Goal: Task Accomplishment & Management: Manage account settings

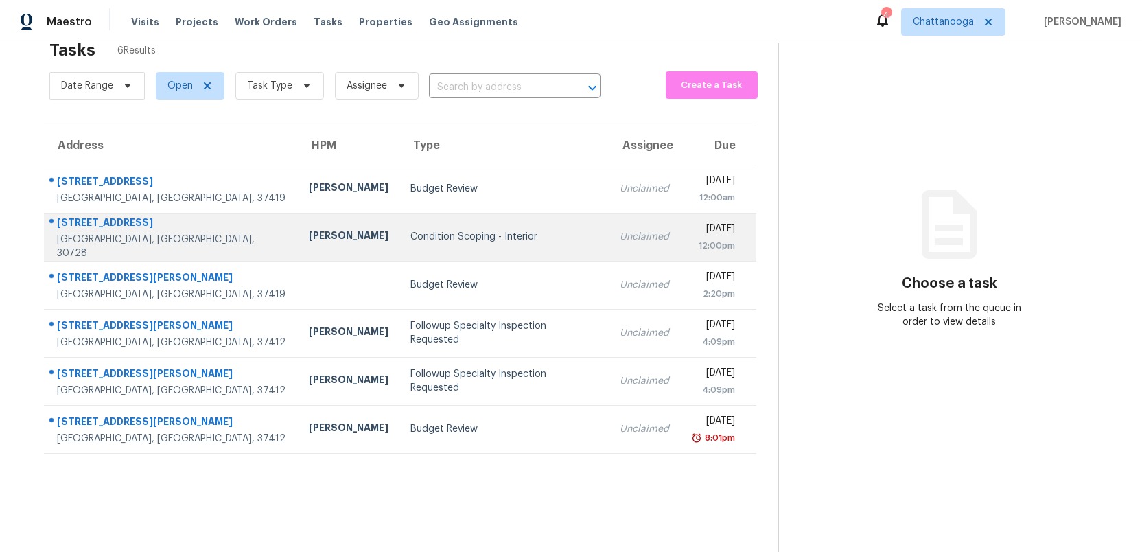
scroll to position [43, 0]
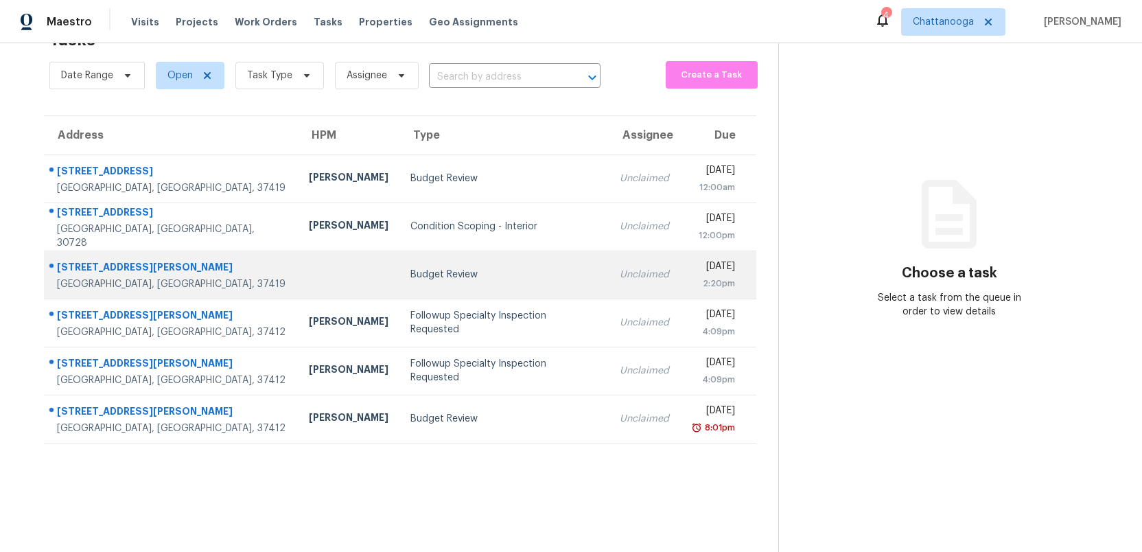
click at [429, 279] on div "Budget Review" at bounding box center [504, 275] width 187 height 14
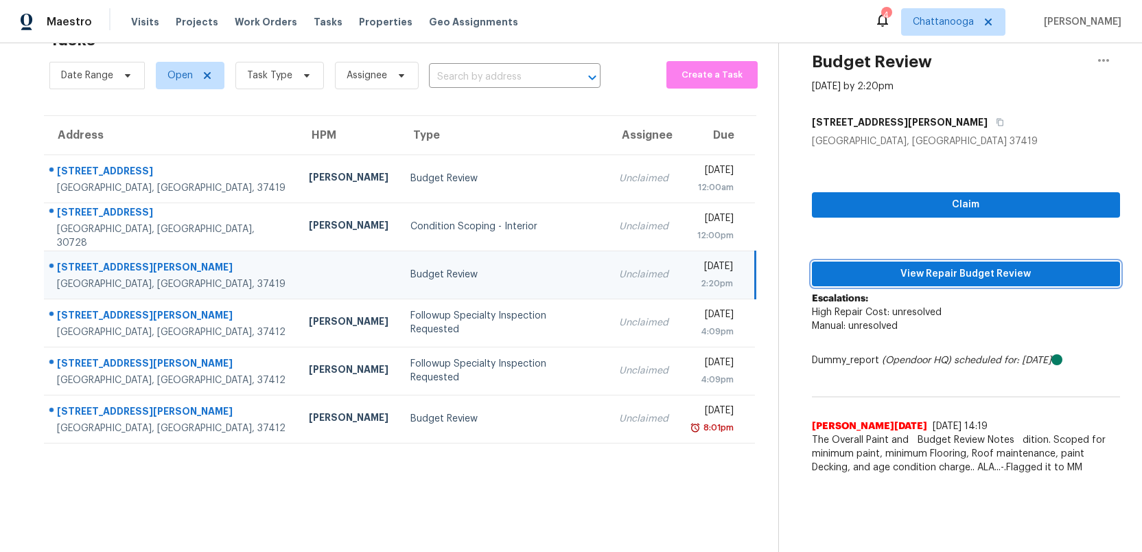
click at [928, 270] on span "View Repair Budget Review" at bounding box center [966, 274] width 286 height 17
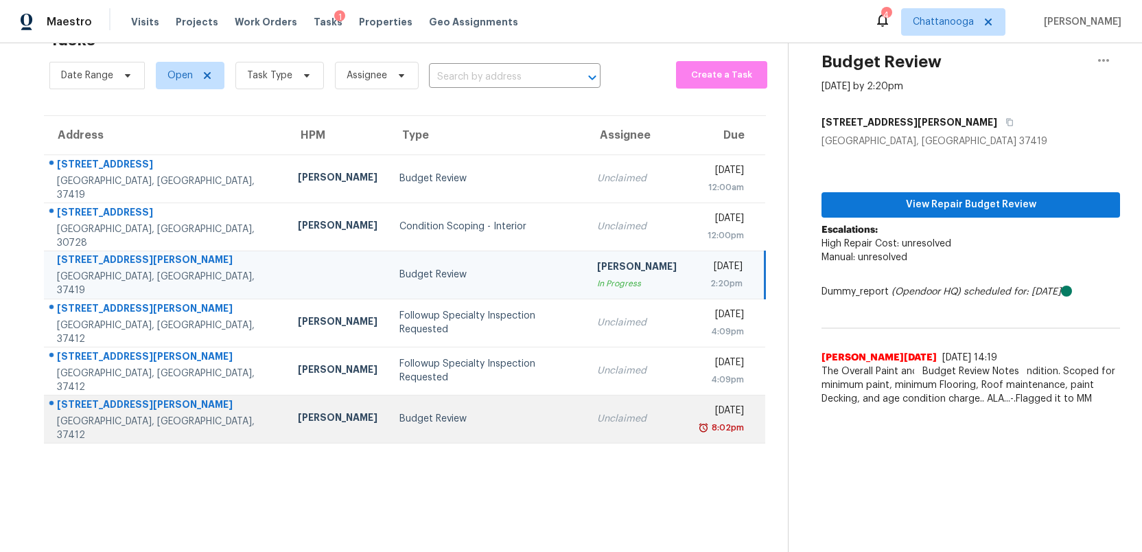
click at [481, 413] on div "Budget Review" at bounding box center [488, 419] width 176 height 14
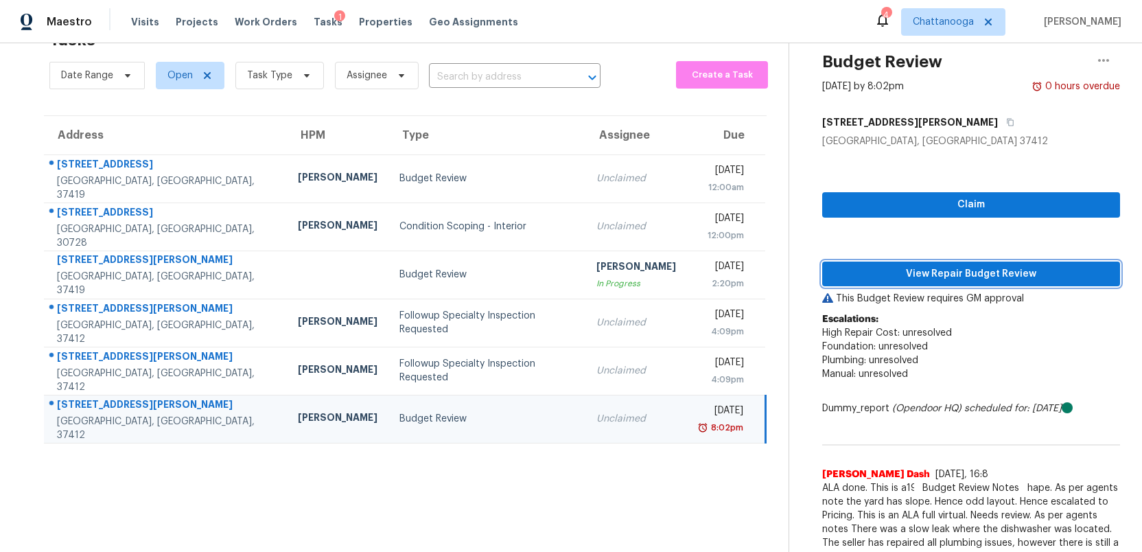
click at [973, 270] on span "View Repair Budget Review" at bounding box center [971, 274] width 276 height 17
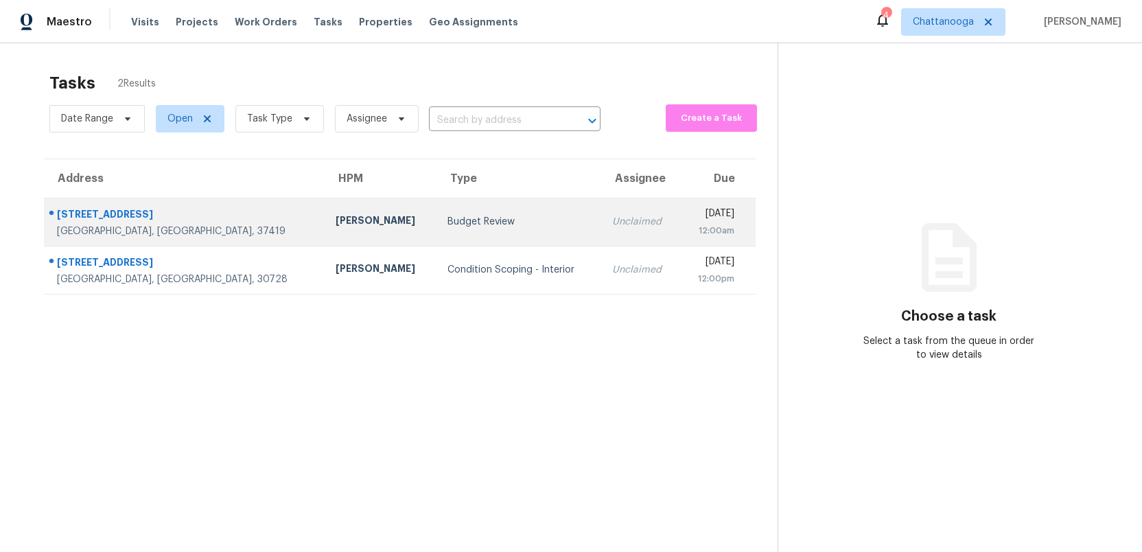
click at [448, 218] on div "Budget Review" at bounding box center [519, 222] width 142 height 14
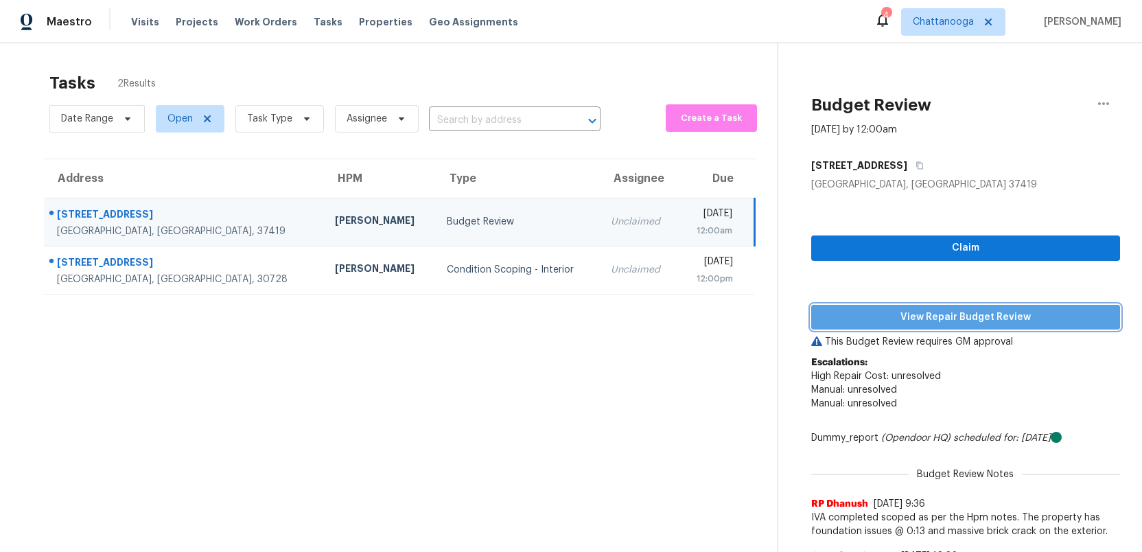
click at [934, 315] on span "View Repair Budget Review" at bounding box center [965, 317] width 287 height 17
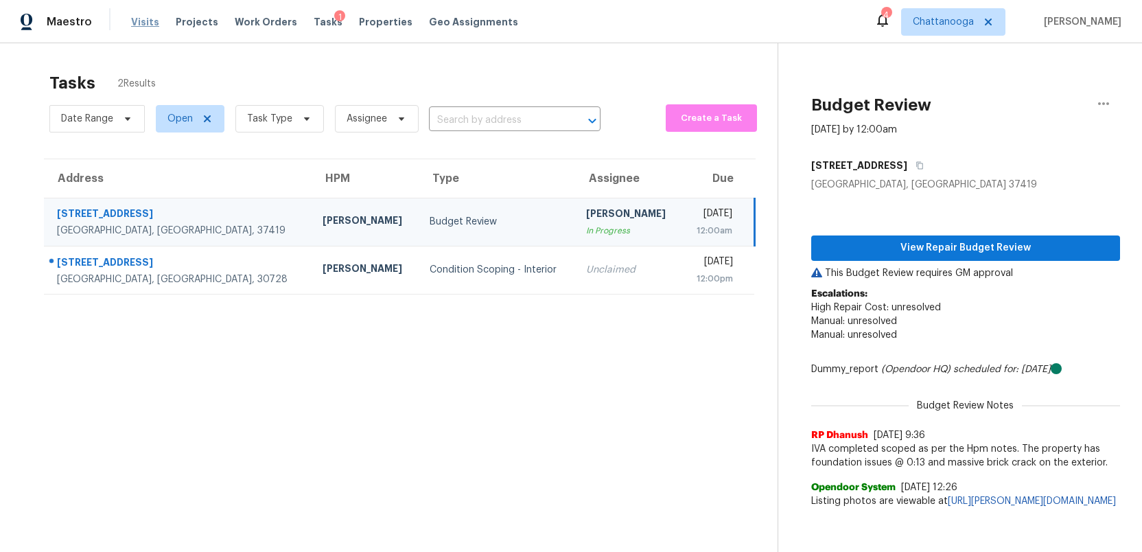
click at [146, 22] on span "Visits" at bounding box center [145, 22] width 28 height 14
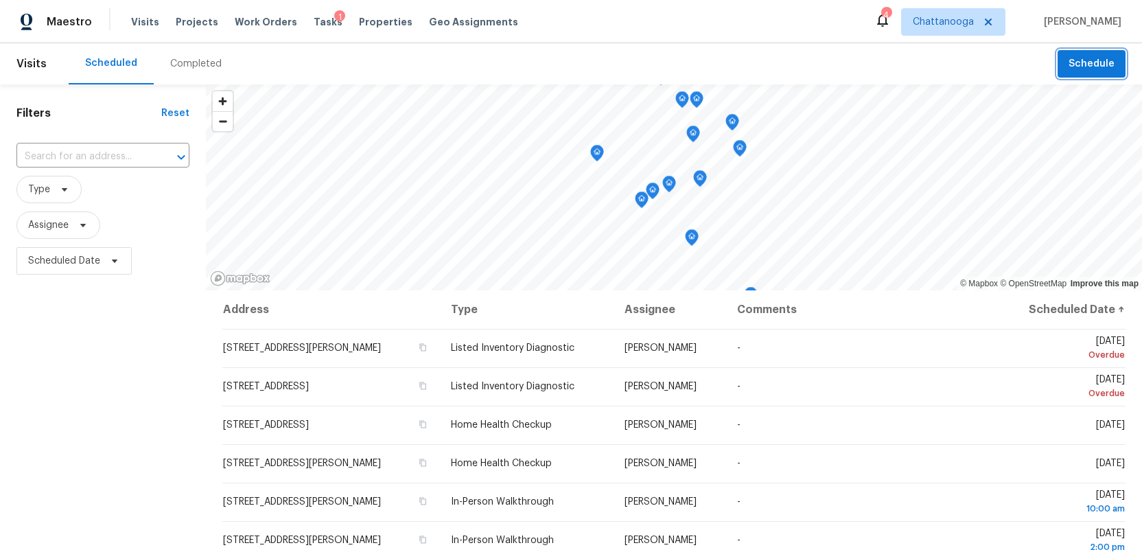
click at [1086, 71] on span "Schedule" at bounding box center [1092, 64] width 46 height 17
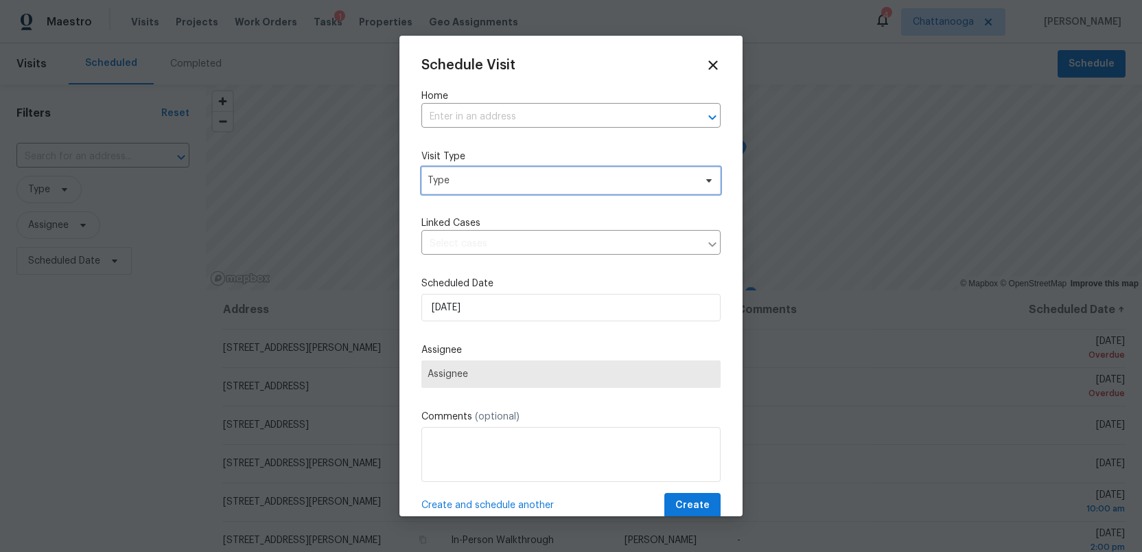
click at [476, 183] on span "Type" at bounding box center [561, 181] width 267 height 14
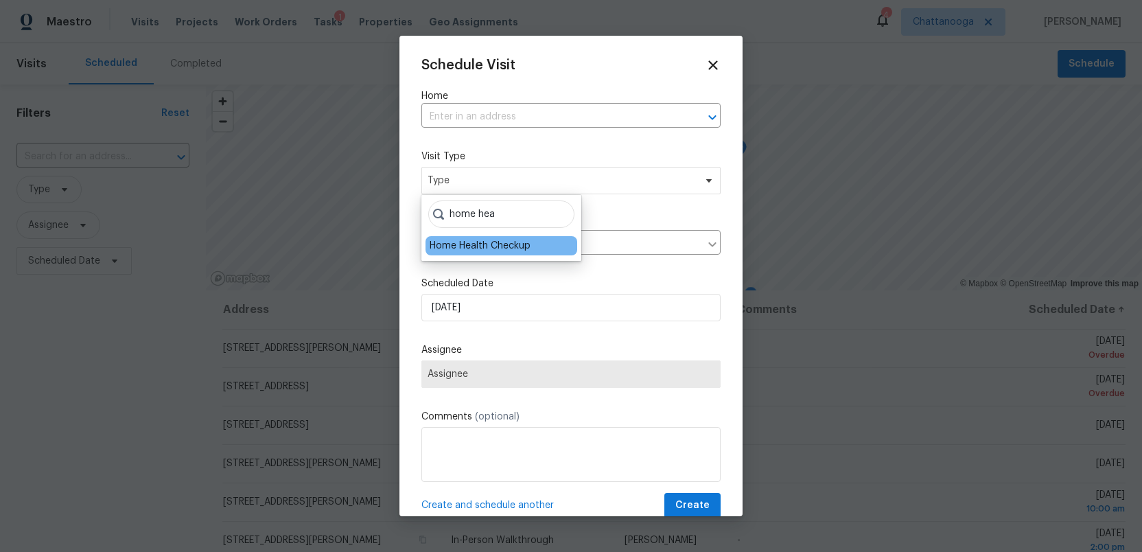
type input "home hea"
click at [470, 247] on div "Home Health Checkup" at bounding box center [480, 246] width 101 height 14
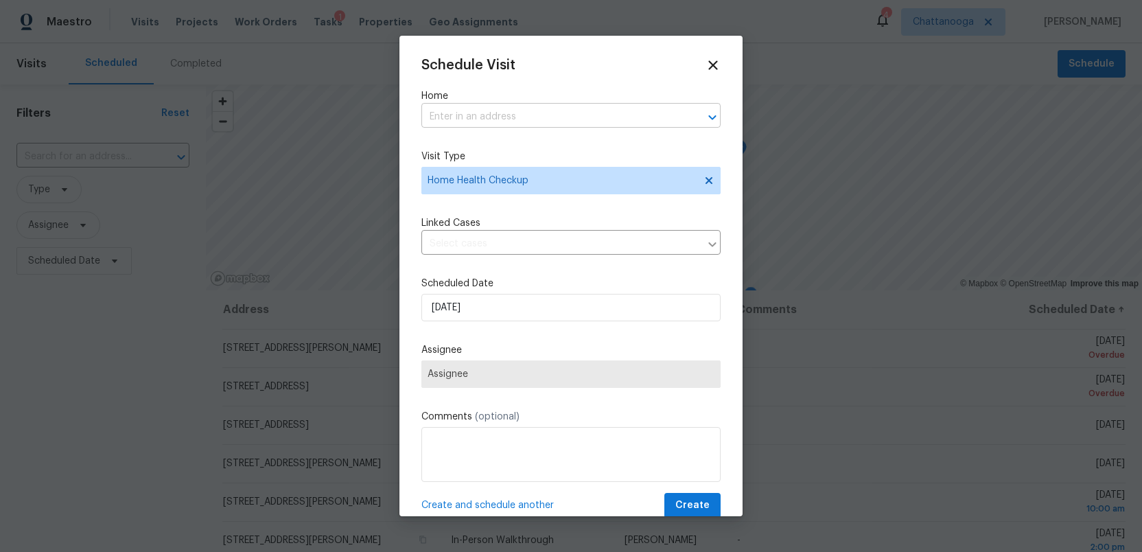
click at [466, 119] on input "text" at bounding box center [552, 116] width 261 height 21
type input "esquire"
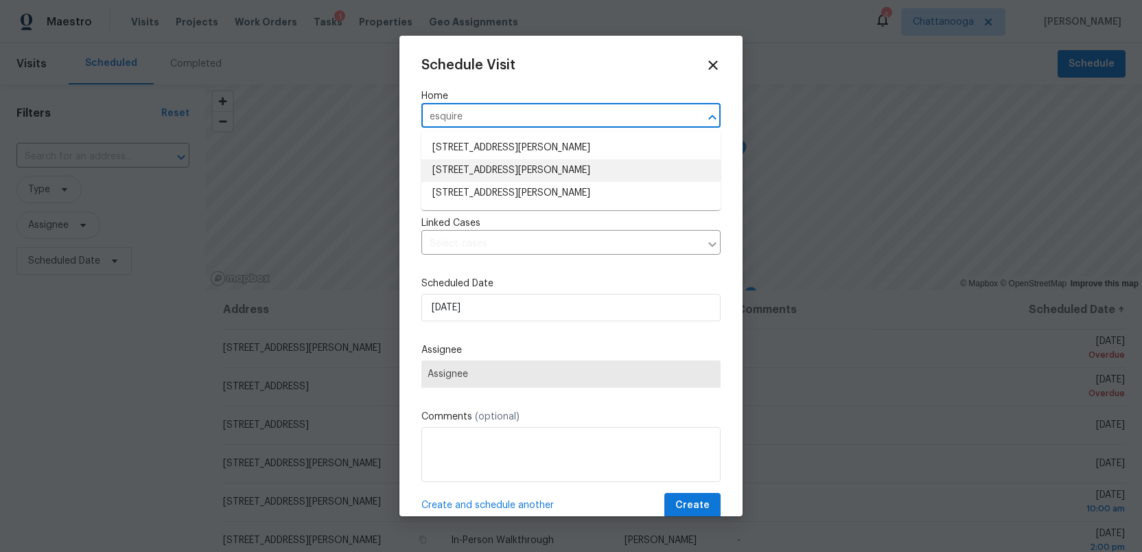
click at [470, 169] on li "6562 Esquire Ln, Hixson, TN 37343" at bounding box center [571, 170] width 299 height 23
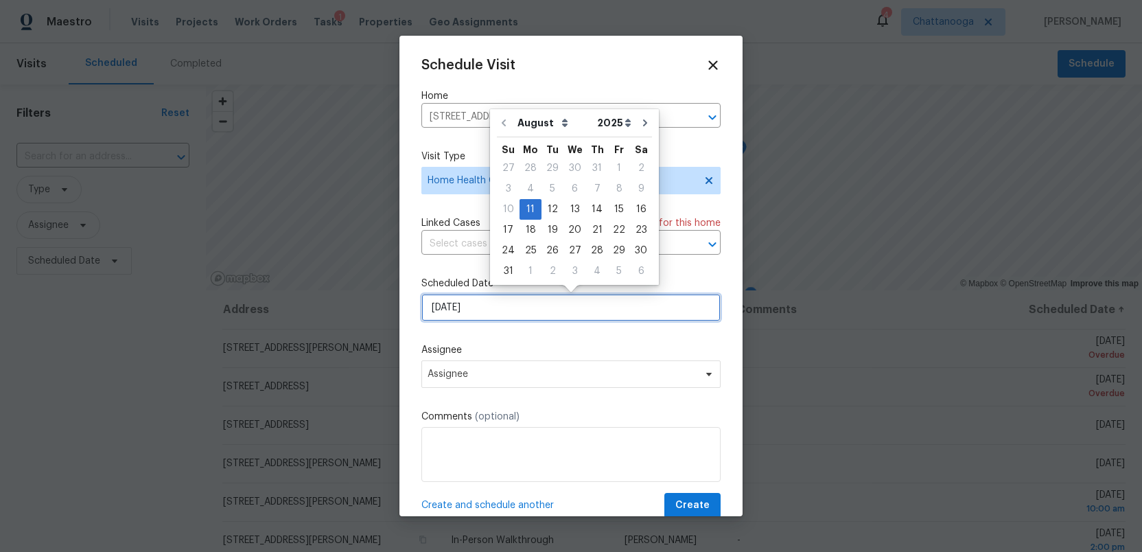
click at [485, 311] on input "[DATE]" at bounding box center [571, 307] width 299 height 27
click at [550, 208] on div "12" at bounding box center [553, 209] width 22 height 19
type input "8/12/2025"
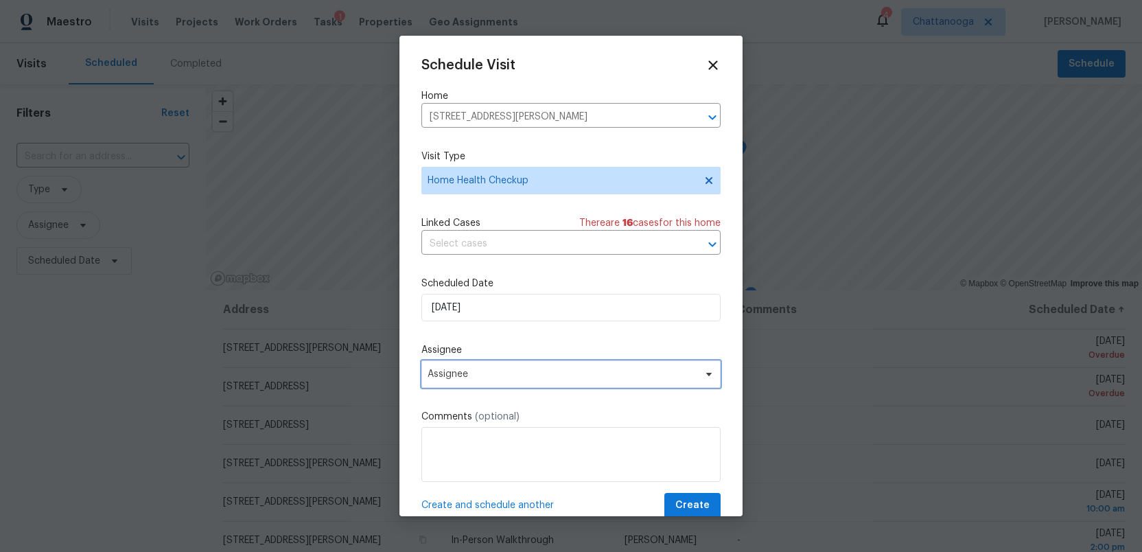
click at [507, 377] on span "Assignee" at bounding box center [562, 374] width 269 height 11
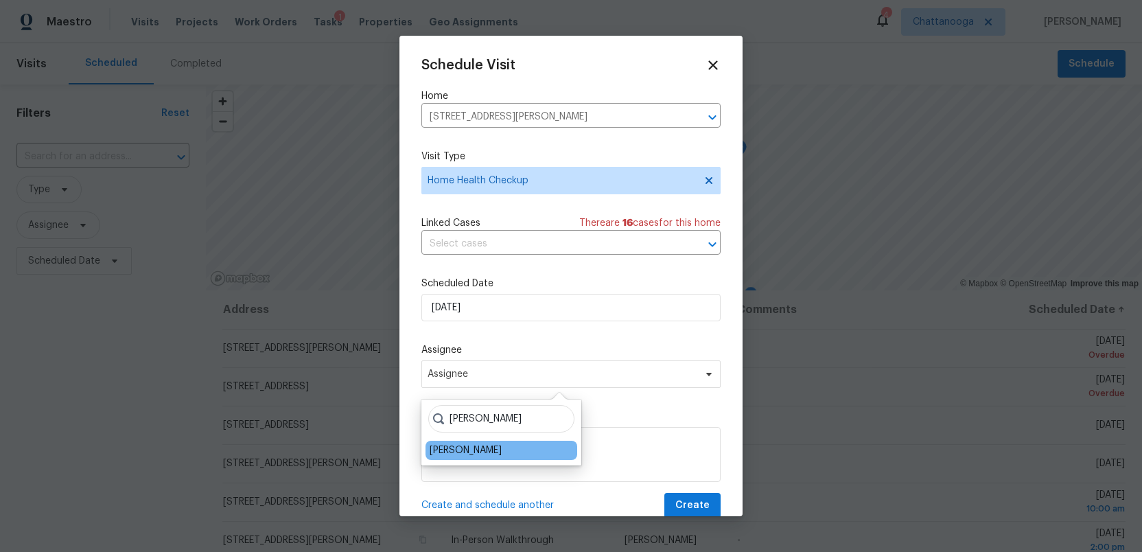
type input "ruth"
click at [471, 452] on div "[PERSON_NAME]" at bounding box center [466, 450] width 72 height 14
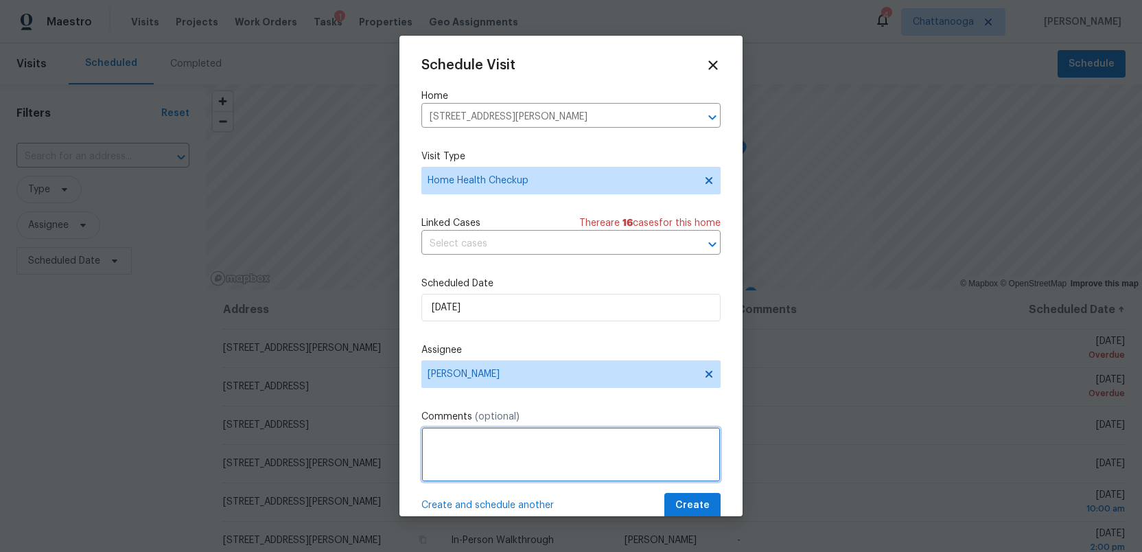
click at [514, 454] on textarea at bounding box center [571, 454] width 299 height 55
type textarea "30 day check"
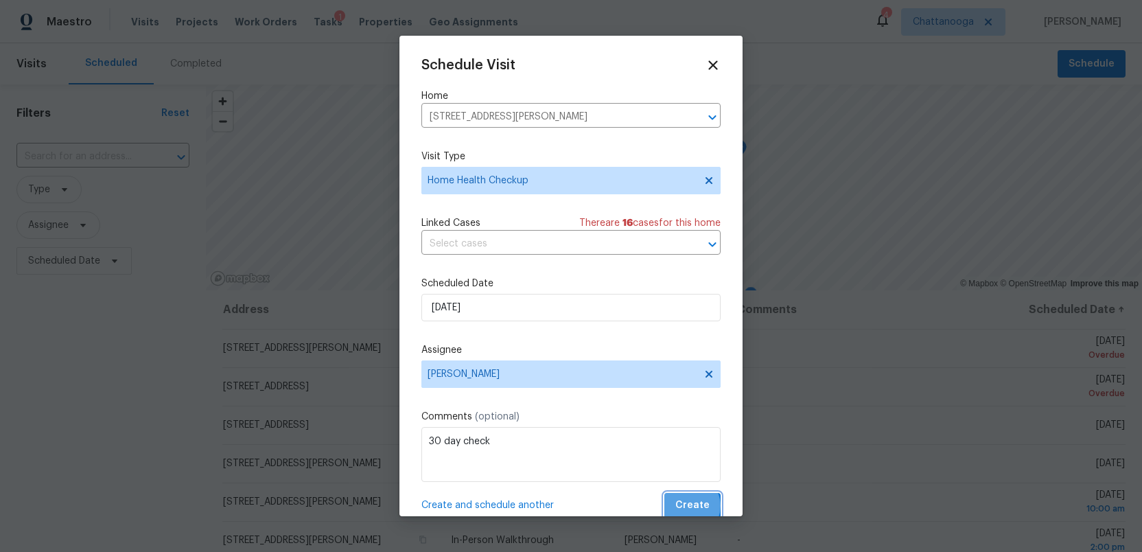
click at [691, 507] on span "Create" at bounding box center [693, 505] width 34 height 17
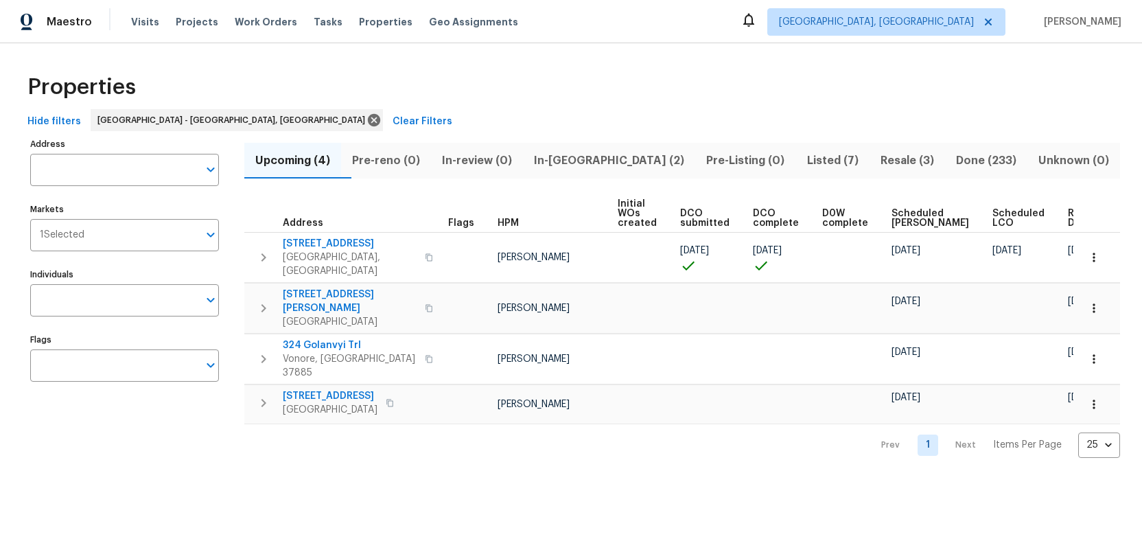
click at [477, 202] on th "Flags" at bounding box center [467, 214] width 49 height 38
click at [314, 21] on span "Tasks" at bounding box center [328, 22] width 29 height 10
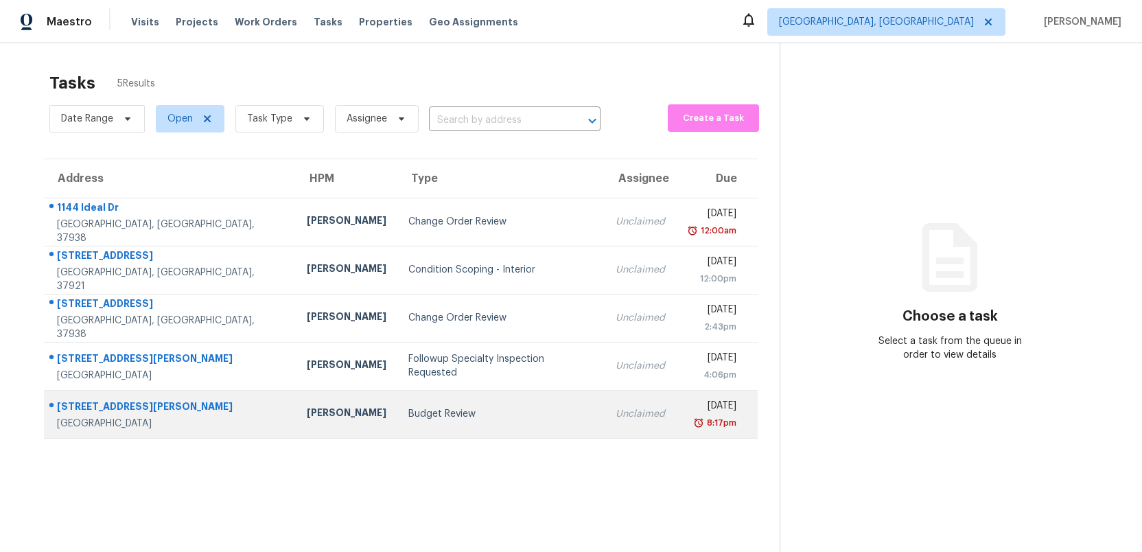
click at [439, 422] on td "Budget Review" at bounding box center [500, 414] width 207 height 48
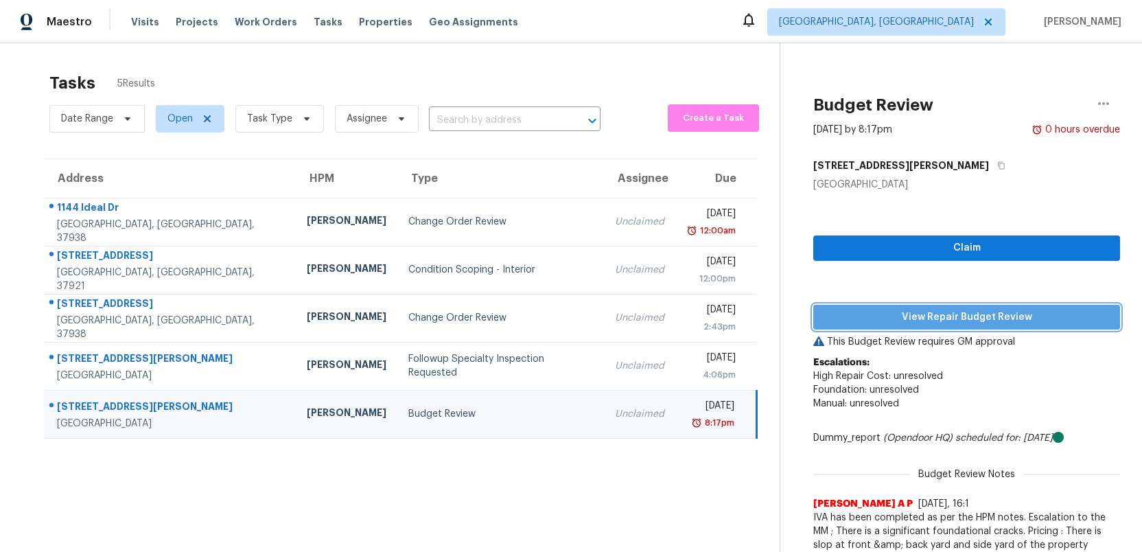
click at [991, 316] on span "View Repair Budget Review" at bounding box center [967, 317] width 285 height 17
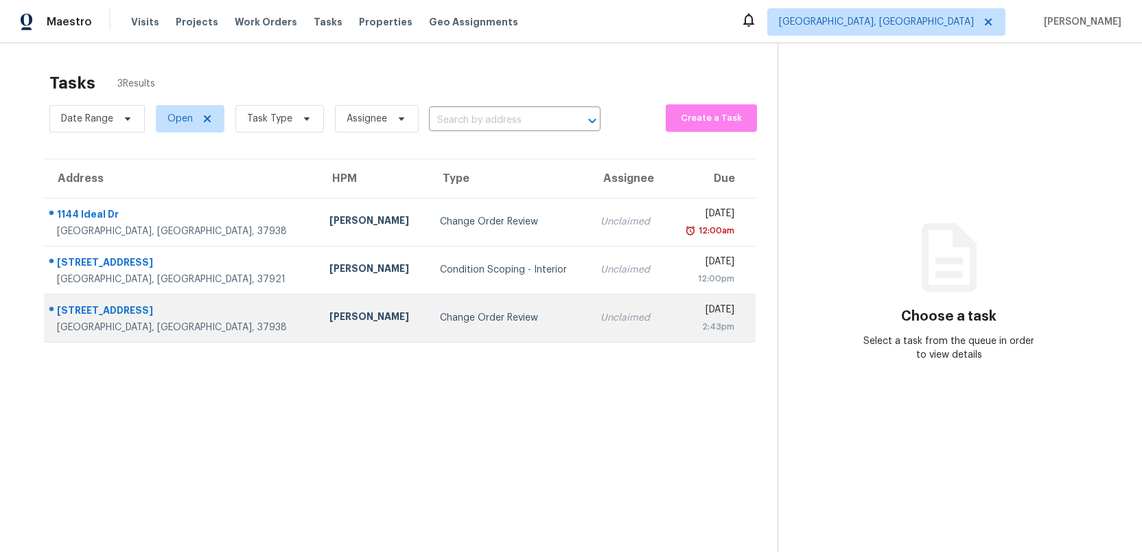
click at [470, 317] on div "Change Order Review" at bounding box center [509, 318] width 139 height 14
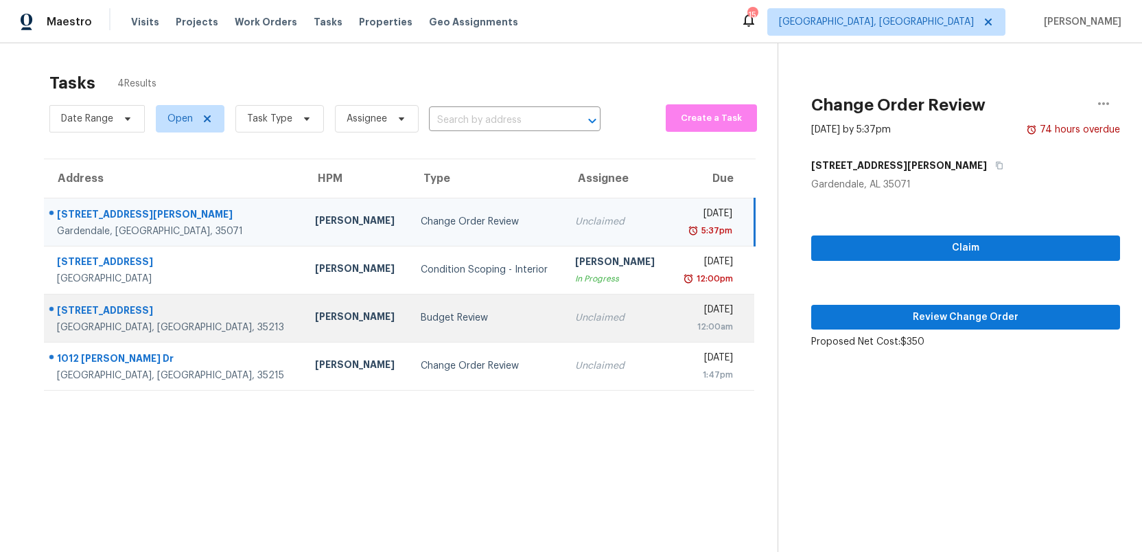
click at [451, 316] on div "Budget Review" at bounding box center [487, 318] width 132 height 14
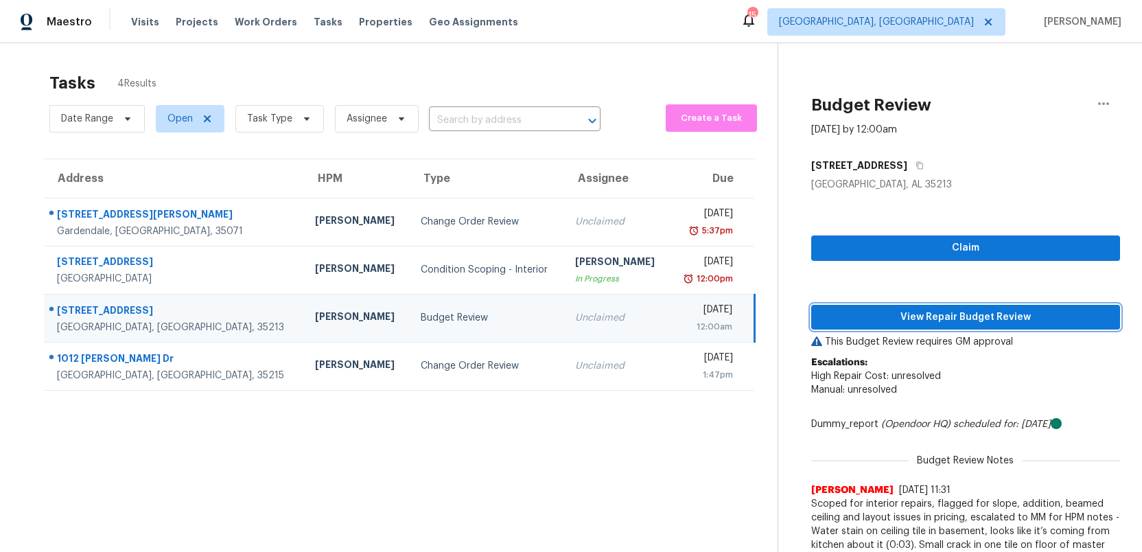
click at [984, 323] on span "View Repair Budget Review" at bounding box center [965, 317] width 287 height 17
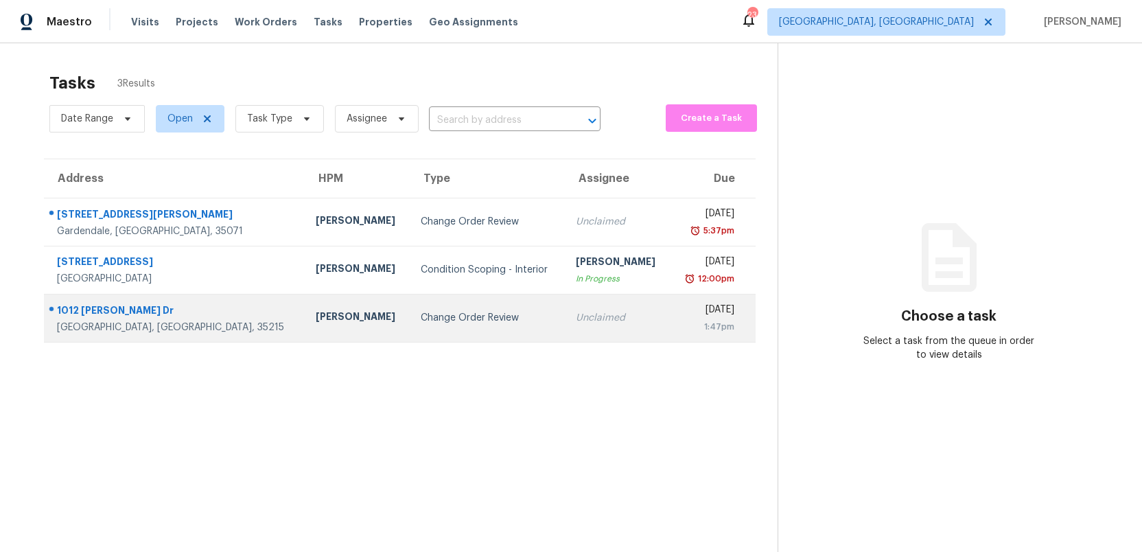
click at [576, 322] on div "Unclaimed" at bounding box center [618, 318] width 84 height 14
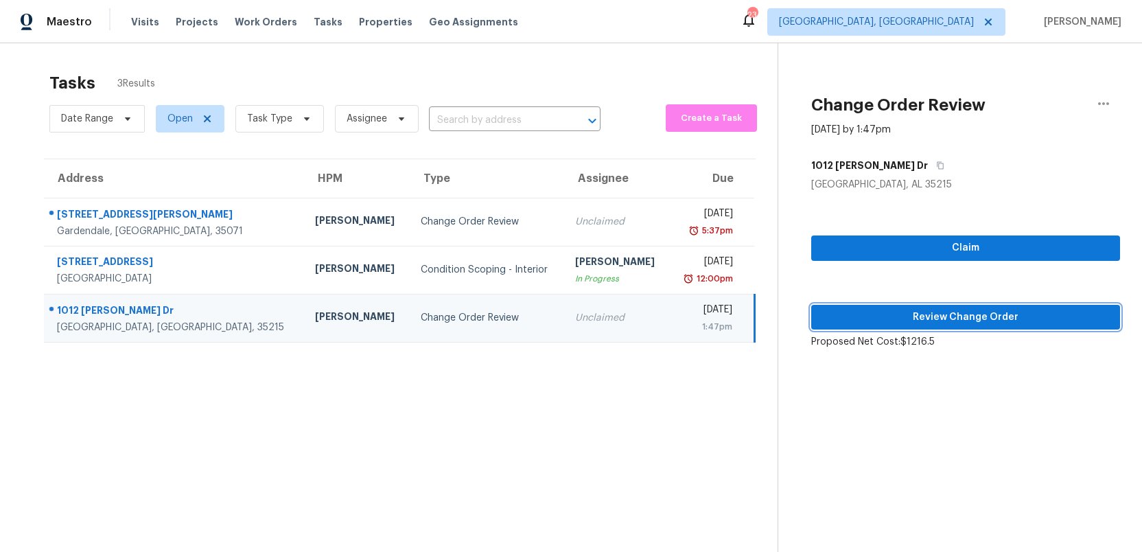
click at [969, 322] on span "Review Change Order" at bounding box center [965, 317] width 287 height 17
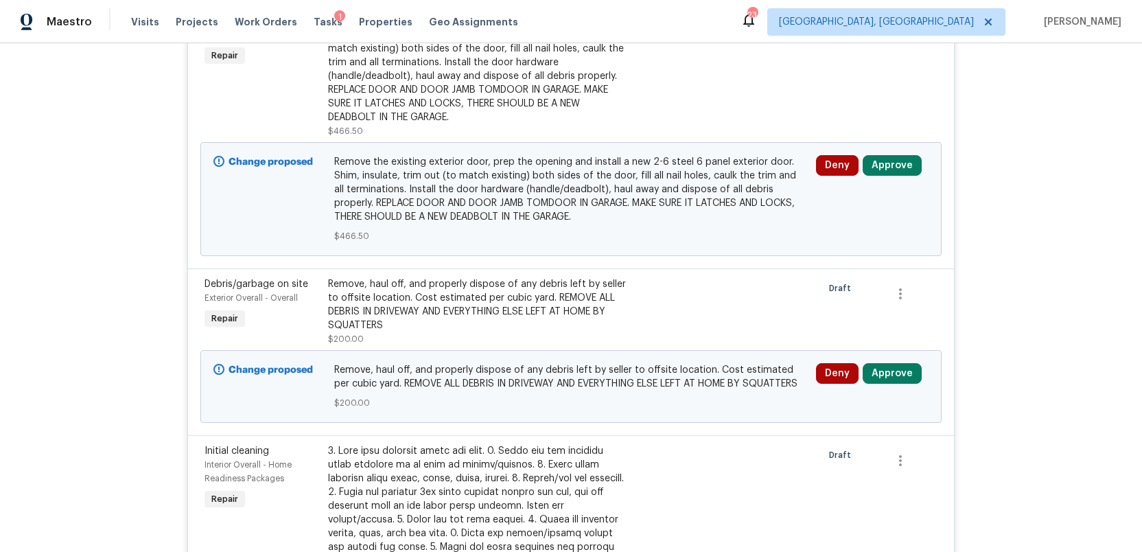
scroll to position [335, 0]
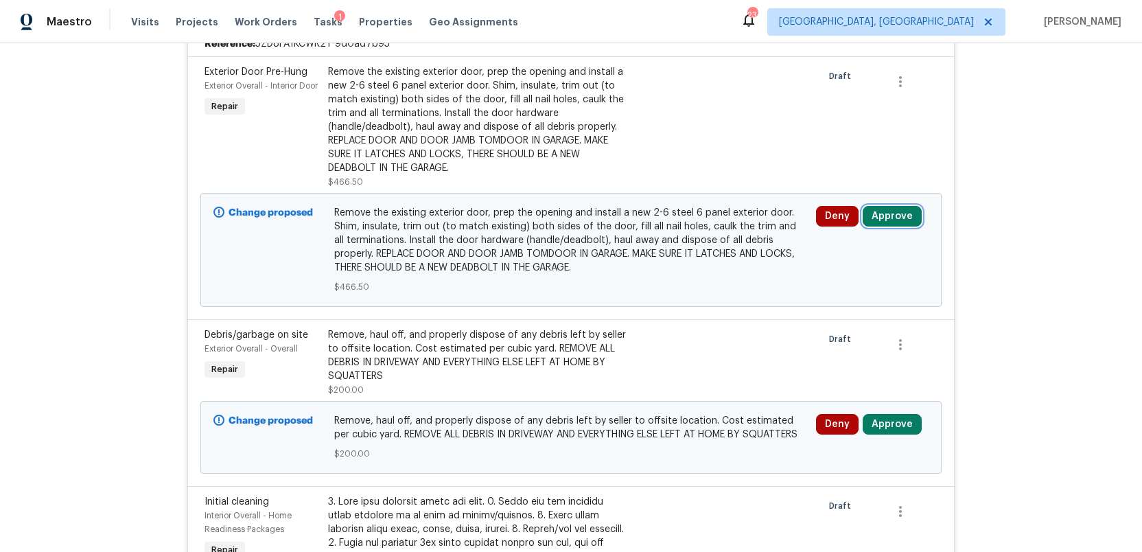
click at [886, 220] on button "Approve" at bounding box center [892, 216] width 59 height 21
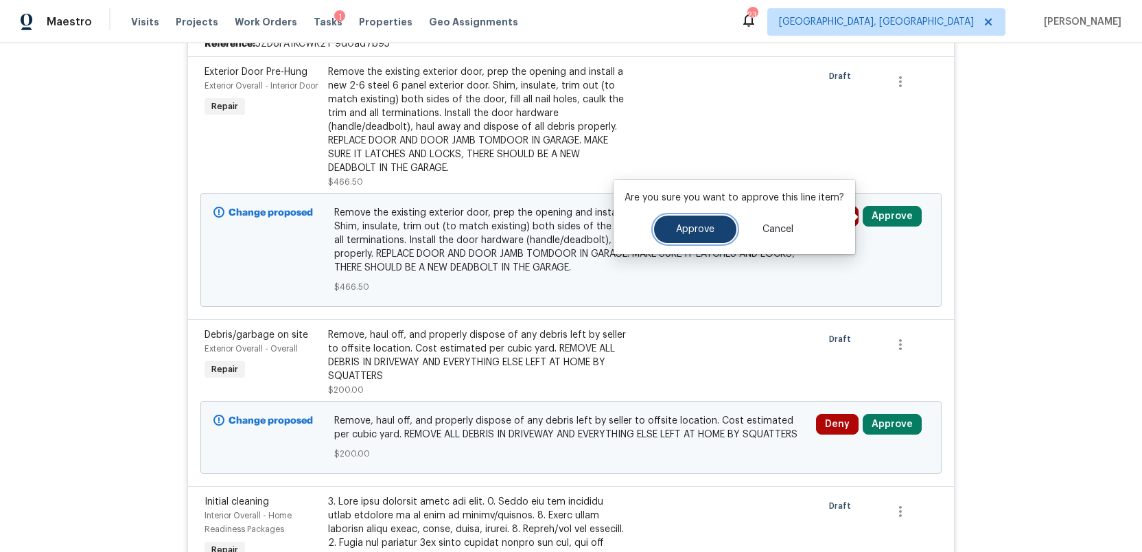
click at [692, 224] on span "Approve" at bounding box center [695, 229] width 38 height 10
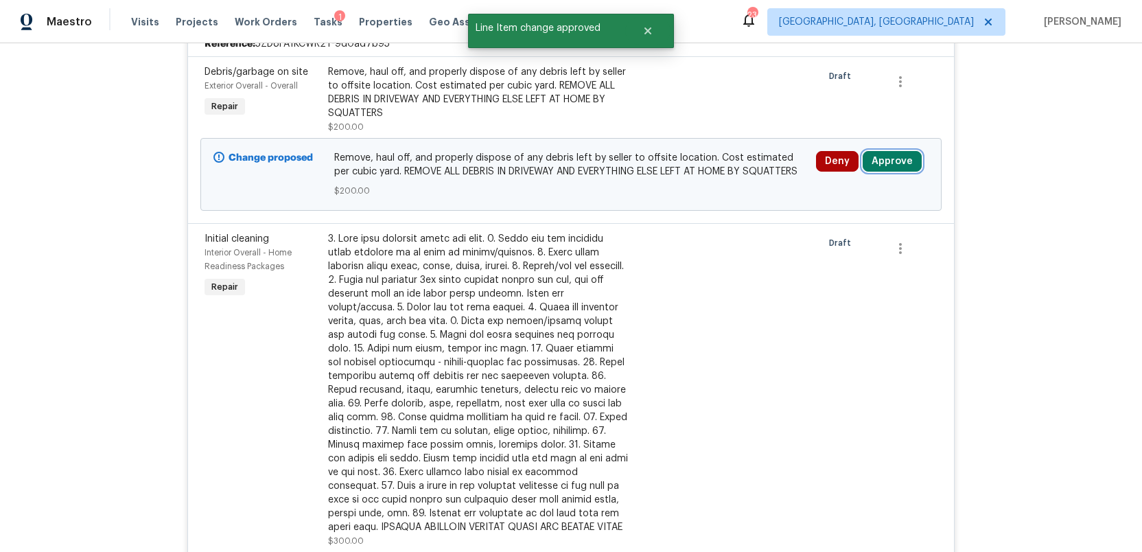
click at [885, 167] on button "Approve" at bounding box center [892, 161] width 59 height 21
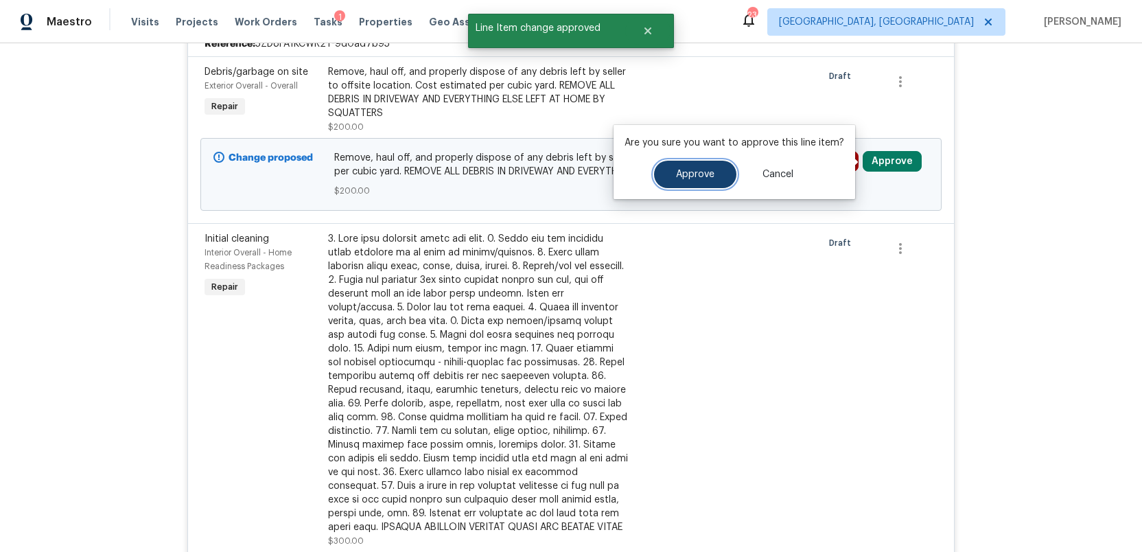
click at [702, 173] on span "Approve" at bounding box center [695, 175] width 38 height 10
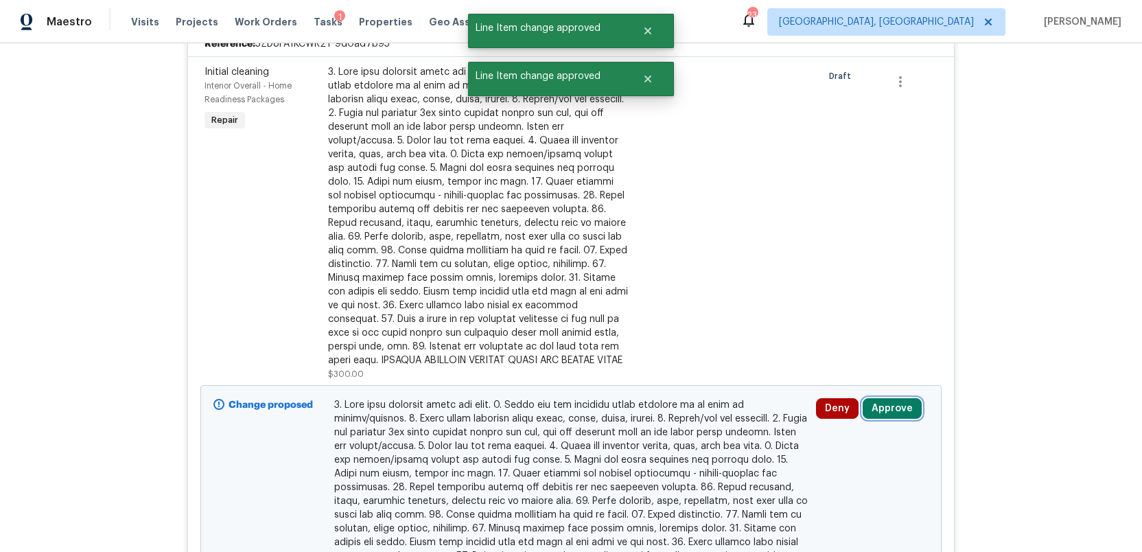
click at [892, 412] on button "Approve" at bounding box center [892, 408] width 59 height 21
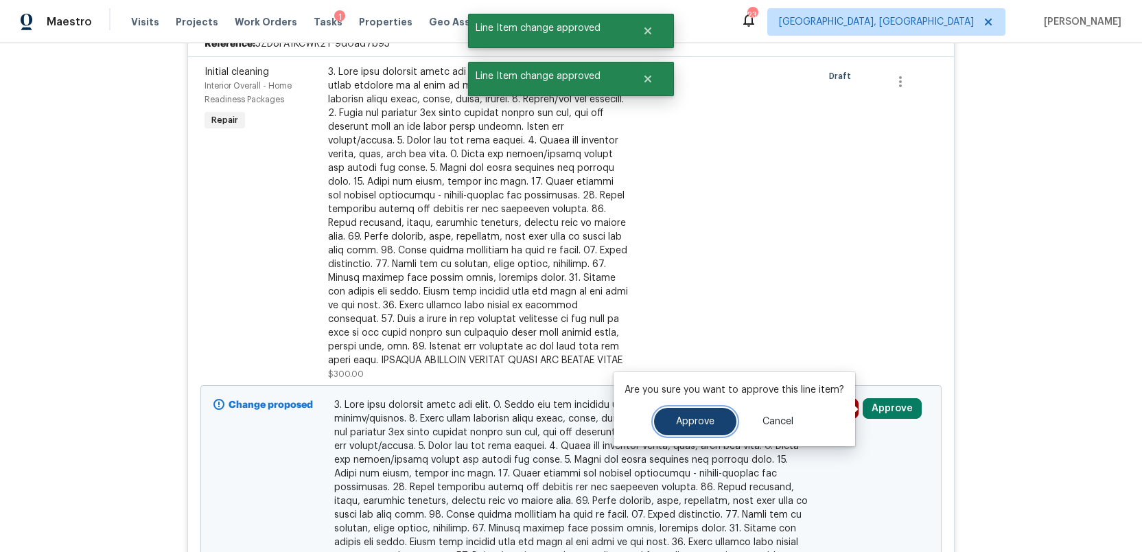
click at [692, 424] on span "Approve" at bounding box center [695, 422] width 38 height 10
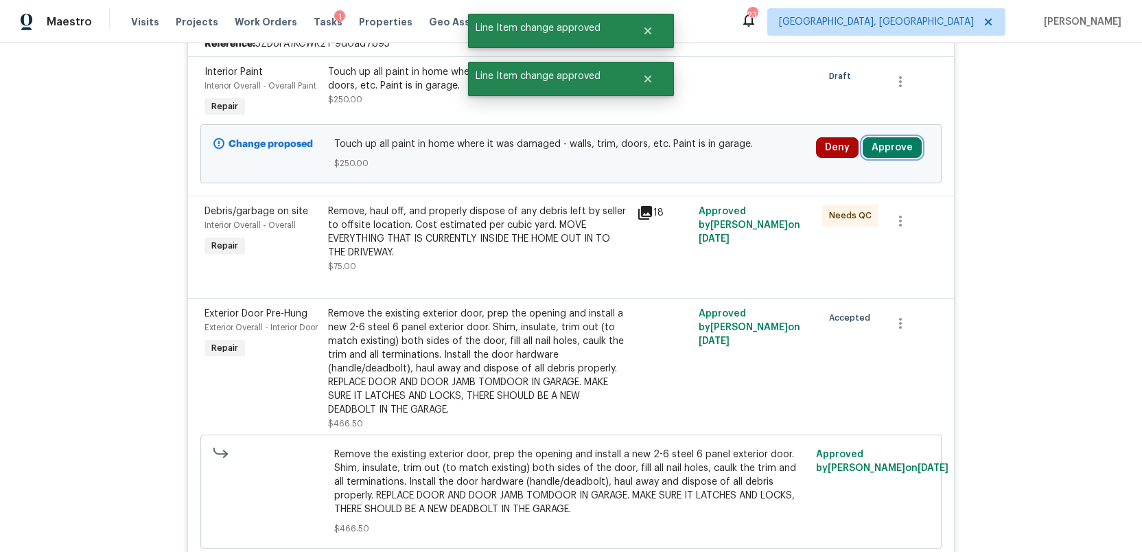
click at [883, 143] on button "Approve" at bounding box center [892, 147] width 59 height 21
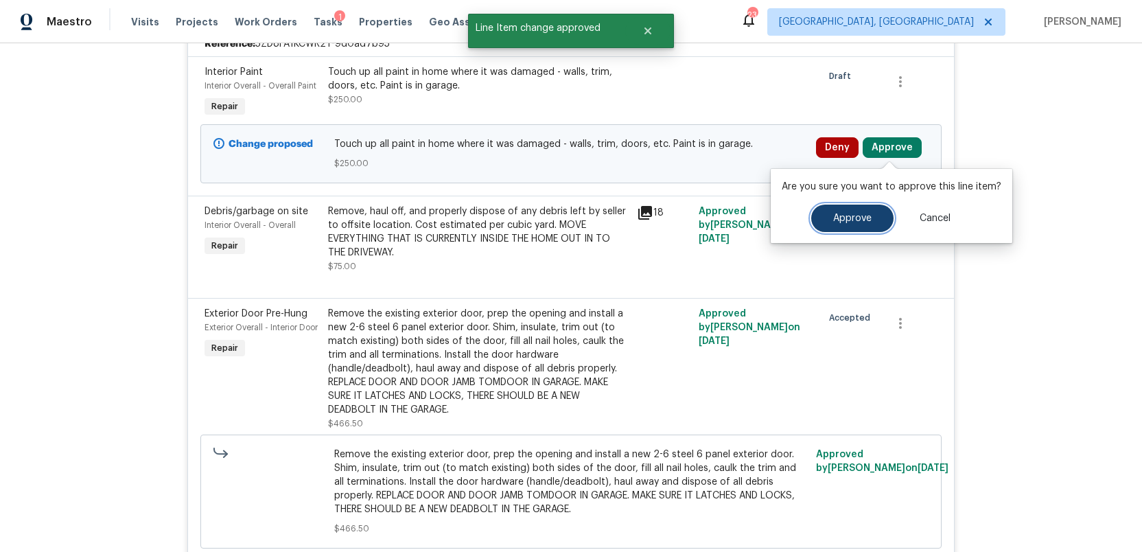
click at [846, 218] on span "Approve" at bounding box center [852, 219] width 38 height 10
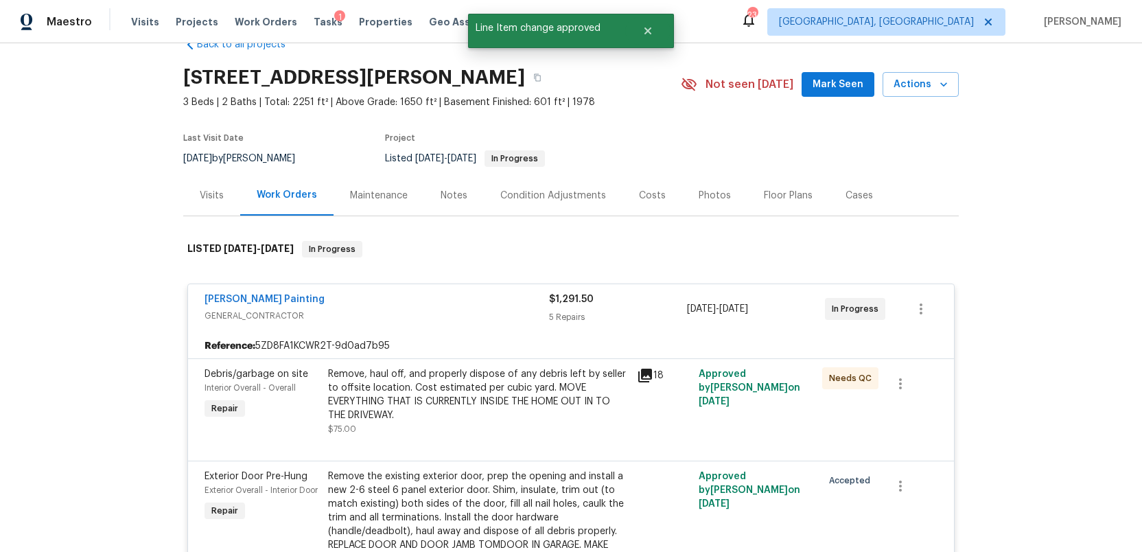
scroll to position [0, 0]
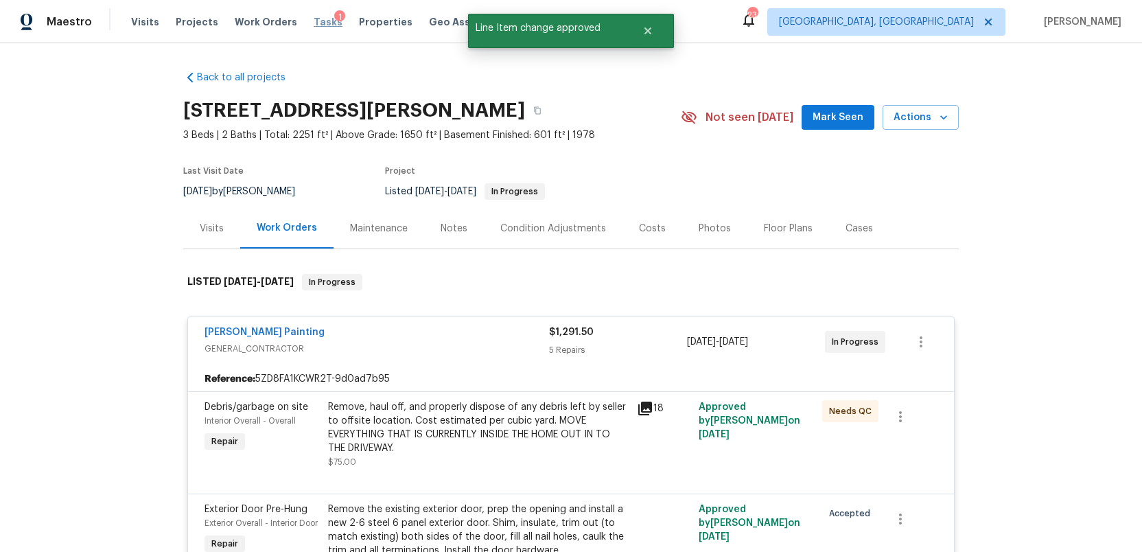
click at [314, 19] on span "Tasks" at bounding box center [328, 22] width 29 height 10
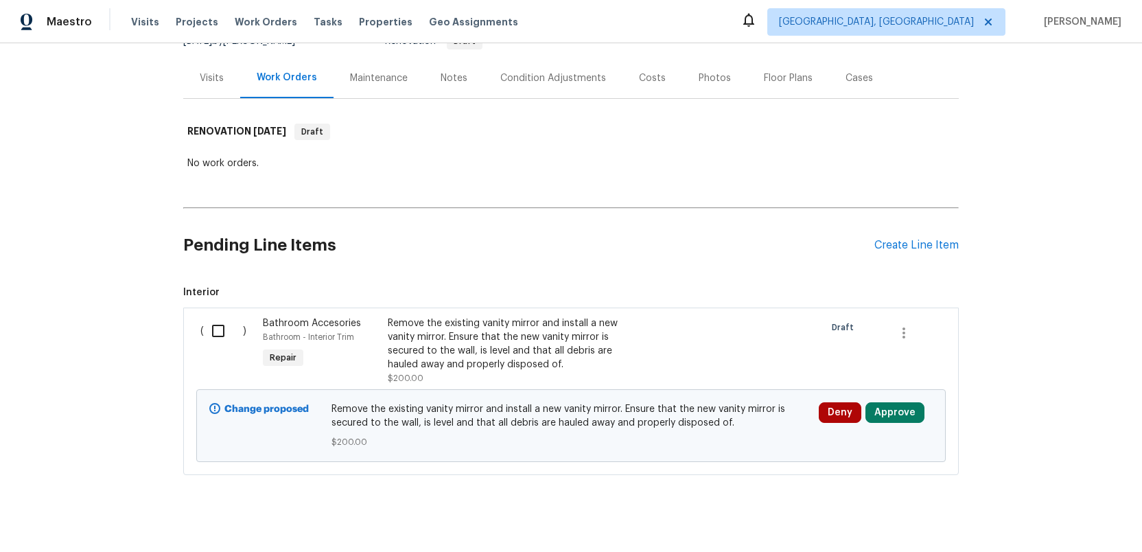
scroll to position [167, 0]
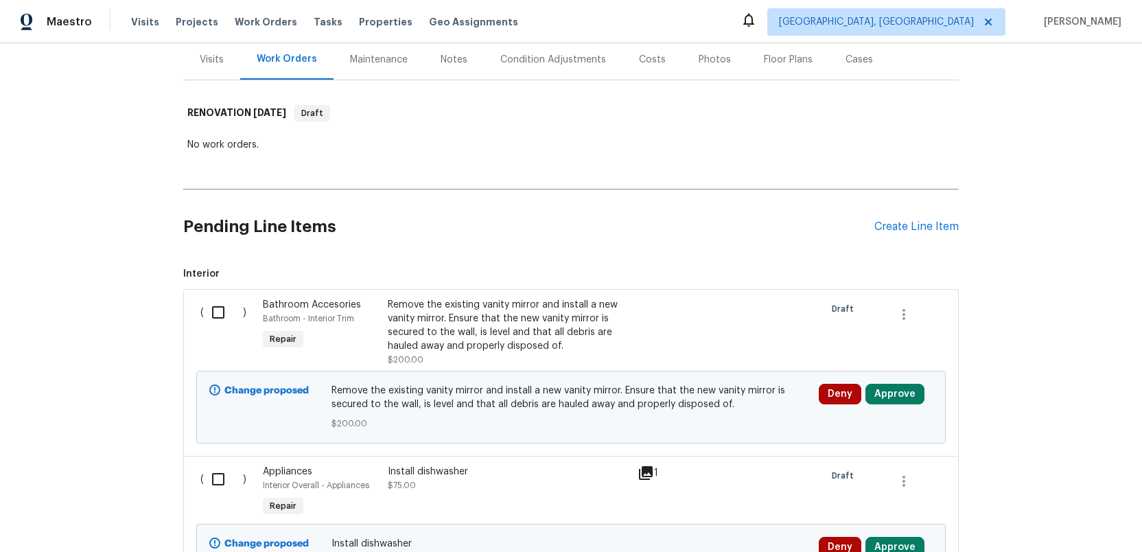
scroll to position [171, 0]
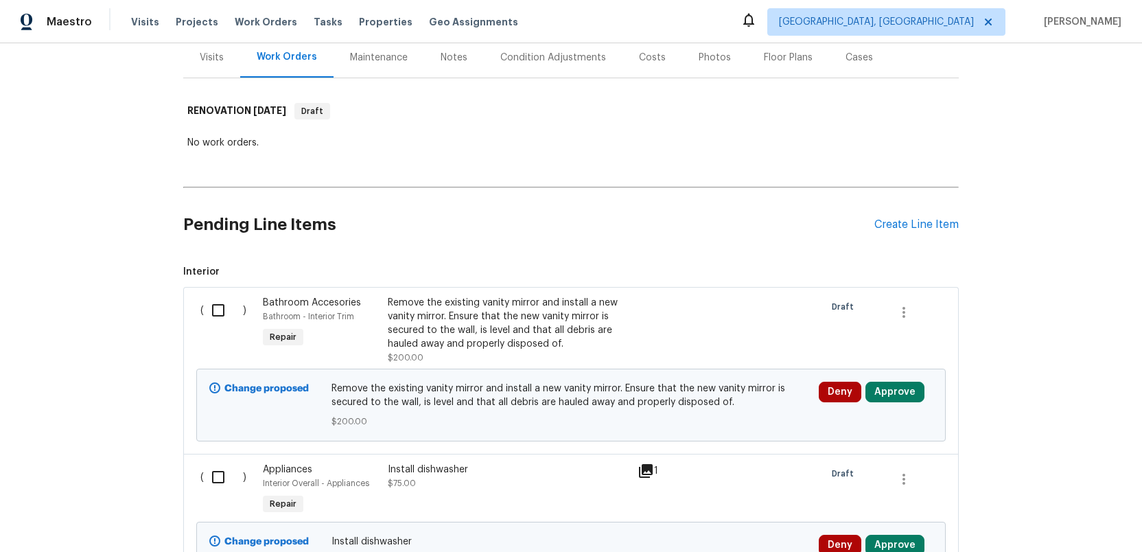
click at [218, 310] on input "checkbox" at bounding box center [223, 310] width 39 height 29
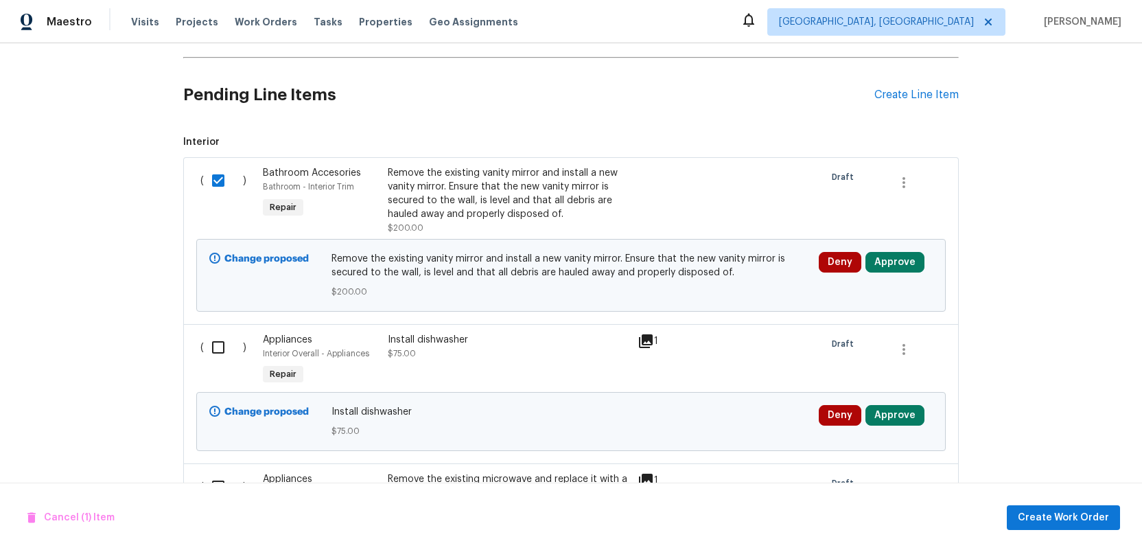
scroll to position [380, 0]
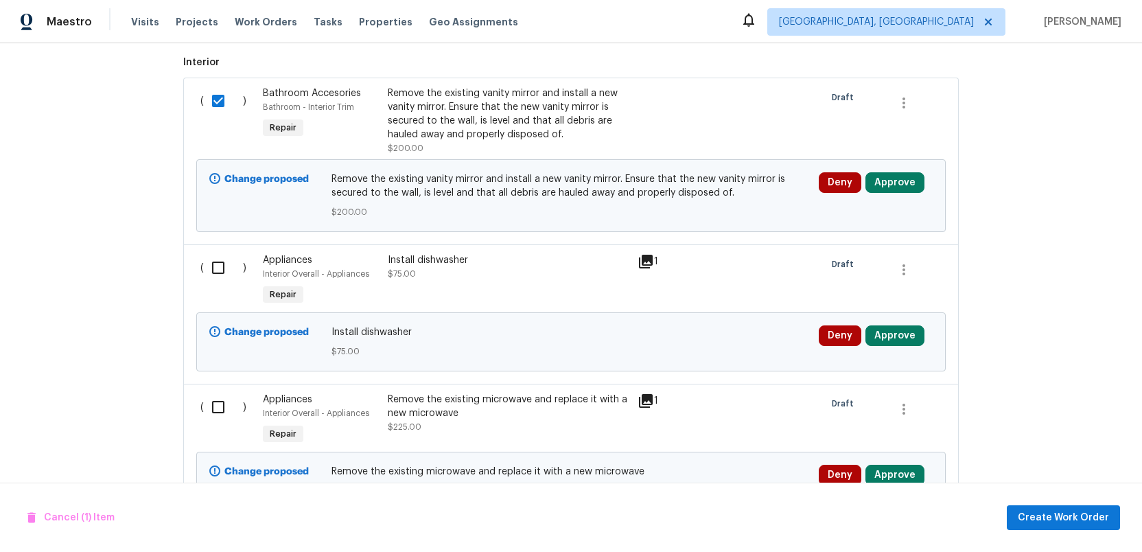
click at [216, 102] on input "checkbox" at bounding box center [223, 101] width 39 height 29
checkbox input "false"
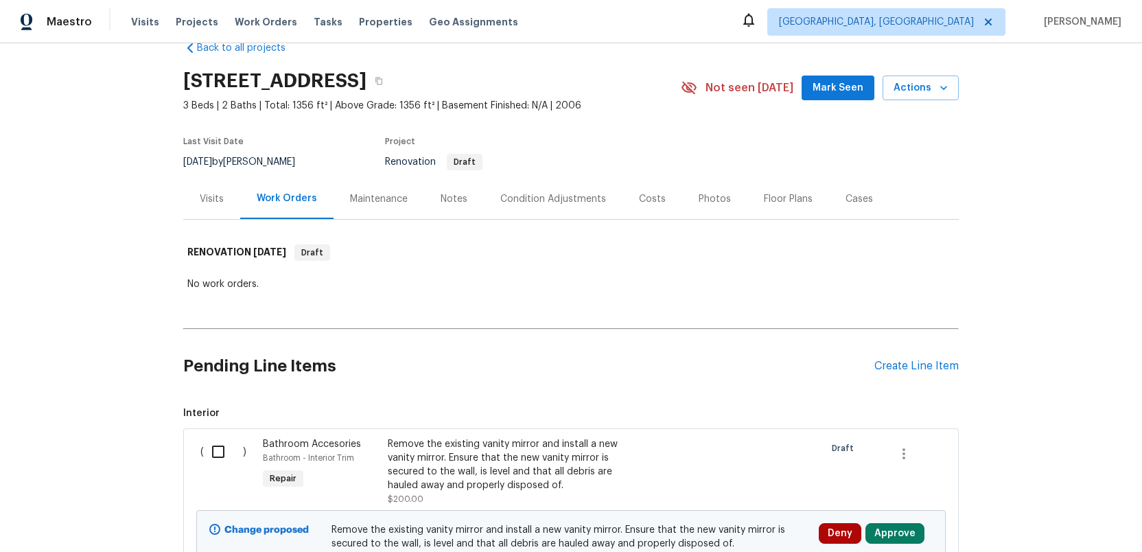
scroll to position [33, 0]
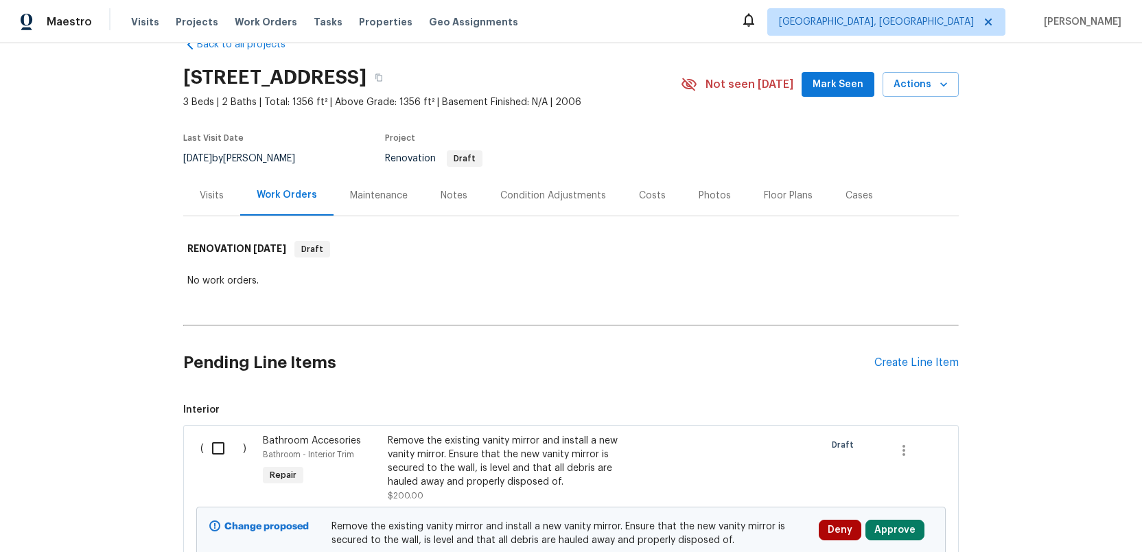
click at [651, 196] on div "Costs" at bounding box center [652, 196] width 27 height 14
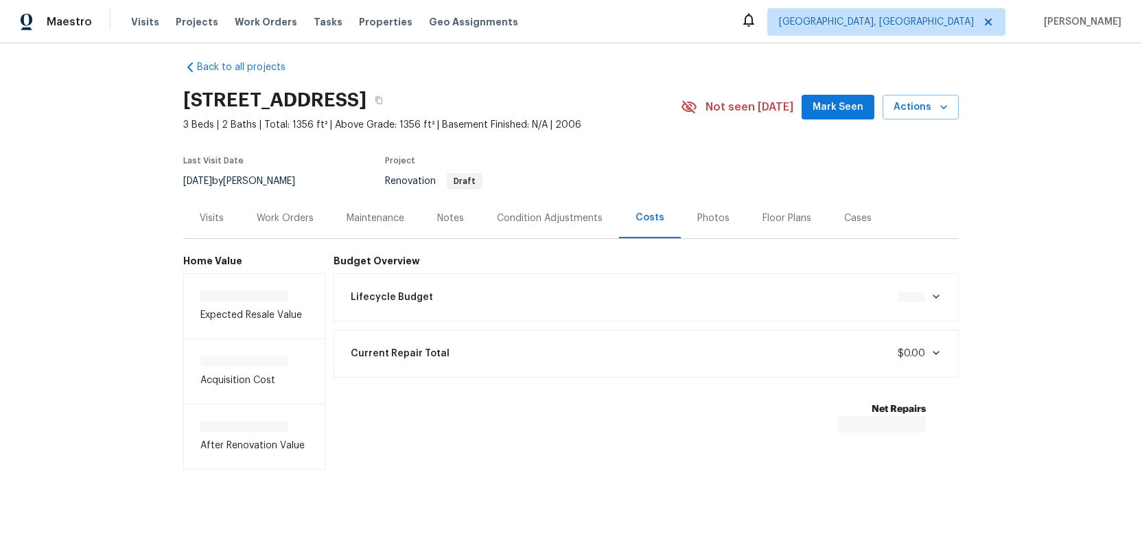
scroll to position [13, 0]
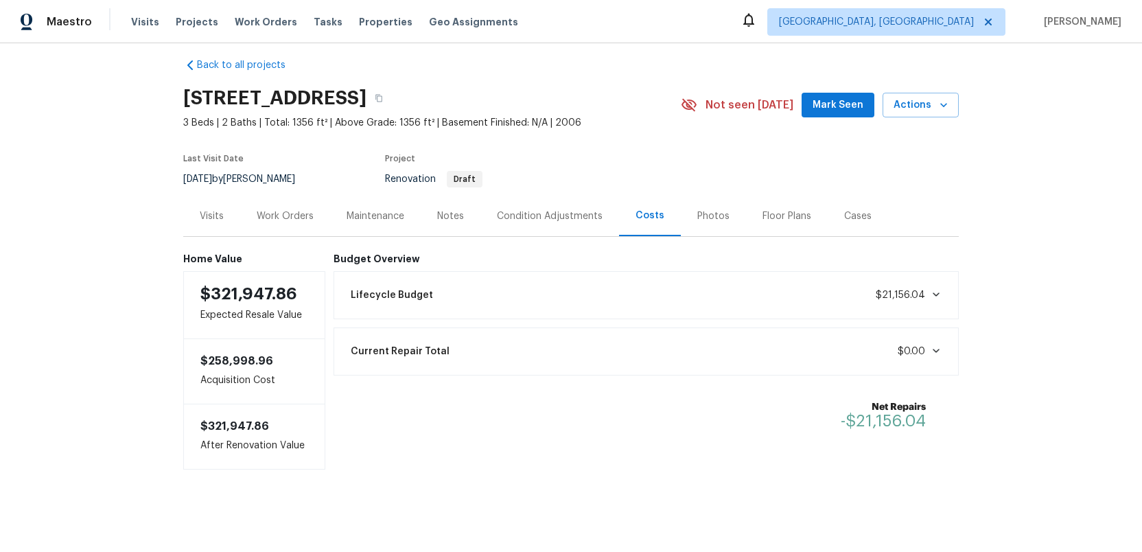
click at [279, 216] on div "Work Orders" at bounding box center [285, 216] width 57 height 14
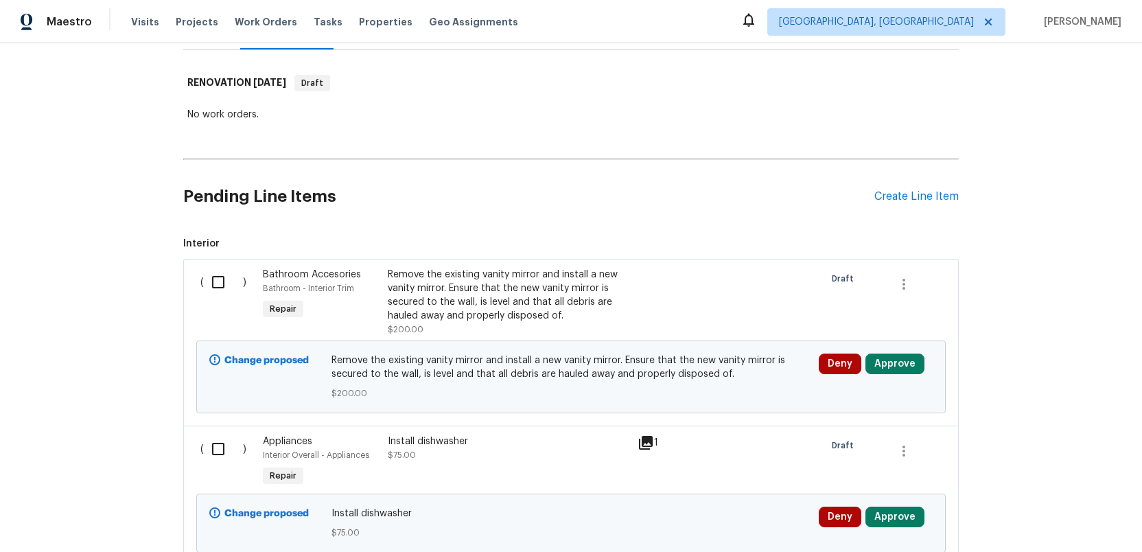
scroll to position [203, 0]
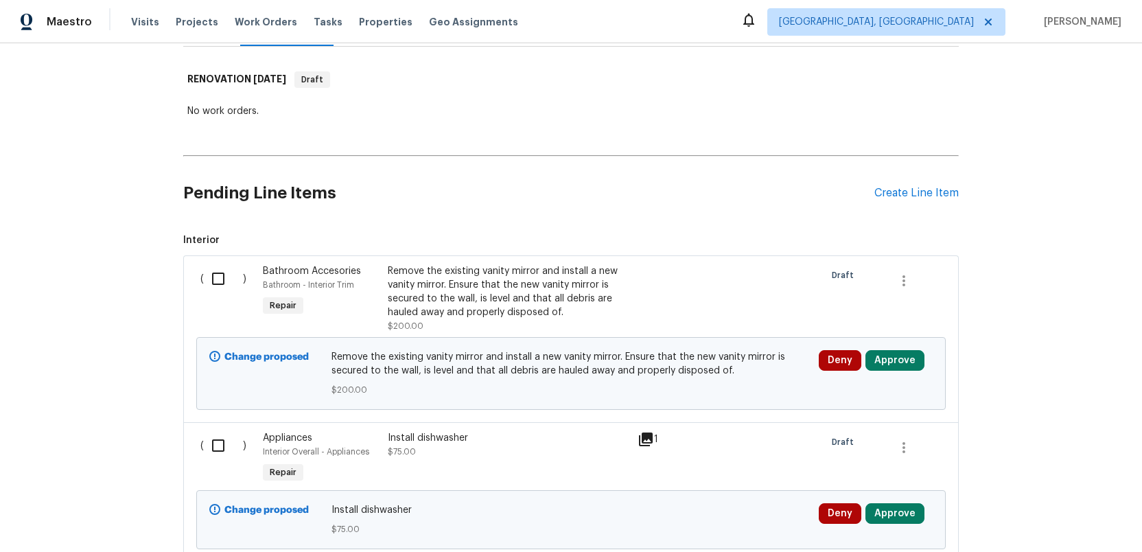
click at [219, 279] on input "checkbox" at bounding box center [223, 278] width 39 height 29
checkbox input "true"
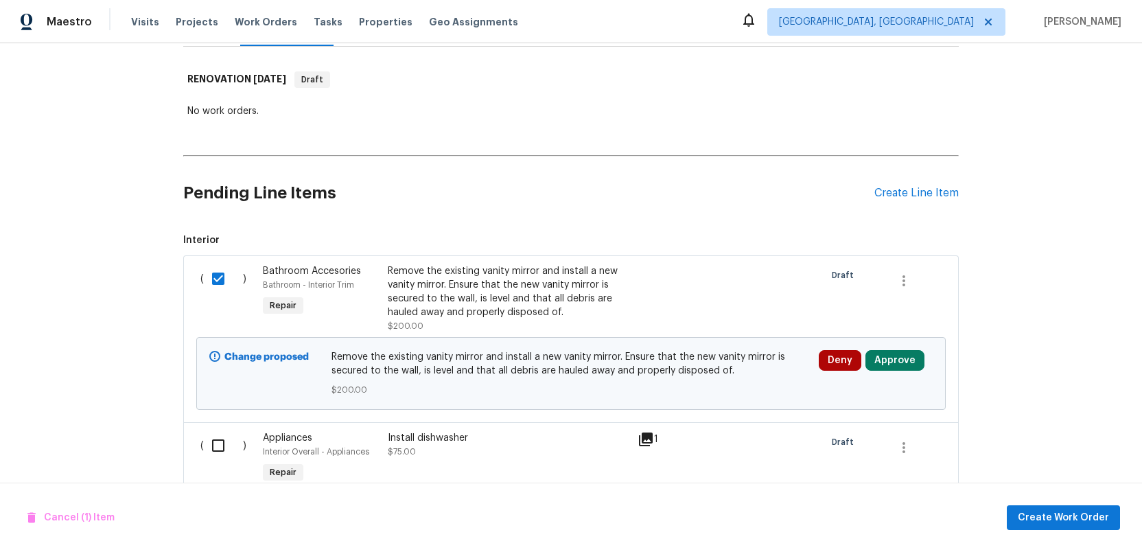
click at [214, 443] on input "checkbox" at bounding box center [223, 445] width 39 height 29
checkbox input "true"
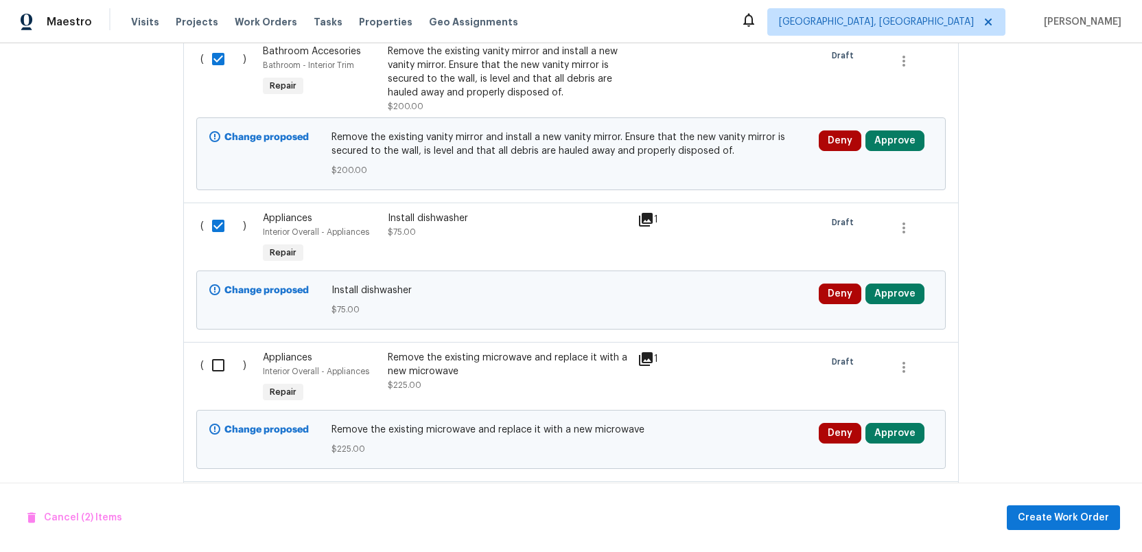
scroll to position [483, 0]
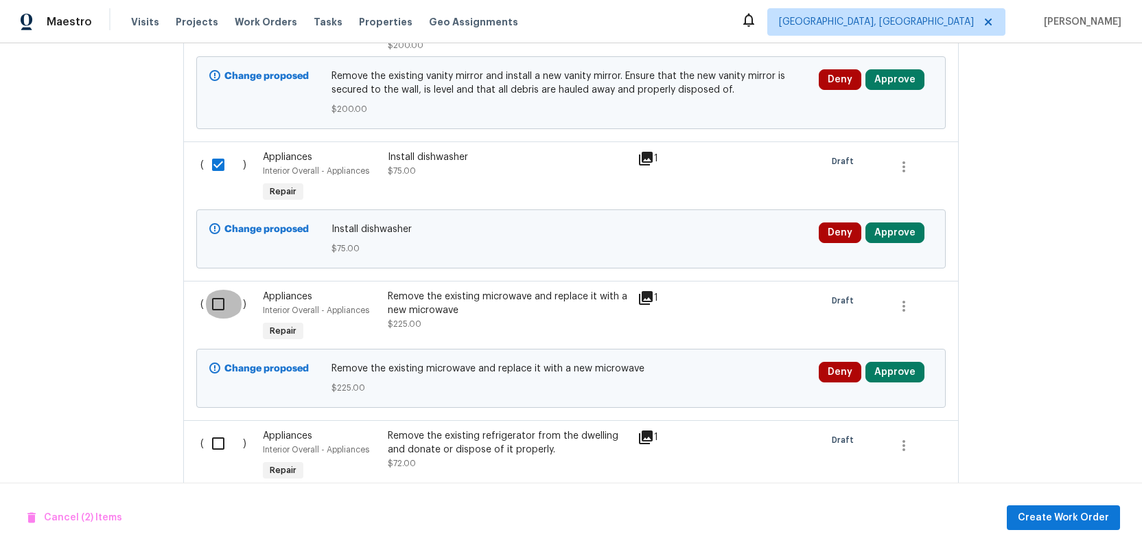
click at [215, 305] on input "checkbox" at bounding box center [223, 304] width 39 height 29
checkbox input "true"
click at [216, 444] on input "checkbox" at bounding box center [223, 443] width 39 height 29
checkbox input "true"
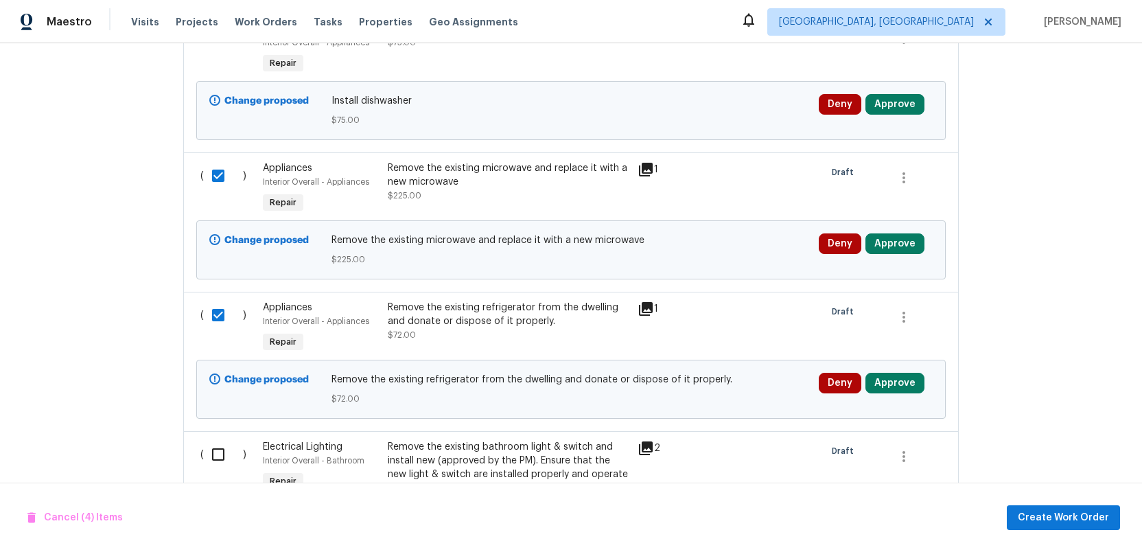
scroll to position [779, 0]
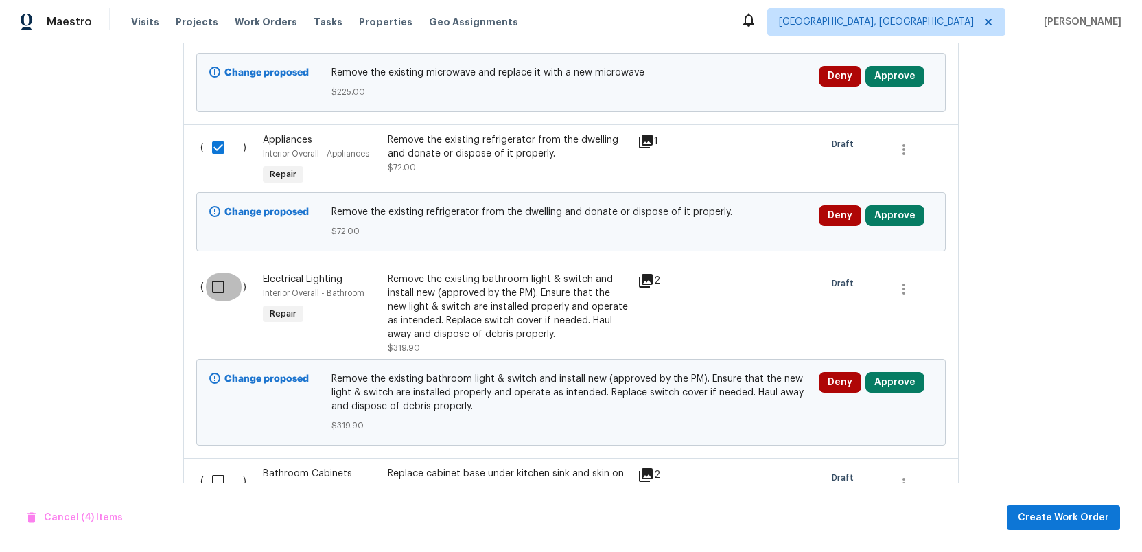
click at [217, 288] on input "checkbox" at bounding box center [223, 287] width 39 height 29
checkbox input "true"
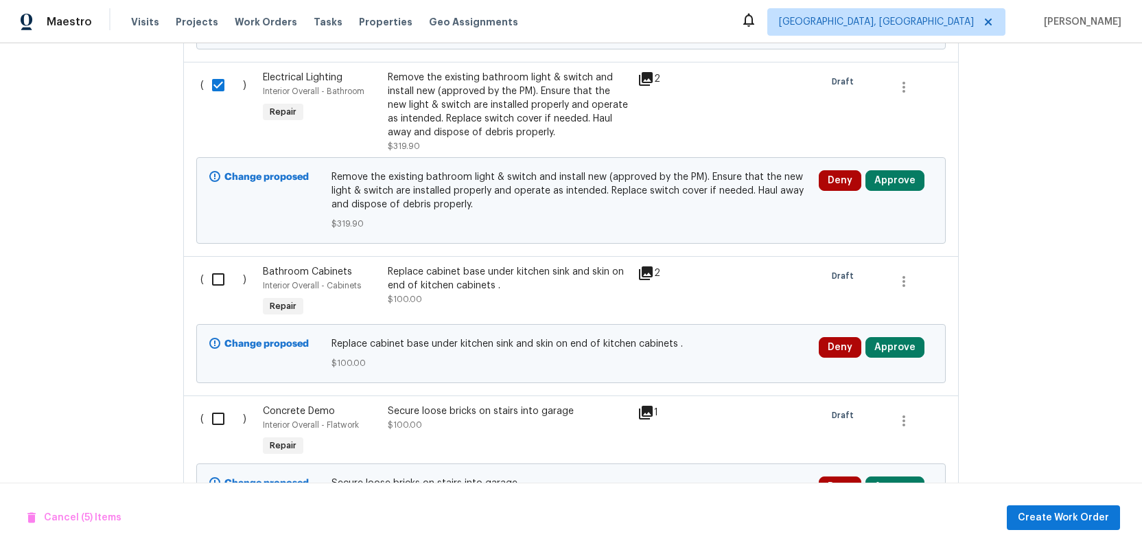
scroll to position [982, 0]
click at [215, 279] on input "checkbox" at bounding box center [223, 278] width 39 height 29
checkbox input "true"
click at [216, 422] on input "checkbox" at bounding box center [223, 418] width 39 height 29
checkbox input "true"
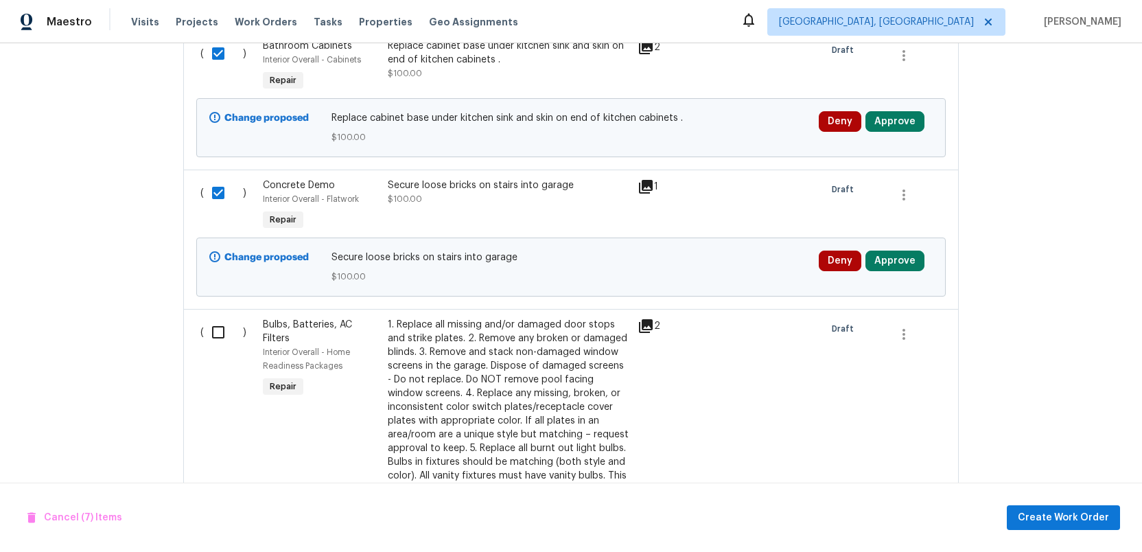
scroll to position [1213, 0]
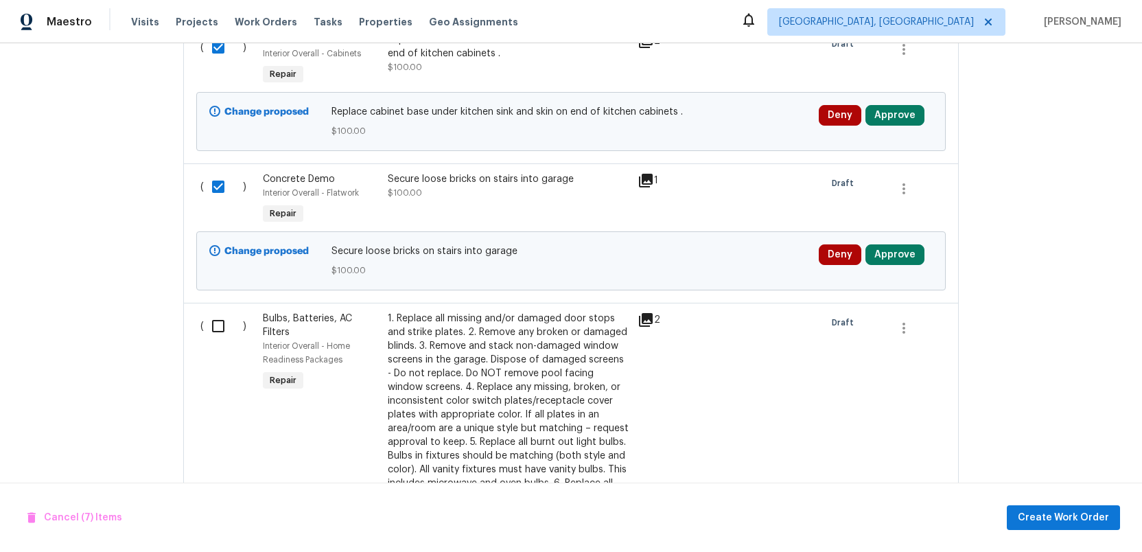
click at [216, 328] on input "checkbox" at bounding box center [223, 326] width 39 height 29
checkbox input "true"
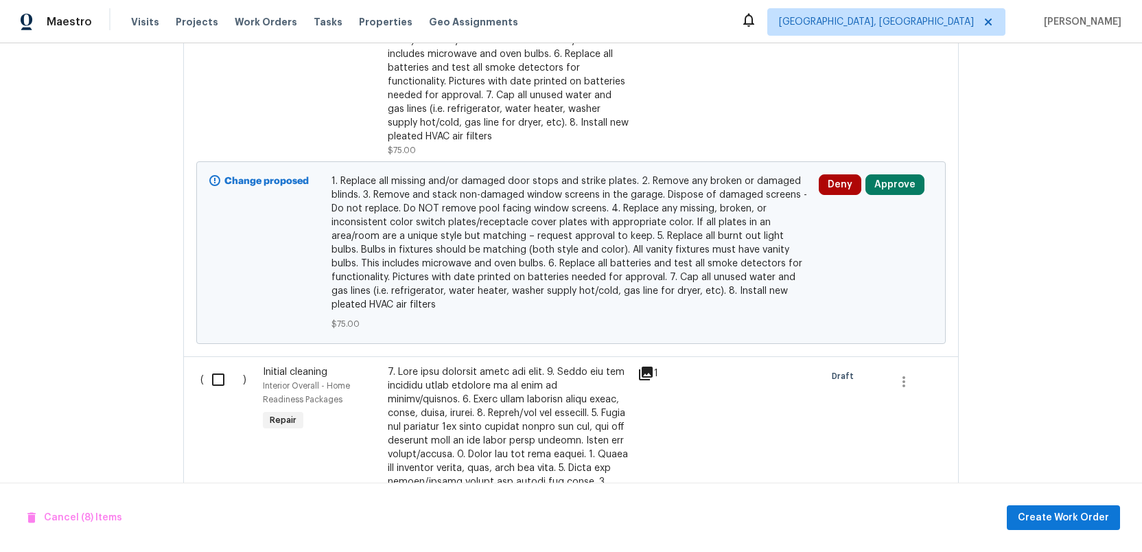
scroll to position [1742, 0]
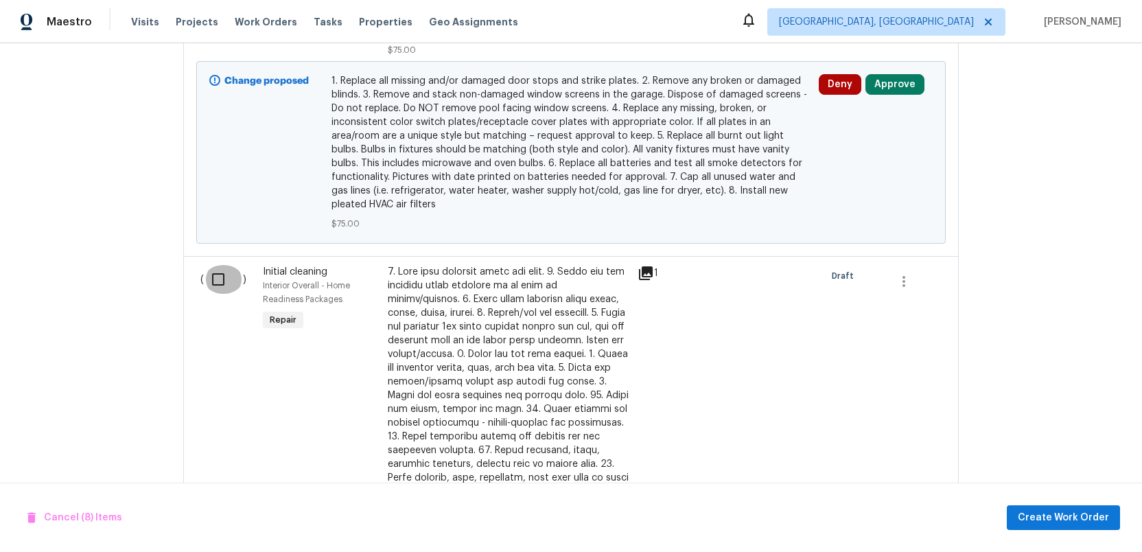
click at [214, 282] on input "checkbox" at bounding box center [223, 279] width 39 height 29
checkbox input "true"
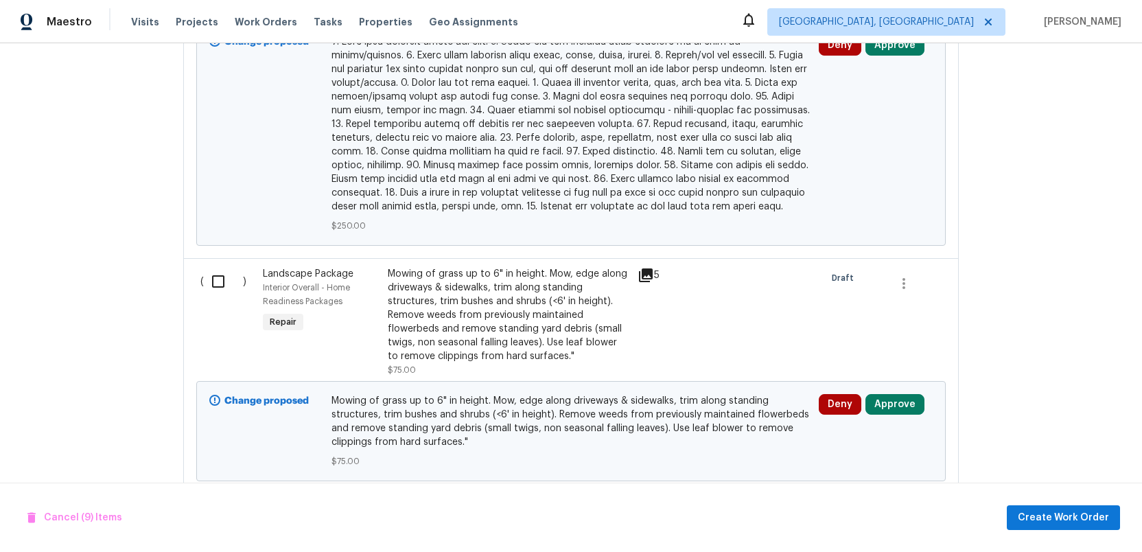
scroll to position [2375, 0]
click at [216, 273] on input "checkbox" at bounding box center [223, 280] width 39 height 29
checkbox input "true"
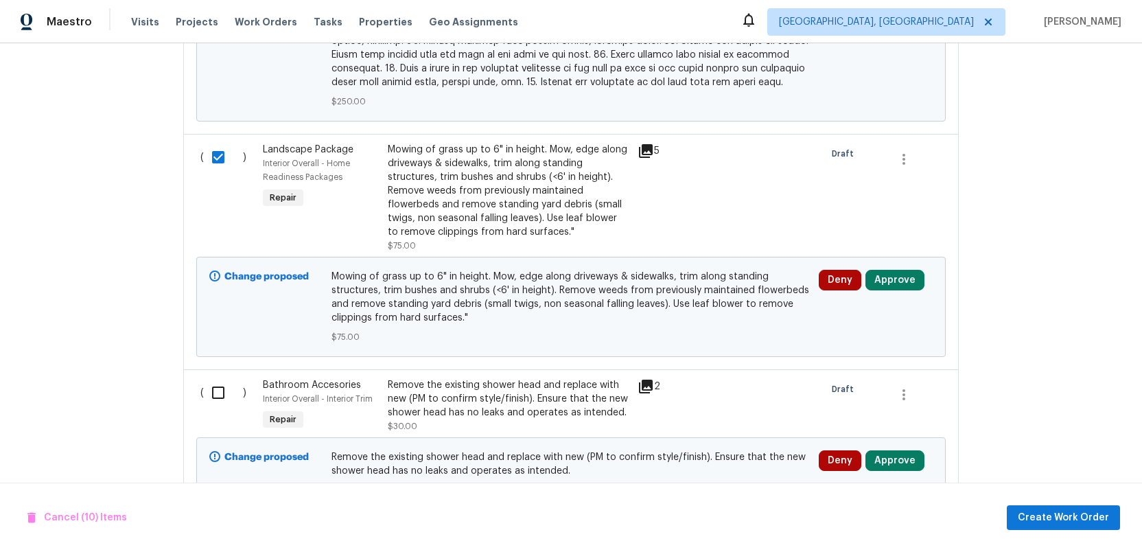
scroll to position [2661, 0]
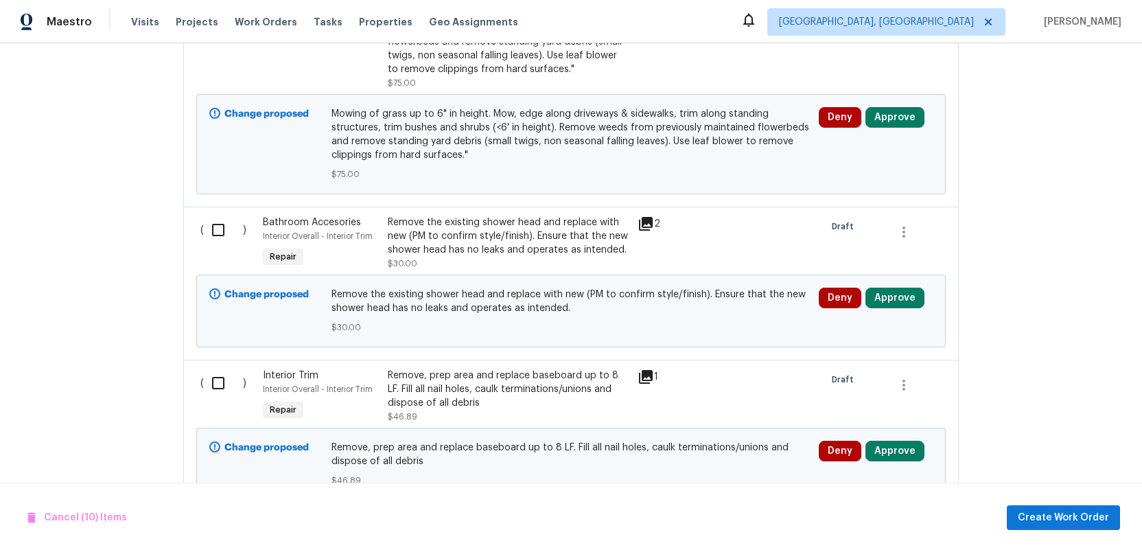
click at [220, 222] on input "checkbox" at bounding box center [223, 230] width 39 height 29
checkbox input "true"
click at [217, 369] on input "checkbox" at bounding box center [223, 383] width 39 height 29
checkbox input "true"
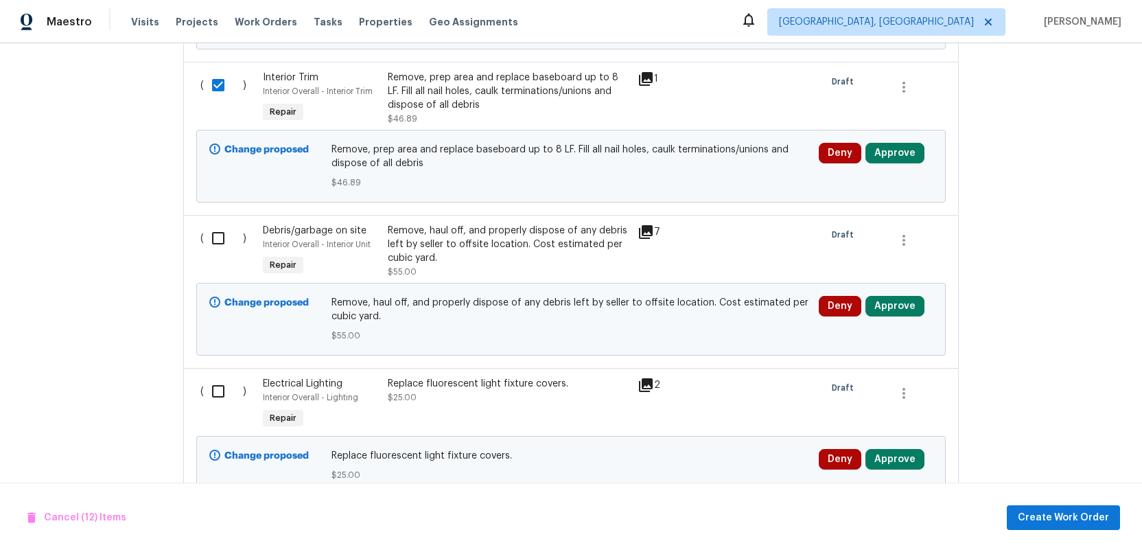
scroll to position [2975, 0]
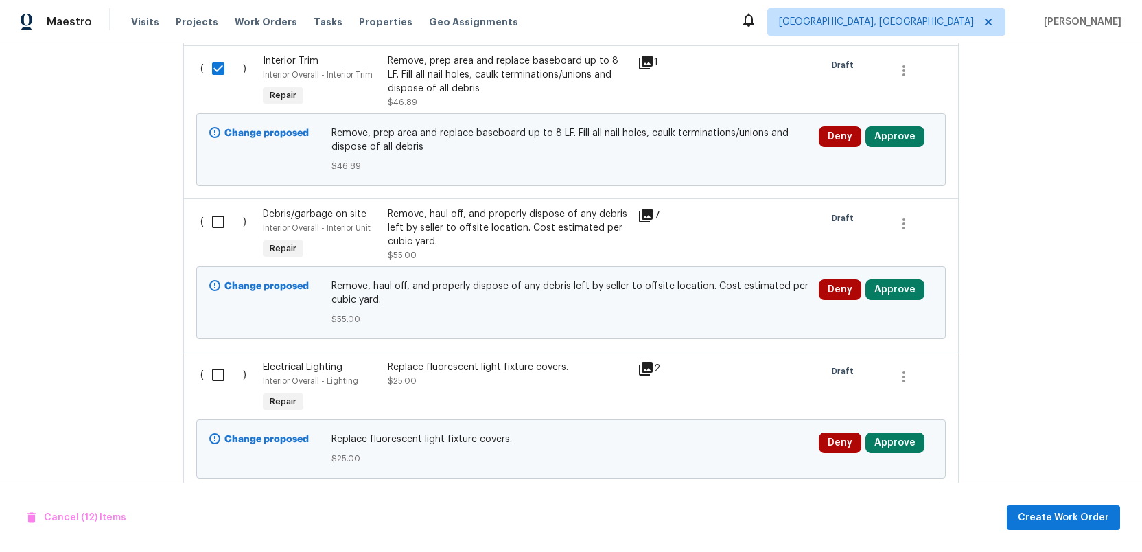
click at [215, 211] on input "checkbox" at bounding box center [223, 221] width 39 height 29
checkbox input "true"
click at [214, 361] on input "checkbox" at bounding box center [223, 374] width 39 height 29
checkbox input "true"
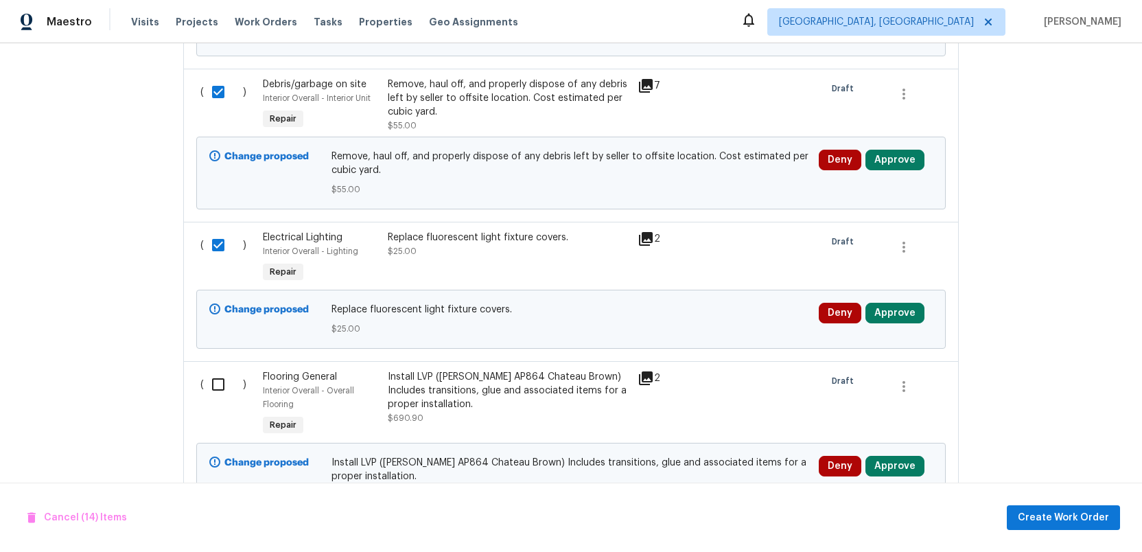
scroll to position [3258, 0]
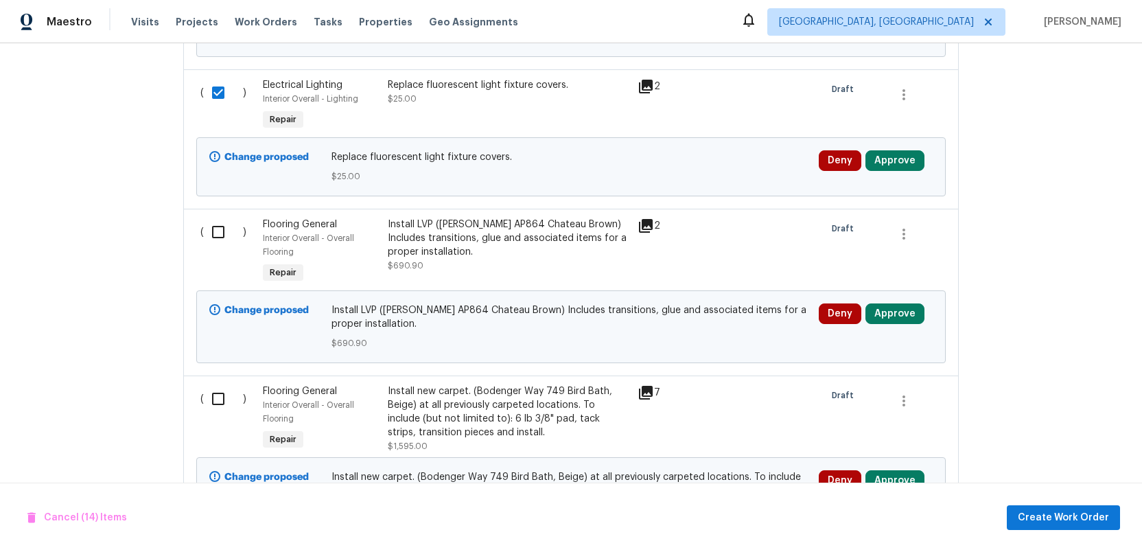
click at [216, 221] on input "checkbox" at bounding box center [223, 232] width 39 height 29
checkbox input "true"
click at [215, 386] on input "checkbox" at bounding box center [223, 398] width 39 height 29
checkbox input "true"
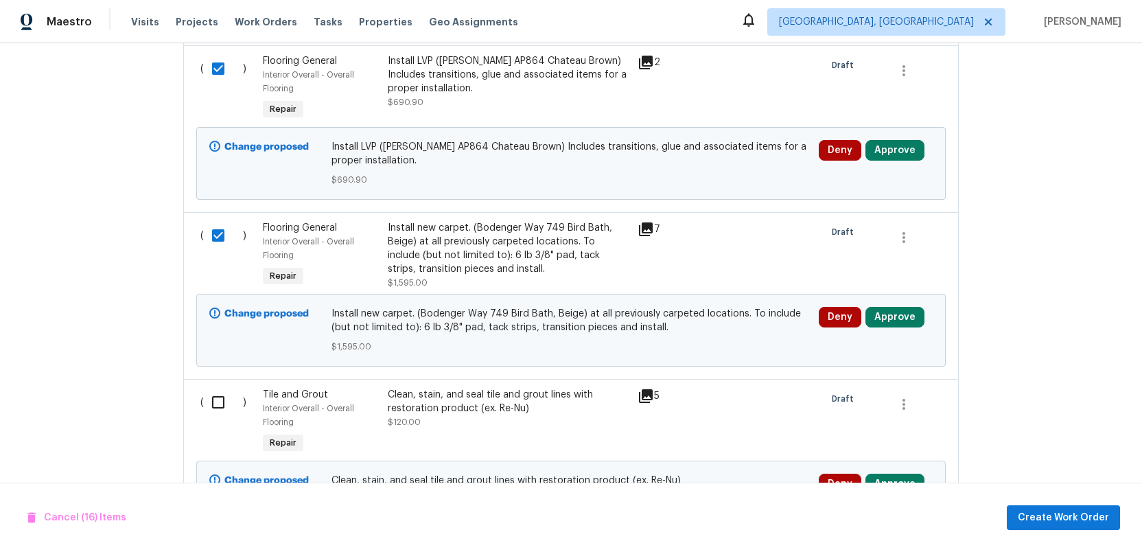
scroll to position [3590, 0]
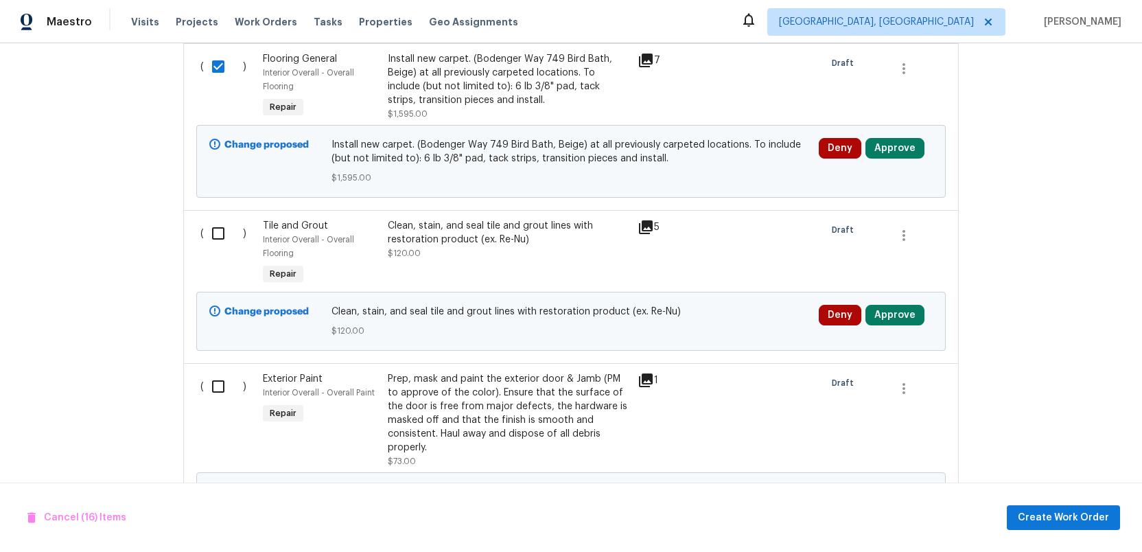
click at [215, 222] on input "checkbox" at bounding box center [223, 233] width 39 height 29
checkbox input "true"
click at [212, 382] on input "checkbox" at bounding box center [223, 386] width 39 height 29
checkbox input "true"
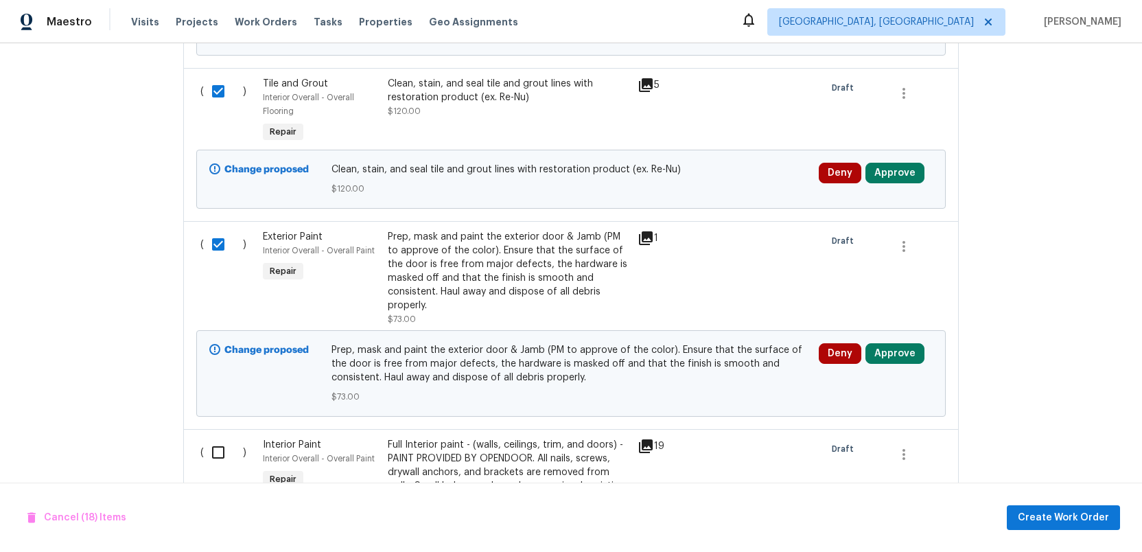
scroll to position [3855, 0]
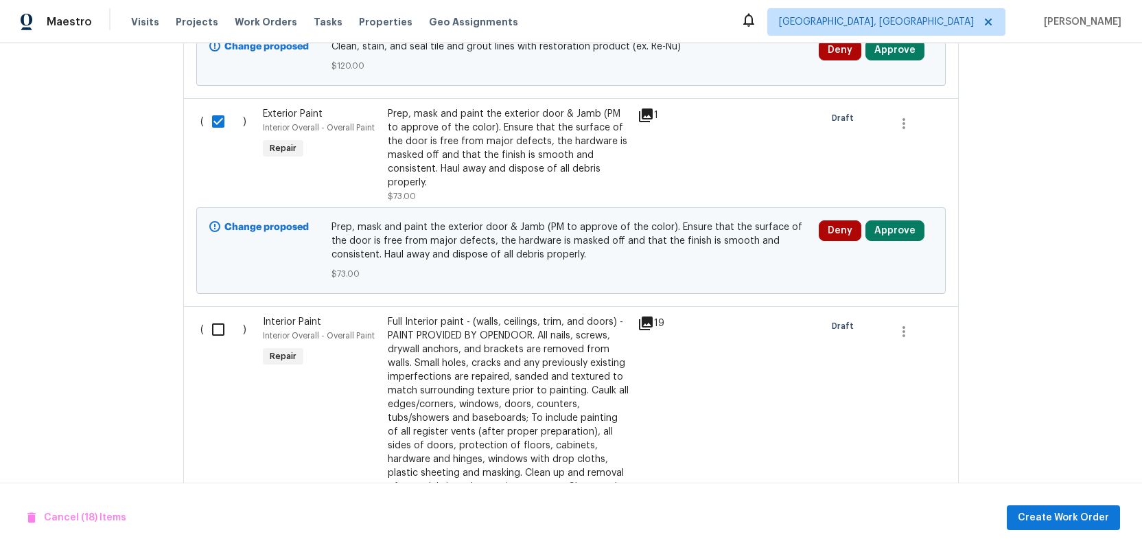
click at [222, 319] on input "checkbox" at bounding box center [223, 329] width 39 height 29
checkbox input "true"
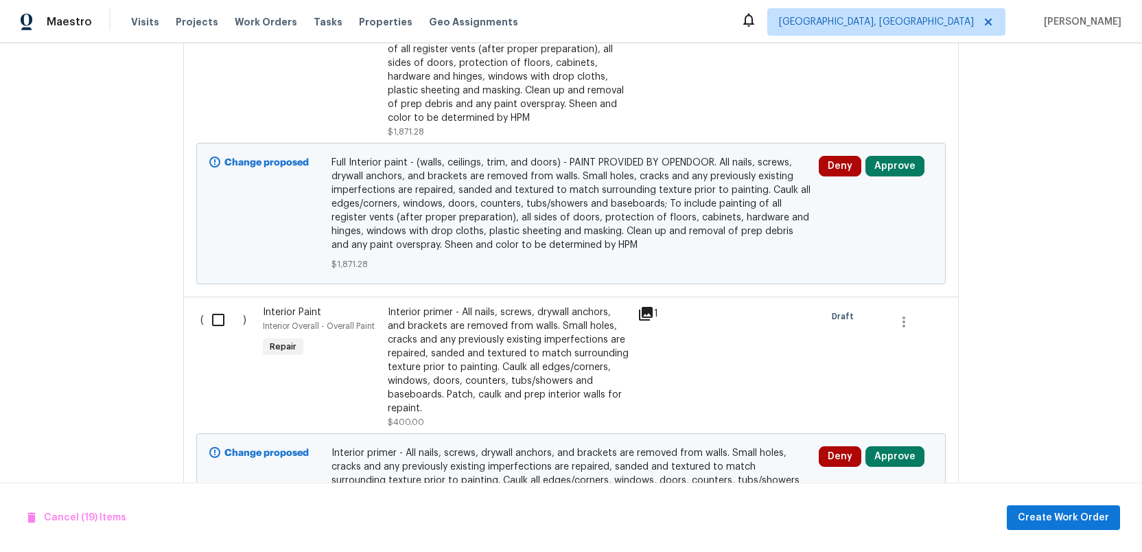
scroll to position [4277, 0]
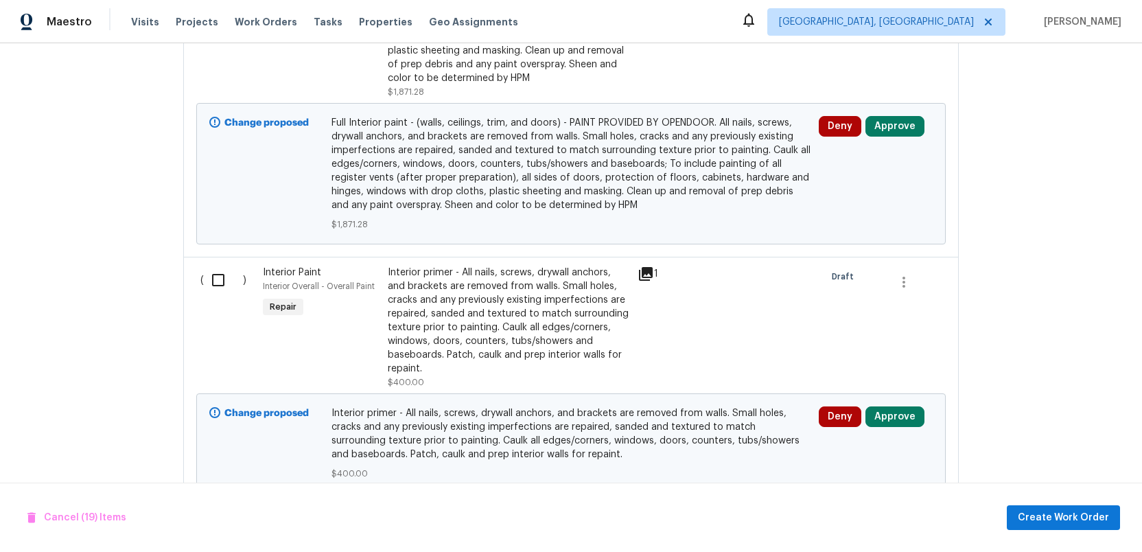
click at [218, 273] on input "checkbox" at bounding box center [223, 280] width 39 height 29
checkbox input "true"
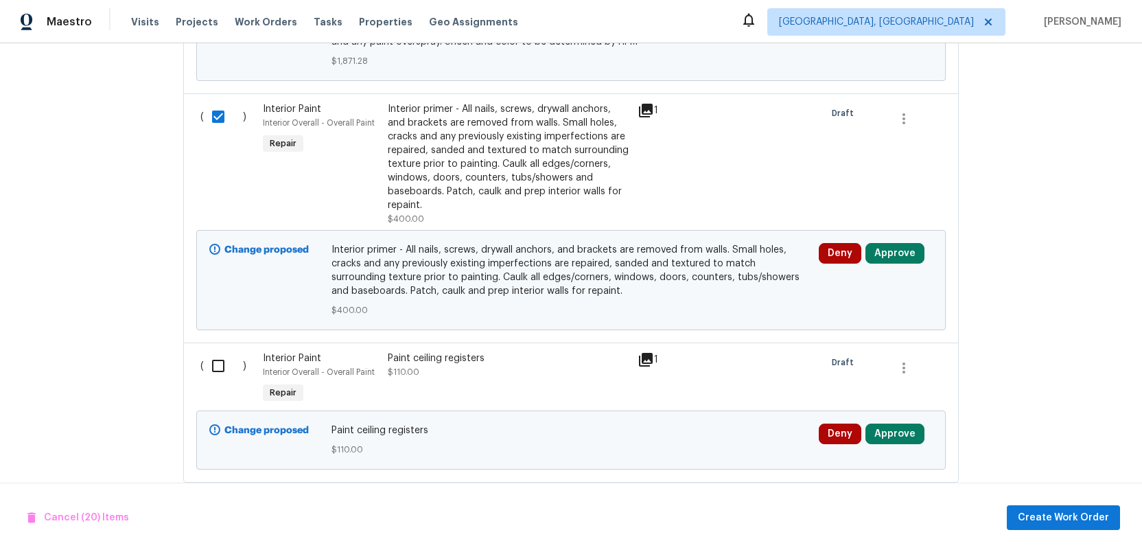
scroll to position [4569, 0]
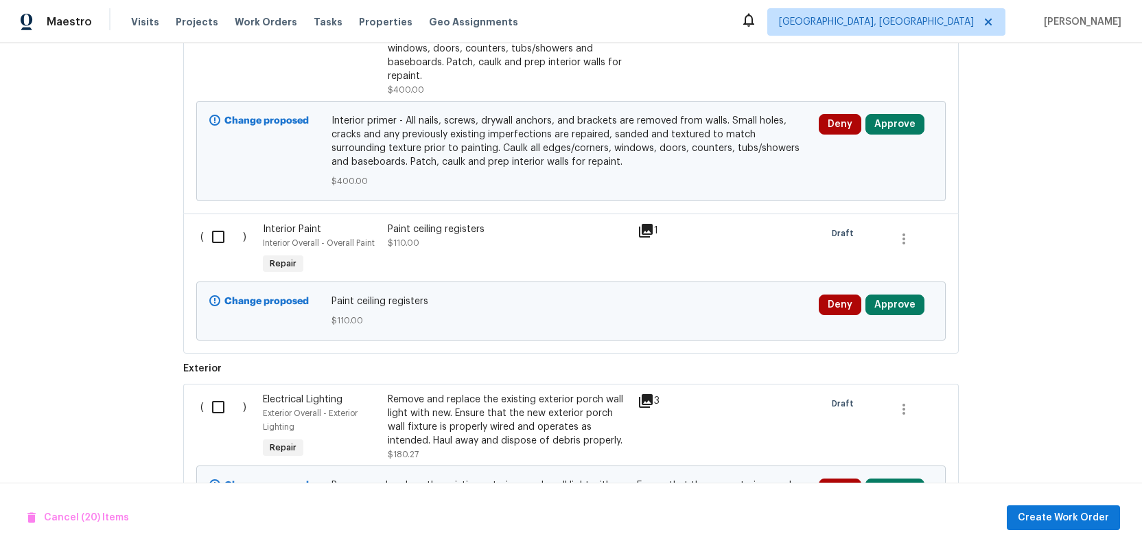
click at [218, 231] on input "checkbox" at bounding box center [223, 236] width 39 height 29
checkbox input "true"
click at [220, 397] on input "checkbox" at bounding box center [223, 407] width 39 height 29
checkbox input "true"
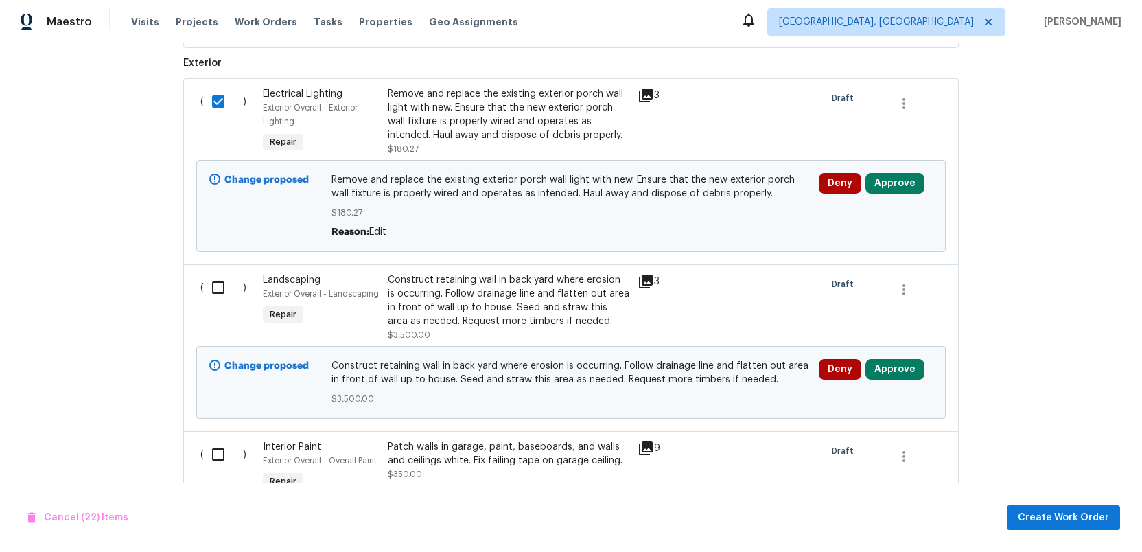
scroll to position [4904, 0]
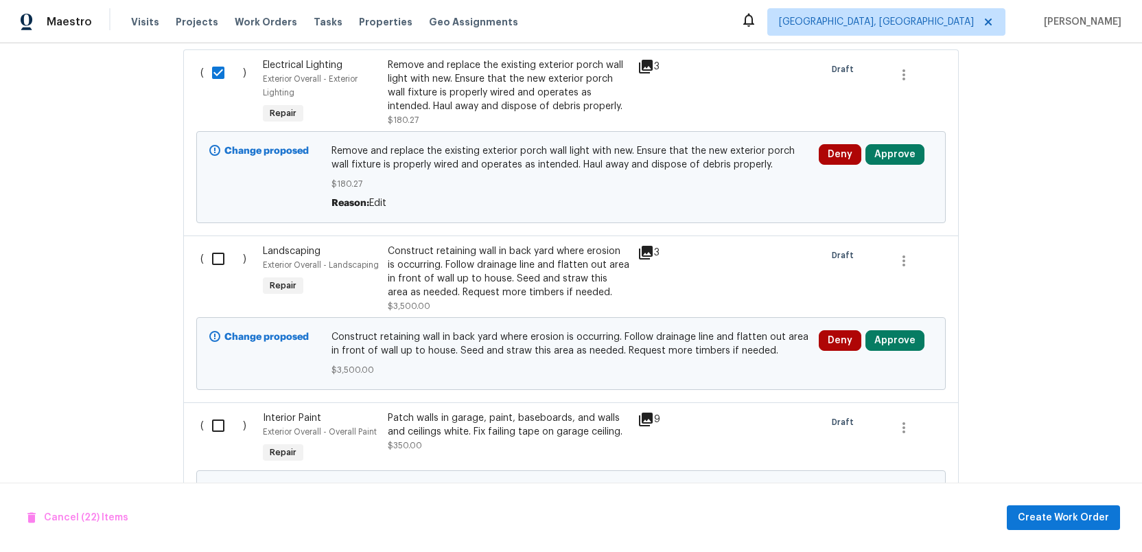
click at [218, 258] on input "checkbox" at bounding box center [223, 258] width 39 height 29
checkbox input "true"
click at [217, 414] on input "checkbox" at bounding box center [223, 425] width 39 height 29
checkbox input "true"
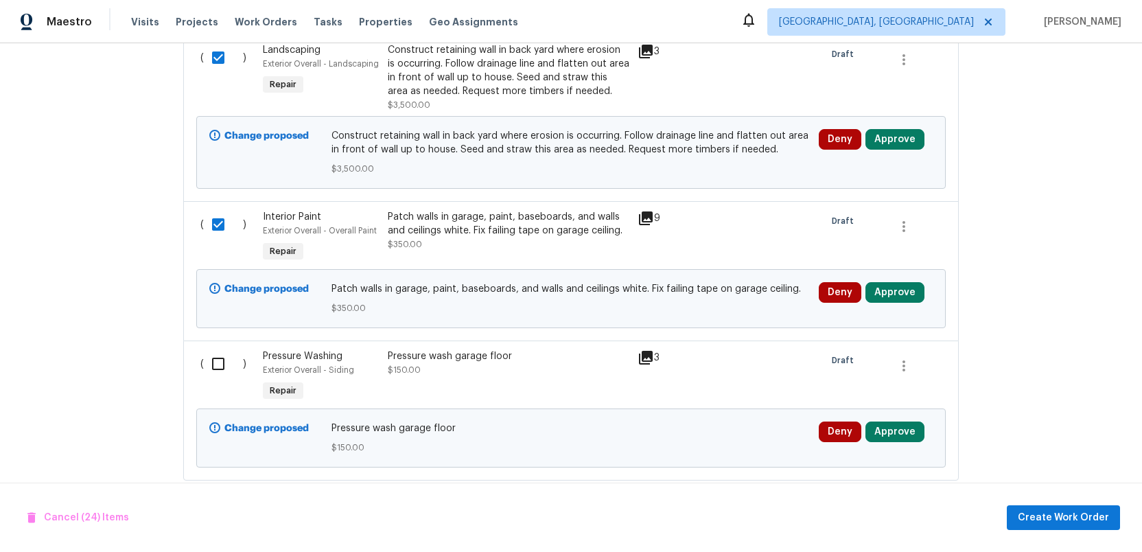
scroll to position [5123, 0]
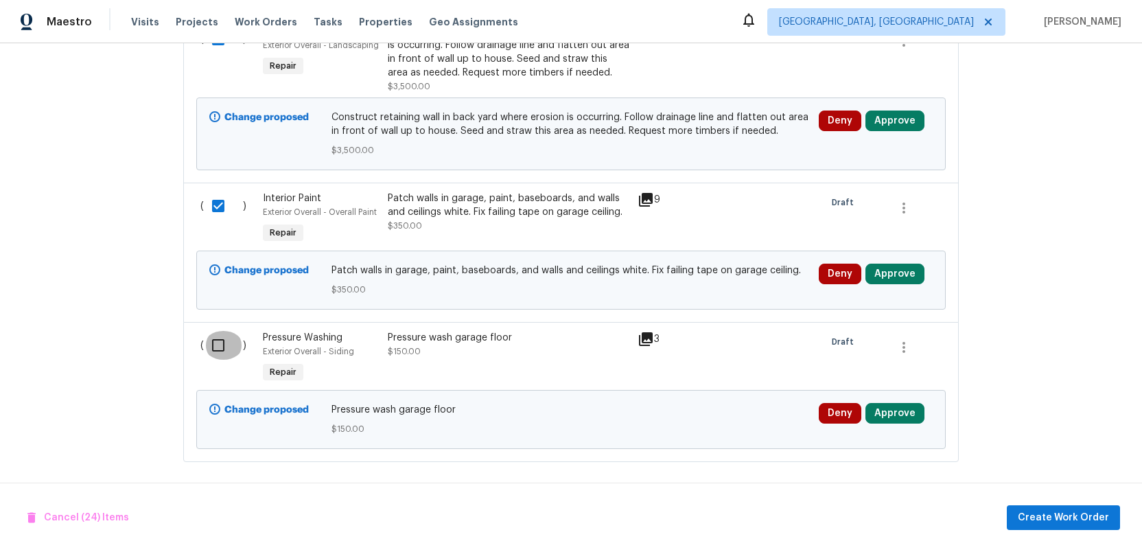
click at [216, 343] on input "checkbox" at bounding box center [223, 345] width 39 height 29
checkbox input "true"
click at [1060, 518] on span "Create Work Order" at bounding box center [1063, 517] width 91 height 17
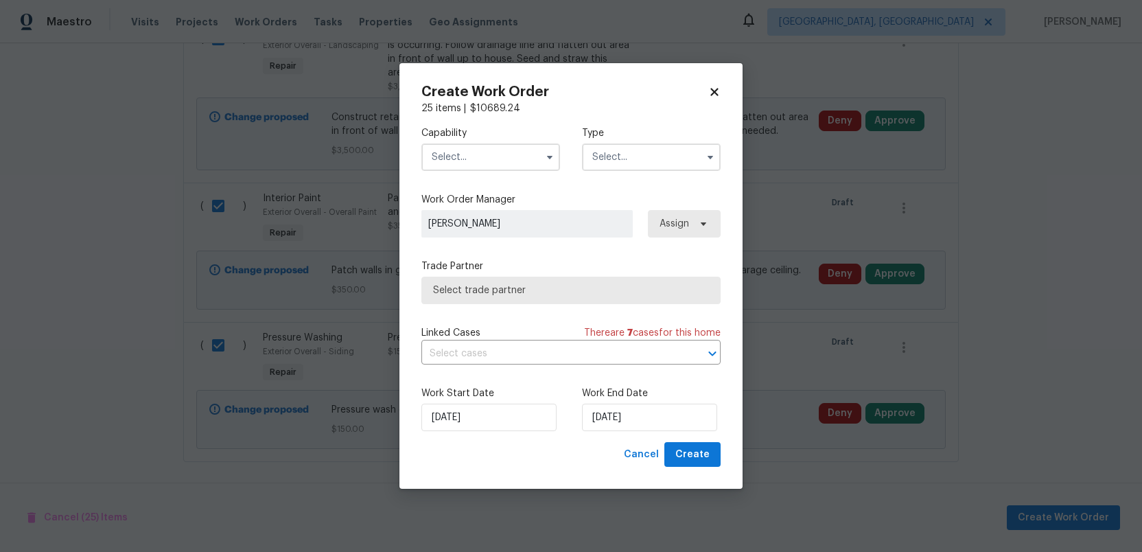
click at [507, 161] on input "text" at bounding box center [491, 156] width 139 height 27
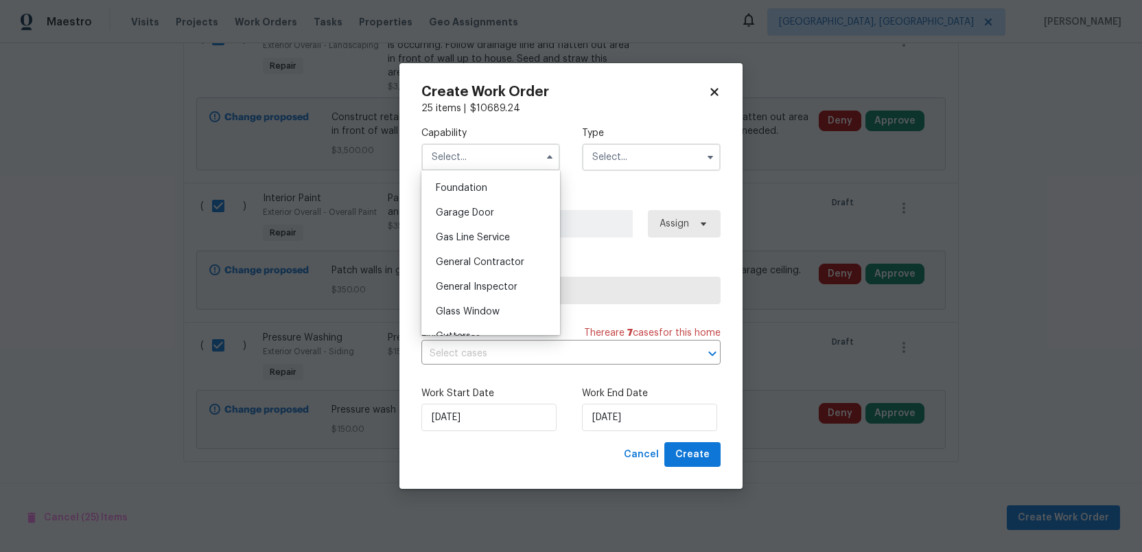
scroll to position [572, 0]
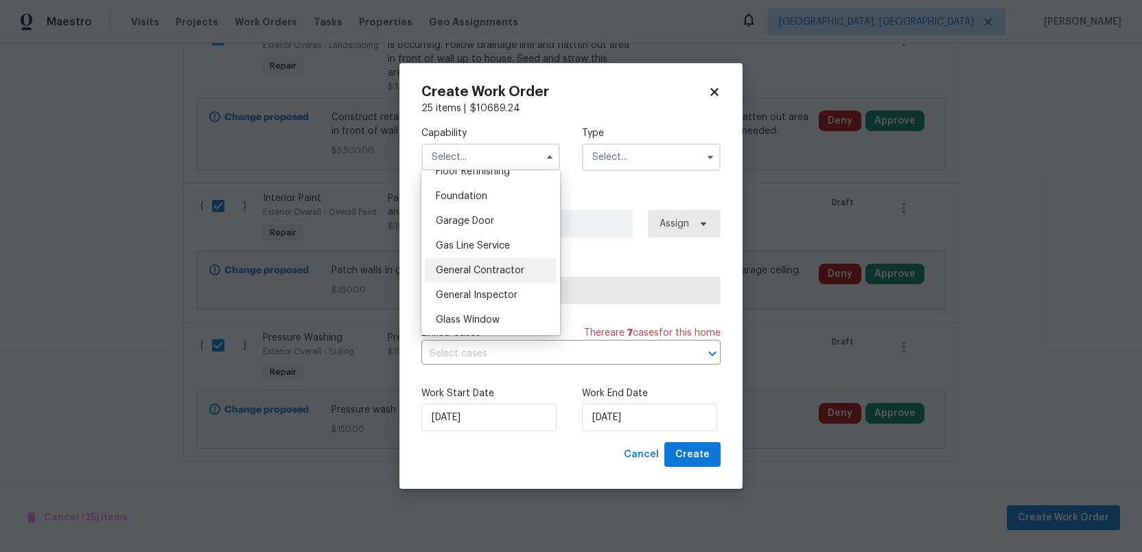
click at [480, 265] on div "General Contractor" at bounding box center [491, 270] width 132 height 25
type input "General Contractor"
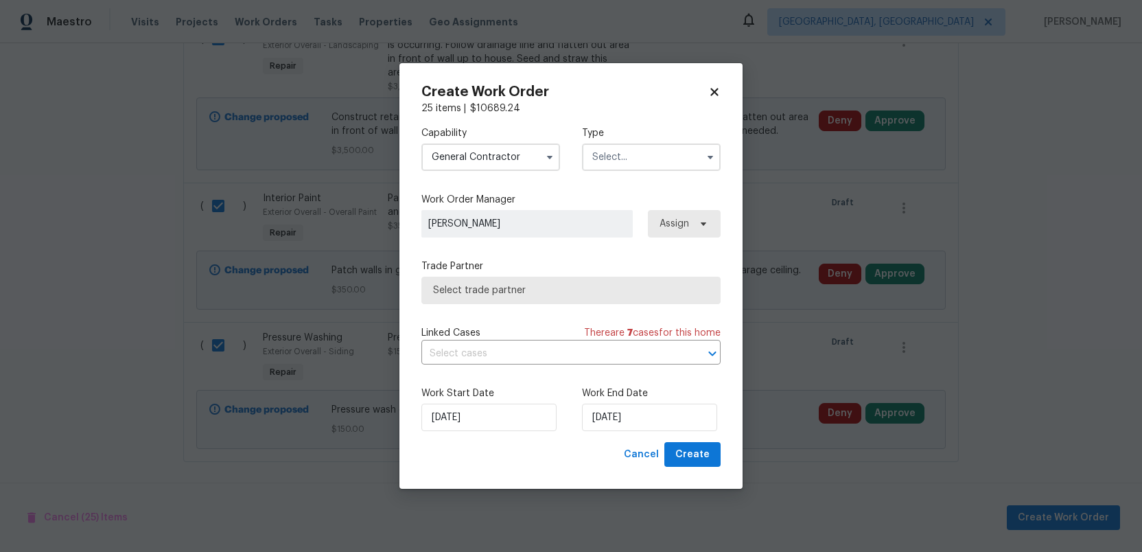
click at [615, 160] on input "text" at bounding box center [651, 156] width 139 height 27
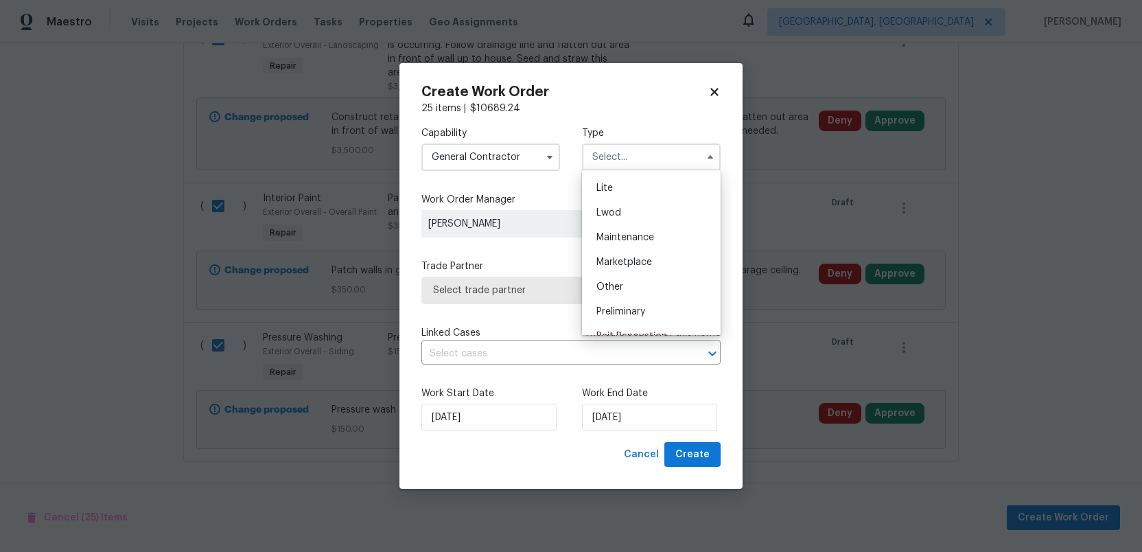
scroll to position [242, 0]
click at [627, 290] on span "Renovation" at bounding box center [622, 291] width 51 height 10
type input "Renovation"
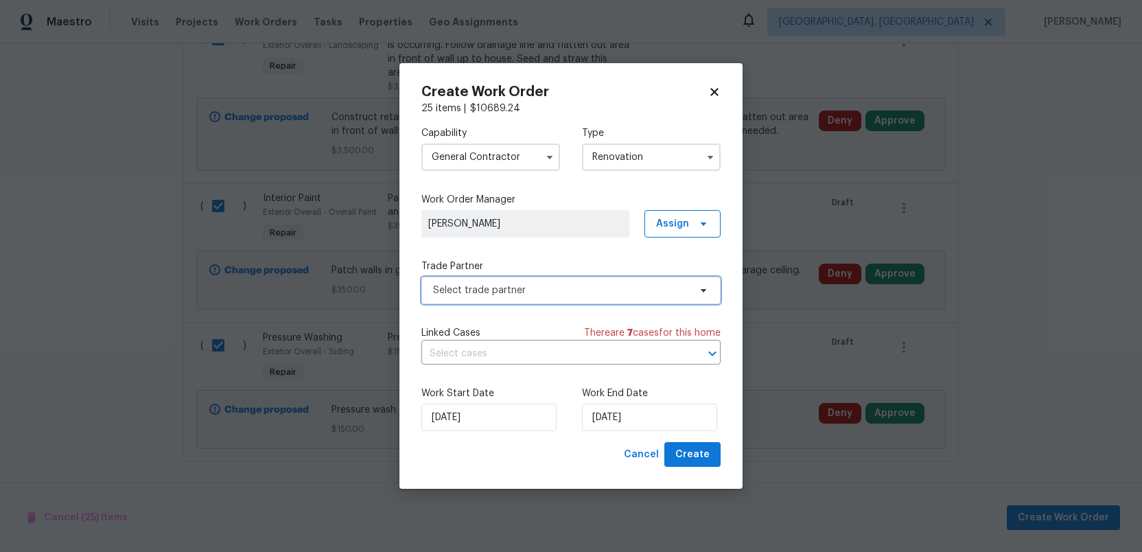
click at [608, 289] on span "Select trade partner" at bounding box center [561, 291] width 256 height 14
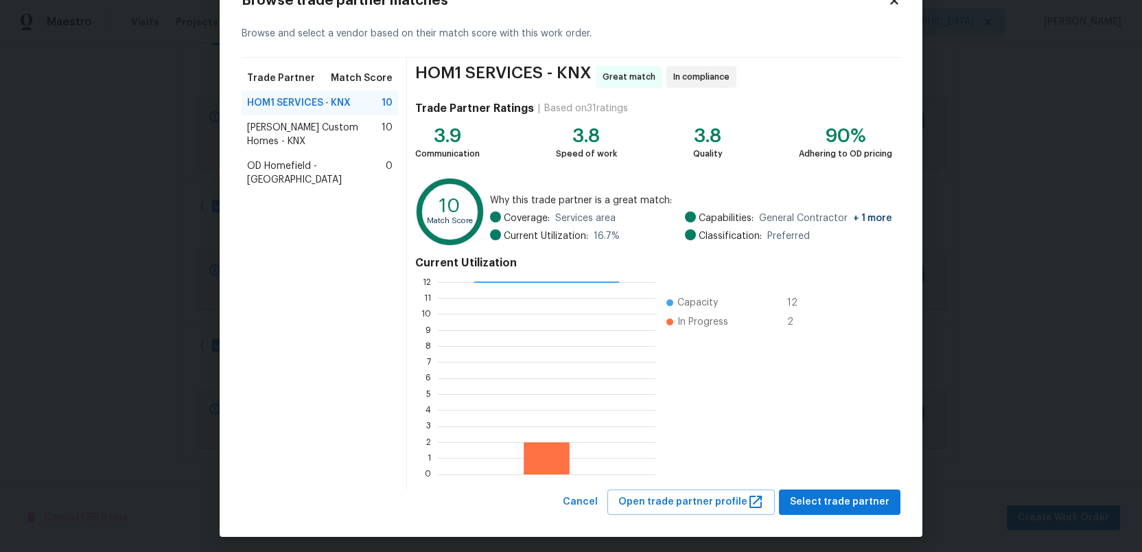
scroll to position [53, 0]
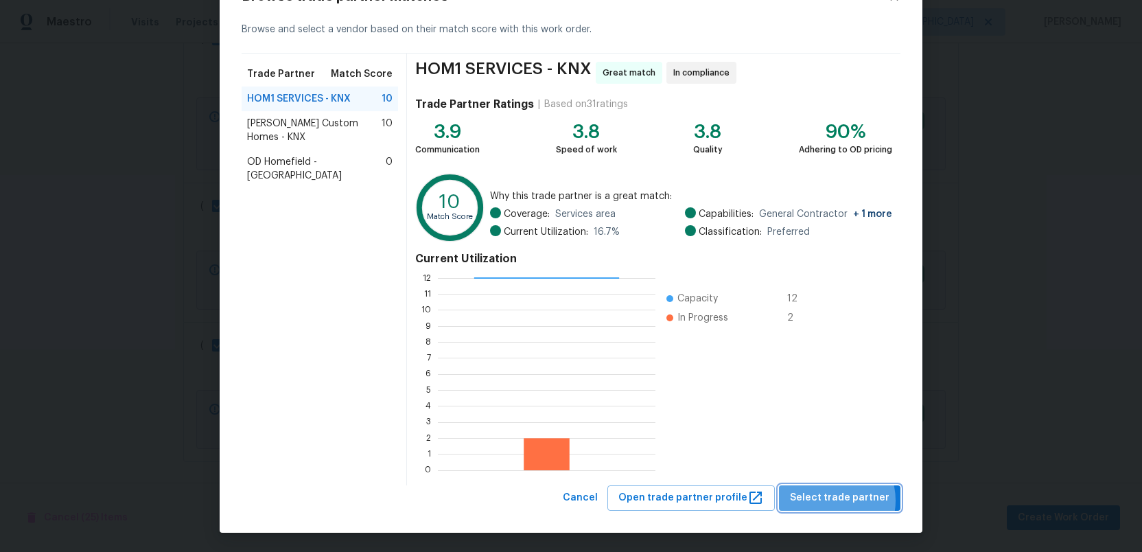
click at [835, 500] on span "Select trade partner" at bounding box center [840, 497] width 100 height 17
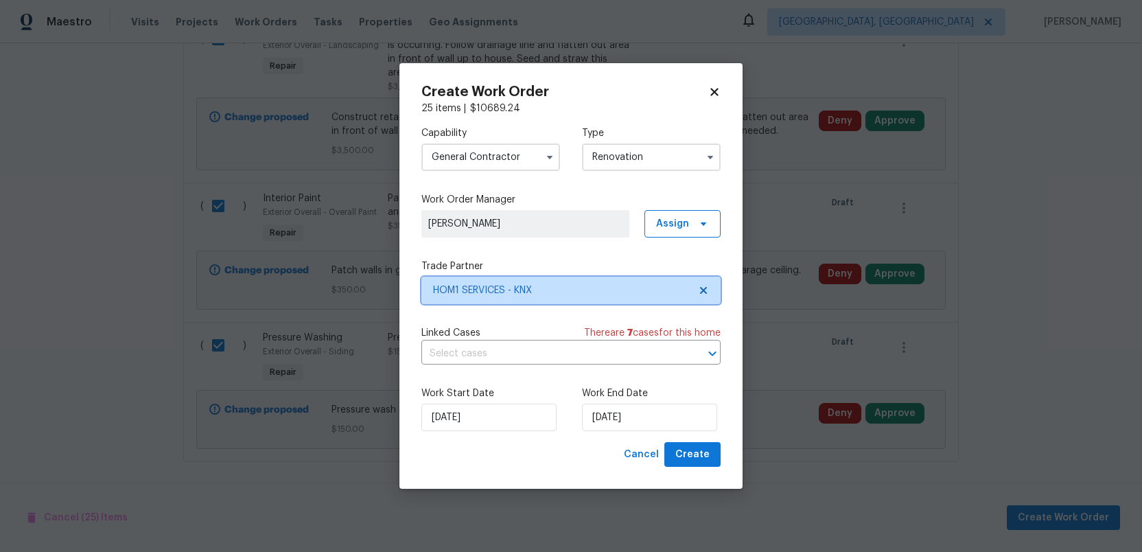
scroll to position [0, 0]
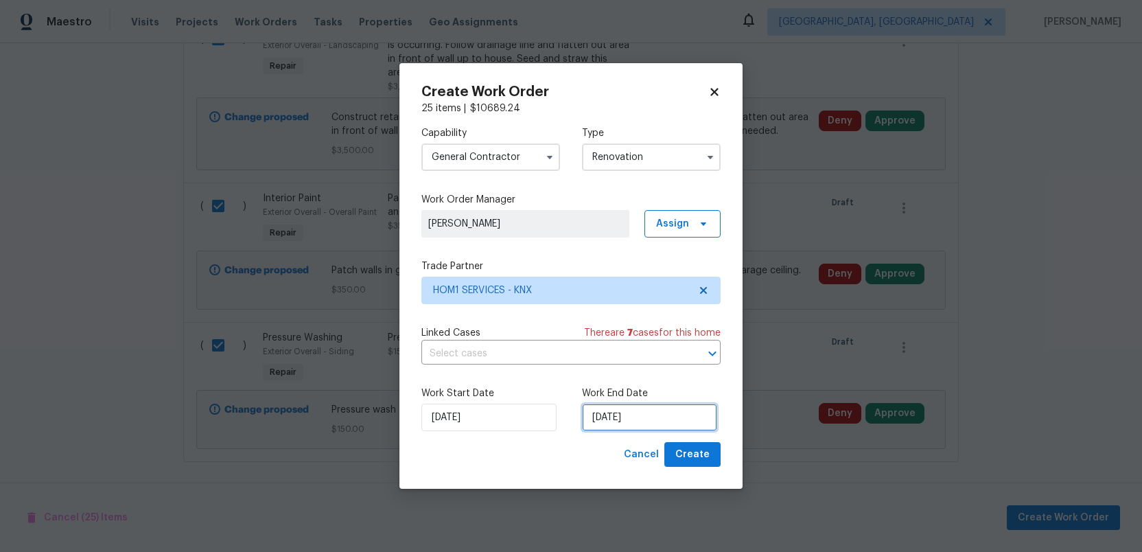
click at [654, 418] on input "[DATE]" at bounding box center [649, 417] width 135 height 27
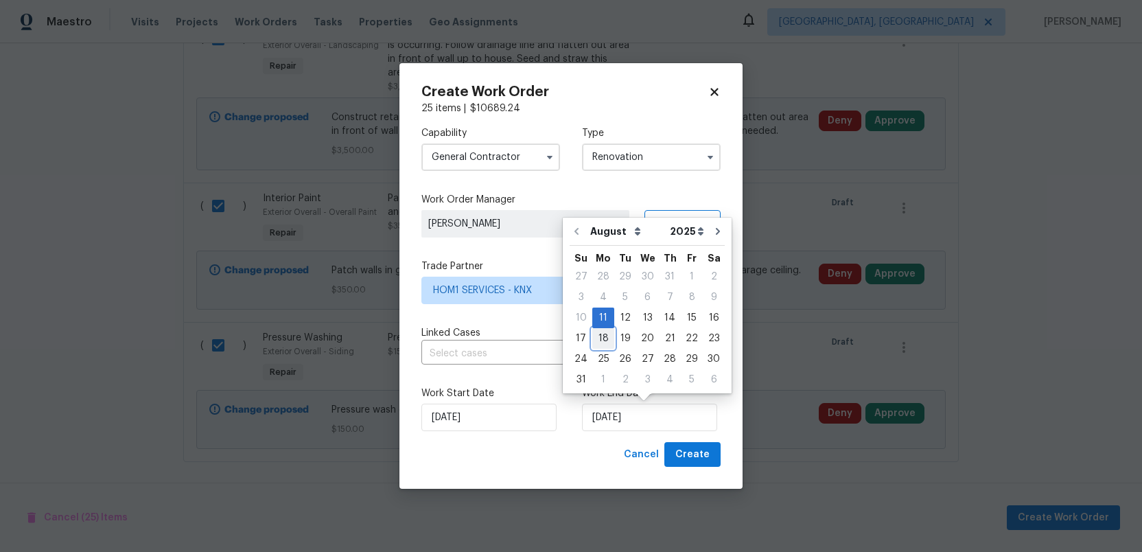
click at [601, 341] on div "18" at bounding box center [603, 338] width 22 height 19
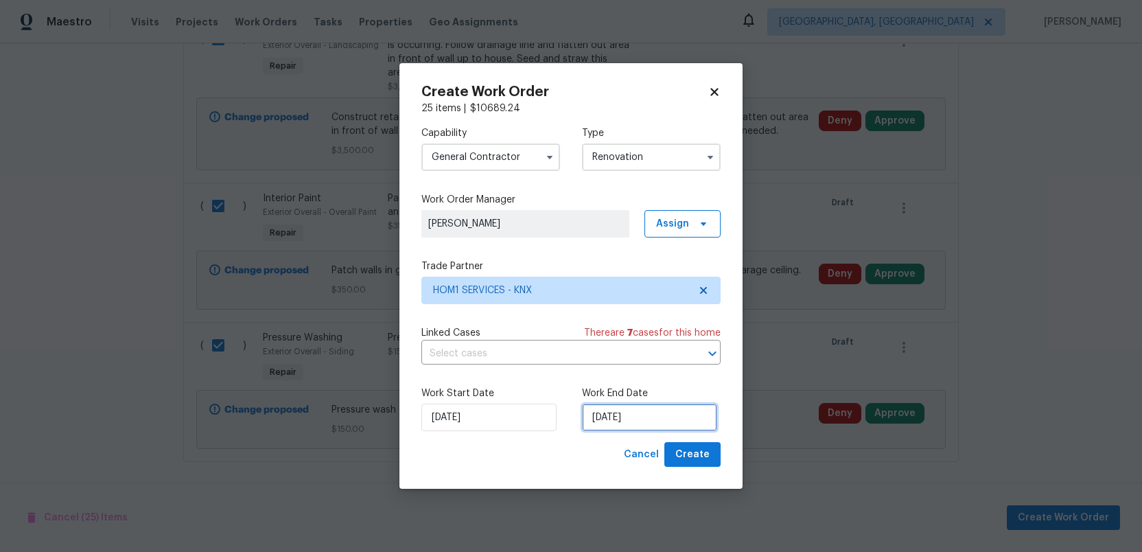
click at [652, 420] on input "8/18/2025" at bounding box center [649, 417] width 135 height 27
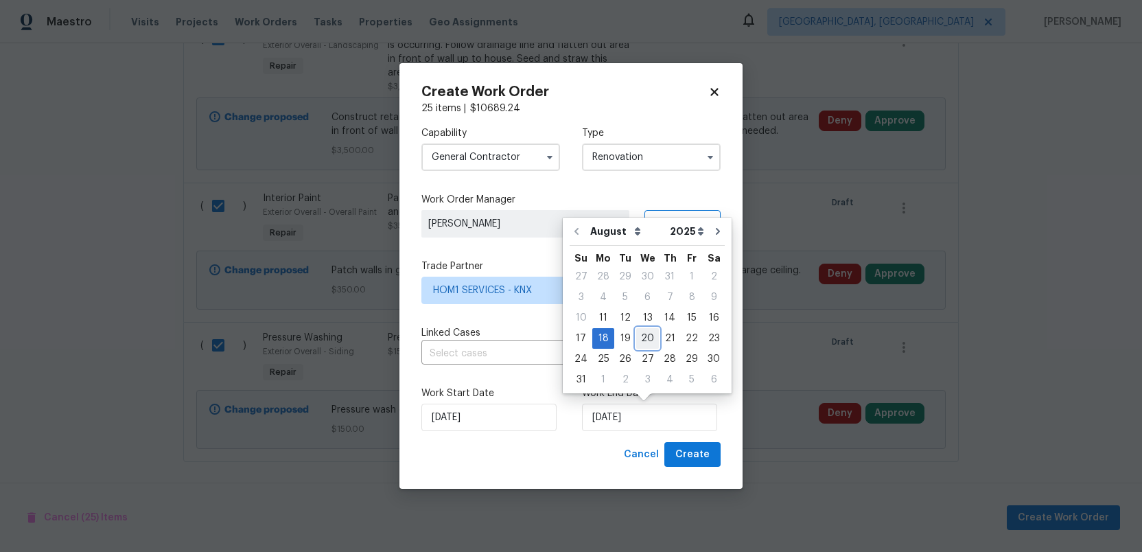
click at [643, 338] on div "20" at bounding box center [647, 338] width 23 height 19
type input "[DATE]"
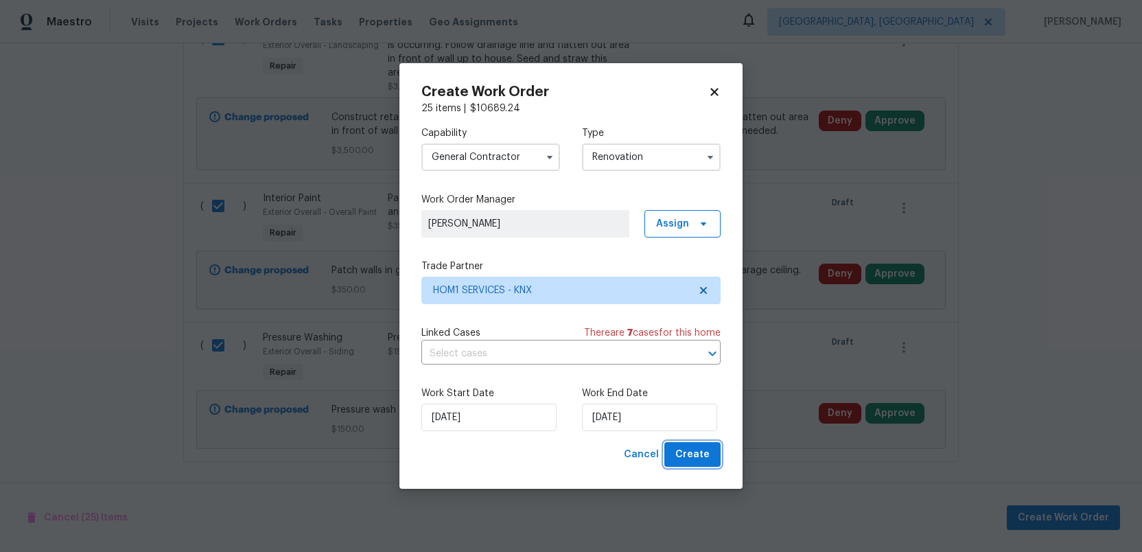
click at [688, 457] on span "Create" at bounding box center [693, 454] width 34 height 17
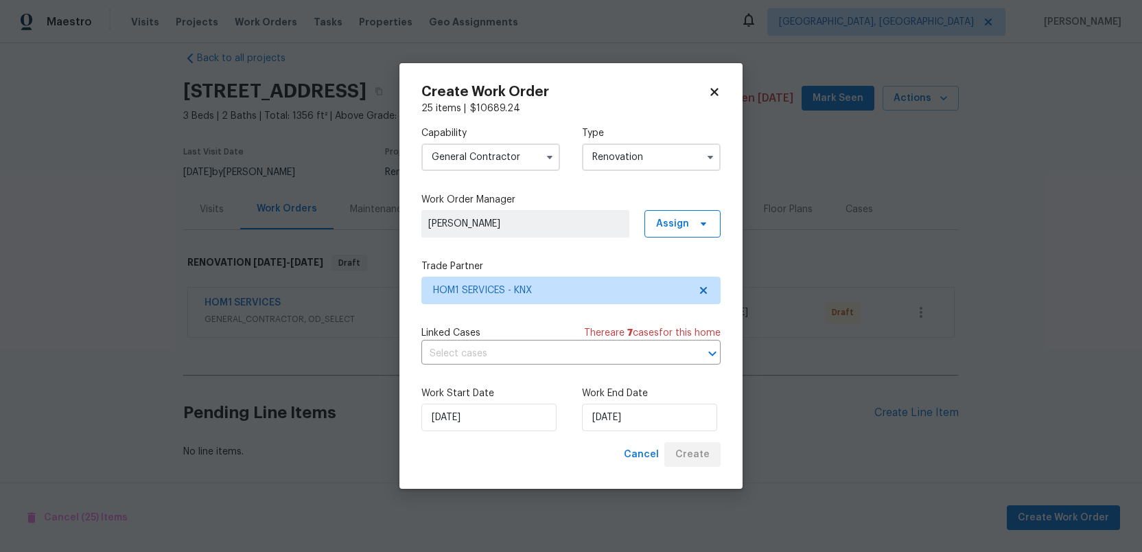
scroll to position [19, 0]
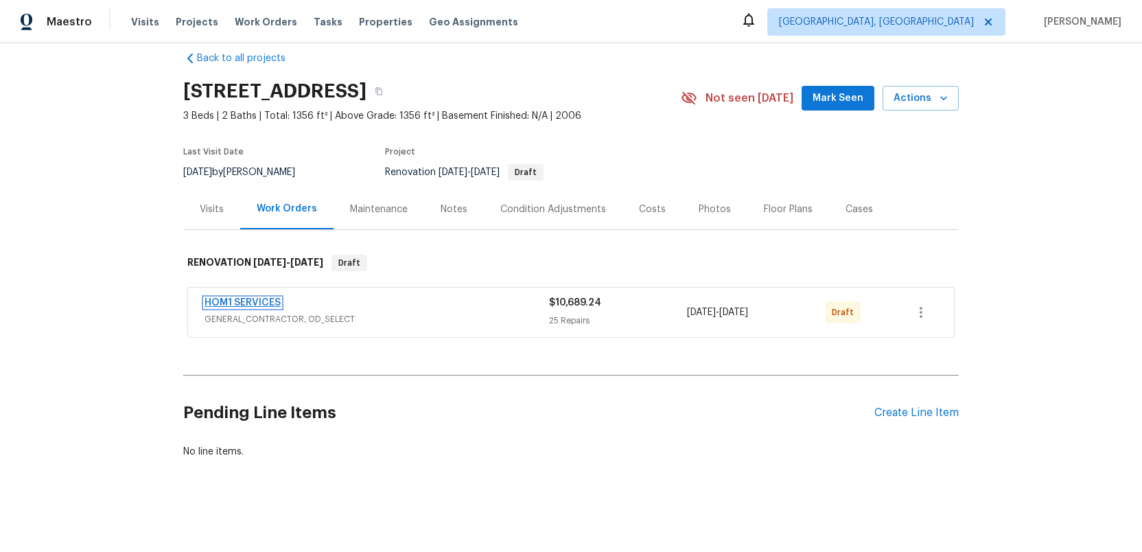
click at [248, 304] on link "HOM1 SERVICES" at bounding box center [243, 303] width 76 height 10
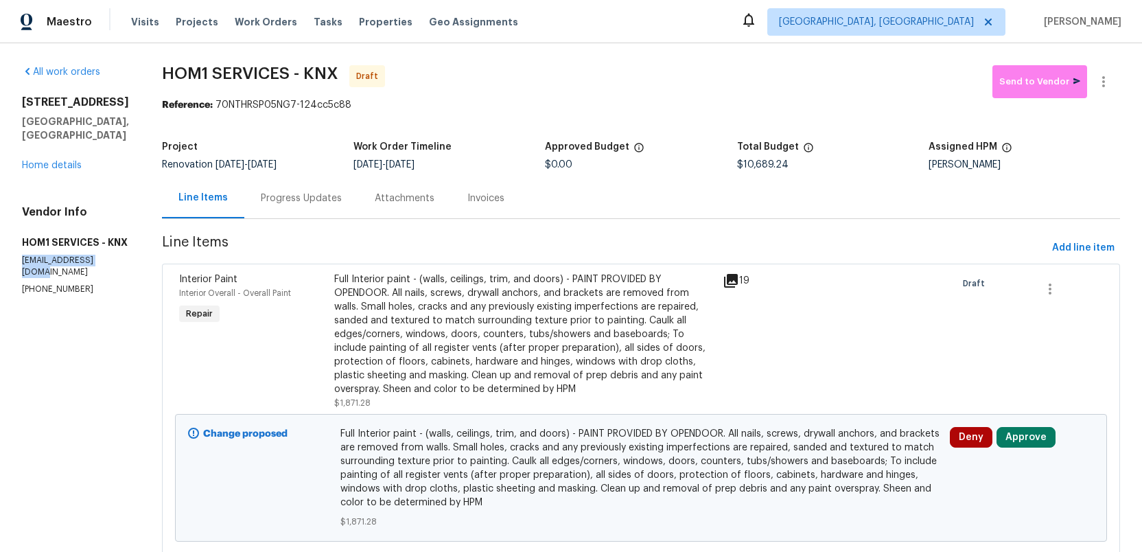
drag, startPoint x: 110, startPoint y: 274, endPoint x: 9, endPoint y: 271, distance: 101.0
copy p "help@hom1services.co"
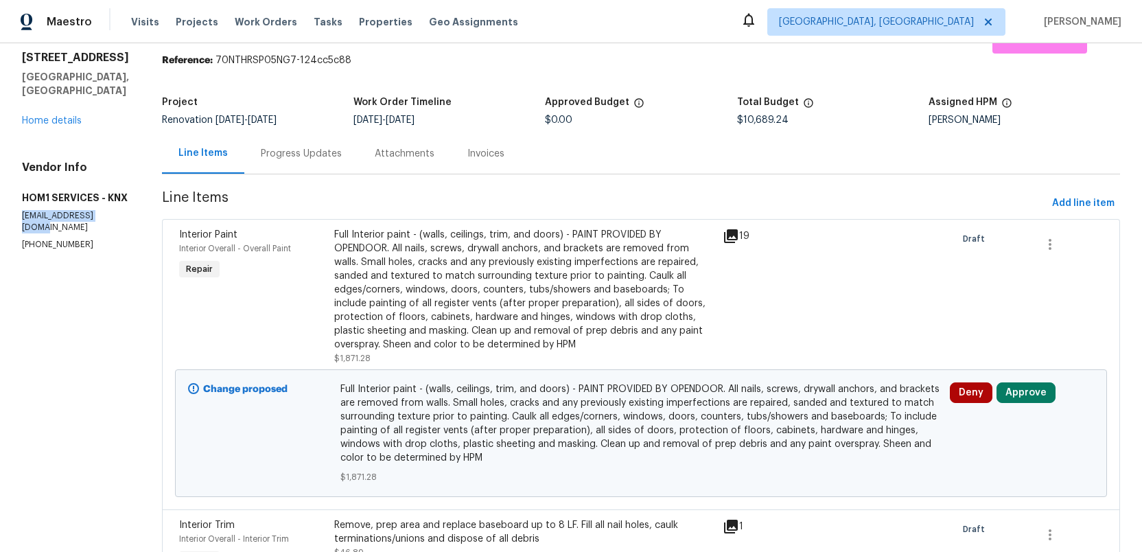
scroll to position [93, 0]
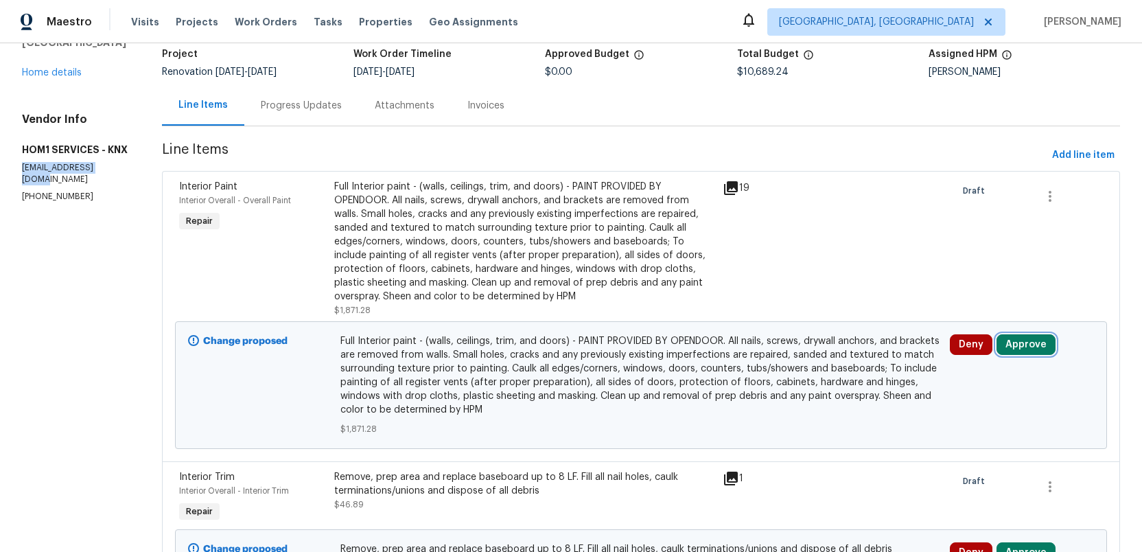
click at [1030, 341] on button "Approve" at bounding box center [1026, 344] width 59 height 21
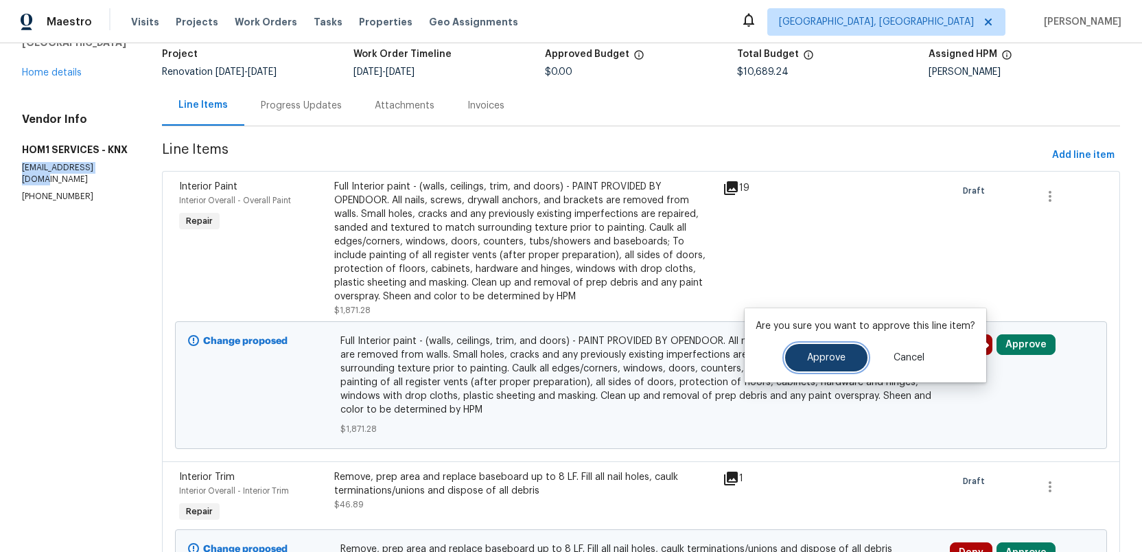
click at [817, 362] on span "Approve" at bounding box center [826, 358] width 38 height 10
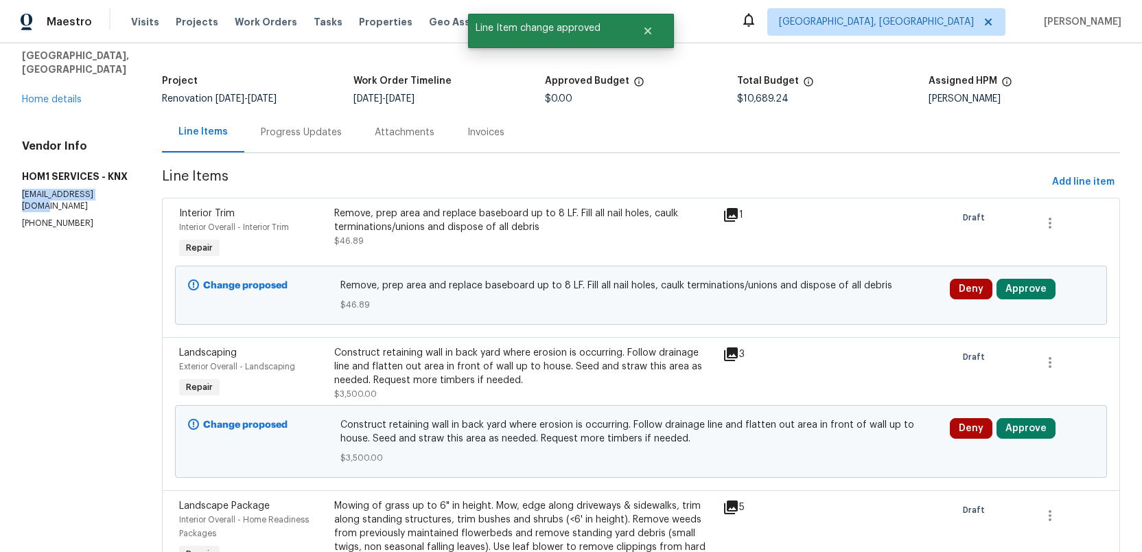
scroll to position [67, 0]
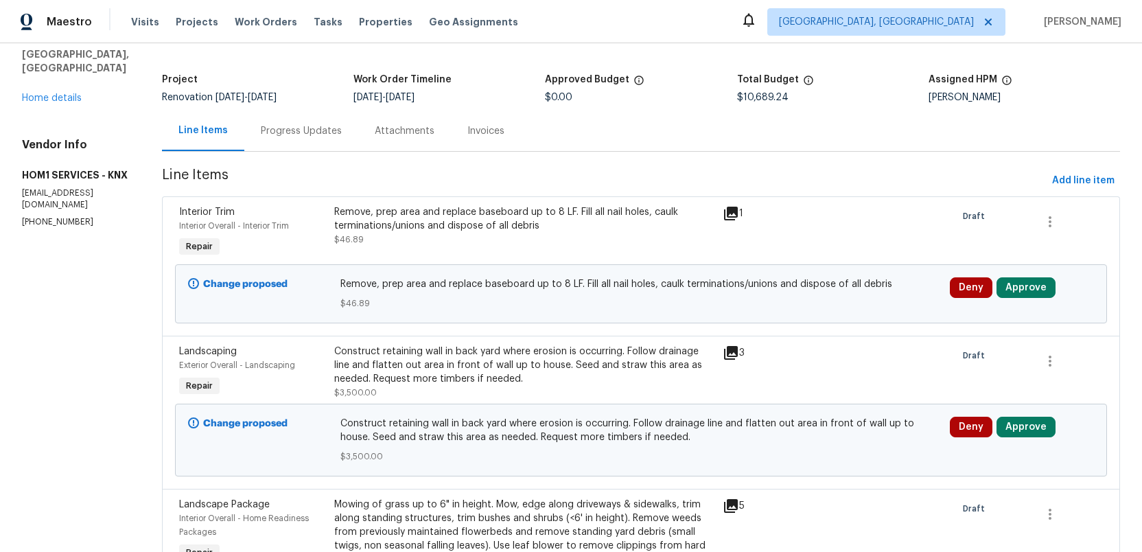
click at [492, 226] on div "Remove, prep area and replace baseboard up to 8 LF. Fill all nail holes, caulk …" at bounding box center [524, 218] width 380 height 27
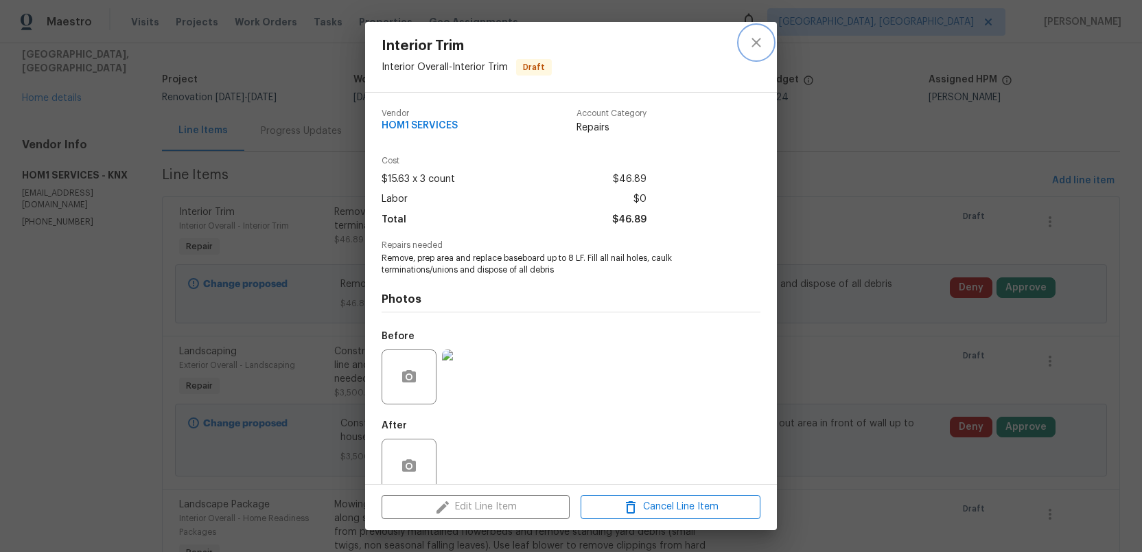
click at [752, 42] on icon "close" at bounding box center [756, 42] width 16 height 16
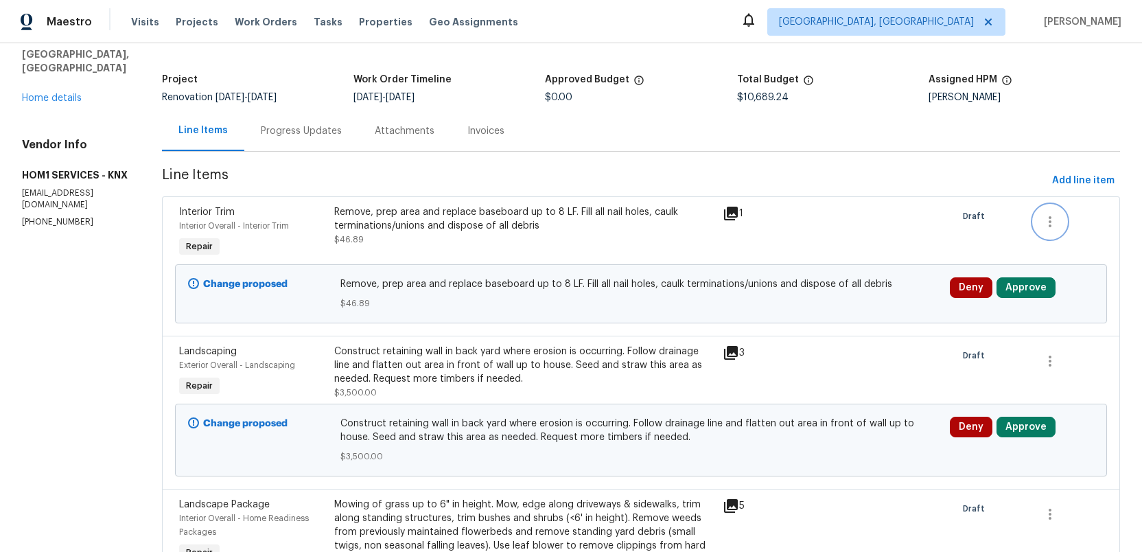
click at [1045, 220] on icon "button" at bounding box center [1050, 222] width 16 height 16
click at [1022, 287] on div at bounding box center [571, 276] width 1142 height 552
click at [1022, 287] on button "Approve" at bounding box center [1026, 287] width 59 height 21
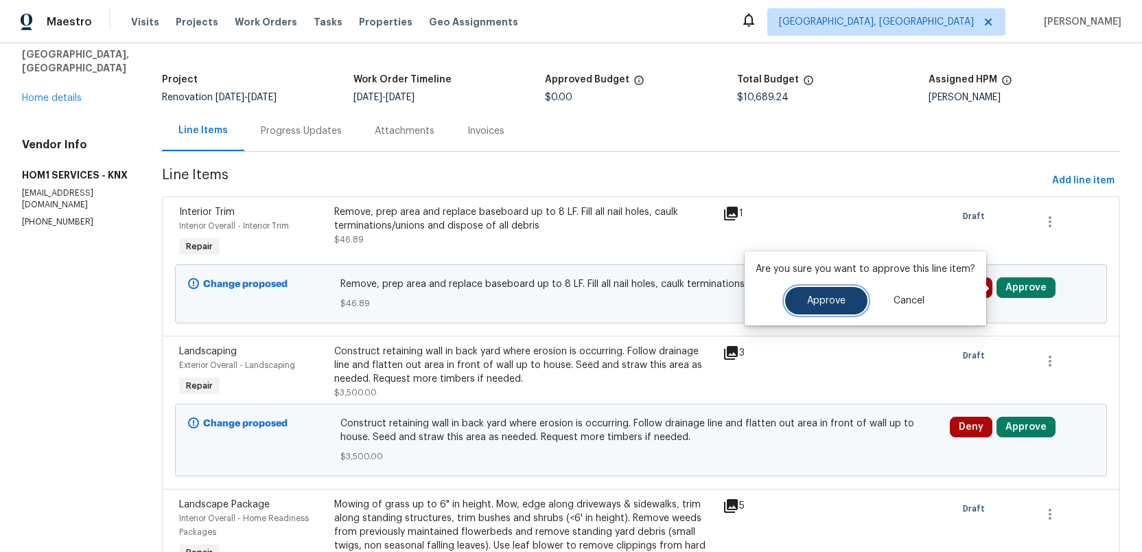
click at [809, 306] on button "Approve" at bounding box center [826, 300] width 82 height 27
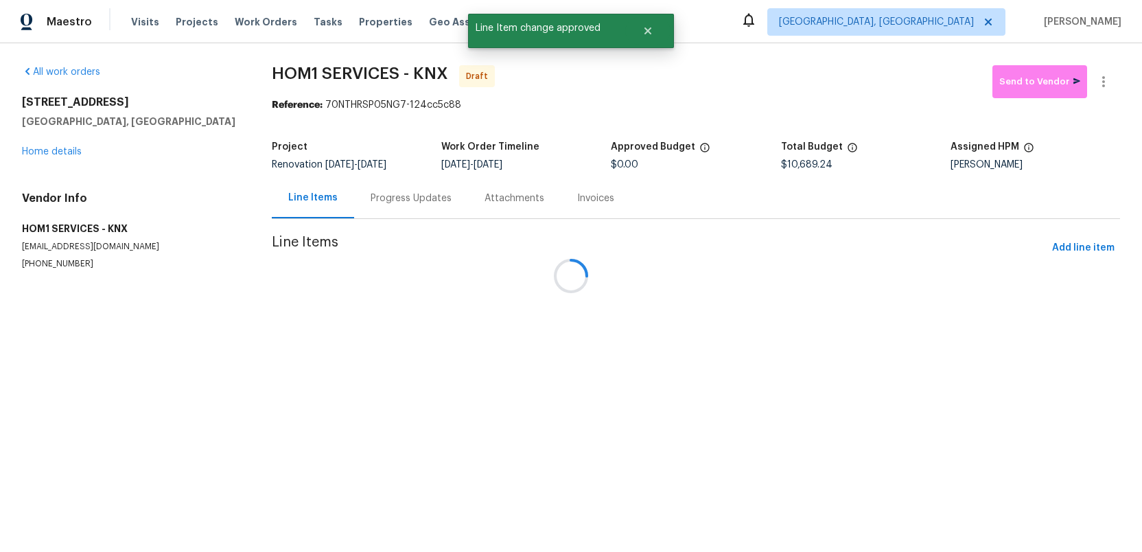
scroll to position [0, 0]
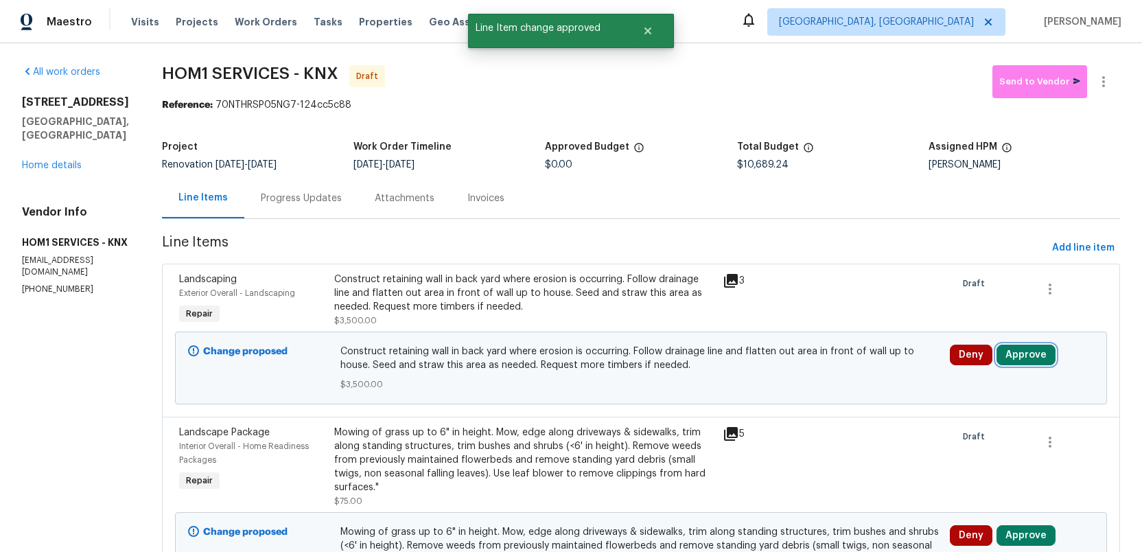
click at [1013, 359] on button "Approve" at bounding box center [1026, 355] width 59 height 21
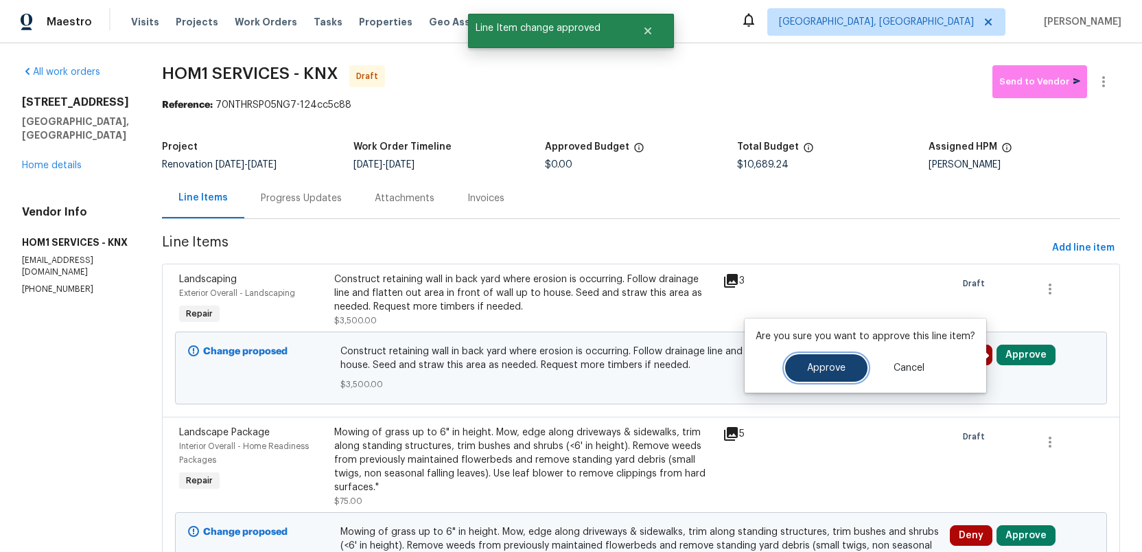
click at [816, 369] on span "Approve" at bounding box center [826, 368] width 38 height 10
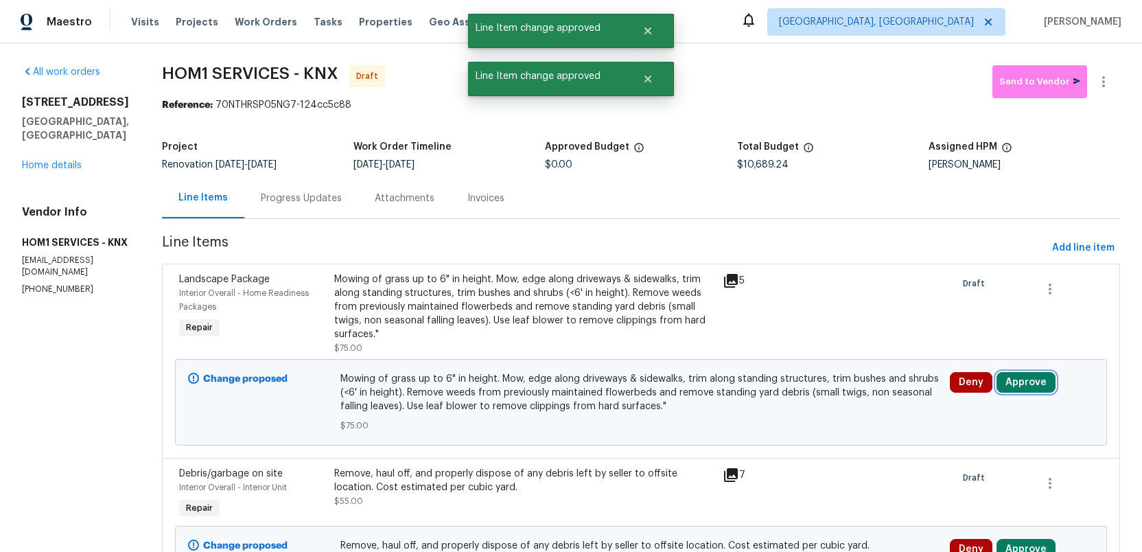
click at [1017, 372] on button "Approve" at bounding box center [1026, 382] width 59 height 21
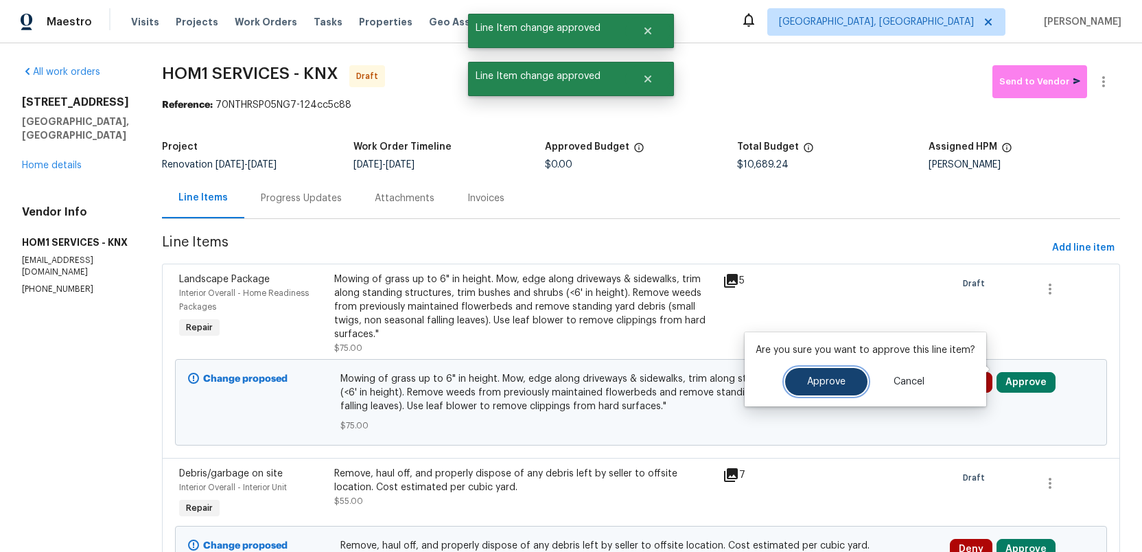
click at [807, 385] on span "Approve" at bounding box center [826, 382] width 38 height 10
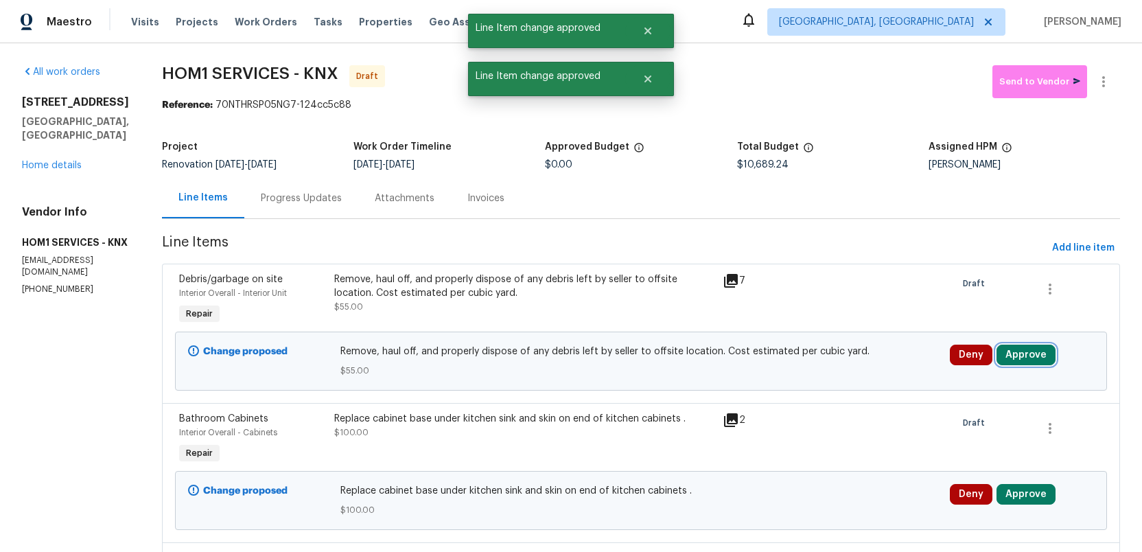
click at [1018, 359] on button "Approve" at bounding box center [1026, 355] width 59 height 21
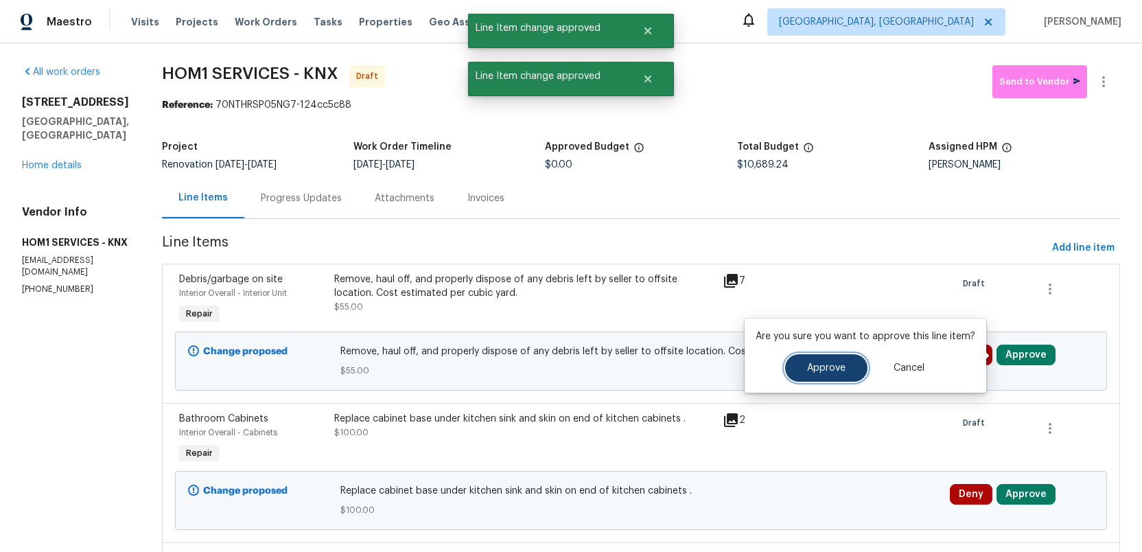
click at [803, 364] on button "Approve" at bounding box center [826, 367] width 82 height 27
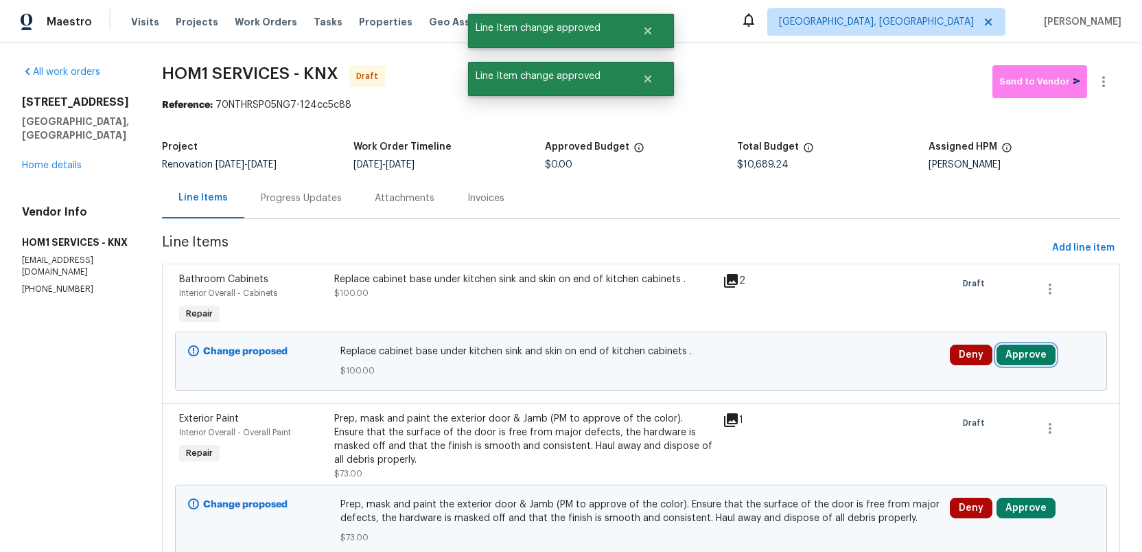
click at [1029, 356] on button "Approve" at bounding box center [1026, 355] width 59 height 21
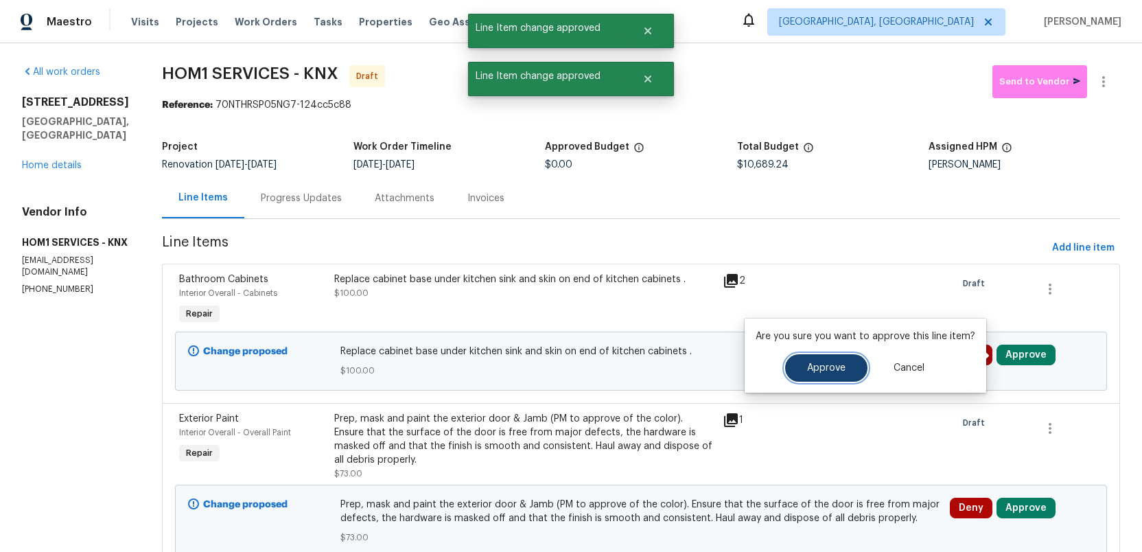
click at [812, 369] on span "Approve" at bounding box center [826, 368] width 38 height 10
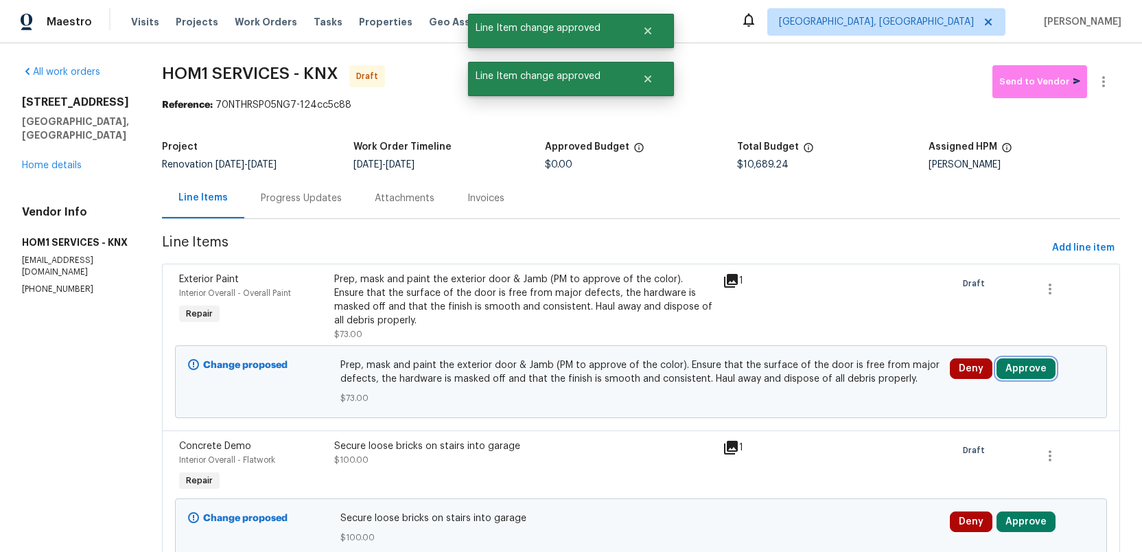
click at [1032, 358] on button "Approve" at bounding box center [1026, 368] width 59 height 21
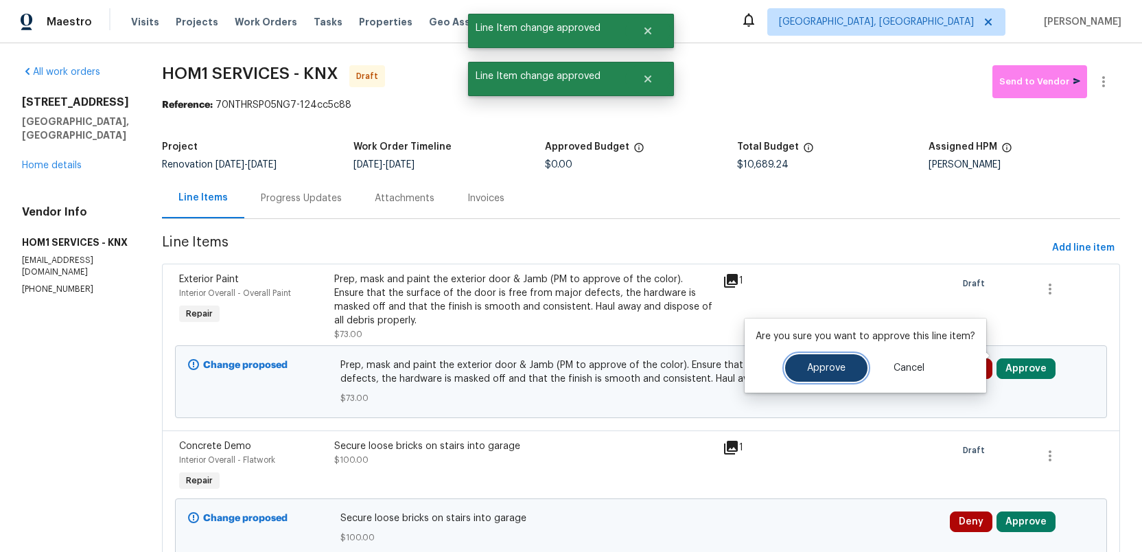
click at [818, 365] on span "Approve" at bounding box center [826, 368] width 38 height 10
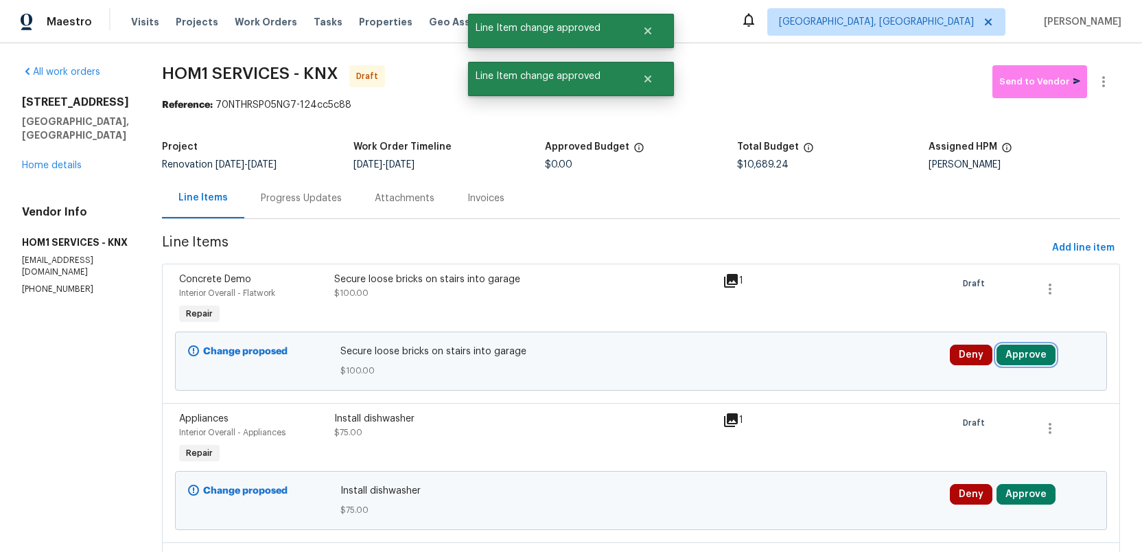
click at [1019, 352] on button "Approve" at bounding box center [1026, 355] width 59 height 21
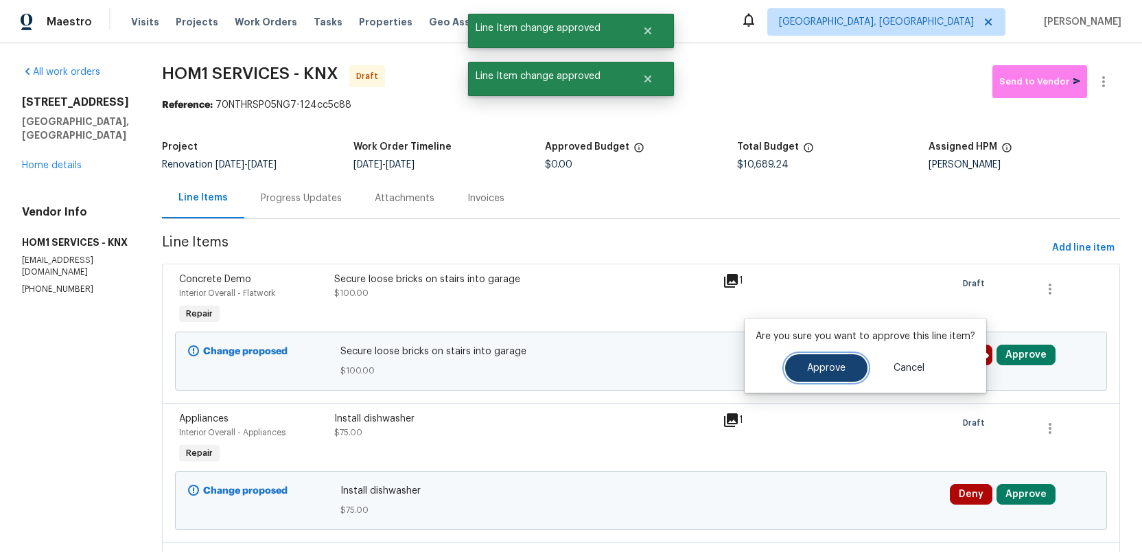
click at [807, 369] on span "Approve" at bounding box center [826, 368] width 38 height 10
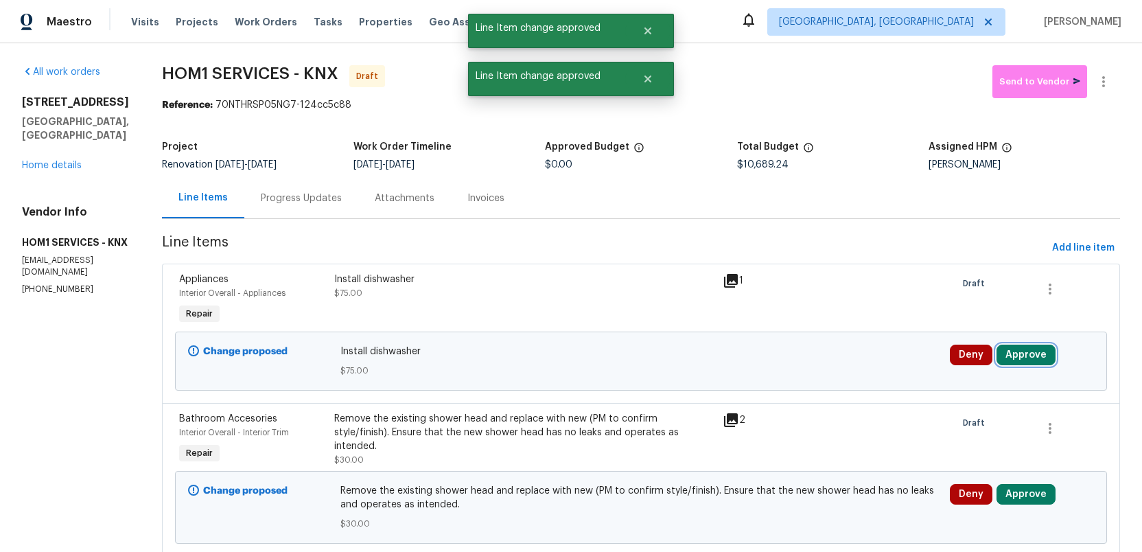
click at [1026, 359] on button "Approve" at bounding box center [1026, 355] width 59 height 21
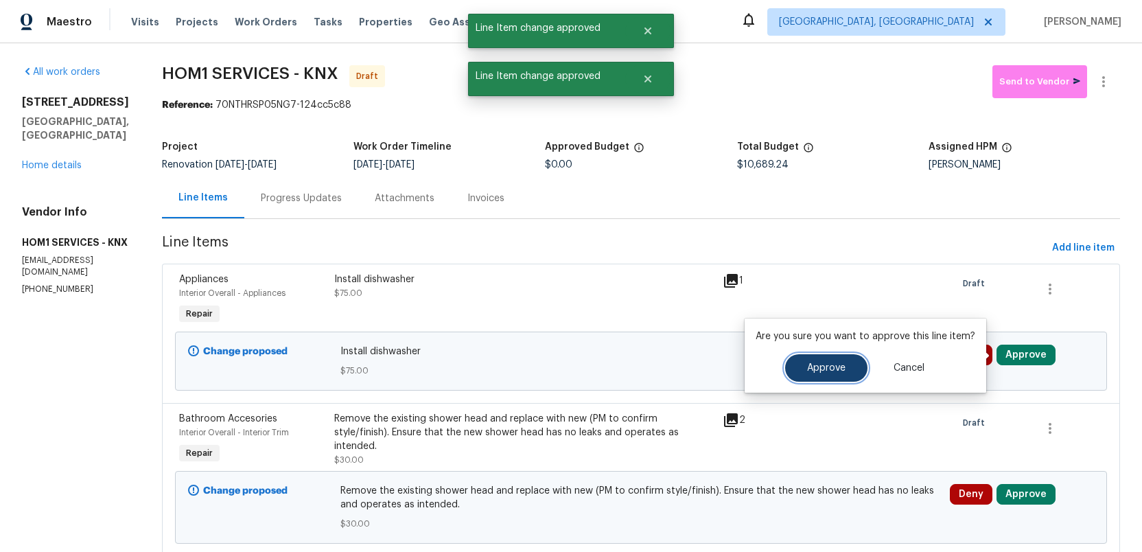
click at [818, 372] on span "Approve" at bounding box center [826, 368] width 38 height 10
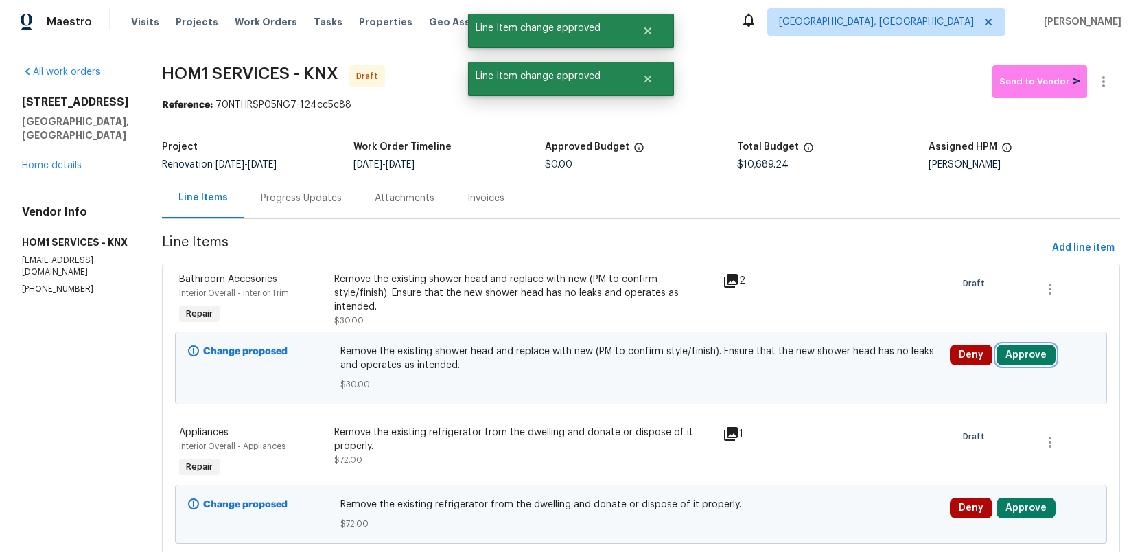
click at [1023, 358] on button "Approve" at bounding box center [1026, 355] width 59 height 21
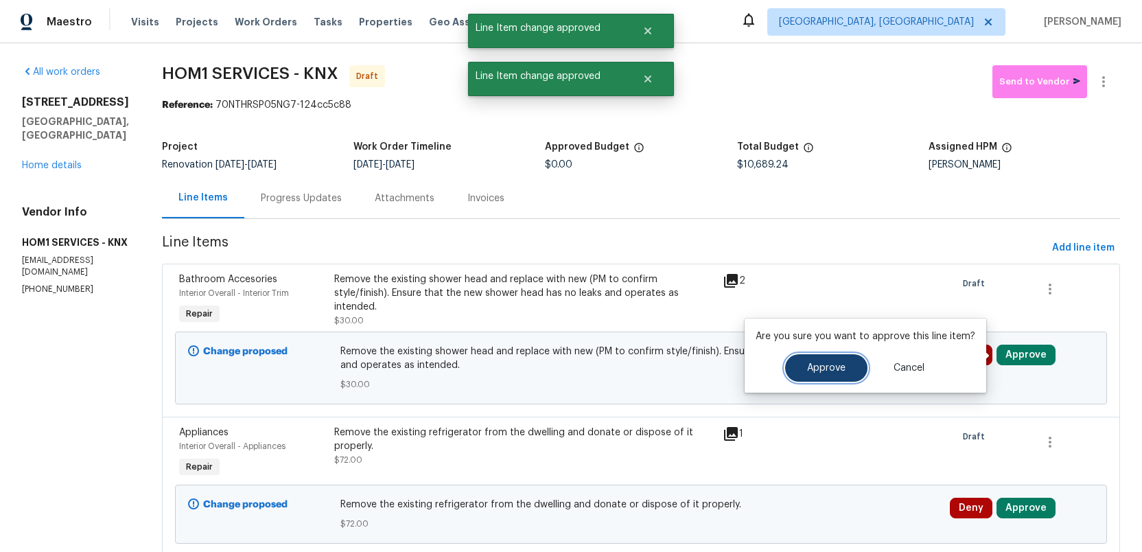
click at [820, 365] on span "Approve" at bounding box center [826, 368] width 38 height 10
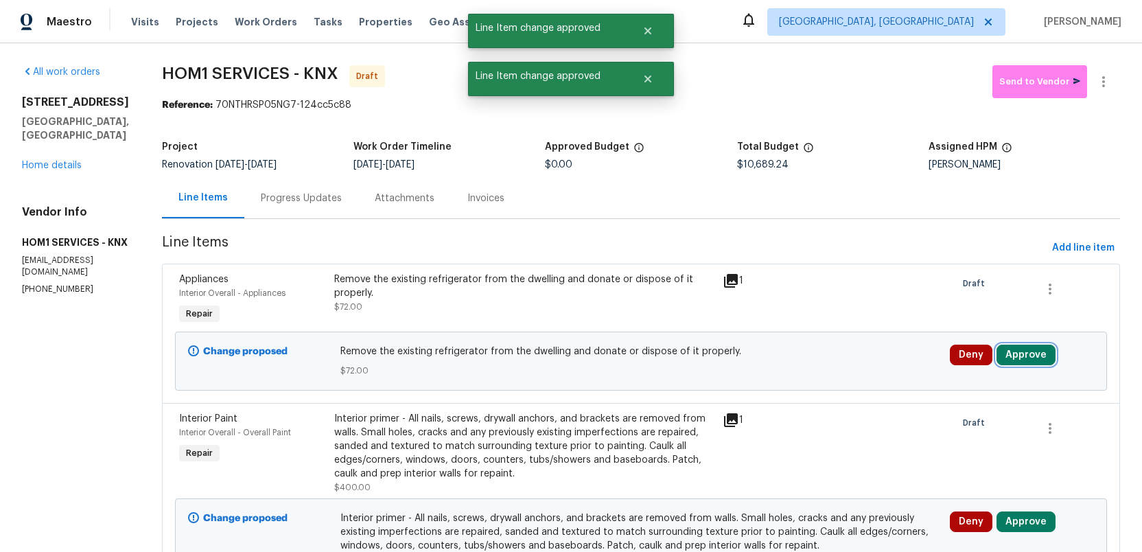
click at [1033, 355] on button "Approve" at bounding box center [1026, 355] width 59 height 21
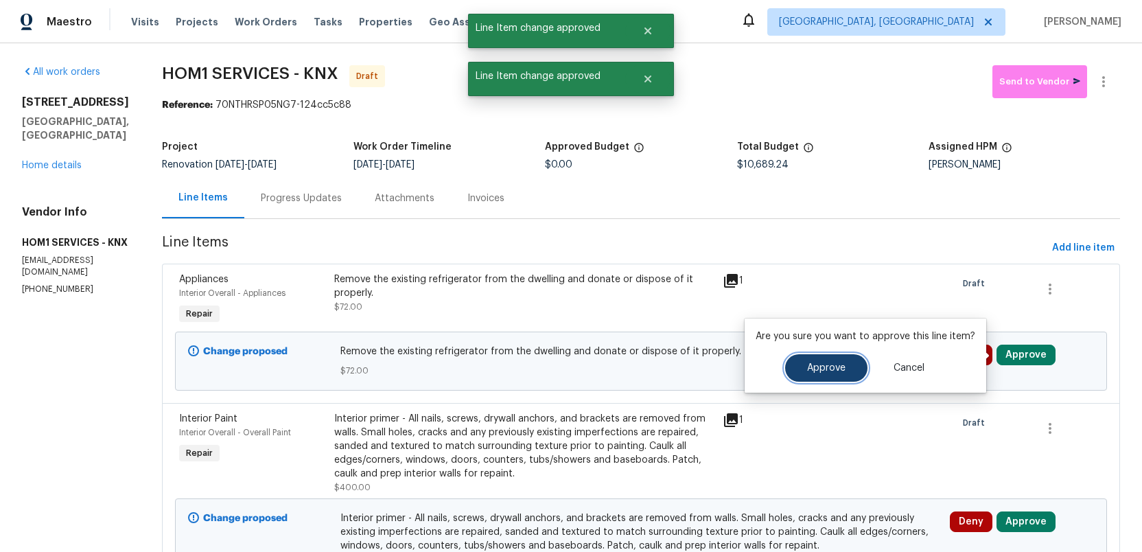
click at [827, 366] on span "Approve" at bounding box center [826, 368] width 38 height 10
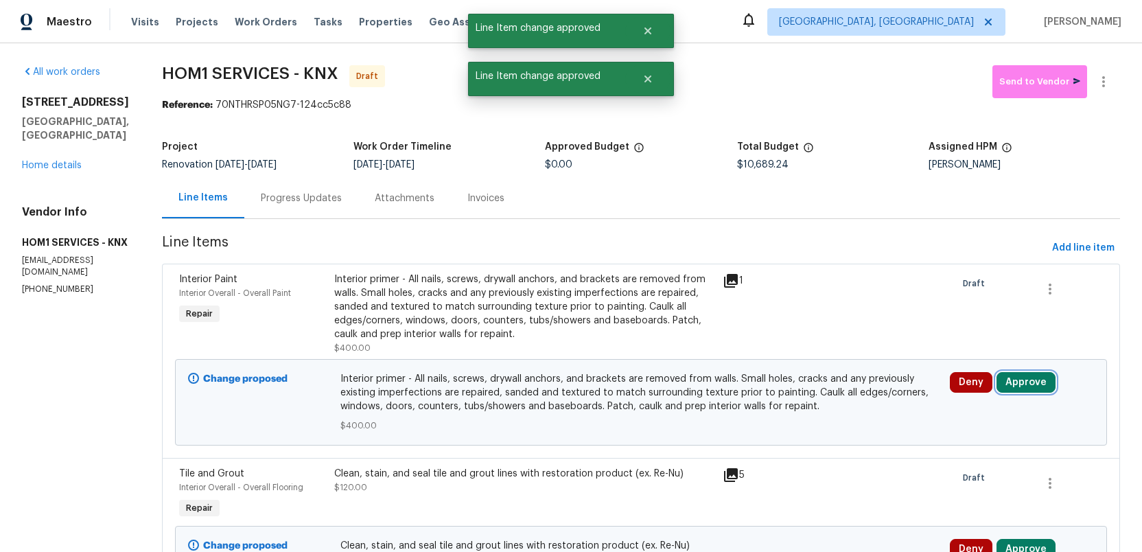
click at [1018, 376] on button "Approve" at bounding box center [1026, 382] width 59 height 21
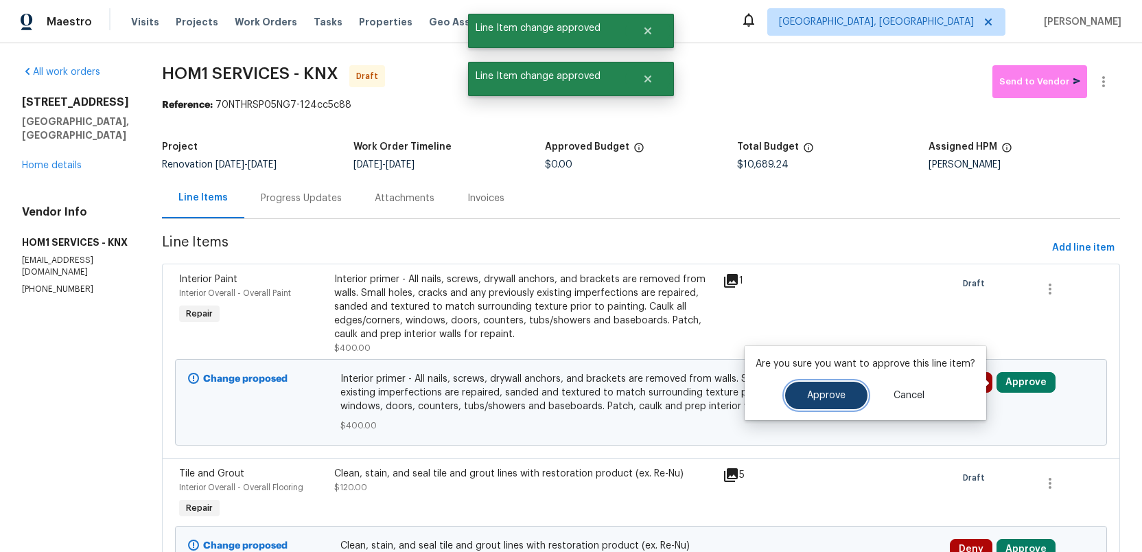
click at [791, 396] on button "Approve" at bounding box center [826, 395] width 82 height 27
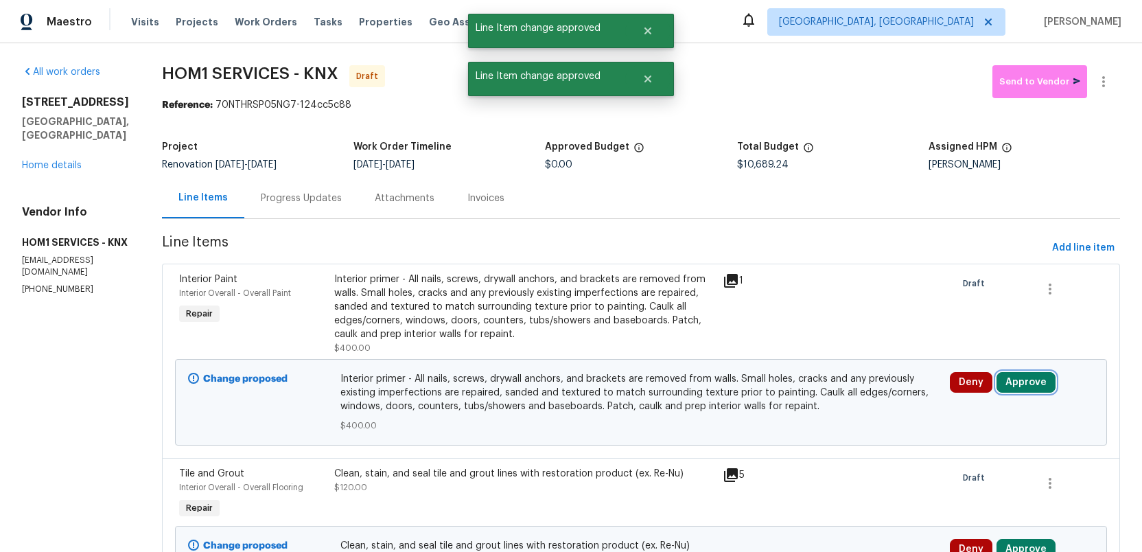
click at [1017, 378] on button "Approve" at bounding box center [1026, 382] width 59 height 21
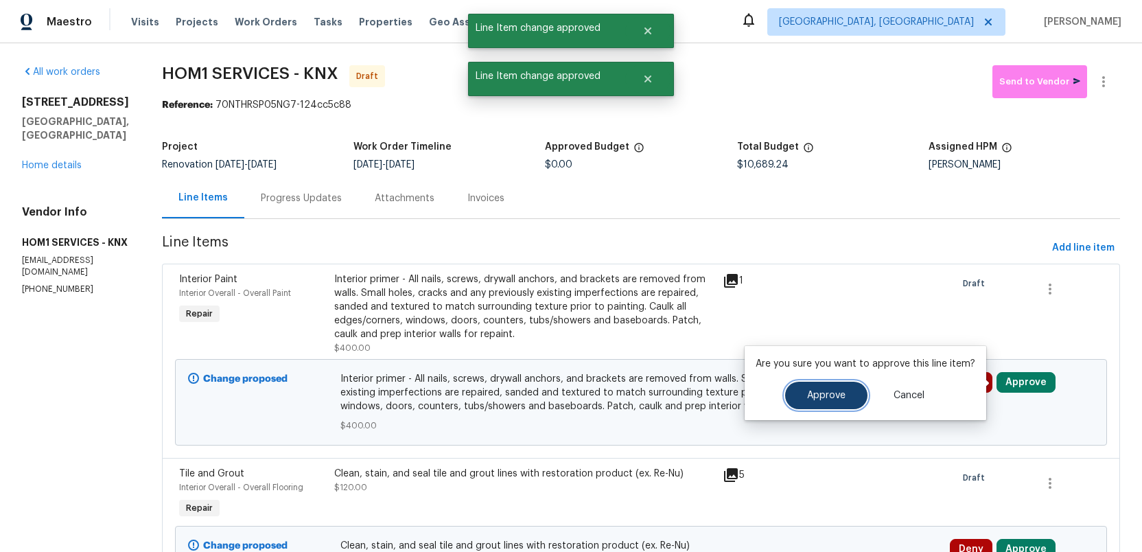
click at [800, 395] on button "Approve" at bounding box center [826, 395] width 82 height 27
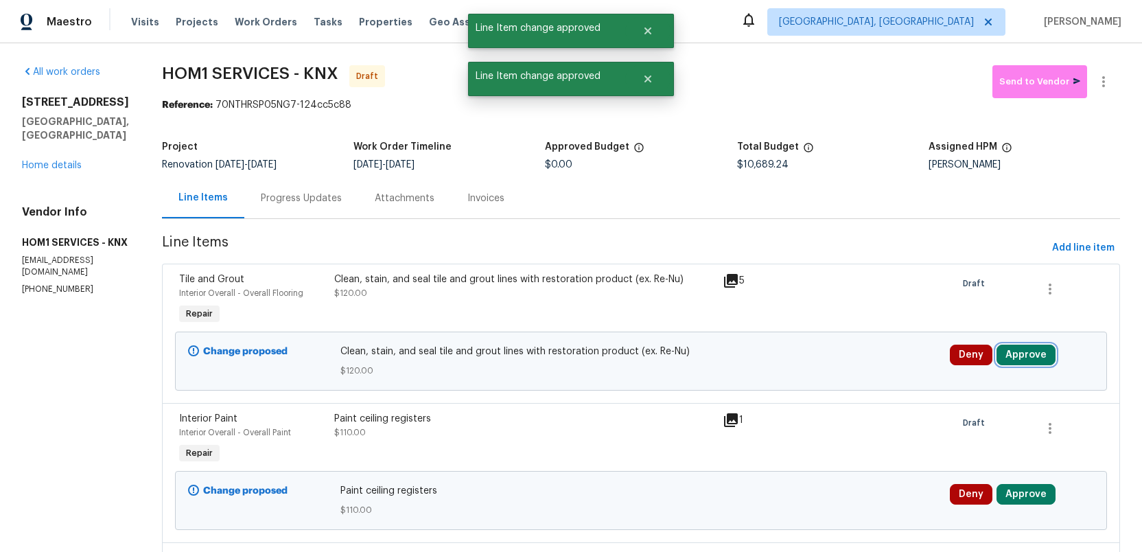
click at [1018, 359] on button "Approve" at bounding box center [1026, 355] width 59 height 21
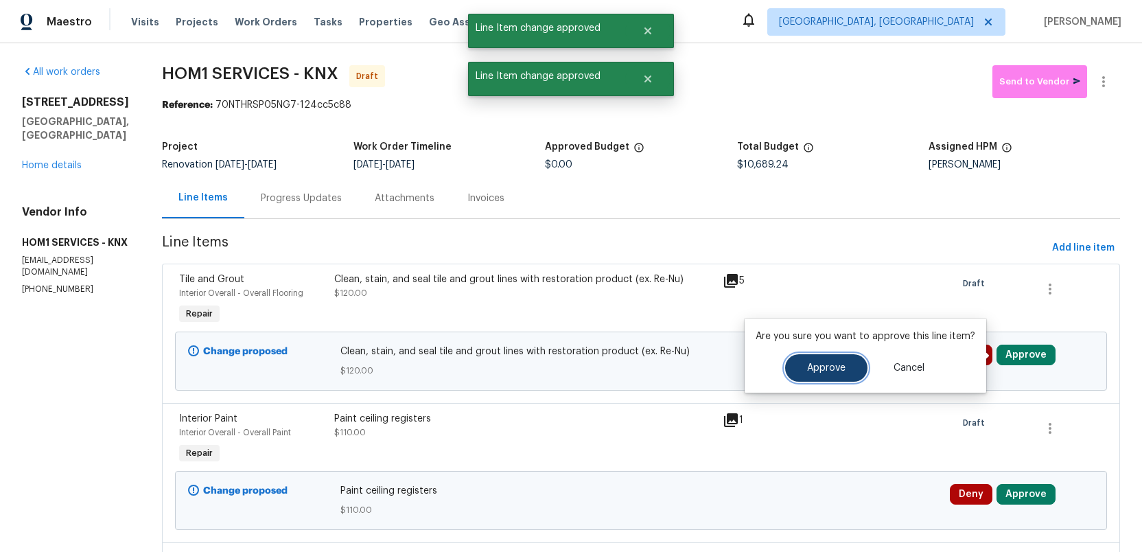
click at [825, 363] on span "Approve" at bounding box center [826, 368] width 38 height 10
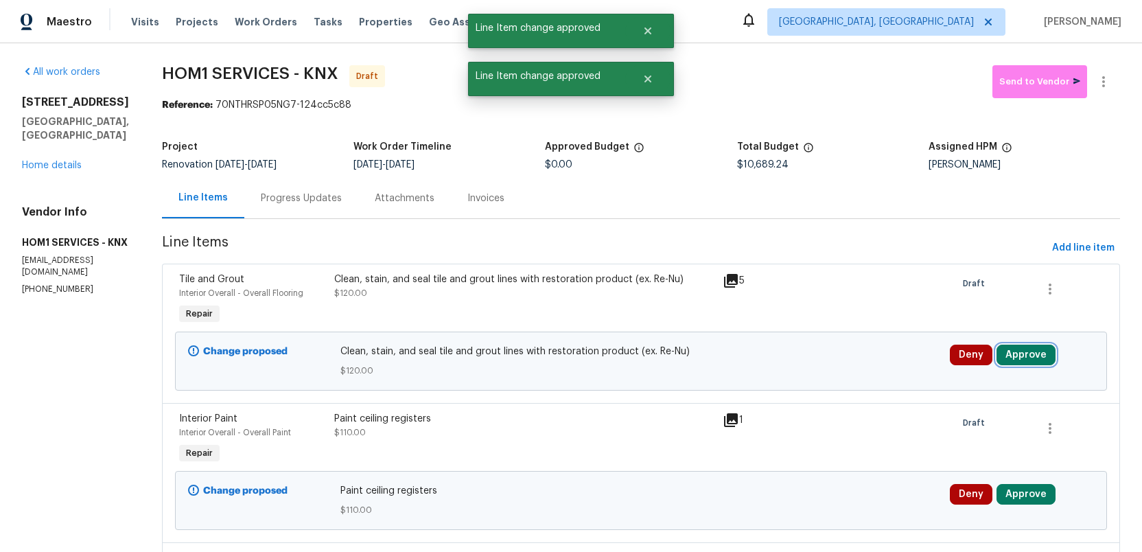
click at [1022, 360] on button "Approve" at bounding box center [1026, 355] width 59 height 21
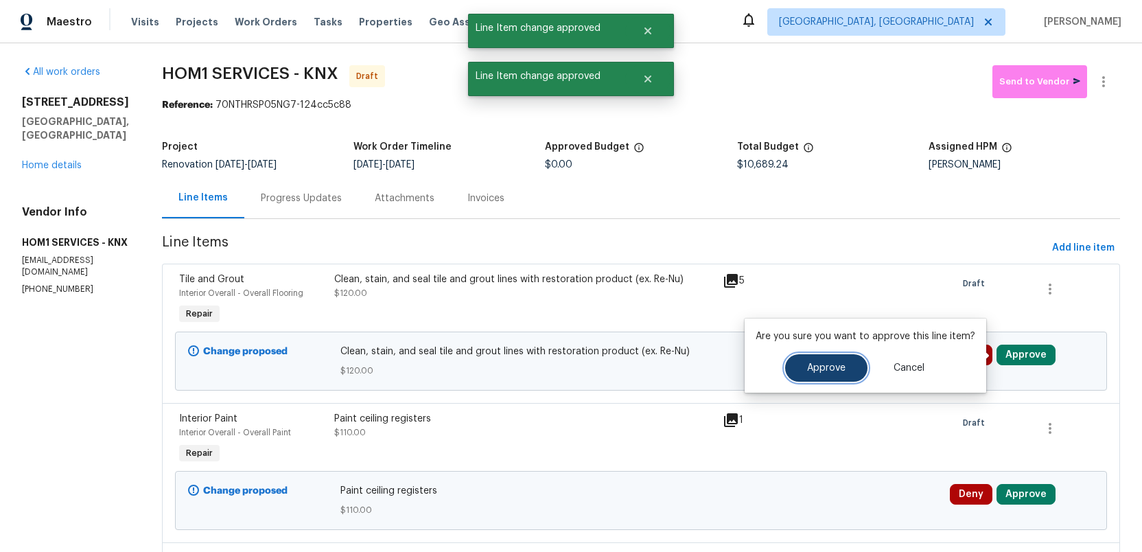
click at [808, 363] on span "Approve" at bounding box center [826, 368] width 38 height 10
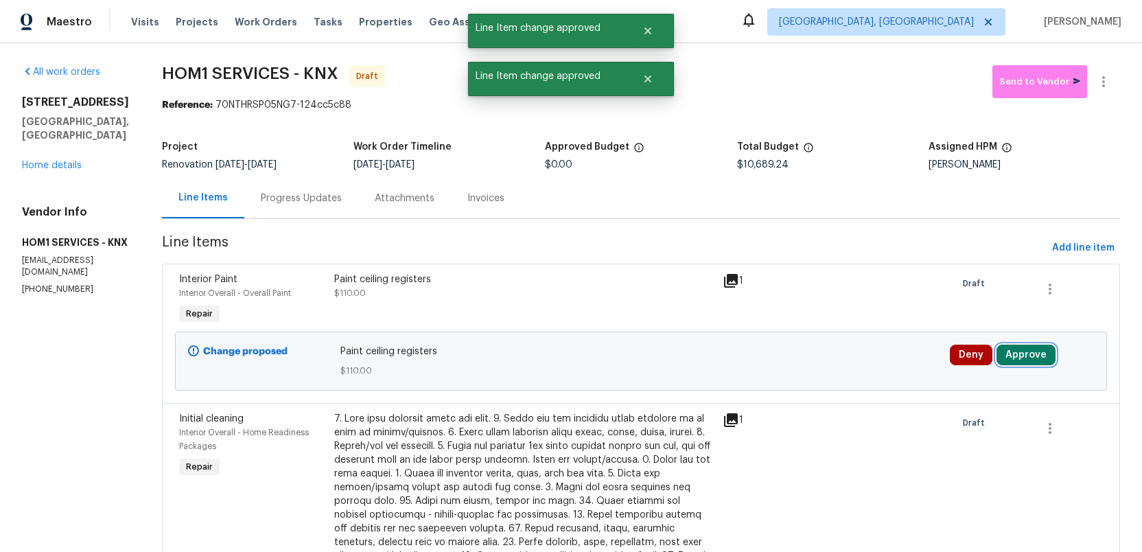
click at [1022, 353] on button "Approve" at bounding box center [1026, 355] width 59 height 21
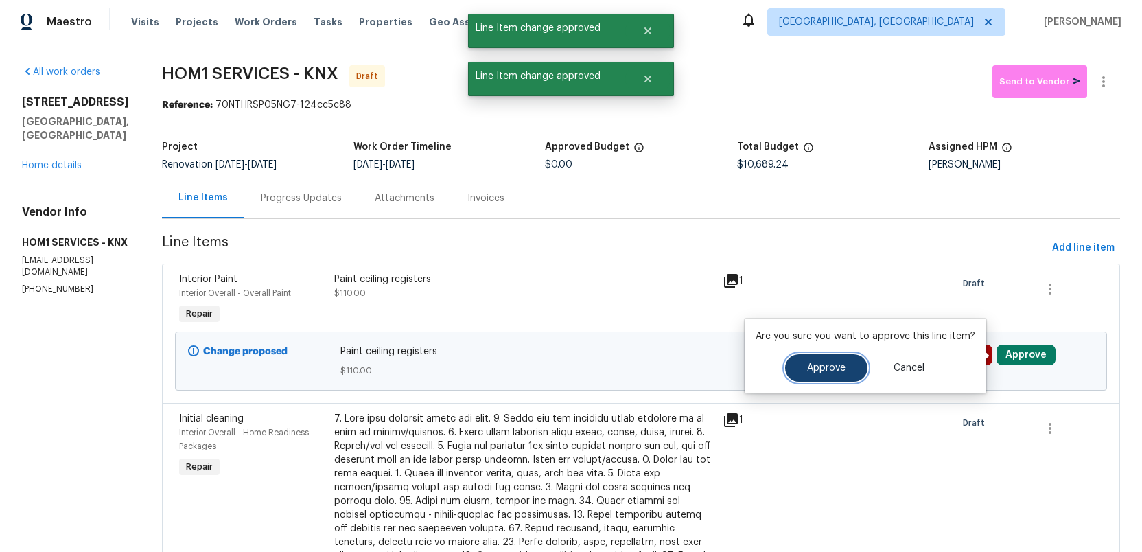
click at [818, 364] on span "Approve" at bounding box center [826, 368] width 38 height 10
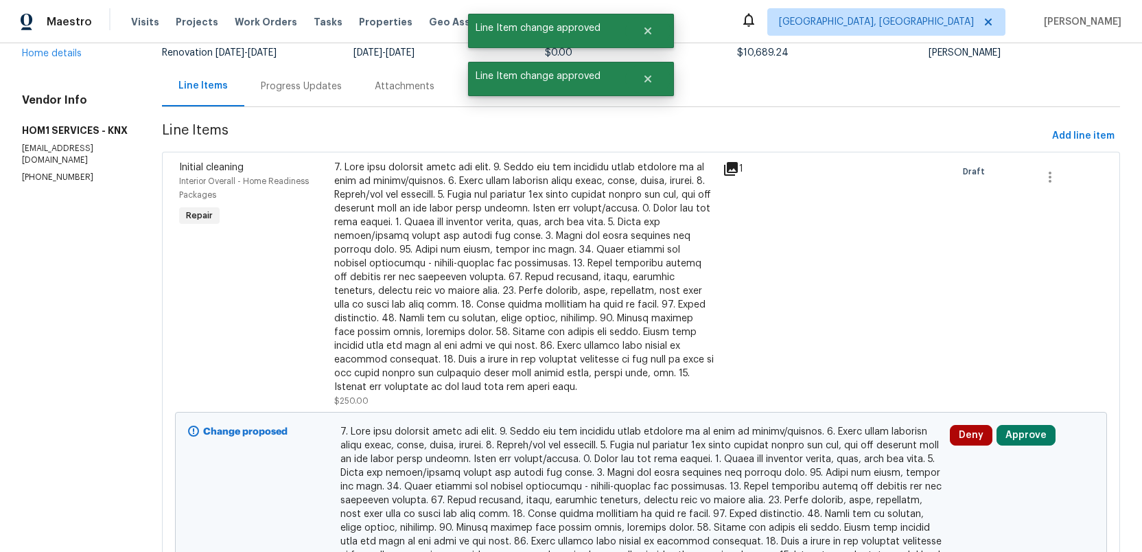
scroll to position [178, 0]
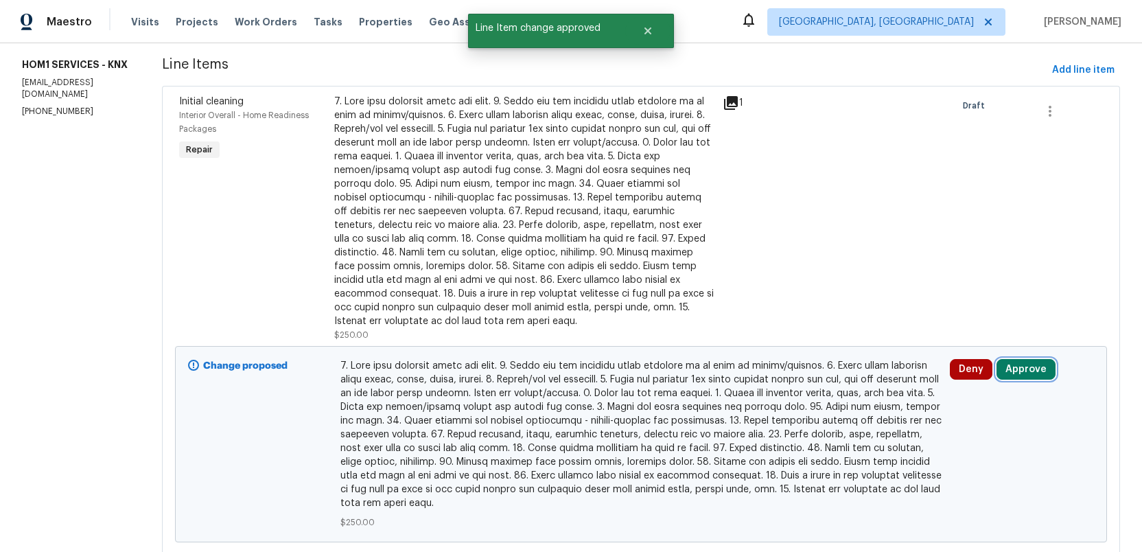
click at [1020, 359] on button "Approve" at bounding box center [1026, 369] width 59 height 21
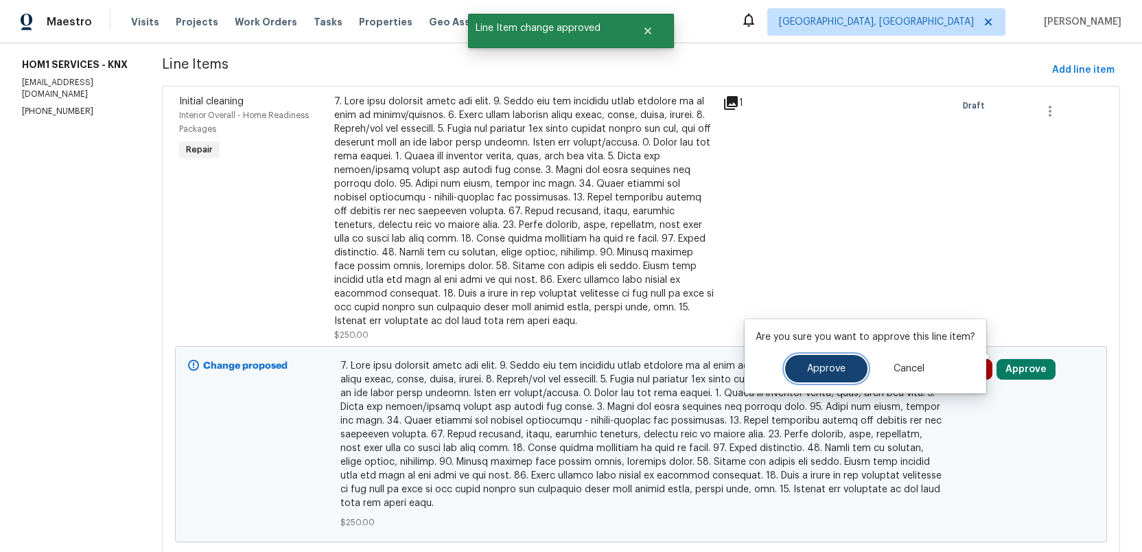
click at [835, 367] on span "Approve" at bounding box center [826, 369] width 38 height 10
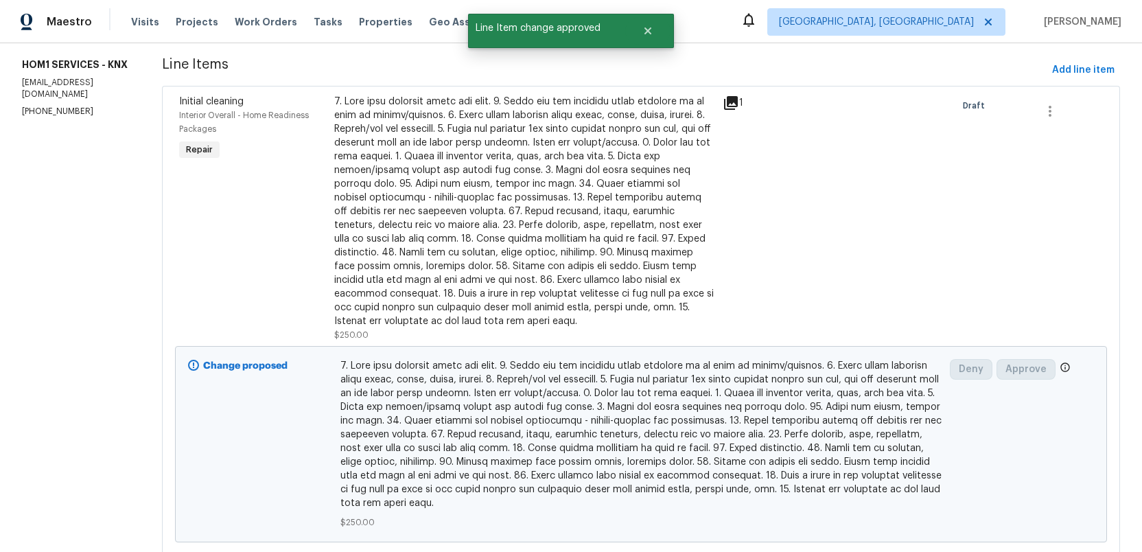
scroll to position [0, 0]
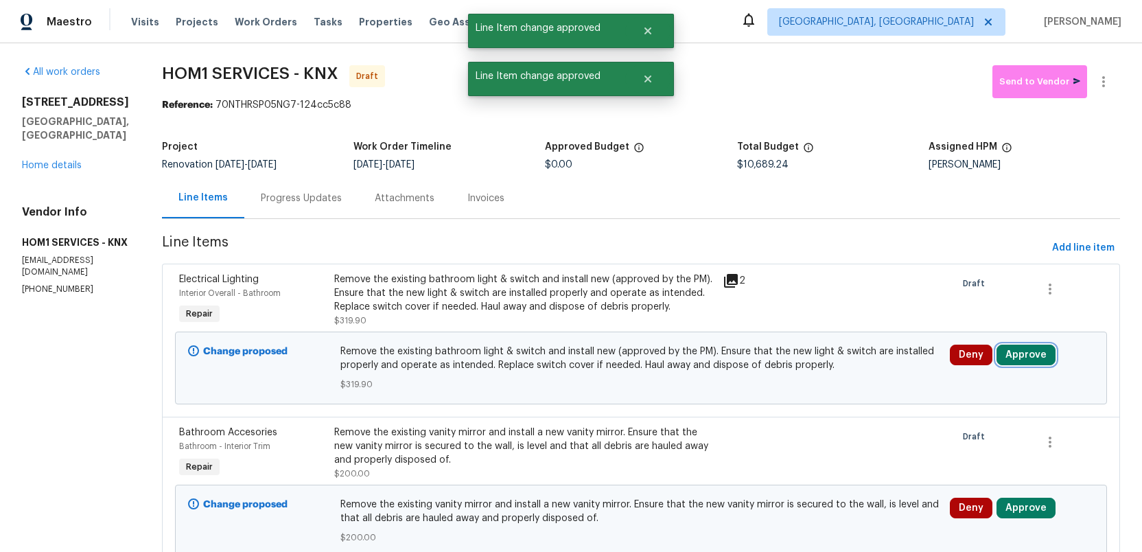
click at [1029, 354] on button "Approve" at bounding box center [1026, 355] width 59 height 21
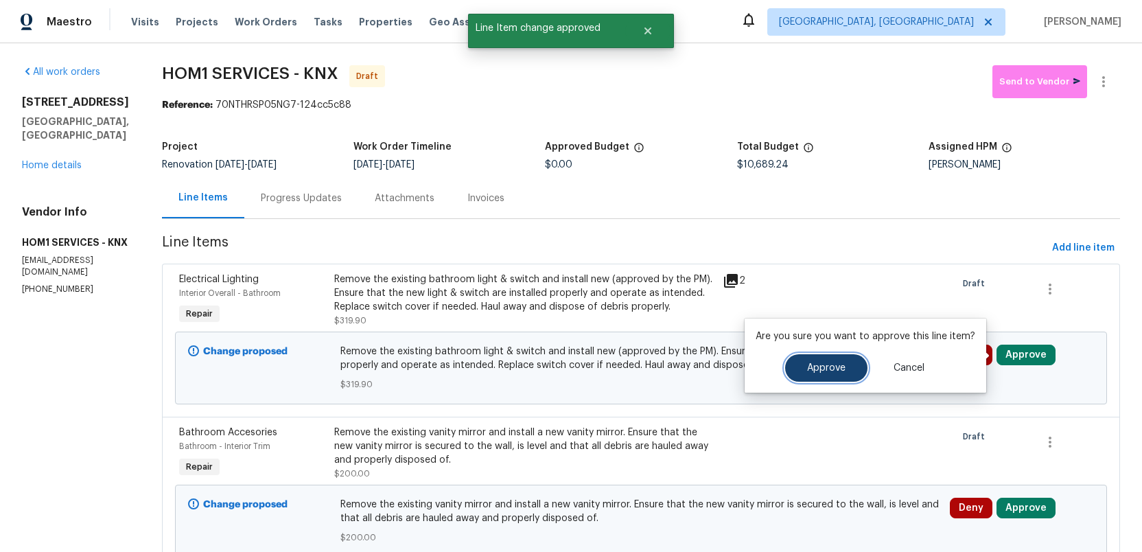
click at [819, 356] on button "Approve" at bounding box center [826, 367] width 82 height 27
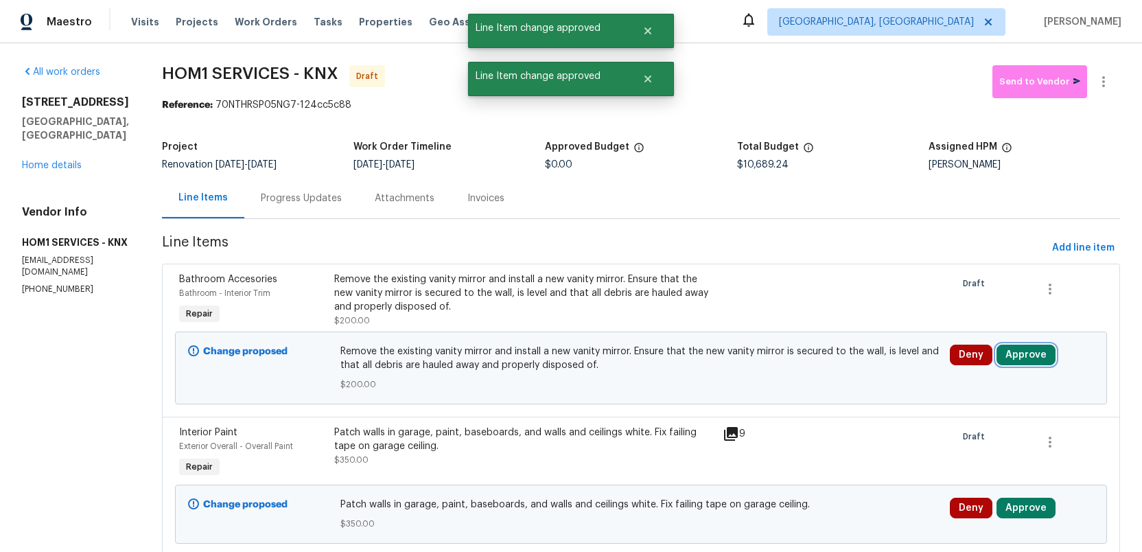
click at [1026, 351] on button "Approve" at bounding box center [1026, 355] width 59 height 21
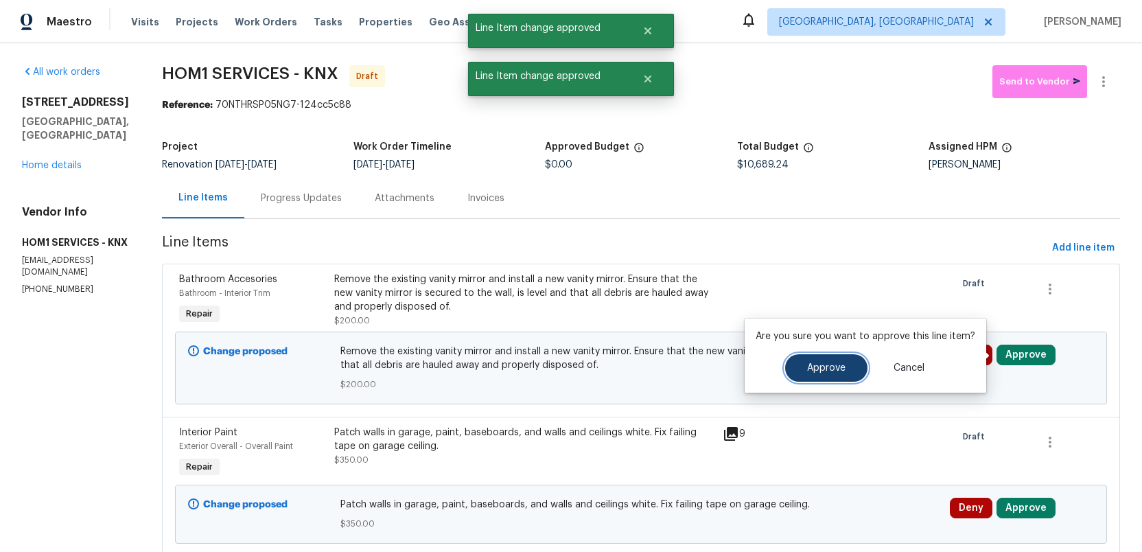
click at [827, 364] on span "Approve" at bounding box center [826, 368] width 38 height 10
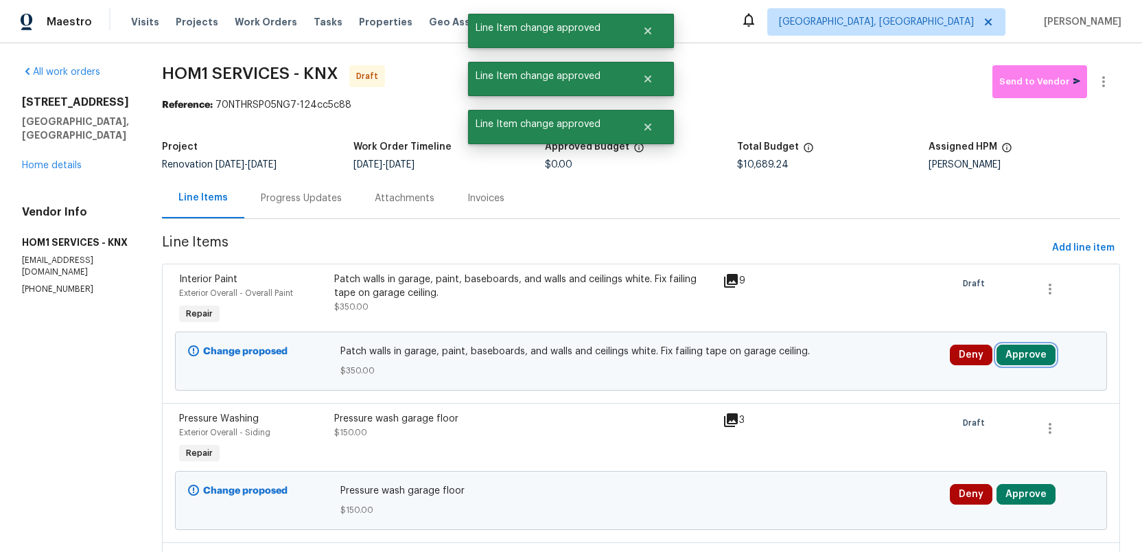
click at [1026, 351] on button "Approve" at bounding box center [1026, 355] width 59 height 21
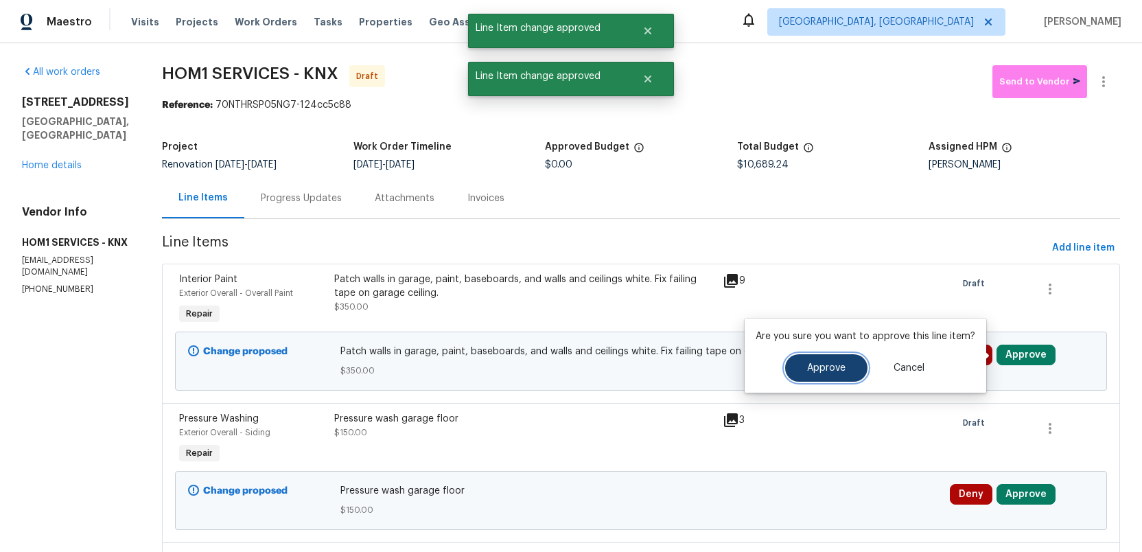
click at [820, 364] on span "Approve" at bounding box center [826, 368] width 38 height 10
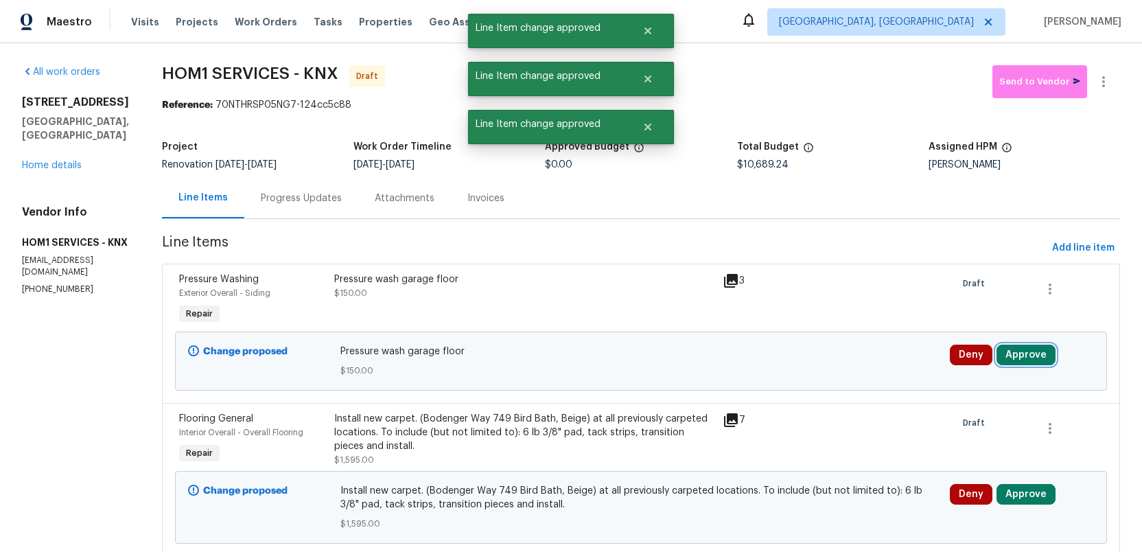
click at [1028, 357] on button "Approve" at bounding box center [1026, 355] width 59 height 21
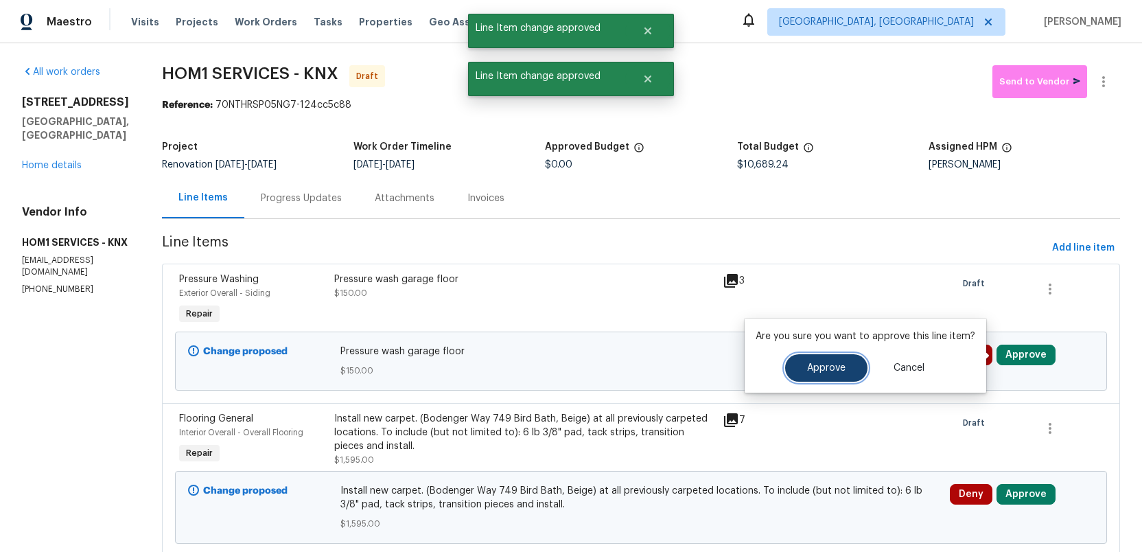
click at [835, 372] on span "Approve" at bounding box center [826, 368] width 38 height 10
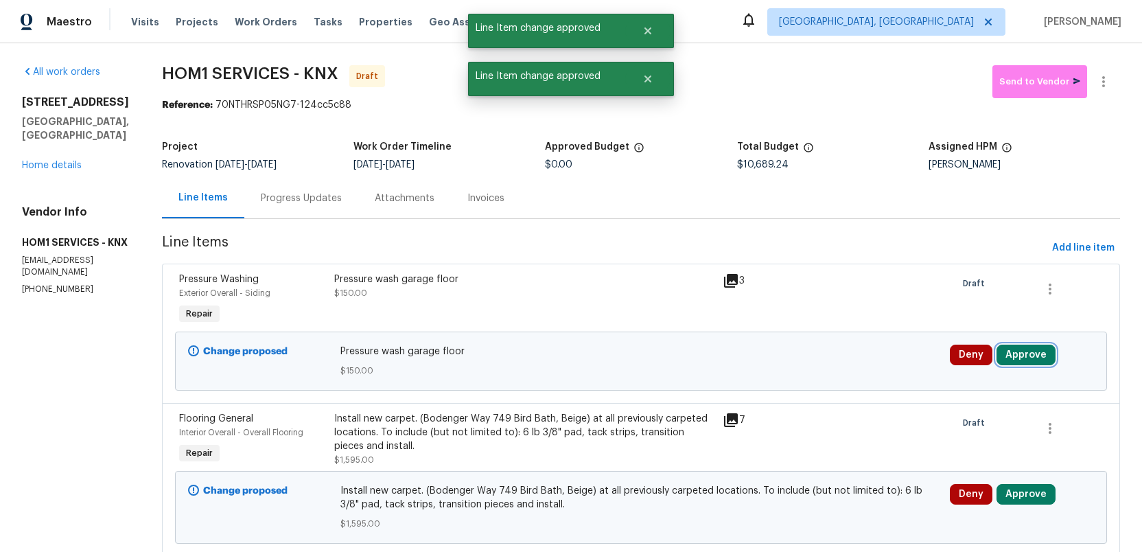
click at [1017, 357] on button "Approve" at bounding box center [1026, 355] width 59 height 21
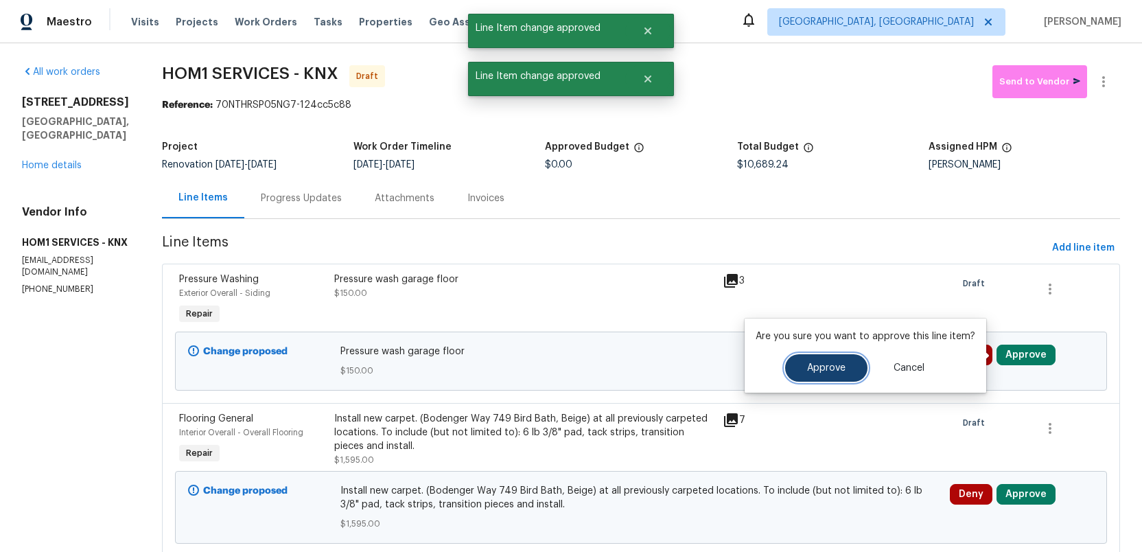
click at [812, 361] on button "Approve" at bounding box center [826, 367] width 82 height 27
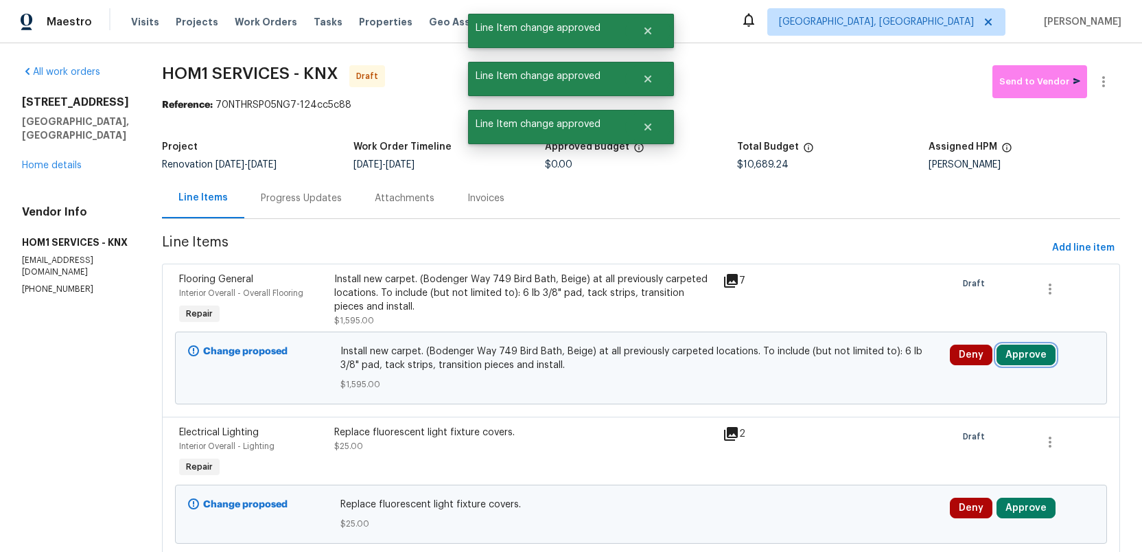
click at [1018, 356] on button "Approve" at bounding box center [1026, 355] width 59 height 21
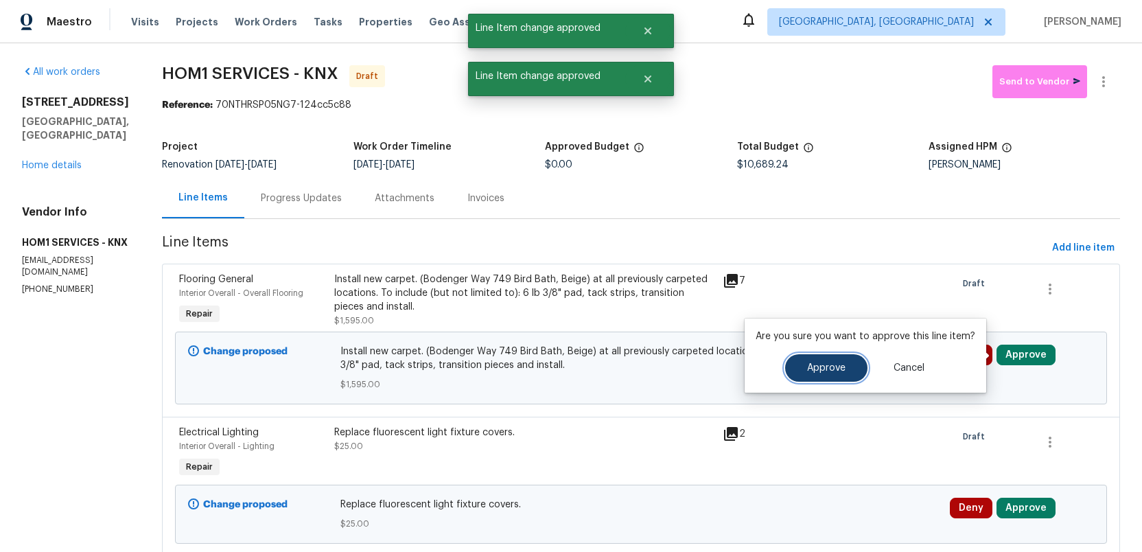
click at [812, 367] on span "Approve" at bounding box center [826, 368] width 38 height 10
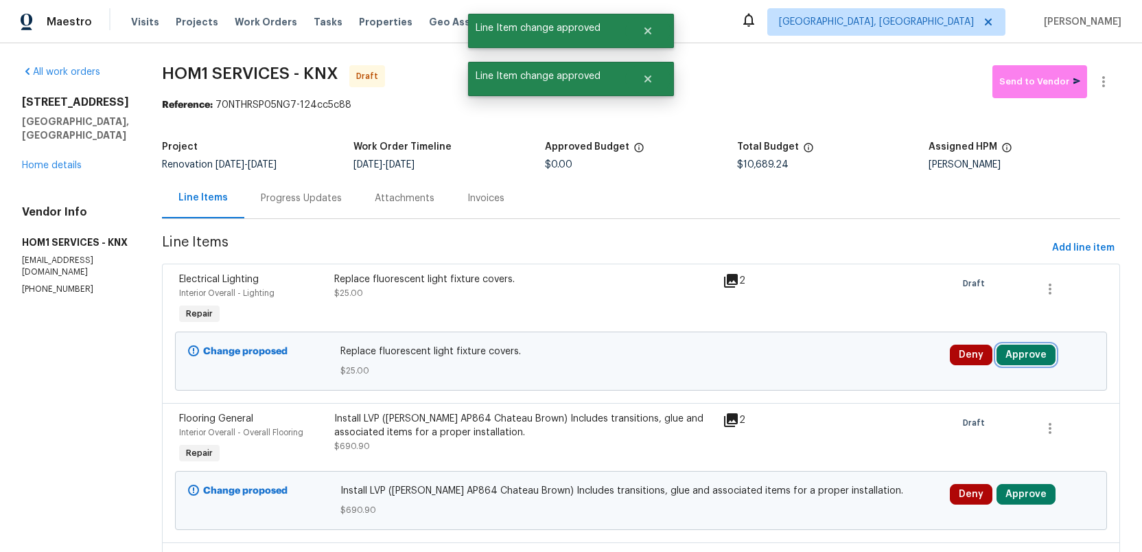
click at [1013, 356] on button "Approve" at bounding box center [1026, 355] width 59 height 21
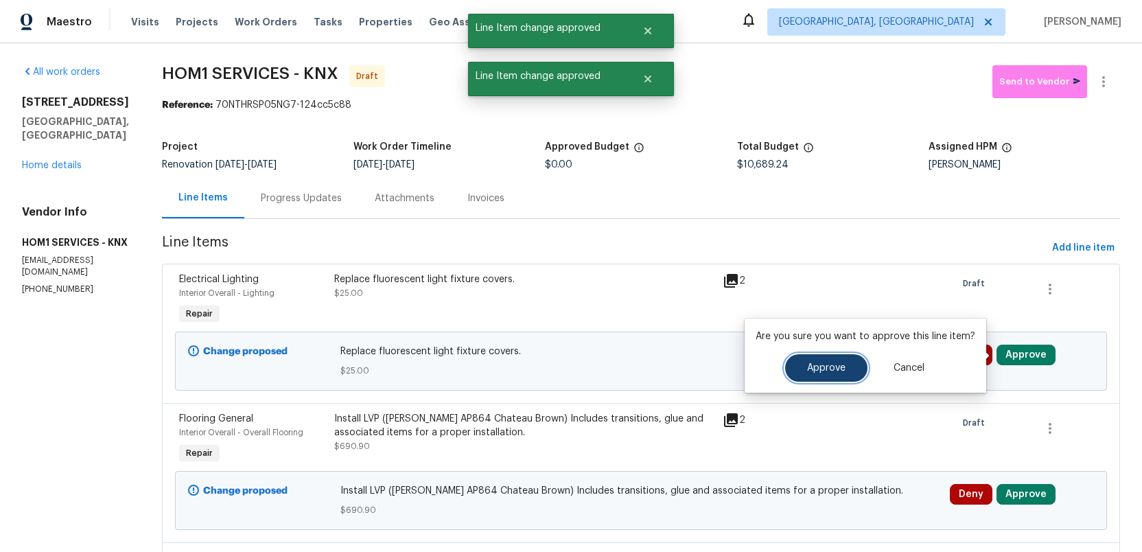
click at [821, 363] on span "Approve" at bounding box center [826, 368] width 38 height 10
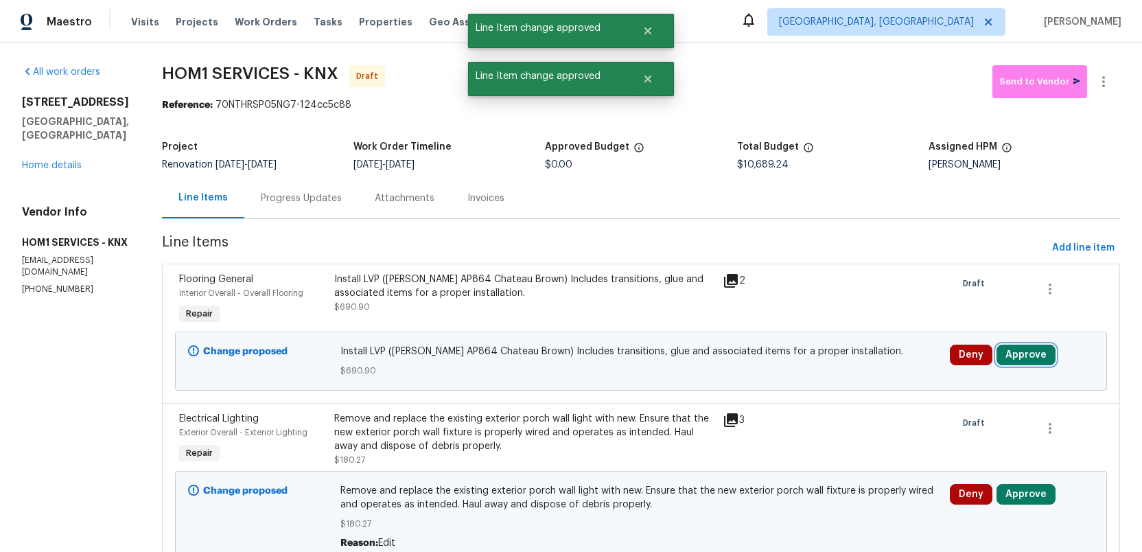
click at [1026, 356] on button "Approve" at bounding box center [1026, 355] width 59 height 21
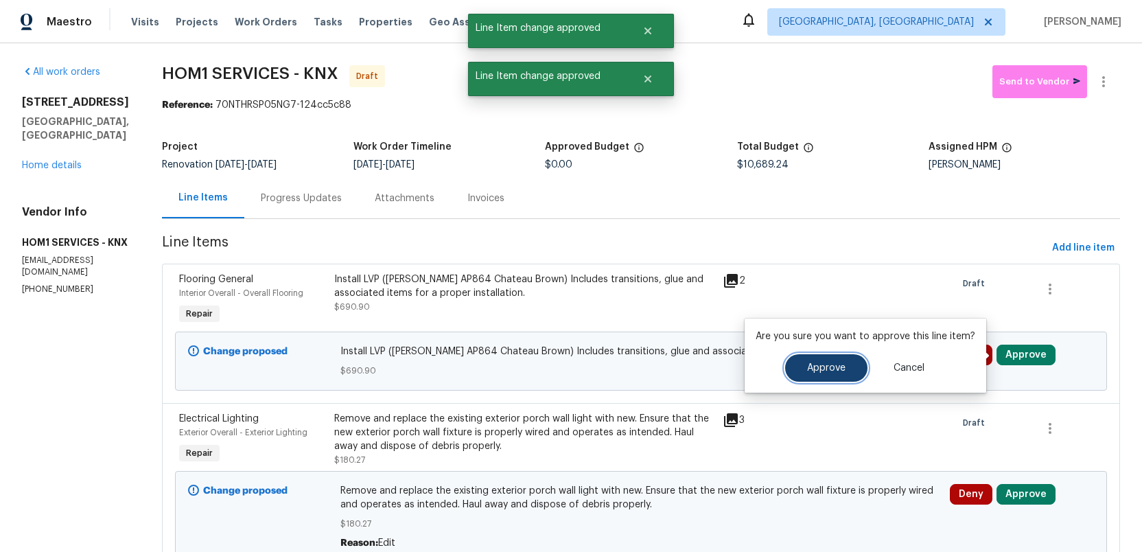
click at [809, 363] on span "Approve" at bounding box center [826, 368] width 38 height 10
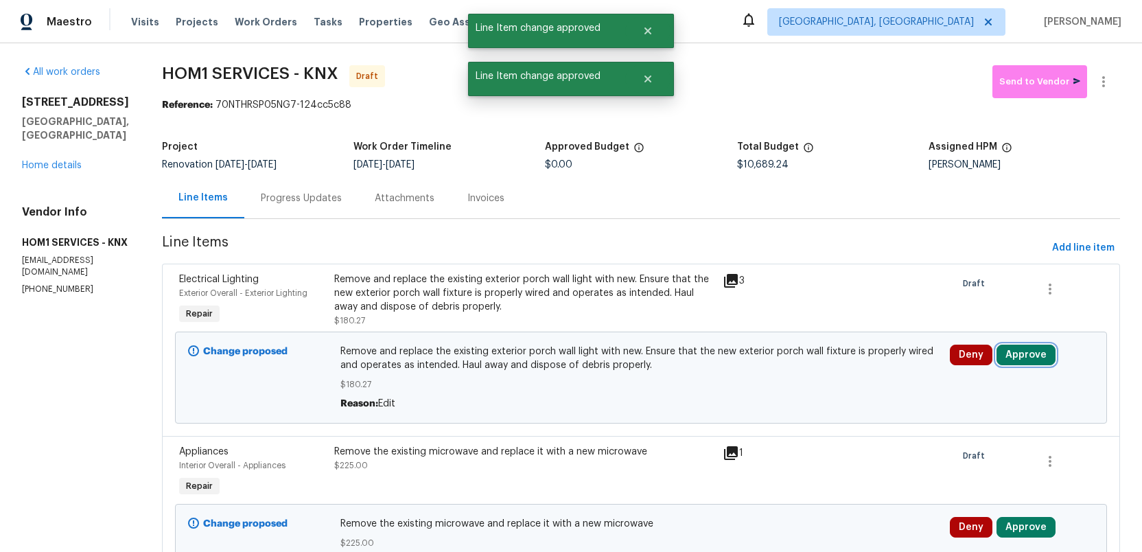
click at [1023, 349] on button "Approve" at bounding box center [1026, 355] width 59 height 21
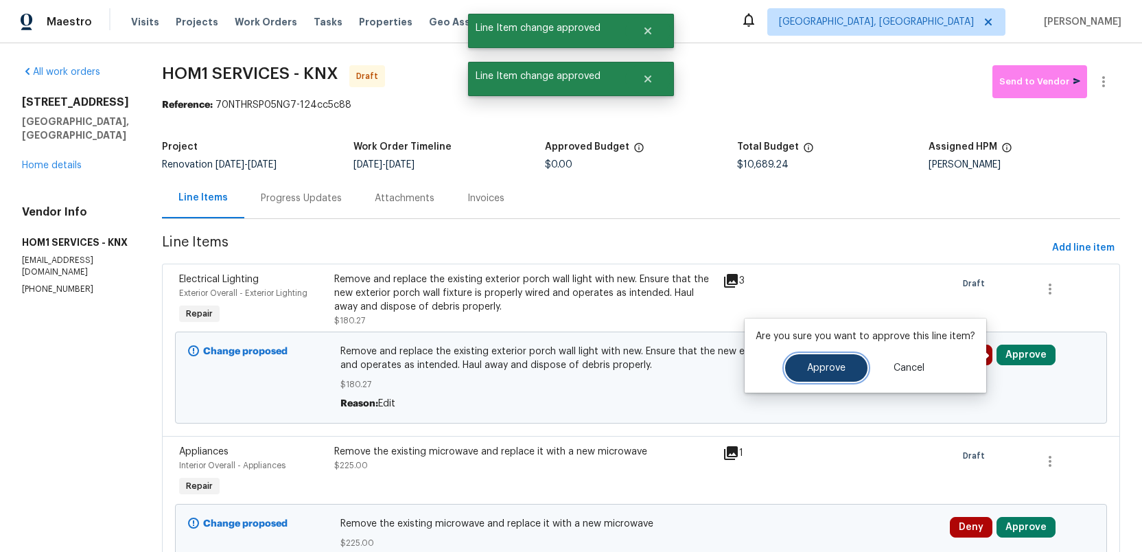
click at [825, 360] on button "Approve" at bounding box center [826, 367] width 82 height 27
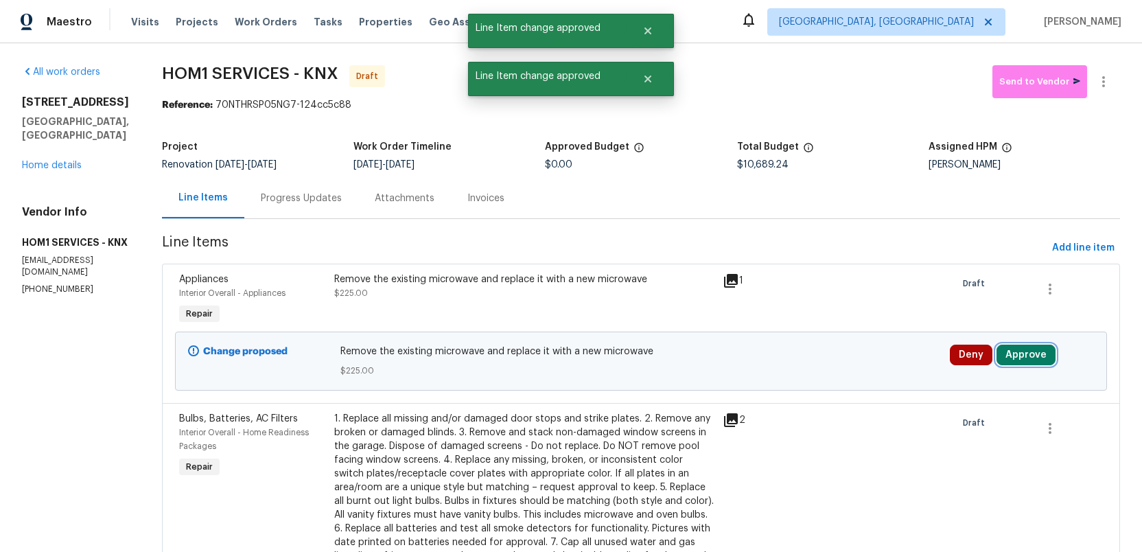
click at [1030, 351] on button "Approve" at bounding box center [1026, 355] width 59 height 21
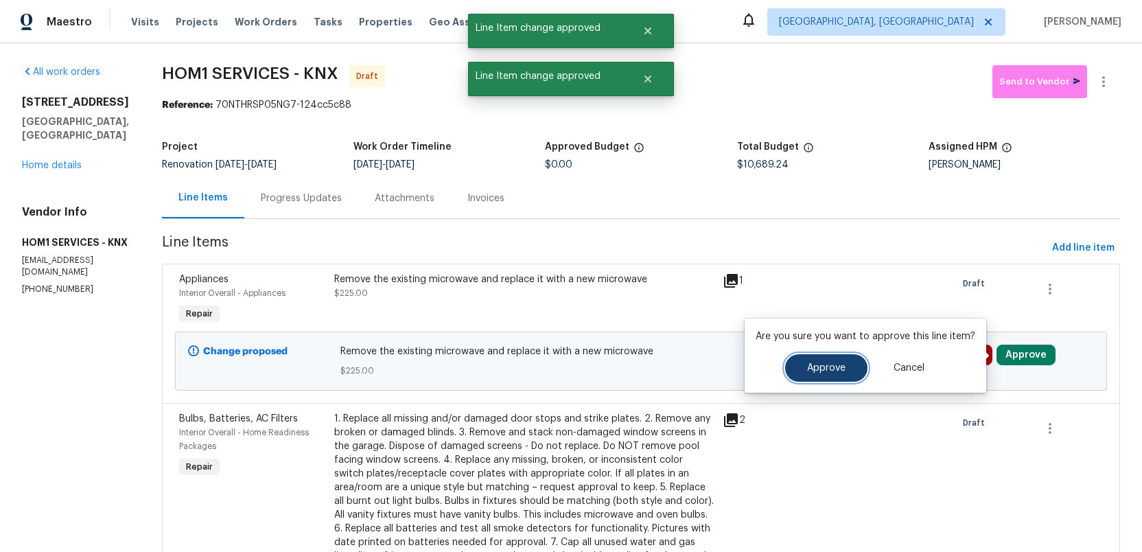
click at [827, 369] on span "Approve" at bounding box center [826, 368] width 38 height 10
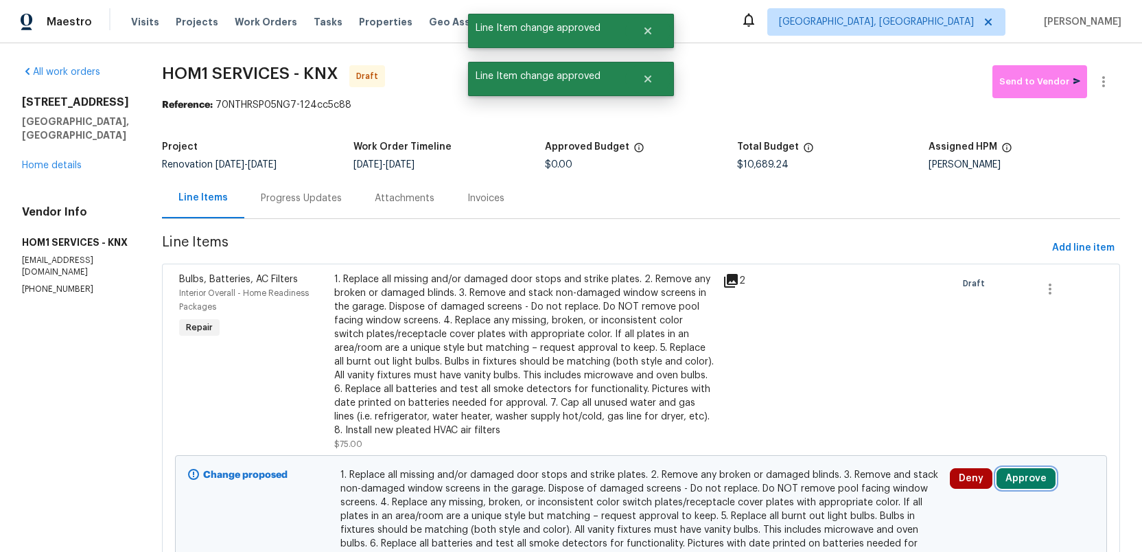
click at [1022, 483] on button "Approve" at bounding box center [1026, 478] width 59 height 21
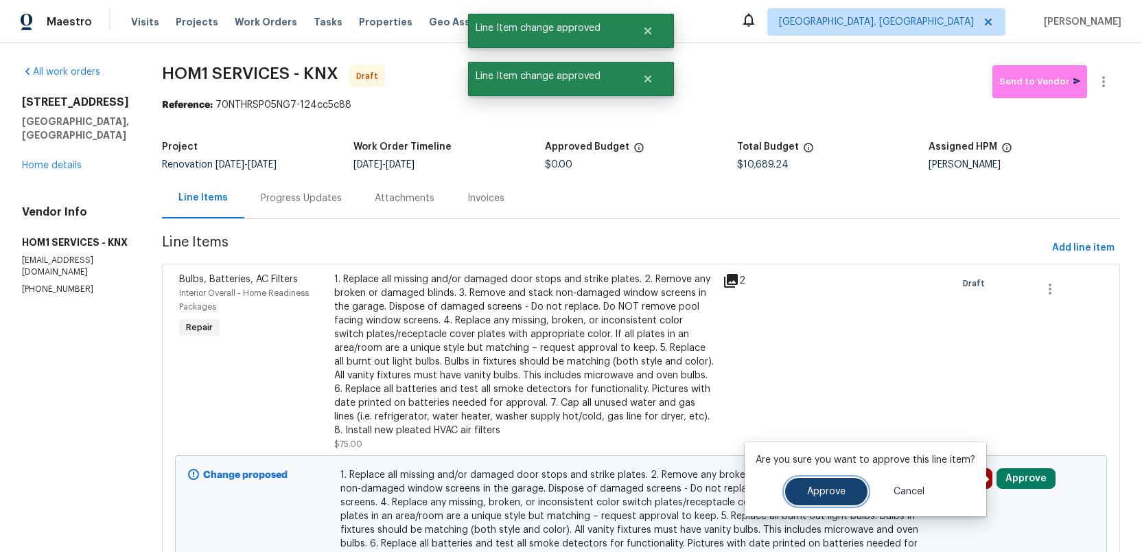
click at [835, 496] on span "Approve" at bounding box center [826, 492] width 38 height 10
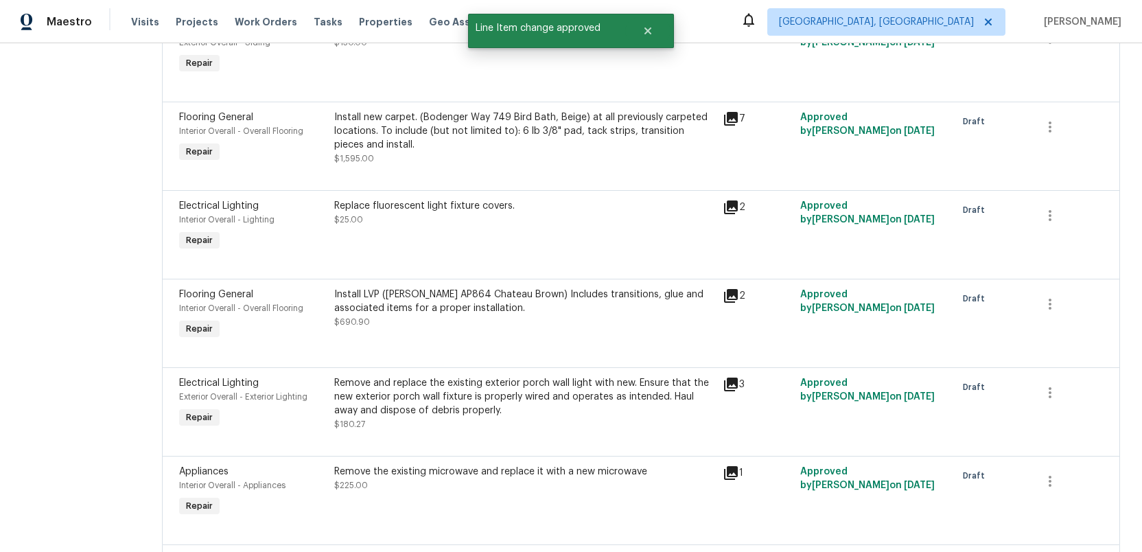
scroll to position [2399, 0]
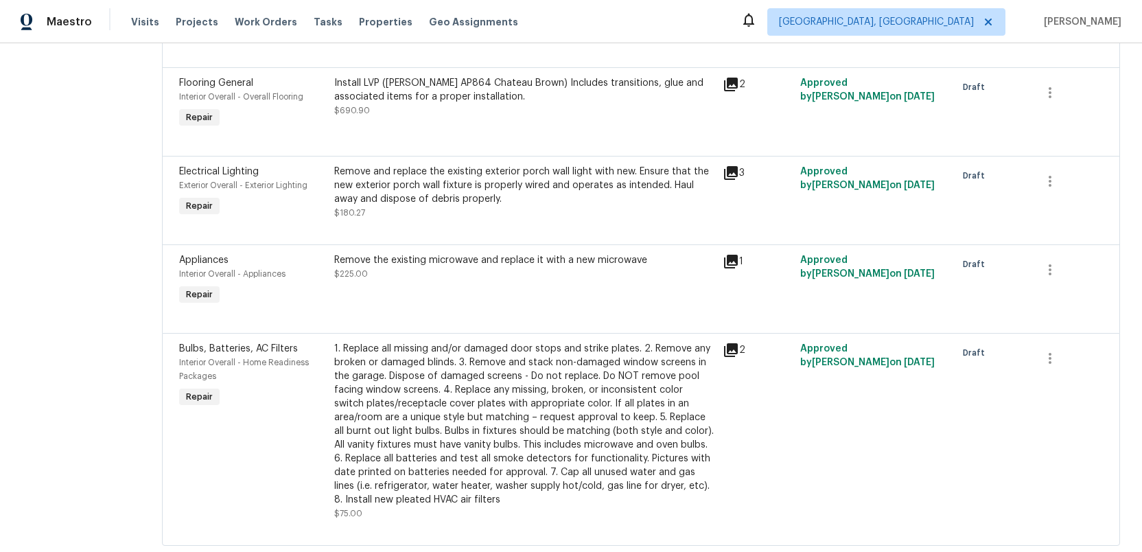
click at [625, 391] on div "1. Replace all missing and/or damaged door stops and strike plates. 2. Remove a…" at bounding box center [524, 424] width 380 height 165
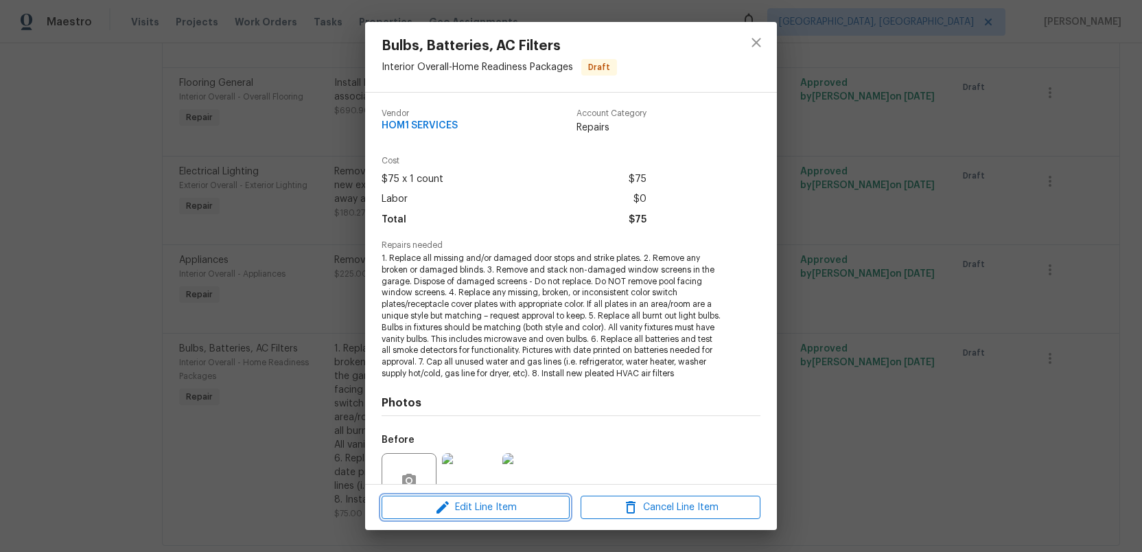
click at [491, 511] on span "Edit Line Item" at bounding box center [476, 507] width 180 height 17
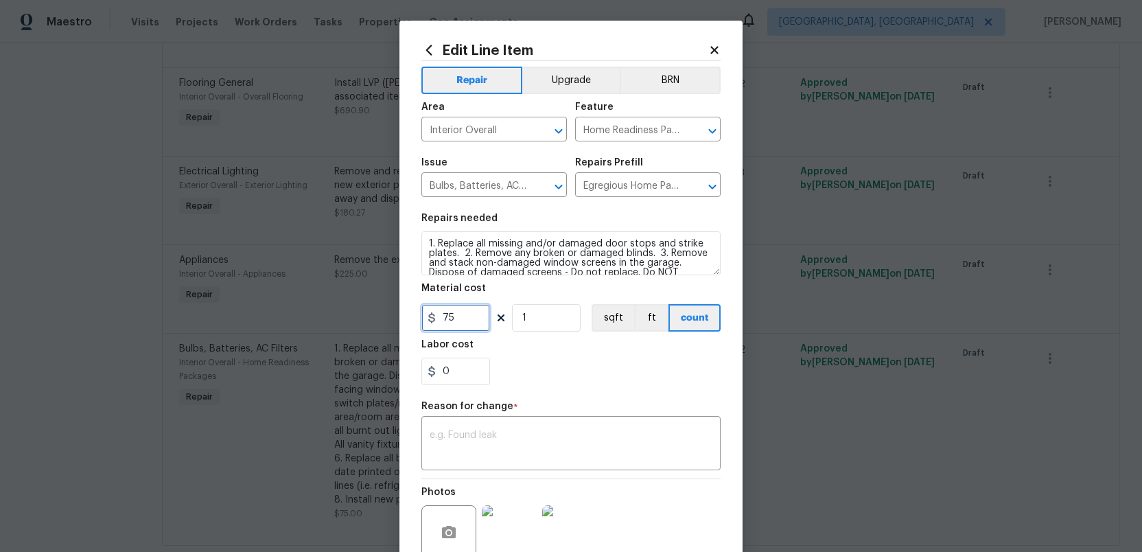
click at [460, 318] on input "75" at bounding box center [456, 317] width 69 height 27
type input "0"
click at [450, 369] on input "0" at bounding box center [456, 371] width 69 height 27
type input "20"
click at [440, 439] on textarea at bounding box center [571, 444] width 283 height 29
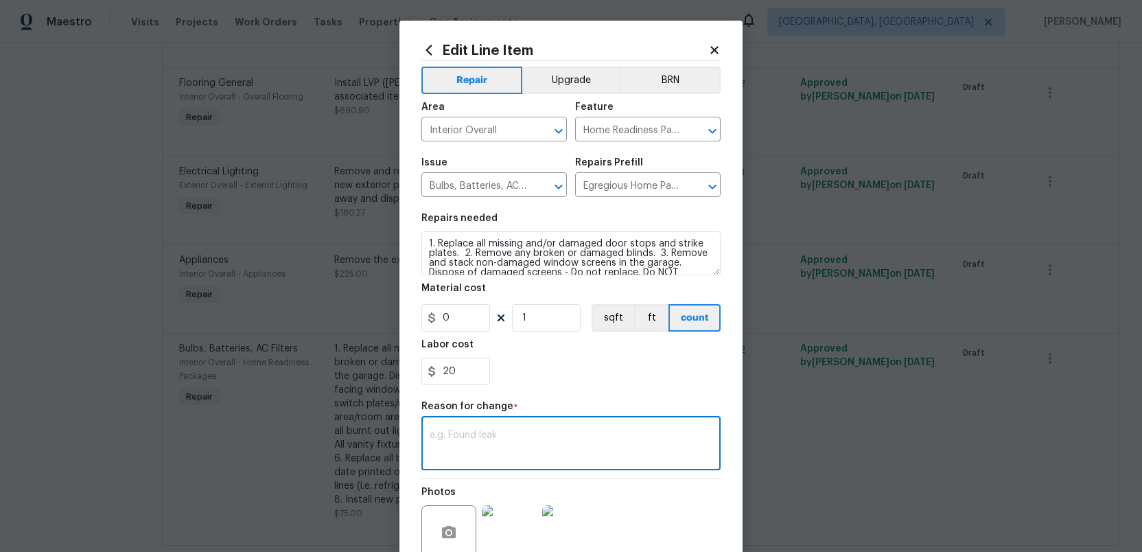
type textarea "m"
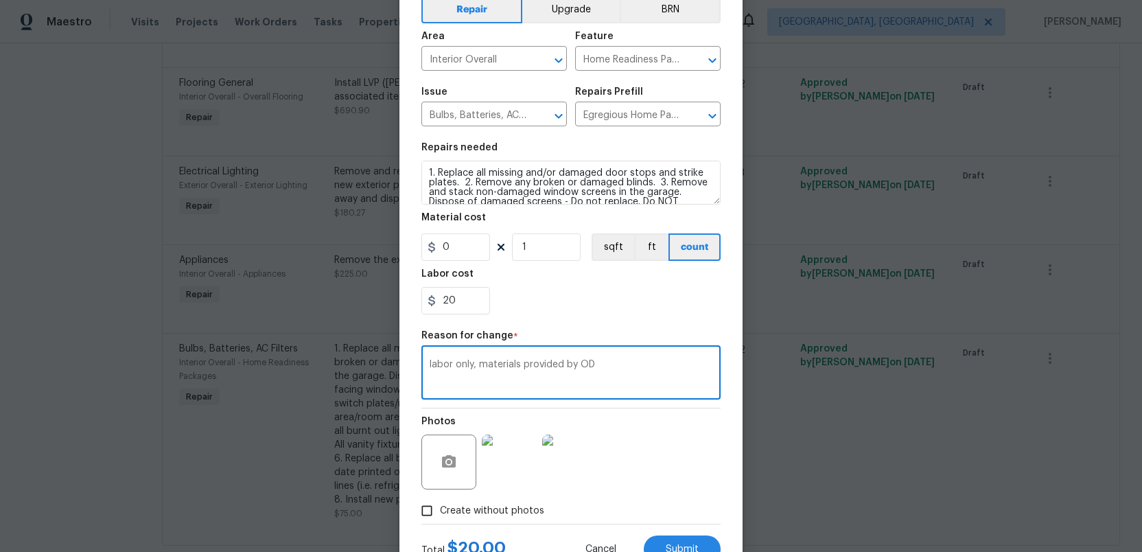
scroll to position [125, 0]
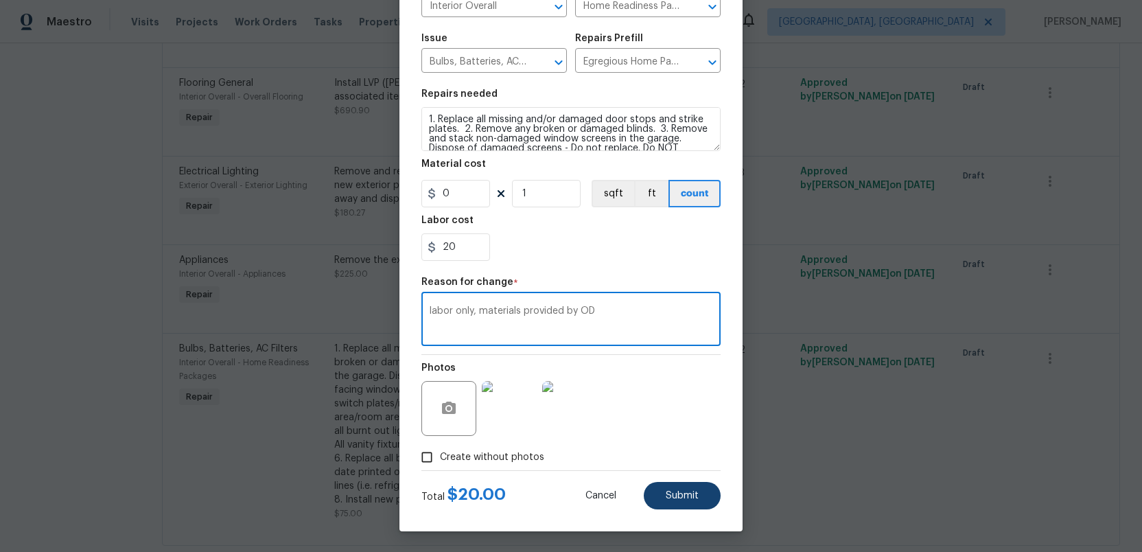
type textarea "labor only, materials provided by OD"
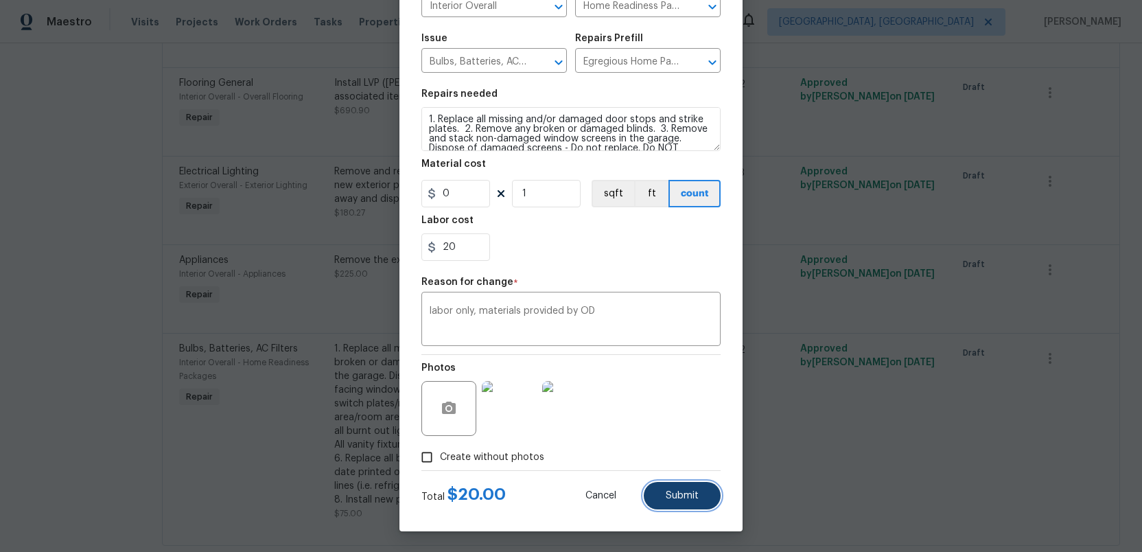
click at [676, 496] on span "Submit" at bounding box center [682, 496] width 33 height 10
type input "75"
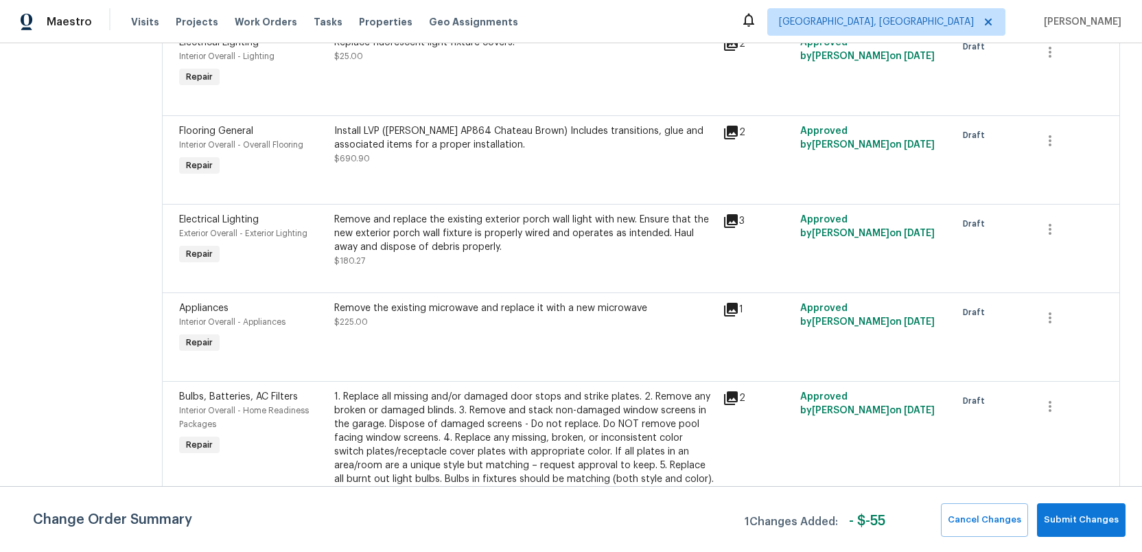
scroll to position [2344, 0]
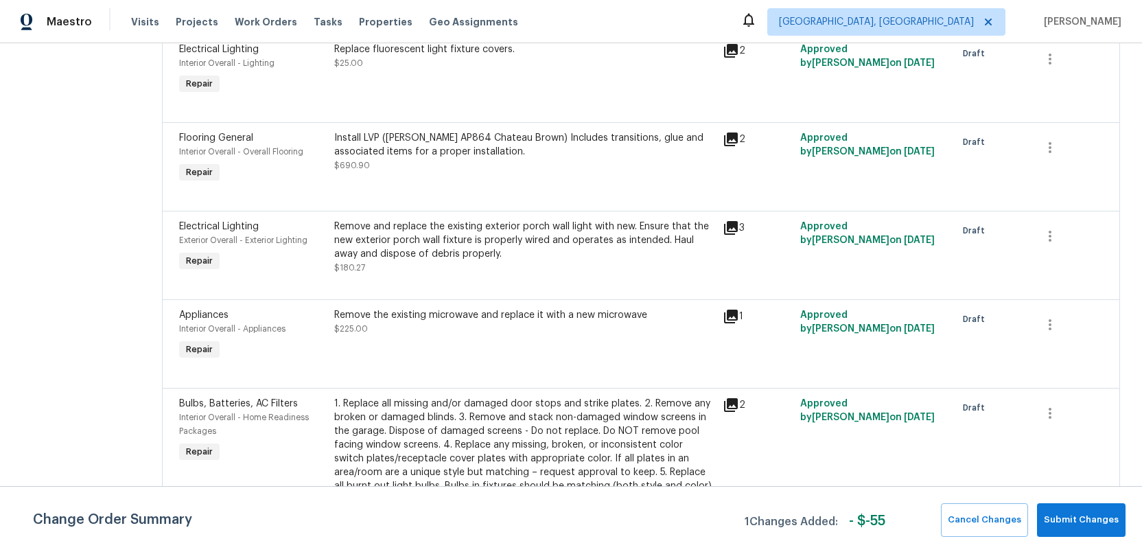
click at [509, 308] on div "Remove the existing microwave and replace it with a new microwave" at bounding box center [524, 315] width 380 height 14
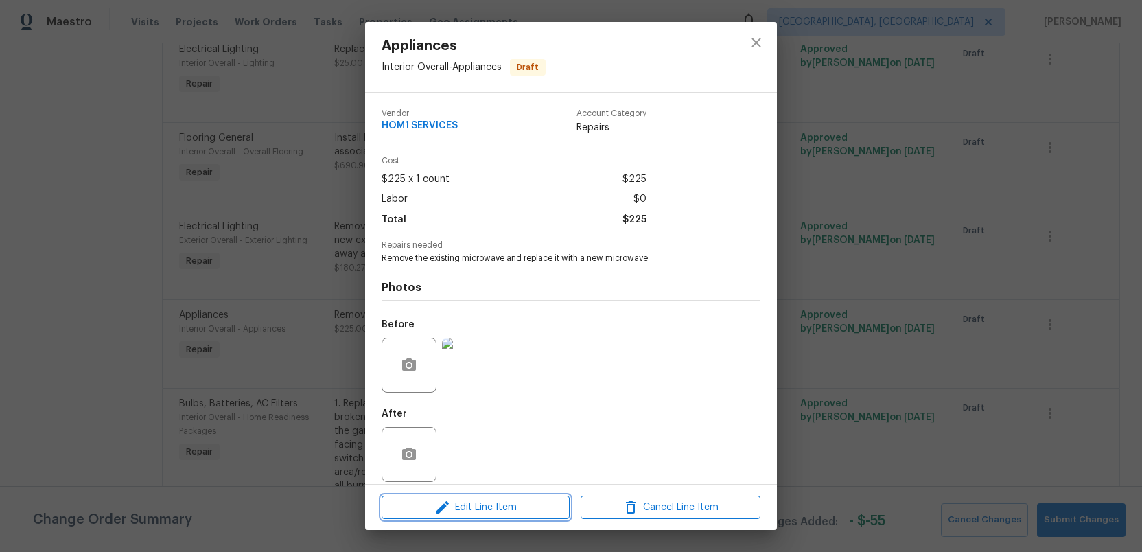
click at [482, 505] on span "Edit Line Item" at bounding box center [476, 507] width 180 height 17
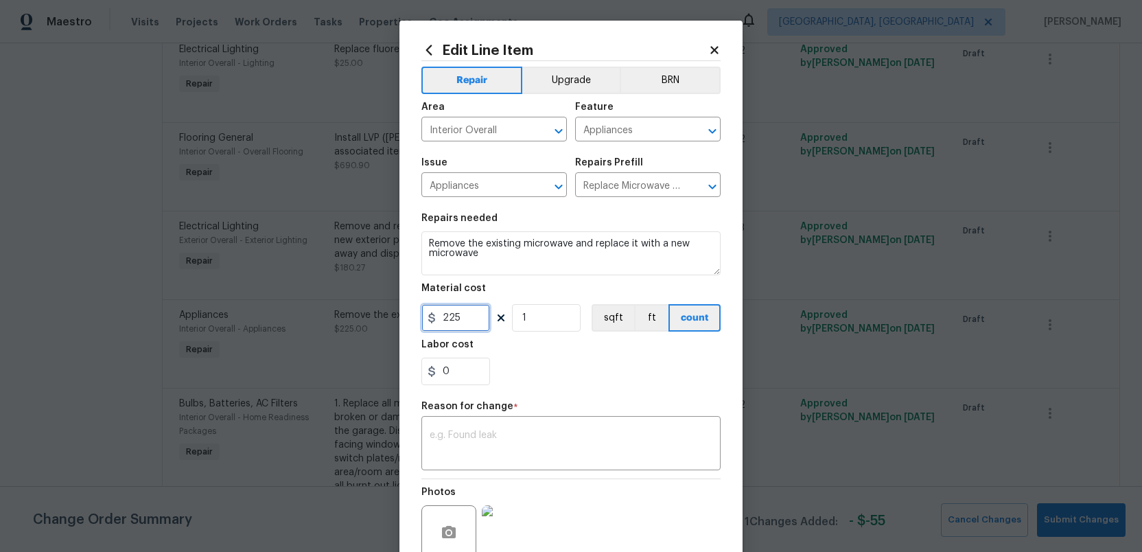
click at [461, 318] on input "225" at bounding box center [456, 317] width 69 height 27
type input "0"
click at [453, 371] on input "0" at bounding box center [456, 371] width 69 height 27
type input "40"
click at [436, 428] on div "x ​" at bounding box center [571, 444] width 299 height 51
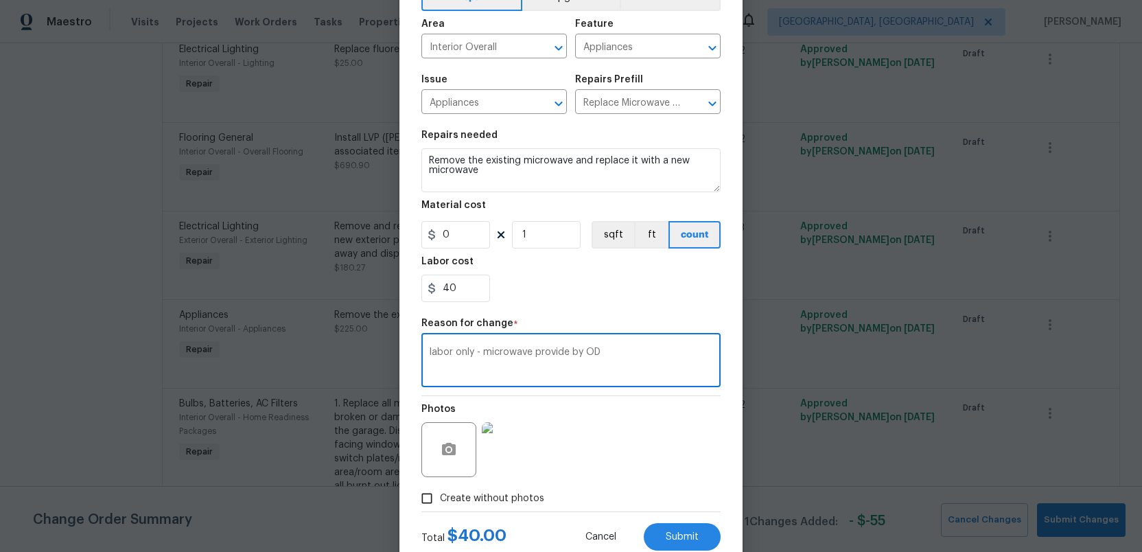
scroll to position [125, 0]
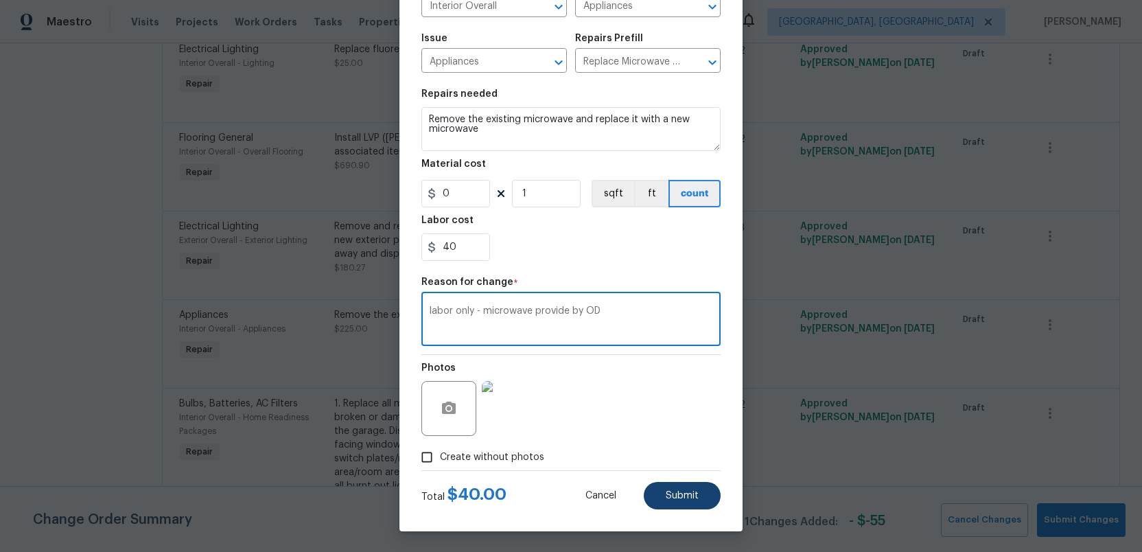
type textarea "labor only - microwave provide by OD"
click at [682, 496] on span "Submit" at bounding box center [682, 496] width 33 height 10
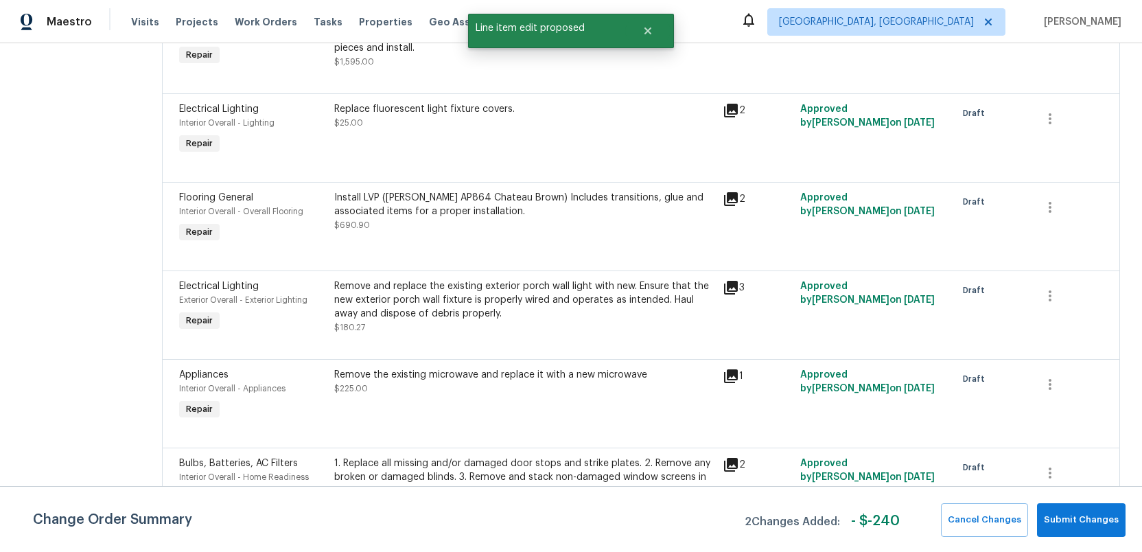
scroll to position [2281, 0]
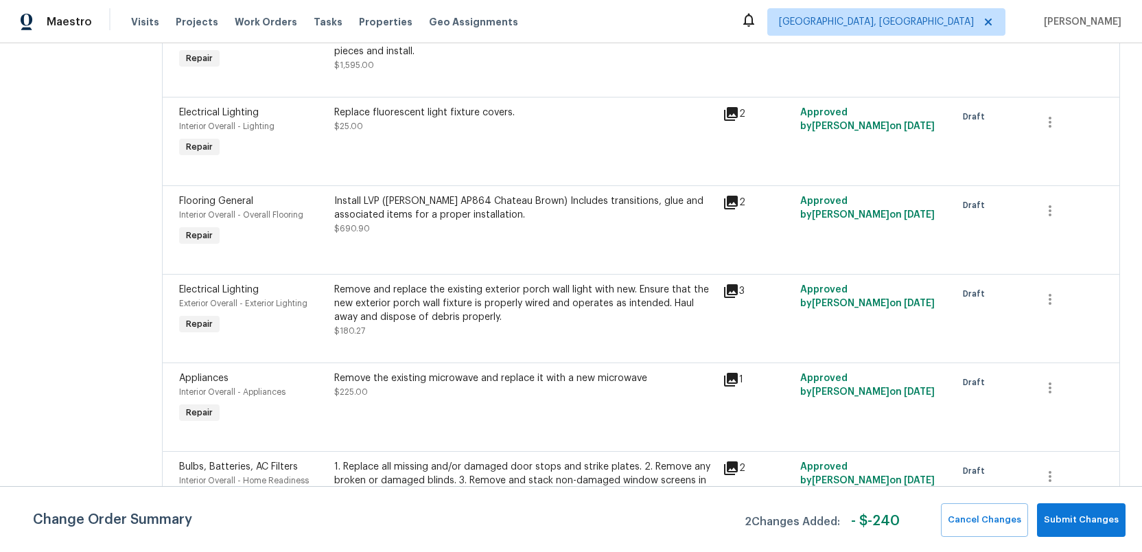
click at [483, 283] on div "Remove and replace the existing exterior porch wall light with new. Ensure that…" at bounding box center [524, 303] width 380 height 41
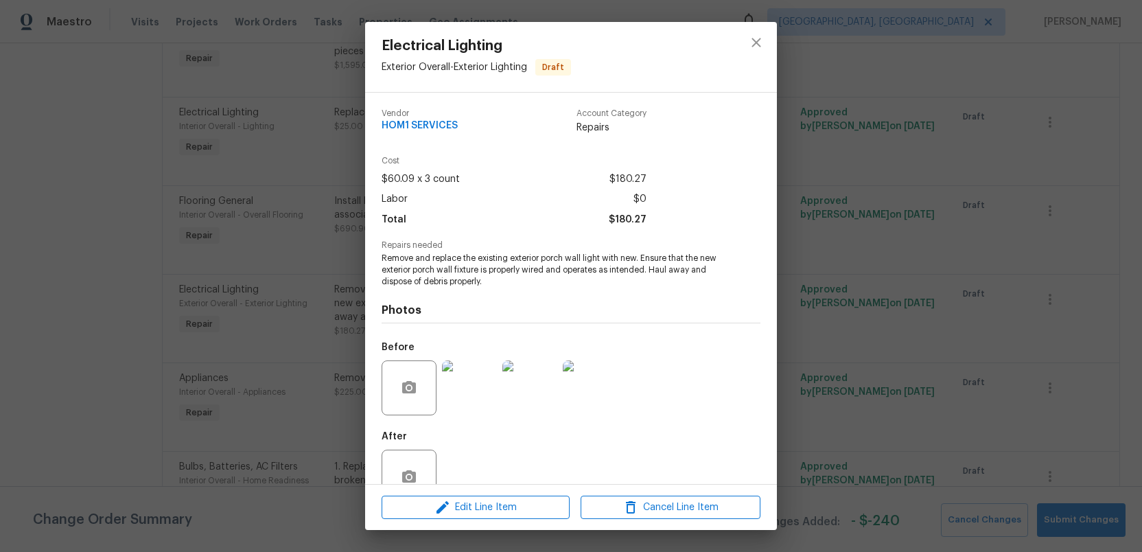
scroll to position [35, 0]
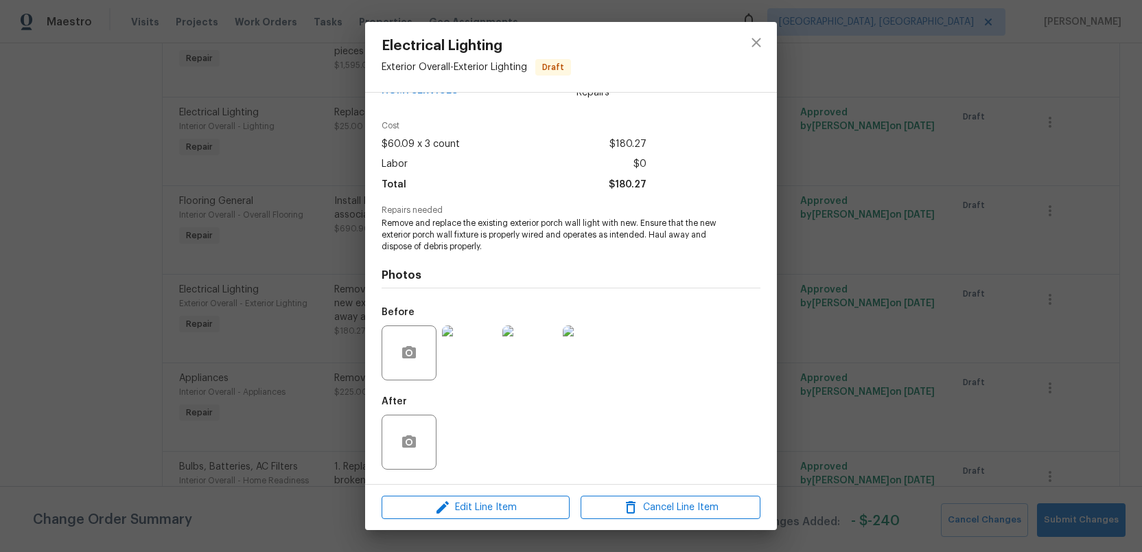
click at [504, 398] on div "After" at bounding box center [571, 433] width 379 height 89
click at [478, 509] on span "Edit Line Item" at bounding box center [476, 507] width 180 height 17
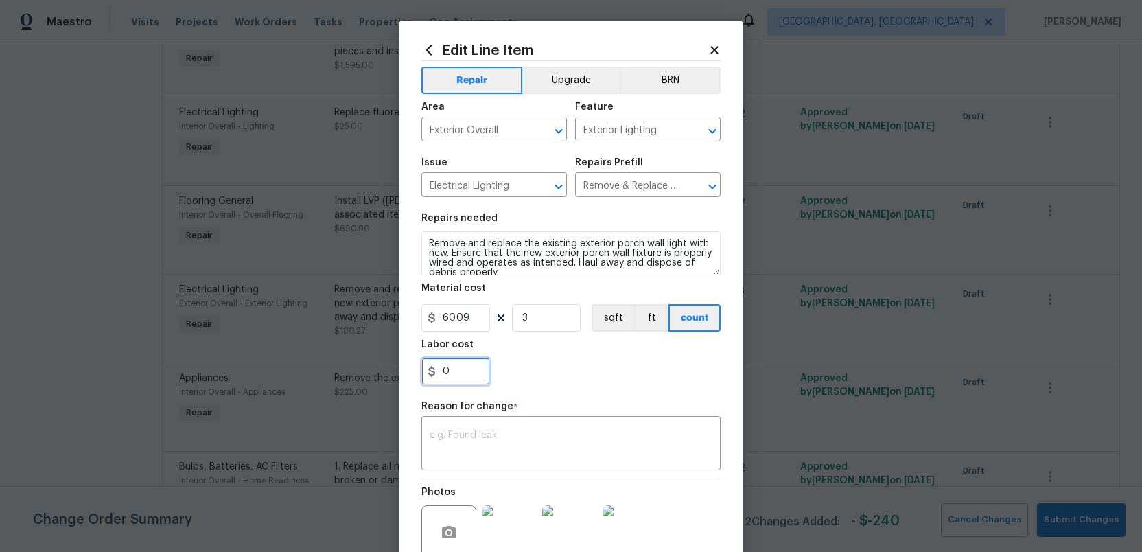
click at [460, 376] on input "0" at bounding box center [456, 371] width 69 height 27
type input "60"
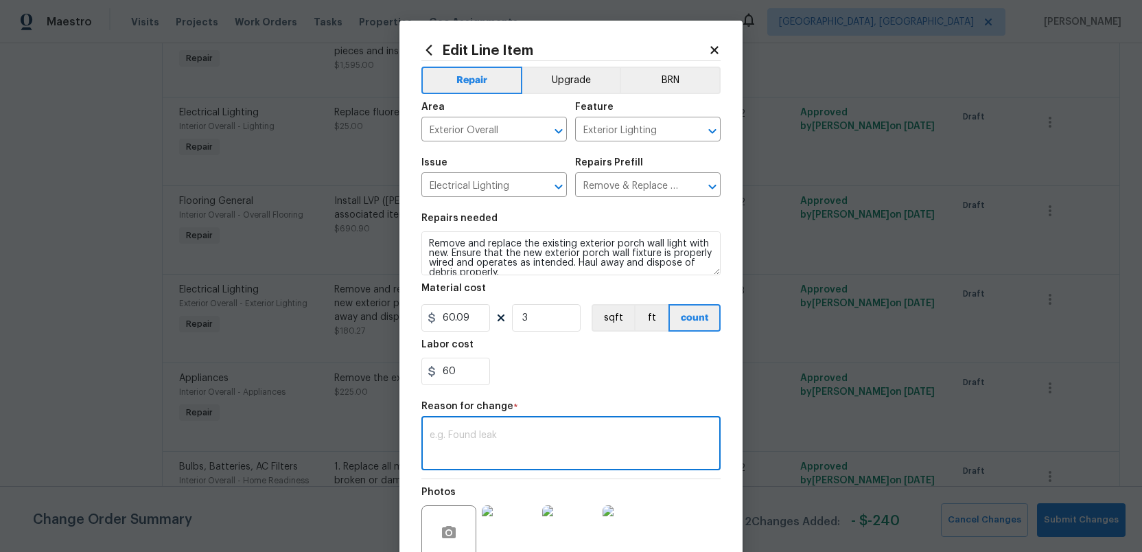
click at [439, 431] on textarea at bounding box center [571, 444] width 283 height 29
type textarea "20x3 labor only, material provided by OD"
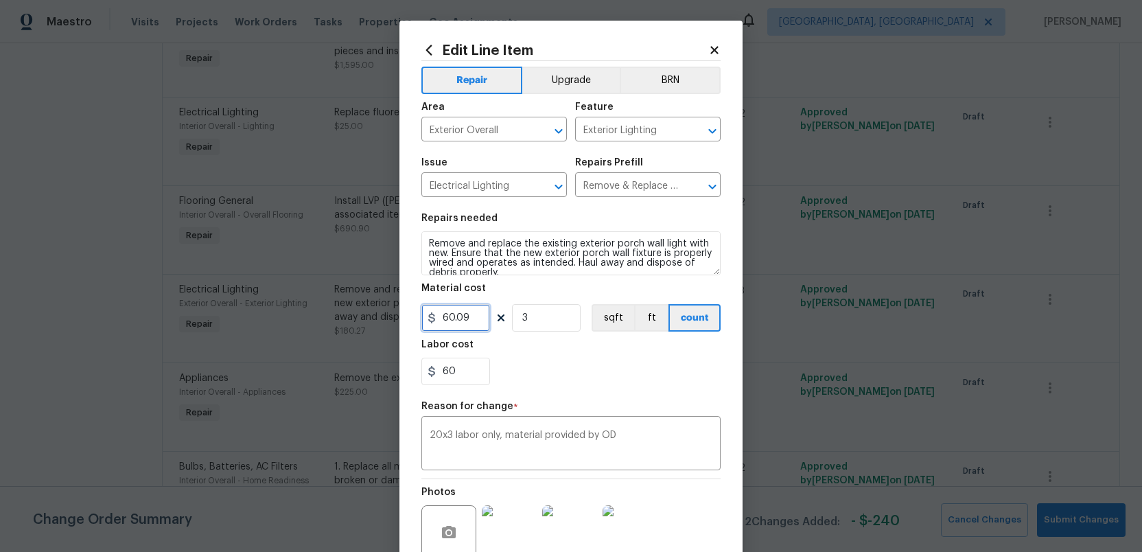
click at [474, 319] on input "60.09" at bounding box center [456, 317] width 69 height 27
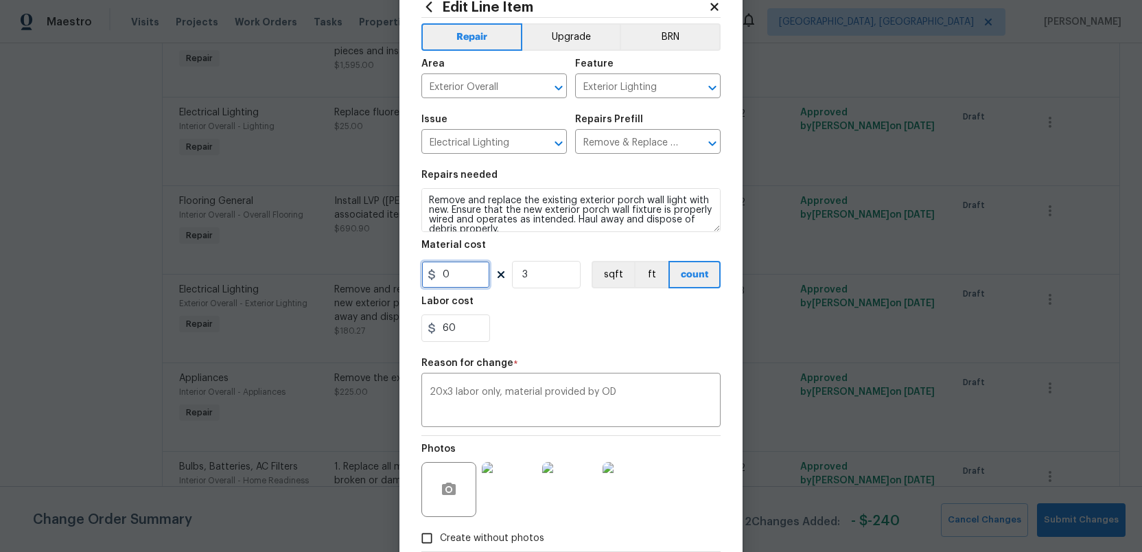
scroll to position [125, 0]
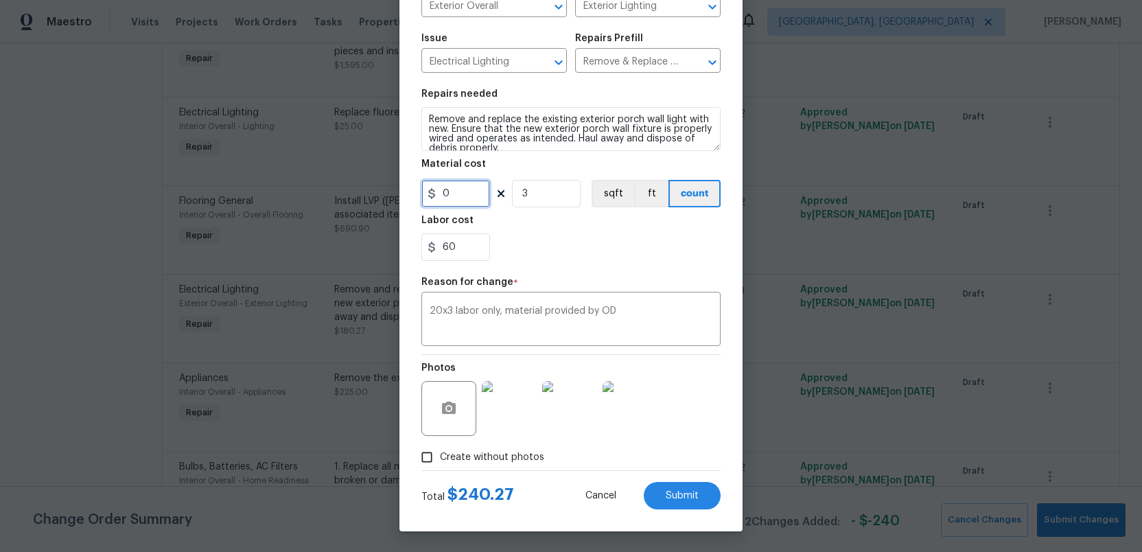
type input "0"
click at [683, 448] on div "Create without photos" at bounding box center [571, 457] width 299 height 26
click at [680, 489] on button "Submit" at bounding box center [682, 495] width 77 height 27
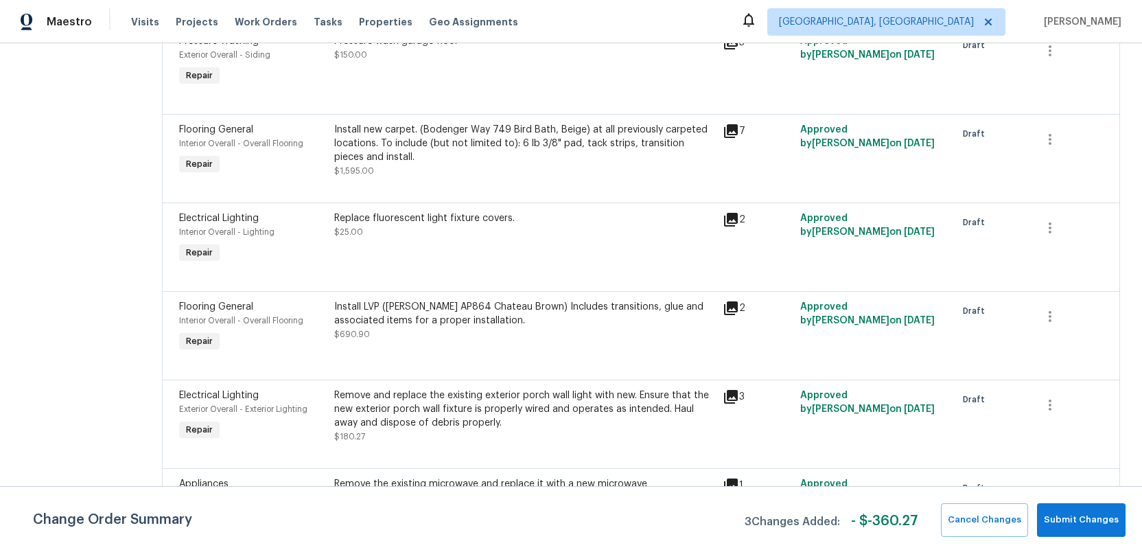
scroll to position [2163, 0]
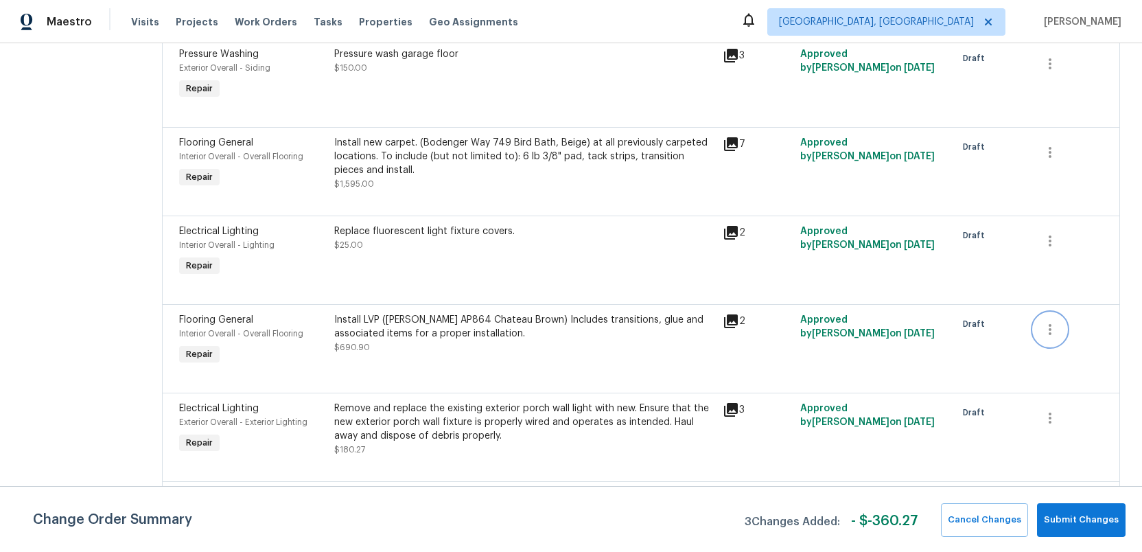
click at [1052, 321] on icon "button" at bounding box center [1050, 329] width 16 height 16
click at [1049, 297] on li "Cancel" at bounding box center [1059, 296] width 53 height 23
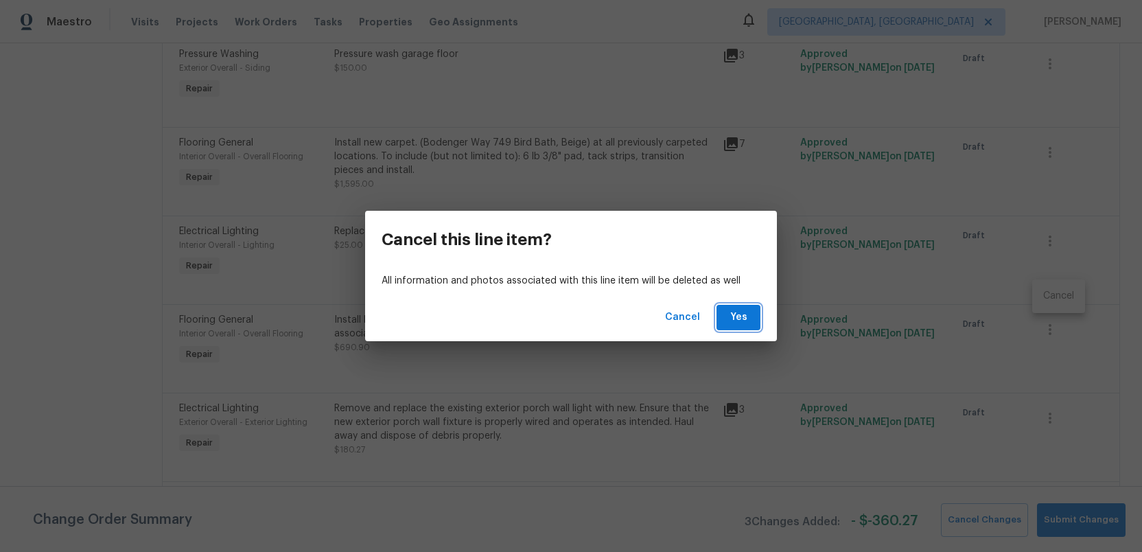
click at [741, 321] on span "Yes" at bounding box center [739, 317] width 22 height 17
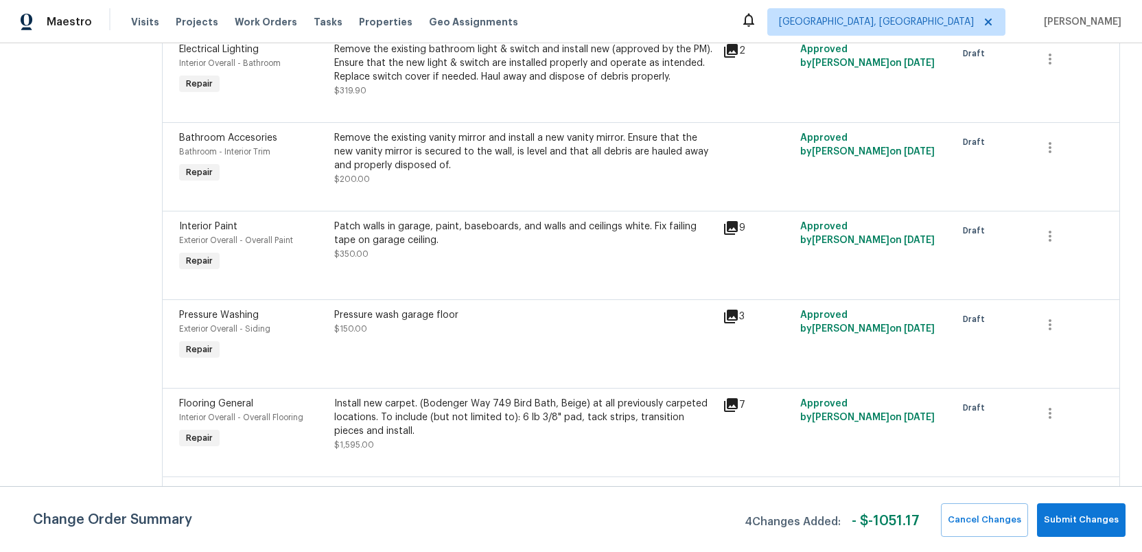
scroll to position [2618, 0]
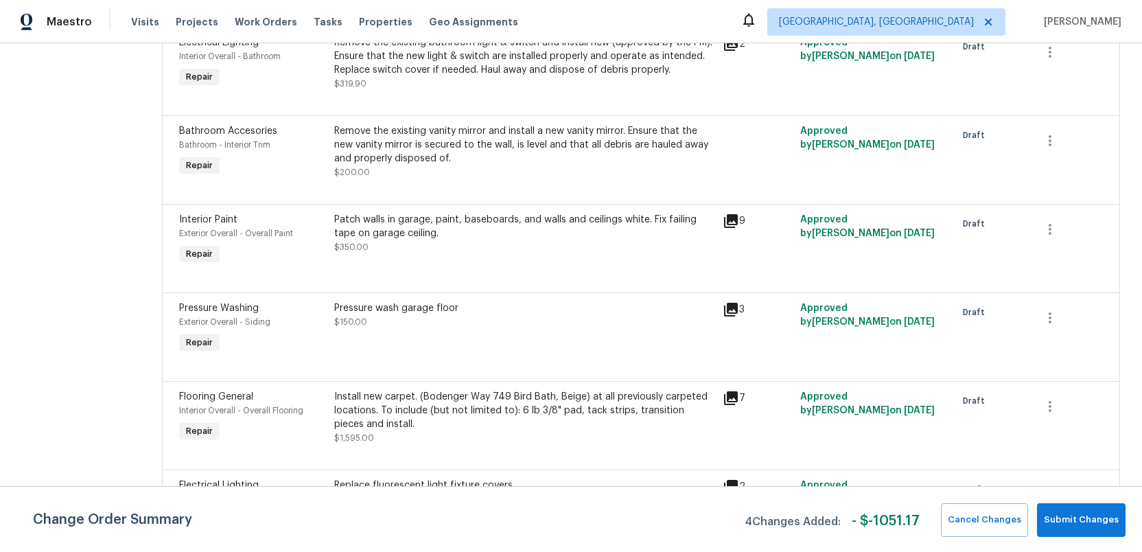
click at [544, 479] on div "Replace fluorescent light fixture covers." at bounding box center [524, 486] width 380 height 14
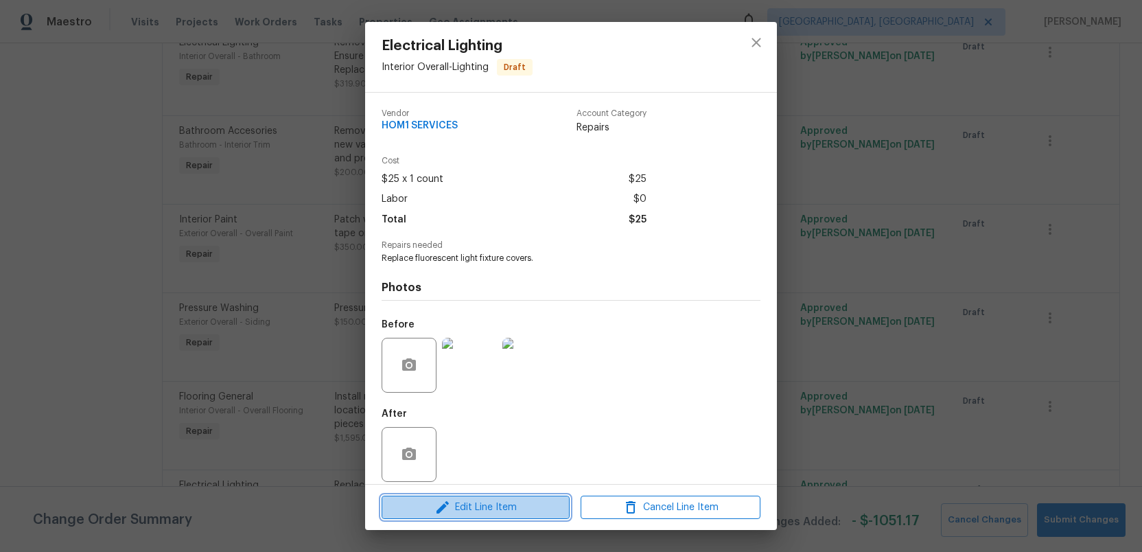
click at [472, 511] on span "Edit Line Item" at bounding box center [476, 507] width 180 height 17
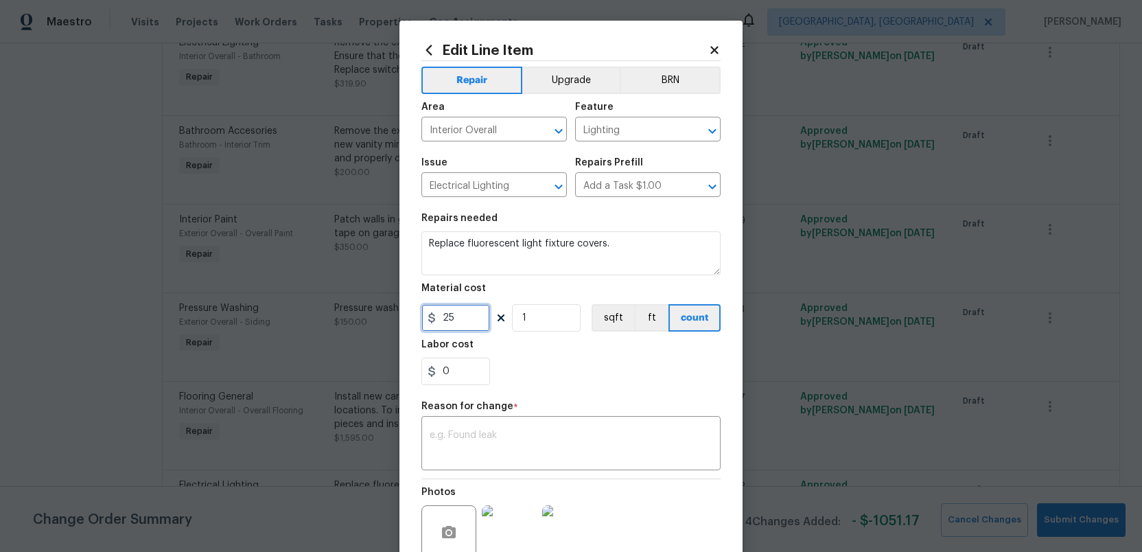
click at [474, 321] on input "25" at bounding box center [456, 317] width 69 height 27
type input "0"
click at [451, 371] on input "0" at bounding box center [456, 371] width 69 height 27
type input "10"
click at [438, 429] on div "x ​" at bounding box center [571, 444] width 299 height 51
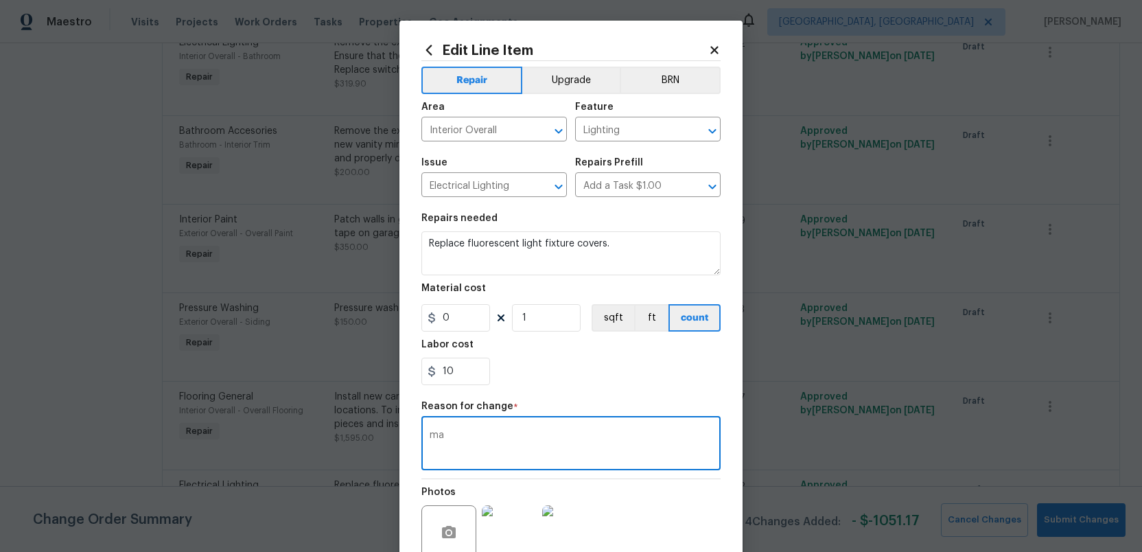
type textarea "m"
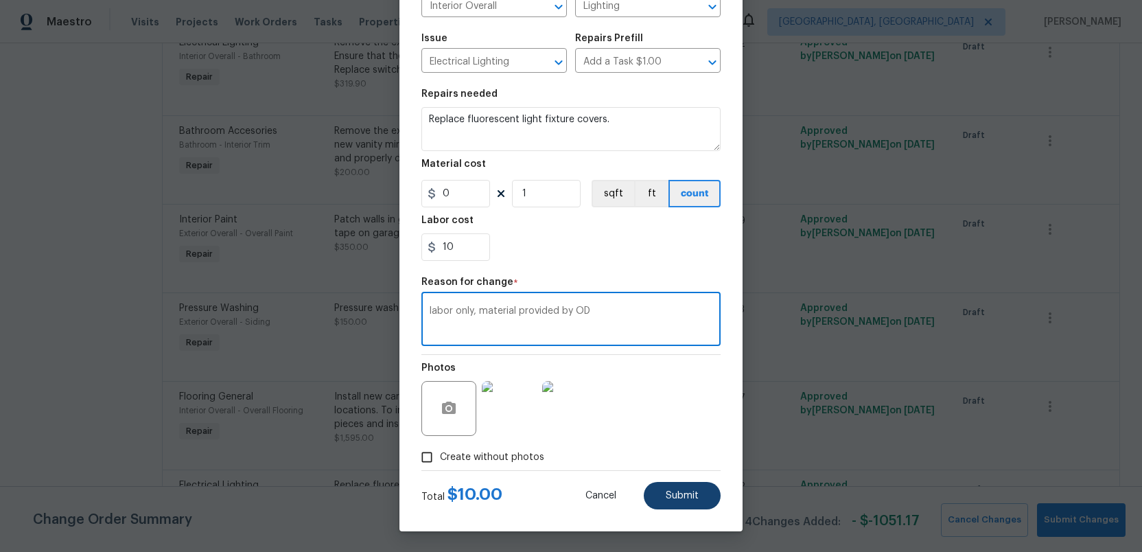
type textarea "labor only, material provided by OD"
click at [674, 499] on span "Submit" at bounding box center [682, 496] width 33 height 10
type input "25"
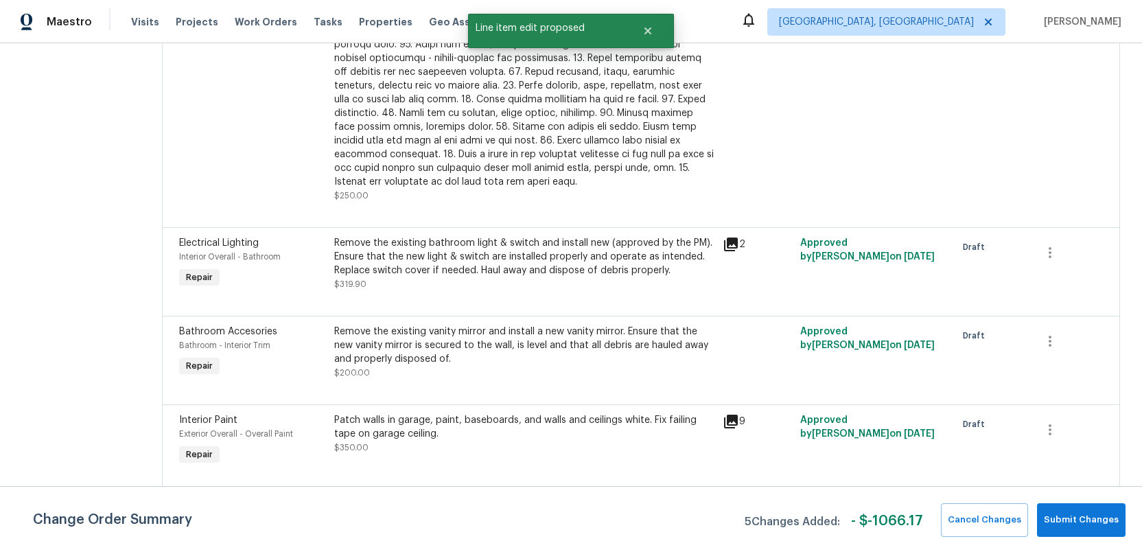
scroll to position [2688, 0]
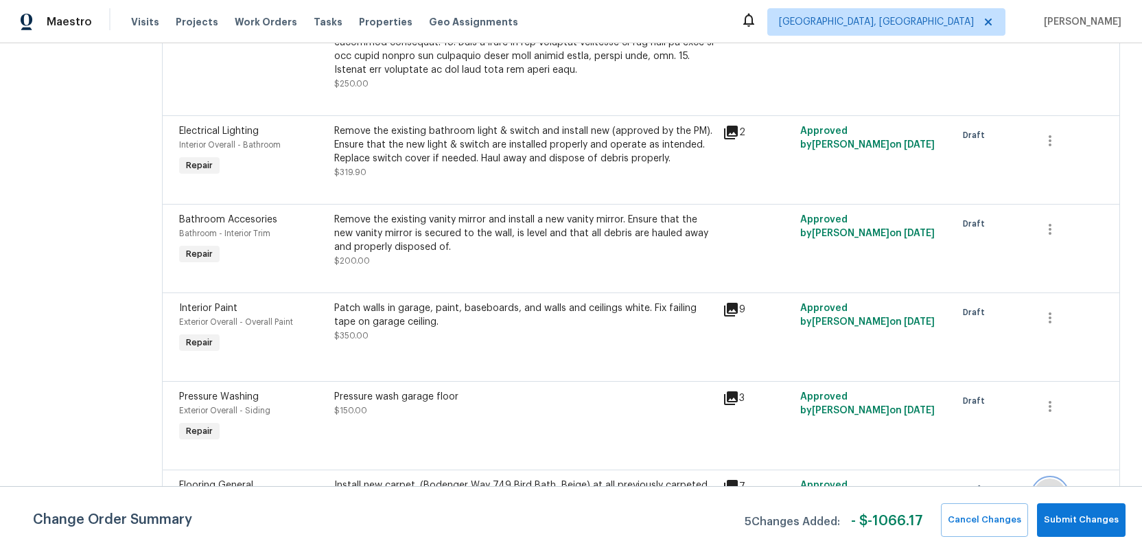
click at [1052, 487] on icon "button" at bounding box center [1050, 495] width 16 height 16
click at [1052, 450] on li "Cancel" at bounding box center [1059, 449] width 53 height 23
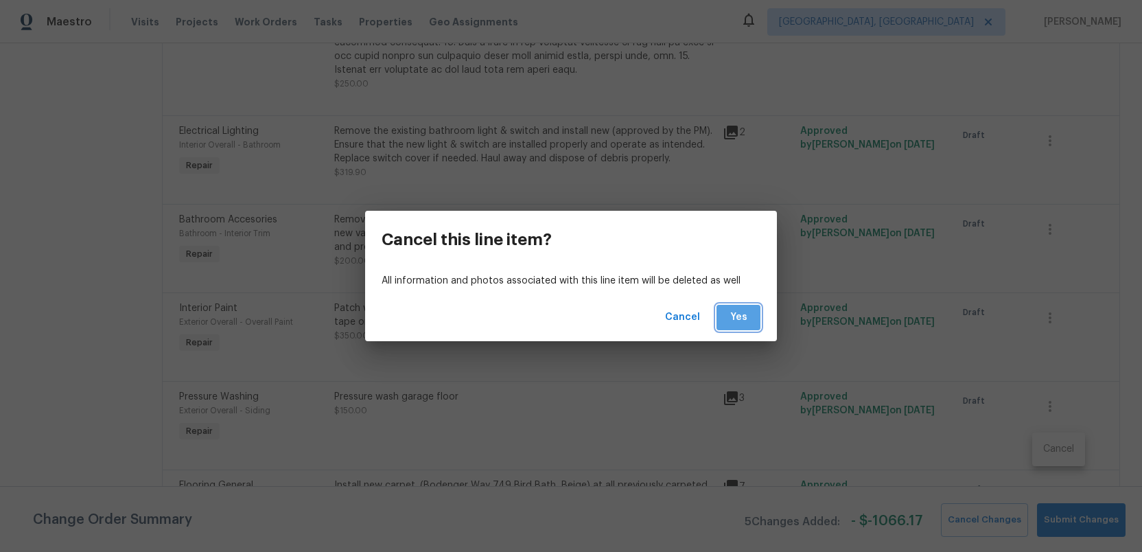
click at [733, 321] on span "Yes" at bounding box center [739, 317] width 22 height 17
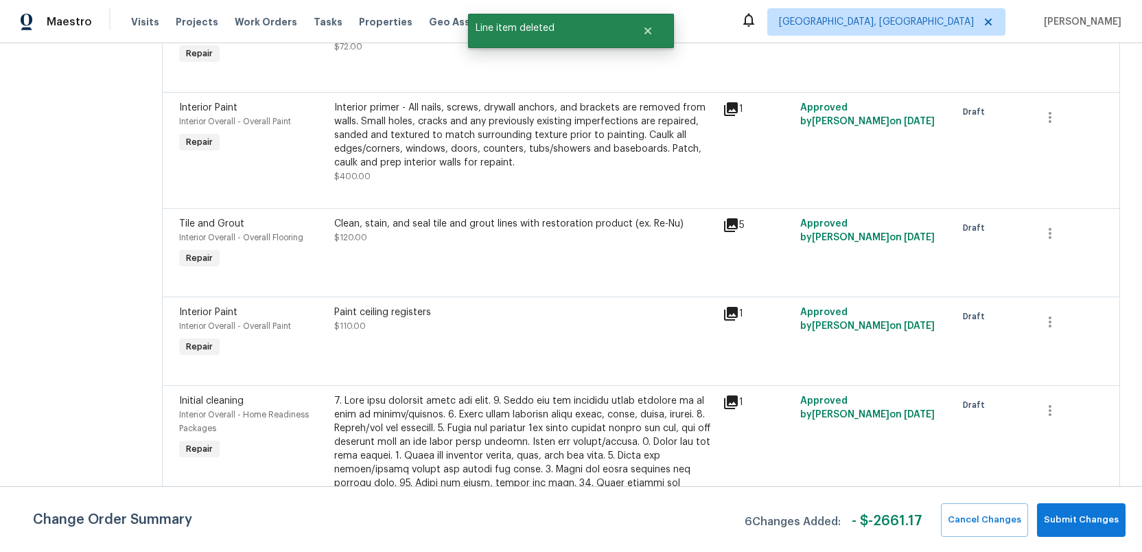
scroll to position [2599, 0]
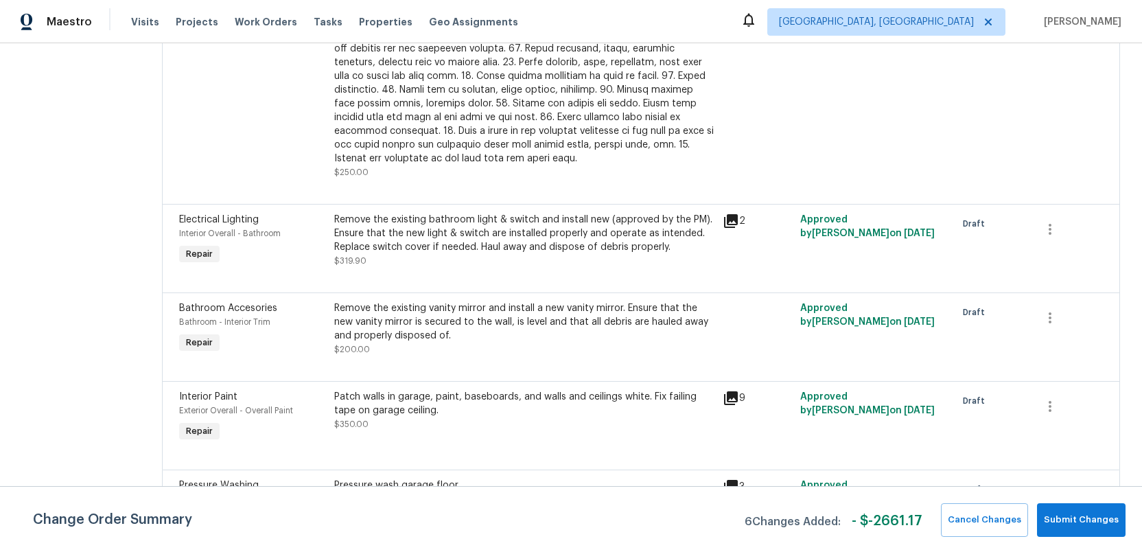
click at [535, 301] on div "Remove the existing vanity mirror and install a new vanity mirror. Ensure that …" at bounding box center [524, 321] width 380 height 41
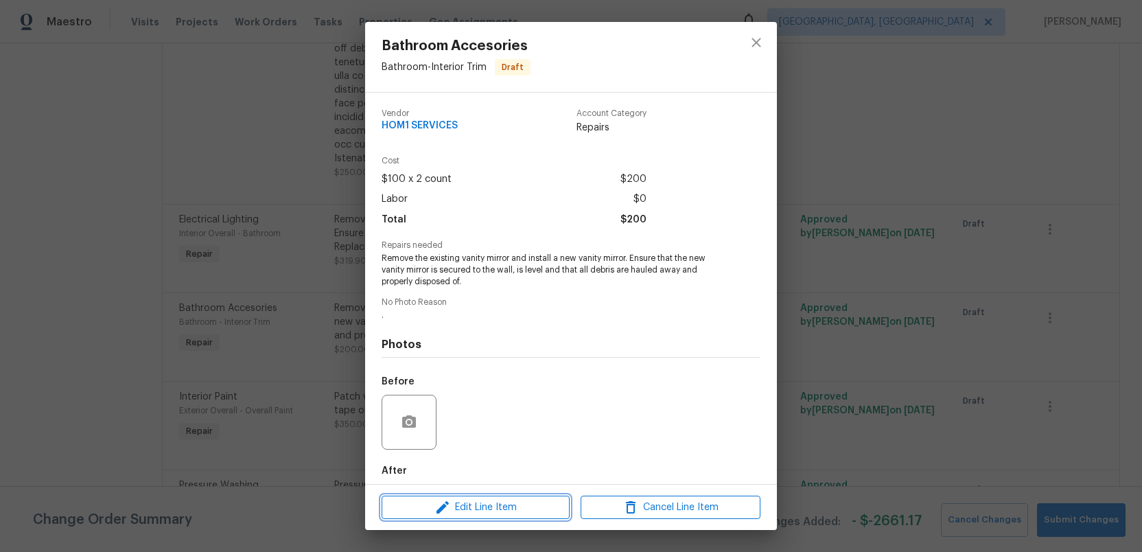
click at [500, 505] on span "Edit Line Item" at bounding box center [476, 507] width 180 height 17
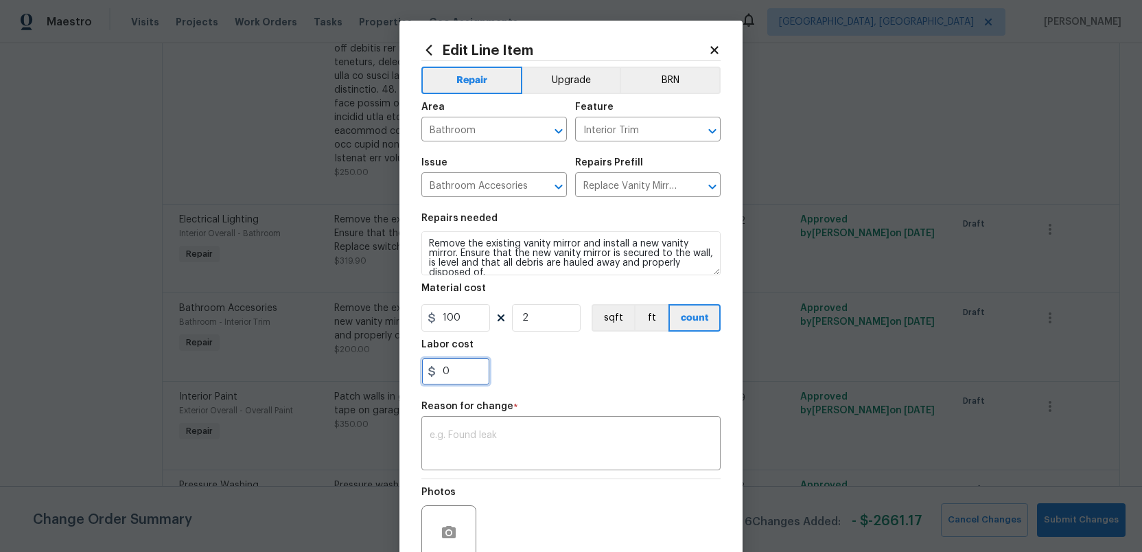
click at [454, 370] on input "0" at bounding box center [456, 371] width 69 height 27
type input "50"
click at [461, 319] on input "100" at bounding box center [456, 317] width 69 height 27
type input "0"
click at [452, 435] on textarea at bounding box center [571, 444] width 283 height 29
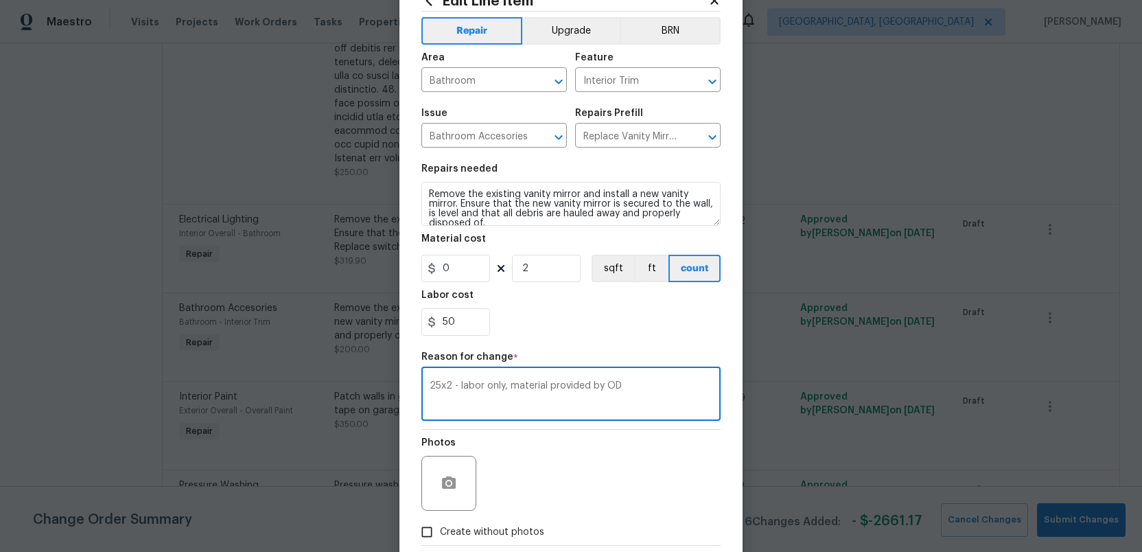
scroll to position [125, 0]
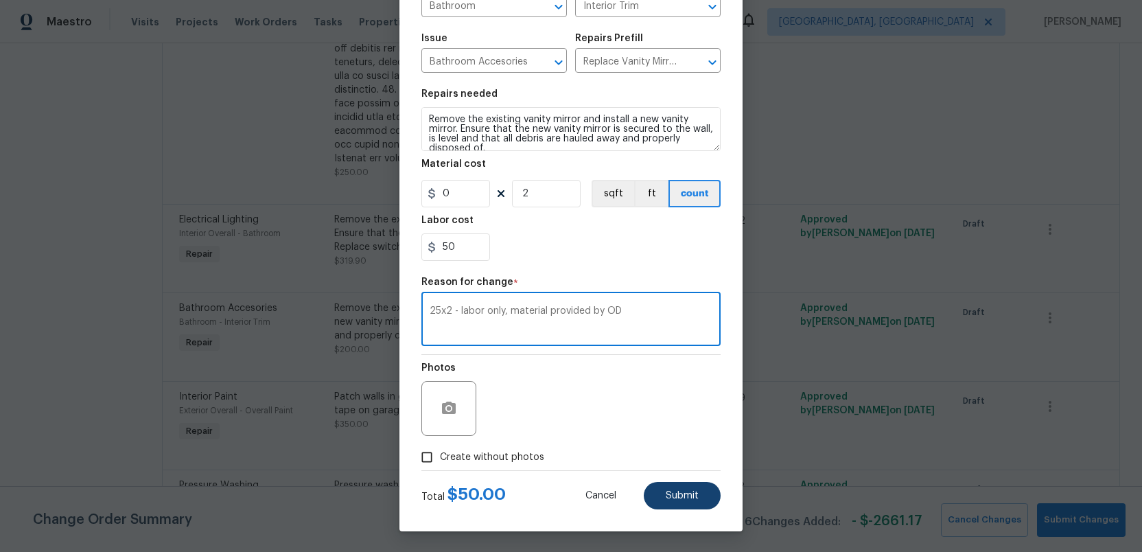
type textarea "25x2 - labor only, material provided by OD"
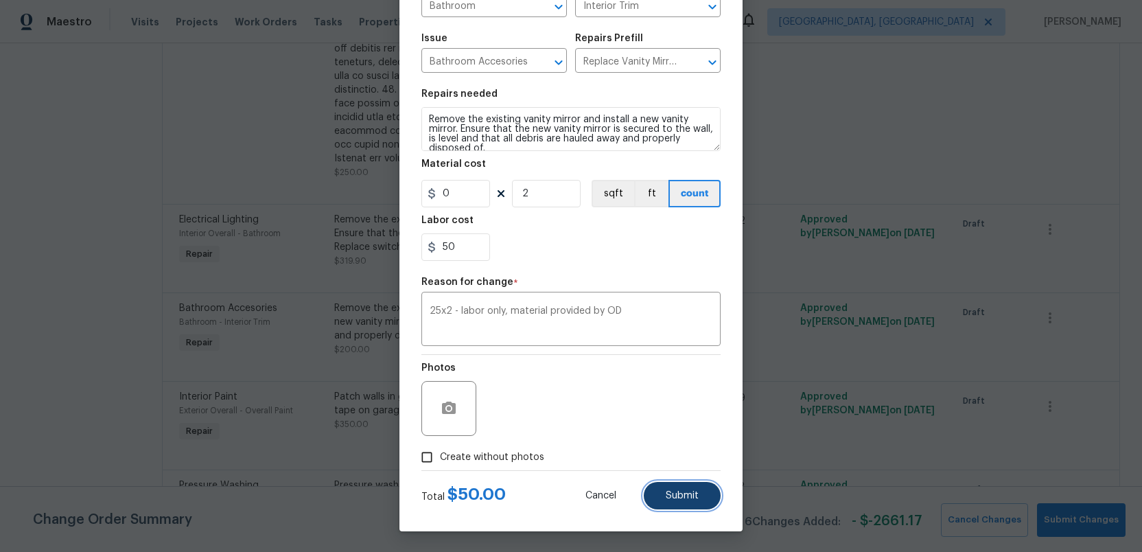
click at [685, 492] on span "Submit" at bounding box center [682, 496] width 33 height 10
type input "100"
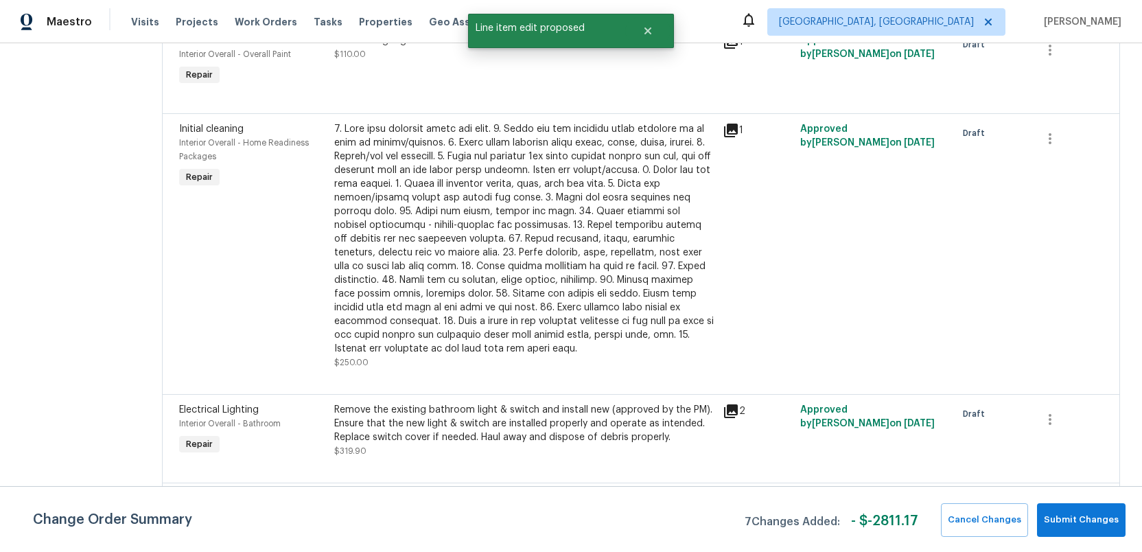
scroll to position [2683, 0]
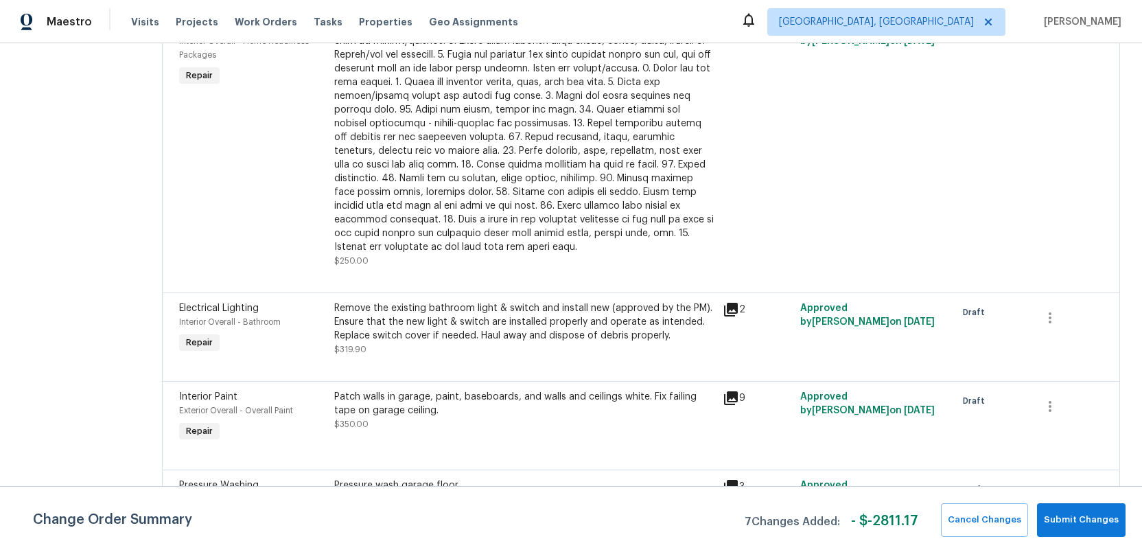
click at [551, 301] on div "Remove the existing bathroom light & switch and install new (approved by the PM…" at bounding box center [524, 321] width 380 height 41
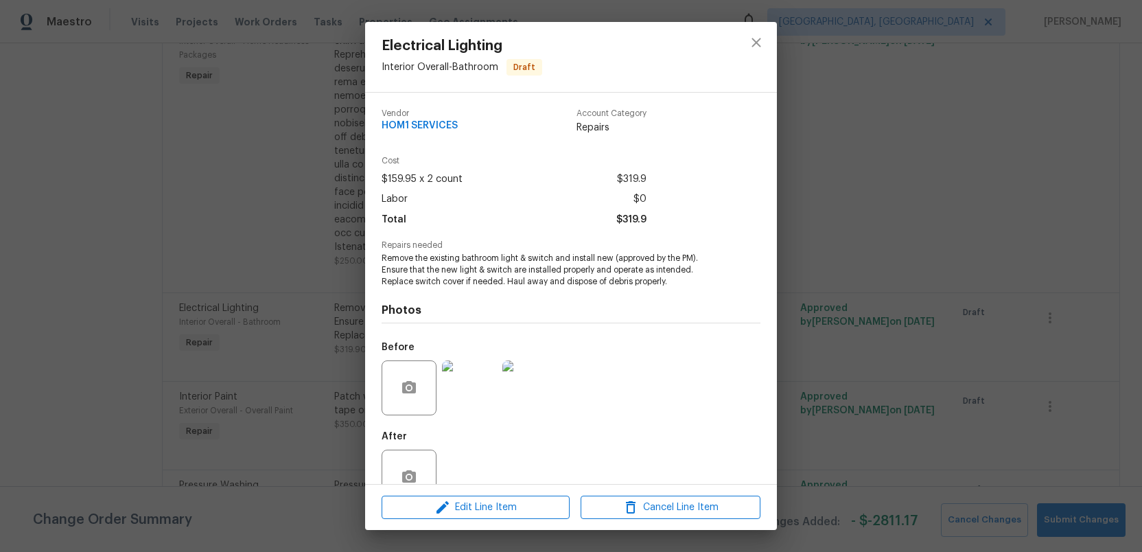
scroll to position [35, 0]
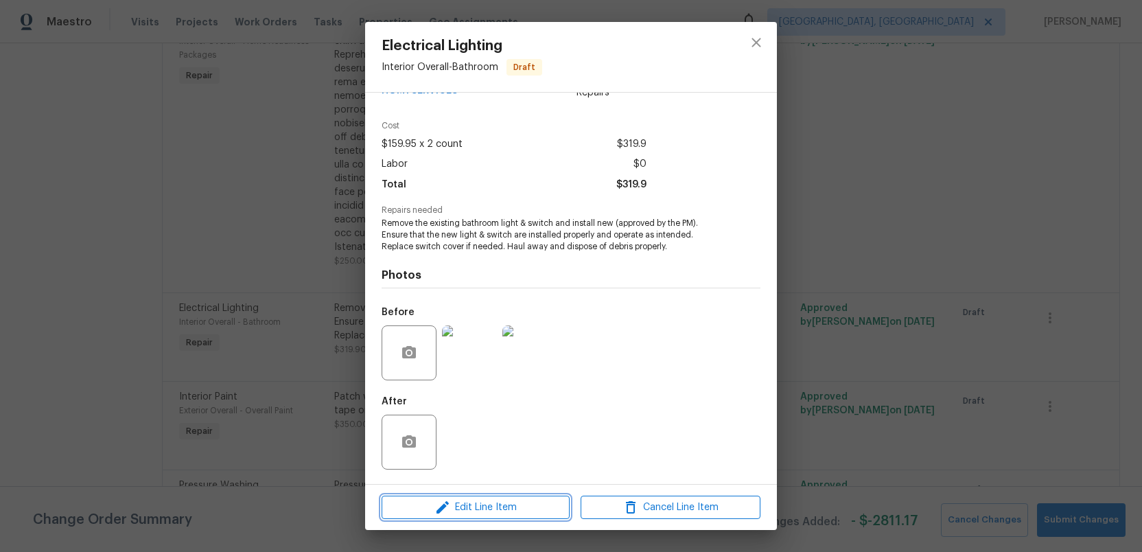
click at [483, 507] on span "Edit Line Item" at bounding box center [476, 507] width 180 height 17
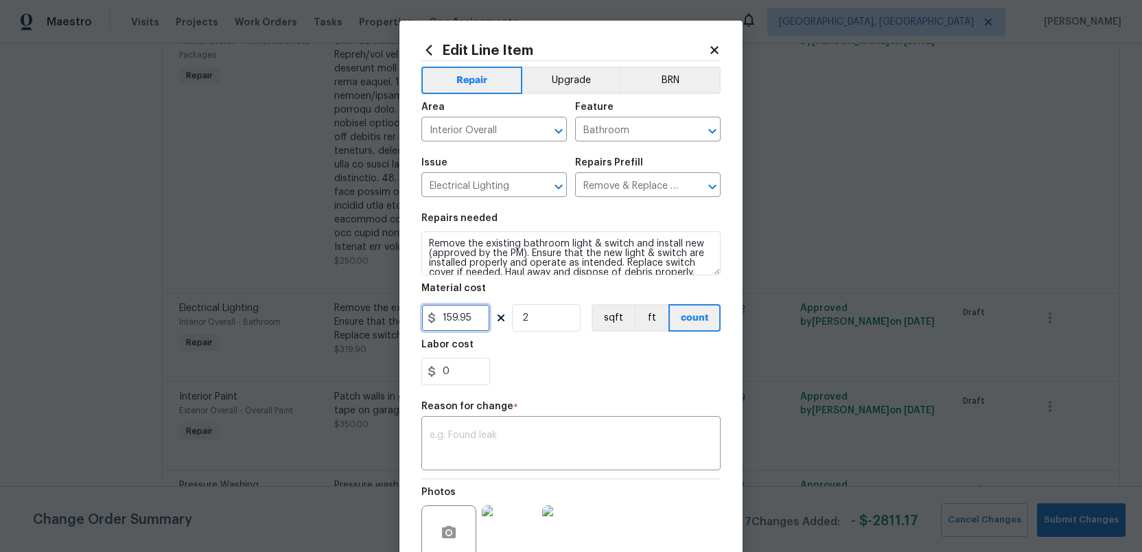
drag, startPoint x: 481, startPoint y: 321, endPoint x: 433, endPoint y: 323, distance: 48.1
click at [433, 323] on div "159.95" at bounding box center [456, 317] width 69 height 27
type input "0"
click at [454, 370] on input "0" at bounding box center [456, 371] width 69 height 27
type input "40"
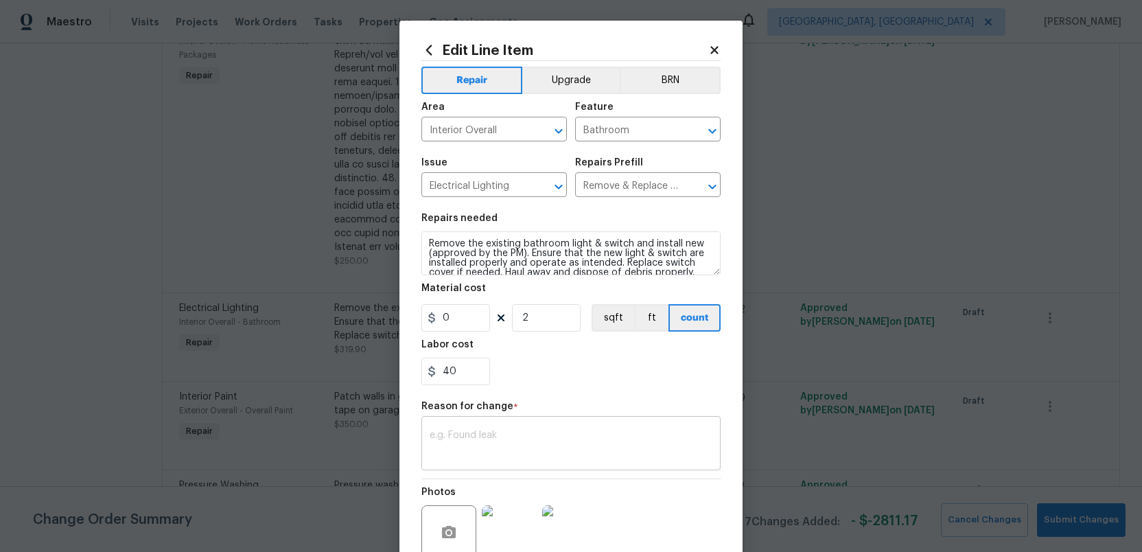
click at [439, 428] on div "x ​" at bounding box center [571, 444] width 299 height 51
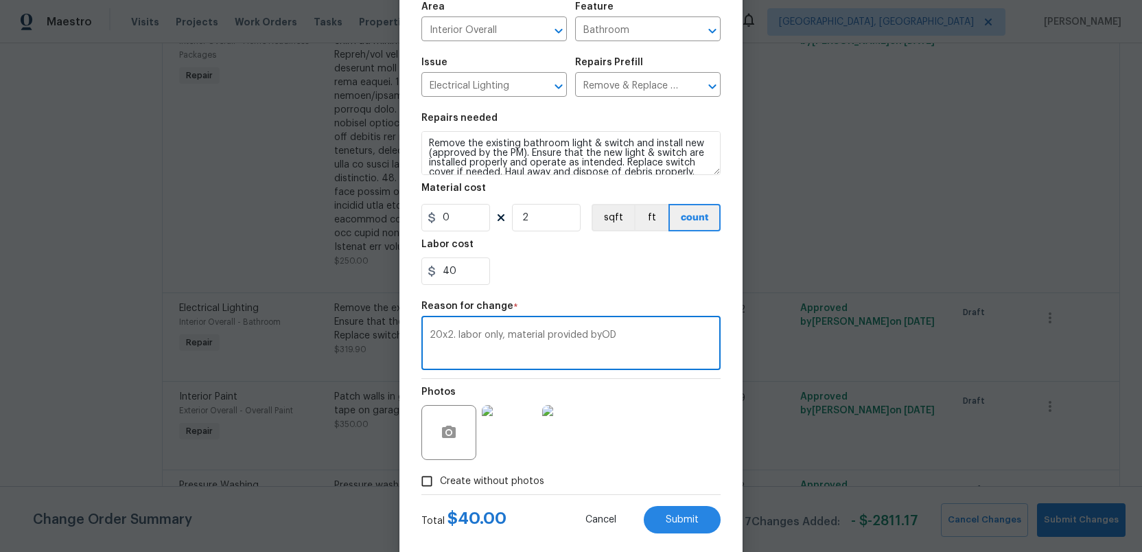
scroll to position [125, 0]
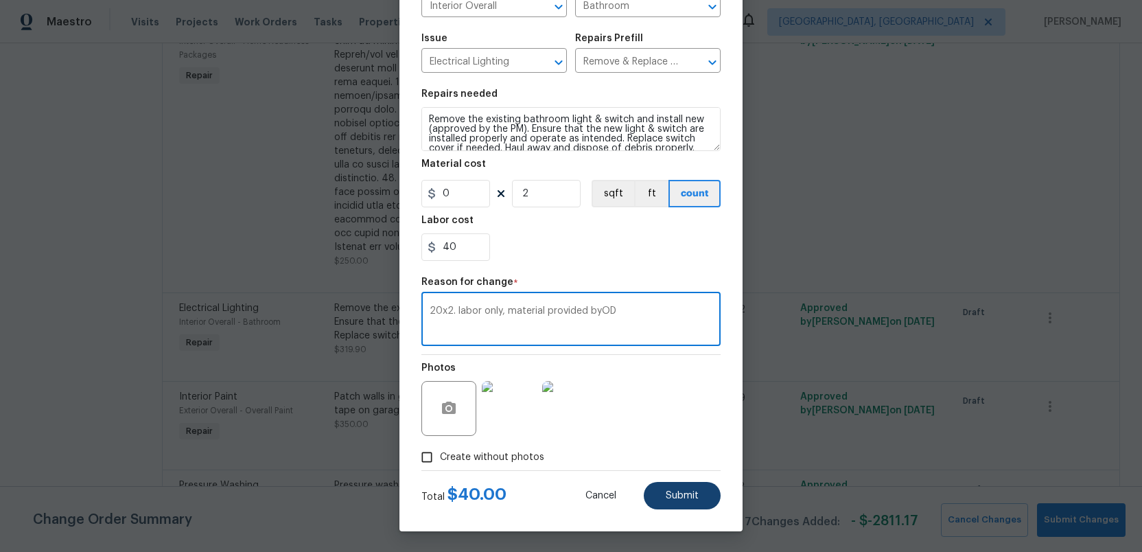
type textarea "20x2. labor only, material provided byOD"
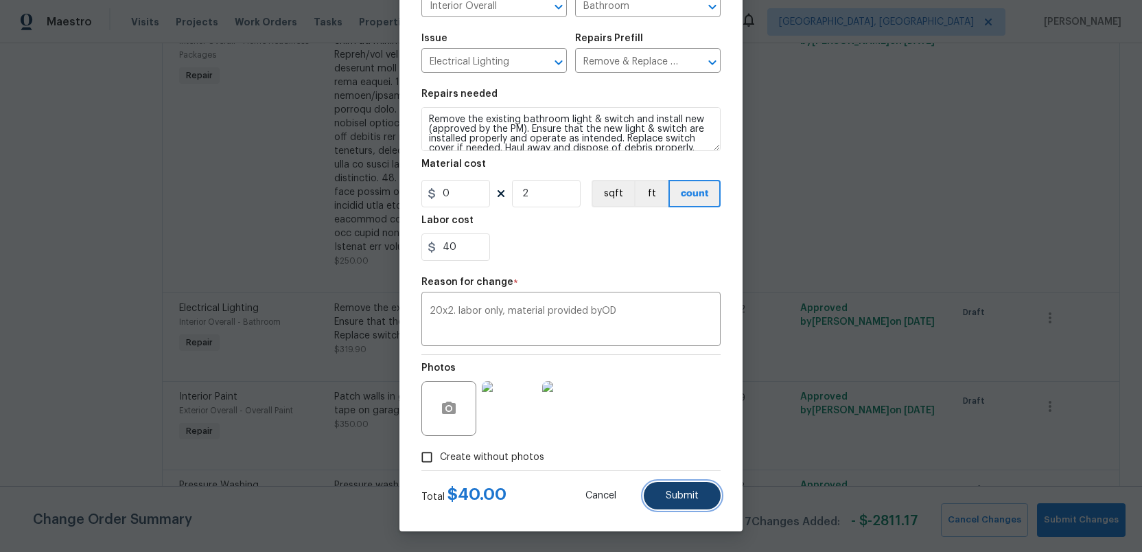
click at [687, 497] on span "Submit" at bounding box center [682, 496] width 33 height 10
type input "159.95"
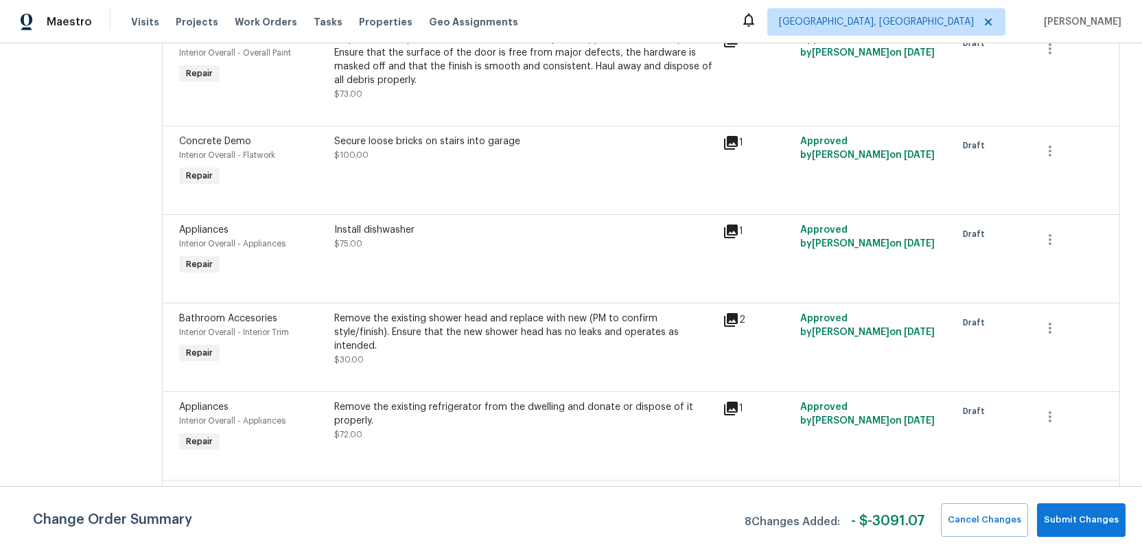
scroll to position [2095, 0]
click at [537, 310] on div "Remove the existing shower head and replace with new (PM to confirm style/finis…" at bounding box center [524, 330] width 380 height 41
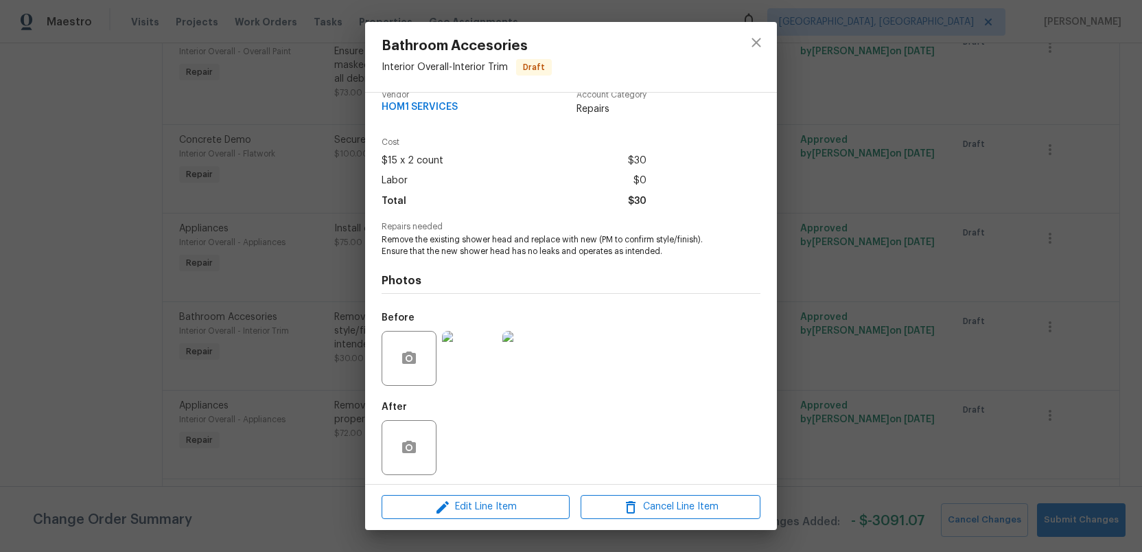
scroll to position [23, 0]
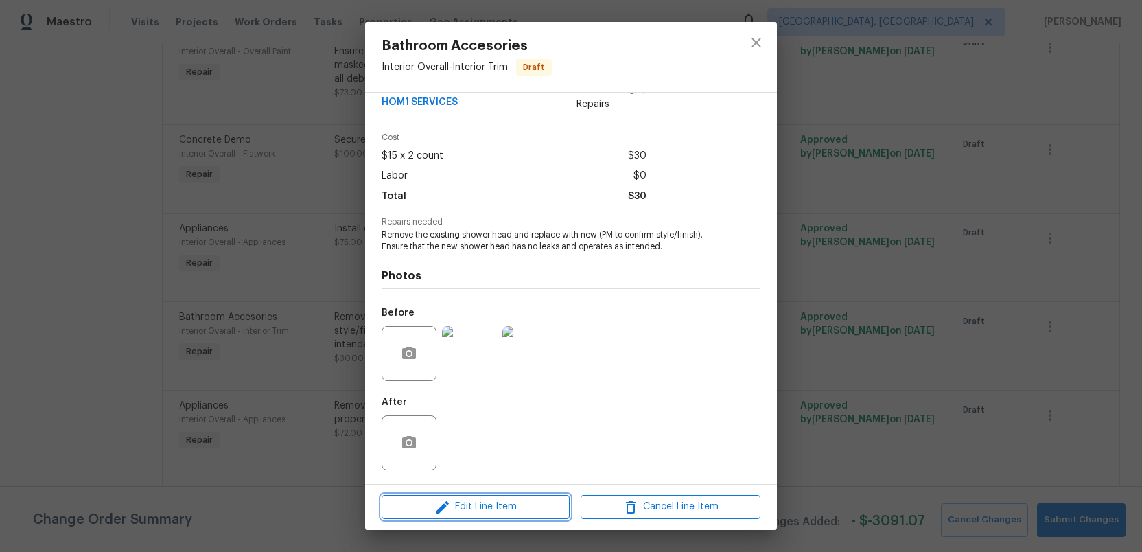
click at [481, 507] on span "Edit Line Item" at bounding box center [476, 506] width 180 height 17
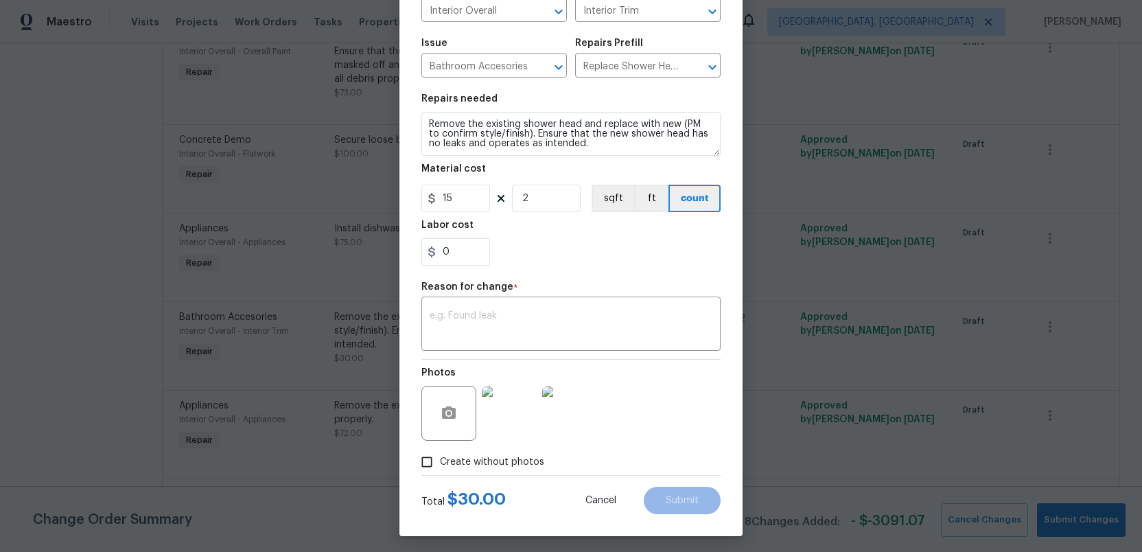
scroll to position [125, 0]
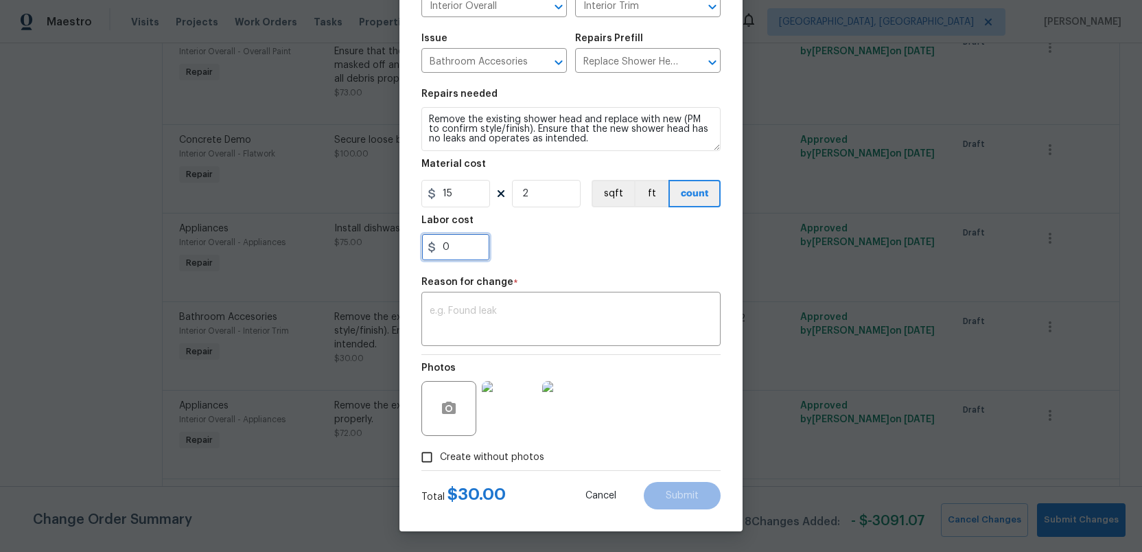
click at [452, 243] on input "0" at bounding box center [456, 246] width 69 height 27
type input "10"
click at [461, 189] on input "15" at bounding box center [456, 193] width 69 height 27
type input "0"
click at [446, 318] on textarea at bounding box center [571, 320] width 283 height 29
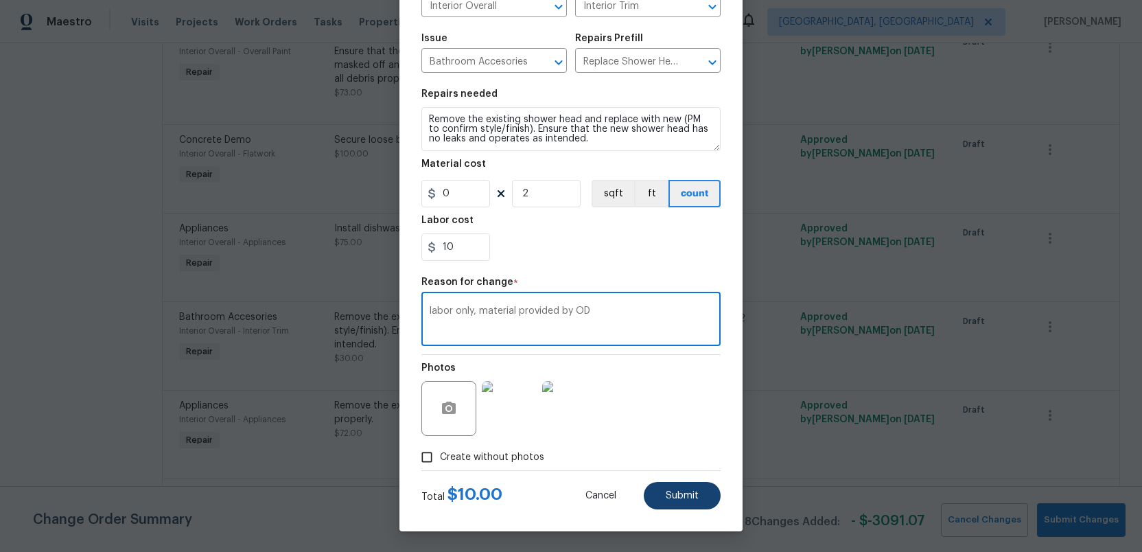
type textarea "labor only, material provided by OD"
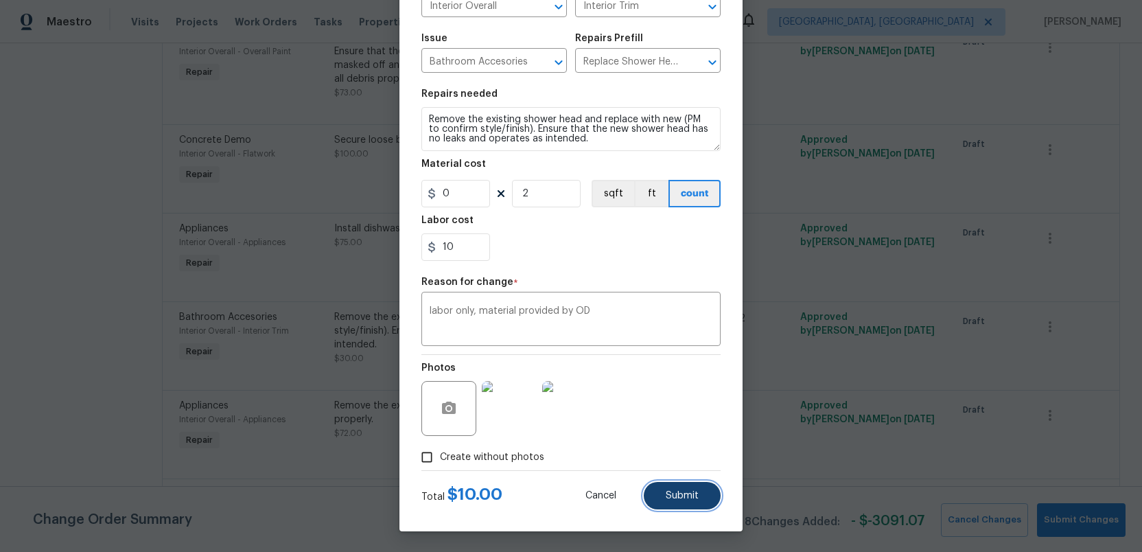
click at [676, 489] on button "Submit" at bounding box center [682, 495] width 77 height 27
type input "15"
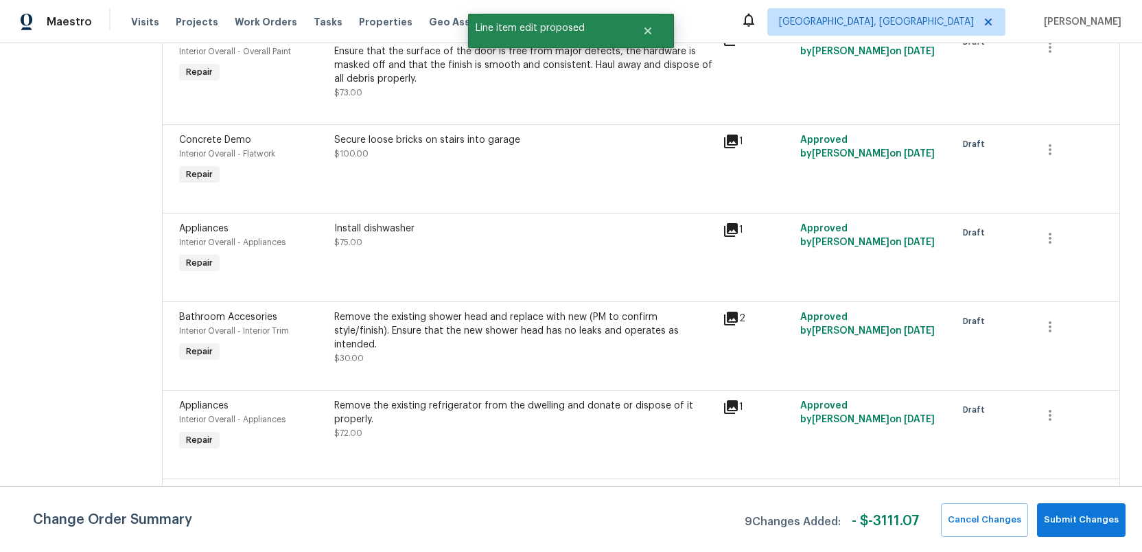
scroll to position [0, 0]
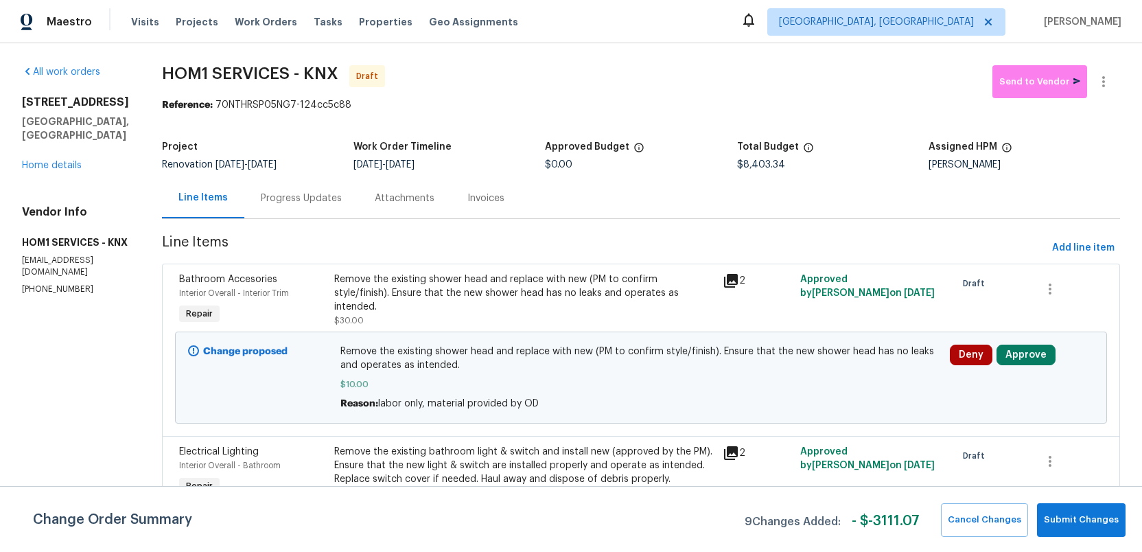
click at [430, 293] on div "Remove the existing shower head and replace with new (PM to confirm style/finis…" at bounding box center [524, 293] width 380 height 41
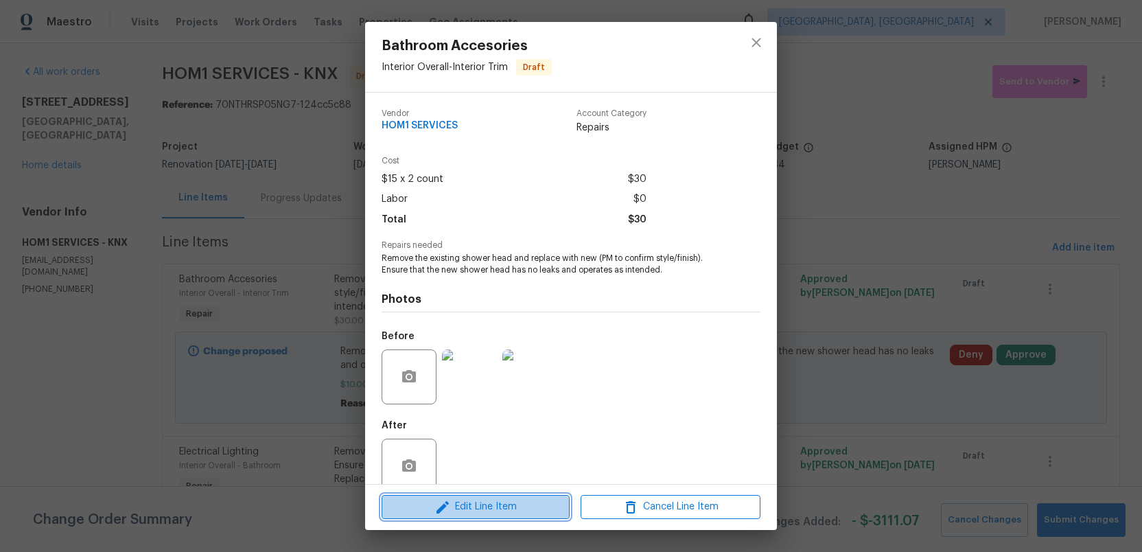
click at [449, 502] on icon "button" at bounding box center [443, 507] width 16 height 16
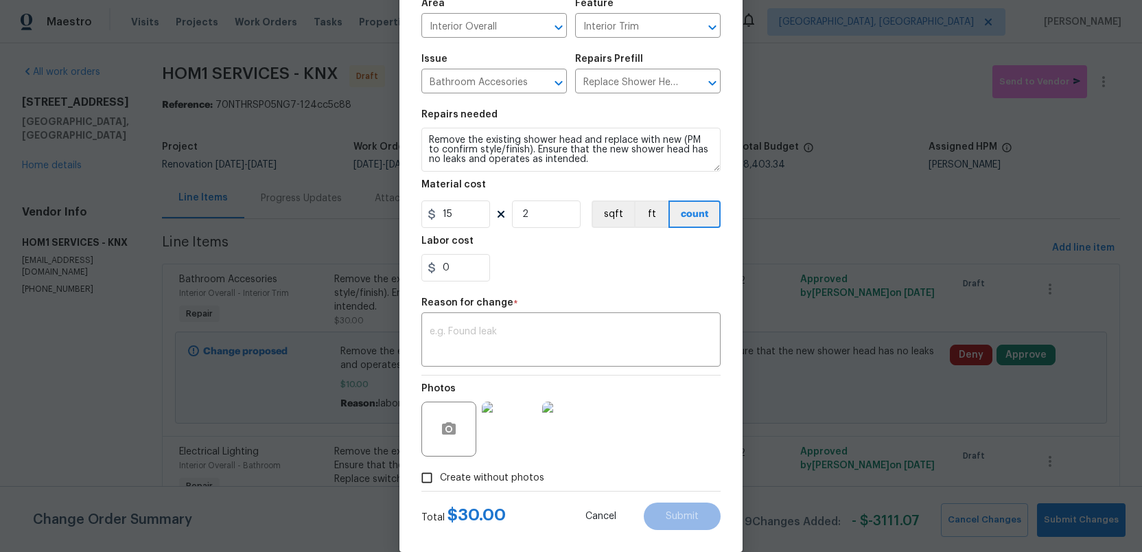
scroll to position [105, 0]
click at [788, 248] on body "Maestro Visits Projects Work Orders Tasks Properties Geo Assignments Knoxville,…" at bounding box center [571, 276] width 1142 height 552
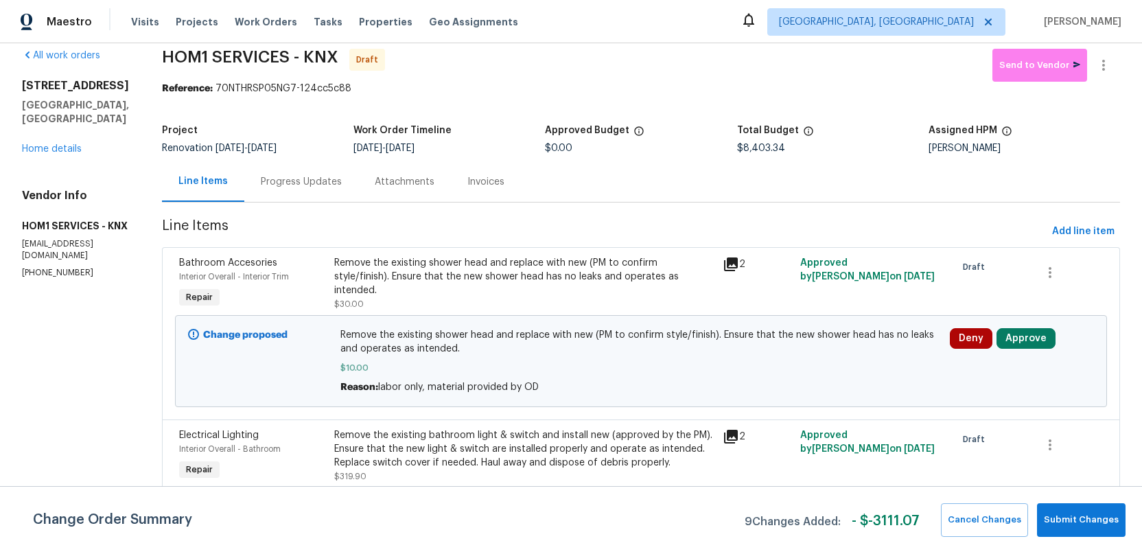
scroll to position [19, 0]
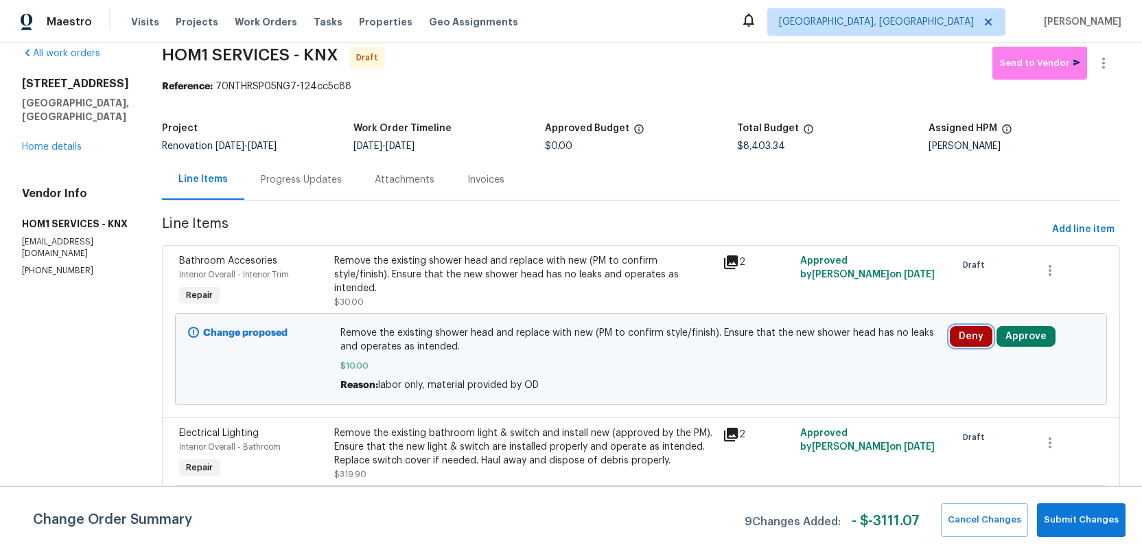
click at [967, 337] on button "Deny" at bounding box center [971, 336] width 43 height 21
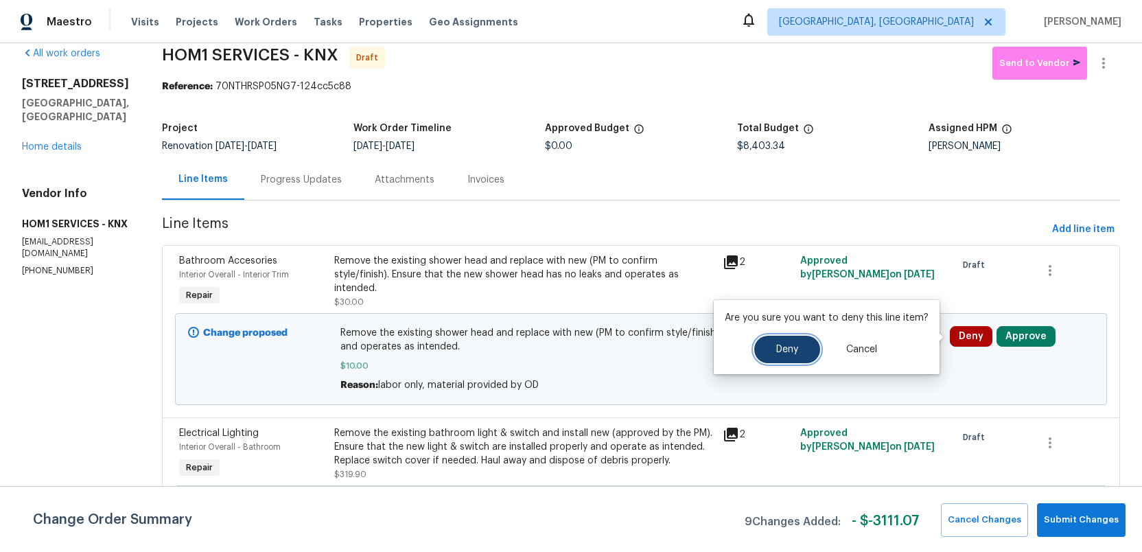
click at [792, 354] on button "Deny" at bounding box center [787, 349] width 66 height 27
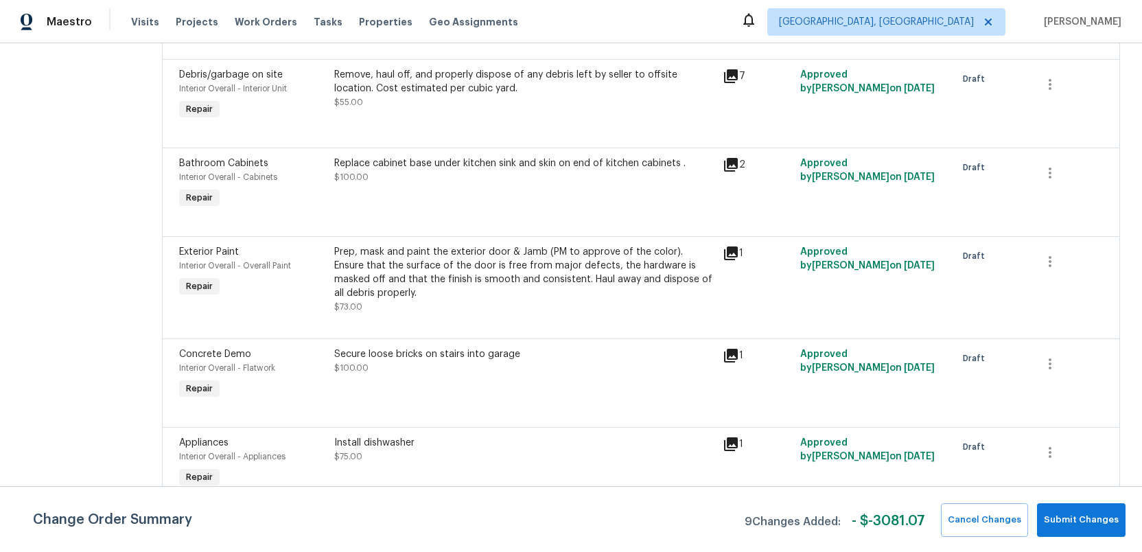
scroll to position [1879, 0]
click at [448, 349] on div "Secure loose bricks on stairs into garage" at bounding box center [524, 356] width 380 height 14
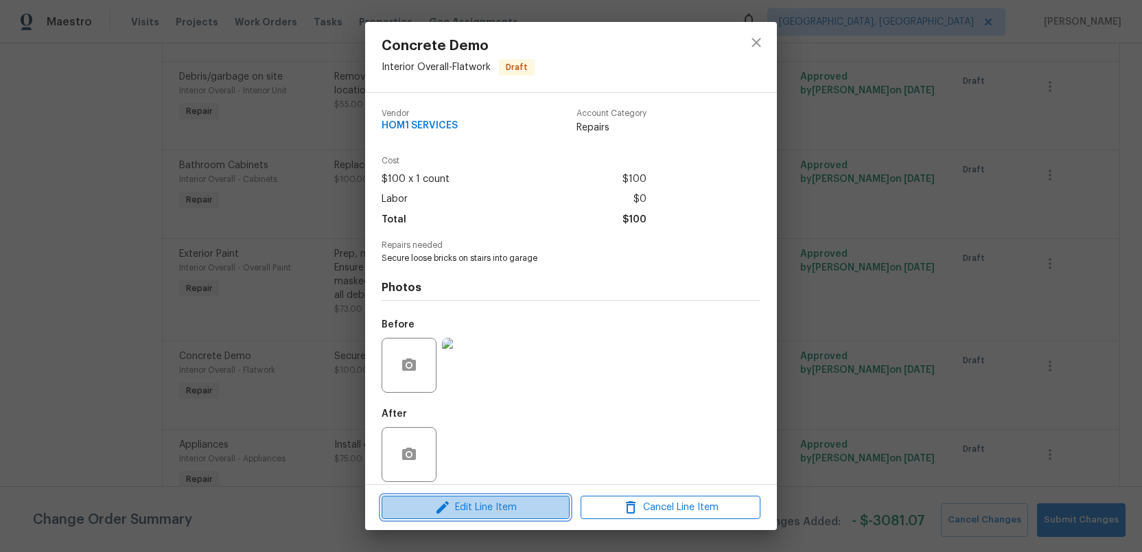
click at [476, 505] on span "Edit Line Item" at bounding box center [476, 507] width 180 height 17
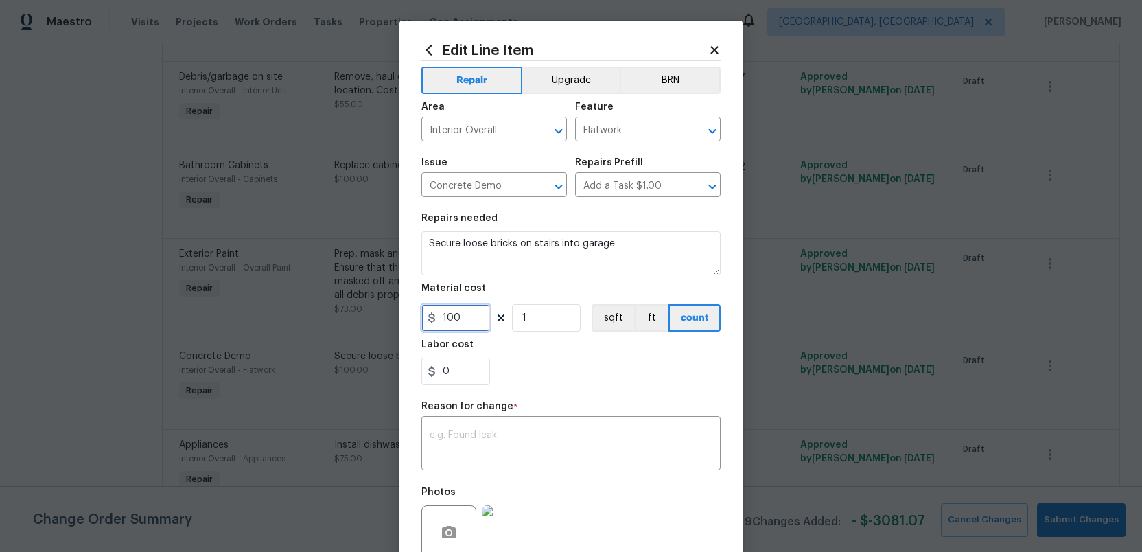
click at [463, 319] on input "100" at bounding box center [456, 317] width 69 height 27
type input "0"
click at [454, 373] on input "0" at bounding box center [456, 371] width 69 height 27
type input "50"
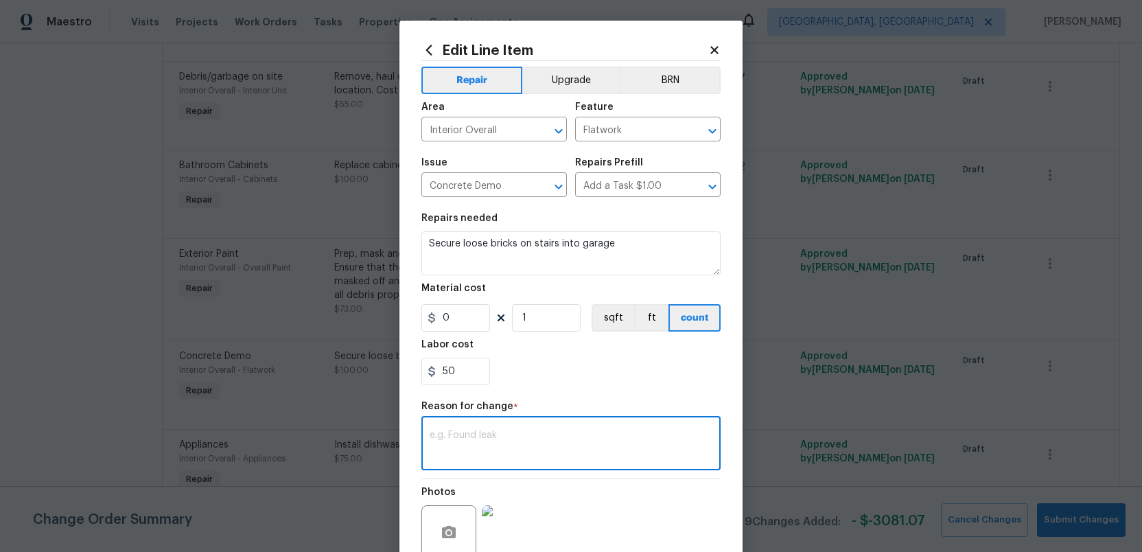
click at [443, 439] on textarea at bounding box center [571, 444] width 283 height 29
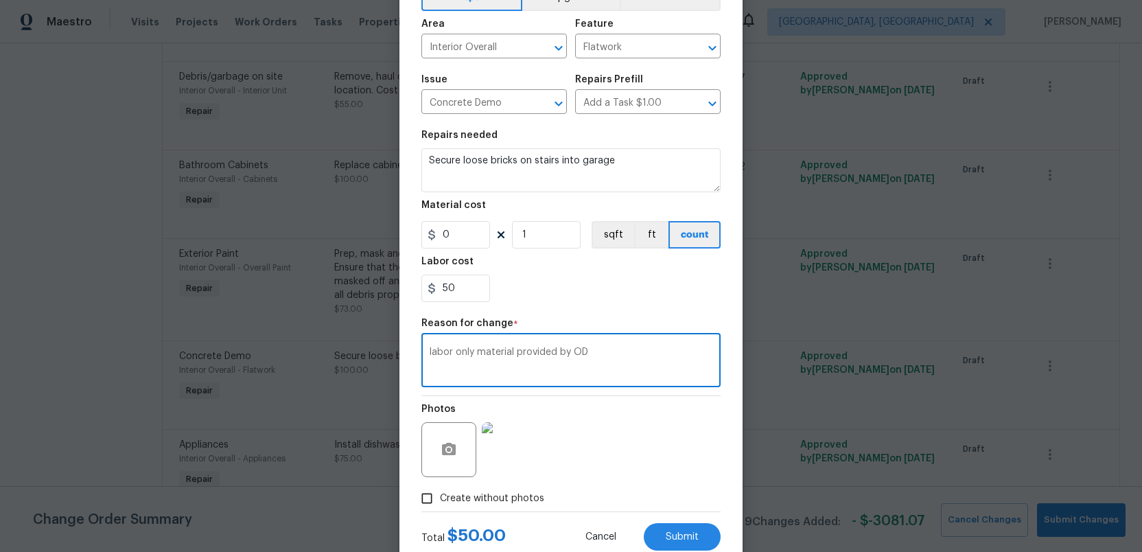
scroll to position [125, 0]
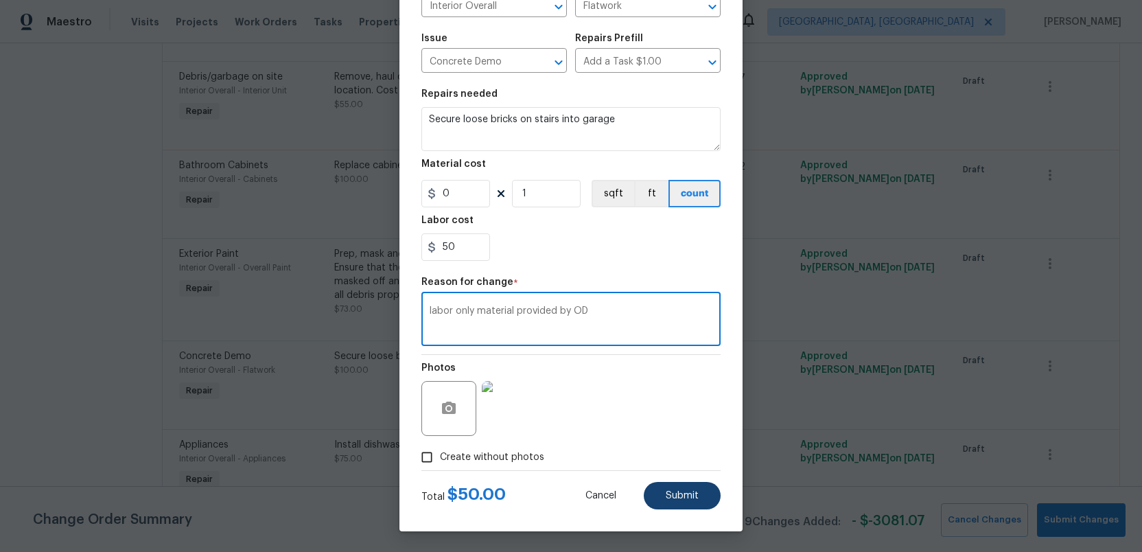
type textarea "labor only material provided by OD"
click at [678, 494] on span "Submit" at bounding box center [682, 496] width 33 height 10
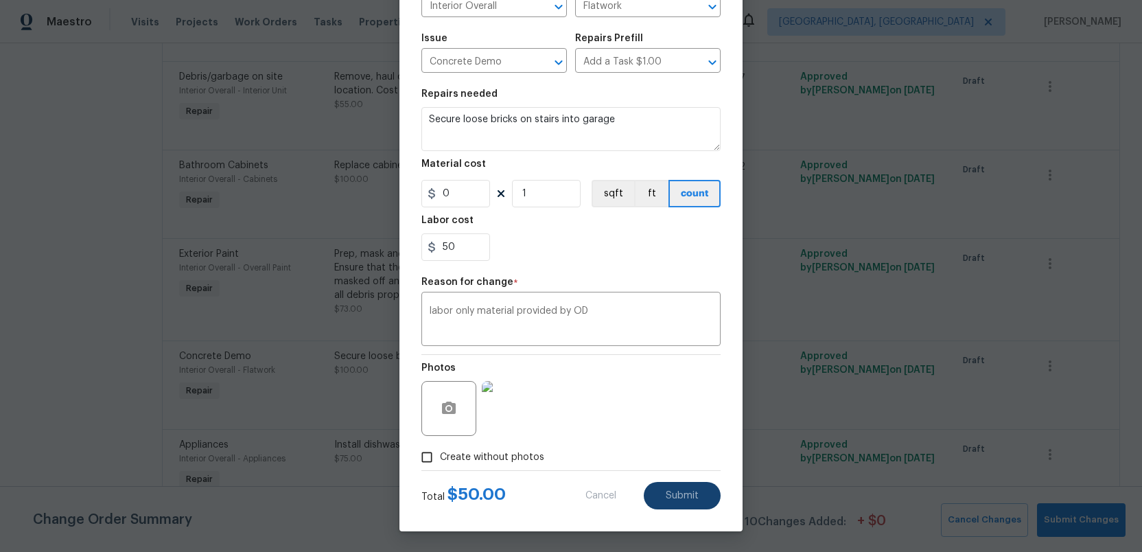
type input "100"
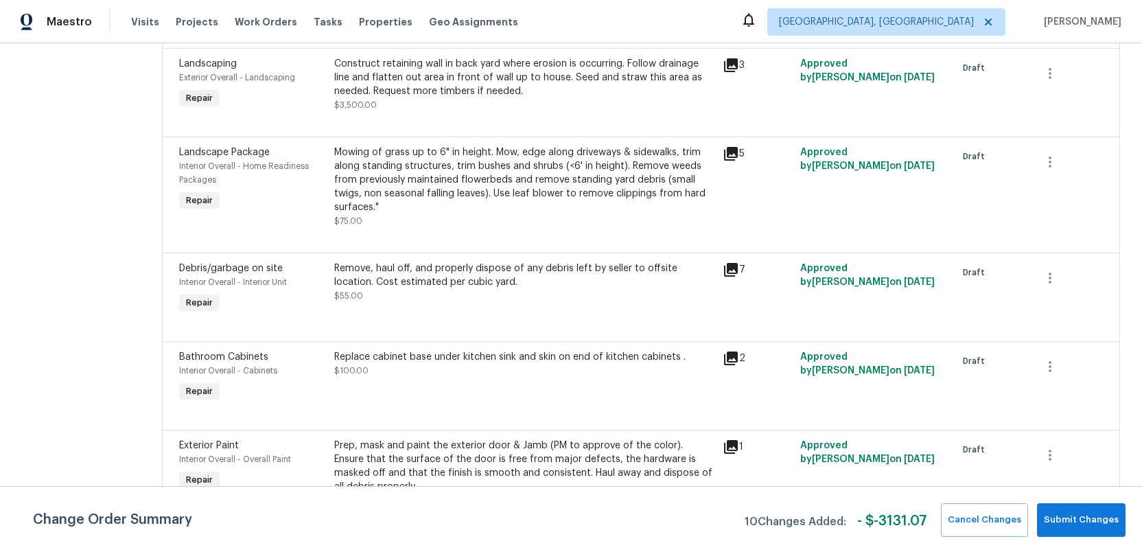
scroll to position [1831, 0]
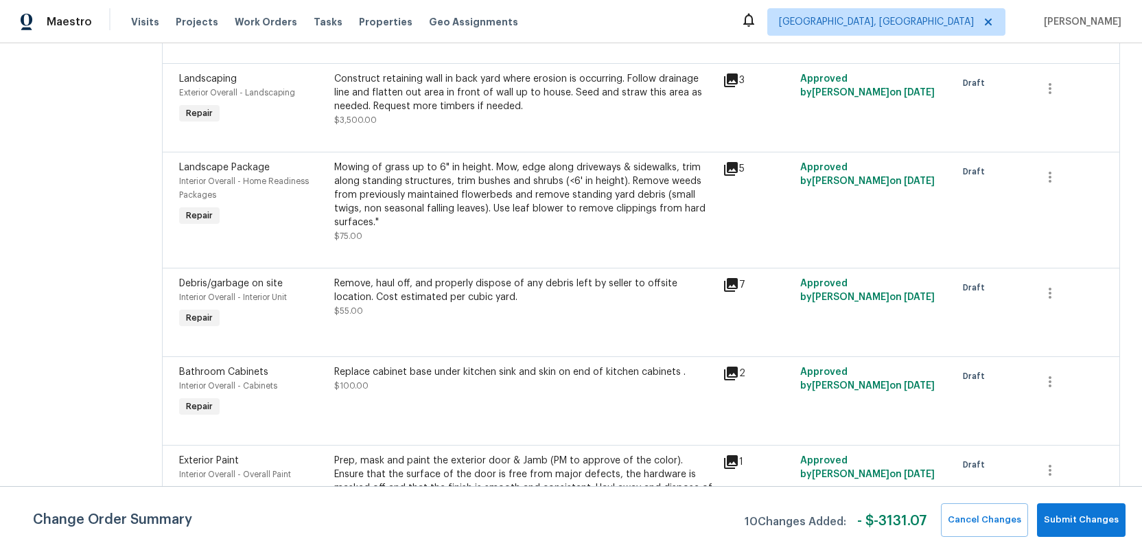
click at [518, 365] on div "Replace cabinet base under kitchen sink and skin on end of kitchen cabinets . $…" at bounding box center [524, 378] width 380 height 27
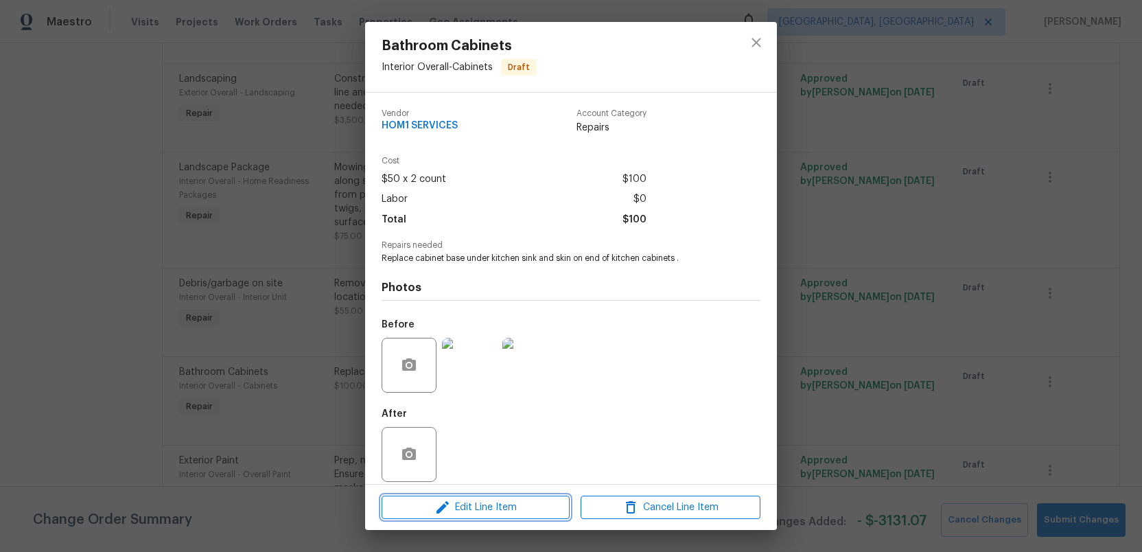
click at [493, 507] on span "Edit Line Item" at bounding box center [476, 507] width 180 height 17
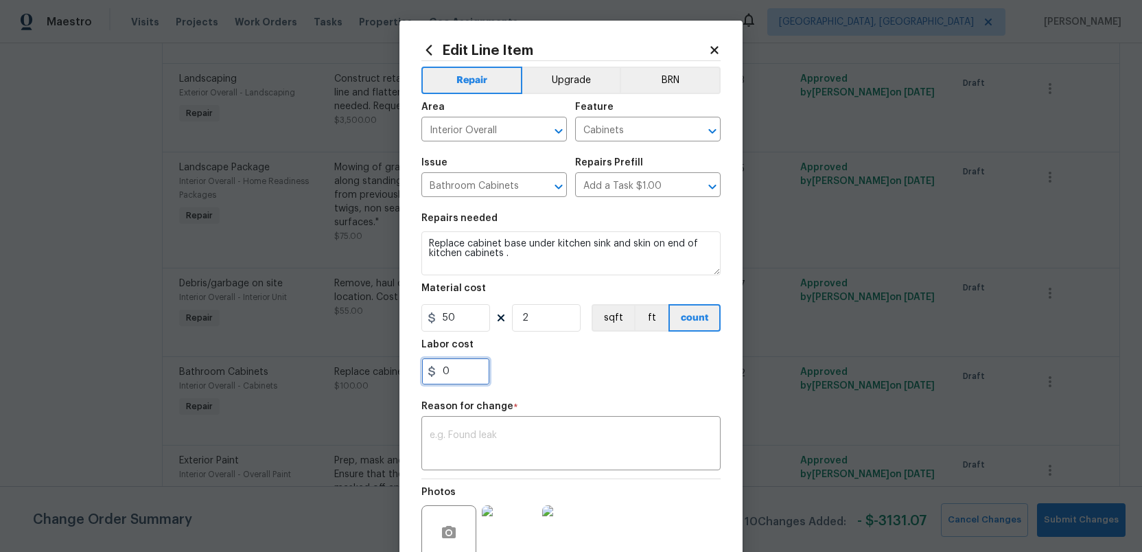
click at [450, 372] on input "0" at bounding box center [456, 371] width 69 height 27
type input "60"
click at [457, 316] on input "50" at bounding box center [456, 317] width 69 height 27
type input "0"
click at [457, 432] on textarea at bounding box center [571, 444] width 283 height 29
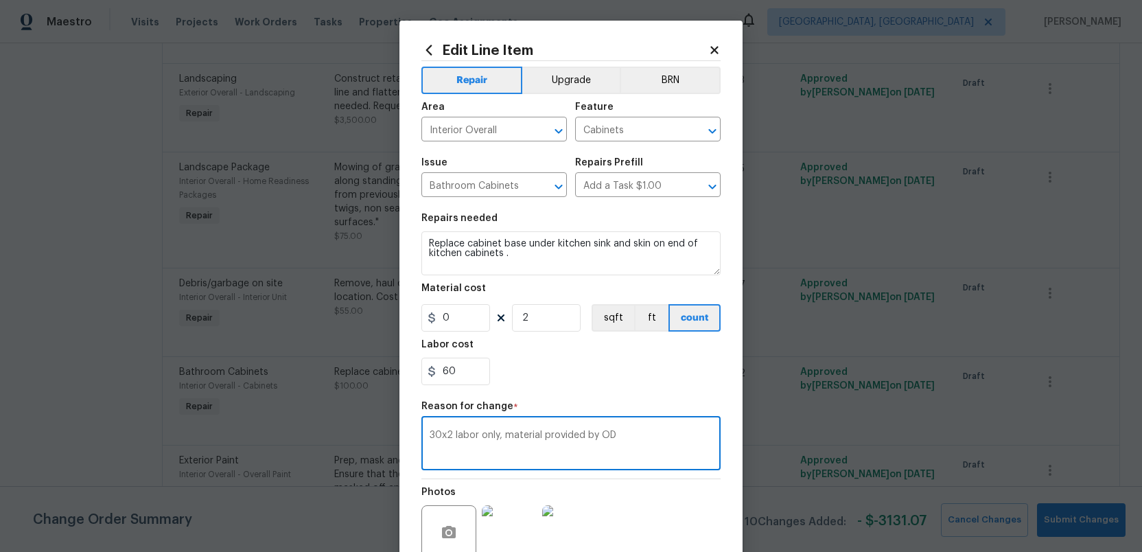
scroll to position [125, 0]
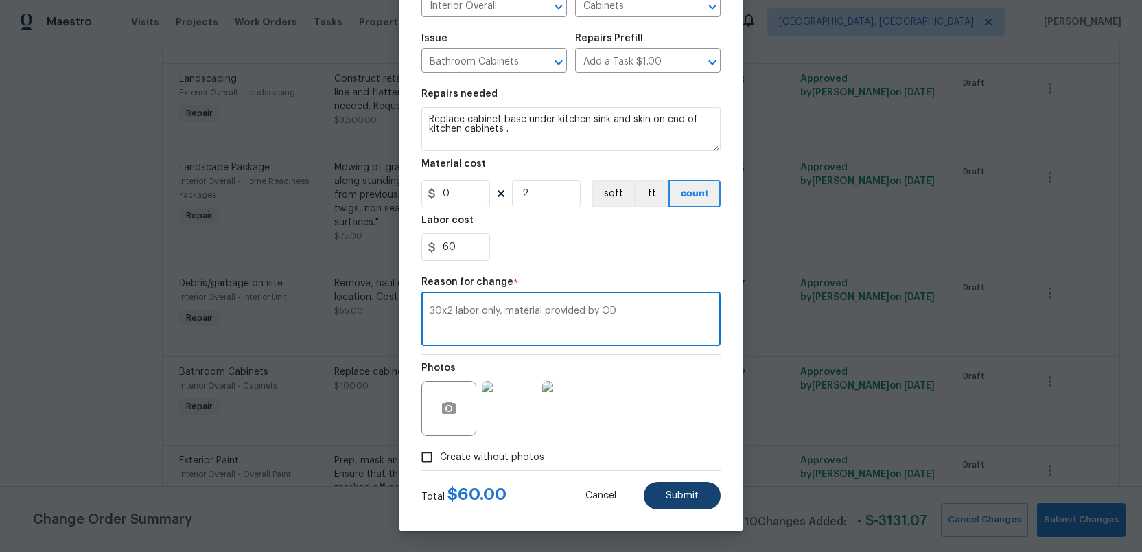
type textarea "30x2 labor only, material provided by OD"
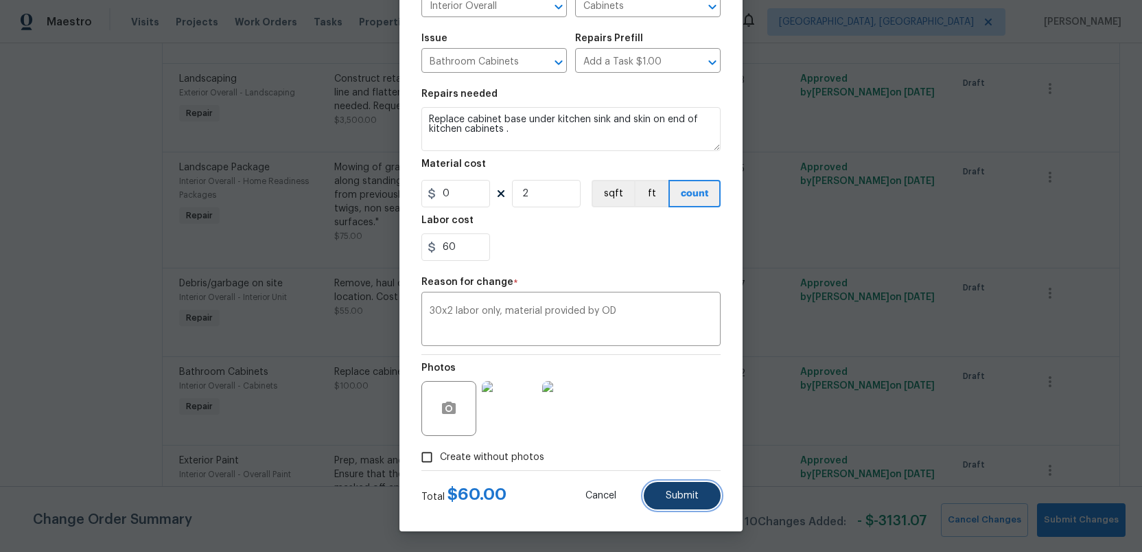
click at [674, 499] on span "Submit" at bounding box center [682, 496] width 33 height 10
type input "50"
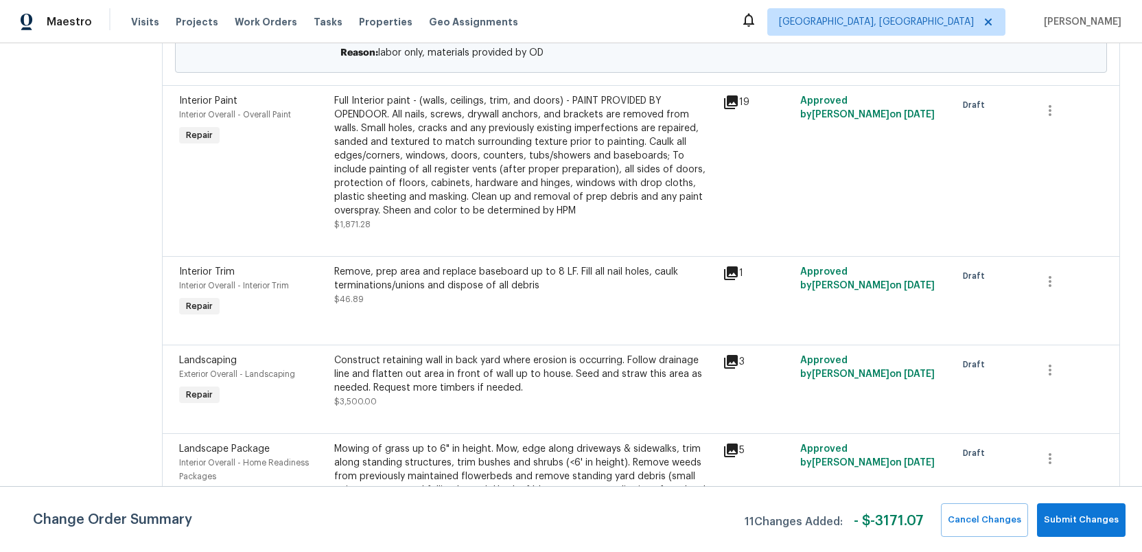
scroll to position [1666, 0]
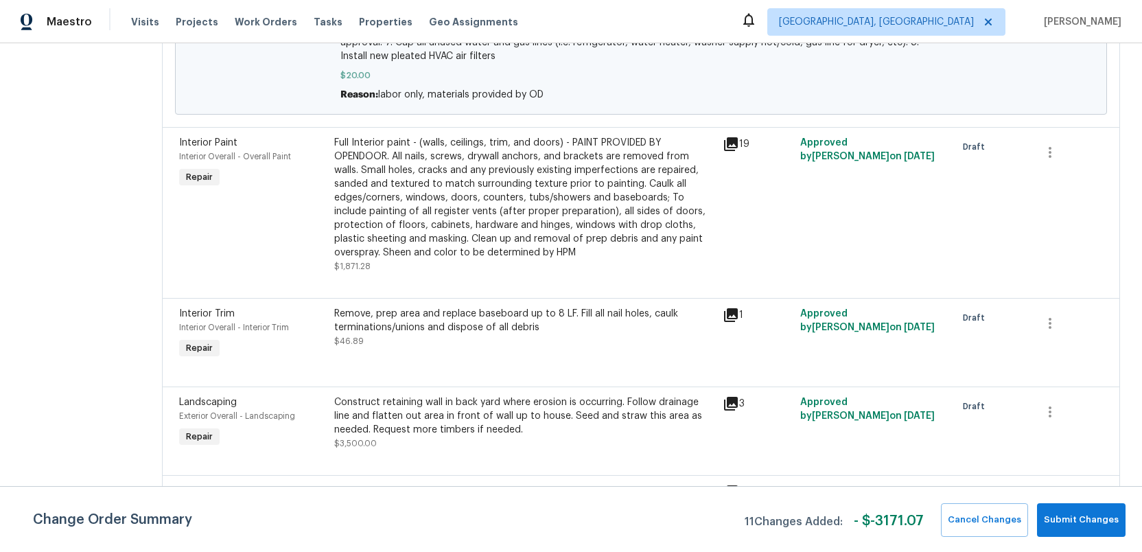
click at [481, 321] on div "Remove, prep area and replace baseboard up to 8 LF. Fill all nail holes, caulk …" at bounding box center [524, 320] width 380 height 27
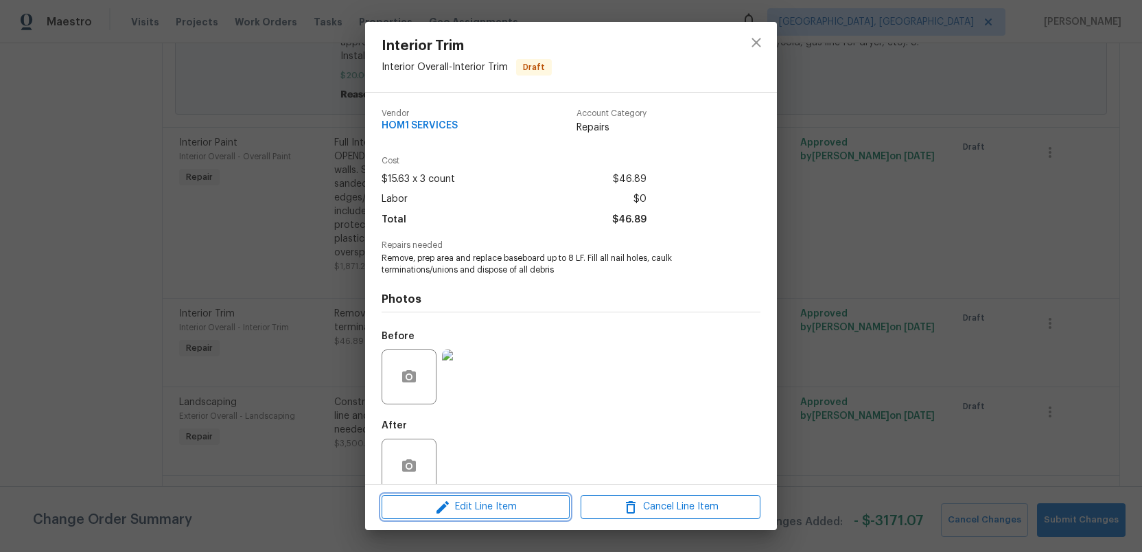
click at [485, 512] on span "Edit Line Item" at bounding box center [476, 506] width 180 height 17
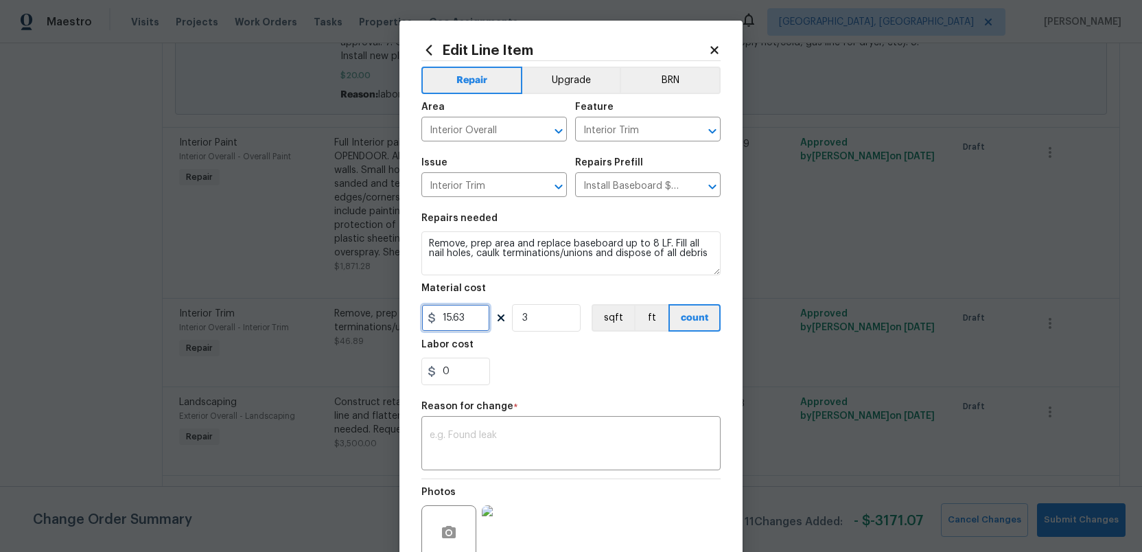
click at [472, 316] on input "15.63" at bounding box center [456, 317] width 69 height 27
type input "0"
click at [463, 369] on input "0" at bounding box center [456, 371] width 69 height 27
type input "20"
click at [451, 428] on div "x ​" at bounding box center [571, 444] width 299 height 51
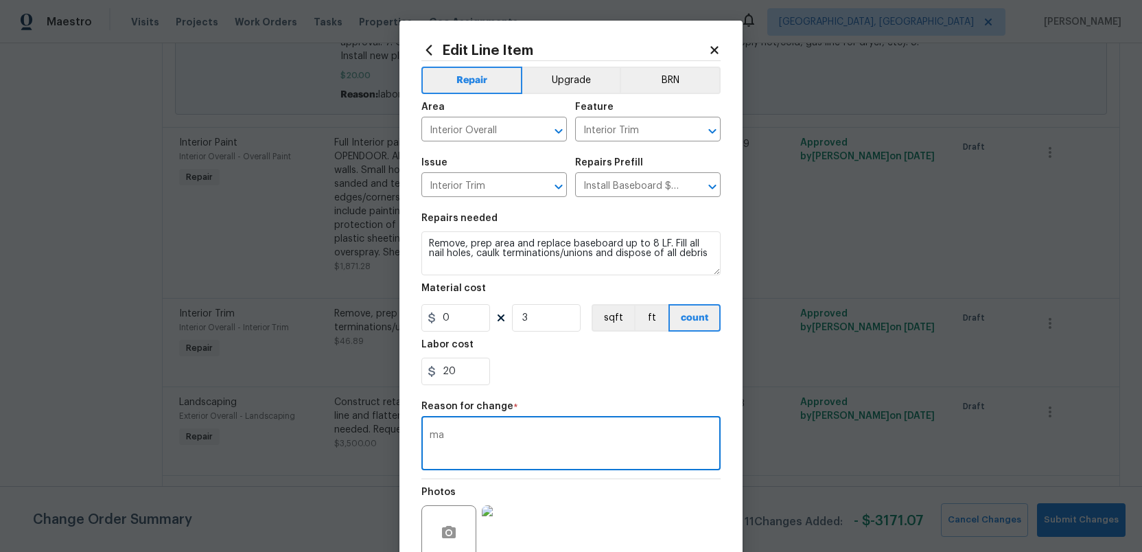
type textarea "m"
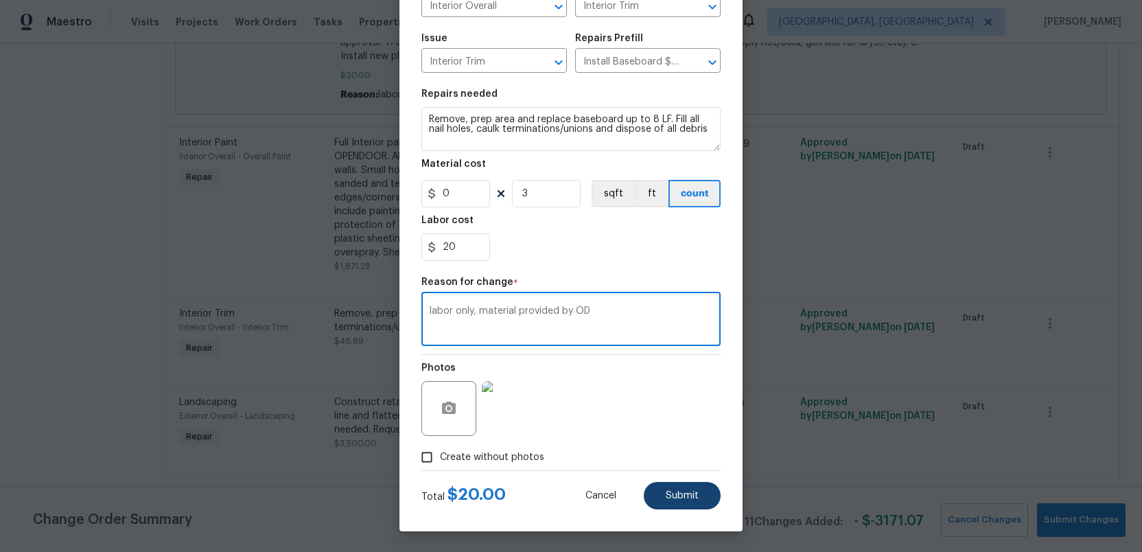
type textarea "labor only, material provided by OD"
click at [665, 500] on button "Submit" at bounding box center [682, 495] width 77 height 27
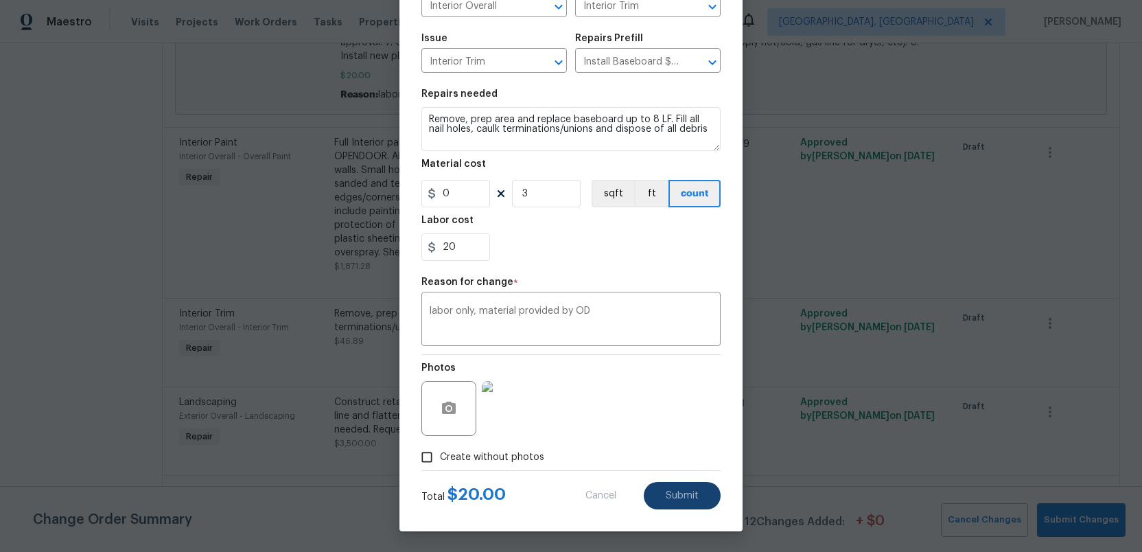
type input "15.63"
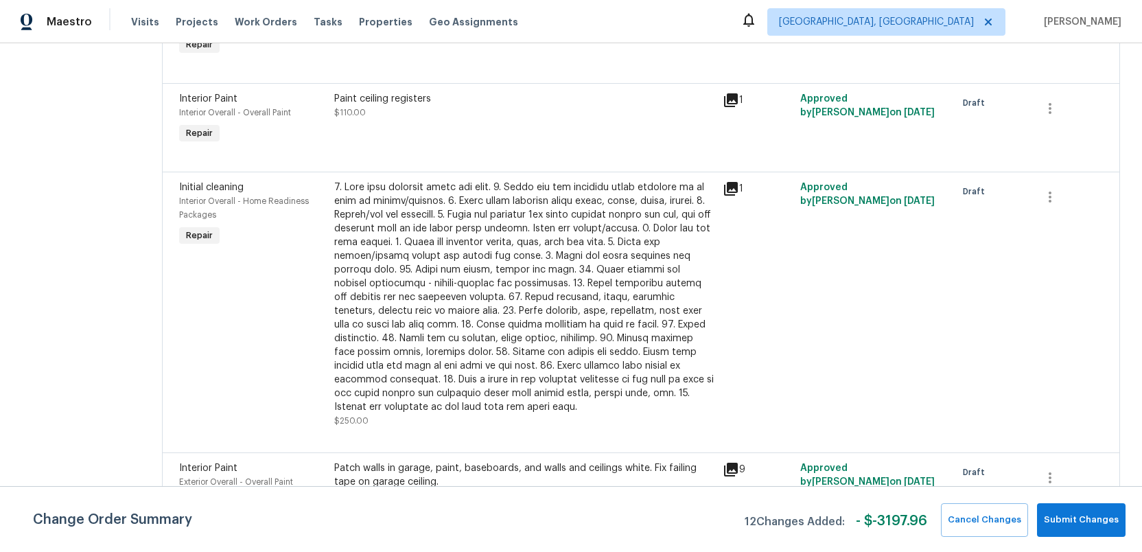
scroll to position [2978, 0]
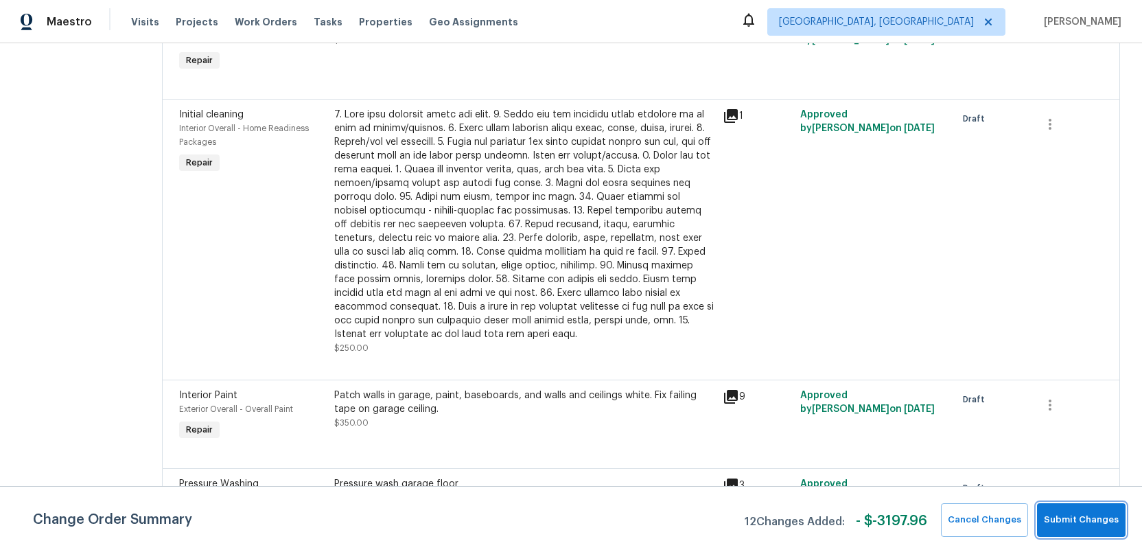
click at [1087, 522] on span "Submit Changes" at bounding box center [1081, 520] width 75 height 16
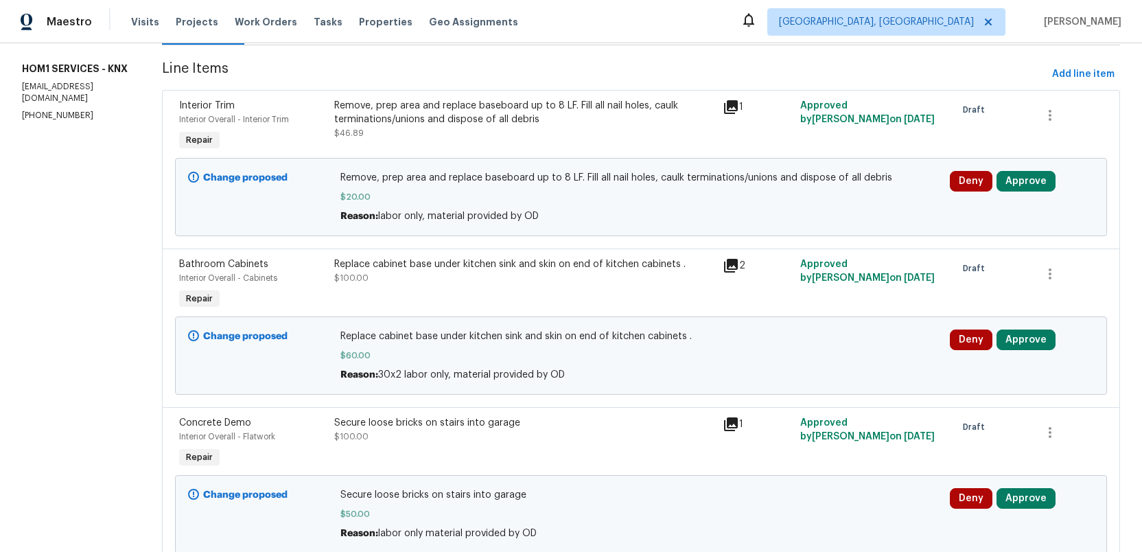
scroll to position [0, 0]
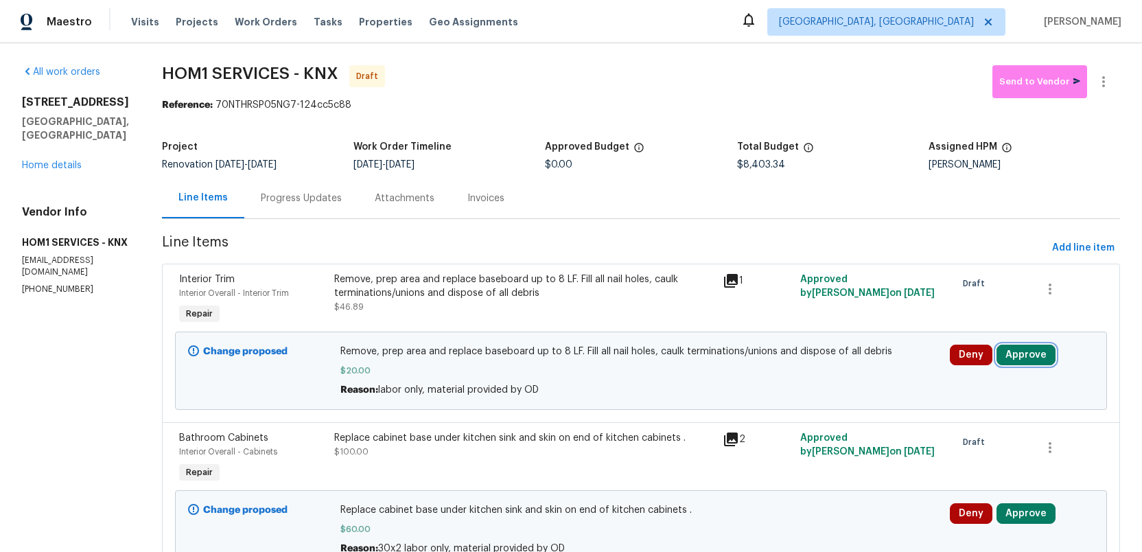
click at [1027, 354] on button "Approve" at bounding box center [1026, 355] width 59 height 21
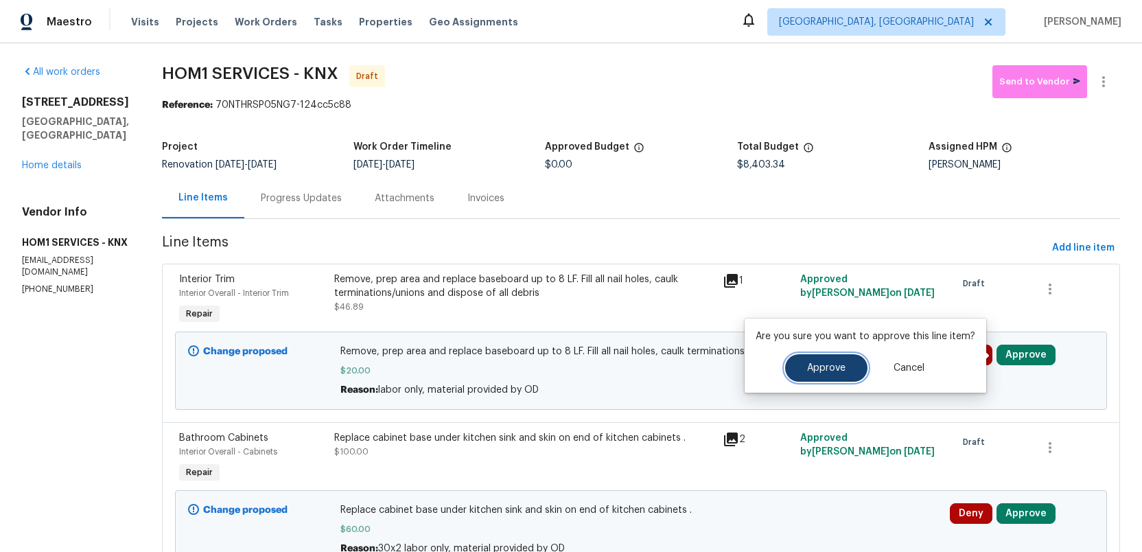
click at [819, 373] on span "Approve" at bounding box center [826, 368] width 38 height 10
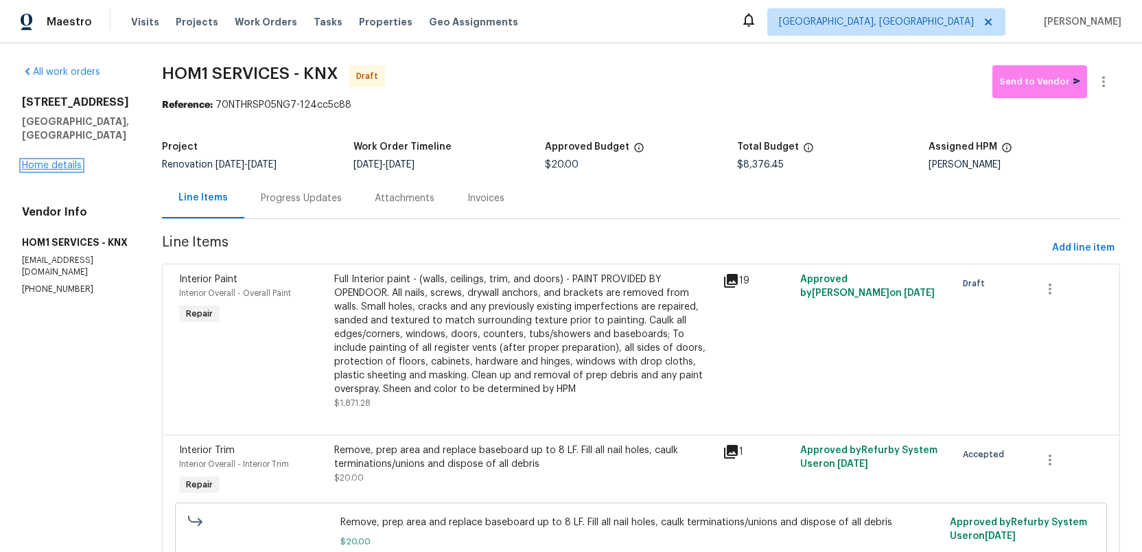
click at [46, 168] on link "Home details" at bounding box center [52, 166] width 60 height 10
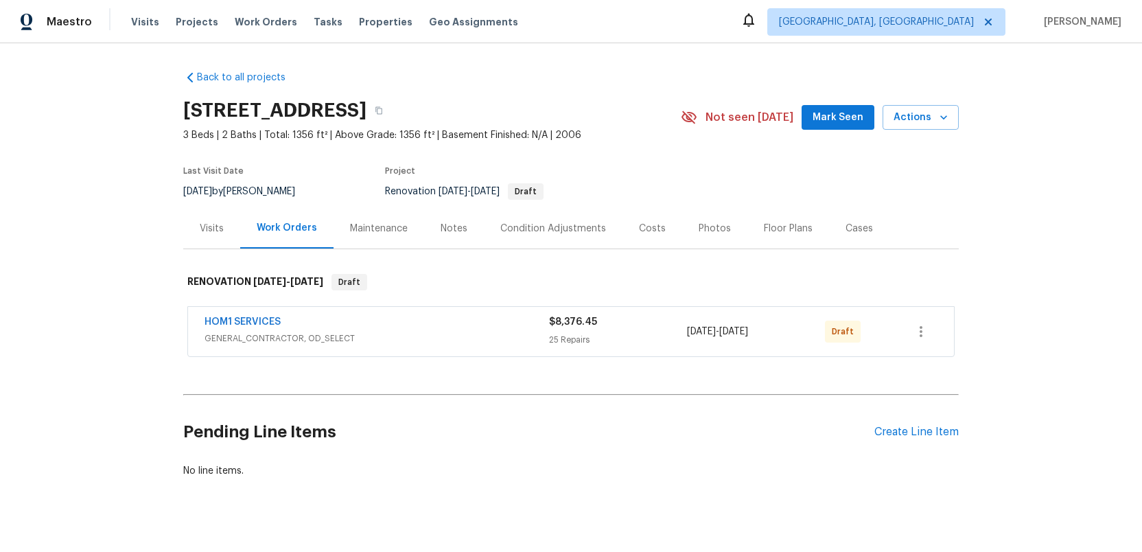
click at [589, 423] on h2 "Pending Line Items" at bounding box center [528, 432] width 691 height 64
click at [930, 334] on button "button" at bounding box center [921, 331] width 33 height 33
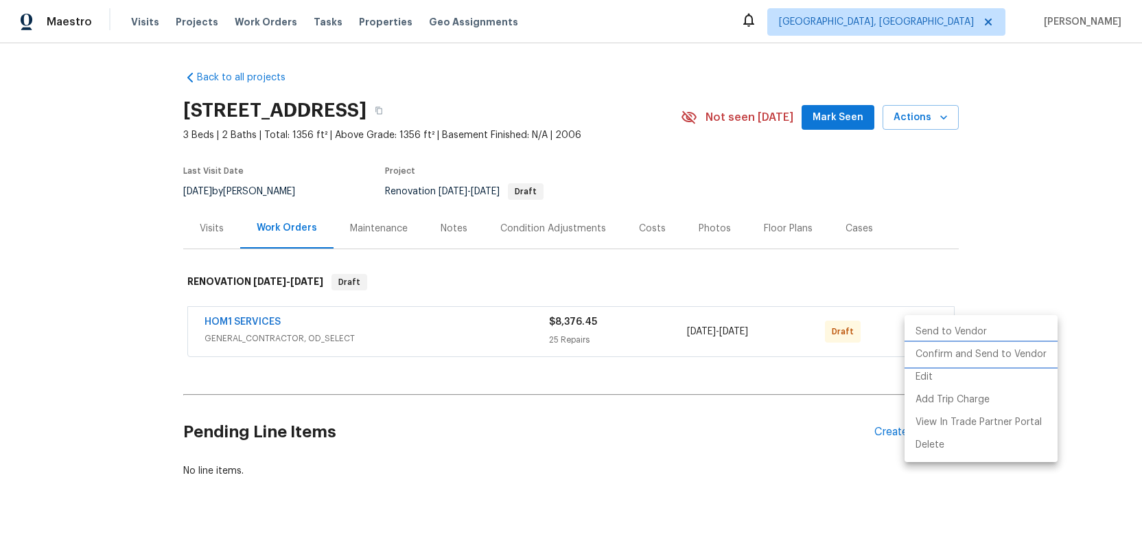
click at [932, 352] on li "Confirm and Send to Vendor" at bounding box center [981, 354] width 153 height 23
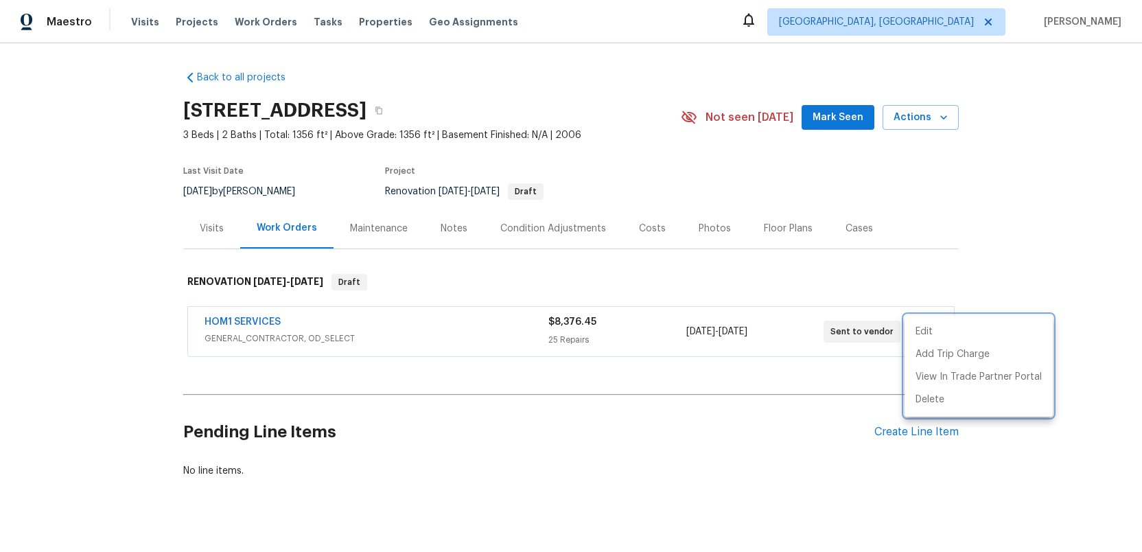
click at [923, 432] on div at bounding box center [571, 276] width 1142 height 552
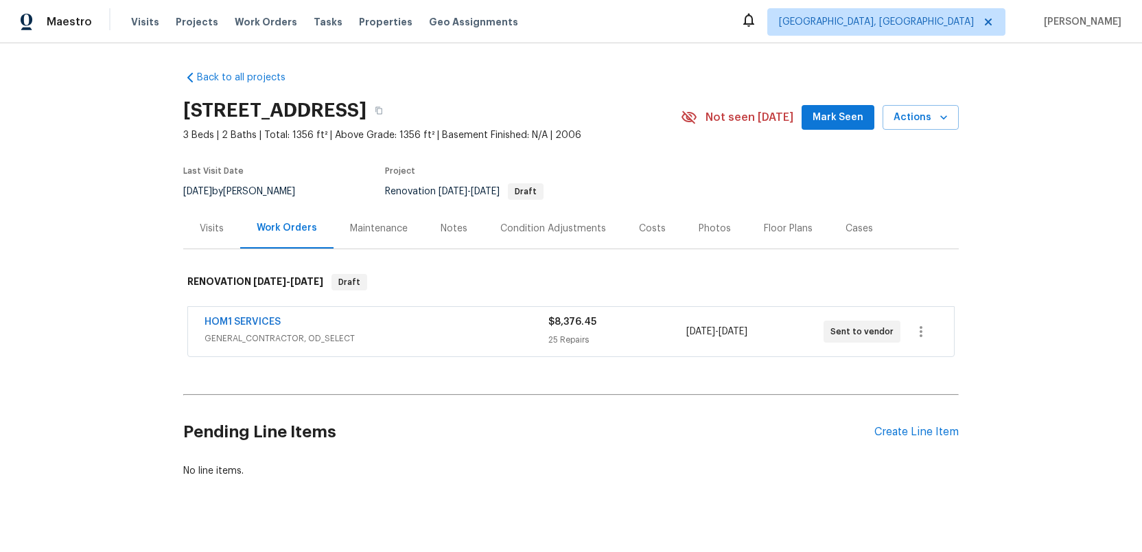
click at [923, 432] on div "Create Line Item" at bounding box center [917, 432] width 84 height 13
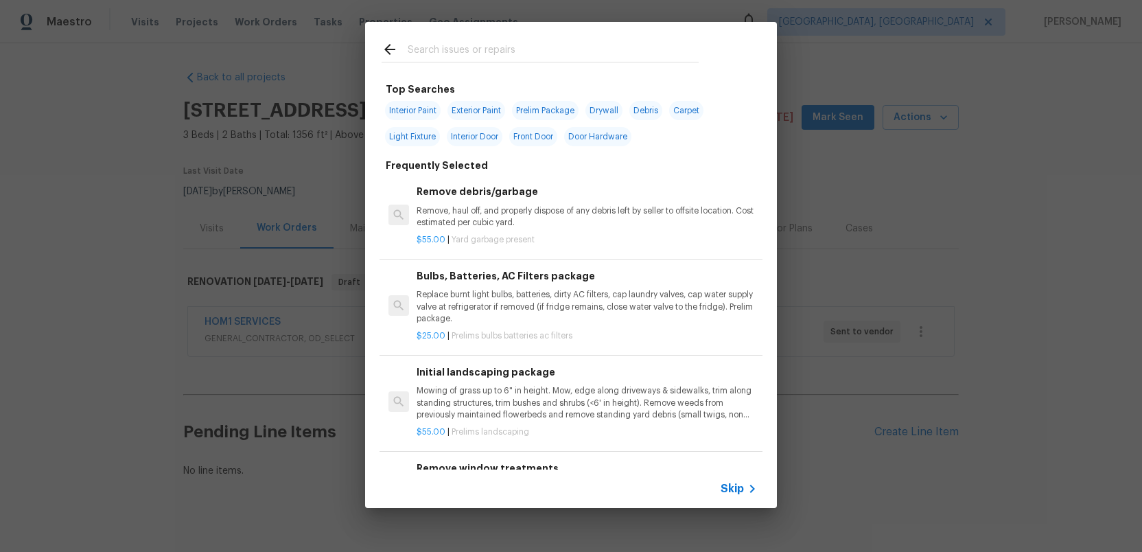
click at [460, 52] on input "text" at bounding box center [553, 51] width 291 height 21
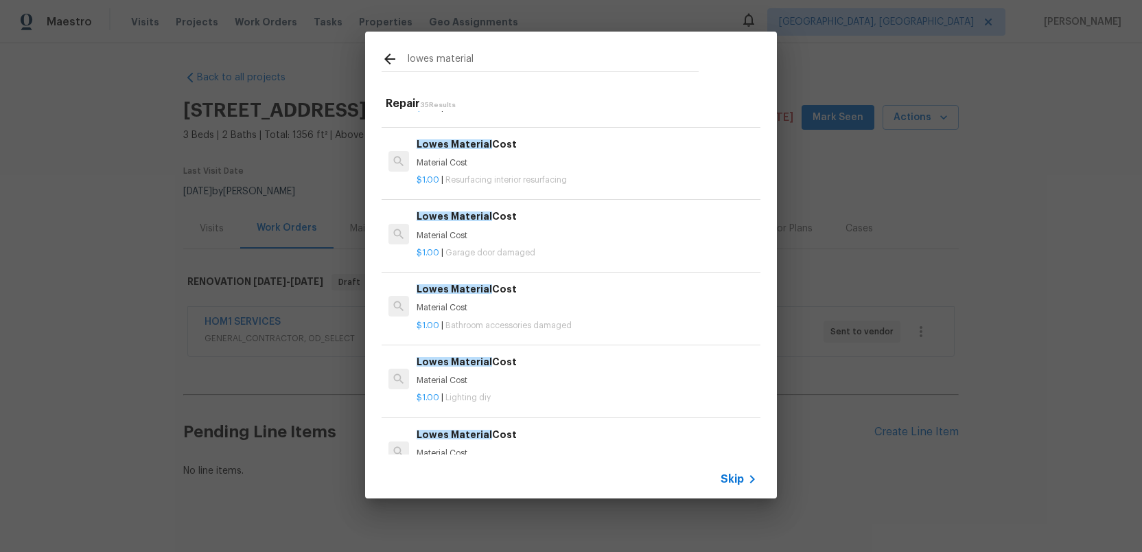
scroll to position [664, 0]
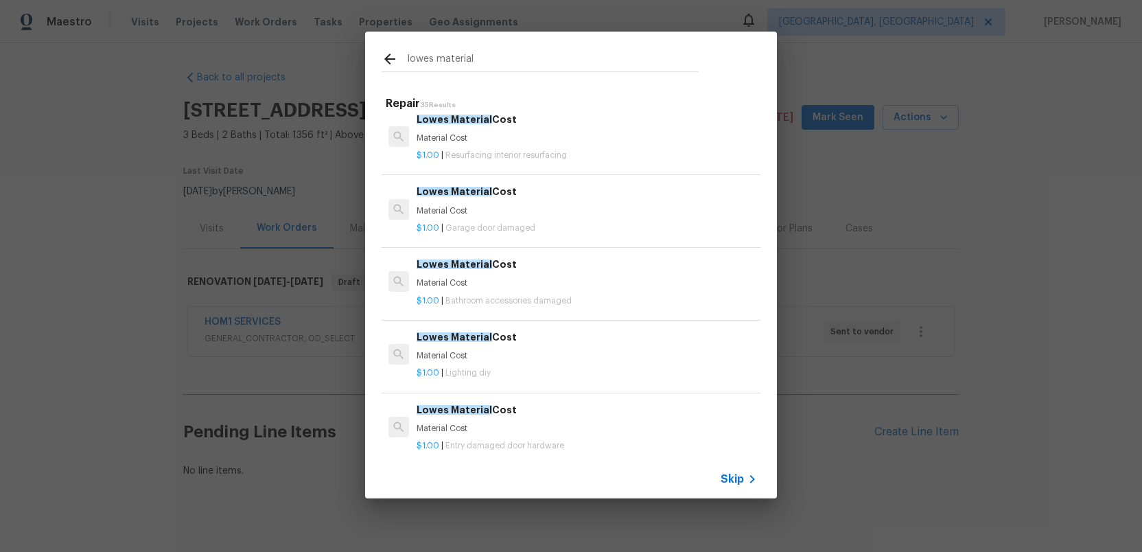
type input "lowes material"
click at [467, 290] on div "$1.00 | Bathroom accessories damaged" at bounding box center [587, 298] width 341 height 17
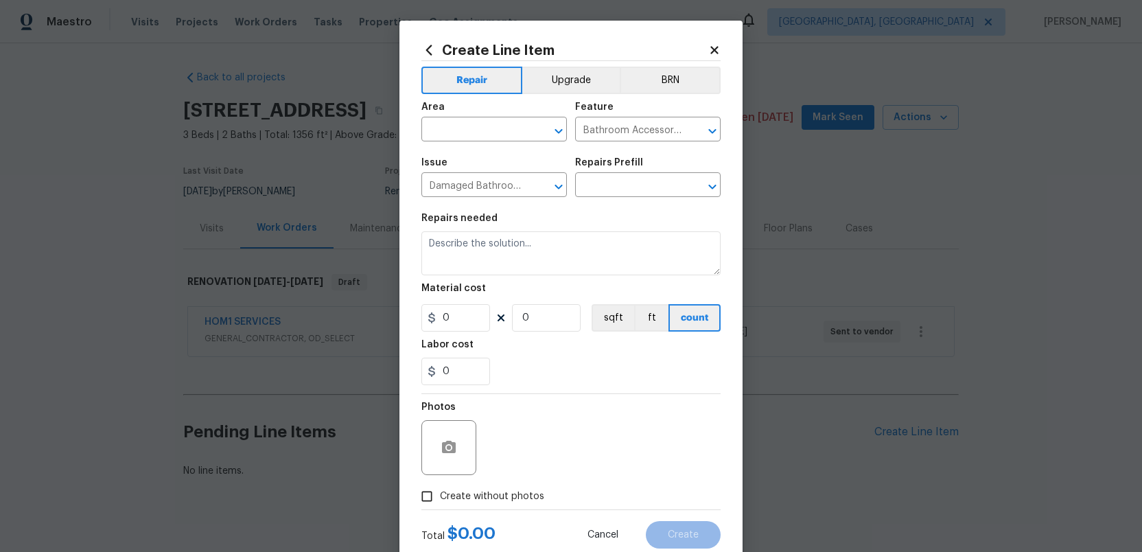
type input "Lowes Material Cost $1.00"
type textarea "Material Cost"
type input "1"
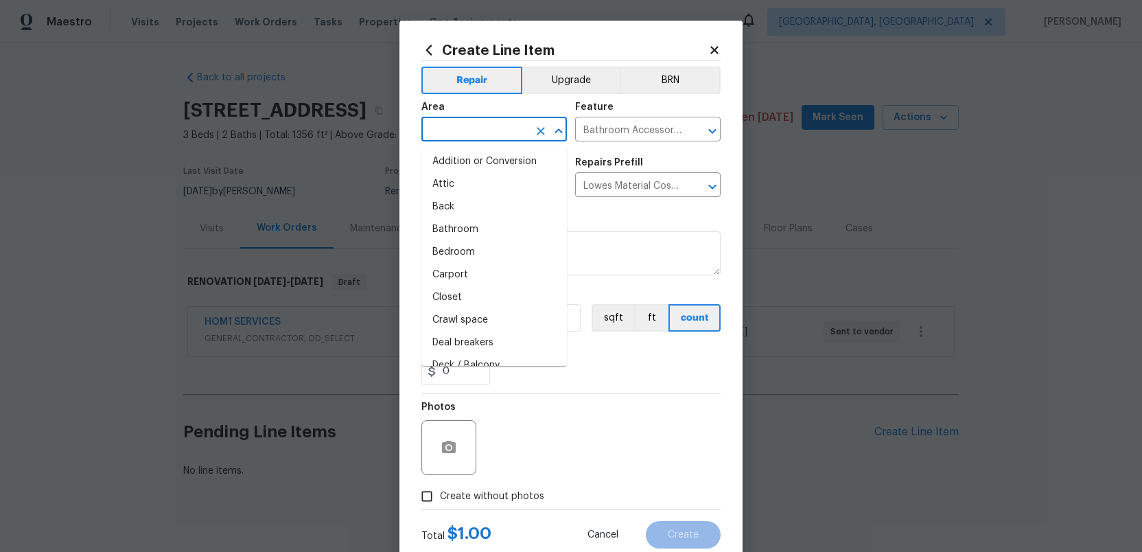
click at [470, 128] on input "text" at bounding box center [475, 130] width 107 height 21
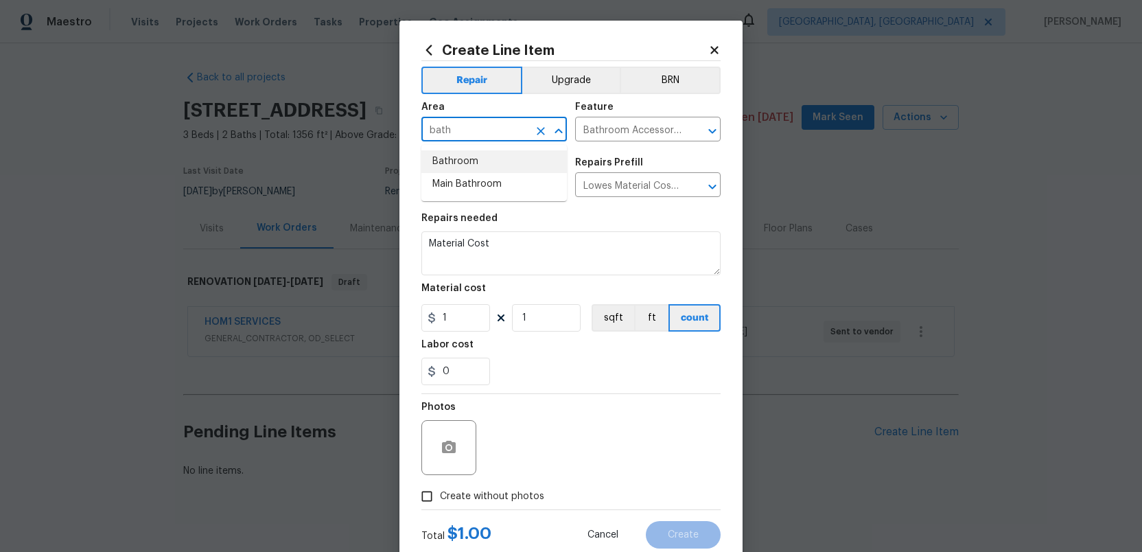
click at [459, 163] on li "Bathroom" at bounding box center [495, 161] width 146 height 23
type input "Bathroom"
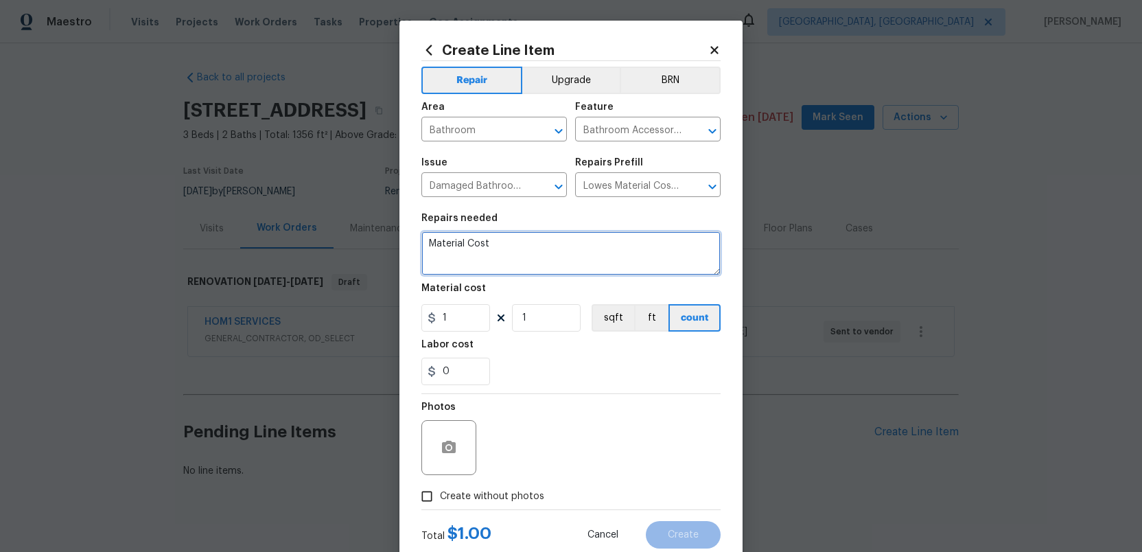
click at [507, 246] on textarea "Material Cost" at bounding box center [571, 253] width 299 height 44
type textarea "Material Cost - mirror"
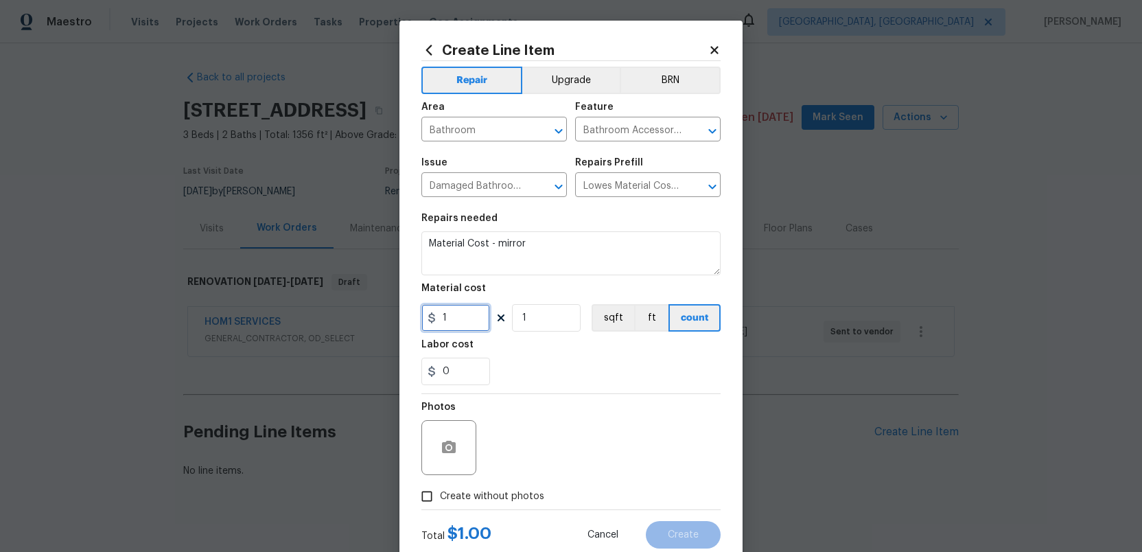
click at [464, 318] on input "1" at bounding box center [456, 317] width 69 height 27
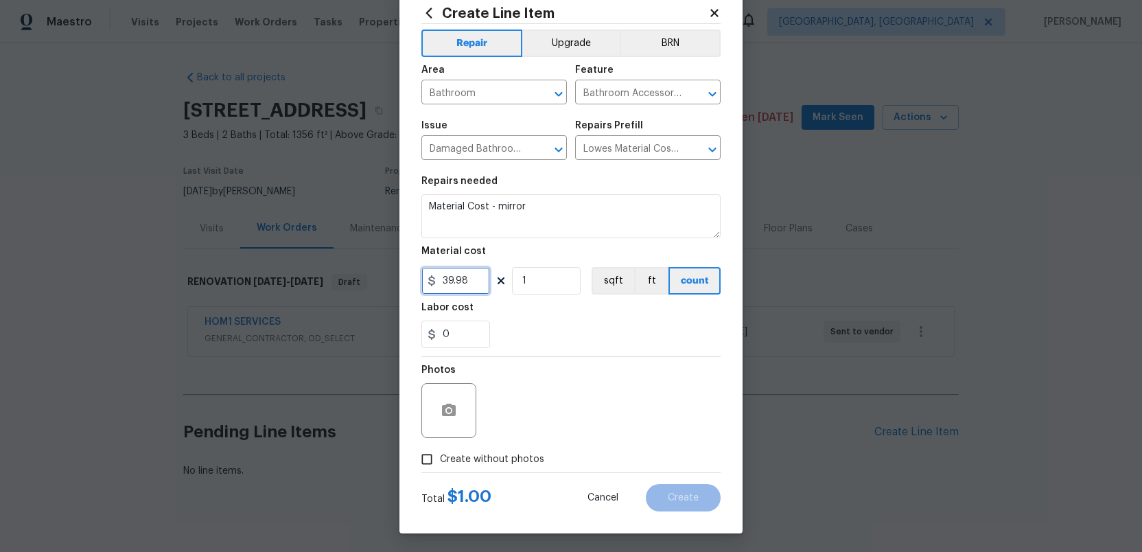
scroll to position [40, 0]
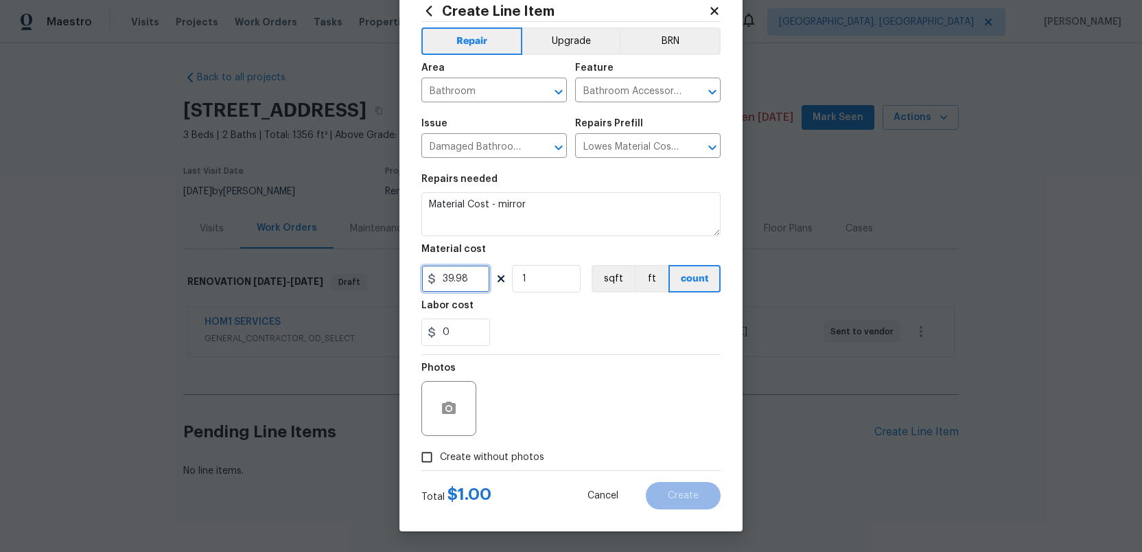
type input "39.98"
drag, startPoint x: 426, startPoint y: 458, endPoint x: 606, endPoint y: 406, distance: 187.8
click at [606, 406] on div "Photos Create without photos" at bounding box center [571, 412] width 299 height 115
click at [606, 406] on div "Photos" at bounding box center [571, 399] width 299 height 89
click at [426, 454] on input "Create without photos" at bounding box center [427, 457] width 26 height 26
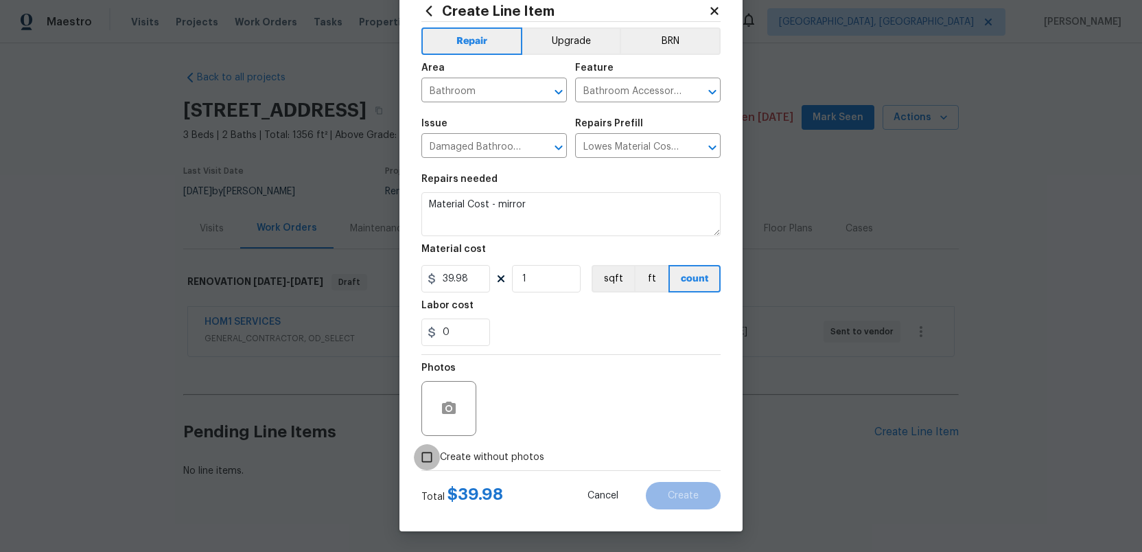
checkbox input "true"
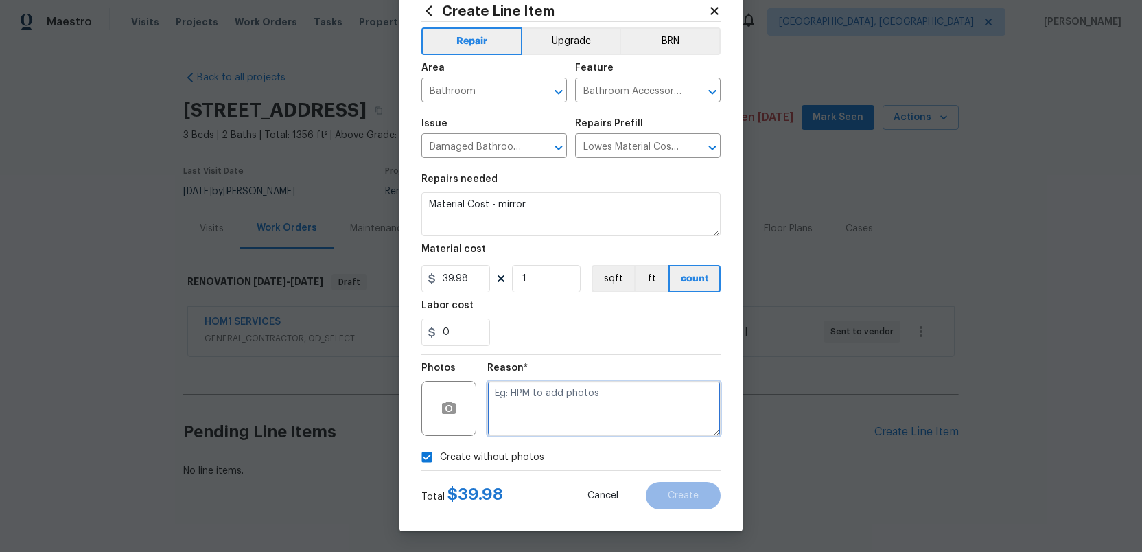
click at [595, 413] on textarea at bounding box center [603, 408] width 233 height 55
type textarea "."
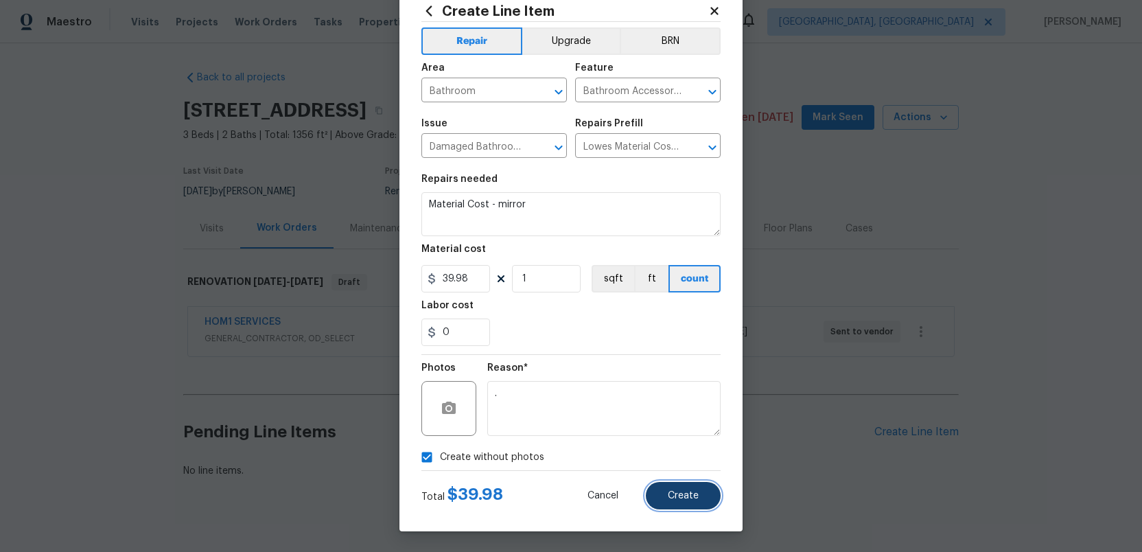
click at [675, 493] on span "Create" at bounding box center [683, 496] width 31 height 10
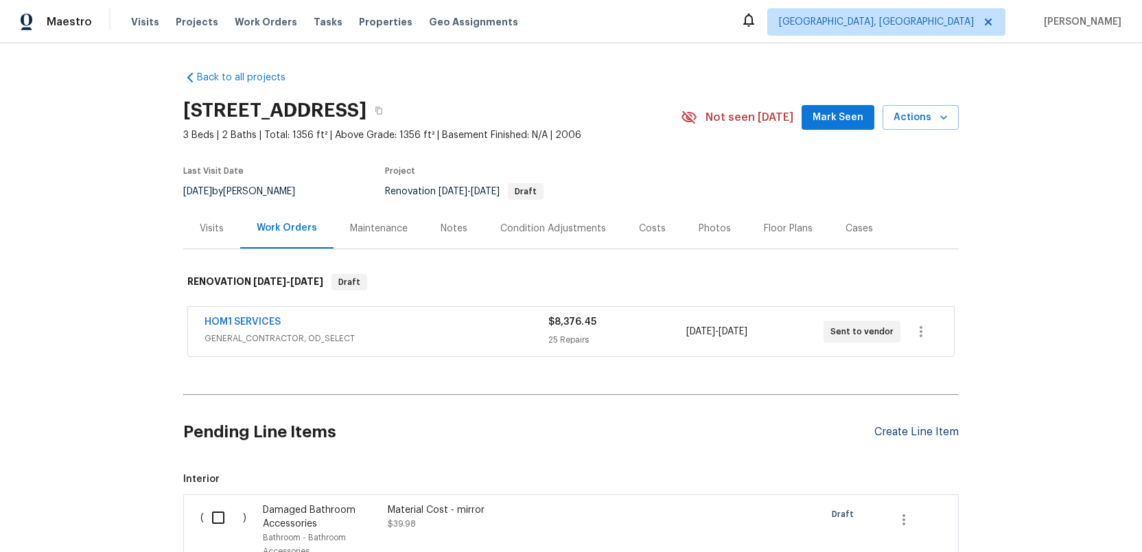
scroll to position [204, 0]
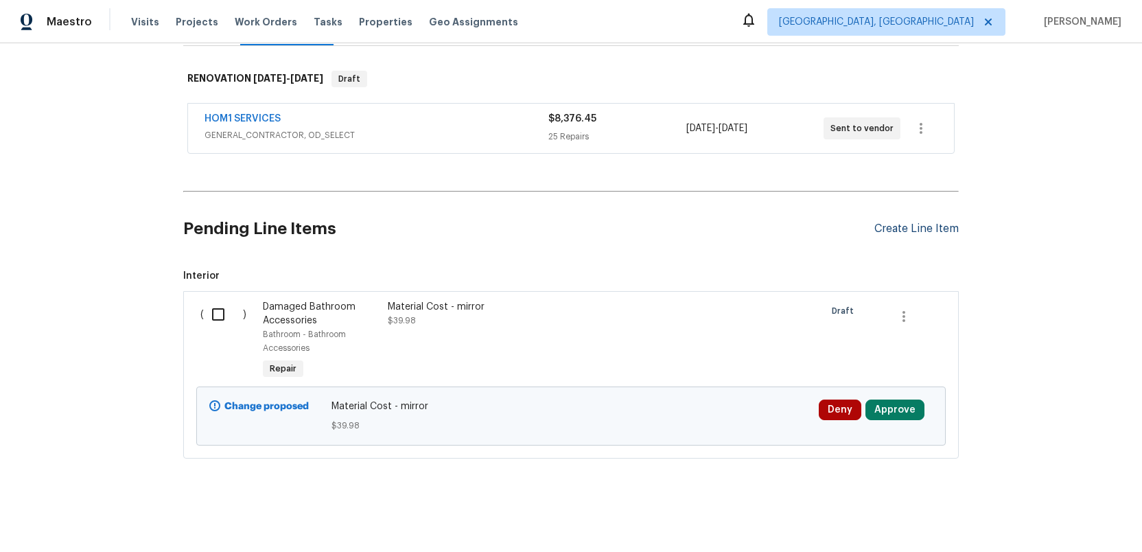
click at [901, 229] on div "Create Line Item" at bounding box center [917, 228] width 84 height 13
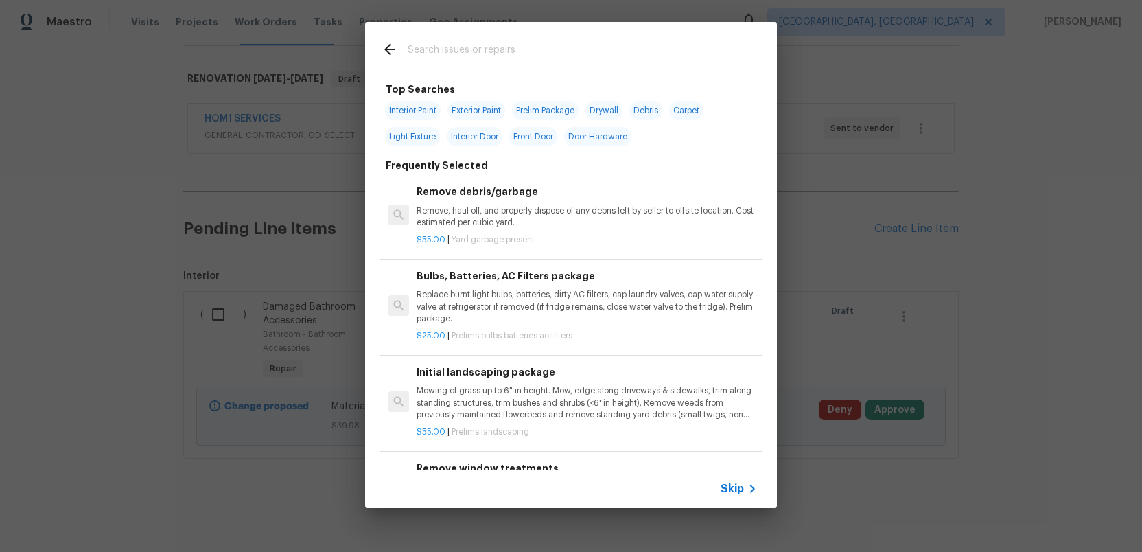
click at [463, 54] on input "text" at bounding box center [553, 51] width 291 height 21
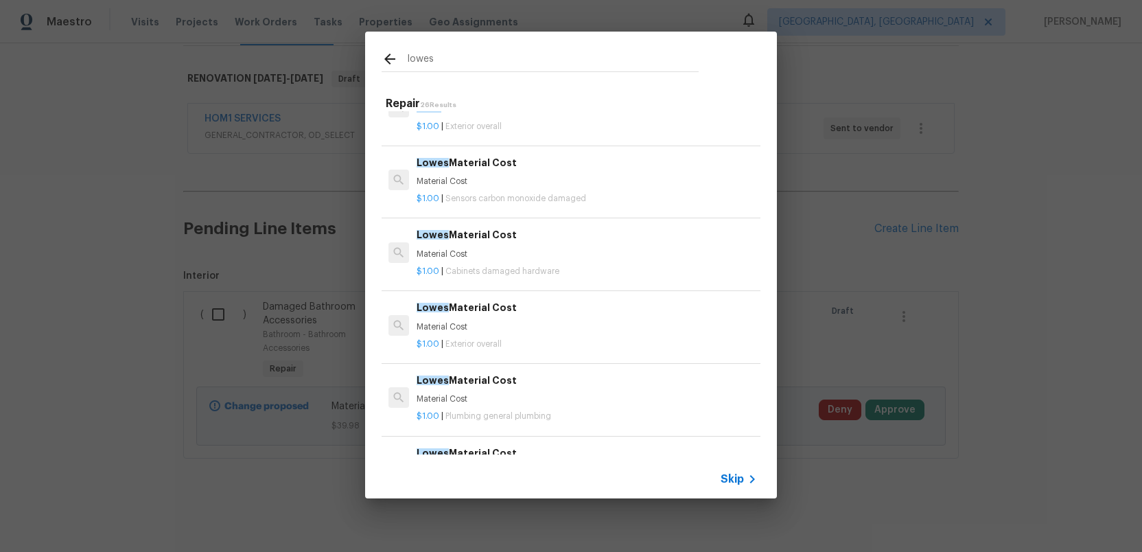
scroll to position [130, 0]
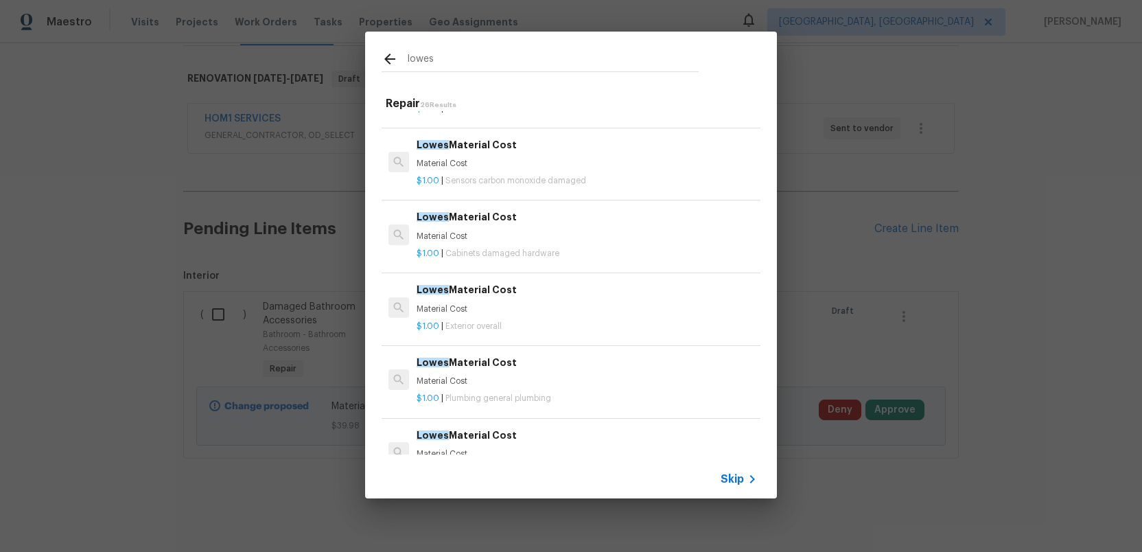
type input "lowes"
click at [461, 303] on p "Material Cost" at bounding box center [587, 309] width 341 height 12
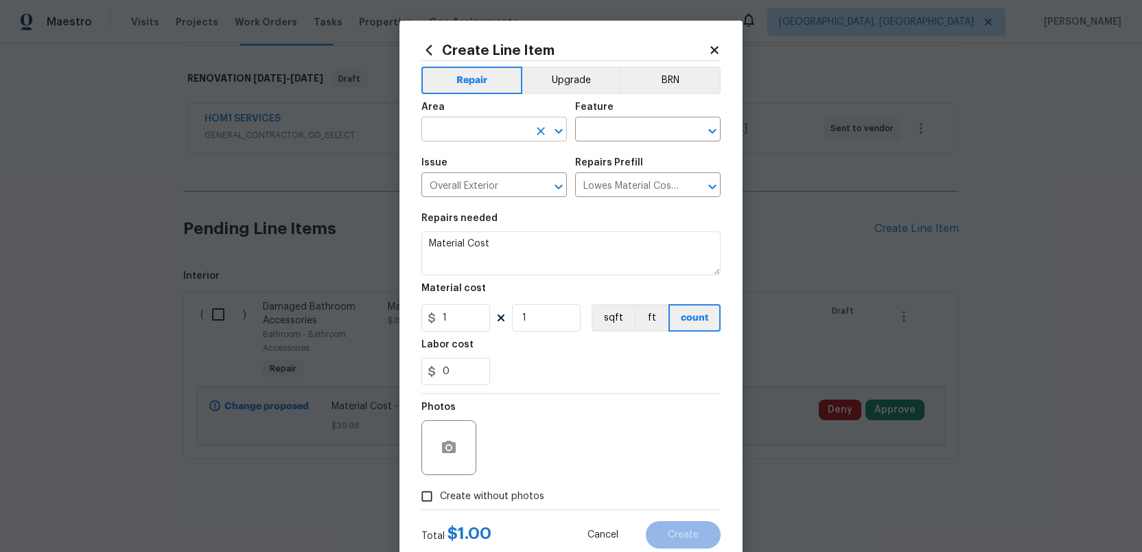
click at [465, 128] on input "text" at bounding box center [475, 130] width 107 height 21
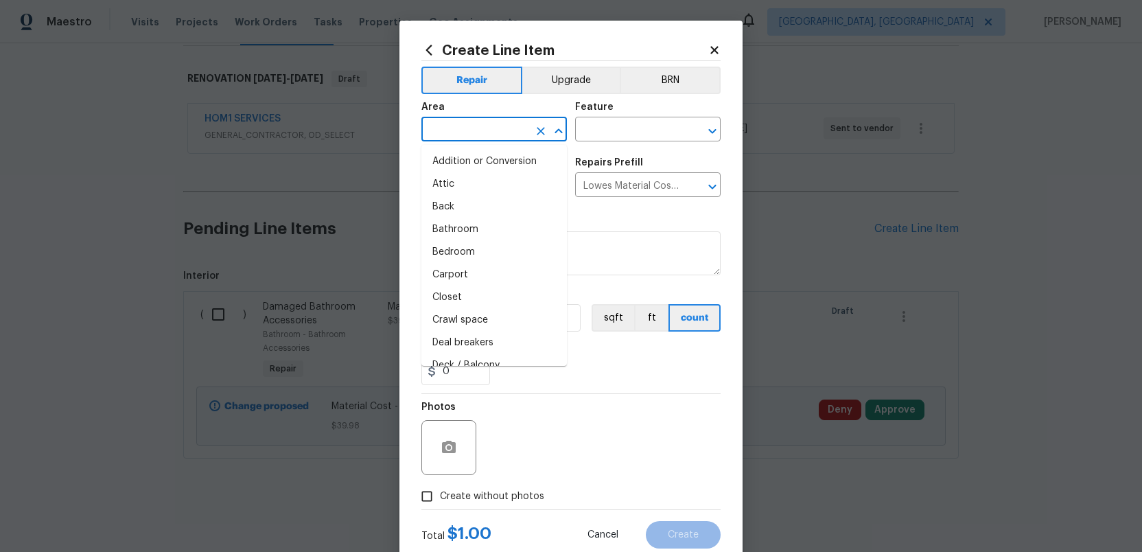
type input "l"
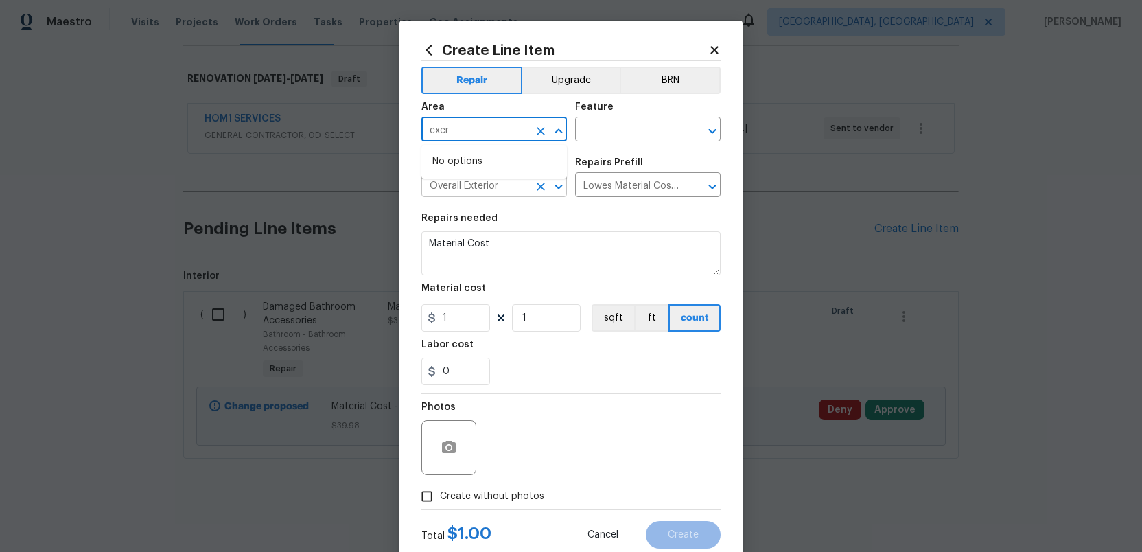
type input "exer"
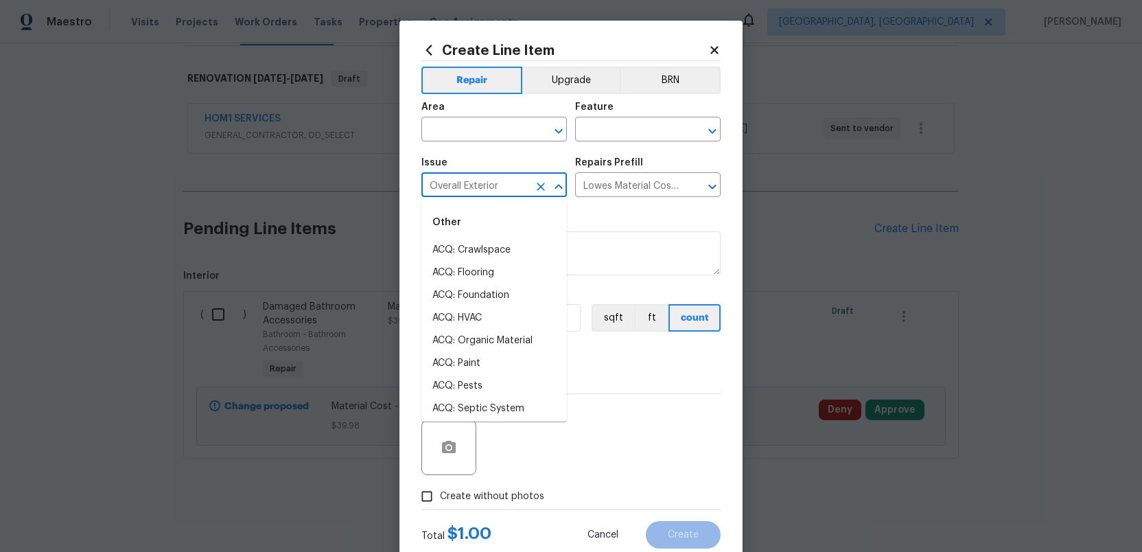
click at [474, 184] on input "Overall Exterior" at bounding box center [475, 186] width 107 height 21
click at [598, 371] on div "0" at bounding box center [571, 371] width 299 height 27
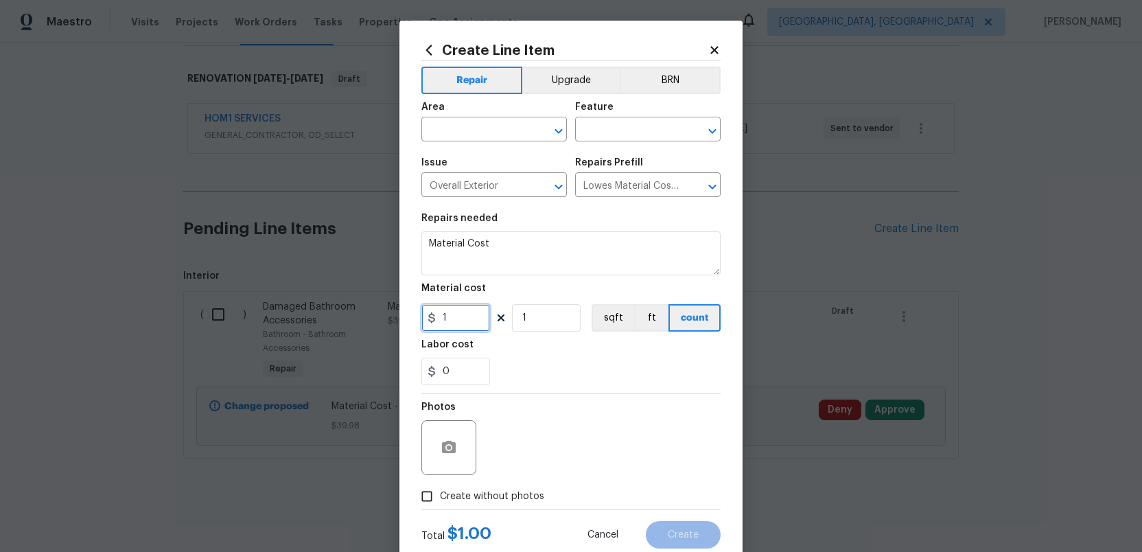
click at [459, 320] on input "1" at bounding box center [456, 317] width 69 height 27
type input "28.48"
click at [536, 324] on input "1" at bounding box center [546, 317] width 69 height 27
type input "25"
click at [494, 139] on input "text" at bounding box center [475, 130] width 107 height 21
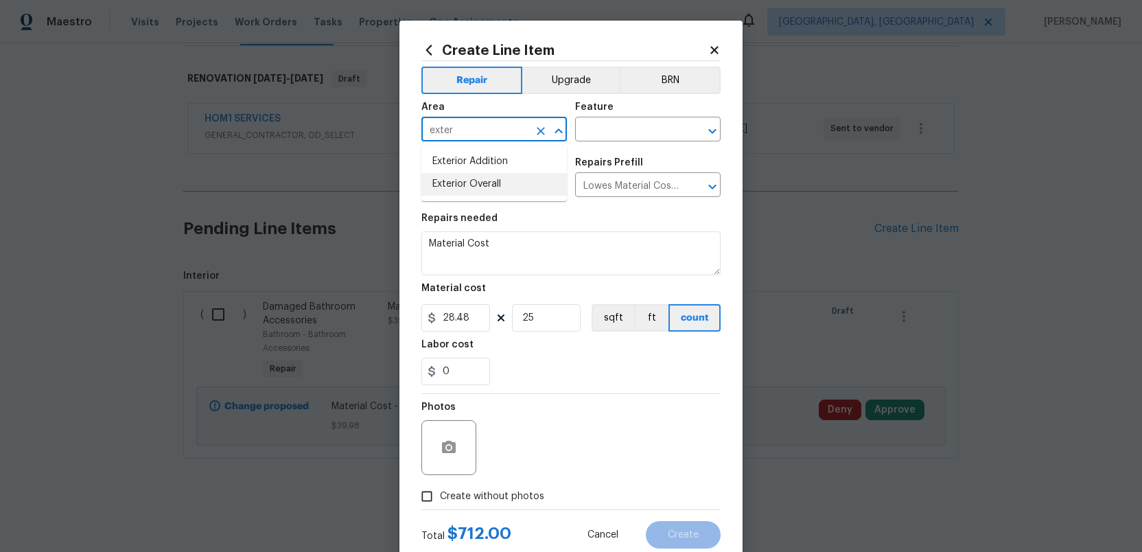
click at [492, 187] on li "Exterior Overall" at bounding box center [495, 184] width 146 height 23
type input "Exterior Overall"
click at [597, 126] on input "text" at bounding box center [628, 130] width 107 height 21
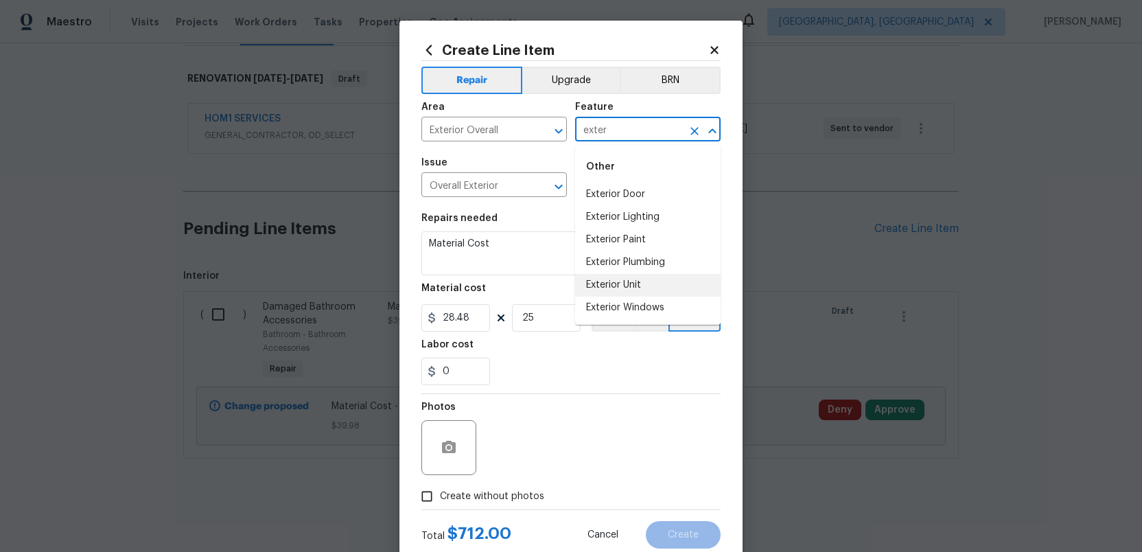
click at [615, 284] on li "Exterior Unit" at bounding box center [648, 285] width 146 height 23
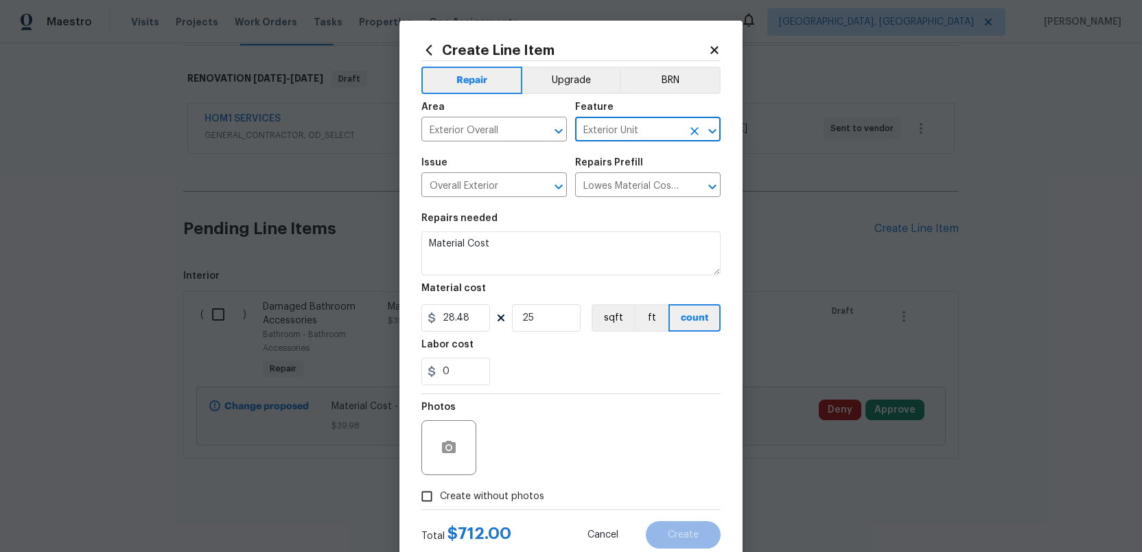
type input "Exterior Unit"
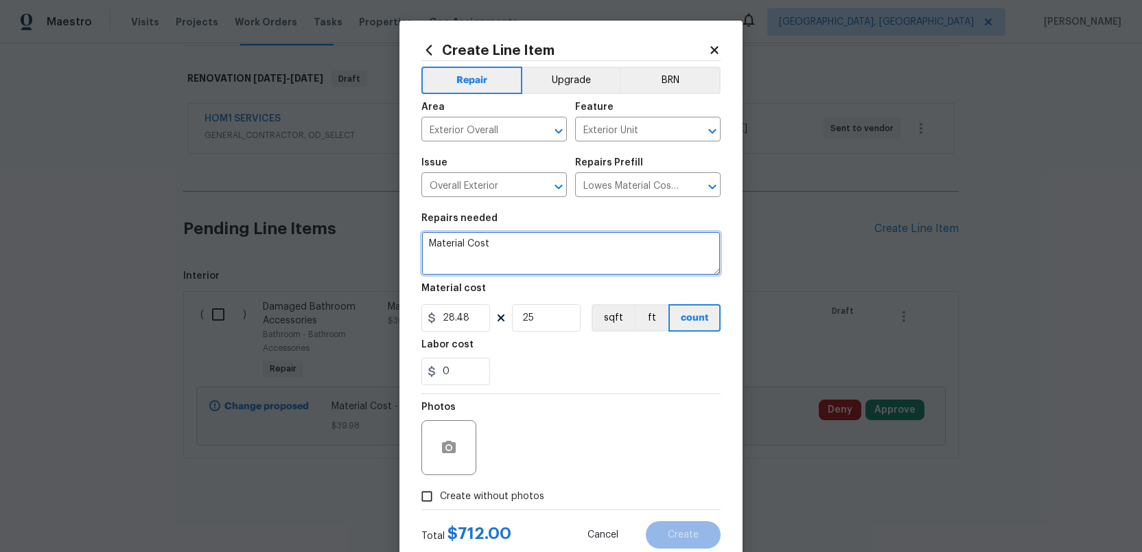
click at [526, 244] on textarea "Material Cost" at bounding box center [571, 253] width 299 height 44
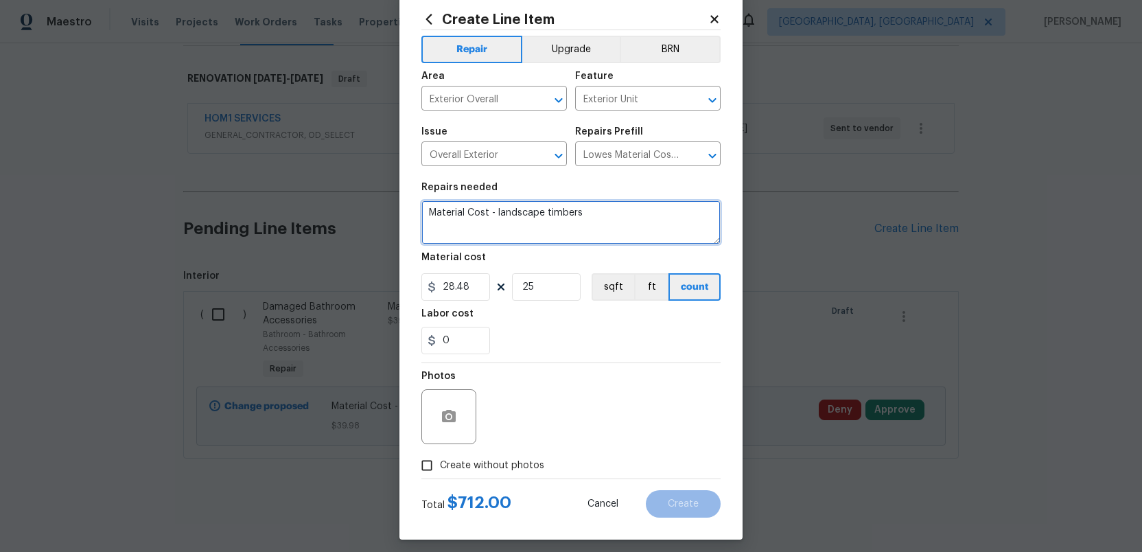
scroll to position [40, 0]
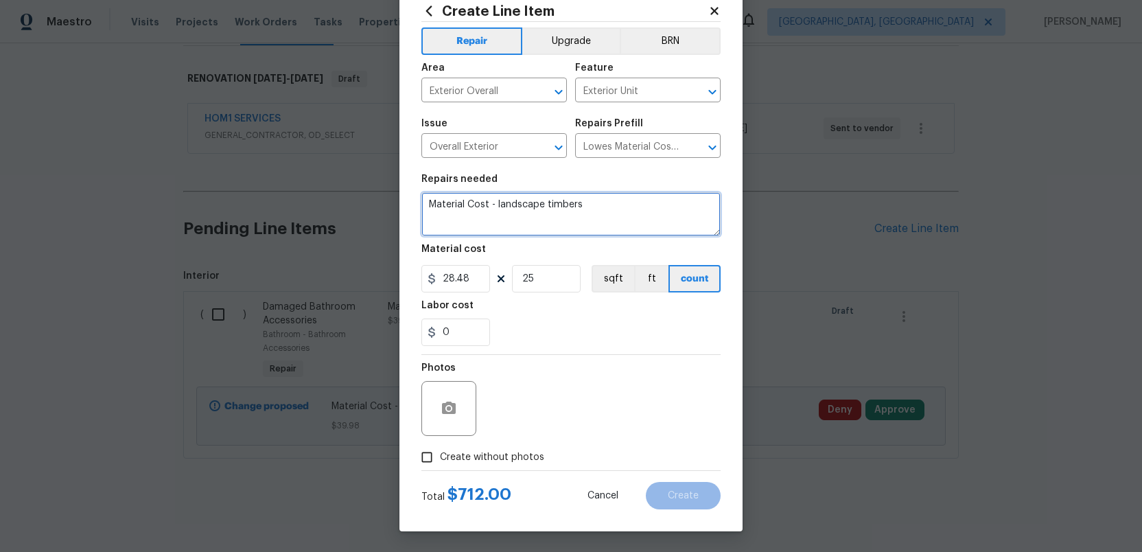
type textarea "Material Cost - landscape timbers"
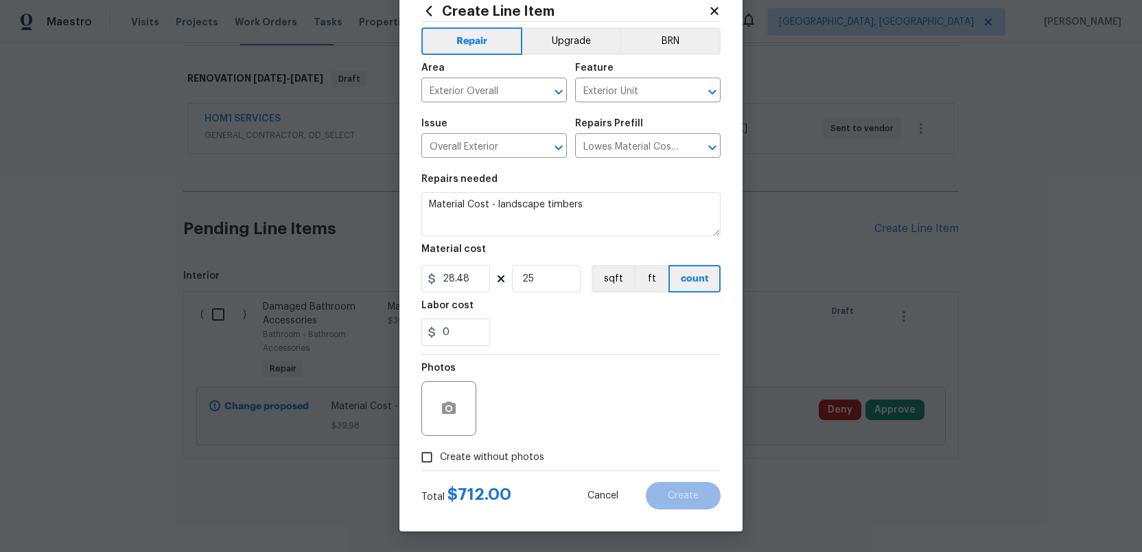
click at [426, 455] on input "Create without photos" at bounding box center [427, 457] width 26 height 26
checkbox input "true"
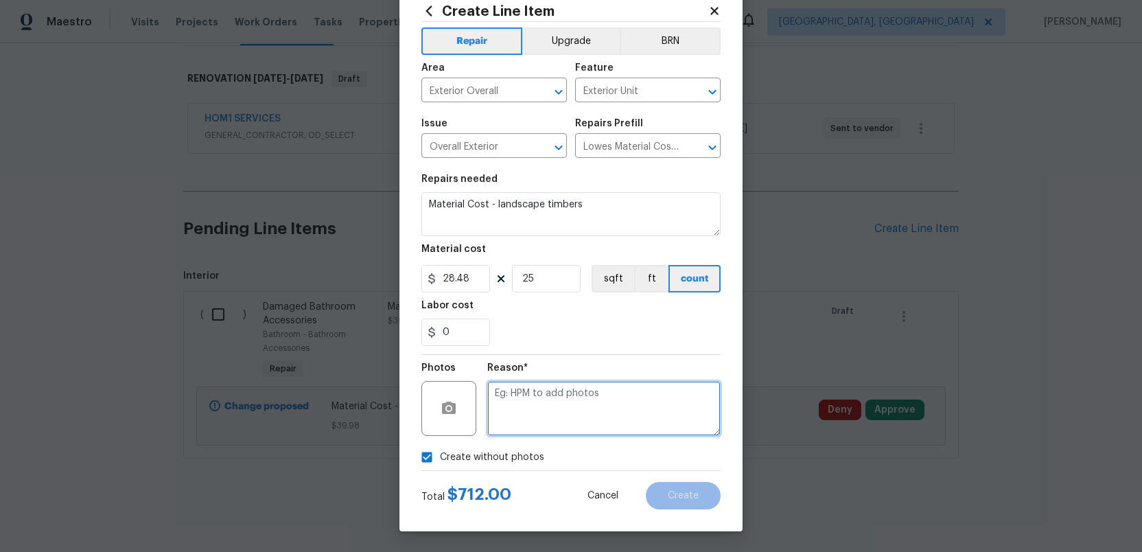
click at [535, 413] on textarea at bounding box center [603, 408] width 233 height 55
type textarea "."
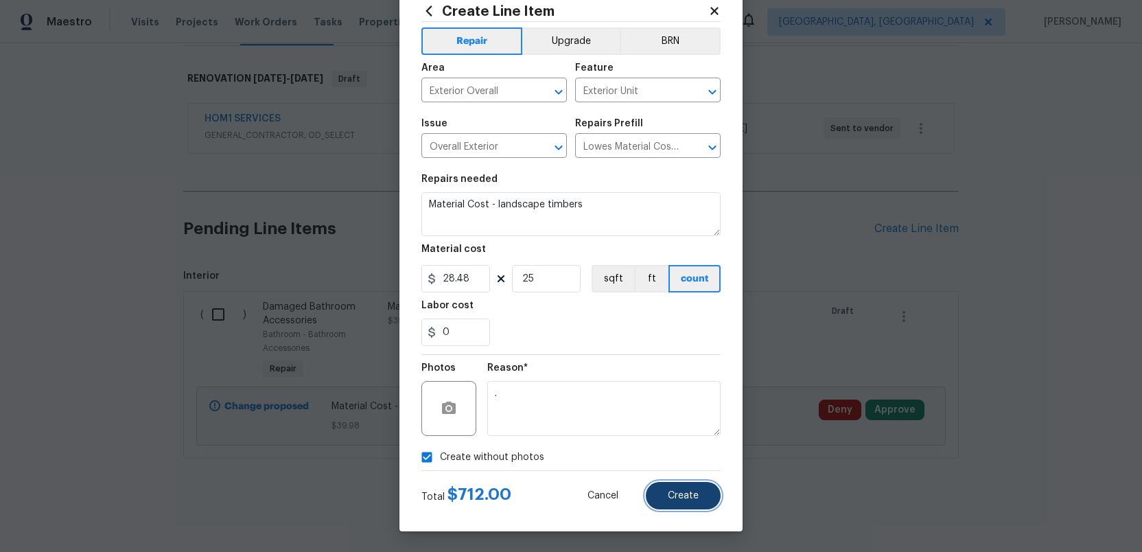
click at [678, 494] on span "Create" at bounding box center [683, 496] width 31 height 10
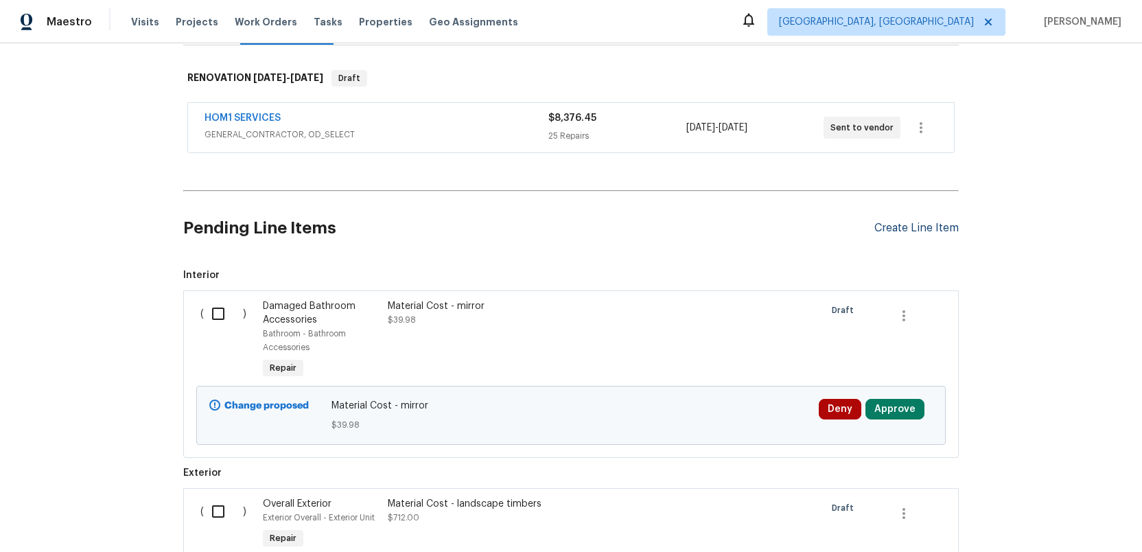
click at [908, 224] on div "Create Line Item" at bounding box center [917, 228] width 84 height 13
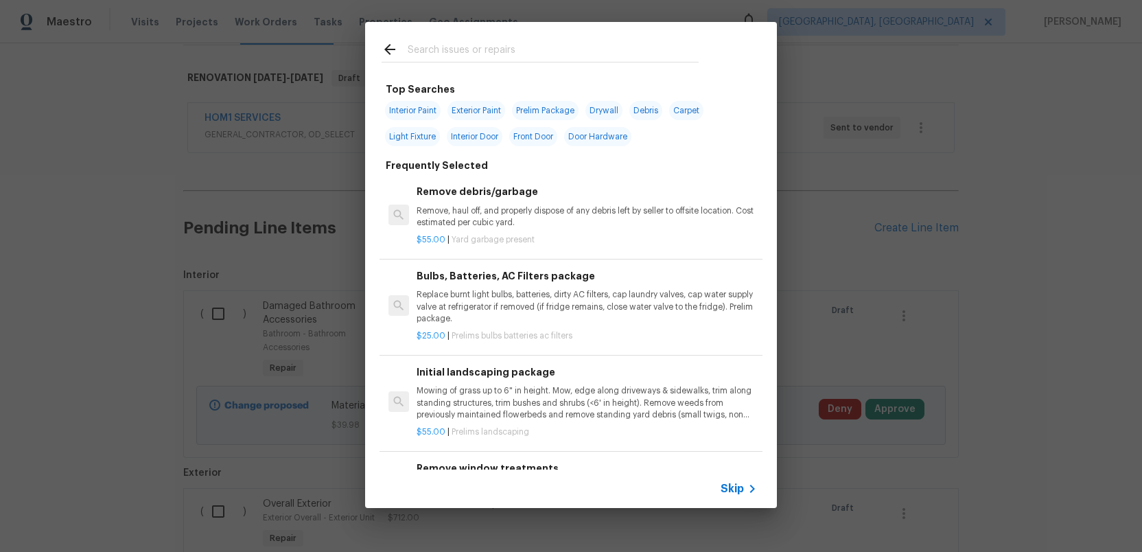
click at [424, 49] on input "text" at bounding box center [553, 51] width 291 height 21
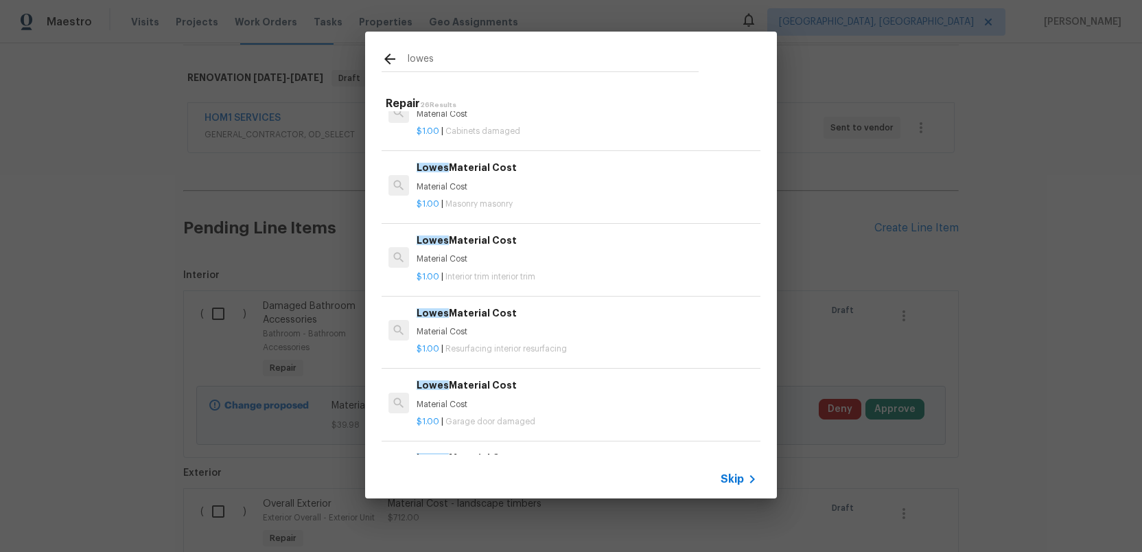
scroll to position [561, 0]
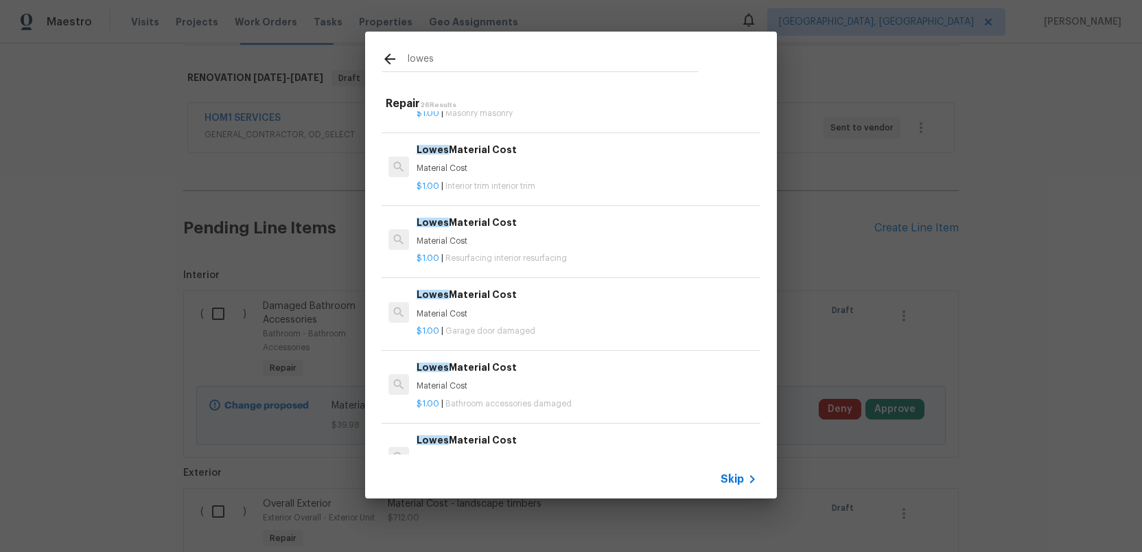
type input "lowes"
click at [470, 377] on div "Lowes Material Cost Material Cost" at bounding box center [587, 376] width 341 height 33
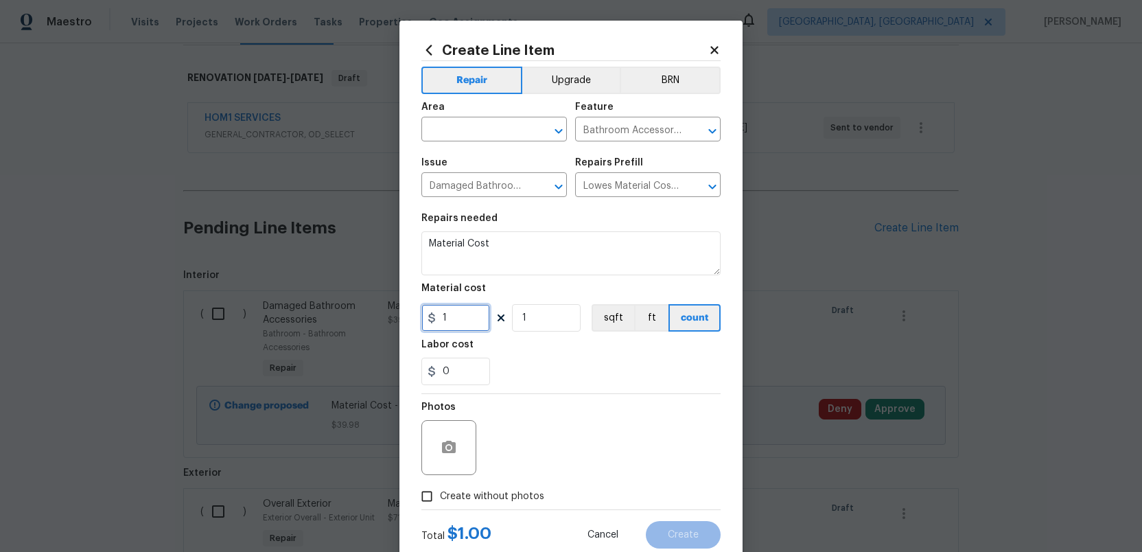
click at [461, 316] on input "1" at bounding box center [456, 317] width 69 height 27
type input "93.98"
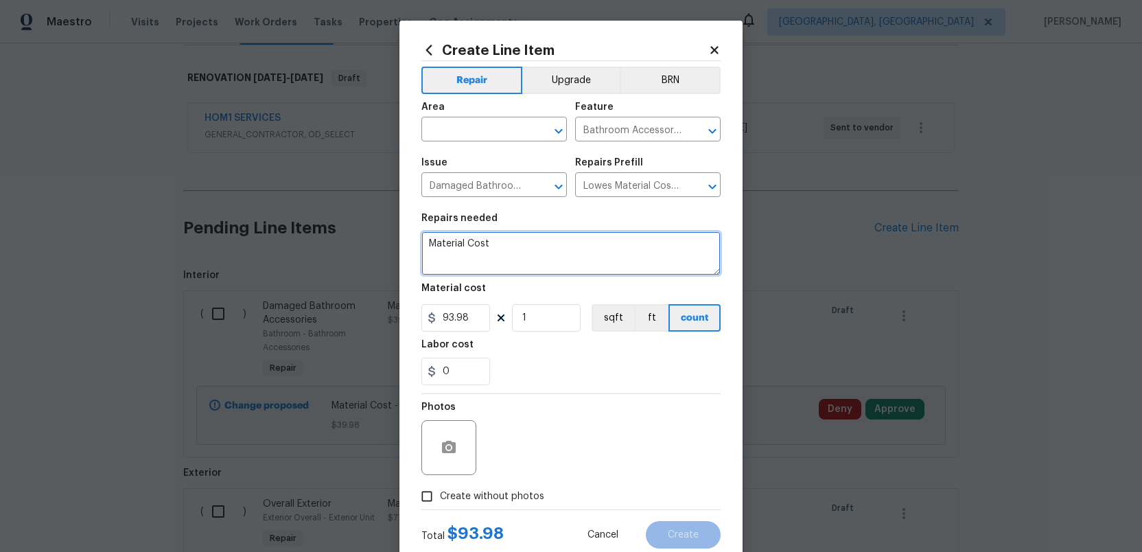
click at [528, 248] on textarea "Material Cost" at bounding box center [571, 253] width 299 height 44
type textarea "Material Cost - mirror"
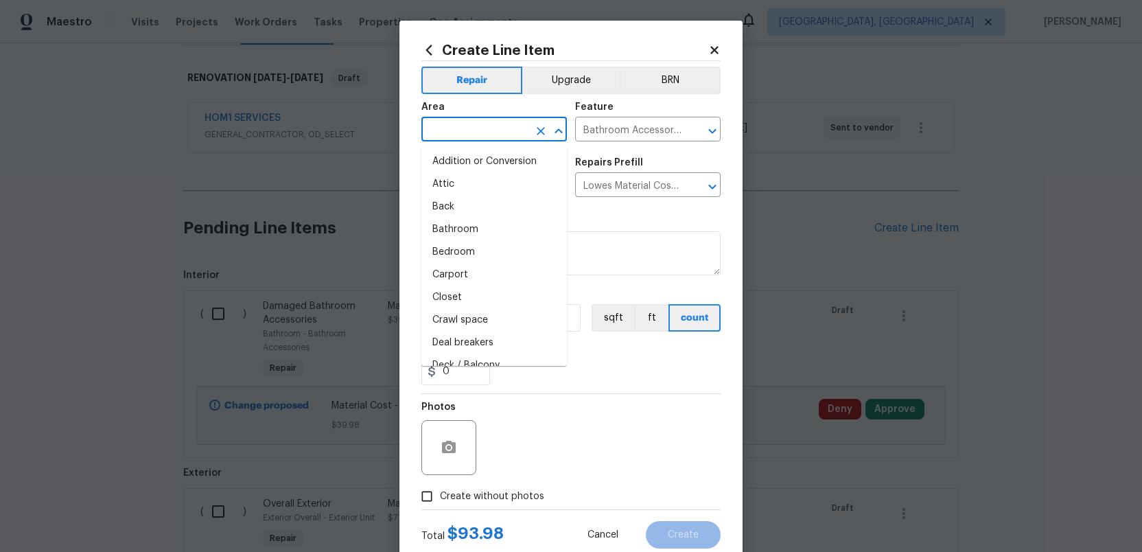
click at [461, 122] on input "text" at bounding box center [475, 130] width 107 height 21
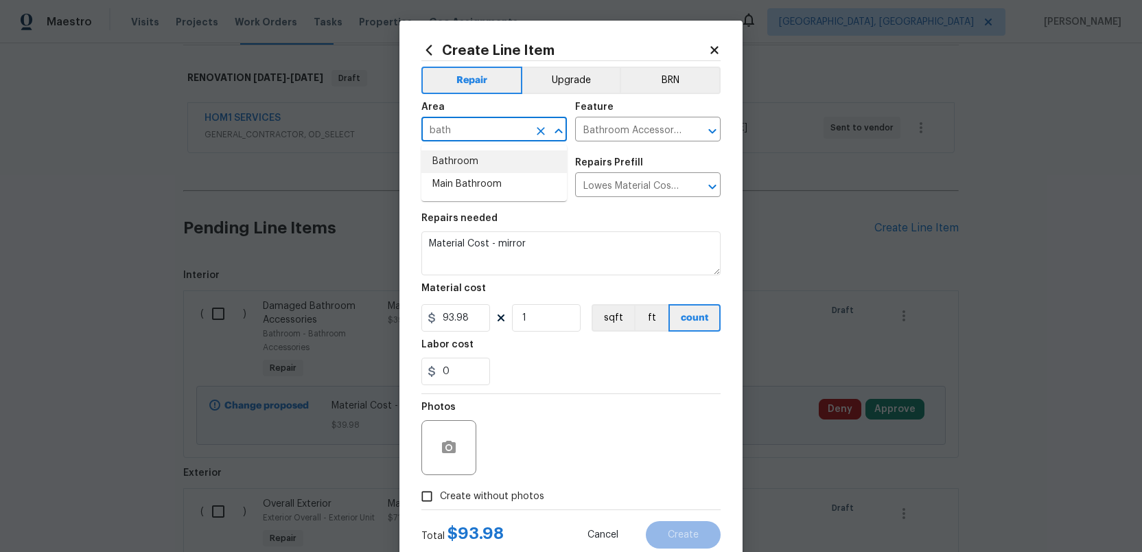
click at [457, 163] on li "Bathroom" at bounding box center [495, 161] width 146 height 23
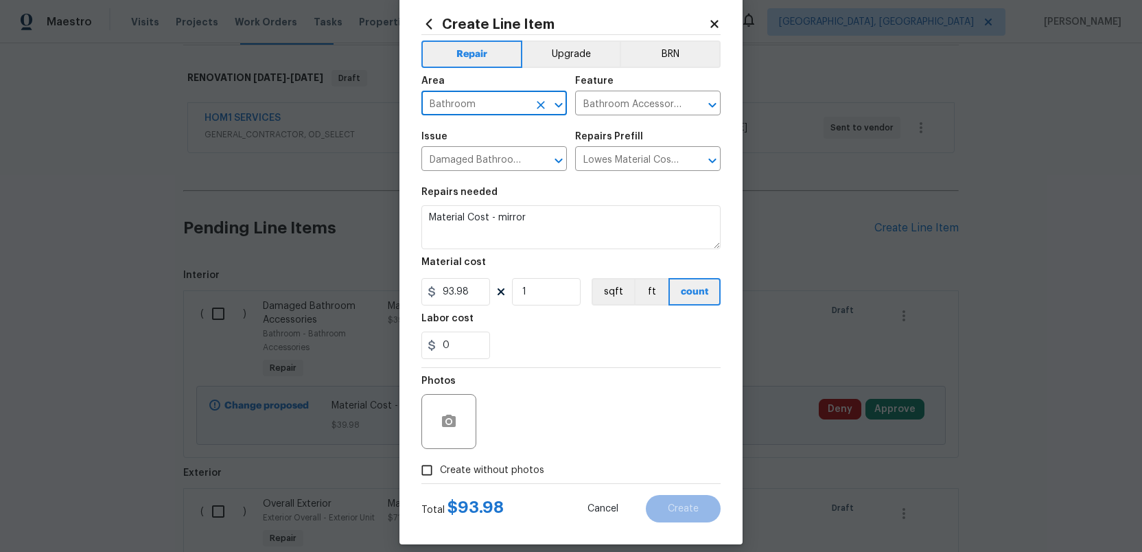
scroll to position [40, 0]
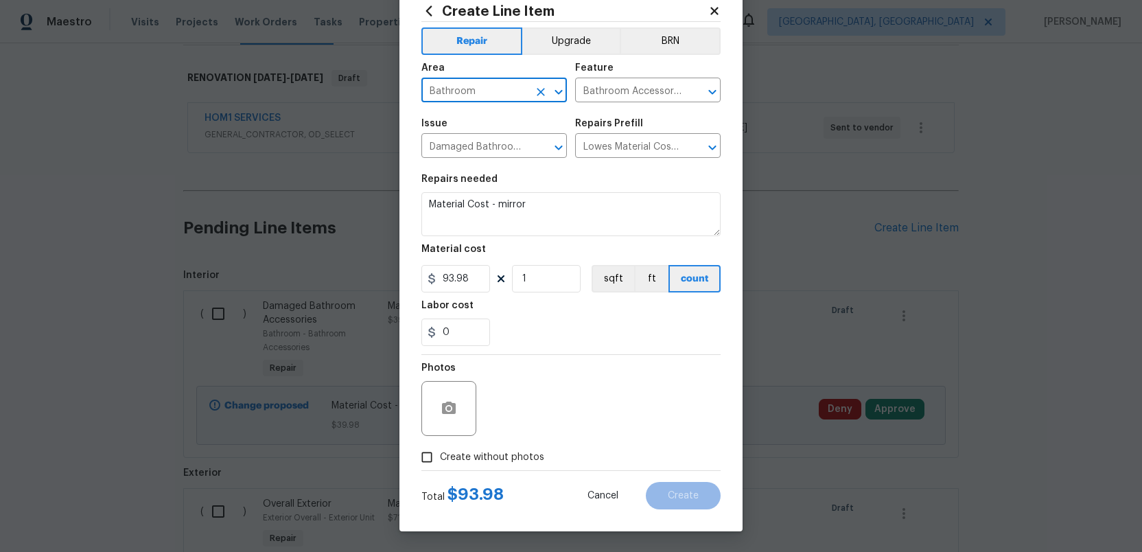
type input "Bathroom"
click at [422, 461] on input "Create without photos" at bounding box center [427, 457] width 26 height 26
checkbox input "true"
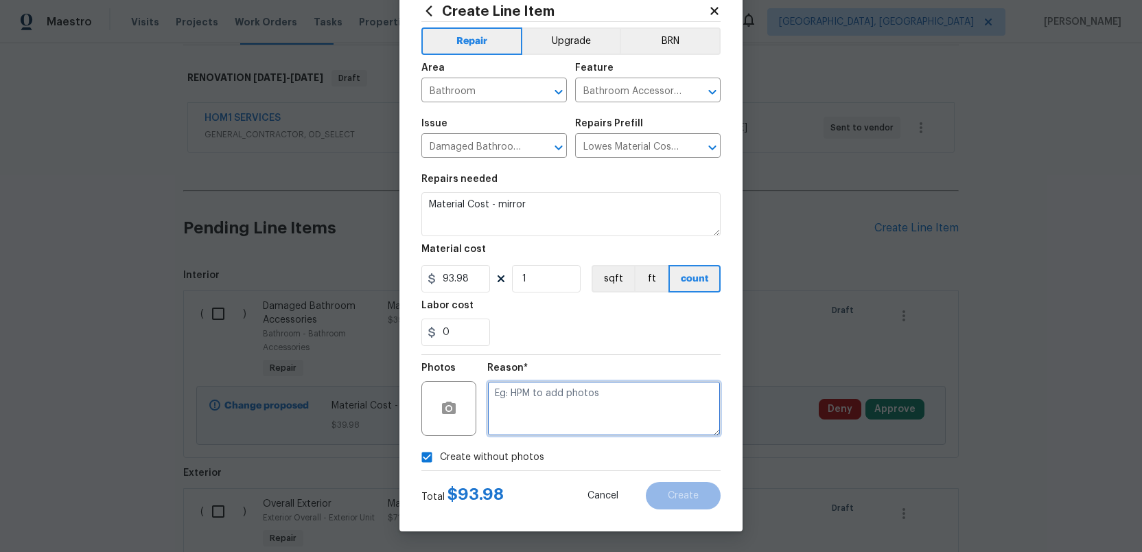
click at [538, 406] on textarea at bounding box center [603, 408] width 233 height 55
type textarea "."
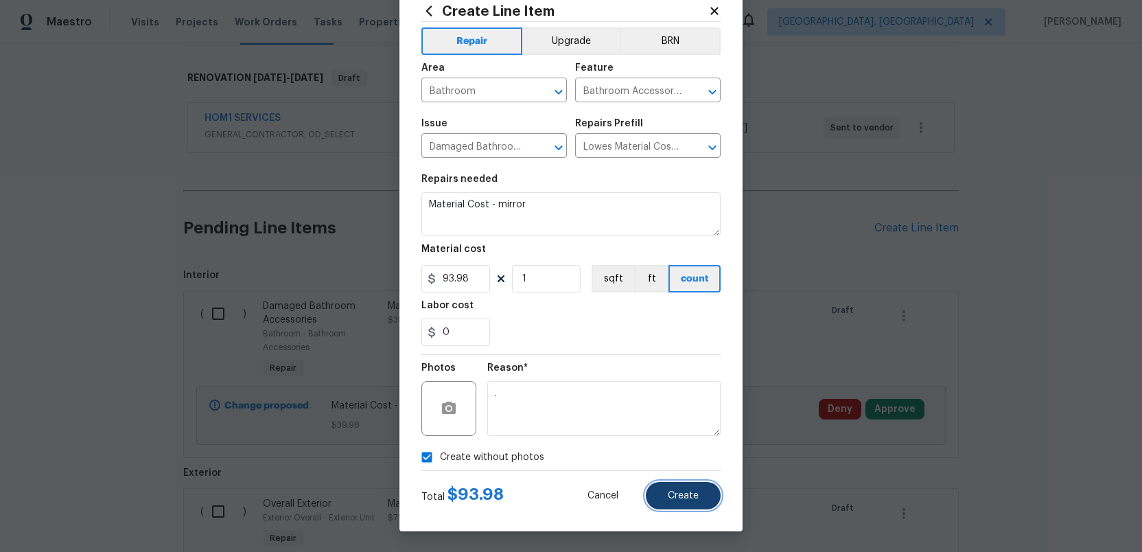
click at [668, 492] on span "Create" at bounding box center [683, 496] width 31 height 10
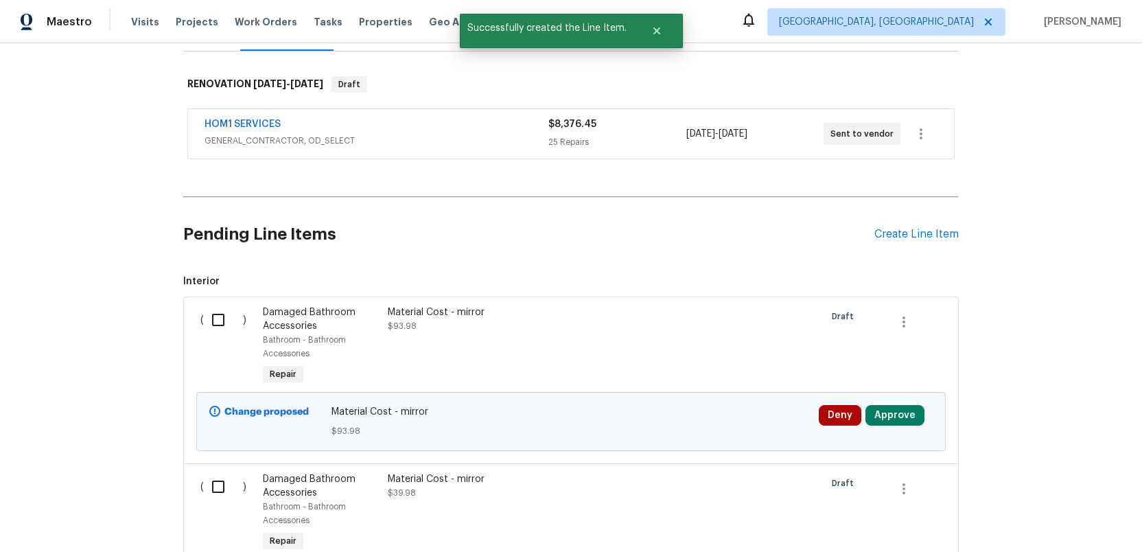
scroll to position [204, 0]
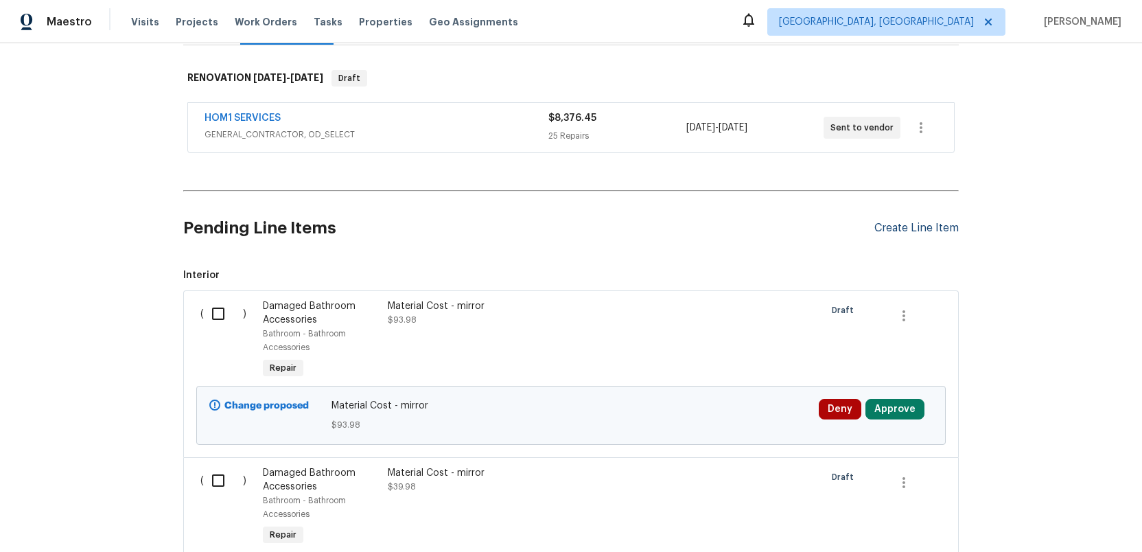
click at [921, 224] on div "Create Line Item" at bounding box center [917, 228] width 84 height 13
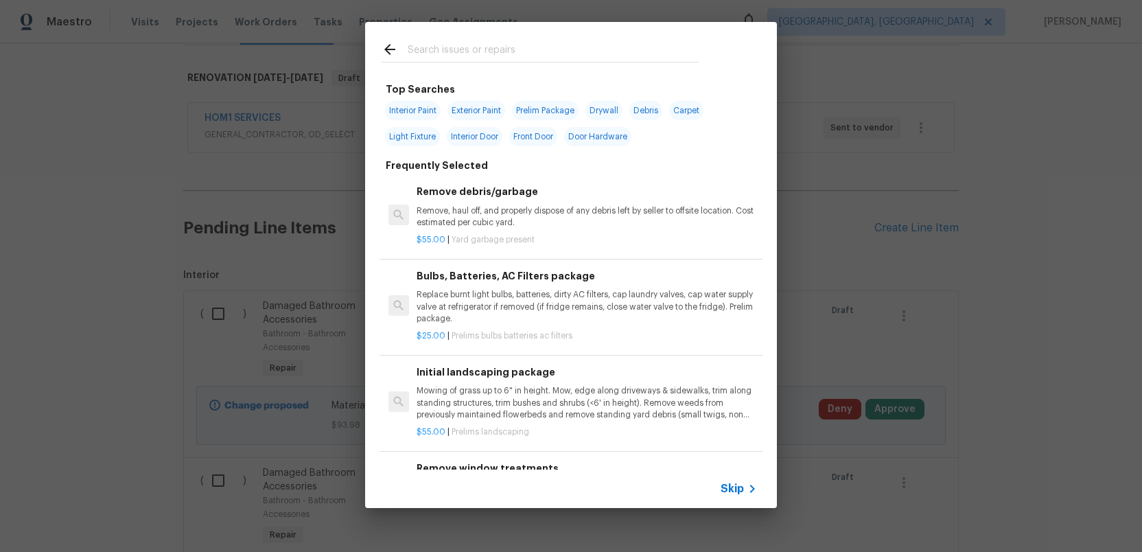
click at [460, 54] on input "text" at bounding box center [553, 51] width 291 height 21
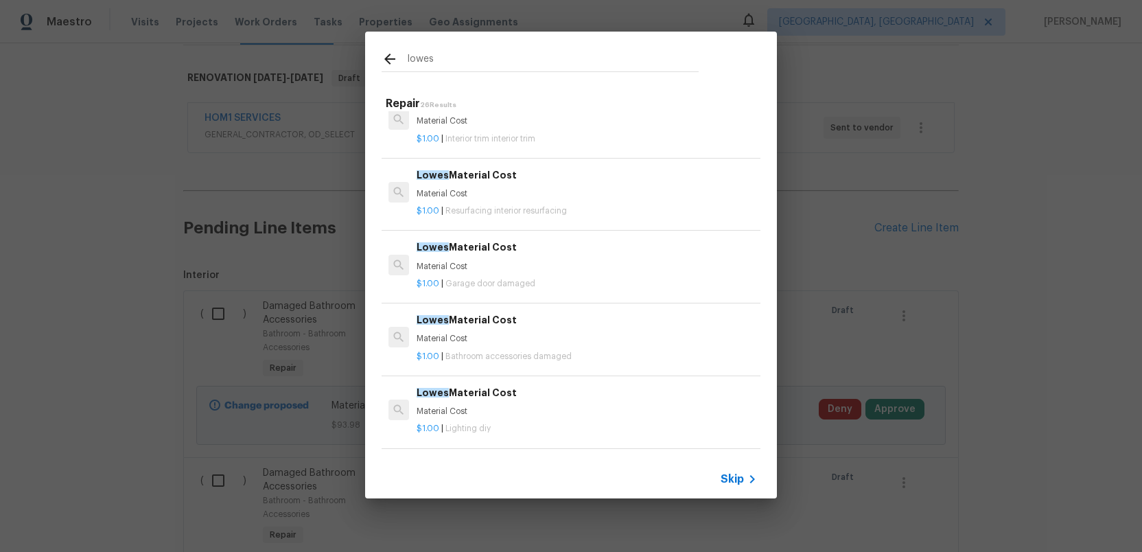
scroll to position [610, 0]
type input "lowes"
click at [468, 337] on p "Material Cost" at bounding box center [587, 338] width 341 height 12
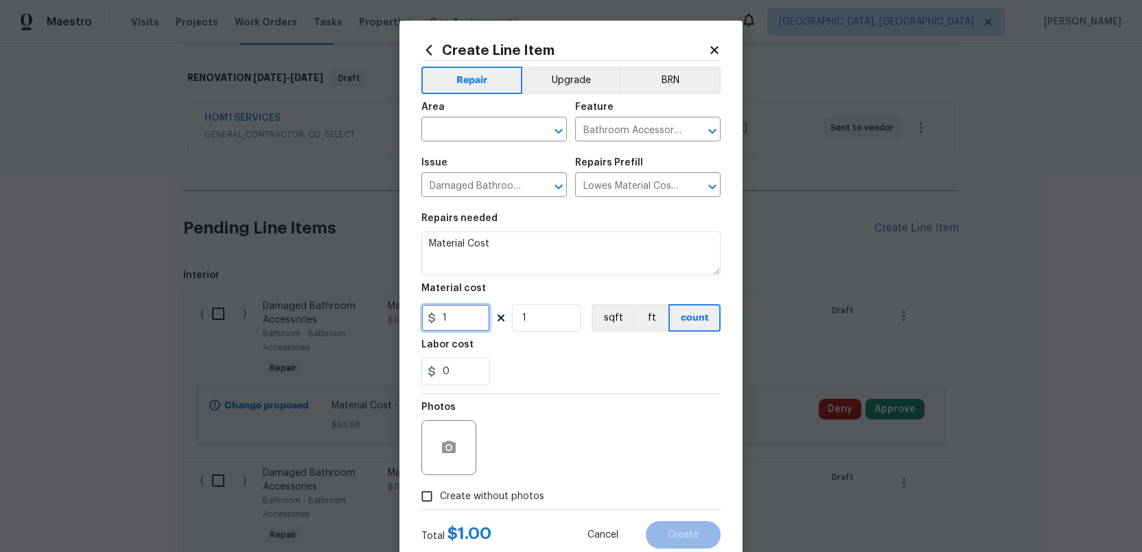
click at [452, 321] on input "1" at bounding box center [456, 317] width 69 height 27
type input "12.98"
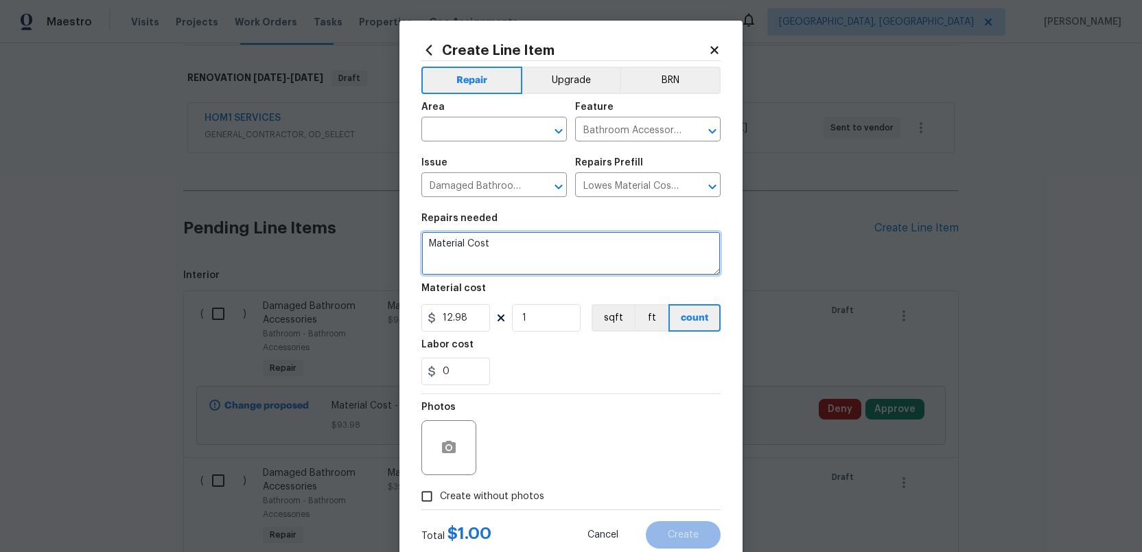
click at [521, 242] on textarea "Material Cost" at bounding box center [571, 253] width 299 height 44
type textarea "Material Cost - mirror glue"
click at [467, 137] on input "text" at bounding box center [475, 130] width 107 height 21
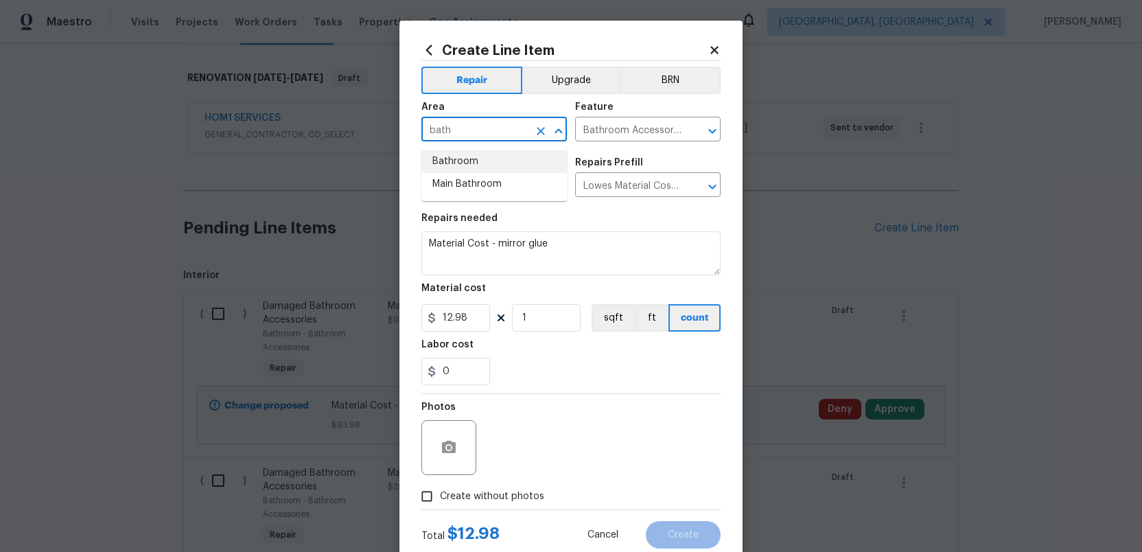
click at [462, 159] on li "Bathroom" at bounding box center [495, 161] width 146 height 23
type input "Bathroom"
click at [425, 496] on input "Create without photos" at bounding box center [427, 496] width 26 height 26
checkbox input "true"
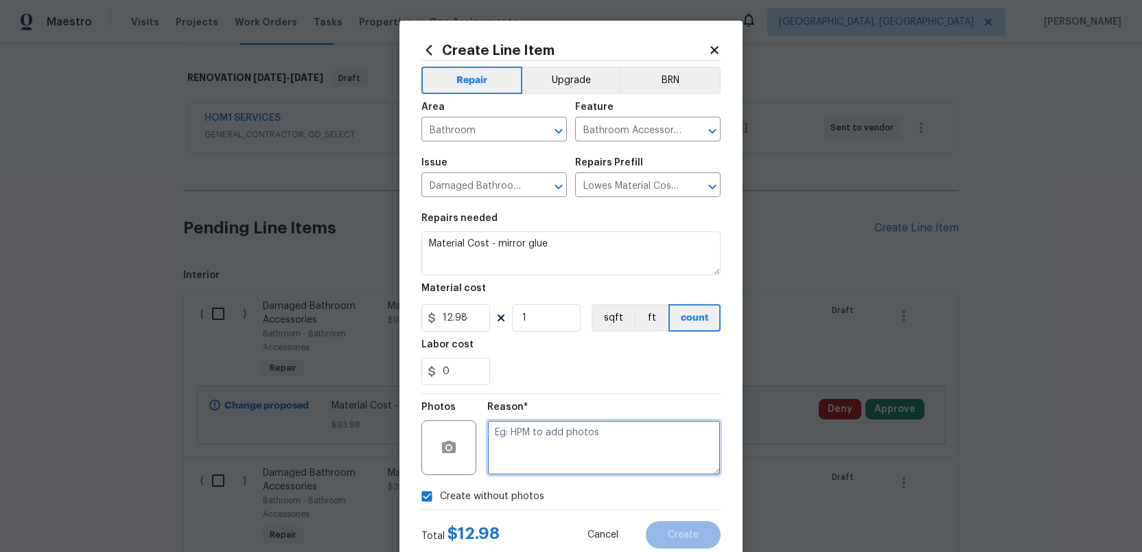
click at [514, 459] on textarea at bounding box center [603, 447] width 233 height 55
type textarea "."
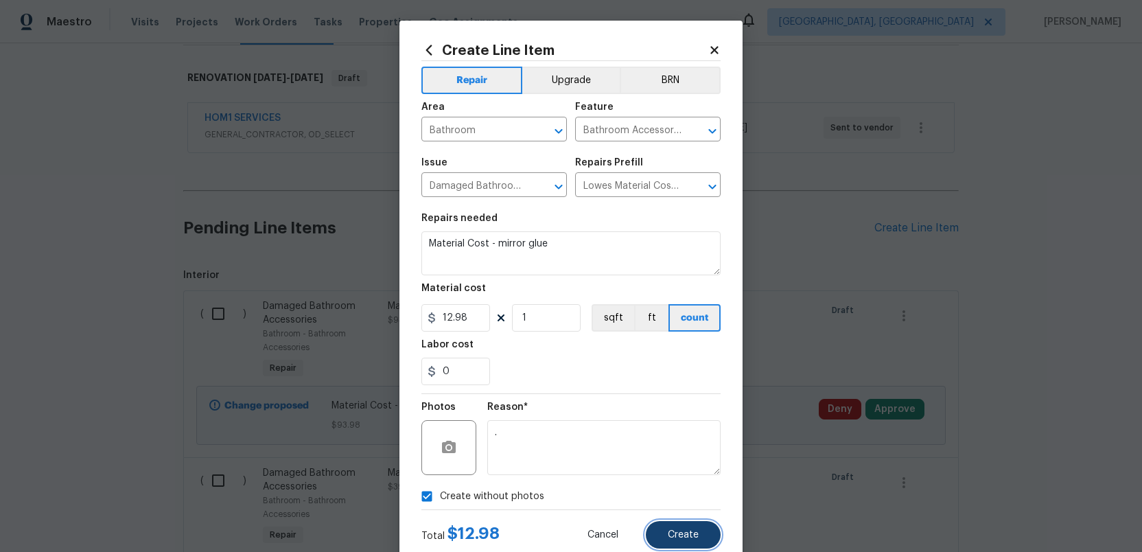
click at [673, 535] on span "Create" at bounding box center [683, 535] width 31 height 10
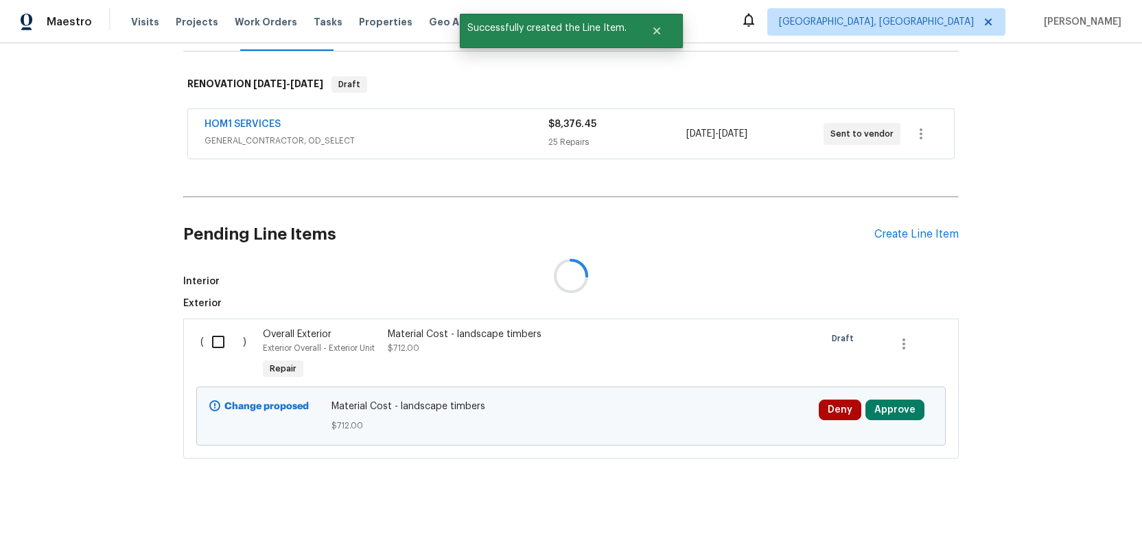
scroll to position [204, 0]
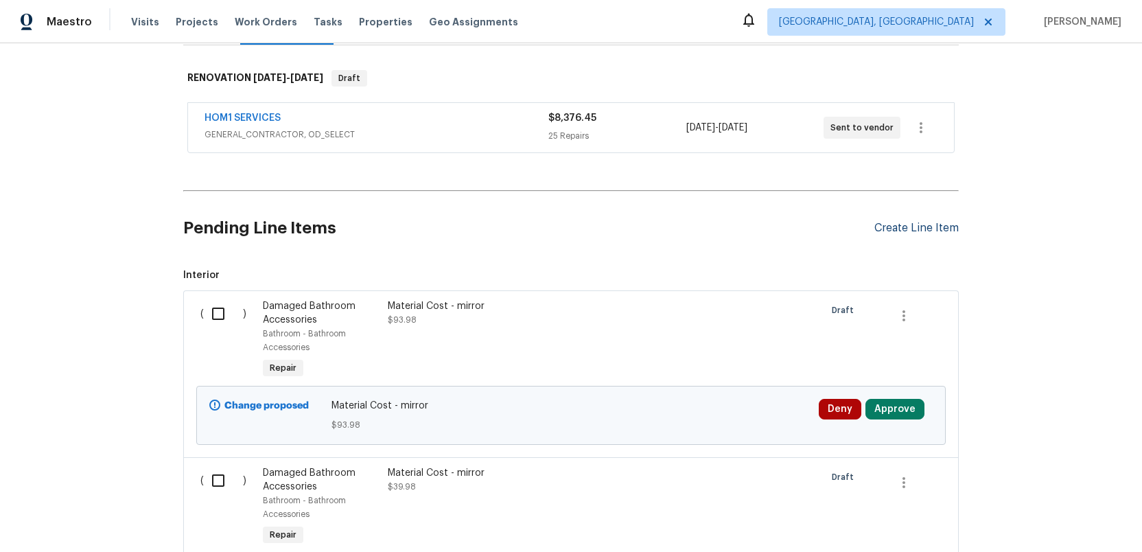
click at [886, 229] on div "Create Line Item" at bounding box center [917, 228] width 84 height 13
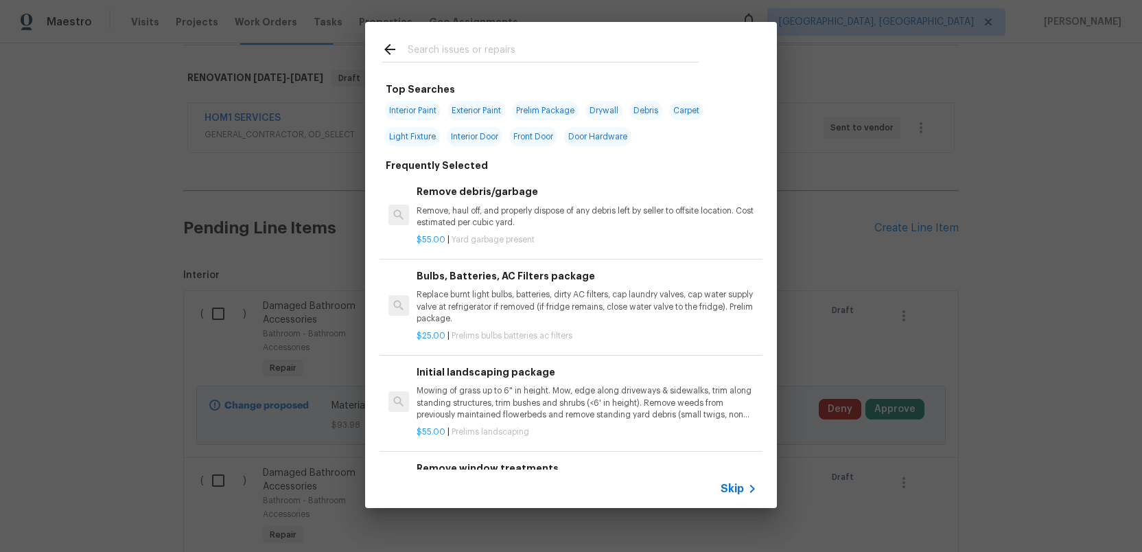
click at [435, 53] on input "text" at bounding box center [553, 51] width 291 height 21
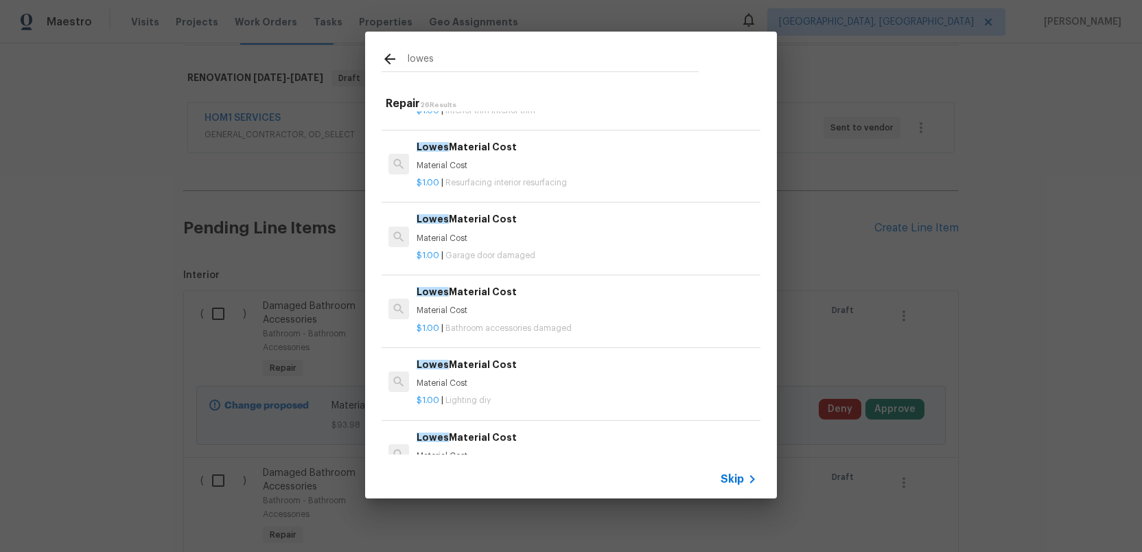
scroll to position [737, 0]
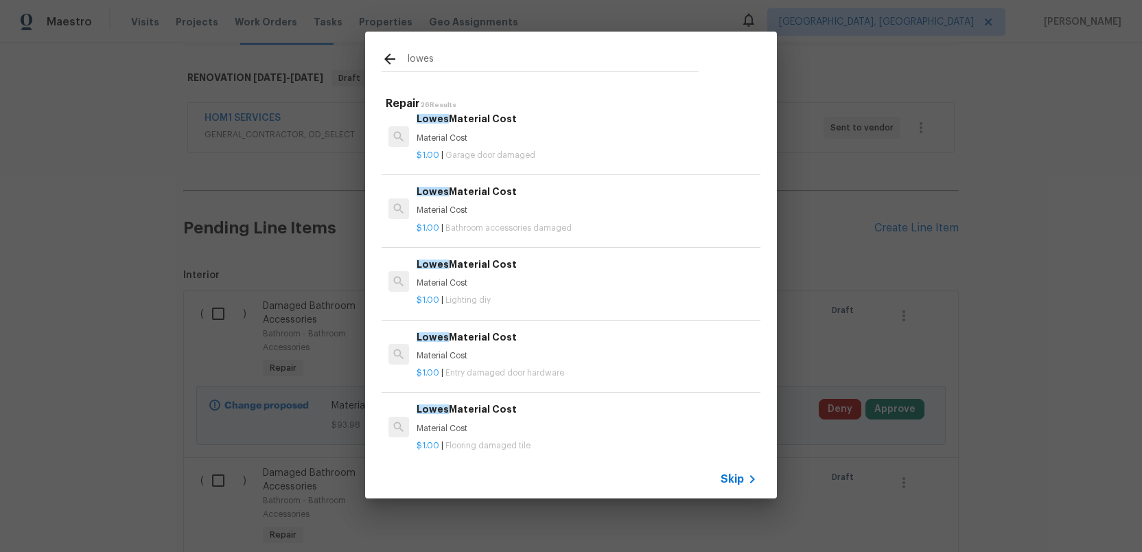
type input "lowes"
click at [452, 272] on h6 "Lowes Material Cost" at bounding box center [587, 264] width 341 height 15
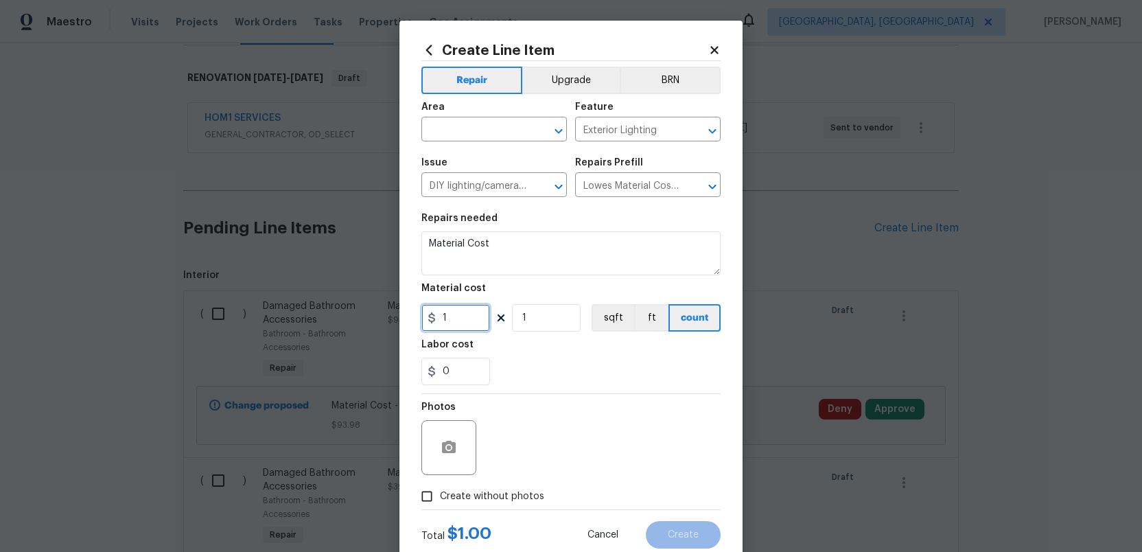
click at [453, 321] on input "1" at bounding box center [456, 317] width 69 height 27
type input "14.98"
click at [458, 131] on input "text" at bounding box center [475, 130] width 107 height 21
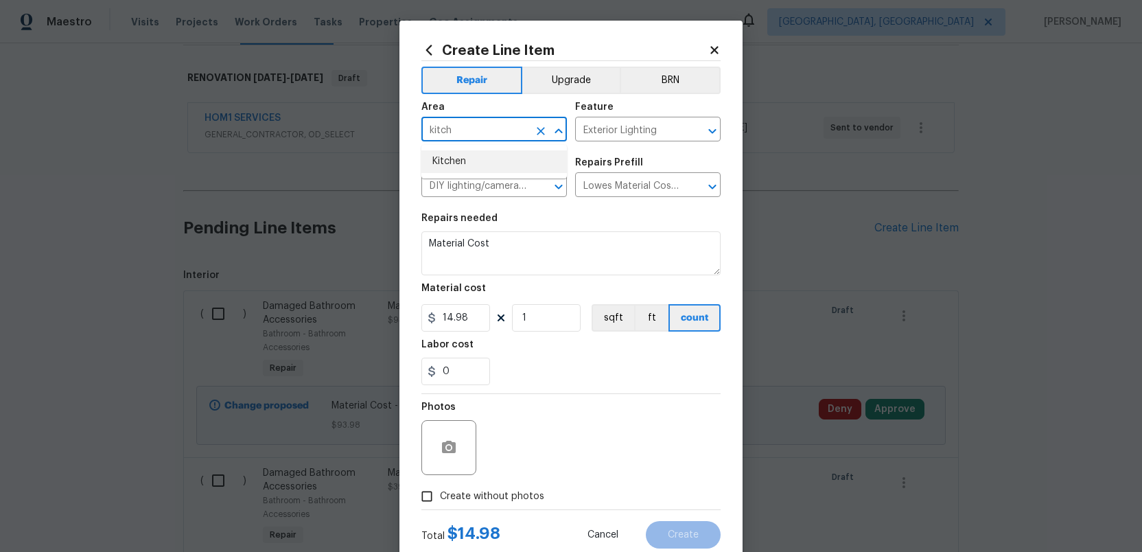
click at [439, 157] on li "Kitchen" at bounding box center [495, 161] width 146 height 23
type input "Kitchen"
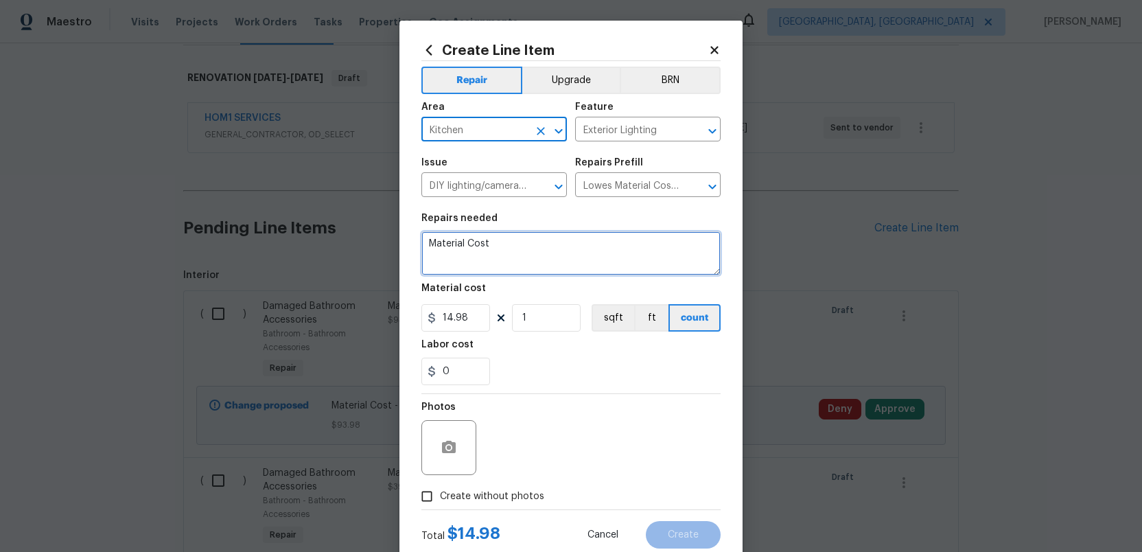
click at [507, 250] on textarea "Material Cost" at bounding box center [571, 253] width 299 height 44
type textarea "Material Cost - lens"
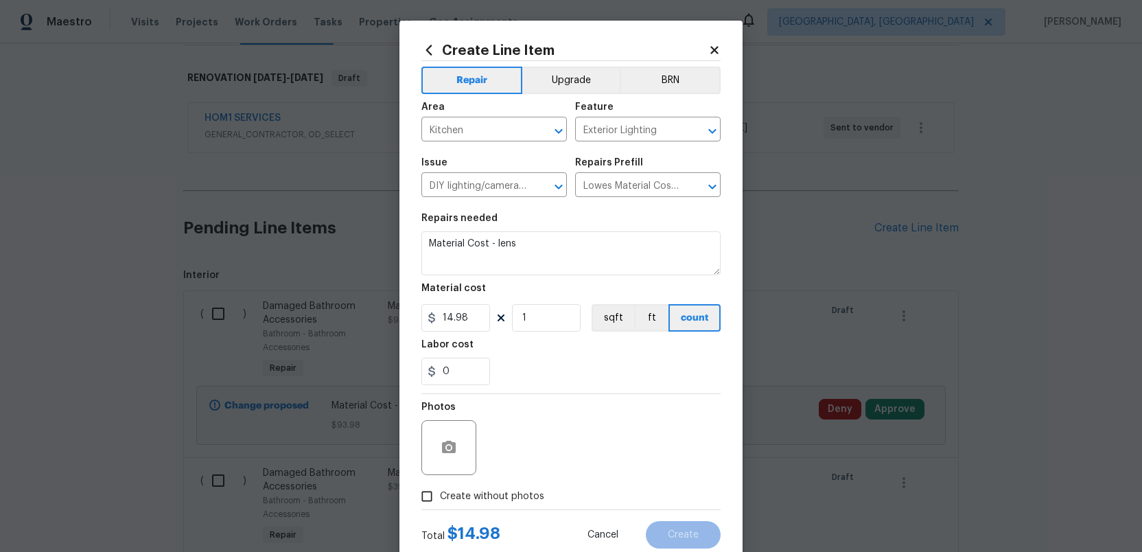
click at [428, 494] on input "Create without photos" at bounding box center [427, 496] width 26 height 26
checkbox input "true"
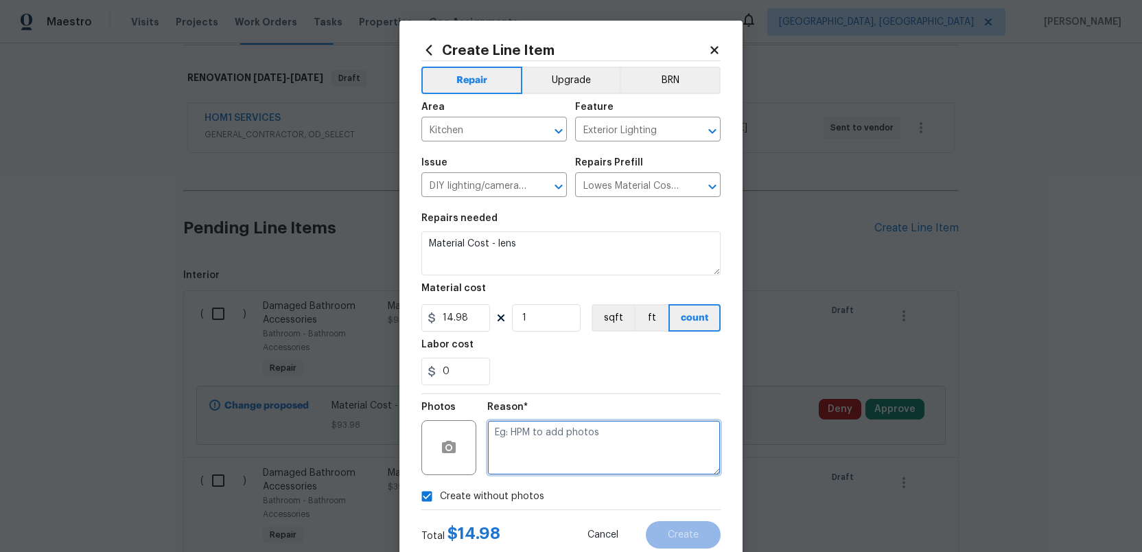
click at [522, 465] on textarea at bounding box center [603, 447] width 233 height 55
type textarea "."
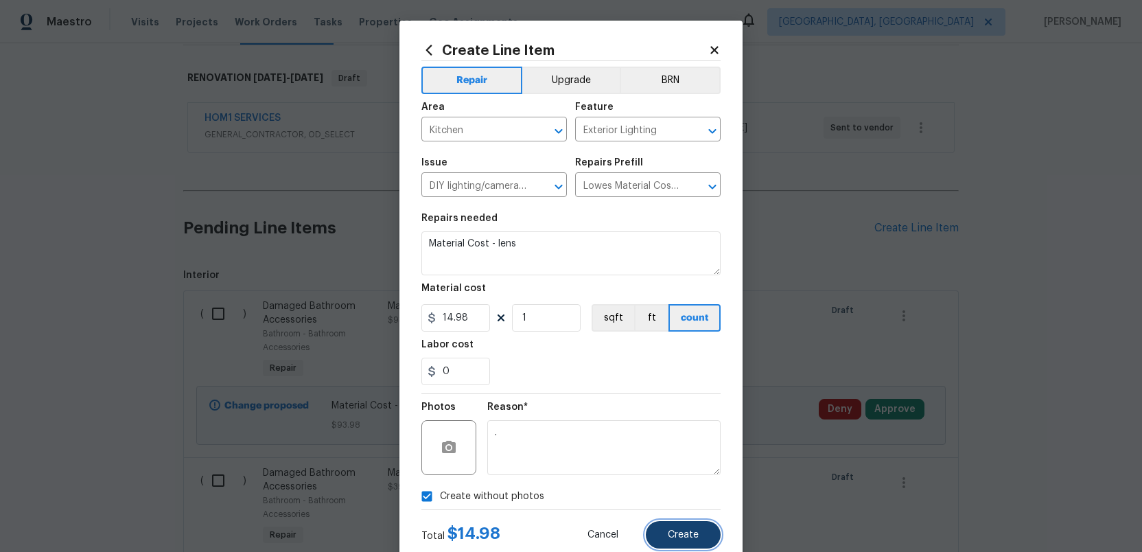
click at [667, 530] on button "Create" at bounding box center [683, 534] width 75 height 27
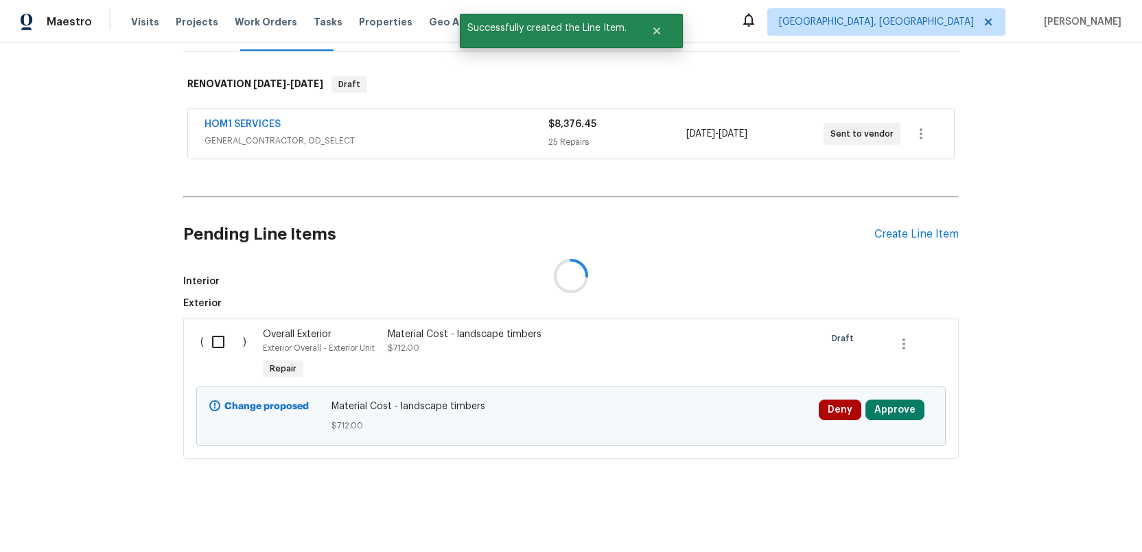
scroll to position [204, 0]
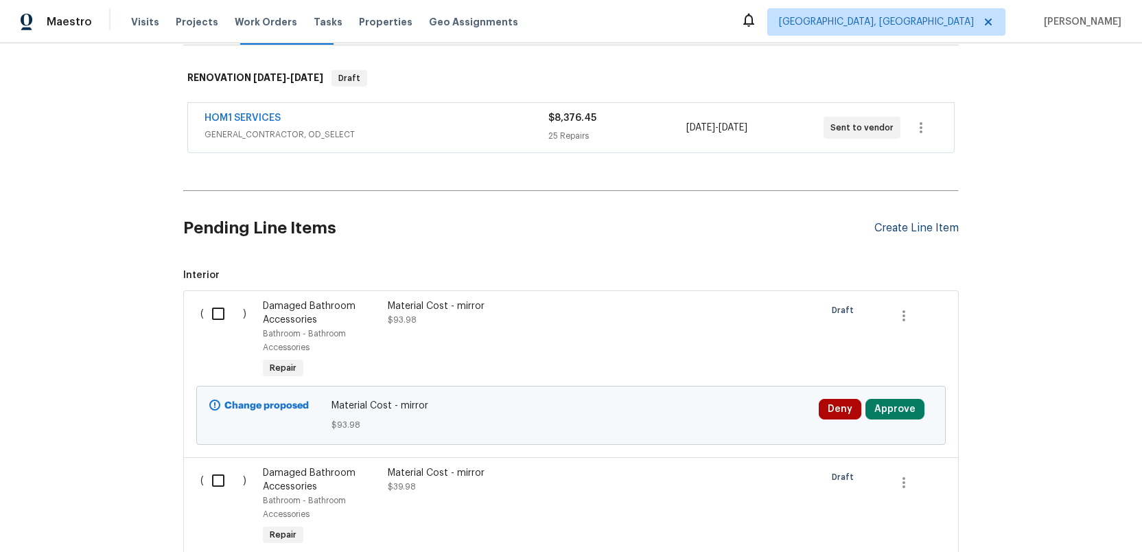
click at [899, 228] on div "Create Line Item" at bounding box center [917, 228] width 84 height 13
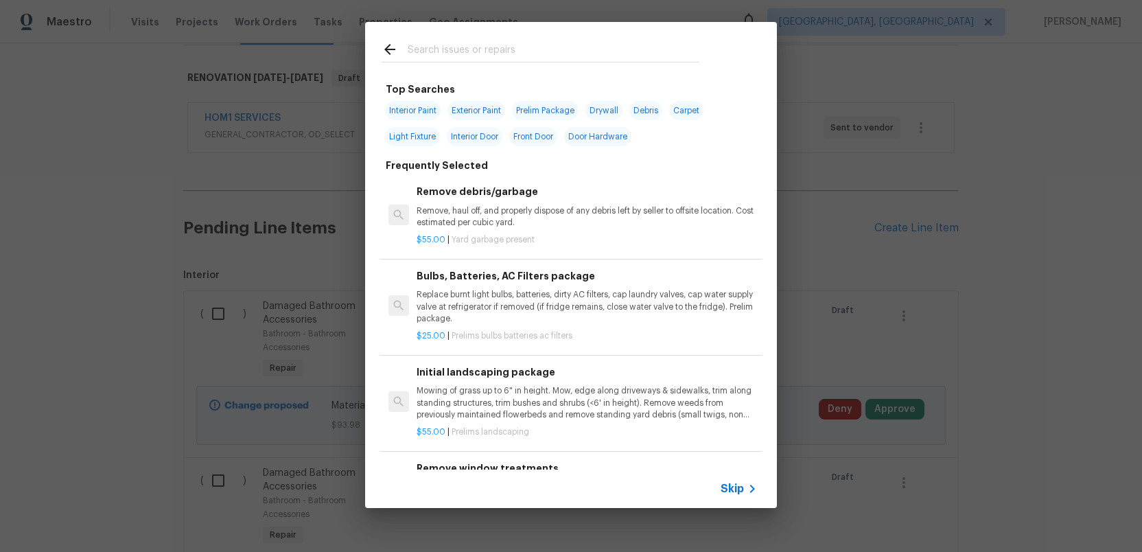
click at [437, 55] on input "text" at bounding box center [553, 51] width 291 height 21
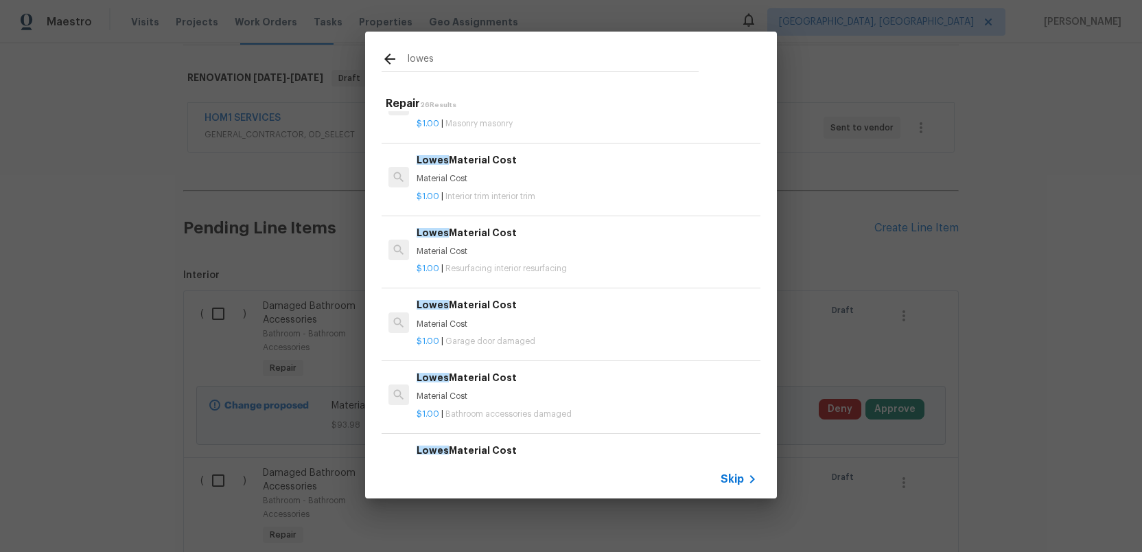
scroll to position [741, 0]
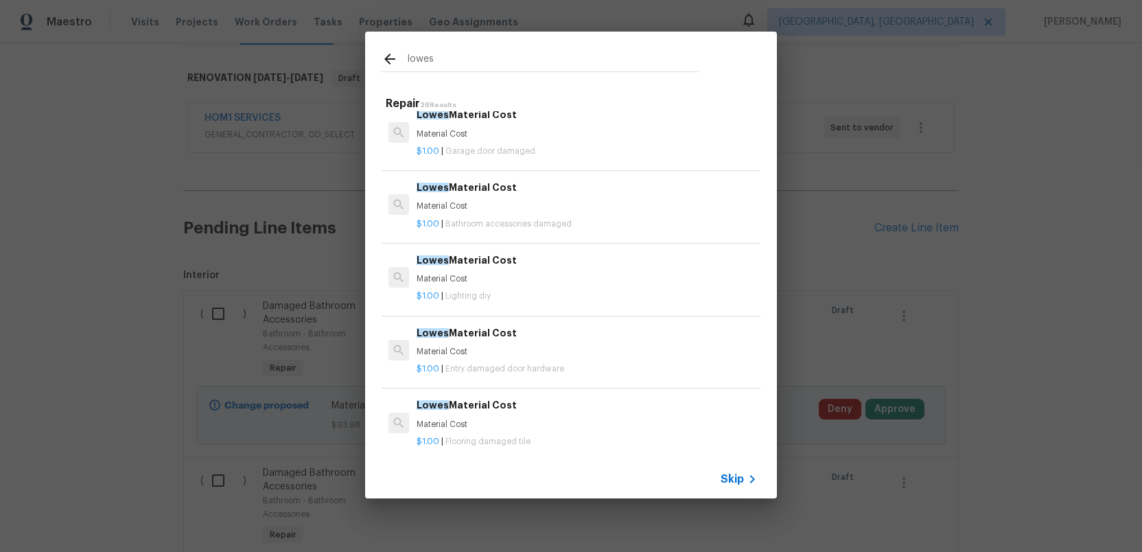
type input "lowes"
click at [460, 279] on p "Material Cost" at bounding box center [587, 279] width 341 height 12
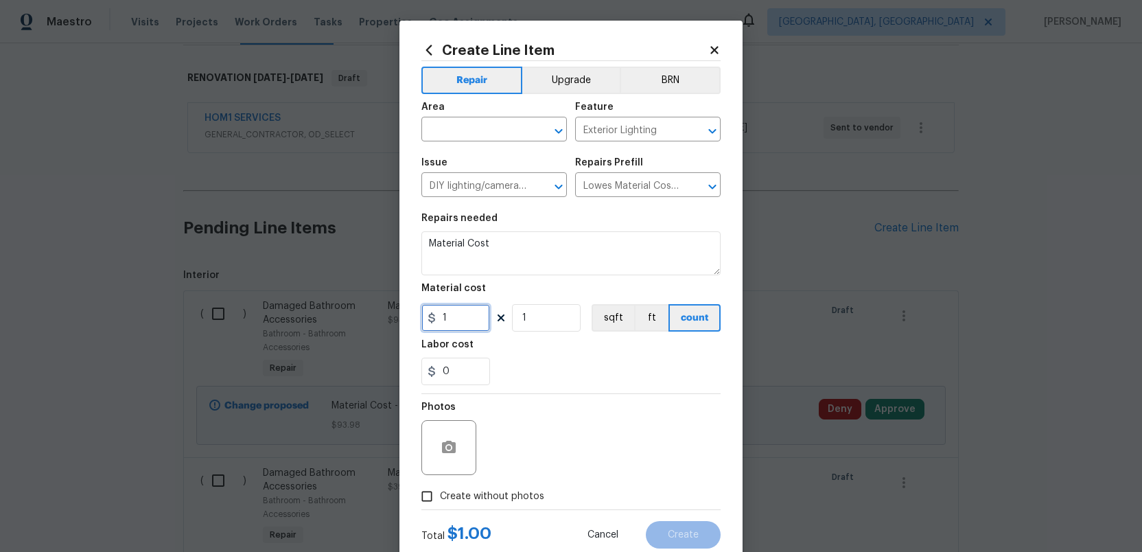
click at [448, 319] on input "1" at bounding box center [456, 317] width 69 height 27
type input "37.47"
click at [494, 139] on input "text" at bounding box center [475, 130] width 107 height 21
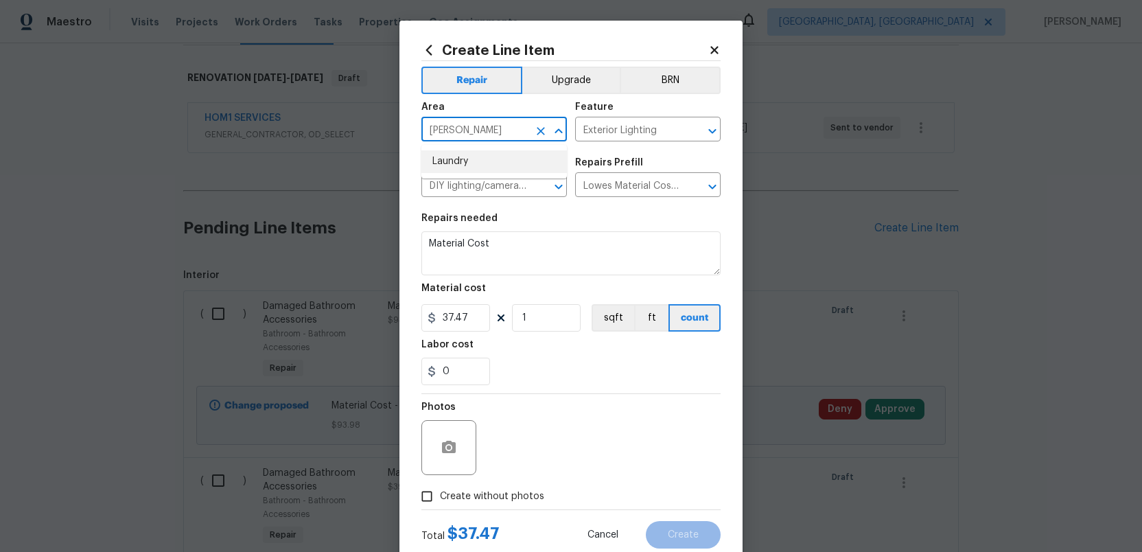
click at [470, 168] on li "Laundry" at bounding box center [495, 161] width 146 height 23
type input "Laundry"
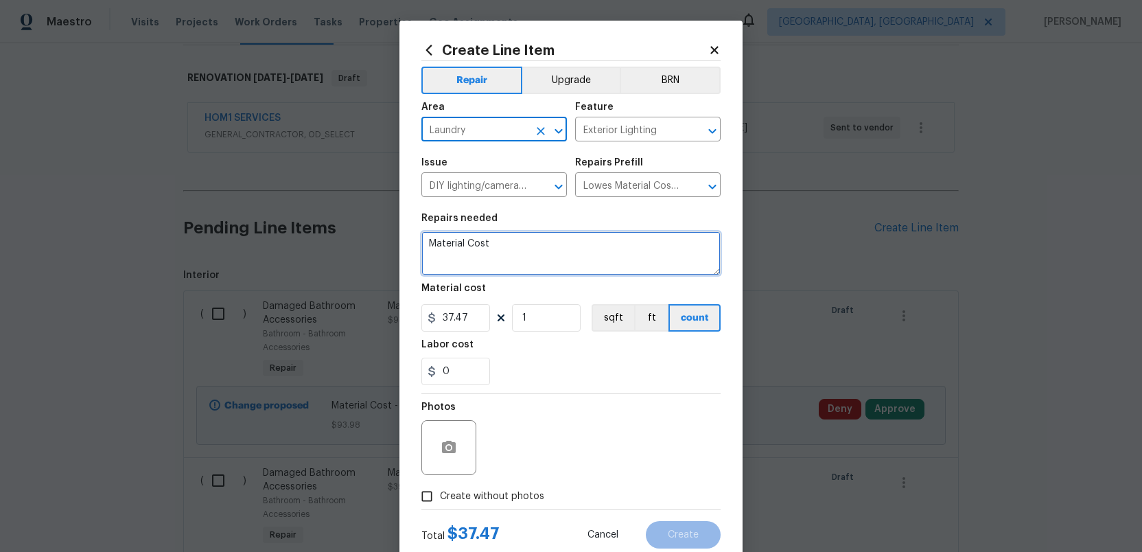
click at [505, 248] on textarea "Material Cost" at bounding box center [571, 253] width 299 height 44
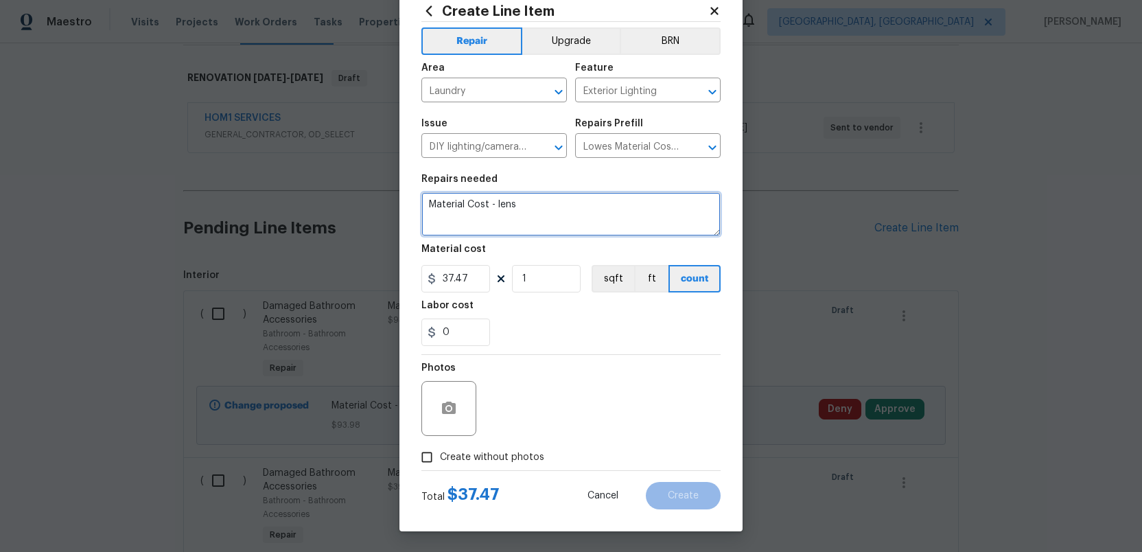
type textarea "Material Cost - lens"
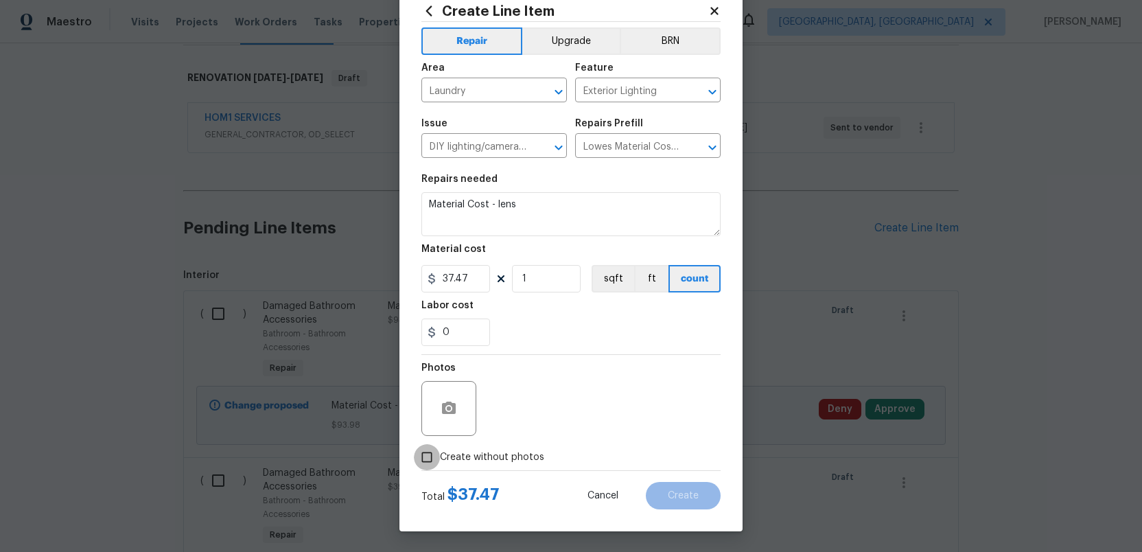
click at [425, 459] on input "Create without photos" at bounding box center [427, 457] width 26 height 26
checkbox input "true"
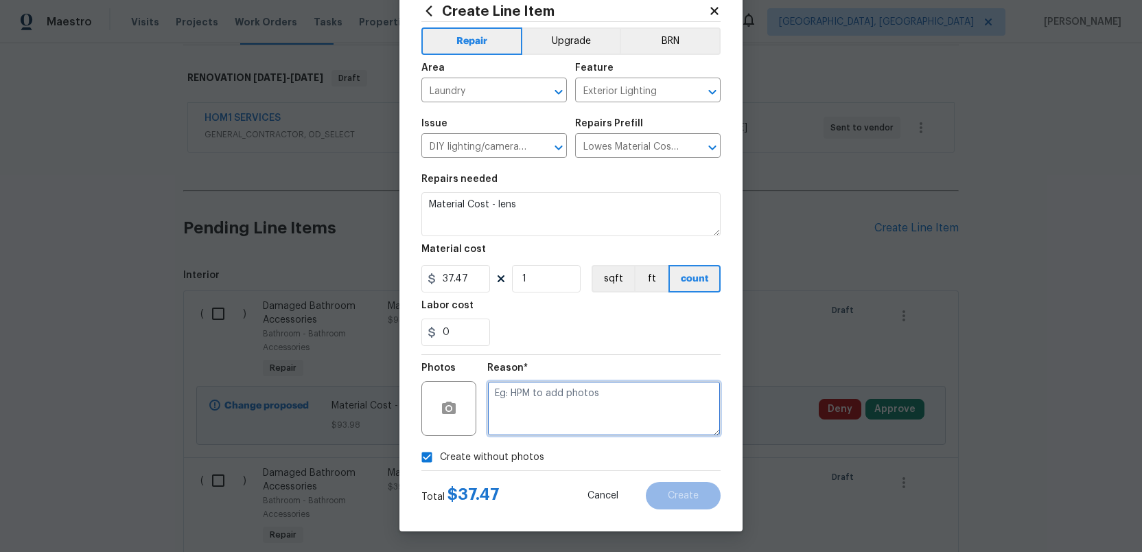
click at [546, 416] on textarea at bounding box center [603, 408] width 233 height 55
type textarea "."
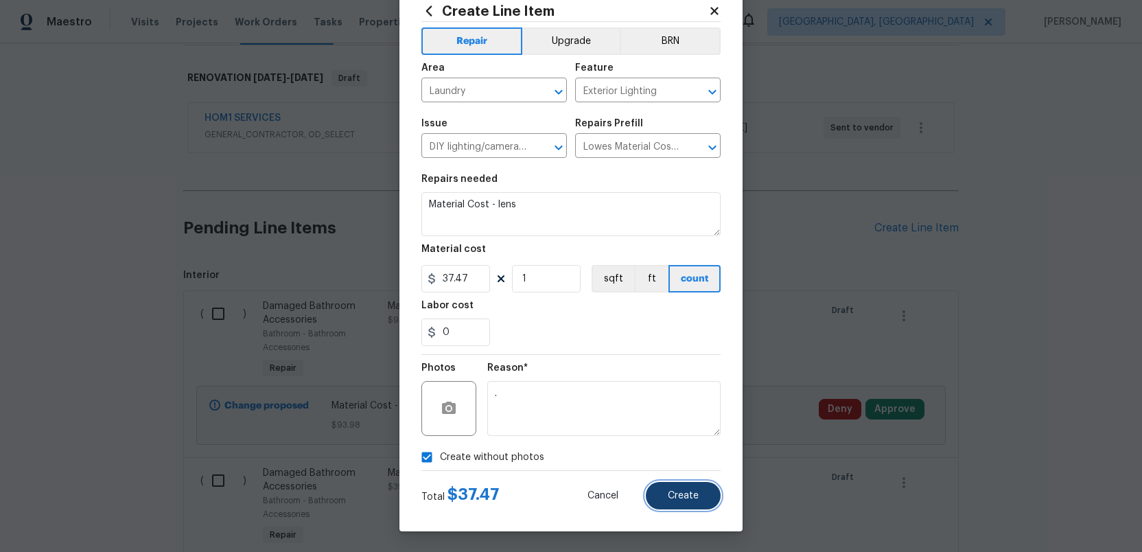
click at [681, 496] on span "Create" at bounding box center [683, 496] width 31 height 10
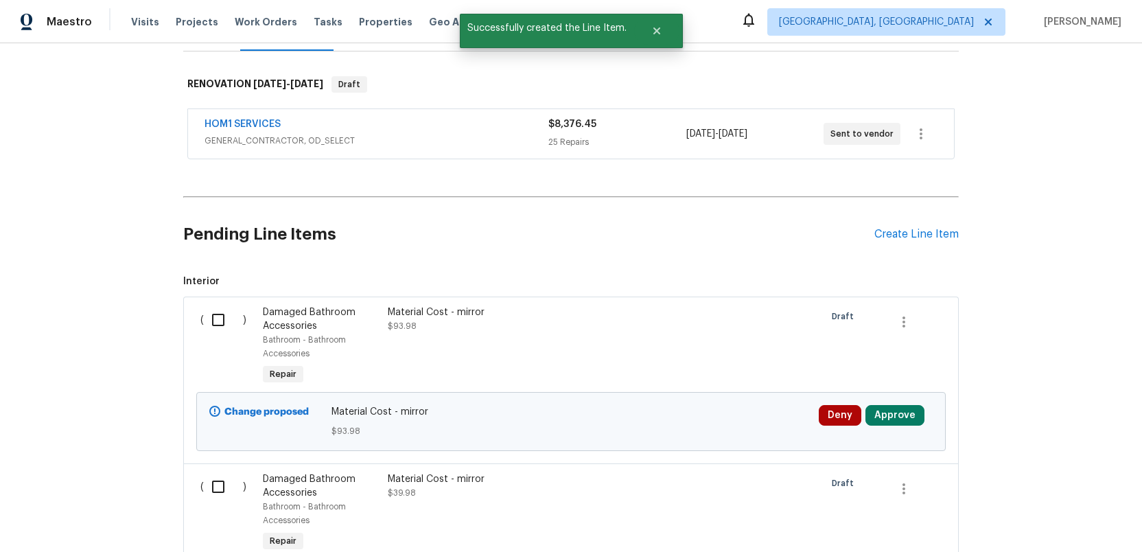
scroll to position [204, 0]
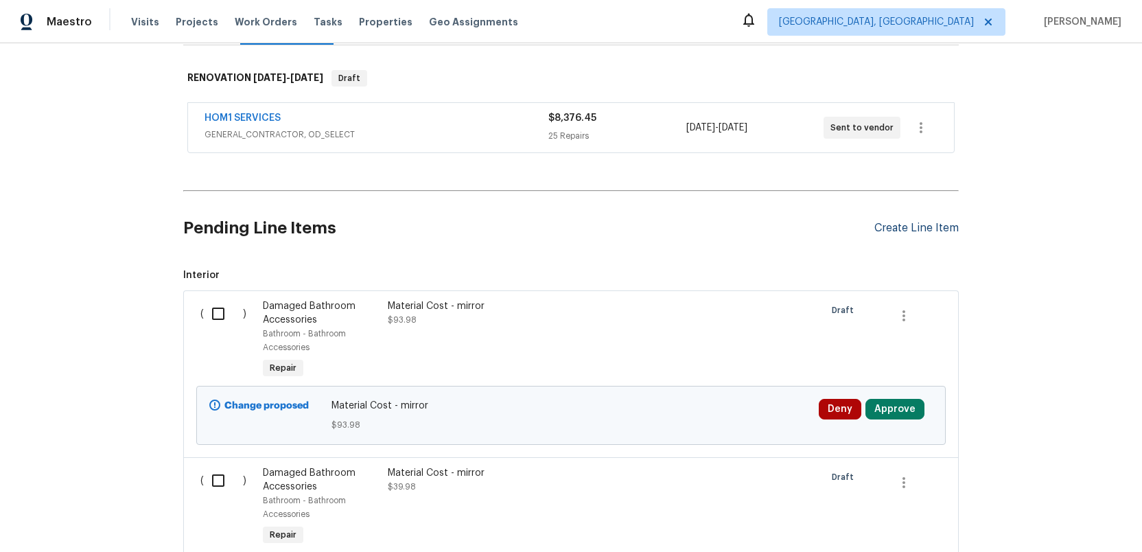
click at [907, 228] on div "Create Line Item" at bounding box center [917, 228] width 84 height 13
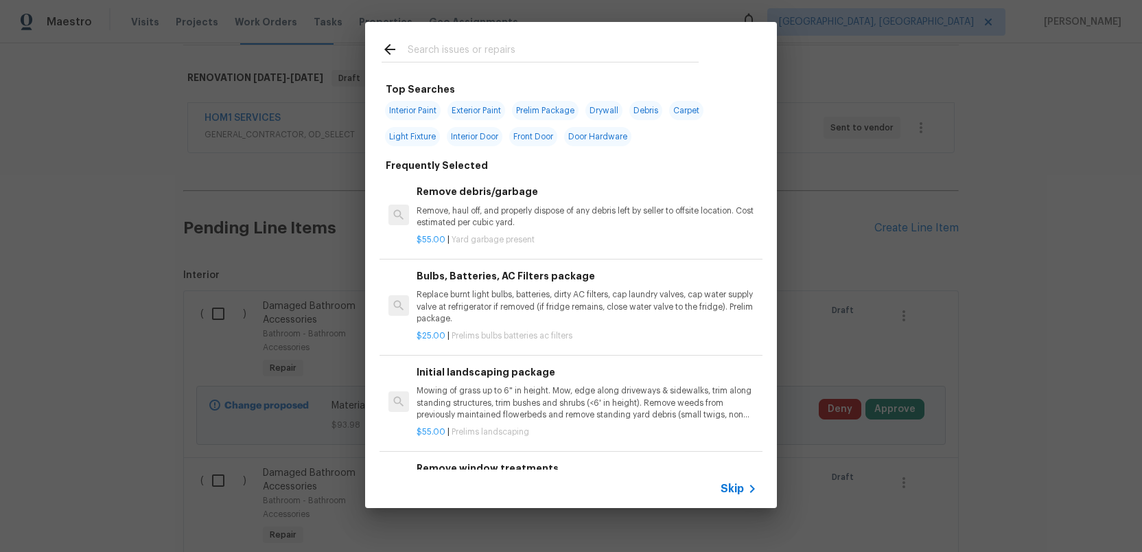
click at [466, 54] on input "text" at bounding box center [553, 51] width 291 height 21
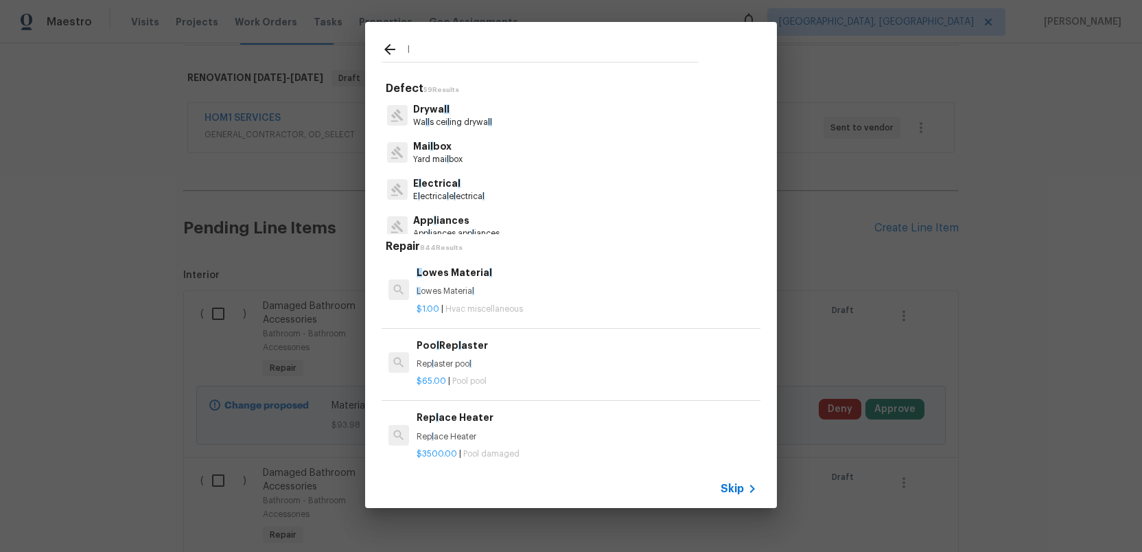
type input "l"
click at [662, 302] on div "$1.00 | Hvac miscellaneous" at bounding box center [587, 306] width 341 height 17
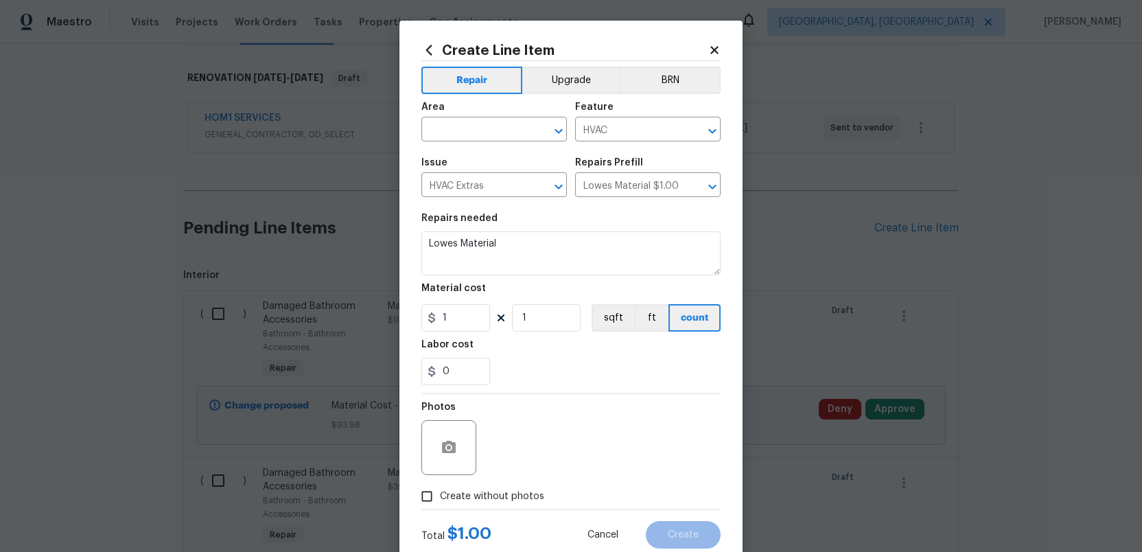
click at [711, 49] on icon at bounding box center [714, 50] width 12 height 12
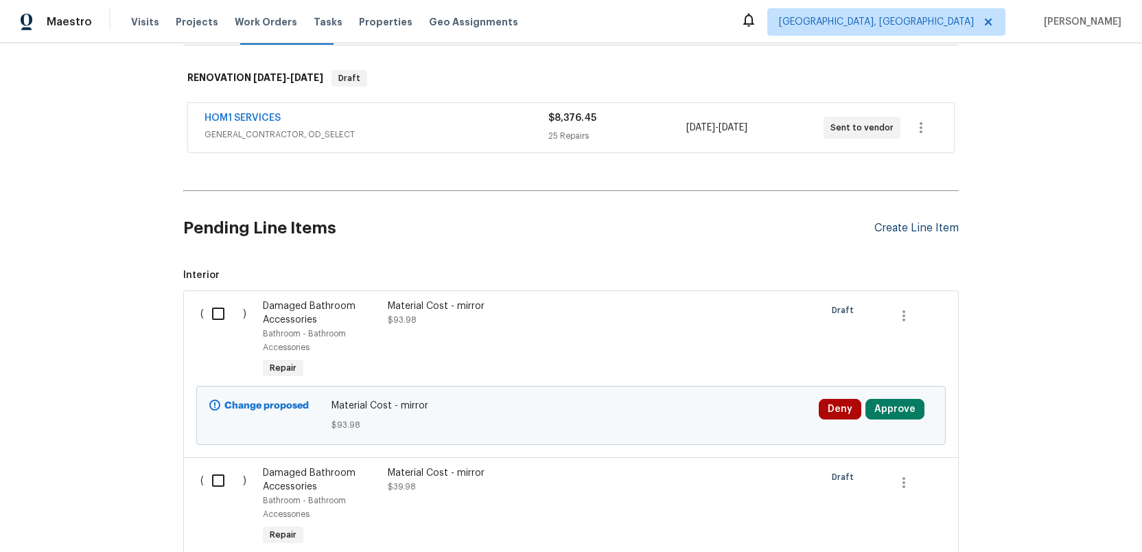
click at [895, 227] on div "Create Line Item" at bounding box center [917, 228] width 84 height 13
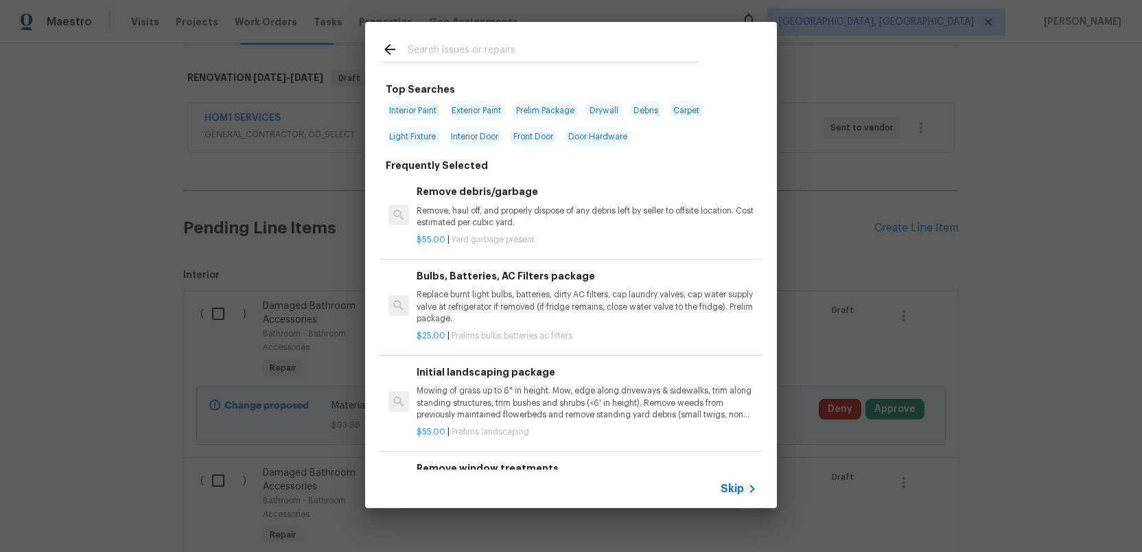
click at [457, 56] on input "text" at bounding box center [553, 51] width 291 height 21
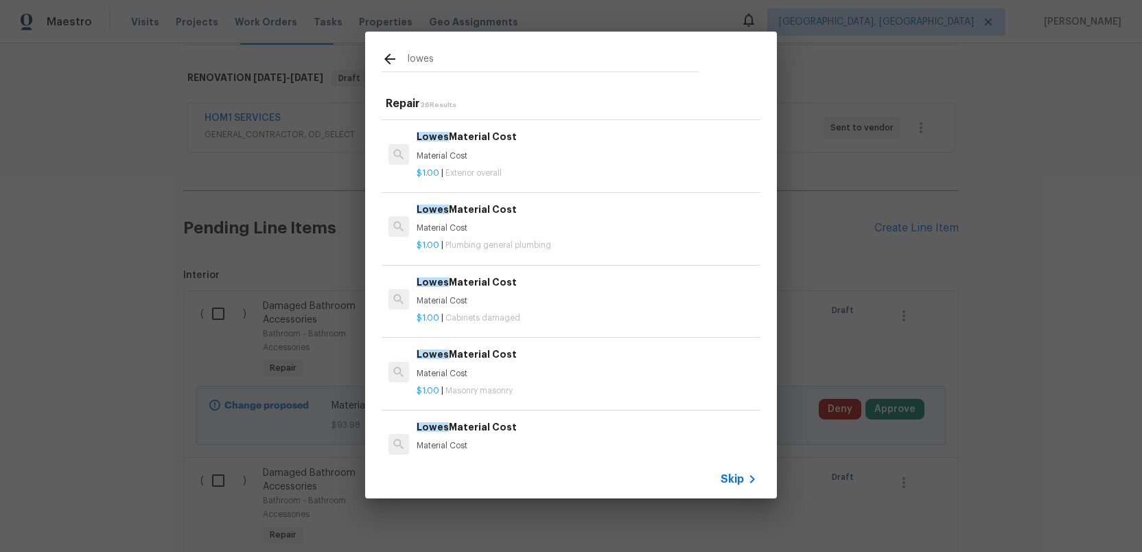
scroll to position [285, 0]
type input "lowes"
click at [446, 368] on p "Material Cost" at bounding box center [587, 373] width 341 height 12
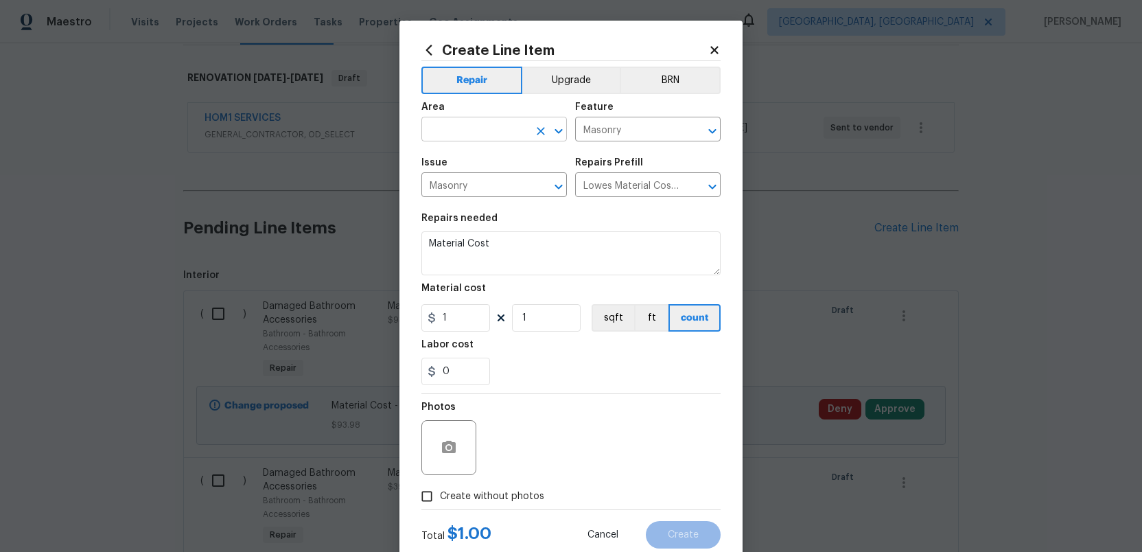
click at [452, 134] on input "text" at bounding box center [475, 130] width 107 height 21
click at [452, 183] on li "Exterior Overall" at bounding box center [495, 184] width 146 height 23
type input "Exterior Overall"
click at [449, 321] on input "1" at bounding box center [456, 317] width 69 height 27
type input "6.88"
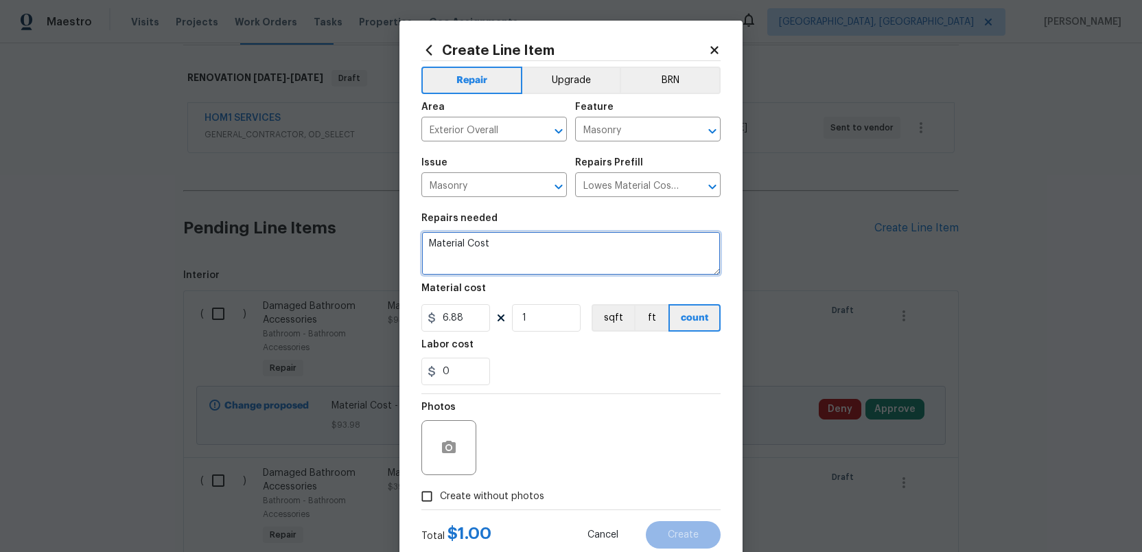
click at [502, 251] on textarea "Material Cost" at bounding box center [571, 253] width 299 height 44
type textarea "Material Cost - mortar"
click at [422, 501] on input "Create without photos" at bounding box center [427, 496] width 26 height 26
checkbox input "true"
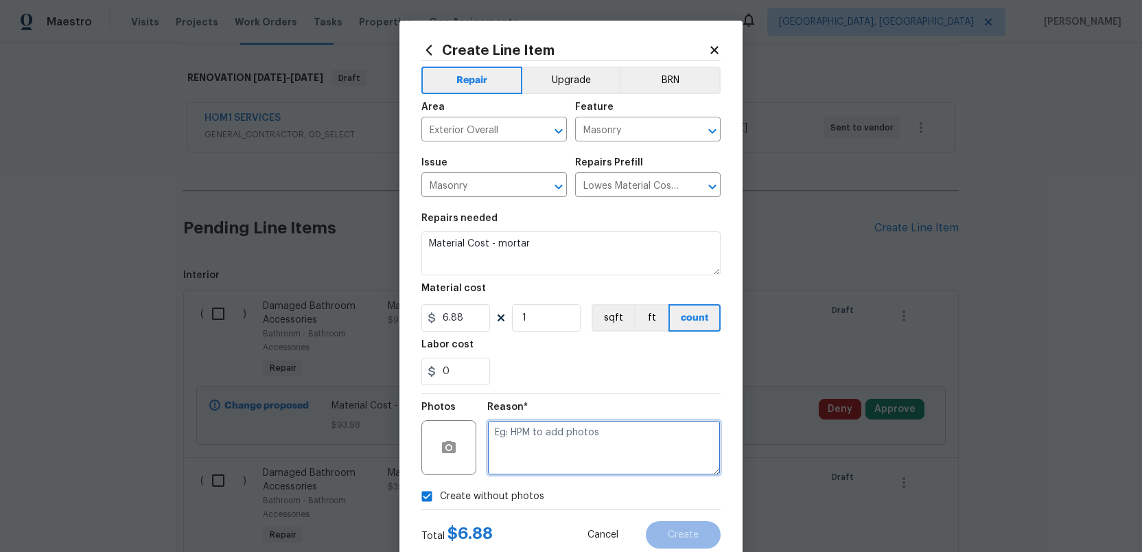
click at [523, 470] on textarea at bounding box center [603, 447] width 233 height 55
type textarea "."
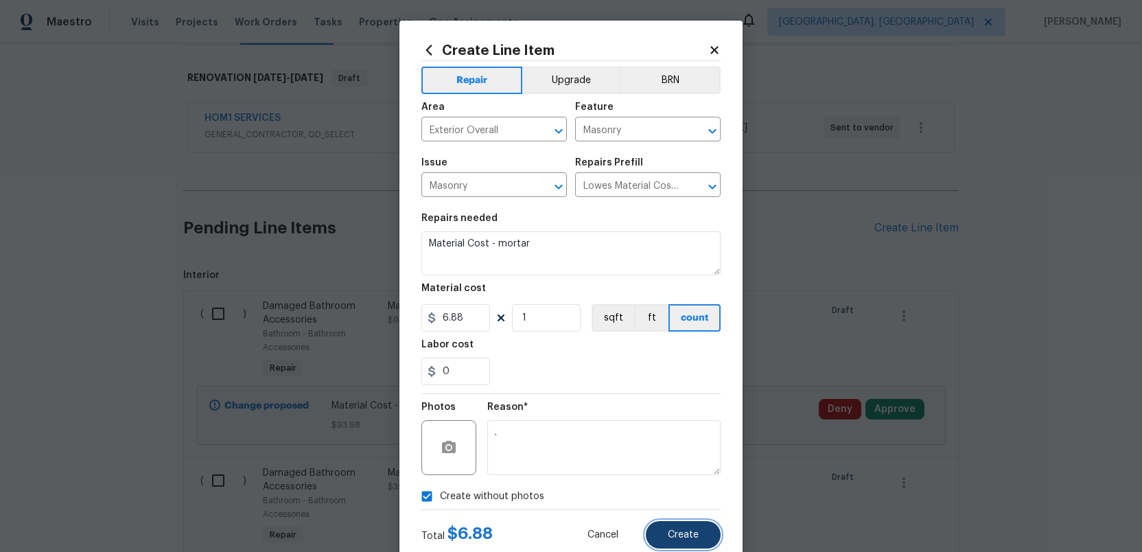
click at [686, 540] on span "Create" at bounding box center [683, 535] width 31 height 10
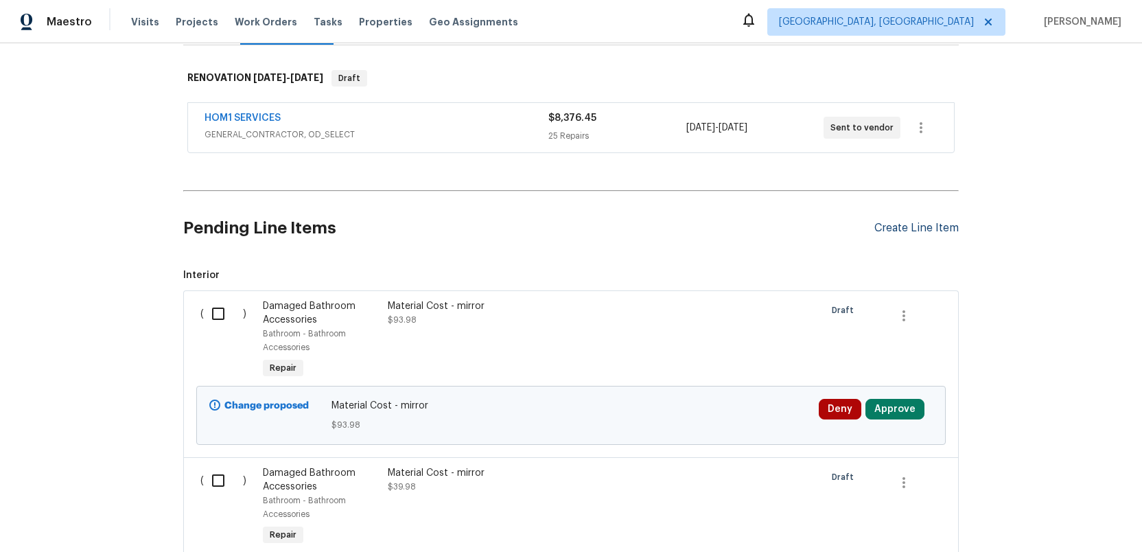
click at [897, 227] on div "Create Line Item" at bounding box center [917, 228] width 84 height 13
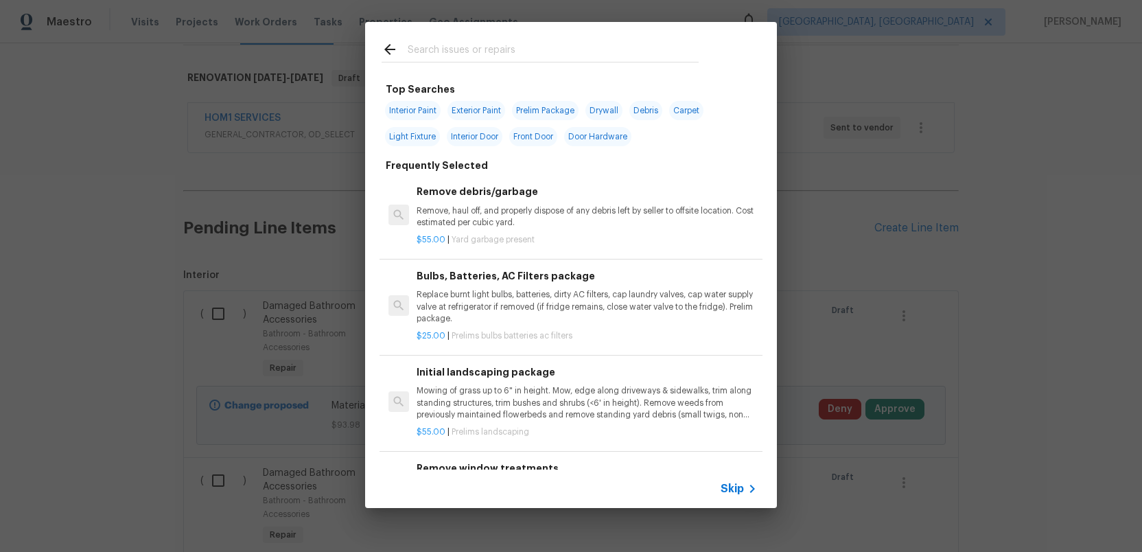
click at [433, 51] on input "text" at bounding box center [553, 51] width 291 height 21
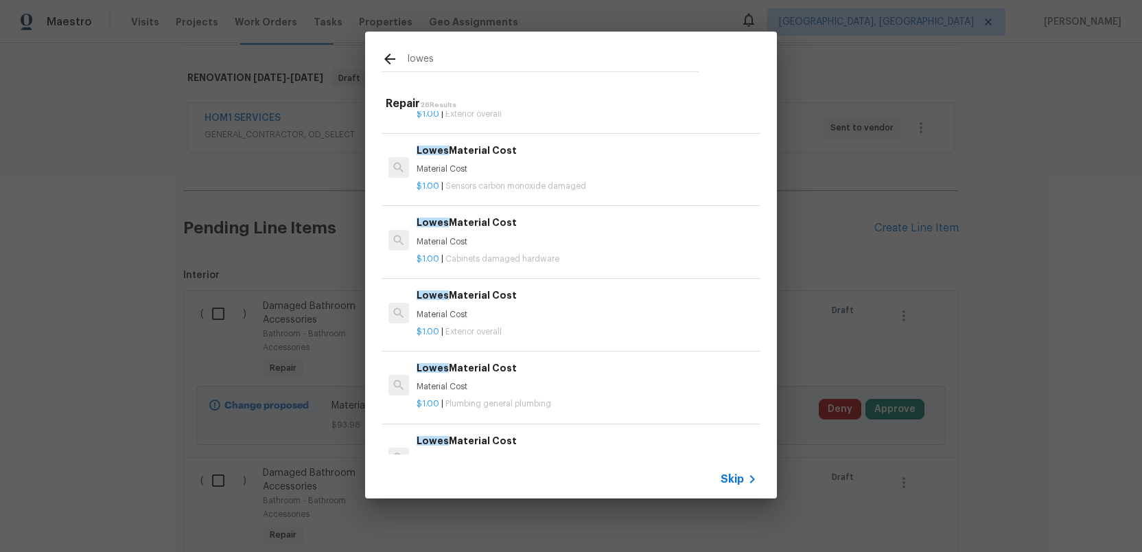
scroll to position [148, 0]
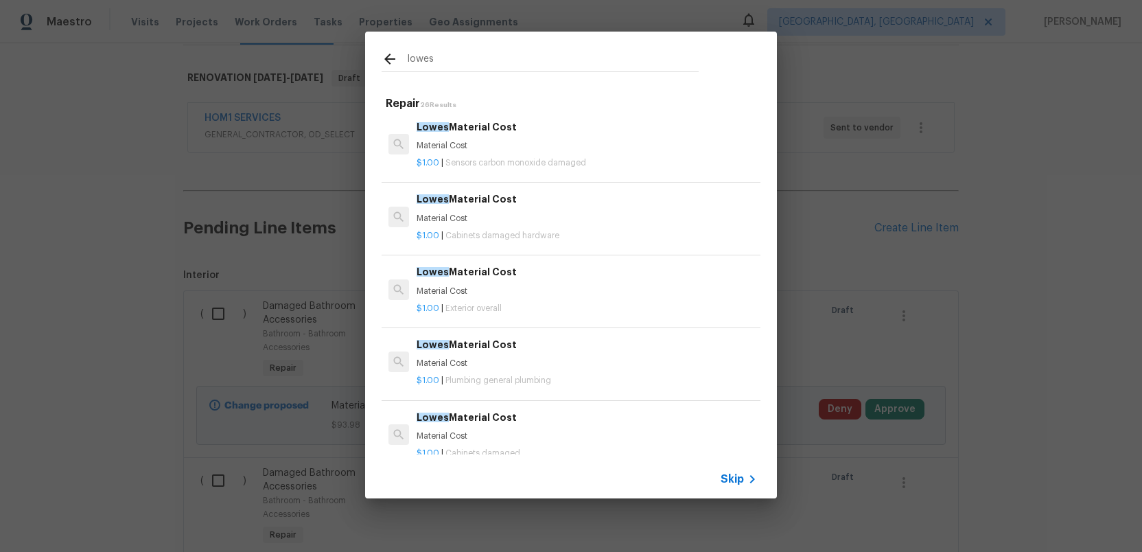
type input "lowes"
click at [448, 281] on div "Lowes Material Cost Material Cost" at bounding box center [587, 280] width 341 height 33
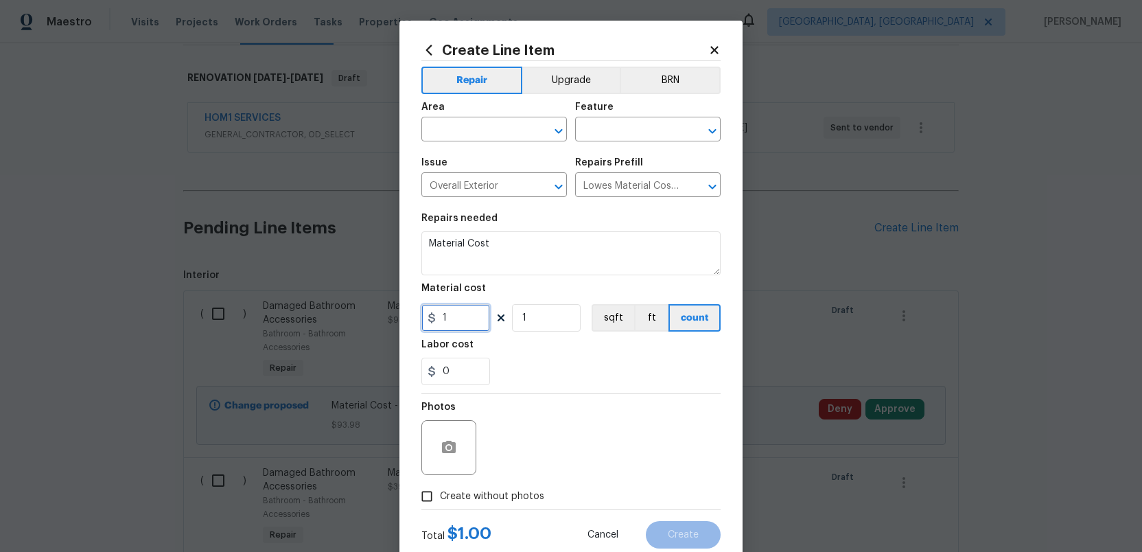
click at [448, 319] on input "1" at bounding box center [456, 317] width 69 height 27
click at [446, 314] on input "1.98" at bounding box center [456, 317] width 69 height 27
type input "0.98"
click at [533, 320] on input "1" at bounding box center [546, 317] width 69 height 27
type input "100"
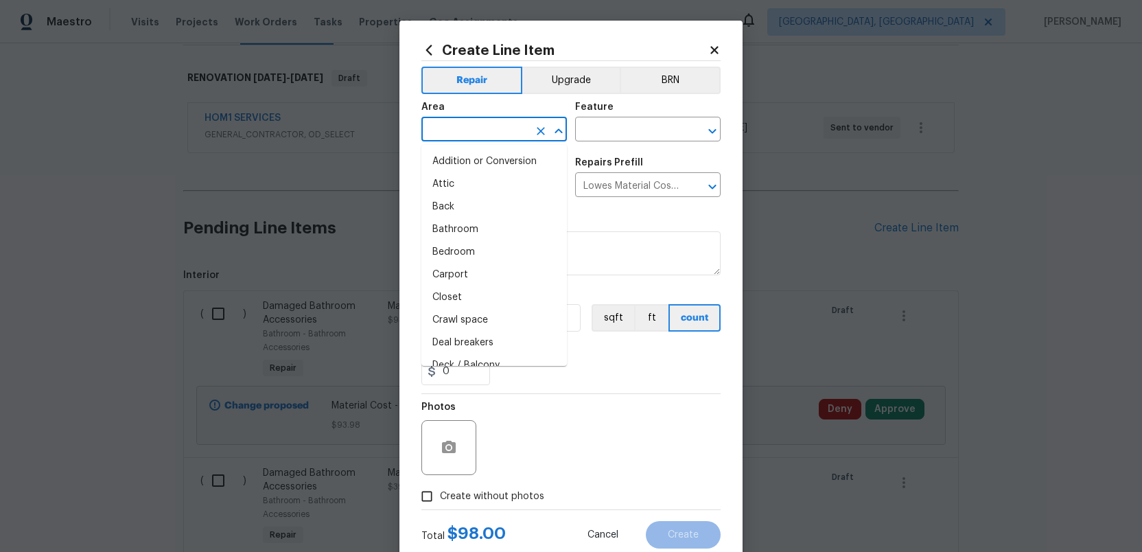
click at [490, 132] on input "text" at bounding box center [475, 130] width 107 height 21
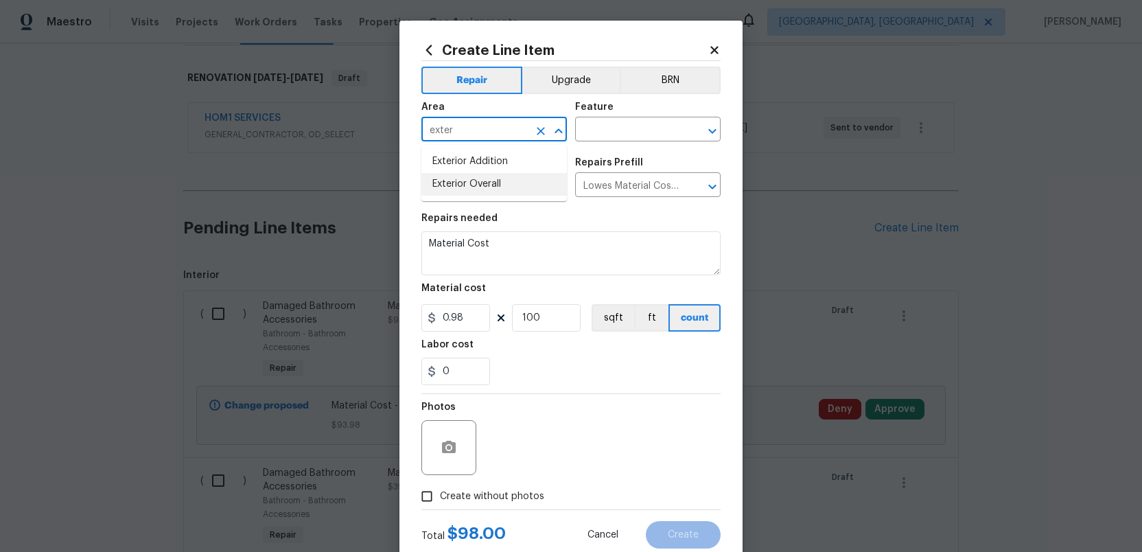
click at [479, 183] on li "Exterior Overall" at bounding box center [495, 184] width 146 height 23
type input "Exterior Overall"
click at [603, 130] on input "text" at bounding box center [628, 130] width 107 height 21
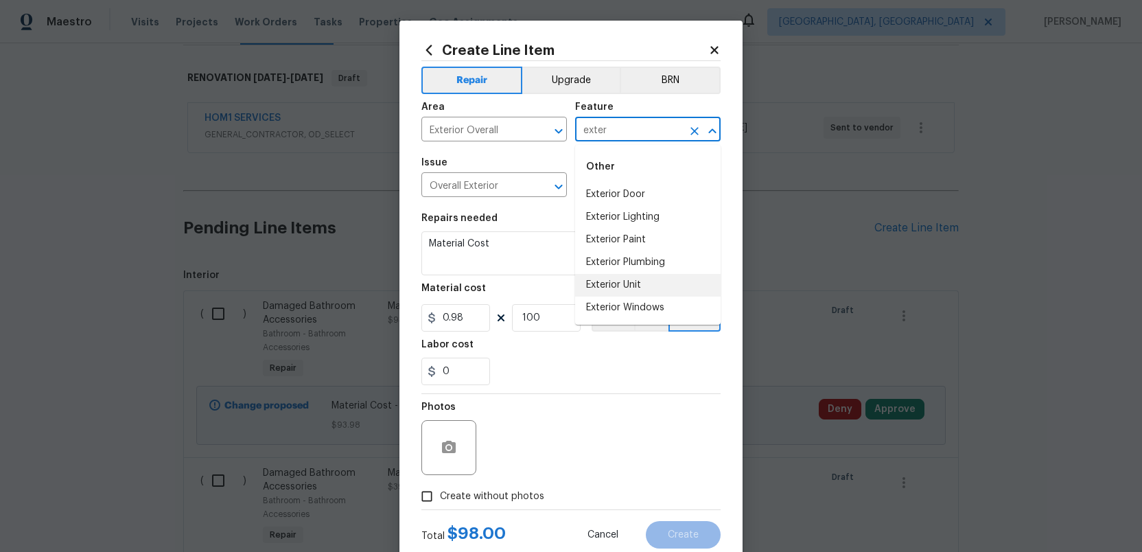
click at [605, 279] on li "Exterior Unit" at bounding box center [648, 285] width 146 height 23
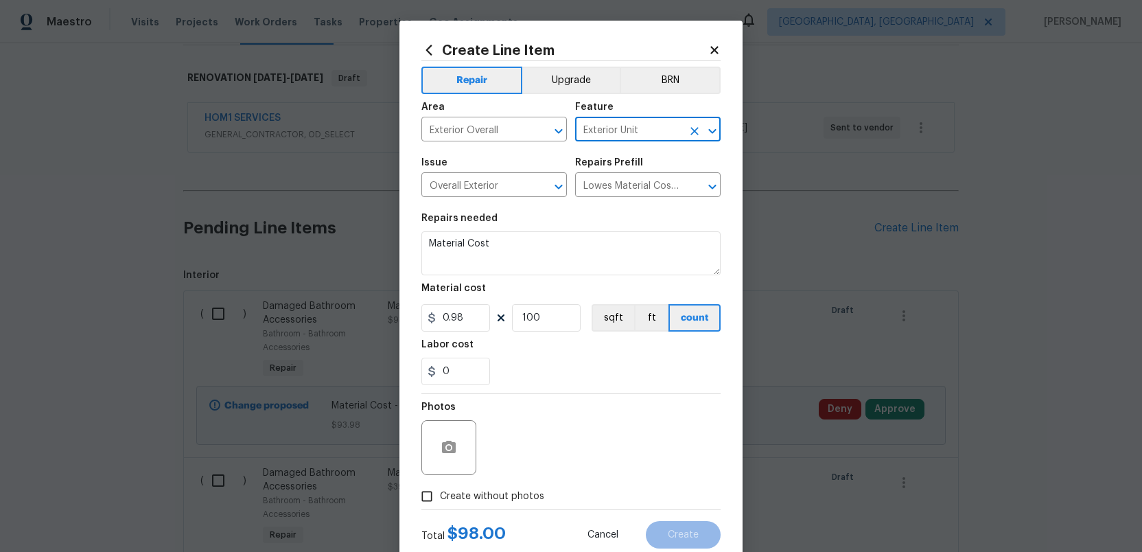
type input "Exterior Unit"
click at [511, 241] on textarea "Material Cost" at bounding box center [571, 253] width 299 height 44
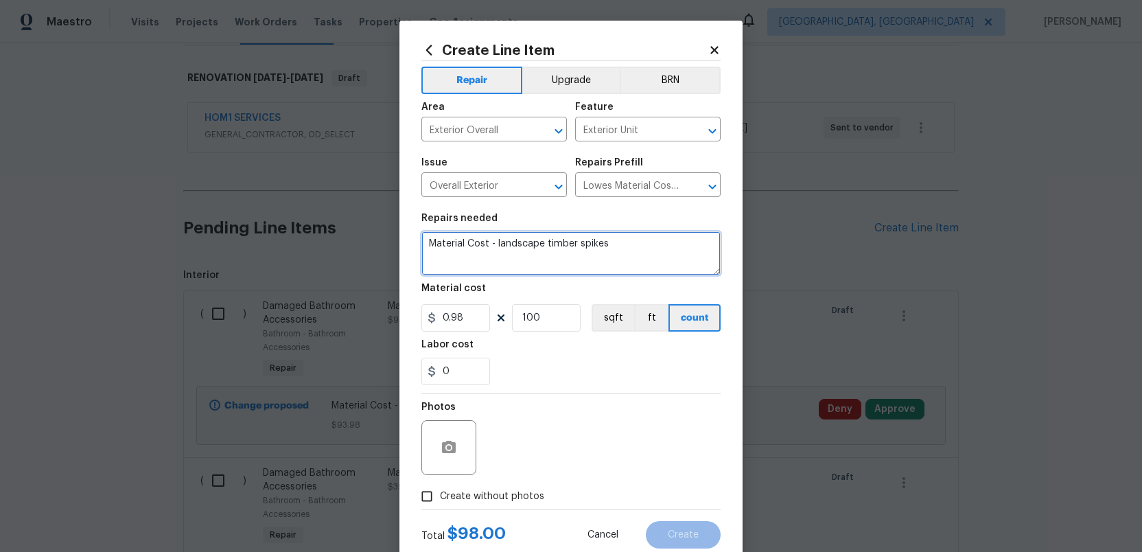
type textarea "Material Cost - landscape timber spikes"
click at [426, 497] on input "Create without photos" at bounding box center [427, 496] width 26 height 26
checkbox input "true"
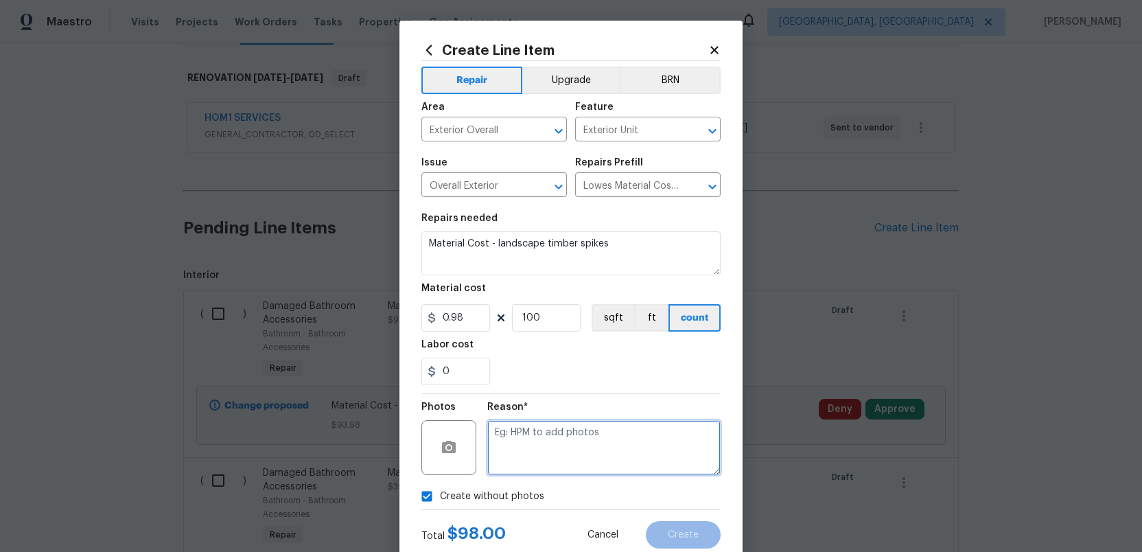
click at [545, 448] on textarea at bounding box center [603, 447] width 233 height 55
type textarea "."
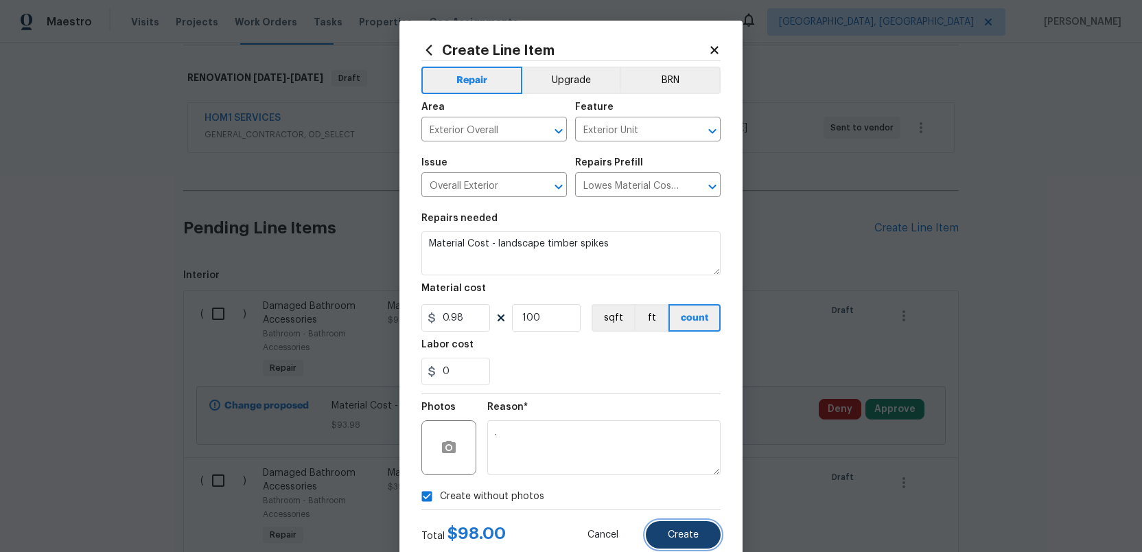
click at [673, 533] on span "Create" at bounding box center [683, 535] width 31 height 10
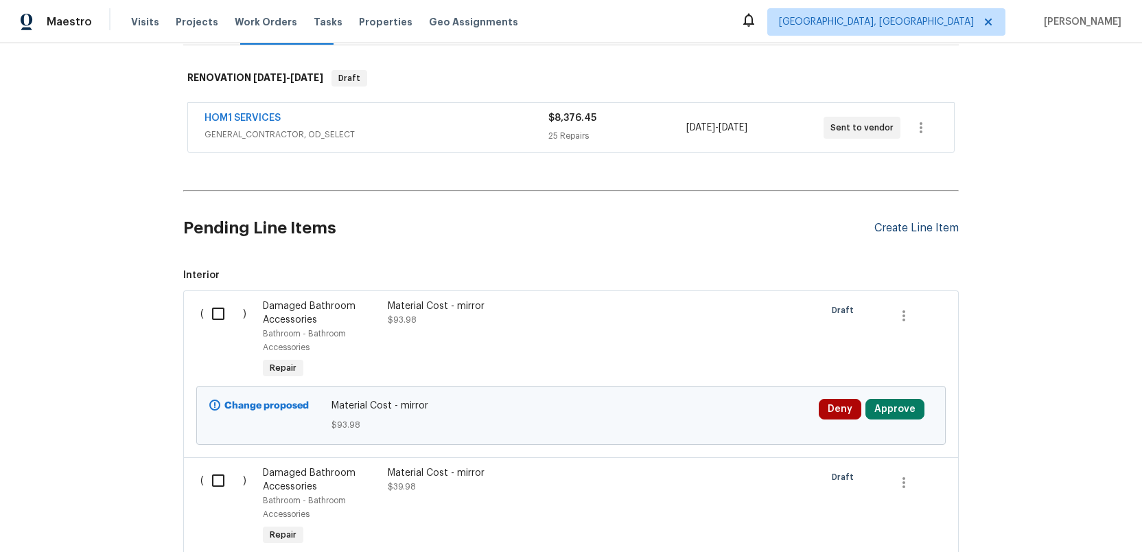
click at [922, 228] on div "Create Line Item" at bounding box center [917, 228] width 84 height 13
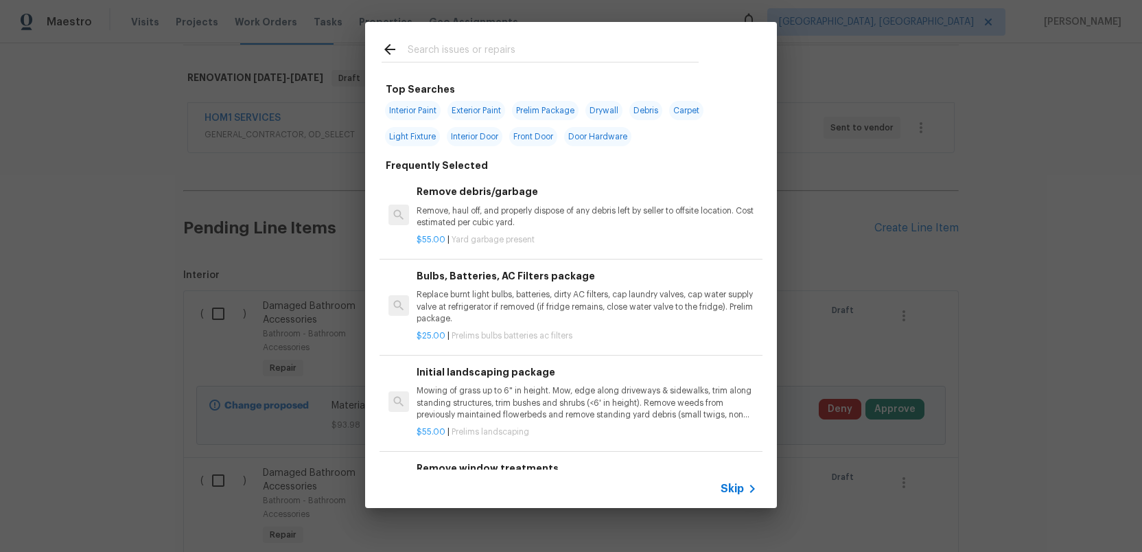
click at [476, 55] on input "text" at bounding box center [553, 51] width 291 height 21
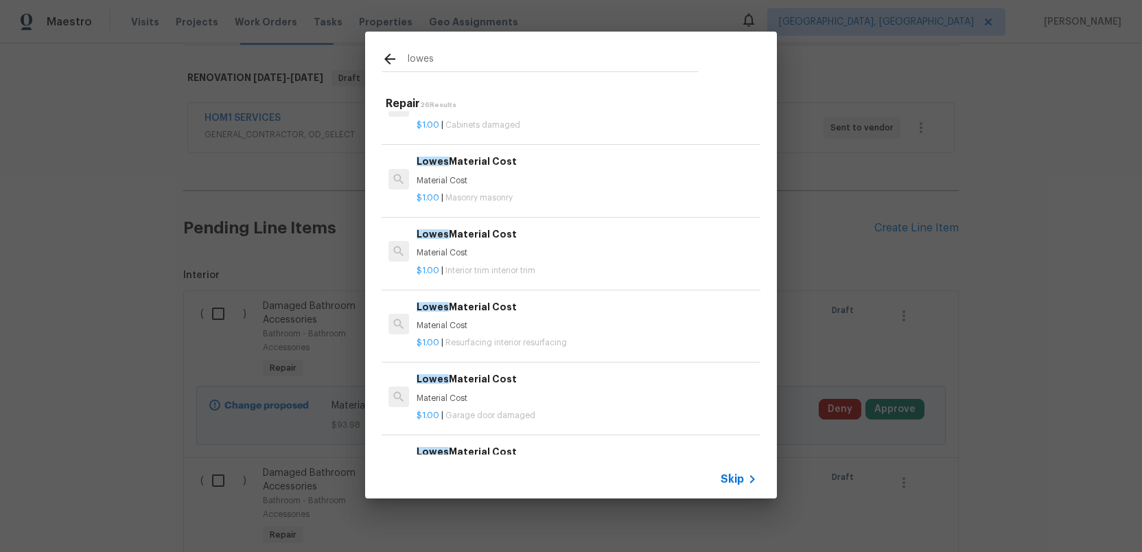
scroll to position [742, 0]
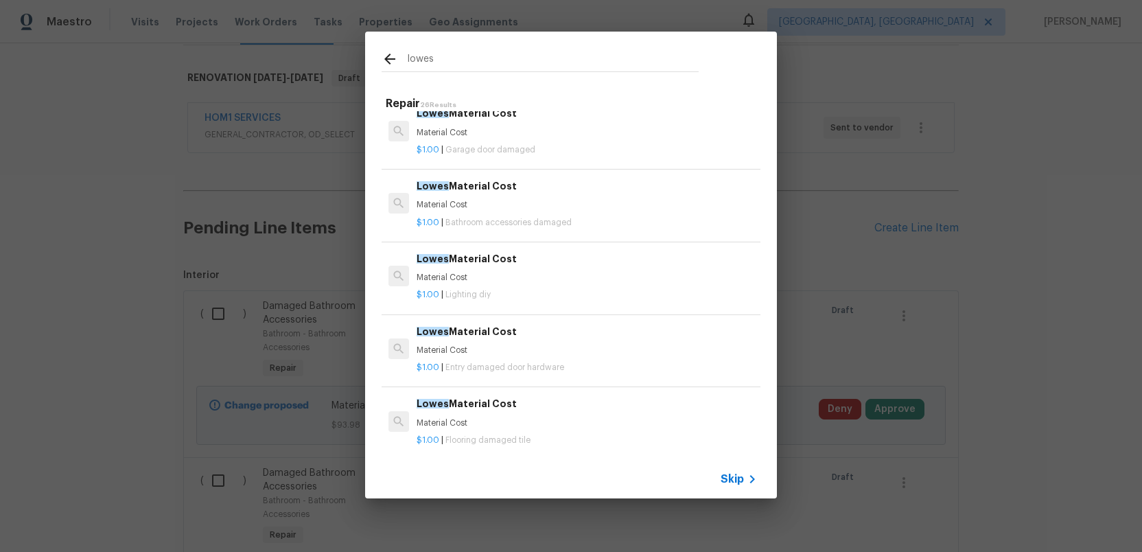
type input "lowes"
click at [454, 275] on p "Material Cost" at bounding box center [587, 278] width 341 height 12
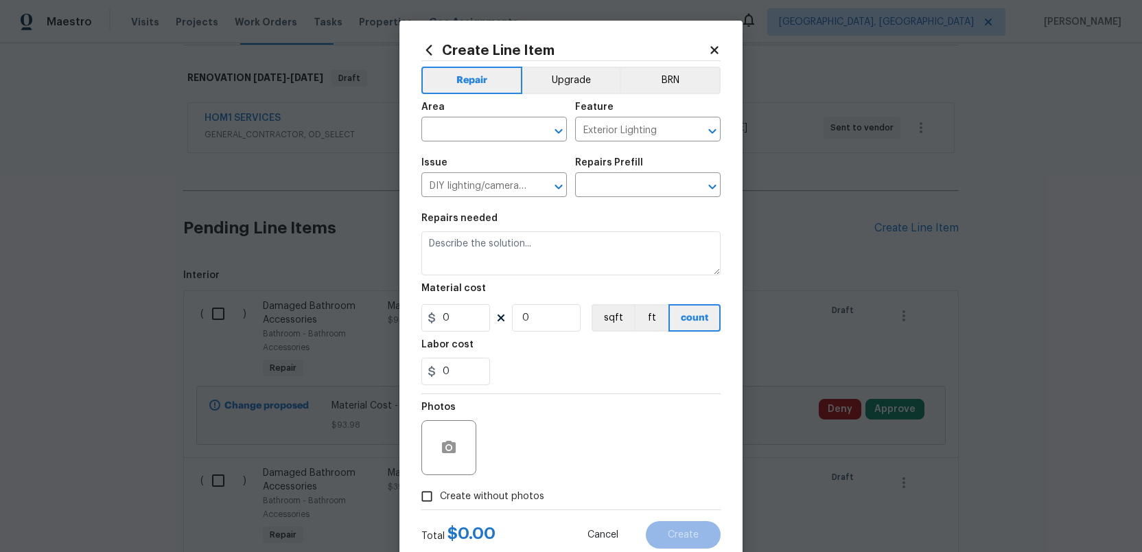
type input "Lowes Material Cost $1.00"
type textarea "Material Cost"
type input "1"
click at [459, 325] on input "1" at bounding box center [456, 317] width 69 height 27
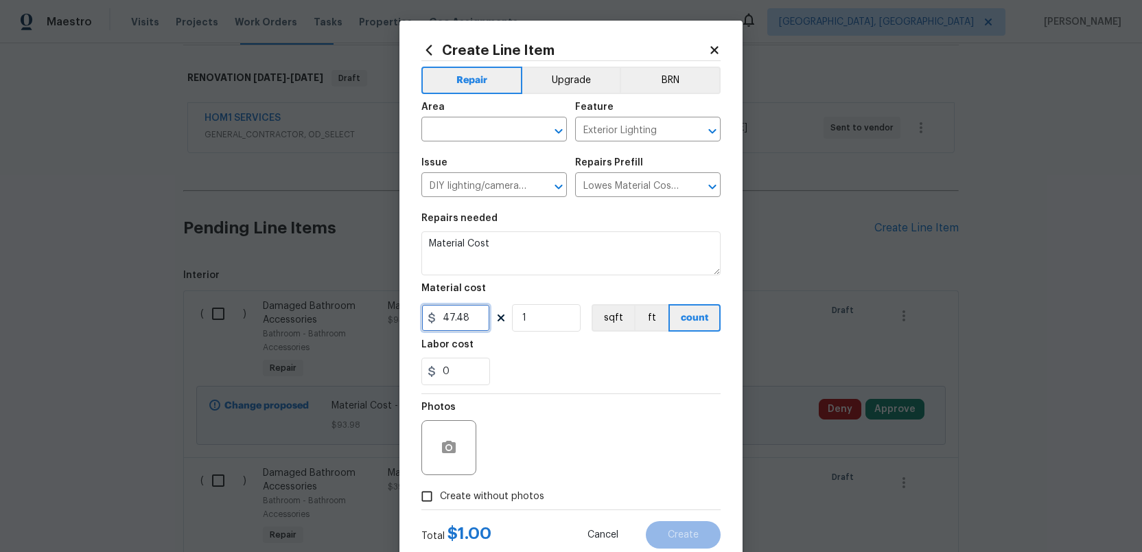
type input "47.48"
click at [531, 321] on input "1" at bounding box center [546, 317] width 69 height 27
type input "2"
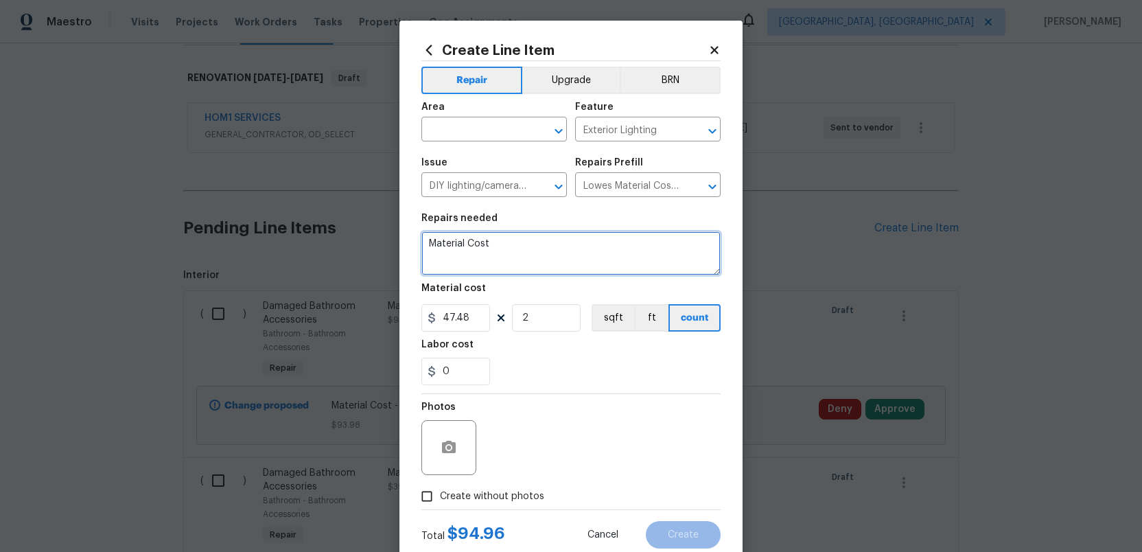
click at [524, 245] on textarea "Material Cost" at bounding box center [571, 253] width 299 height 44
type textarea "Material Cost - bath light"
click at [476, 134] on input "text" at bounding box center [475, 130] width 107 height 21
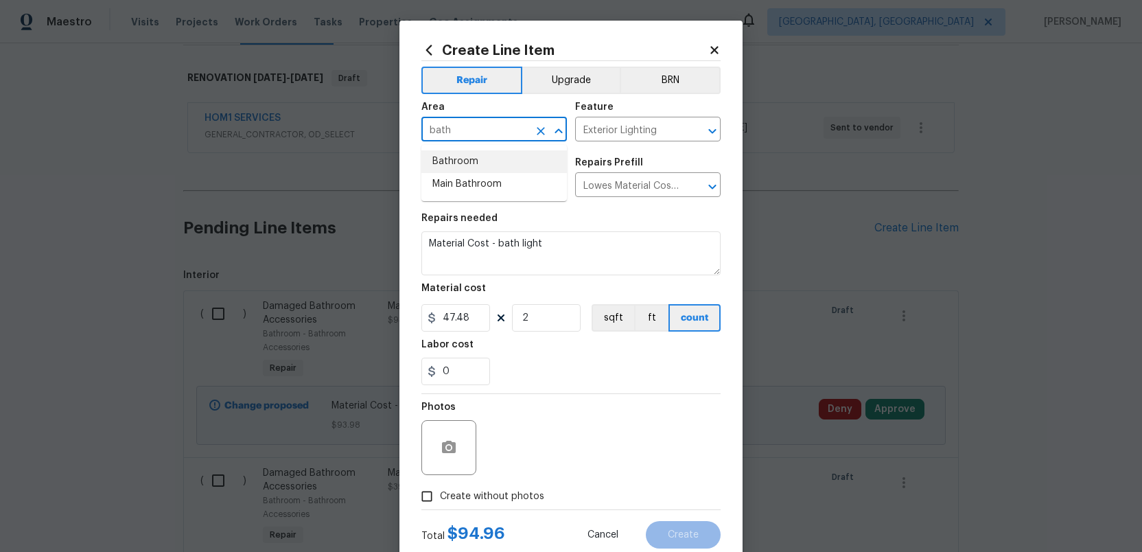
click at [461, 159] on li "Bathroom" at bounding box center [495, 161] width 146 height 23
type input "Bathroom"
click at [430, 495] on input "Create without photos" at bounding box center [427, 496] width 26 height 26
checkbox input "true"
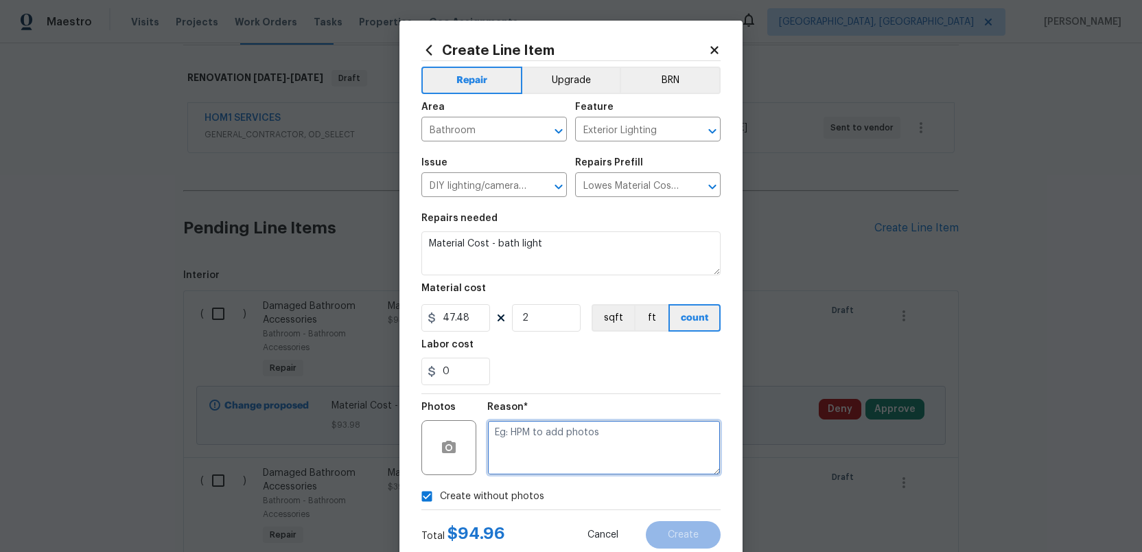
click at [537, 448] on textarea at bounding box center [603, 447] width 233 height 55
type textarea "."
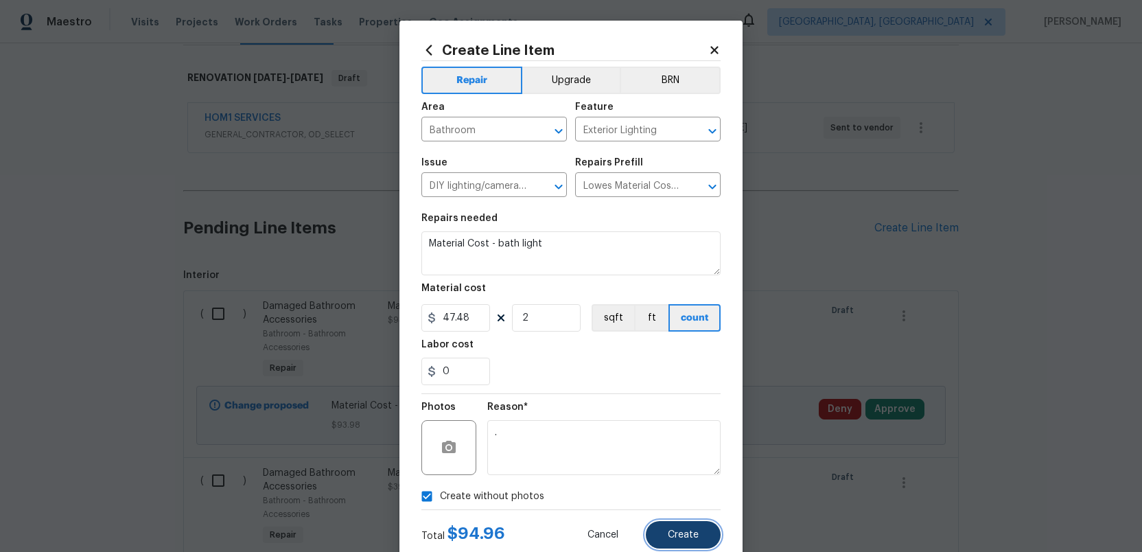
click at [678, 539] on span "Create" at bounding box center [683, 535] width 31 height 10
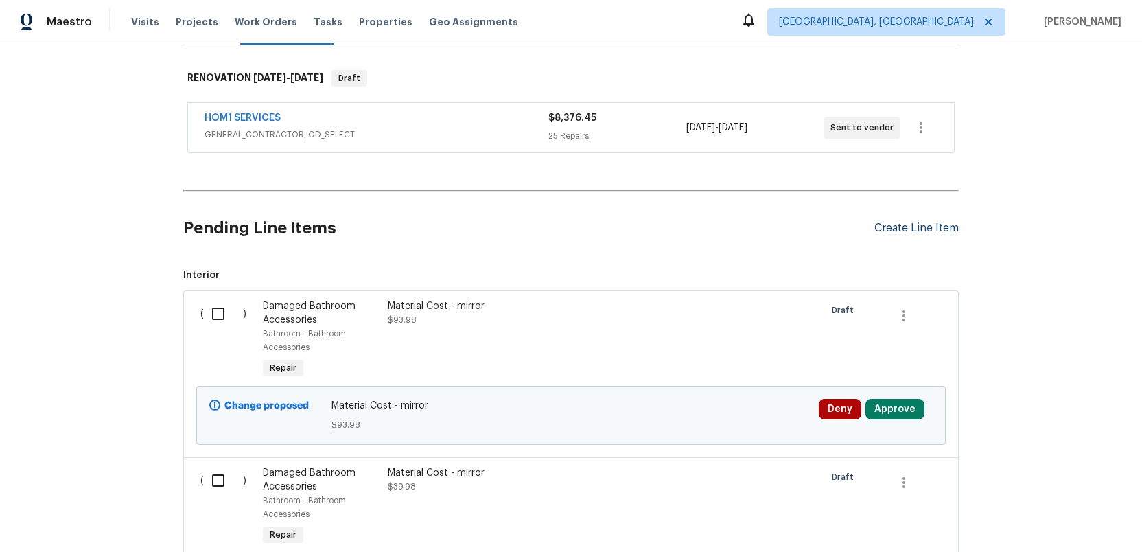
click at [912, 226] on div "Create Line Item" at bounding box center [917, 228] width 84 height 13
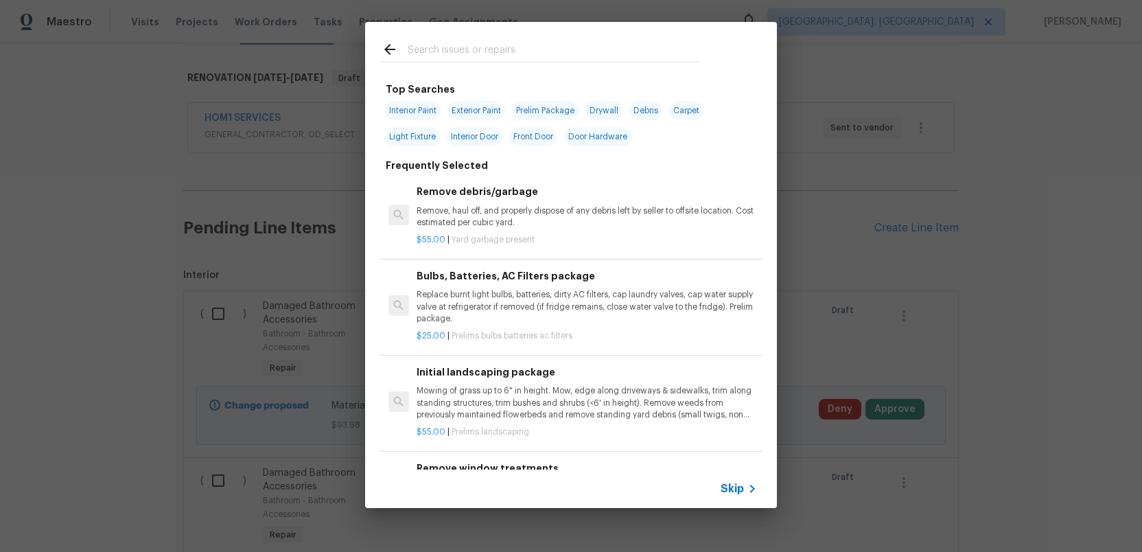
click at [421, 54] on input "text" at bounding box center [553, 51] width 291 height 21
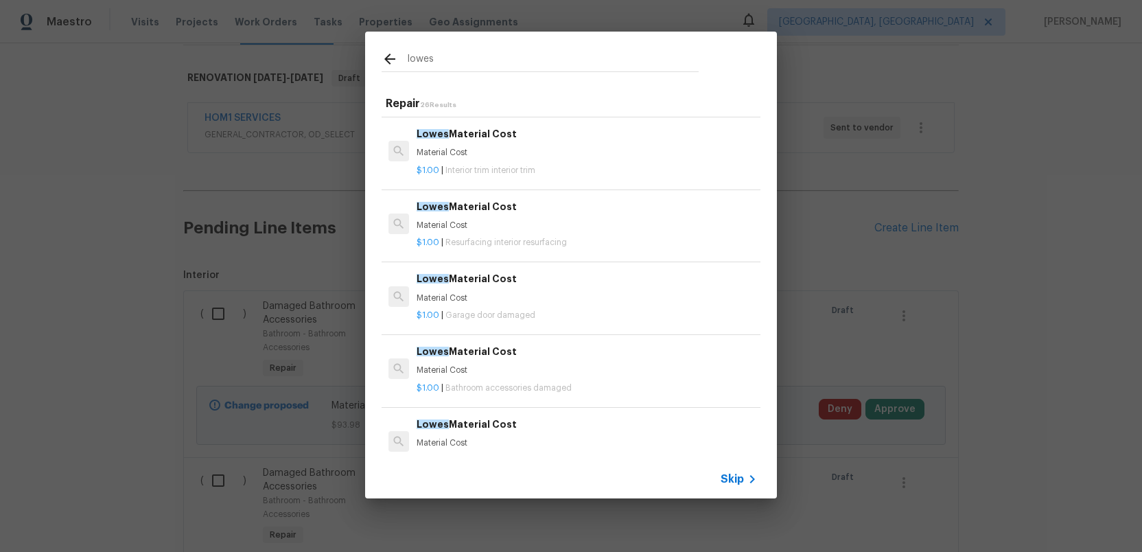
scroll to position [616, 0]
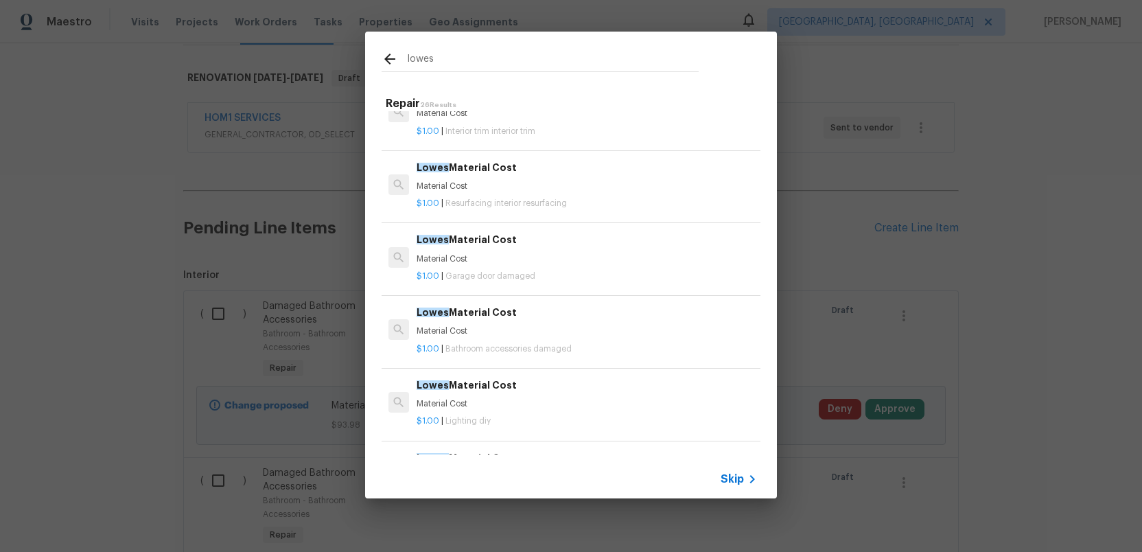
type input "lowes"
click at [443, 384] on span "Lowes" at bounding box center [433, 385] width 32 height 10
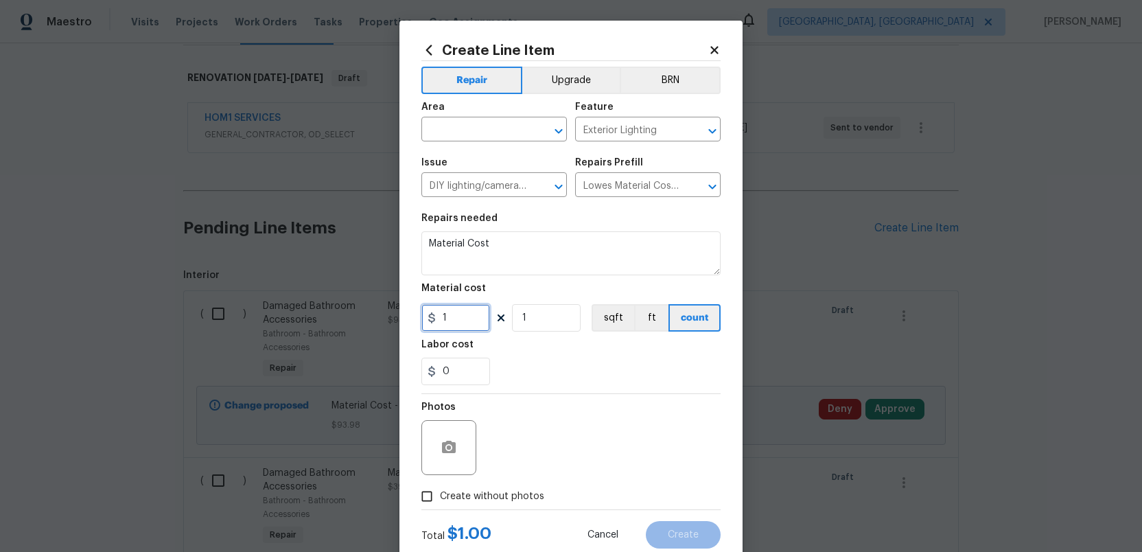
click at [454, 315] on input "1" at bounding box center [456, 317] width 69 height 27
type input "20.68"
click at [533, 316] on input "1" at bounding box center [546, 317] width 69 height 27
type input "2"
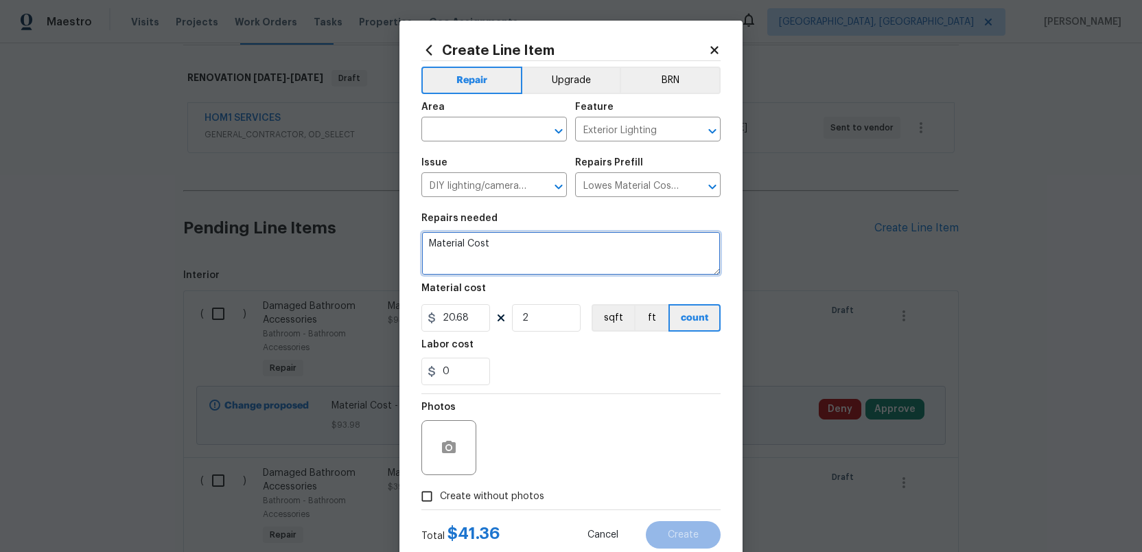
click at [509, 247] on textarea "Material Cost" at bounding box center [571, 253] width 299 height 44
type textarea "Material Cost - light bulbs"
click at [423, 494] on input "Create without photos" at bounding box center [427, 496] width 26 height 26
checkbox input "true"
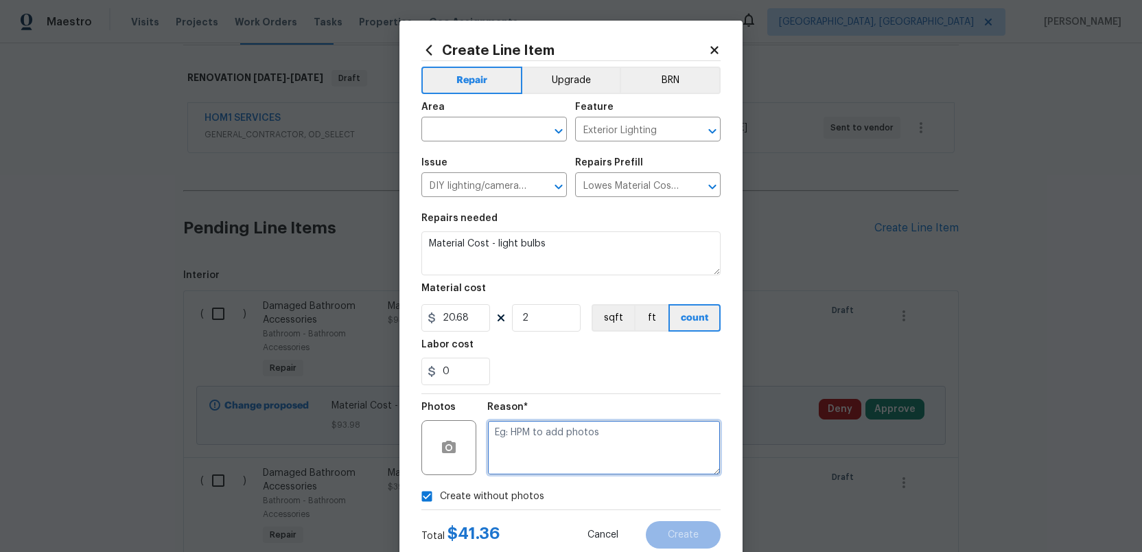
click at [518, 451] on textarea at bounding box center [603, 447] width 233 height 55
type textarea "."
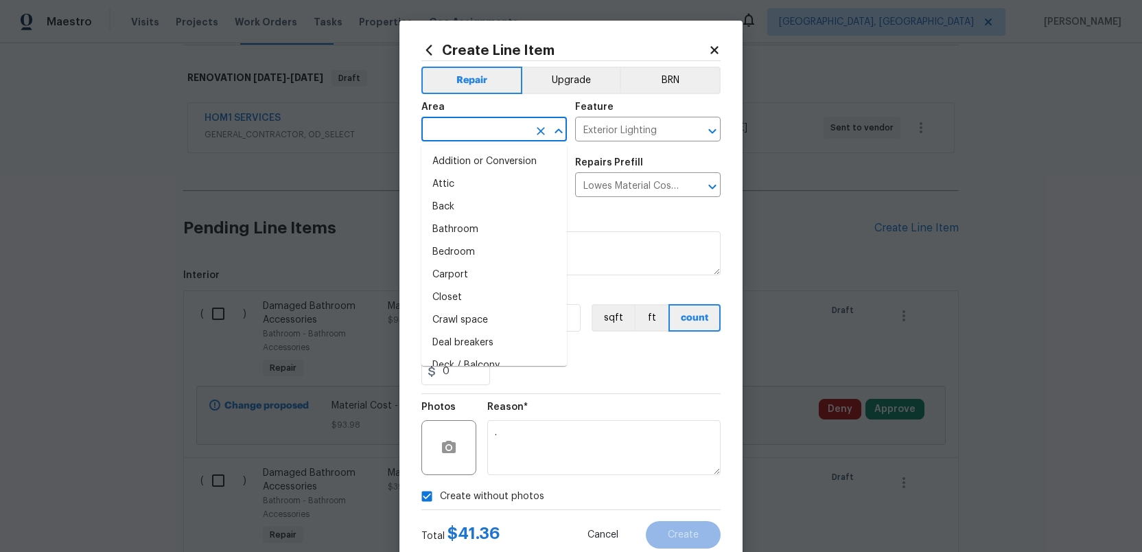
click at [449, 134] on input "text" at bounding box center [475, 130] width 107 height 21
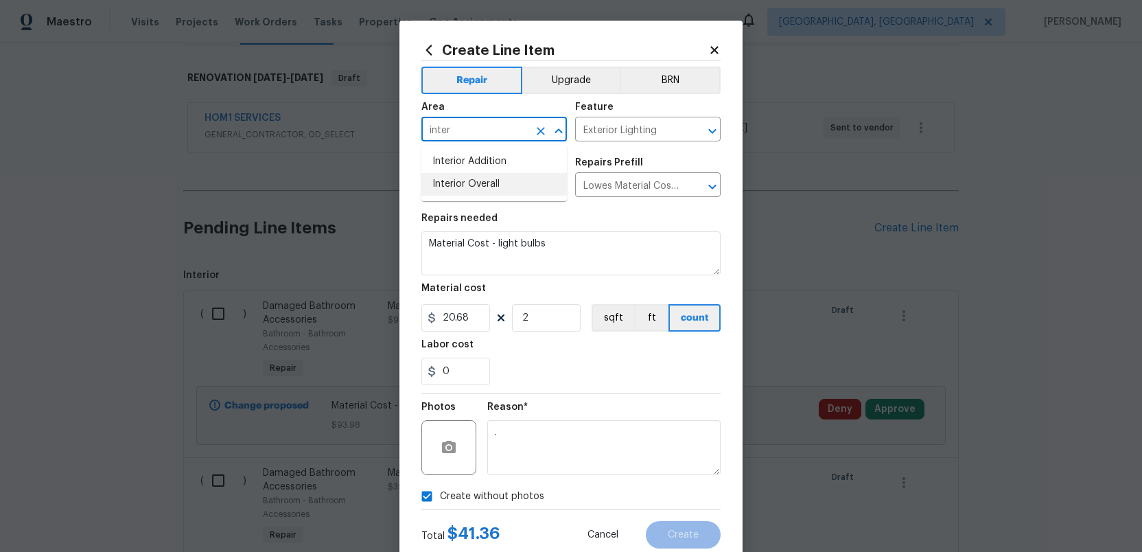
click at [453, 179] on li "Interior Overall" at bounding box center [495, 184] width 146 height 23
type input "Interior Overall"
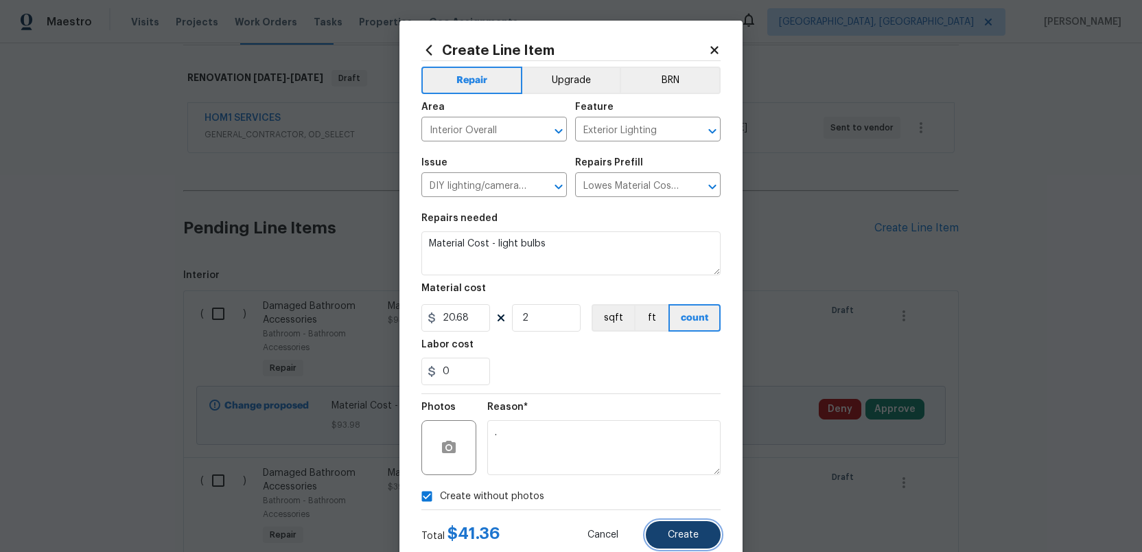
click at [673, 540] on span "Create" at bounding box center [683, 535] width 31 height 10
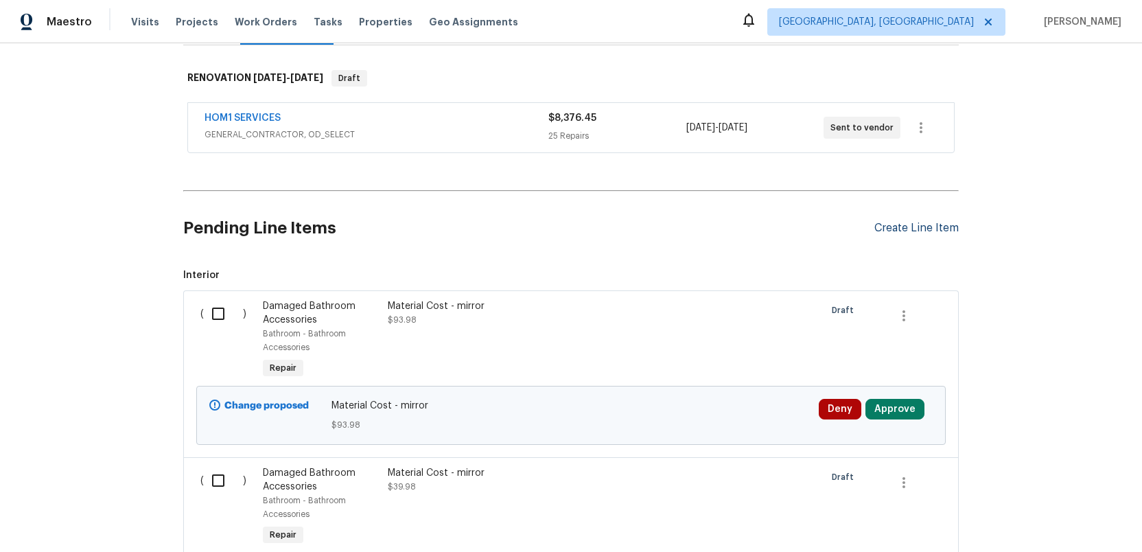
click at [908, 226] on div "Create Line Item" at bounding box center [917, 228] width 84 height 13
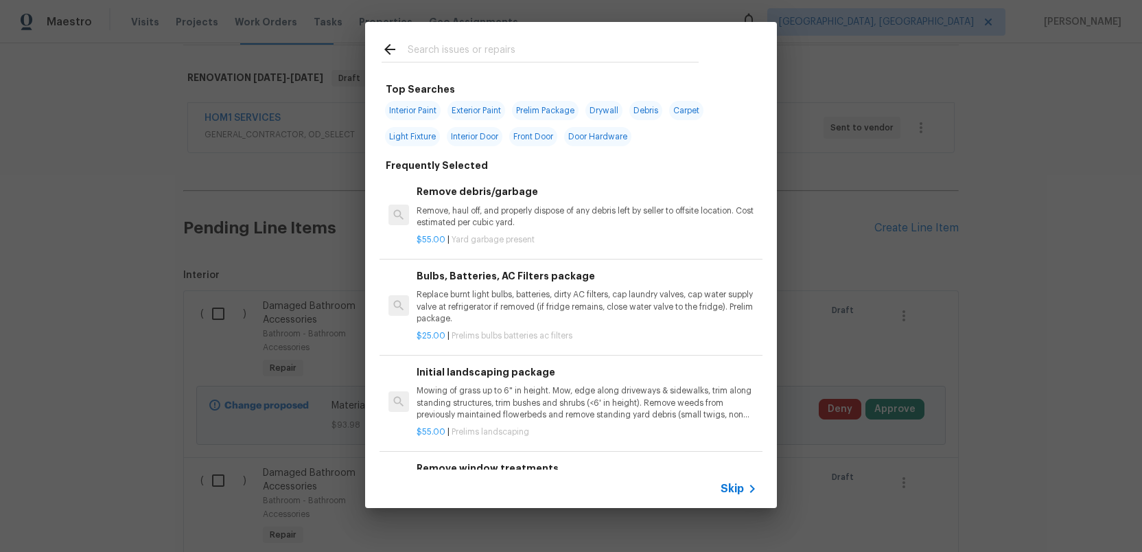
click at [417, 49] on input "text" at bounding box center [553, 51] width 291 height 21
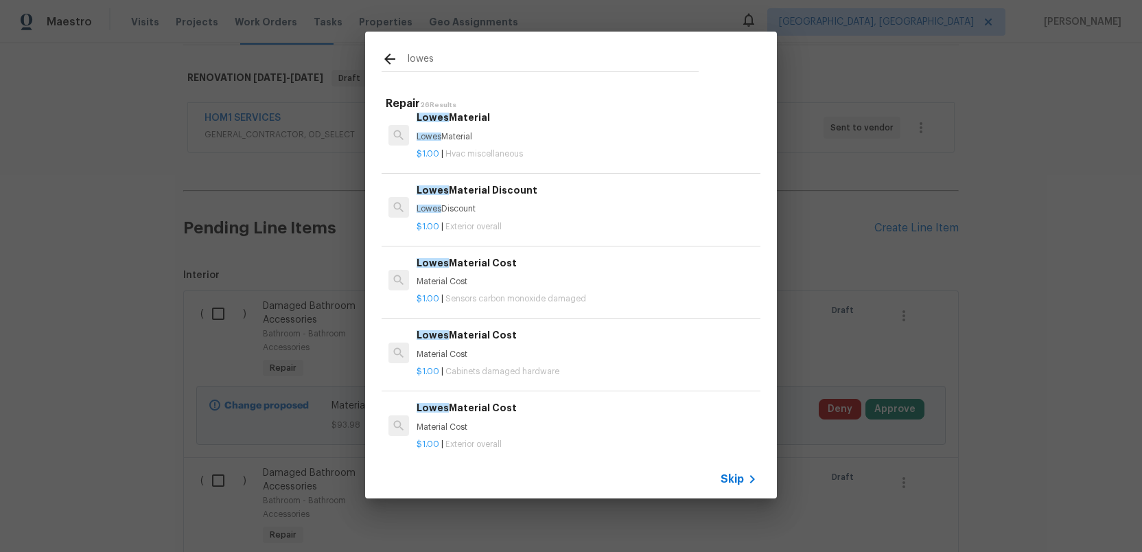
scroll to position [19, 0]
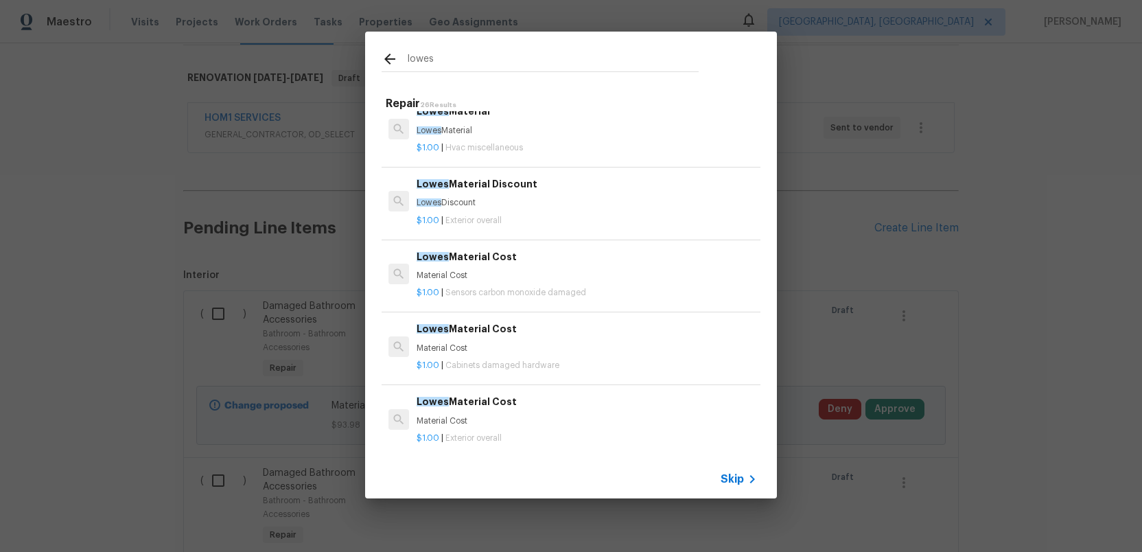
type input "lowes"
click at [464, 349] on p "Material Cost" at bounding box center [587, 349] width 341 height 12
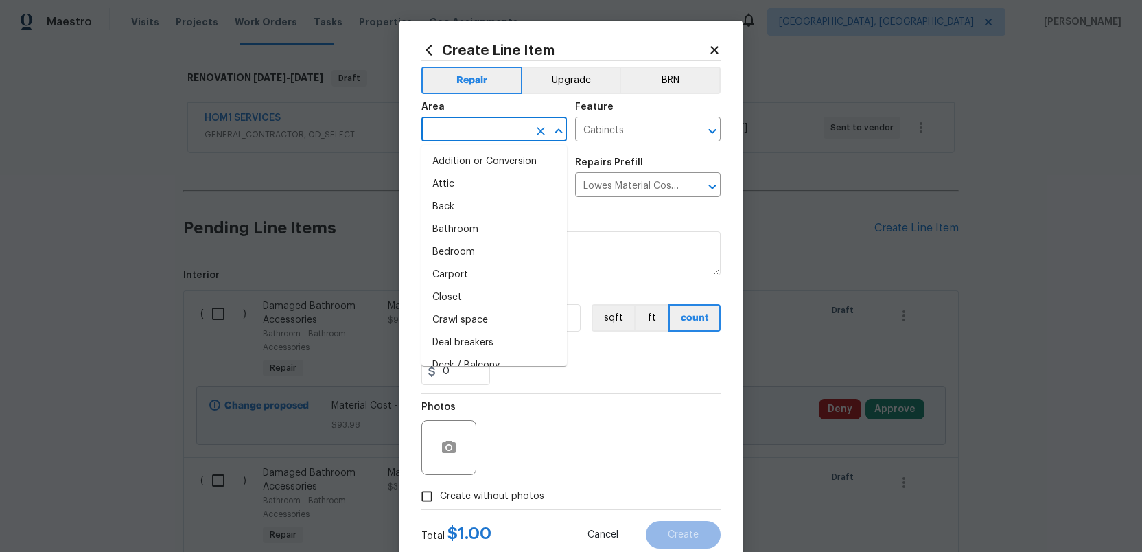
click at [448, 129] on input "text" at bounding box center [475, 130] width 107 height 21
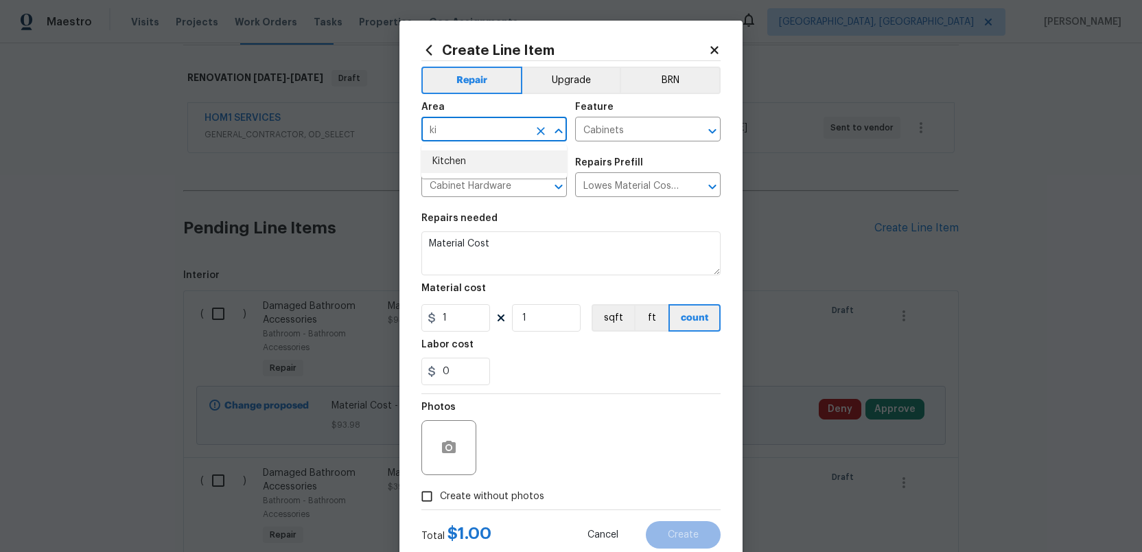
click at [448, 162] on li "Kitchen" at bounding box center [495, 161] width 146 height 23
type input "Kitchen"
click at [450, 317] on input "1" at bounding box center [456, 317] width 69 height 27
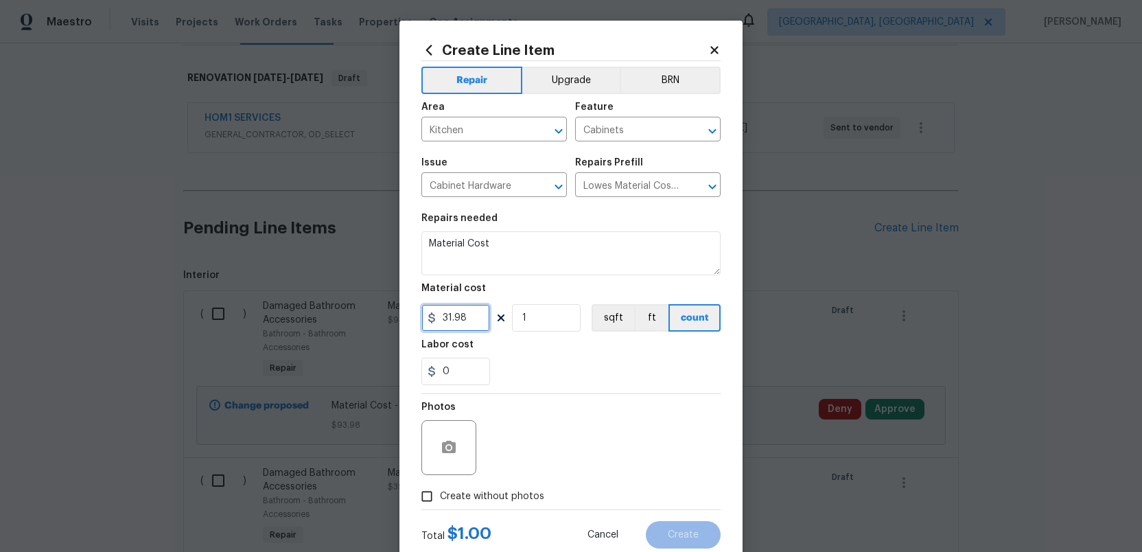
type input "31.98"
click at [531, 316] on input "1" at bounding box center [546, 317] width 69 height 27
type input "2"
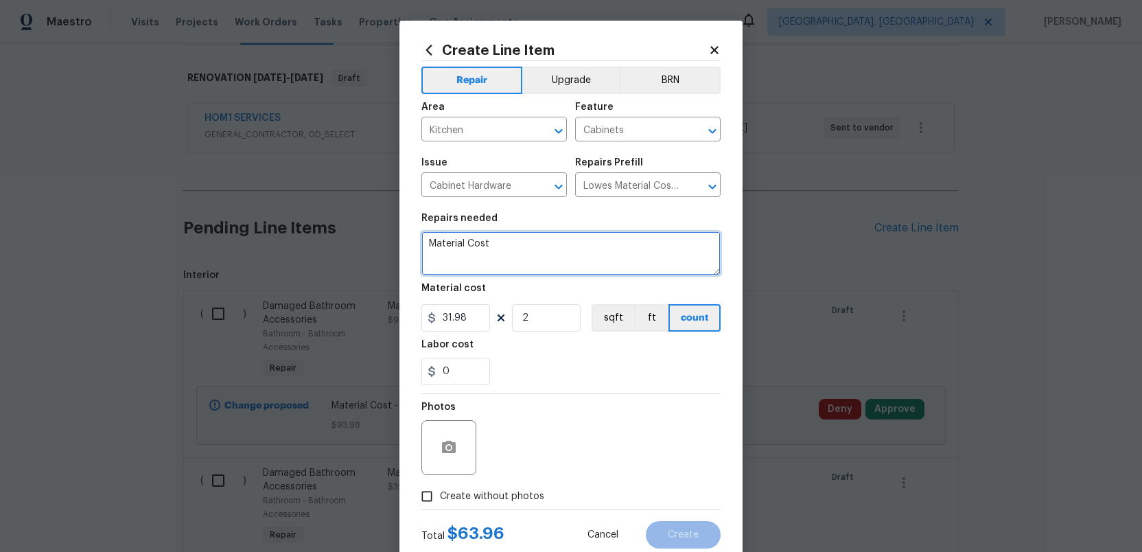
click at [521, 241] on textarea "Material Cost" at bounding box center [571, 253] width 299 height 44
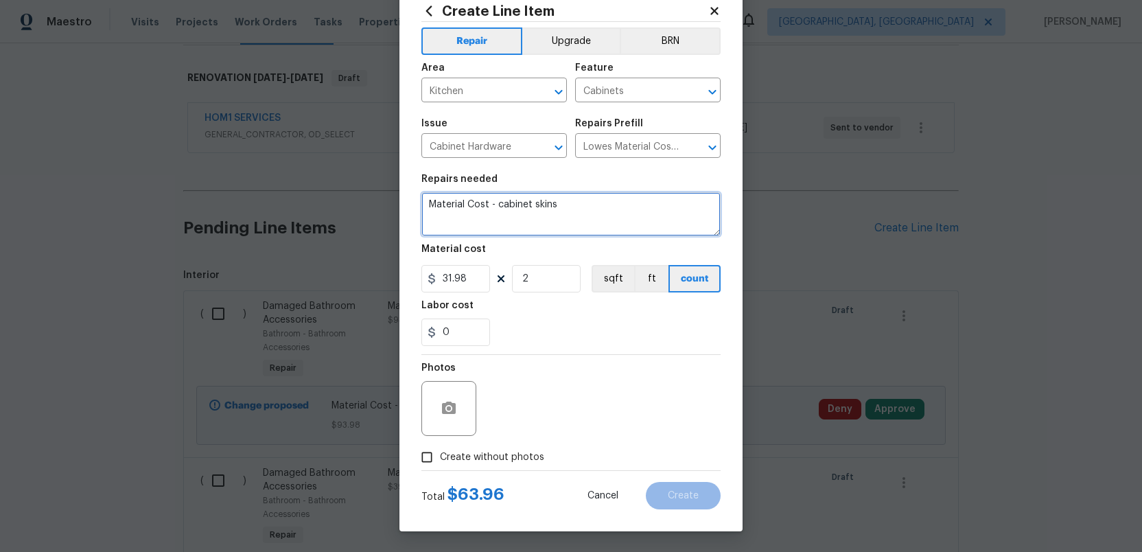
type textarea "Material Cost - cabinet skins"
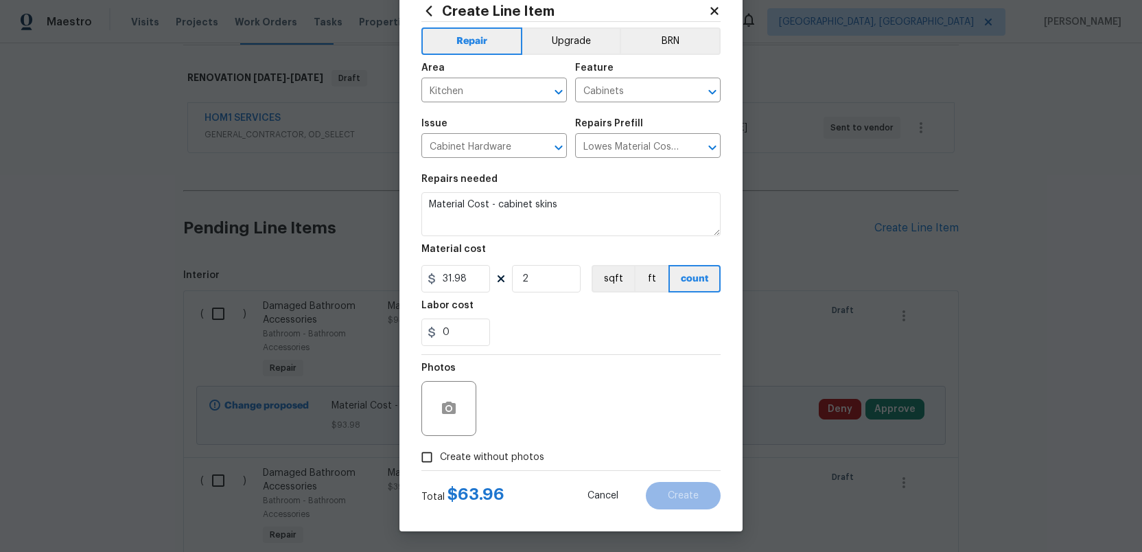
click at [428, 453] on input "Create without photos" at bounding box center [427, 457] width 26 height 26
checkbox input "true"
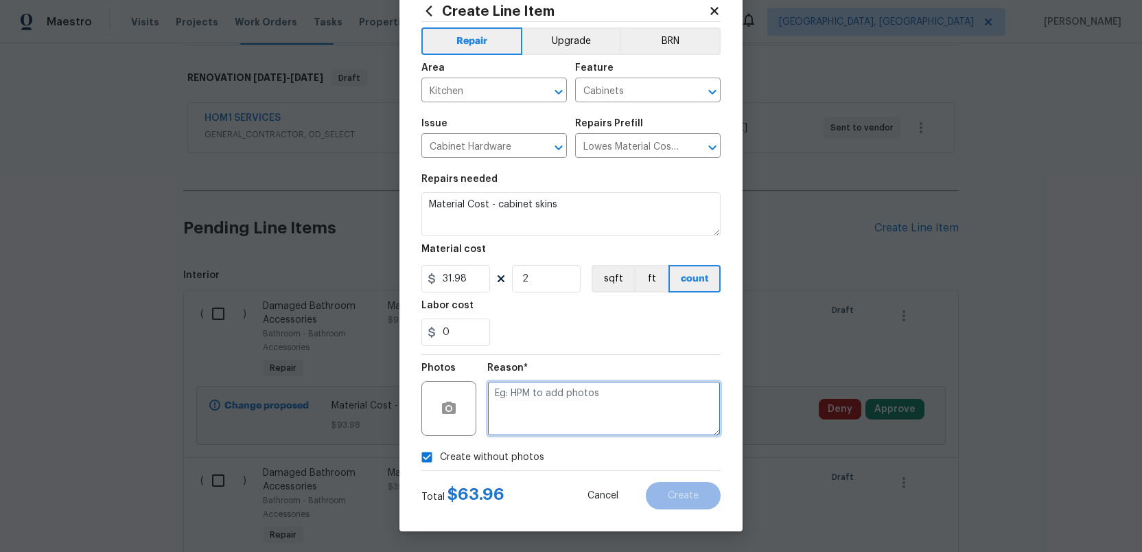
click at [556, 401] on textarea at bounding box center [603, 408] width 233 height 55
type textarea "."
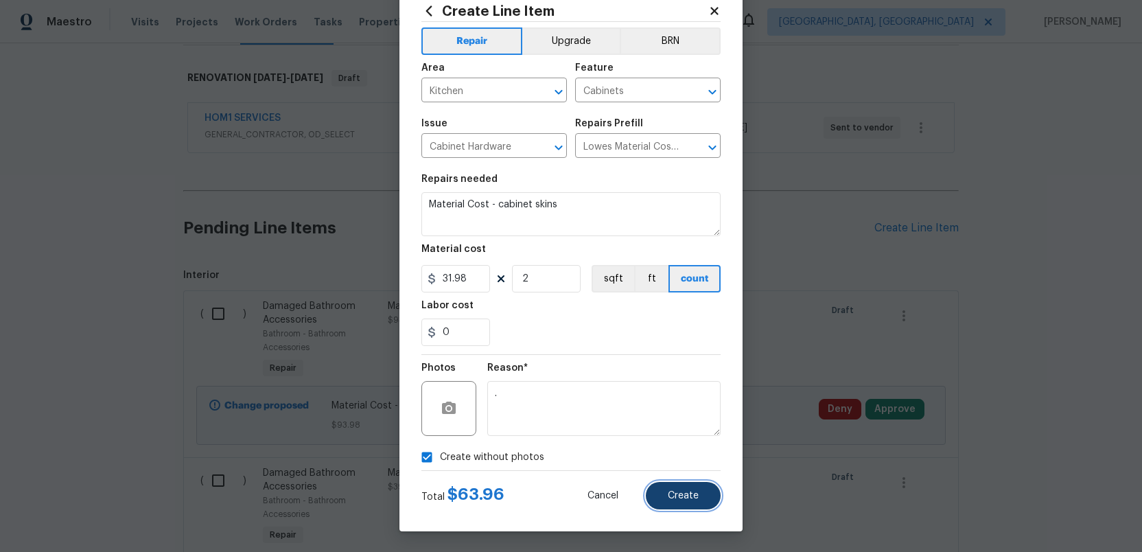
click at [684, 498] on span "Create" at bounding box center [683, 496] width 31 height 10
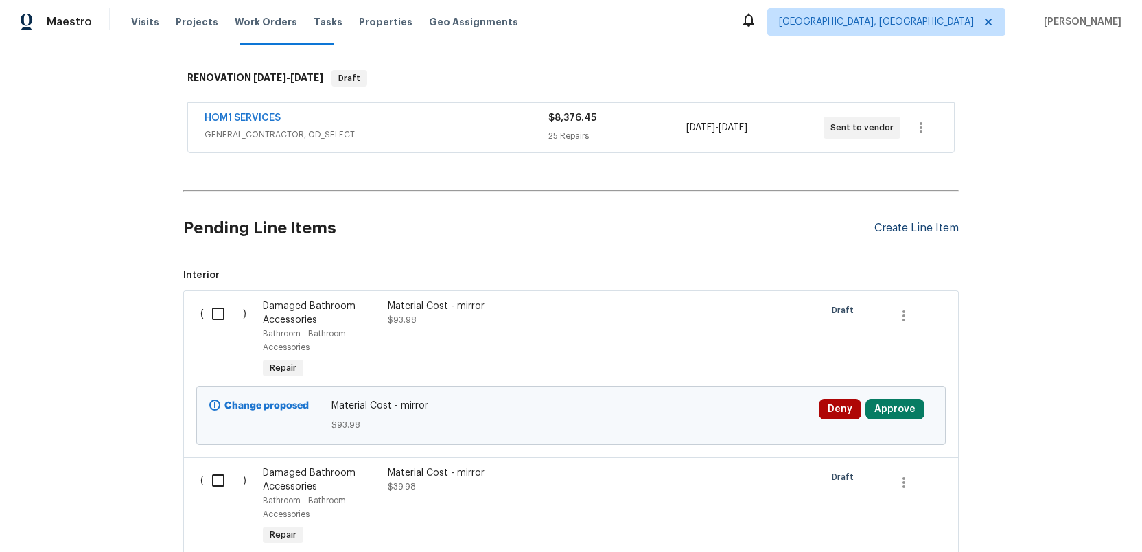
click at [919, 225] on div "Create Line Item" at bounding box center [917, 228] width 84 height 13
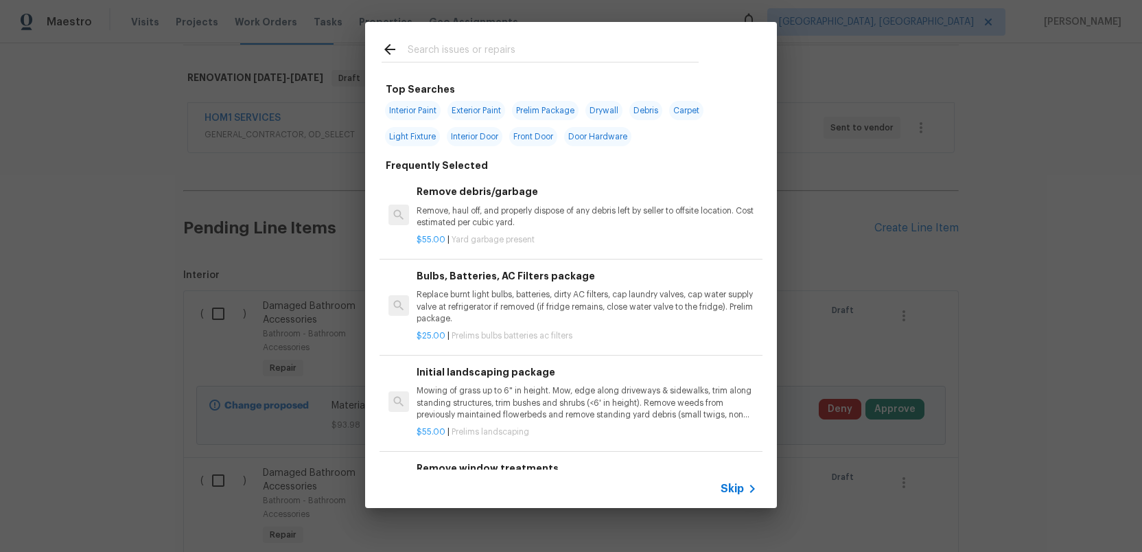
click at [412, 49] on input "text" at bounding box center [553, 51] width 291 height 21
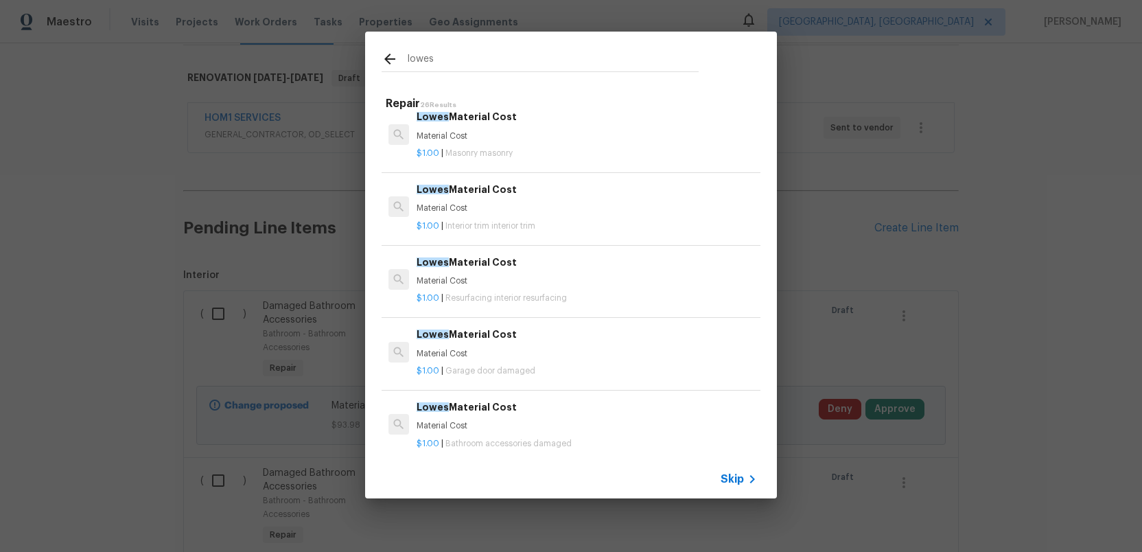
scroll to position [516, 0]
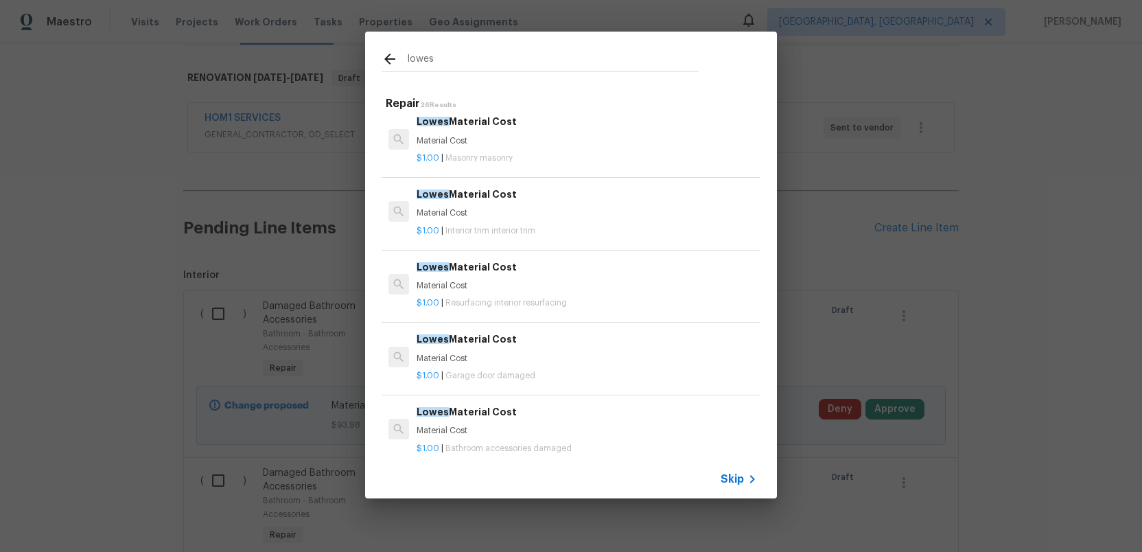
type input "lowes"
click at [443, 198] on span "Lowes" at bounding box center [433, 194] width 32 height 10
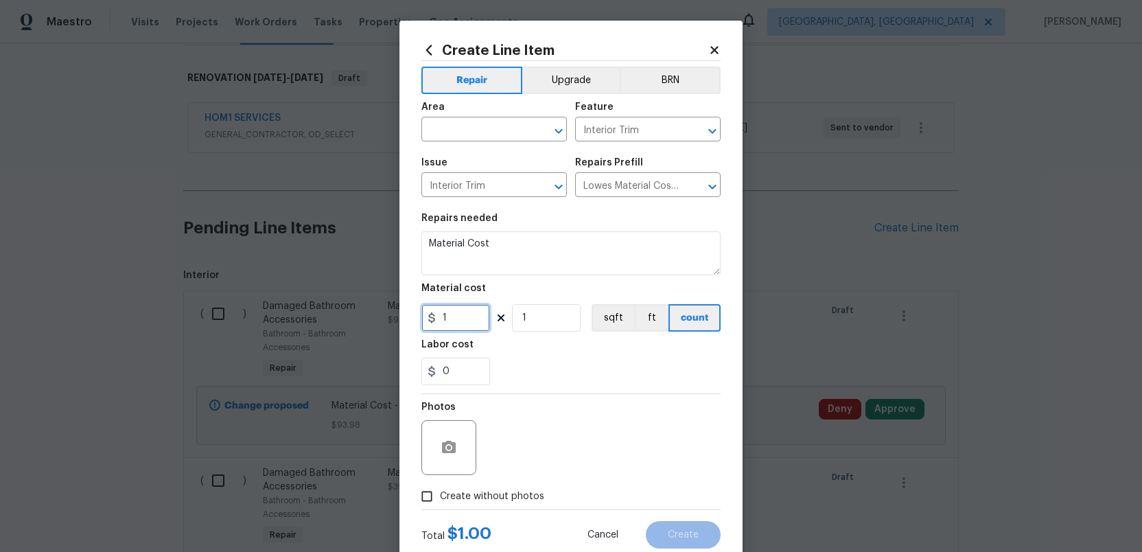
click at [452, 318] on input "1" at bounding box center [456, 317] width 69 height 27
type input "12.48"
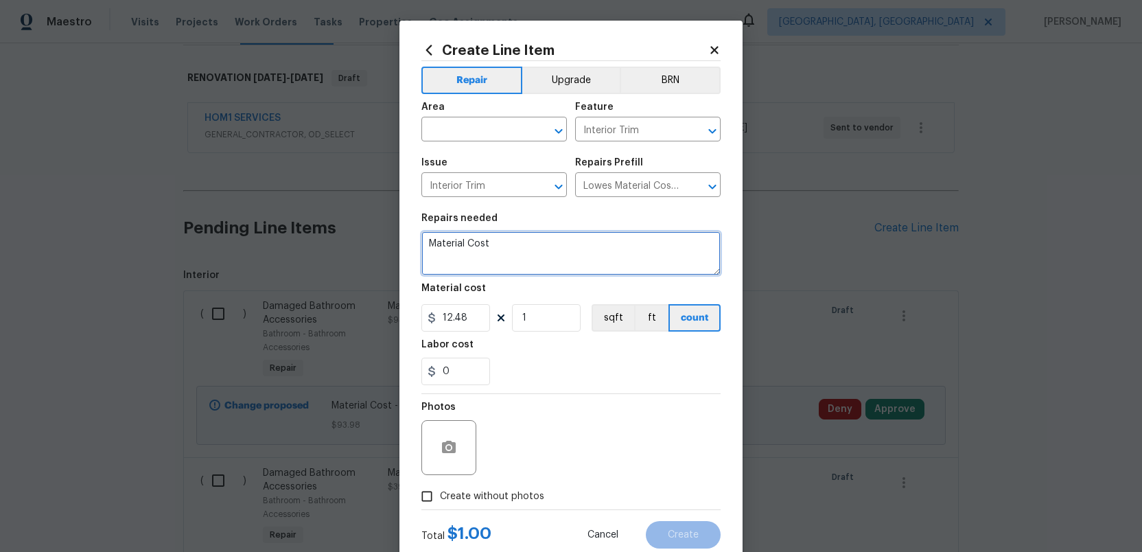
click at [505, 248] on textarea "Material Cost" at bounding box center [571, 253] width 299 height 44
type textarea "Material Cost - baseboard"
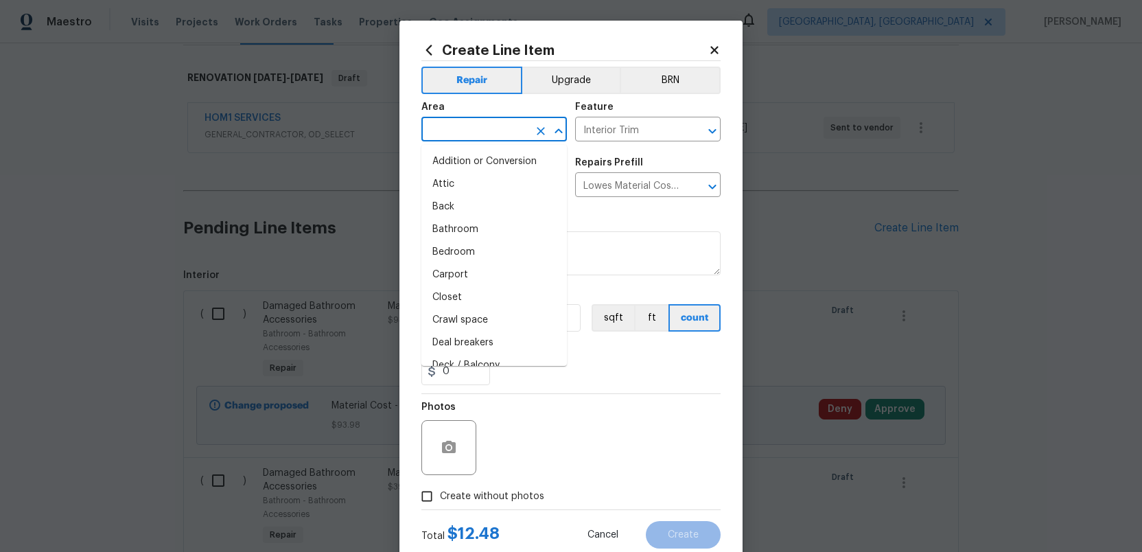
click at [447, 135] on input "text" at bounding box center [475, 130] width 107 height 21
click at [447, 161] on li "Main Bathroom" at bounding box center [495, 161] width 146 height 23
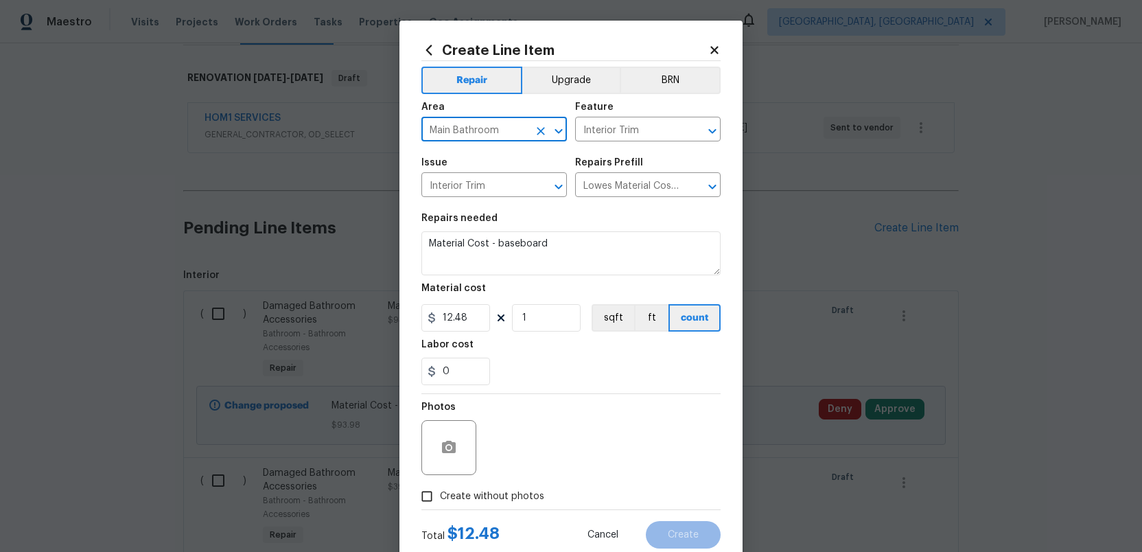
type input "Main Bathroom"
click at [428, 501] on input "Create without photos" at bounding box center [427, 496] width 26 height 26
checkbox input "true"
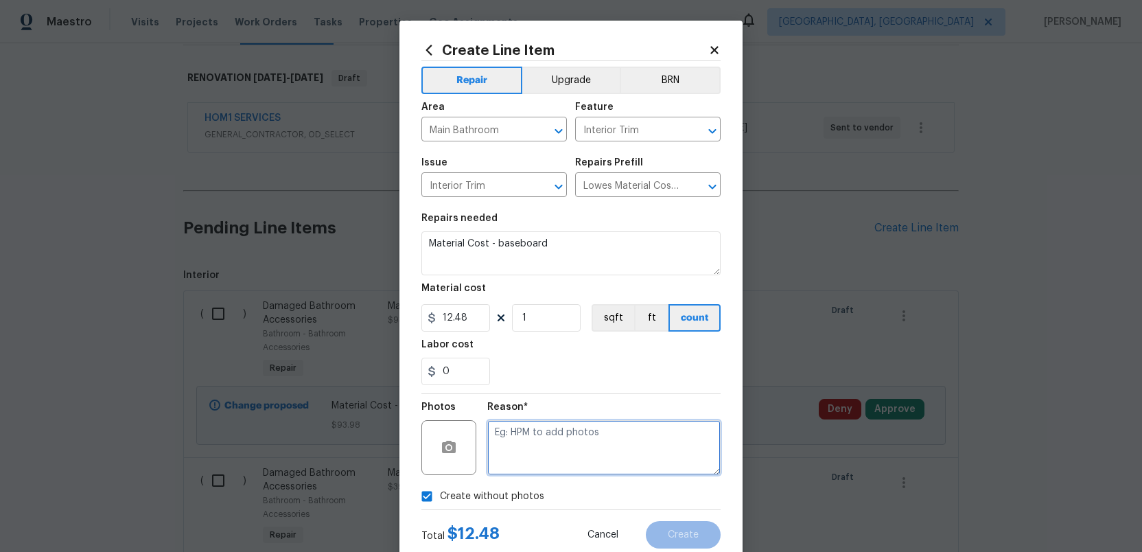
click at [550, 459] on textarea at bounding box center [603, 447] width 233 height 55
type textarea "."
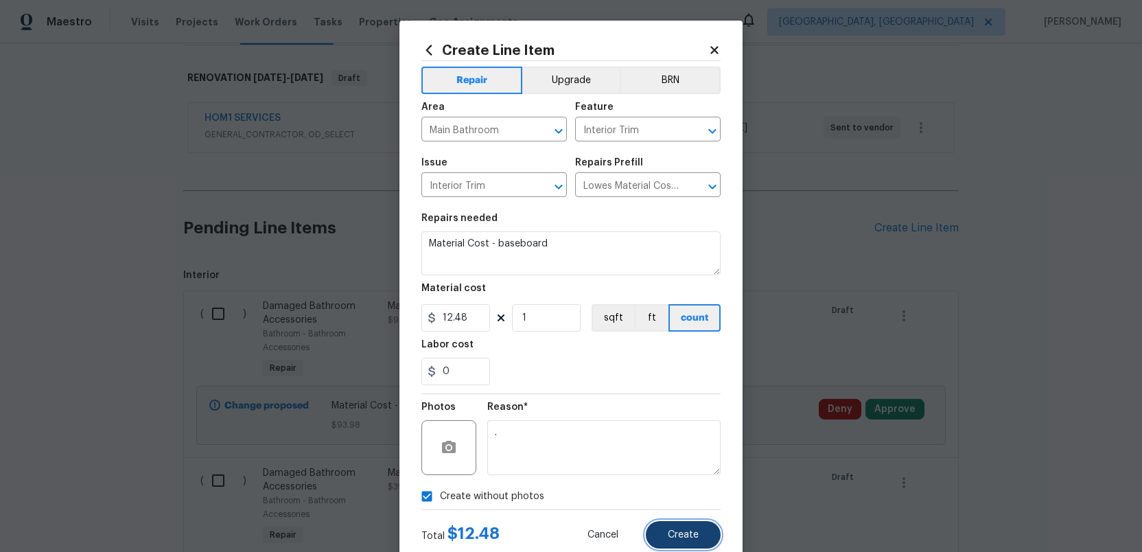
click at [686, 530] on span "Create" at bounding box center [683, 535] width 31 height 10
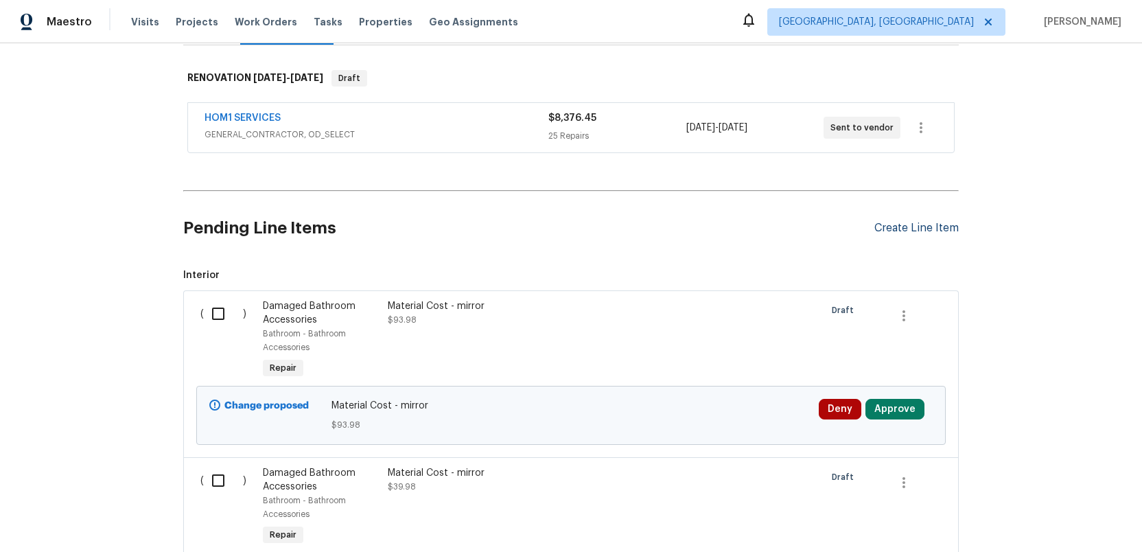
click at [919, 231] on div "Create Line Item" at bounding box center [917, 228] width 84 height 13
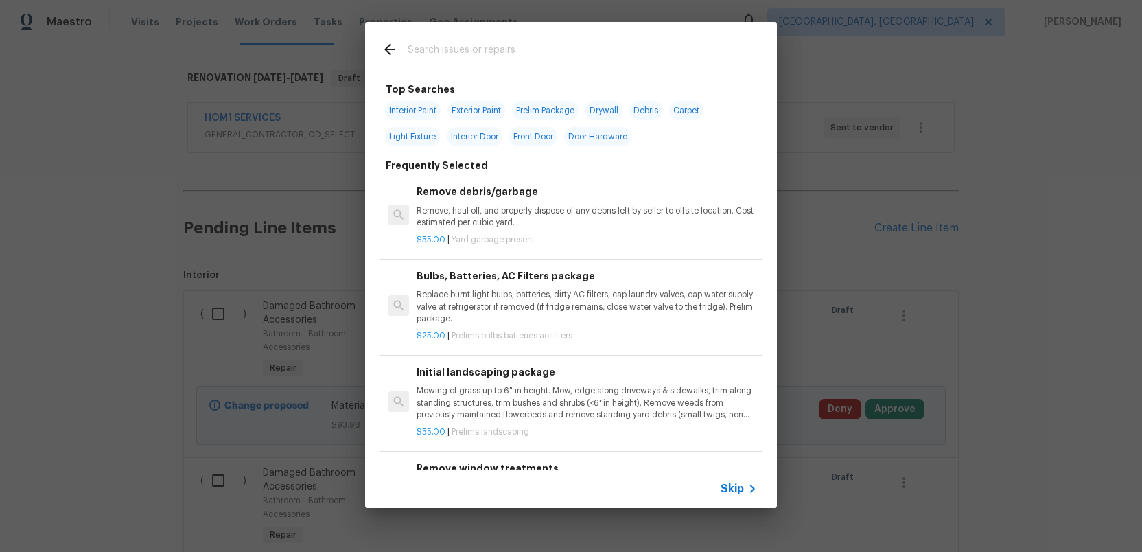
click at [455, 50] on input "text" at bounding box center [553, 51] width 291 height 21
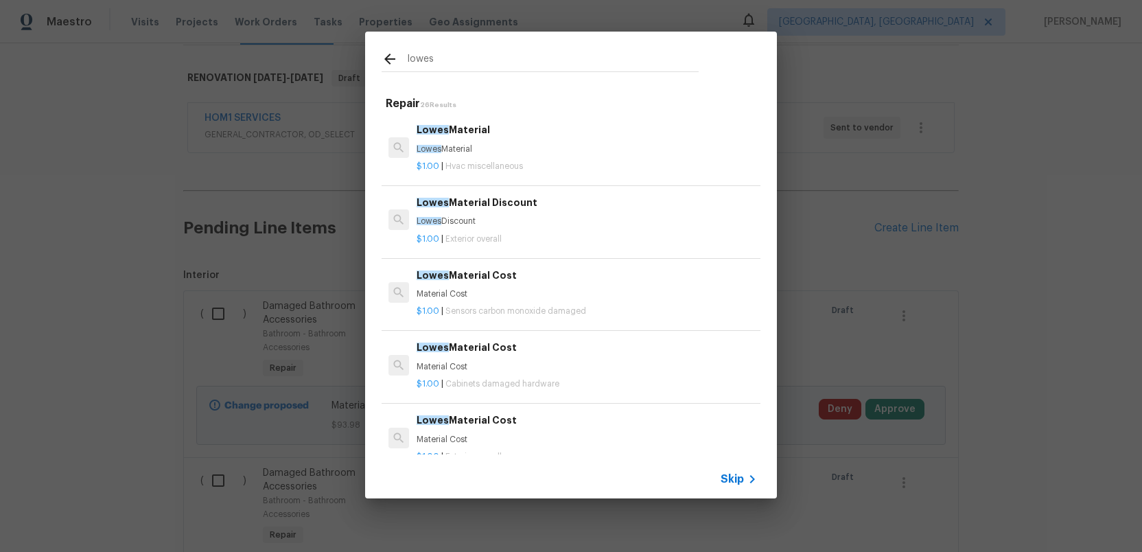
type input "lowes"
click at [441, 161] on p "$1.00 | Hvac miscellaneous" at bounding box center [587, 167] width 341 height 12
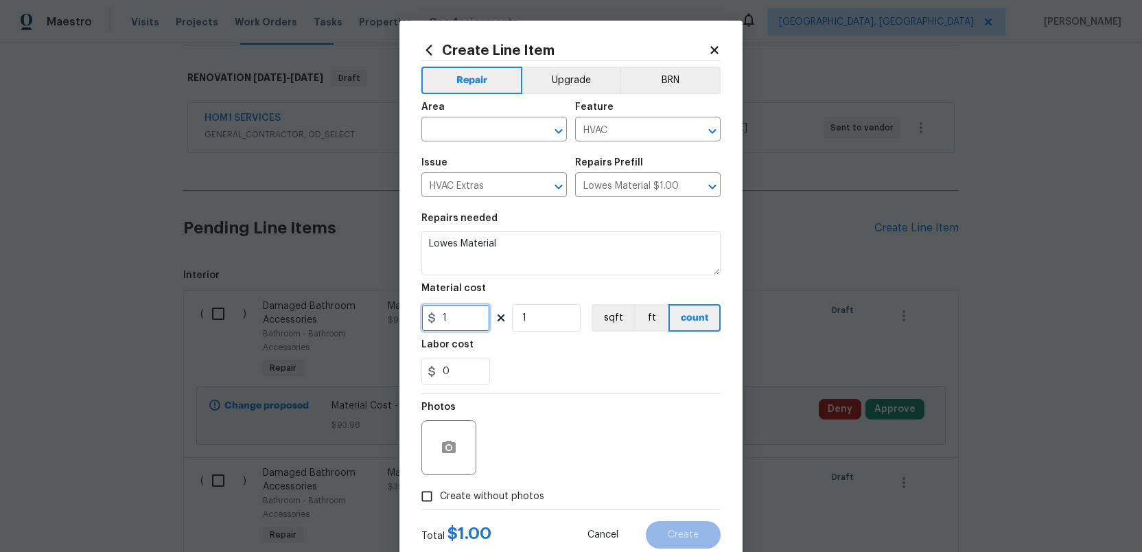
click at [450, 318] on input "1" at bounding box center [456, 317] width 69 height 27
type input "5.97"
click at [466, 136] on input "text" at bounding box center [475, 130] width 107 height 21
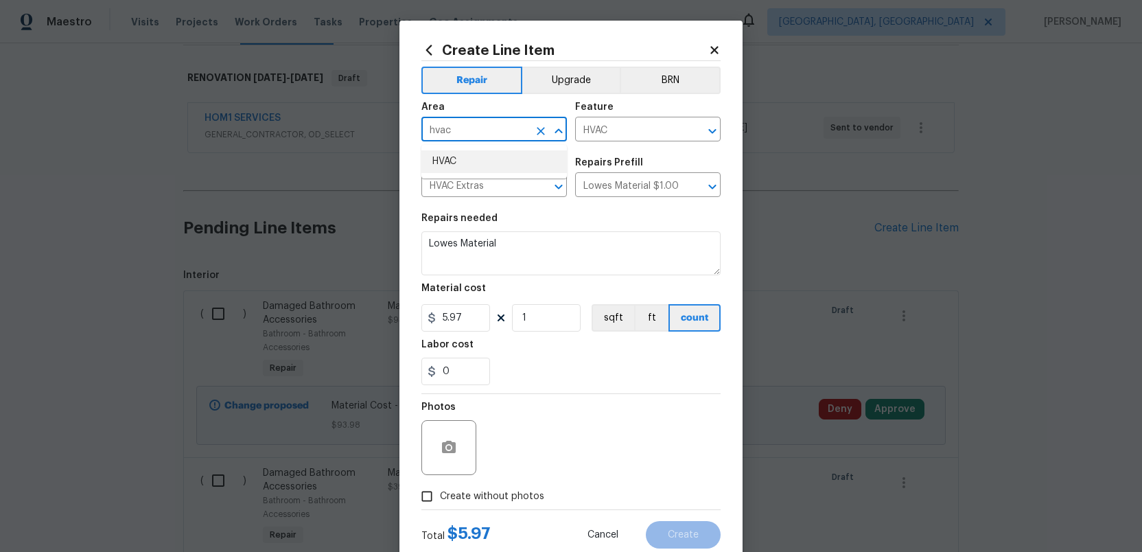
click at [466, 168] on li "HVAC" at bounding box center [495, 161] width 146 height 23
type input "HVAC"
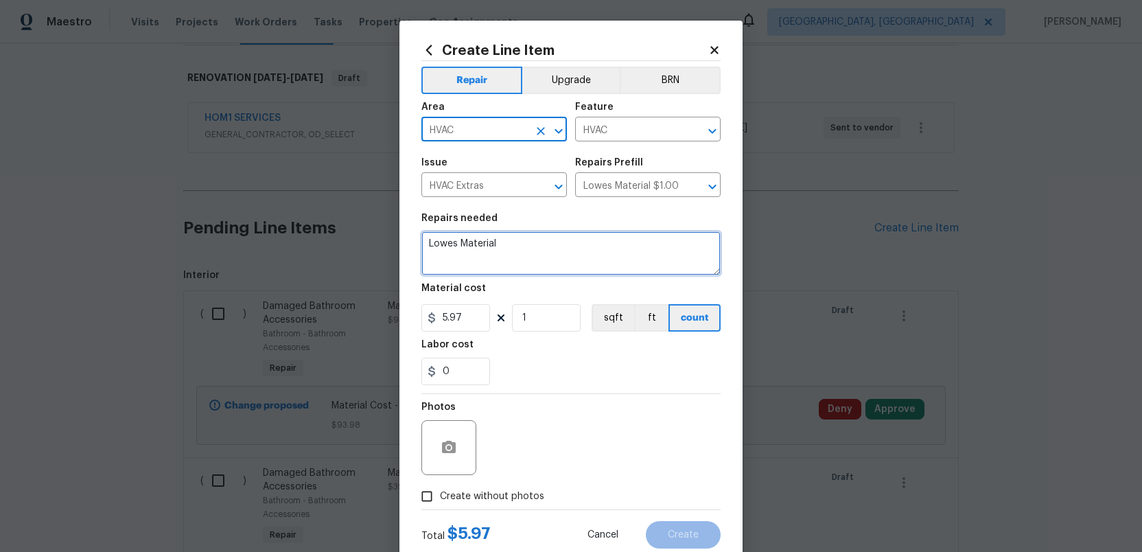
click at [503, 244] on textarea "Lowes Material" at bounding box center [571, 253] width 299 height 44
type textarea "Lowes Material - filter"
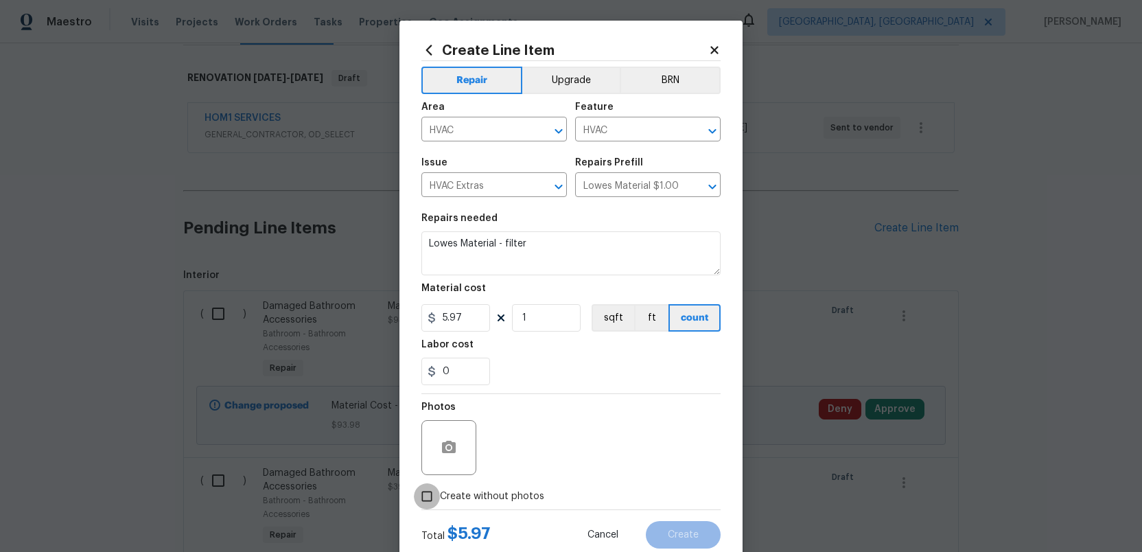
click at [428, 500] on input "Create without photos" at bounding box center [427, 496] width 26 height 26
checkbox input "true"
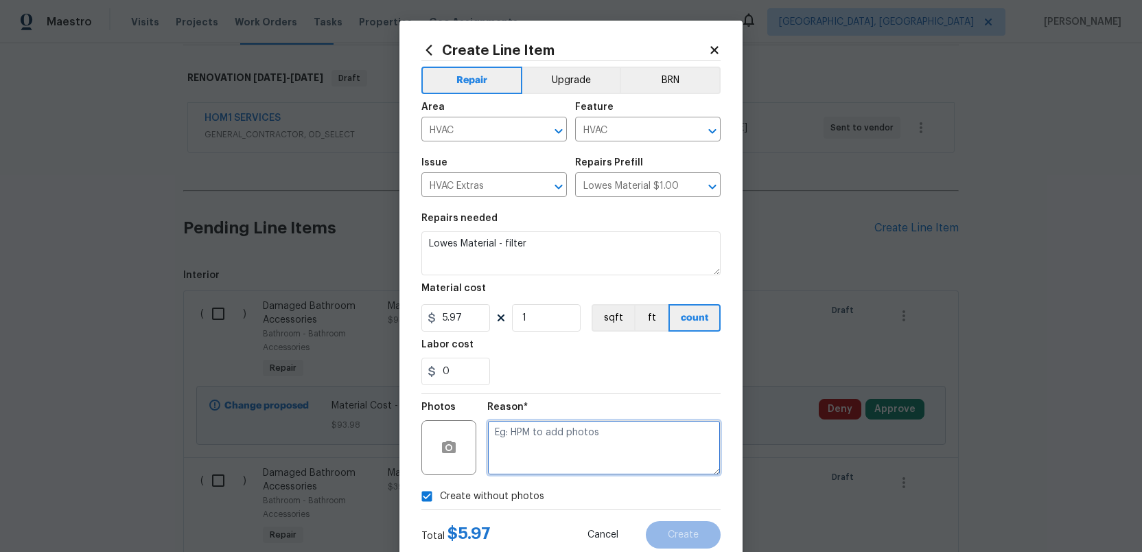
click at [578, 458] on textarea at bounding box center [603, 447] width 233 height 55
type textarea "."
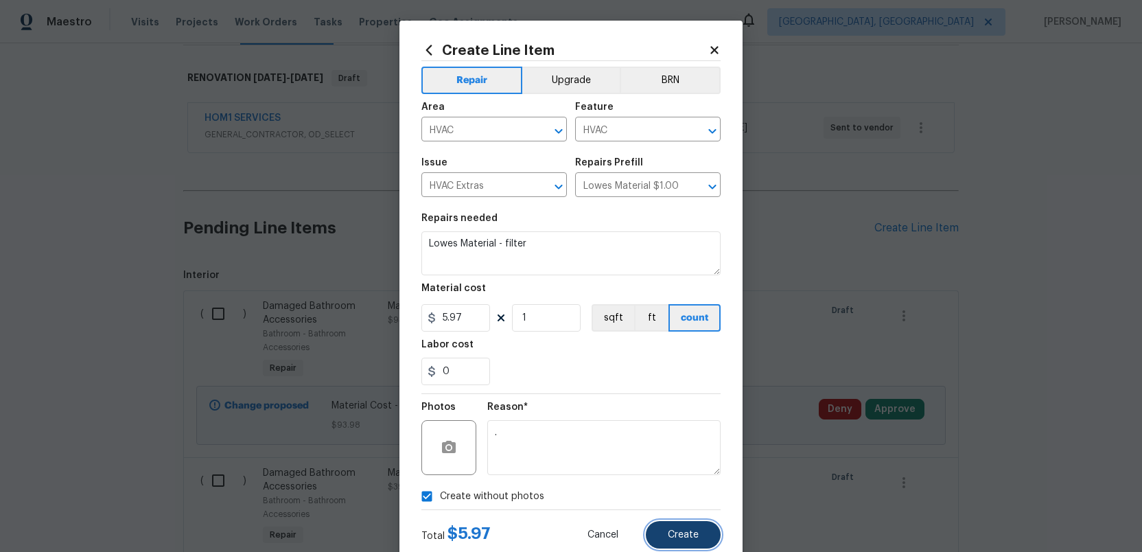
click at [671, 535] on span "Create" at bounding box center [683, 535] width 31 height 10
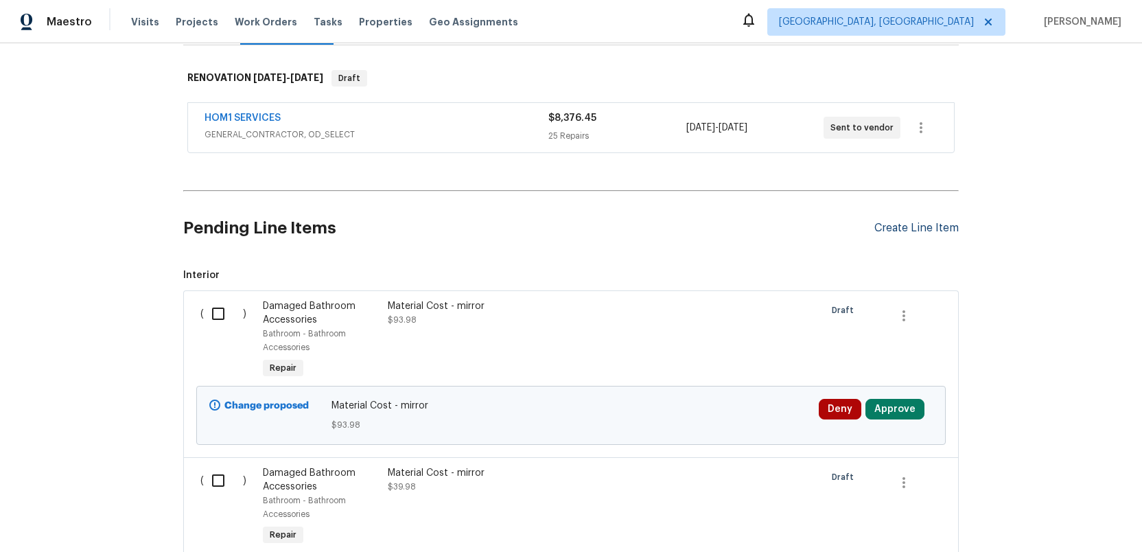
click at [924, 224] on div "Create Line Item" at bounding box center [917, 228] width 84 height 13
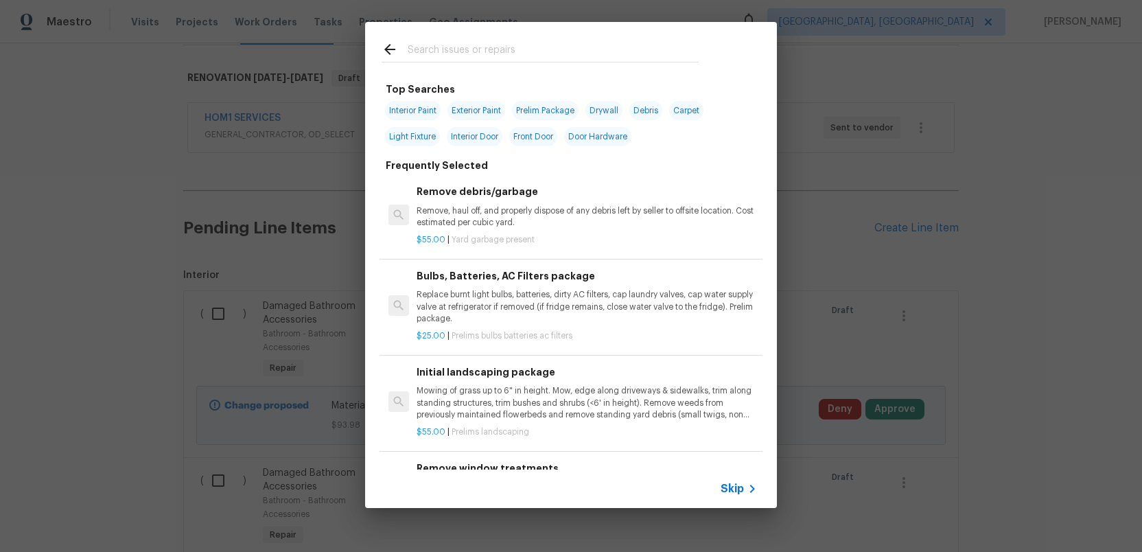
click at [424, 47] on input "text" at bounding box center [553, 51] width 291 height 21
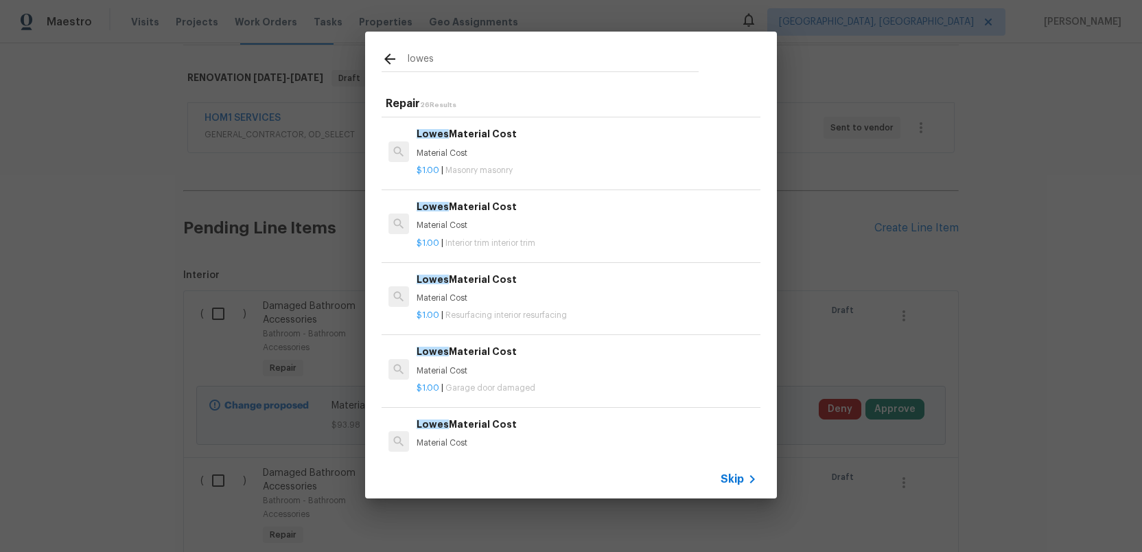
scroll to position [509, 0]
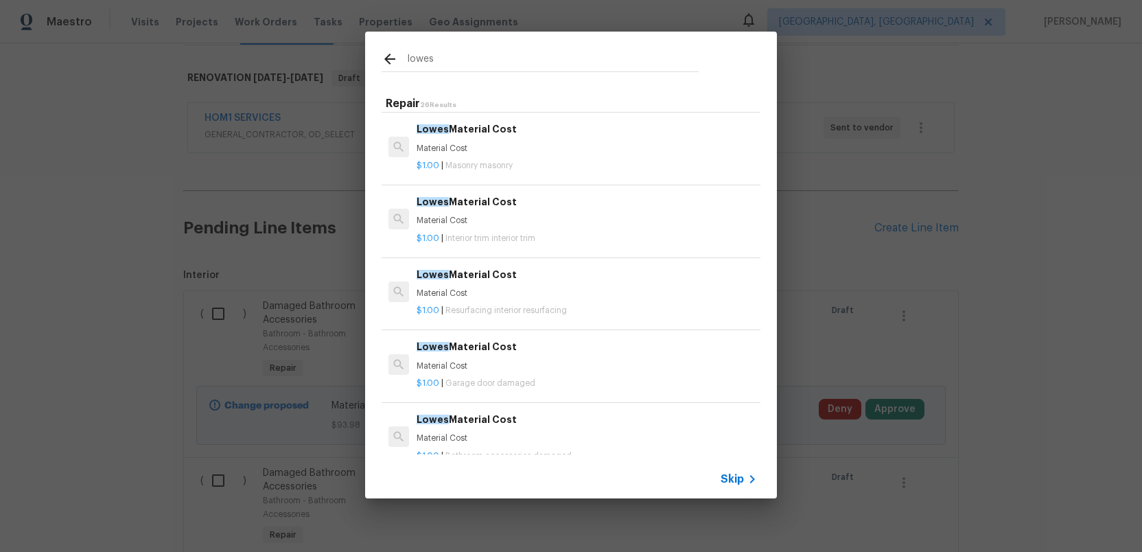
type input "lowes"
click at [461, 286] on div "Lowes Material Cost Material Cost" at bounding box center [587, 283] width 341 height 33
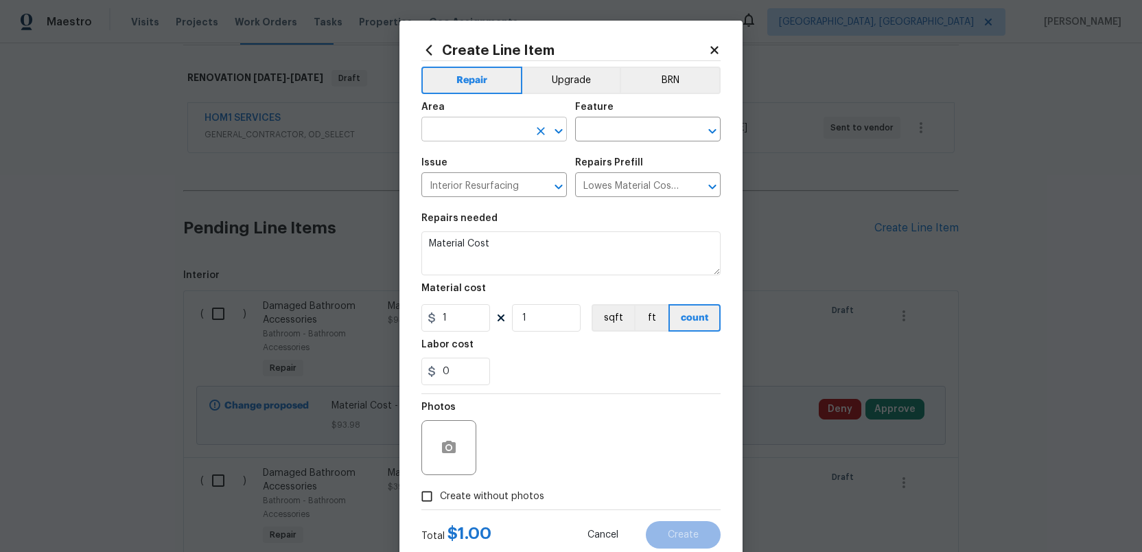
click at [459, 126] on input "text" at bounding box center [475, 130] width 107 height 21
click at [452, 157] on li "Bathroom" at bounding box center [495, 161] width 146 height 23
type input "Bathroom"
click at [594, 126] on input "text" at bounding box center [628, 130] width 107 height 21
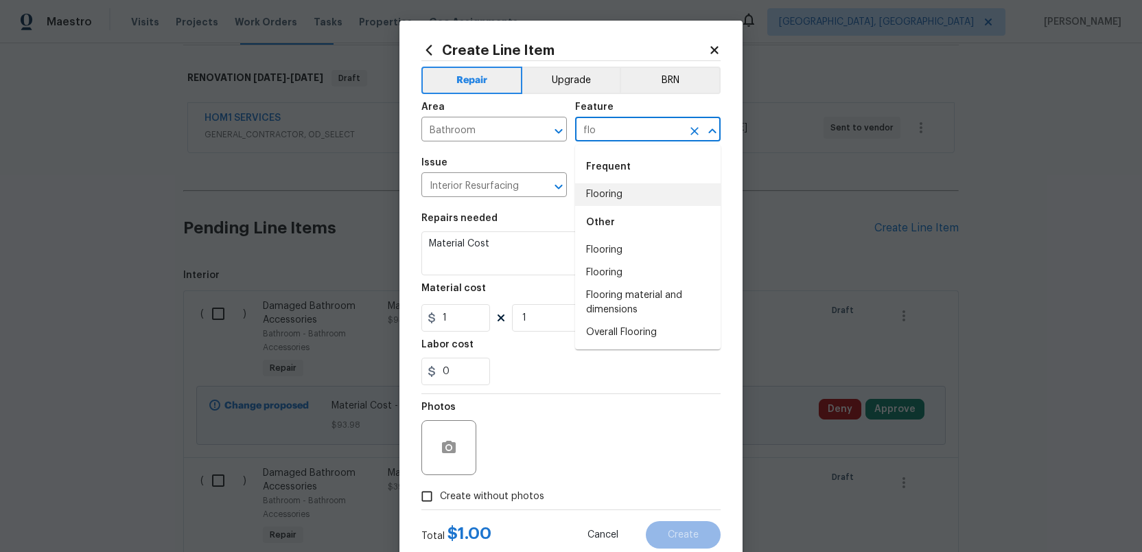
click at [595, 196] on li "Flooring" at bounding box center [648, 194] width 146 height 23
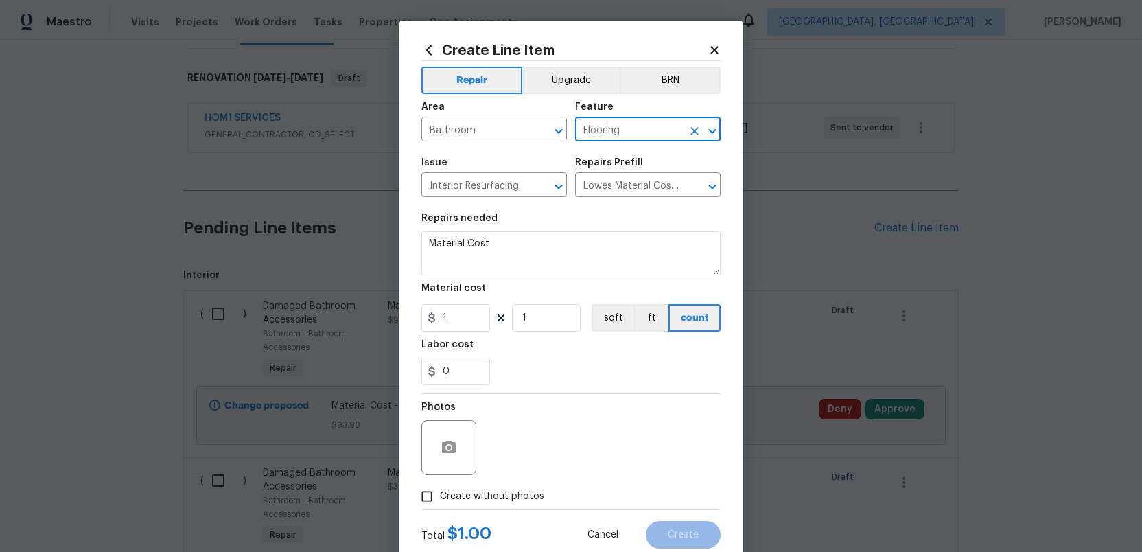
type input "Flooring"
click at [544, 248] on textarea "Material Cost" at bounding box center [571, 253] width 299 height 44
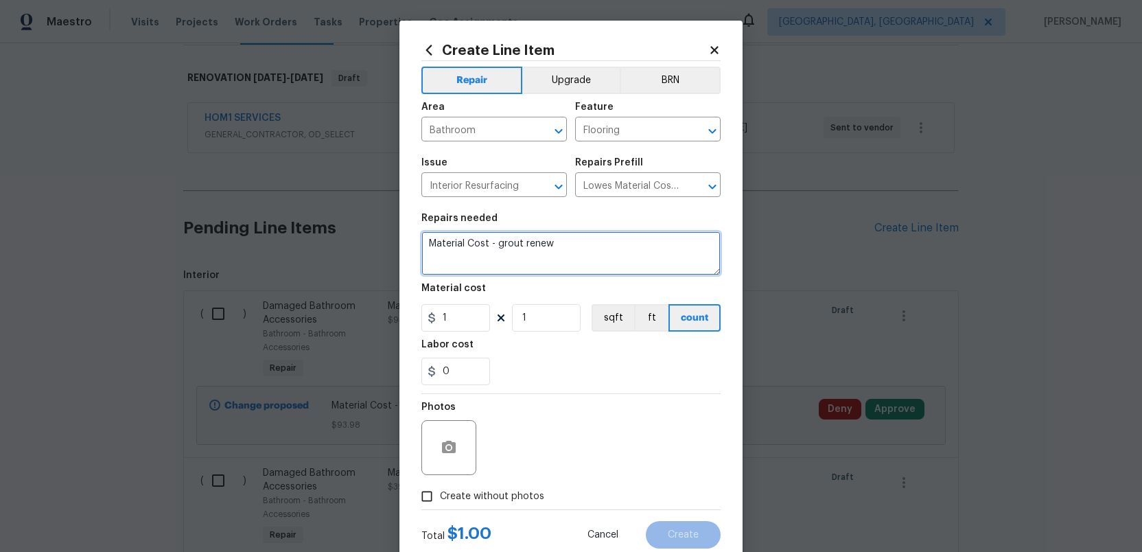
type textarea "Material Cost - grout renew"
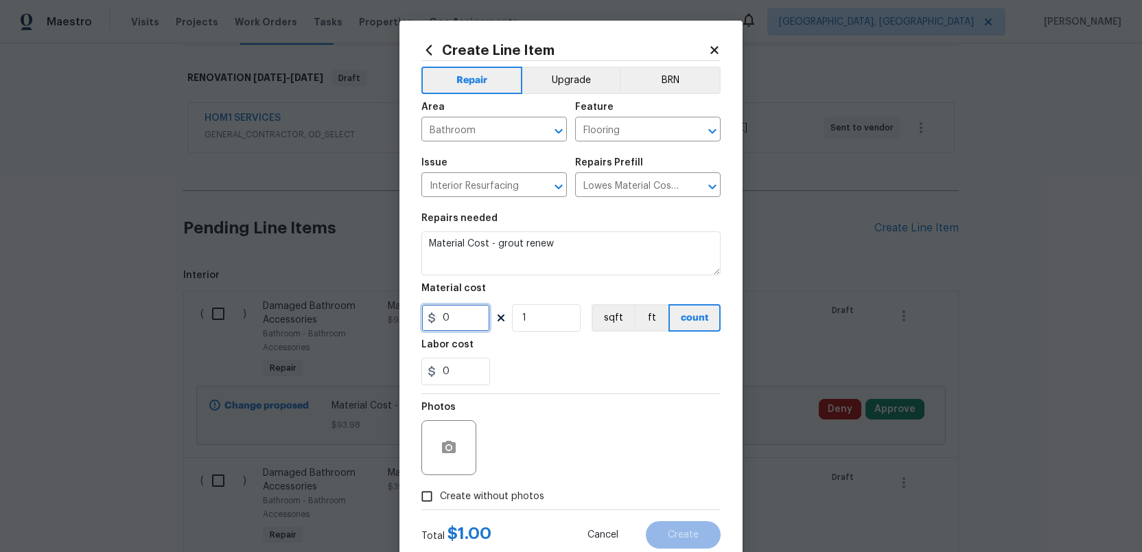
click at [451, 317] on input "0" at bounding box center [456, 317] width 69 height 27
type input "20.98"
click at [423, 499] on input "Create without photos" at bounding box center [427, 496] width 26 height 26
checkbox input "true"
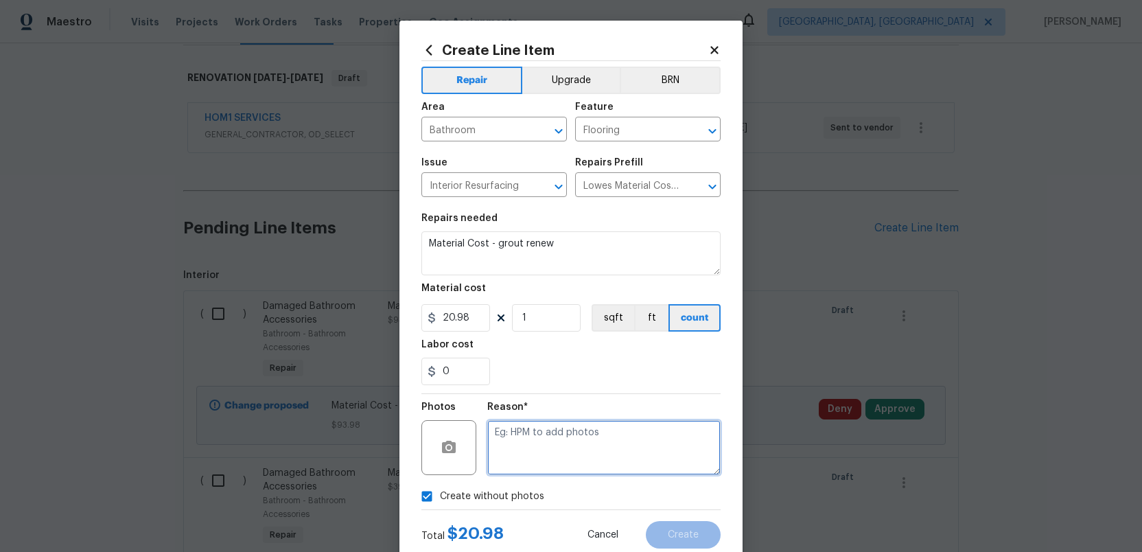
click at [521, 456] on textarea at bounding box center [603, 447] width 233 height 55
type textarea "."
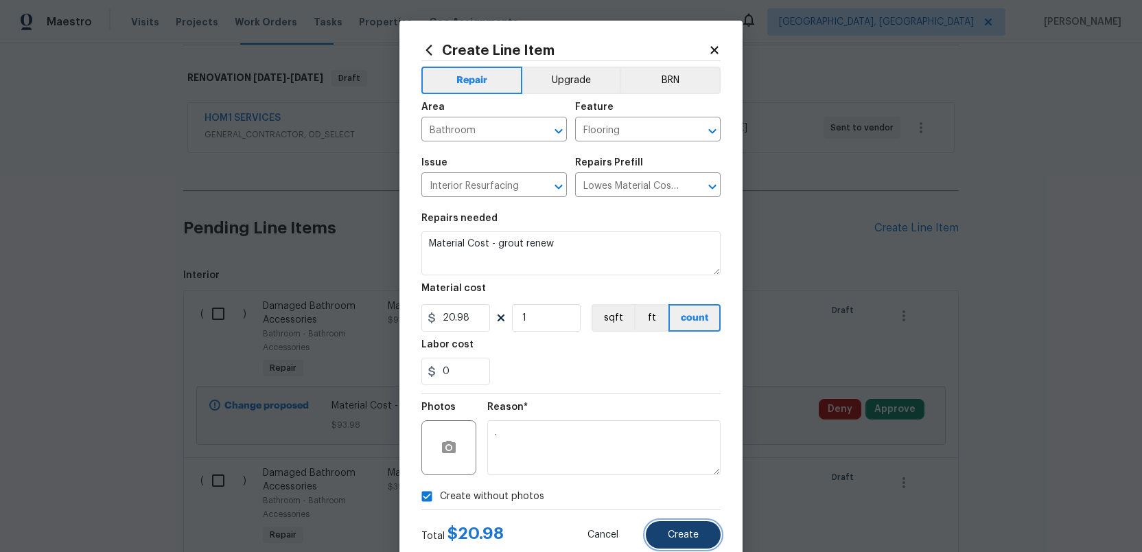
click at [676, 530] on span "Create" at bounding box center [683, 535] width 31 height 10
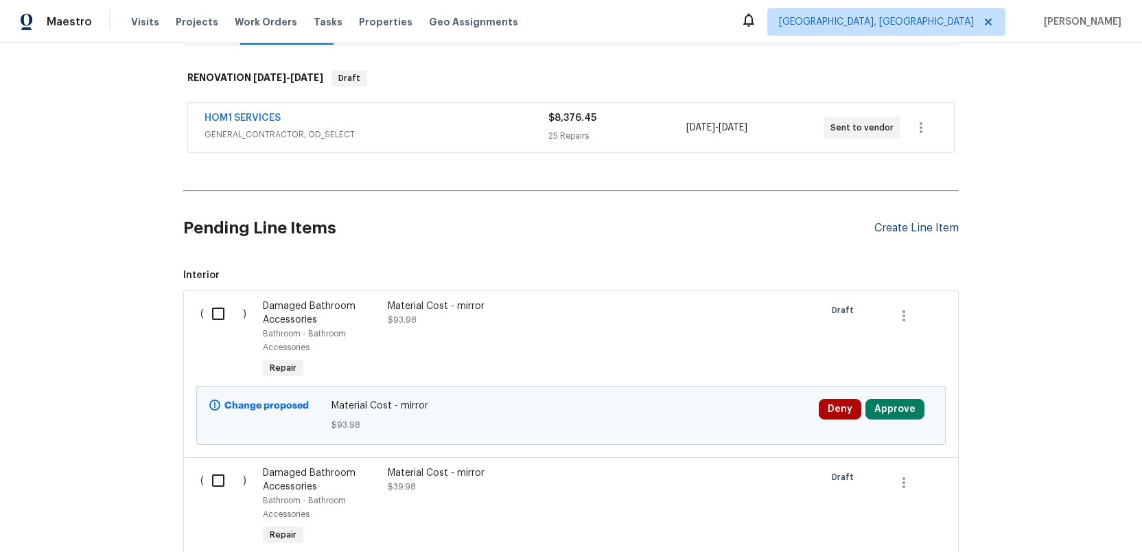
click at [911, 231] on div "Create Line Item" at bounding box center [917, 228] width 84 height 13
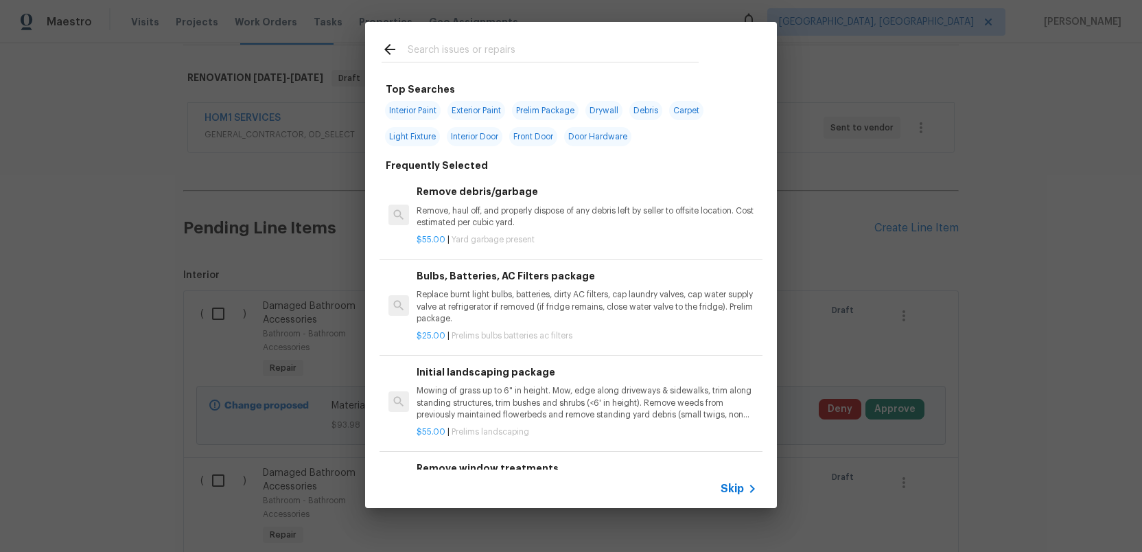
click at [408, 45] on input "text" at bounding box center [553, 51] width 291 height 21
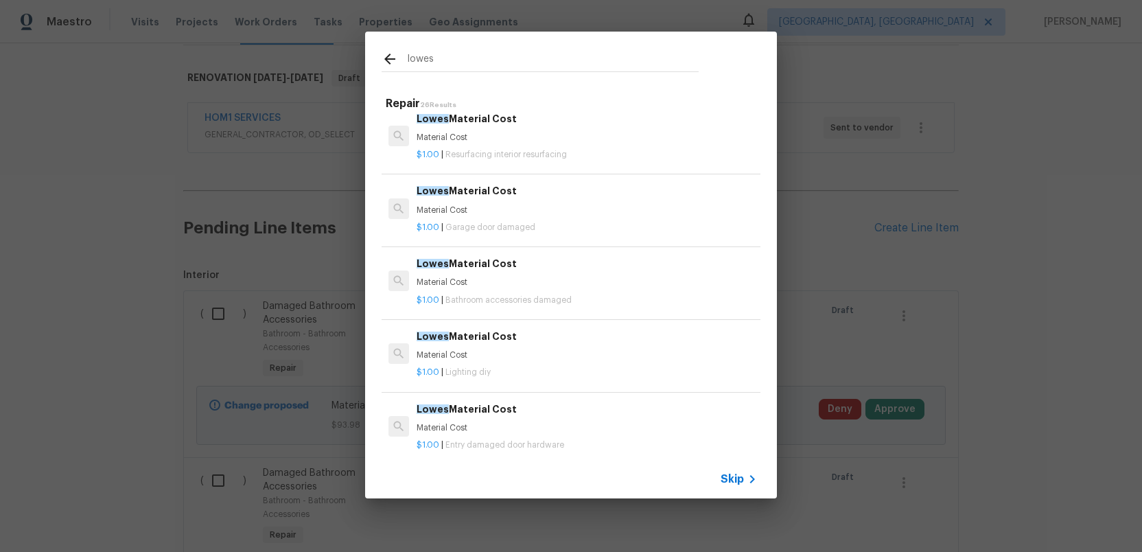
scroll to position [672, 0]
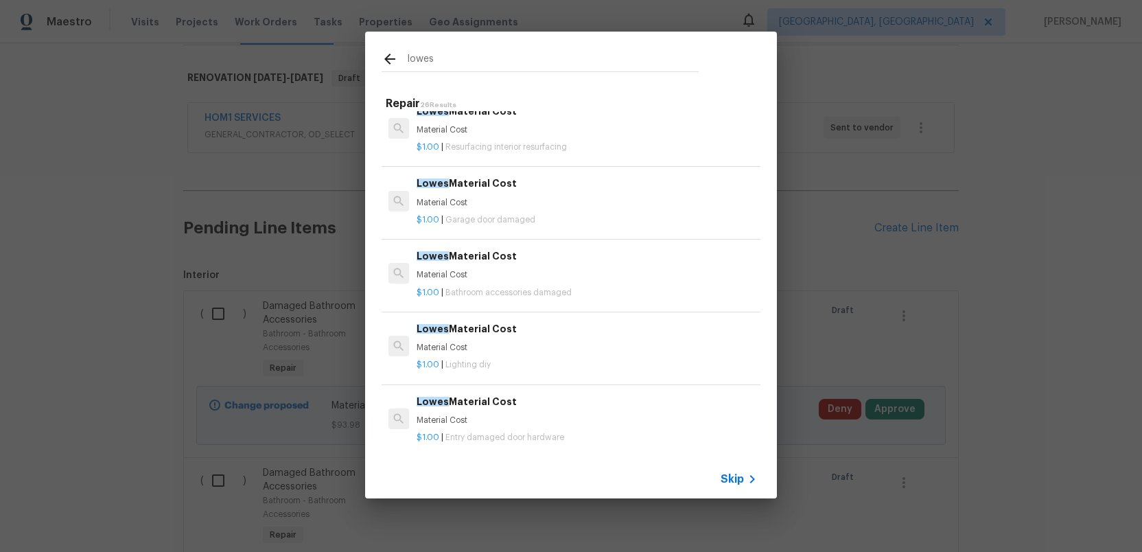
type input "lowes"
click at [447, 343] on p "Material Cost" at bounding box center [587, 348] width 341 height 12
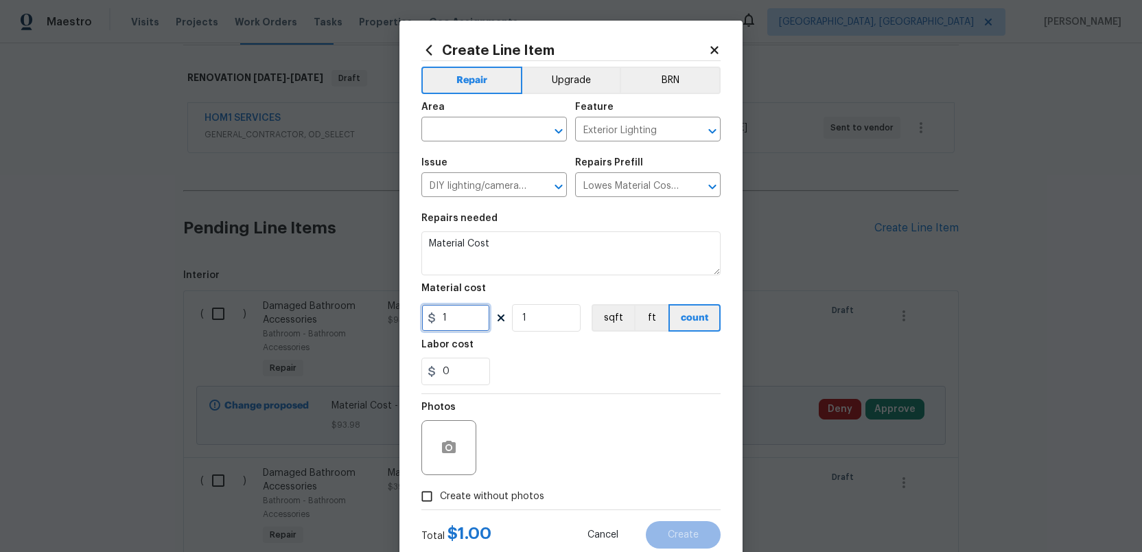
click at [448, 319] on input "1" at bounding box center [456, 317] width 69 height 27
type input "24.98"
click at [535, 321] on input "1" at bounding box center [546, 317] width 69 height 27
type input "2"
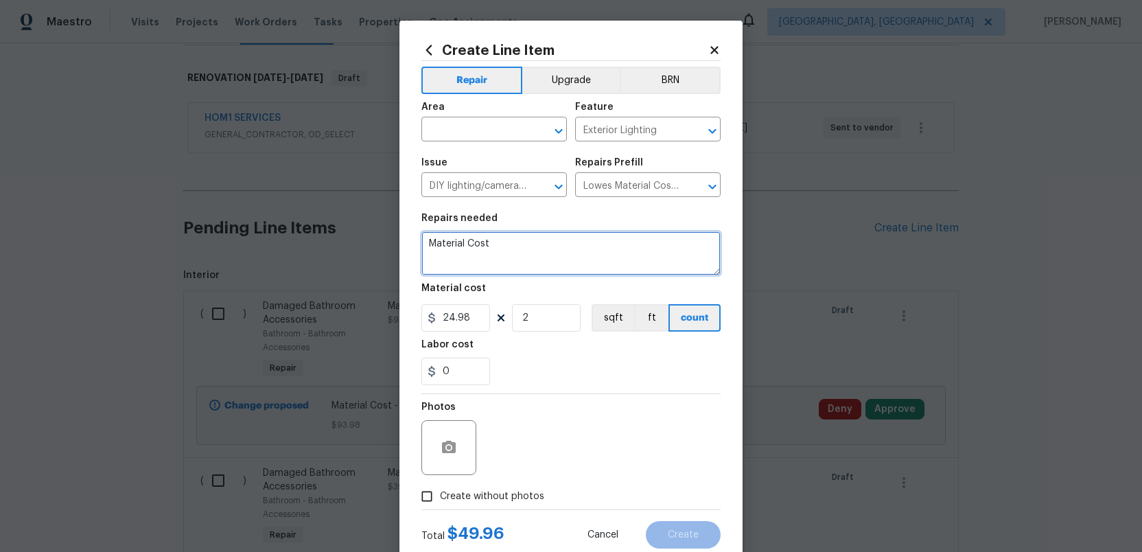
click at [527, 248] on textarea "Material Cost" at bounding box center [571, 253] width 299 height 44
type textarea "Material Cost - ext light"
click at [441, 126] on input "text" at bounding box center [475, 130] width 107 height 21
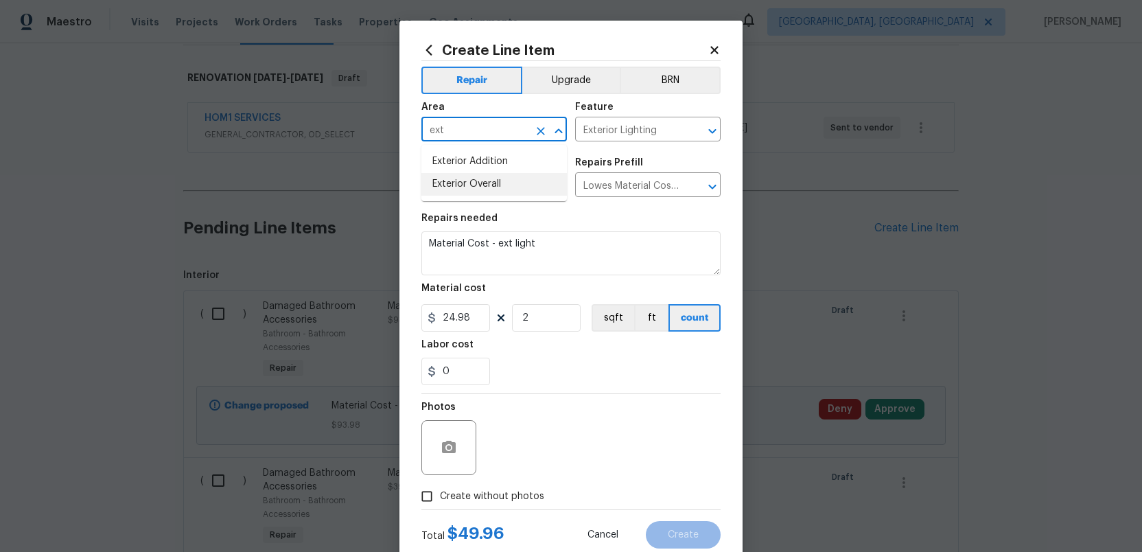
click at [435, 180] on li "Exterior Overall" at bounding box center [495, 184] width 146 height 23
type input "Exterior Overall"
click at [431, 495] on input "Create without photos" at bounding box center [427, 496] width 26 height 26
checkbox input "true"
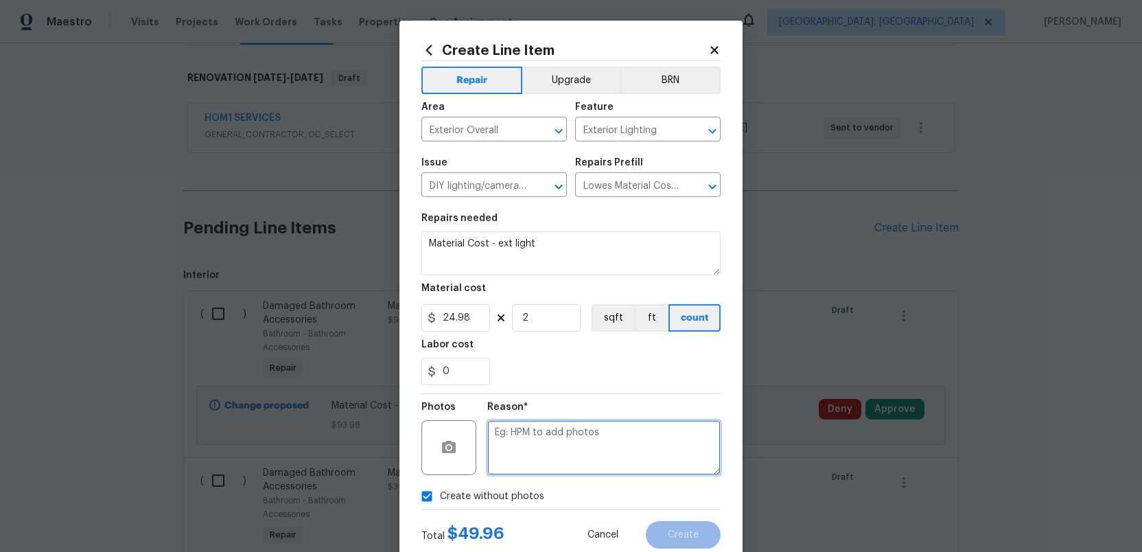
click at [524, 457] on textarea at bounding box center [603, 447] width 233 height 55
type textarea "."
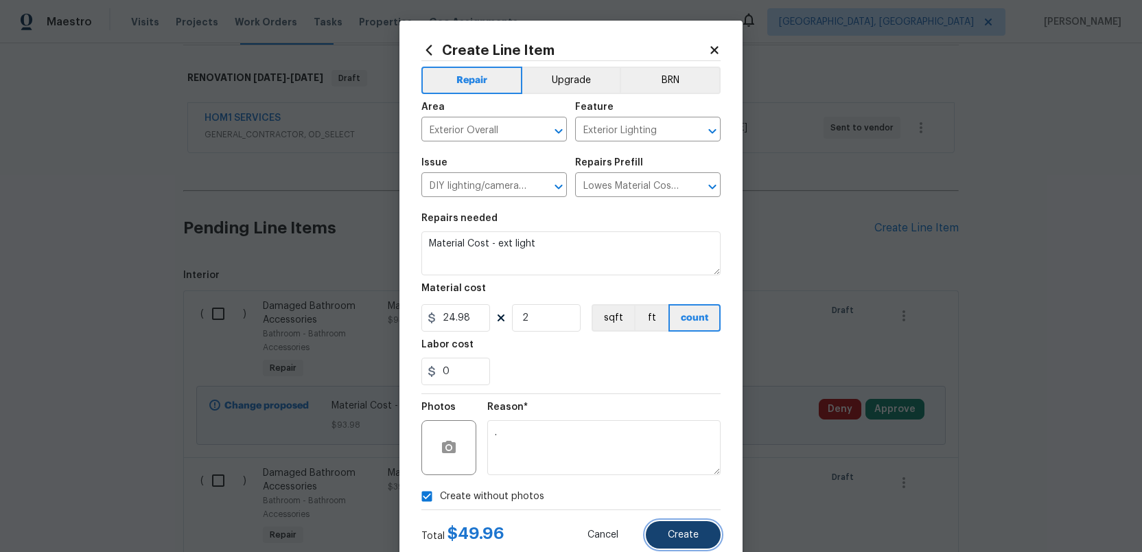
click at [671, 529] on button "Create" at bounding box center [683, 534] width 75 height 27
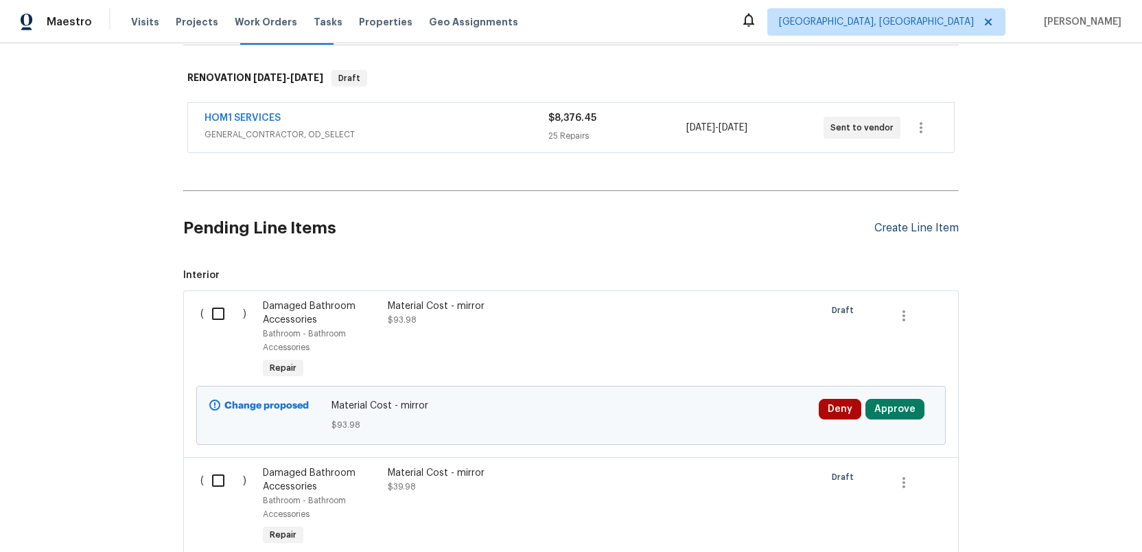
click at [925, 222] on div "Create Line Item" at bounding box center [917, 228] width 84 height 13
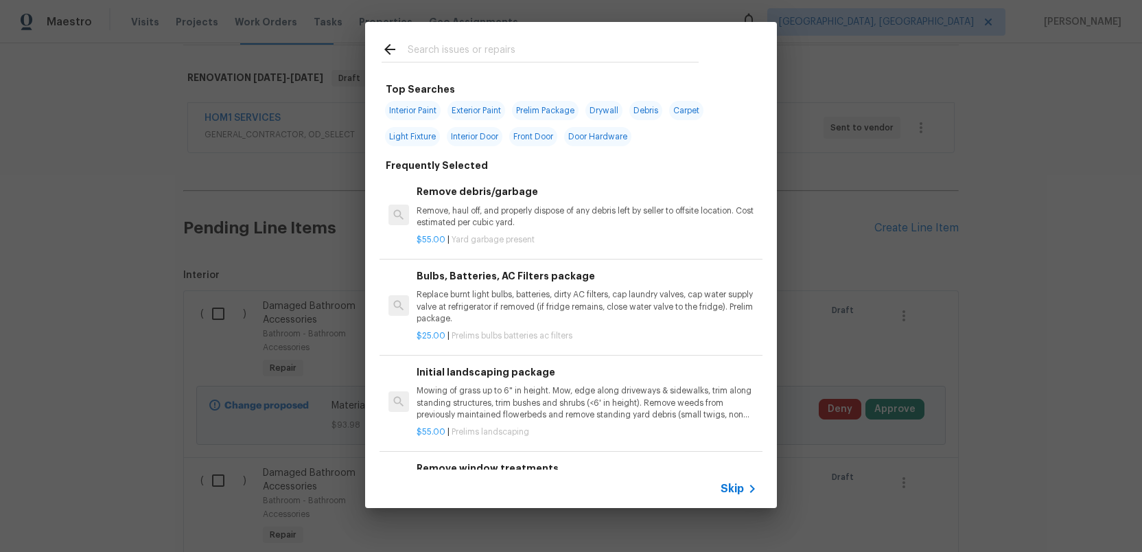
click at [458, 56] on input "text" at bounding box center [553, 51] width 291 height 21
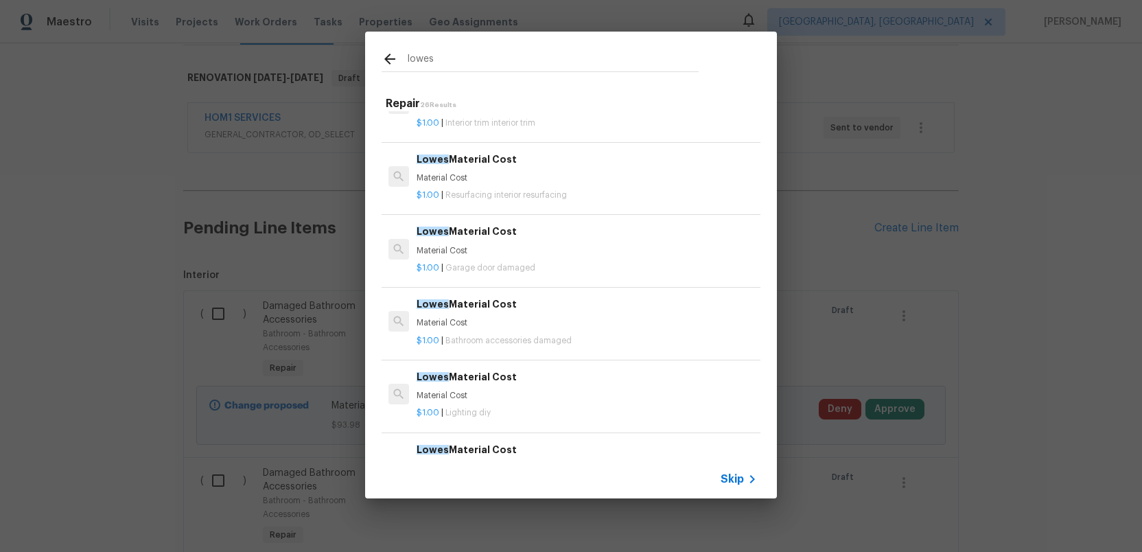
scroll to position [630, 0]
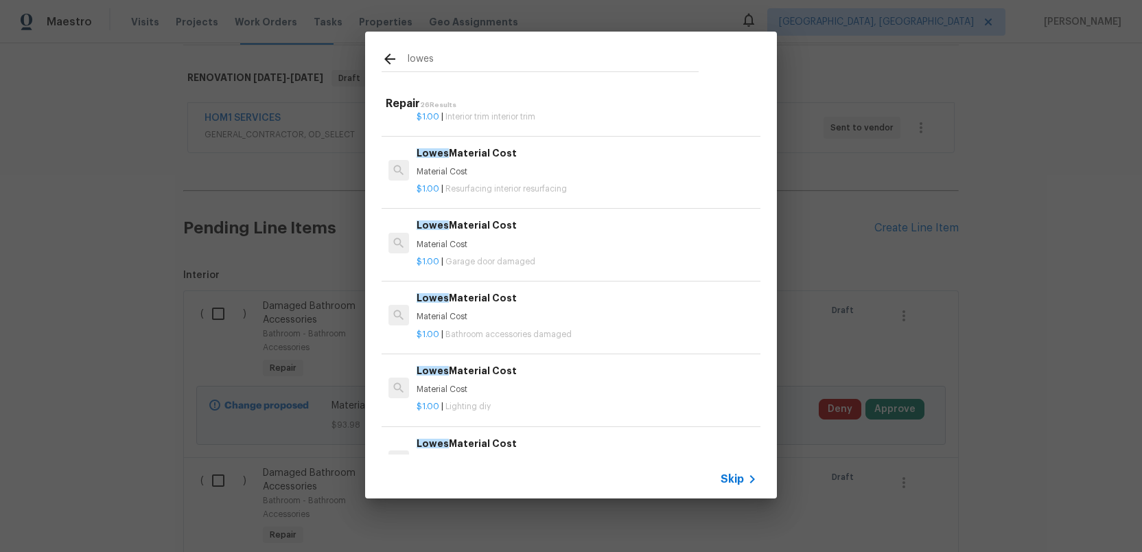
type input "lowes"
click at [472, 392] on p "Material Cost" at bounding box center [587, 390] width 341 height 12
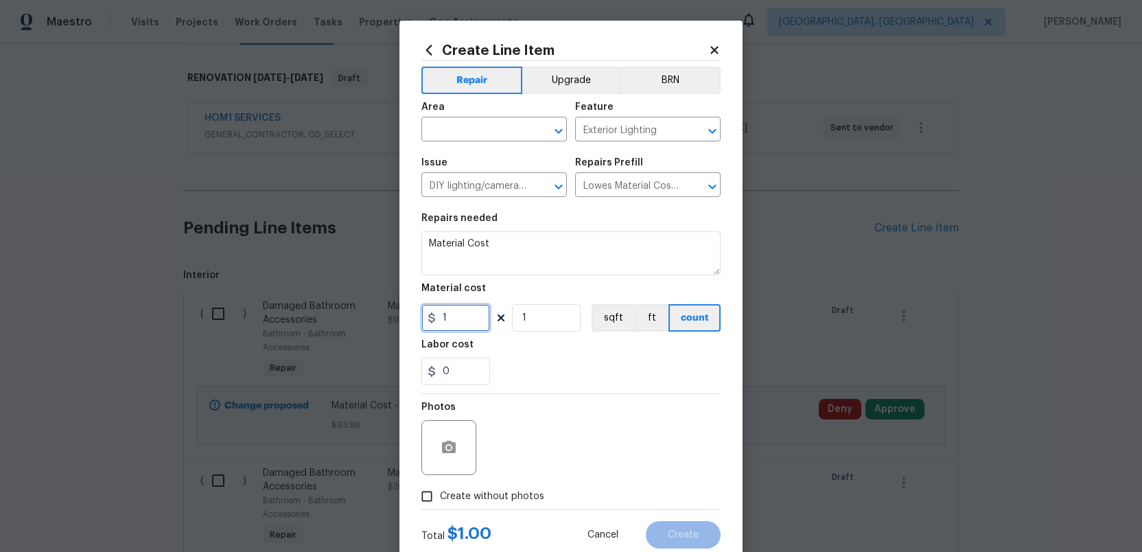
click at [449, 315] on input "1" at bounding box center [456, 317] width 69 height 27
type input "32.98"
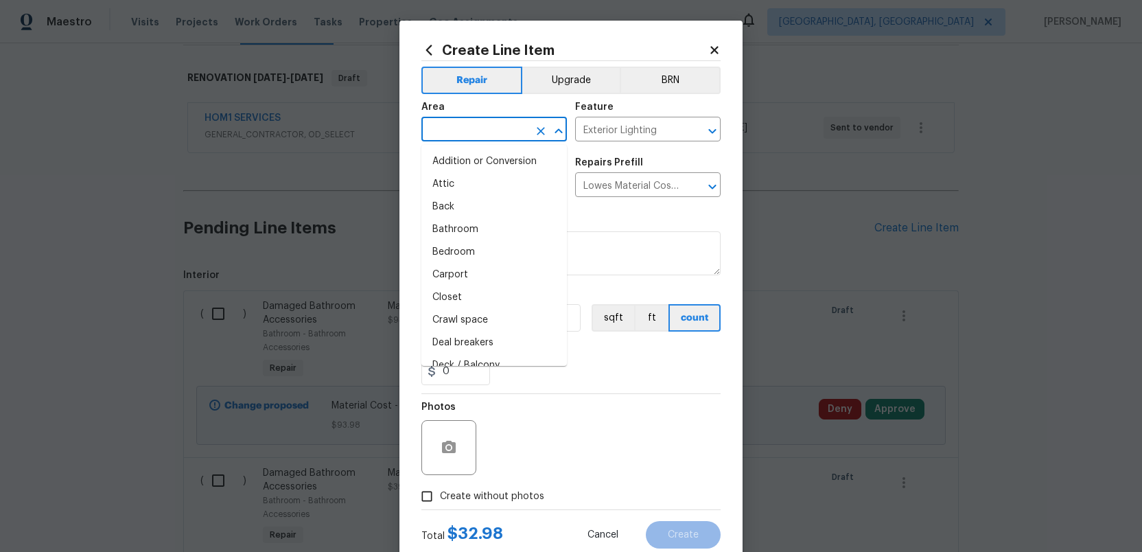
click at [489, 137] on input "text" at bounding box center [475, 130] width 107 height 21
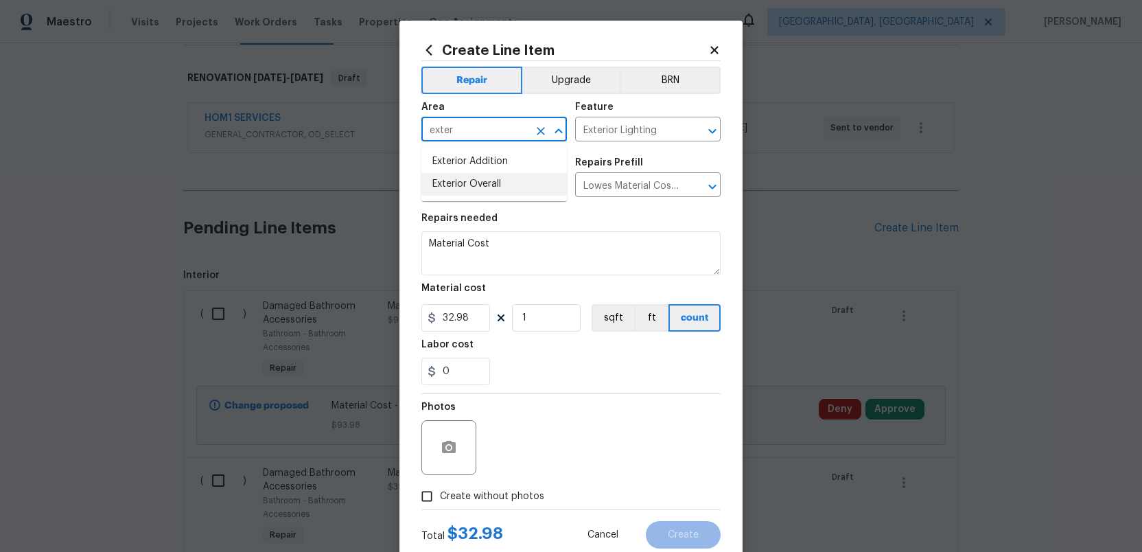
click at [480, 178] on li "Exterior Overall" at bounding box center [495, 184] width 146 height 23
type input "Exterior Overall"
click at [431, 493] on input "Create without photos" at bounding box center [427, 496] width 26 height 26
checkbox input "true"
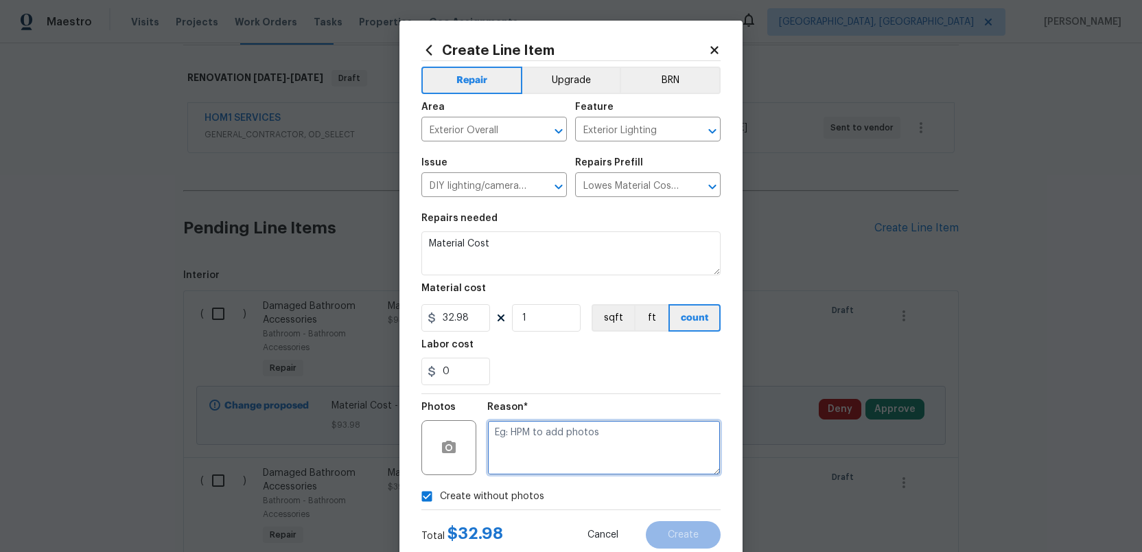
click at [527, 457] on textarea at bounding box center [603, 447] width 233 height 55
type textarea "."
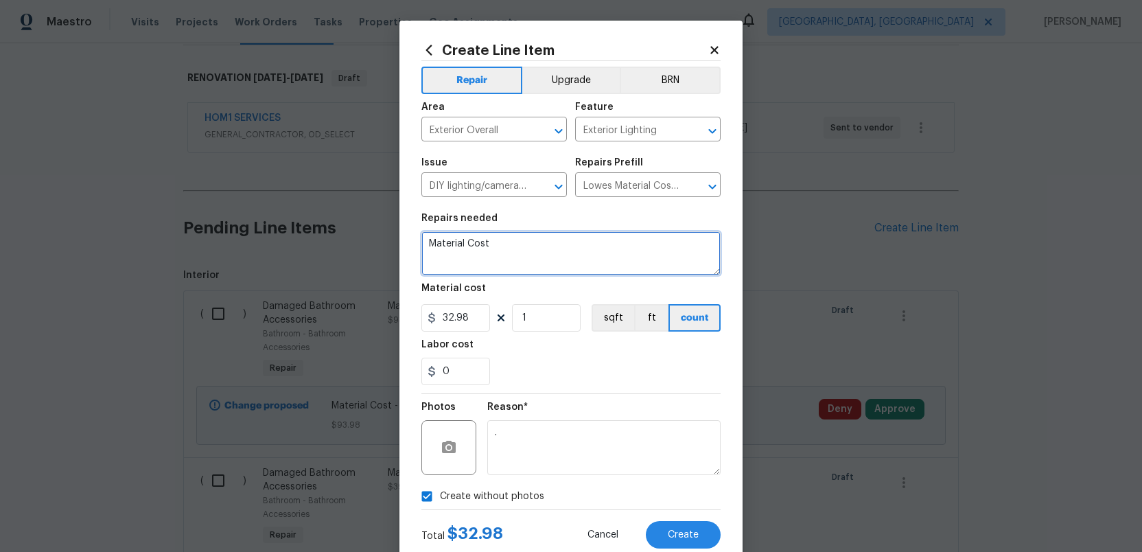
click at [522, 249] on textarea "Material Cost" at bounding box center [571, 253] width 299 height 44
type textarea "Material Cost - ext light"
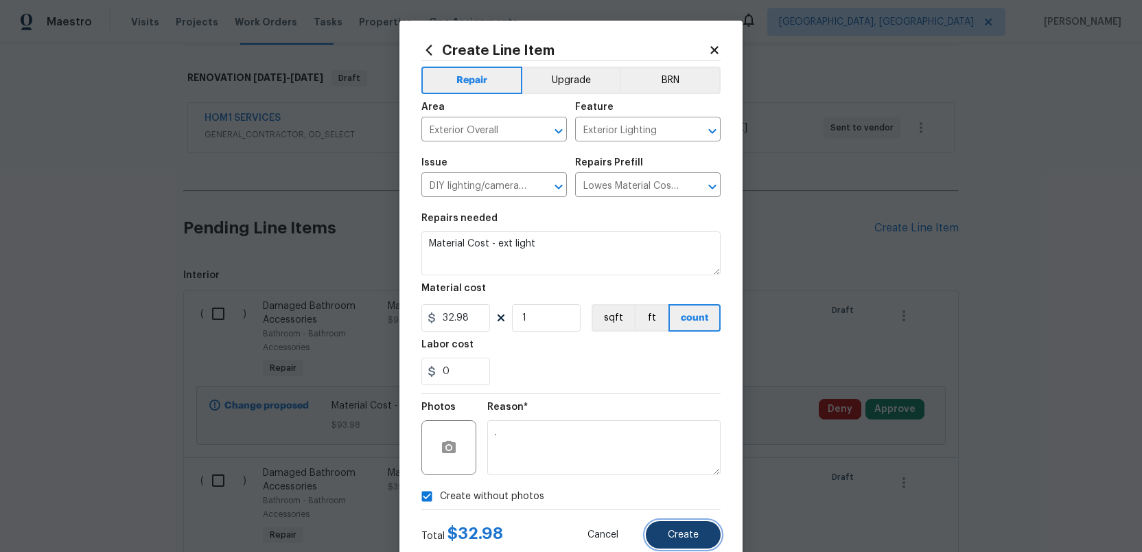
click at [685, 535] on span "Create" at bounding box center [683, 535] width 31 height 10
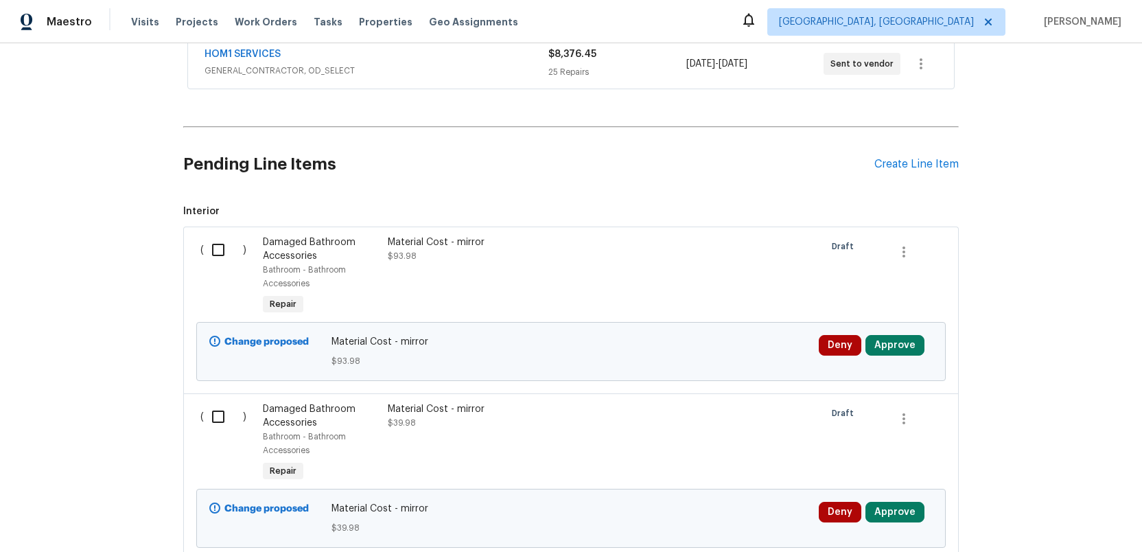
scroll to position [372, 0]
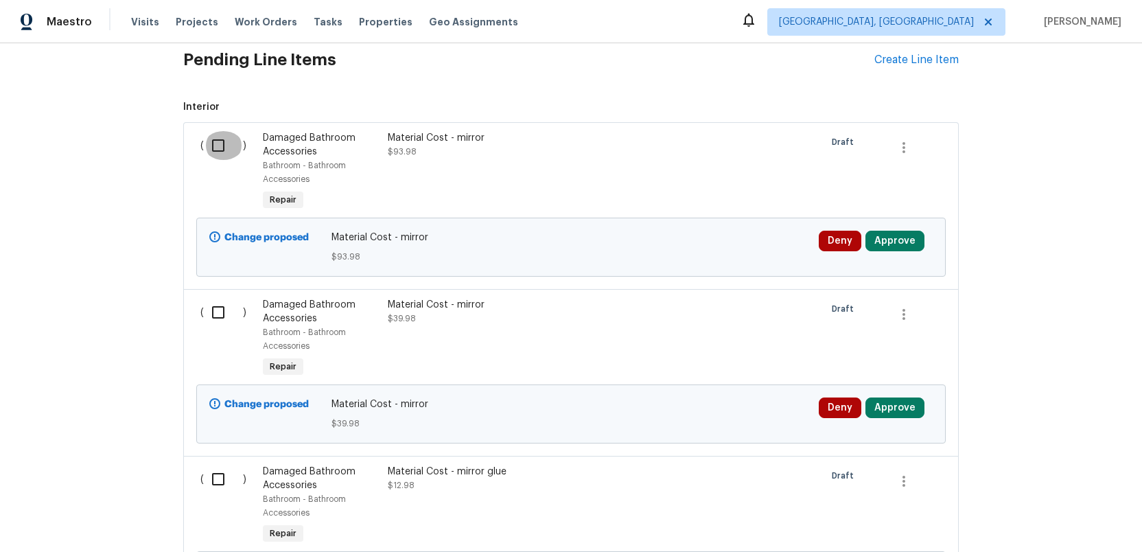
click at [214, 143] on input "checkbox" at bounding box center [223, 145] width 39 height 29
checkbox input "true"
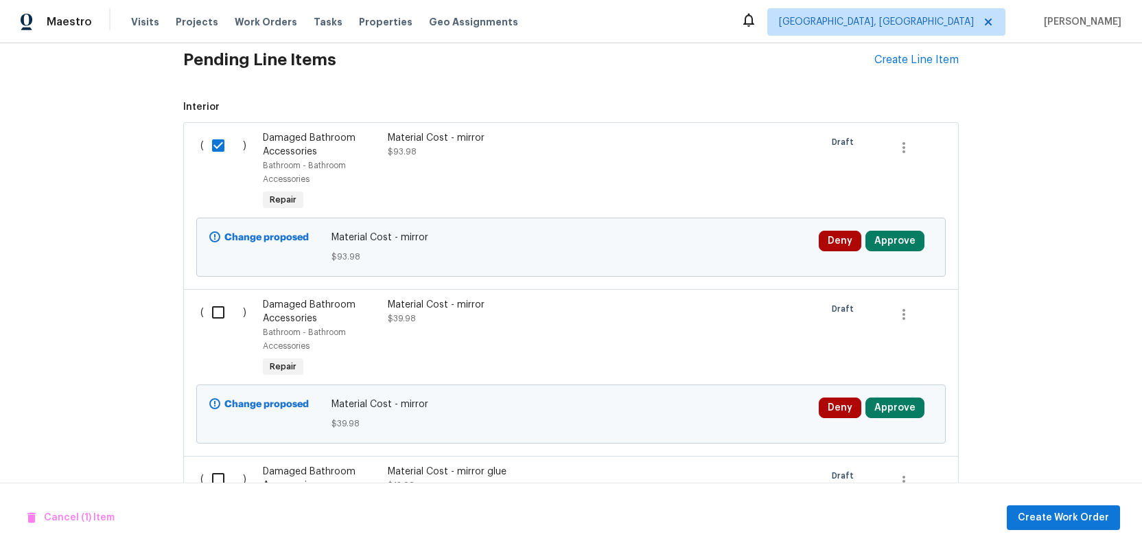
click at [216, 309] on input "checkbox" at bounding box center [223, 312] width 39 height 29
checkbox input "true"
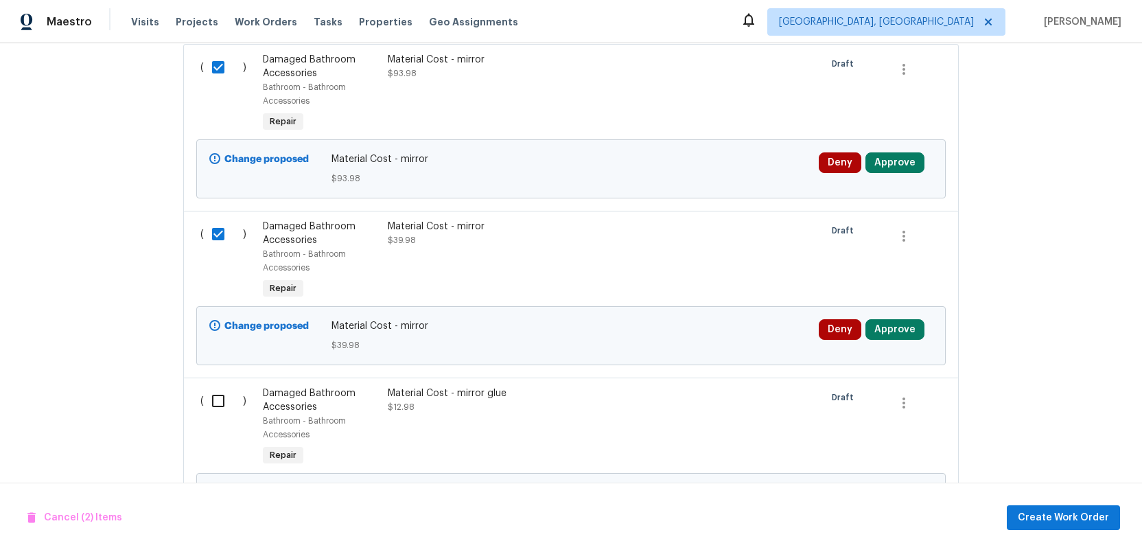
scroll to position [458, 0]
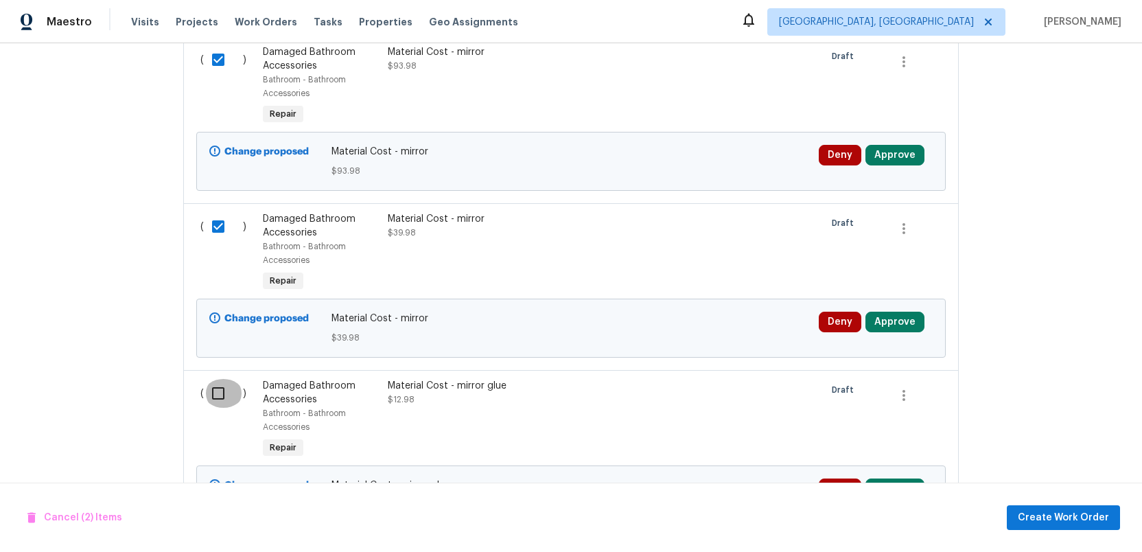
click at [211, 395] on input "checkbox" at bounding box center [223, 393] width 39 height 29
checkbox input "true"
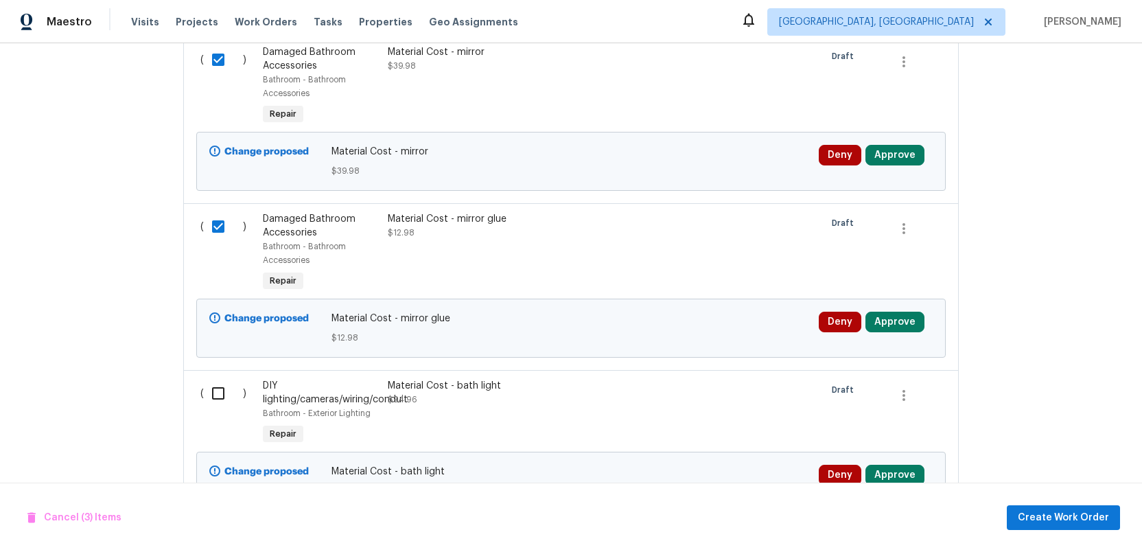
click at [211, 395] on input "checkbox" at bounding box center [223, 393] width 39 height 29
checkbox input "true"
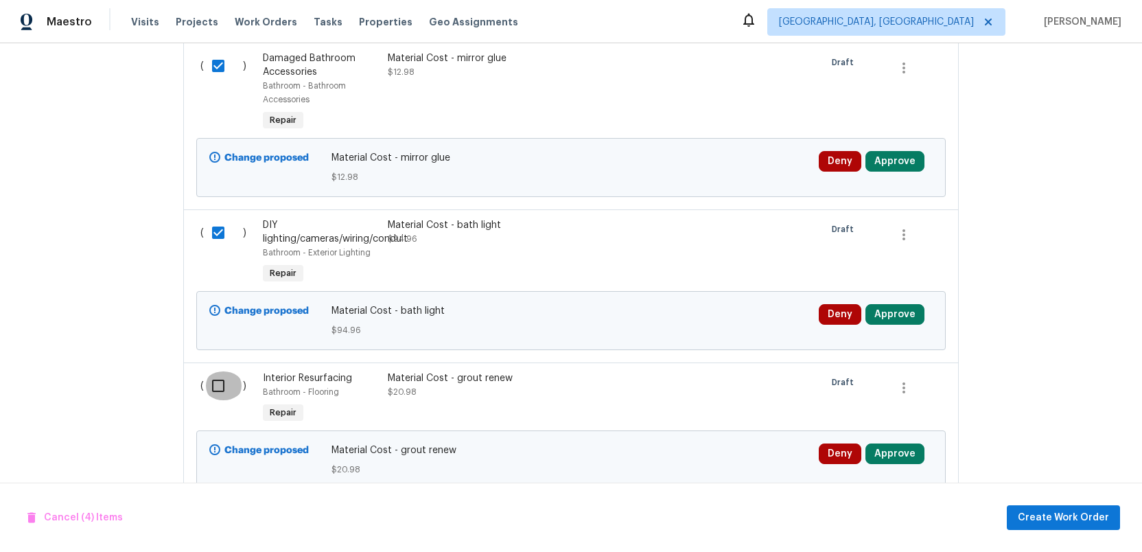
click at [211, 395] on input "checkbox" at bounding box center [223, 385] width 39 height 29
checkbox input "true"
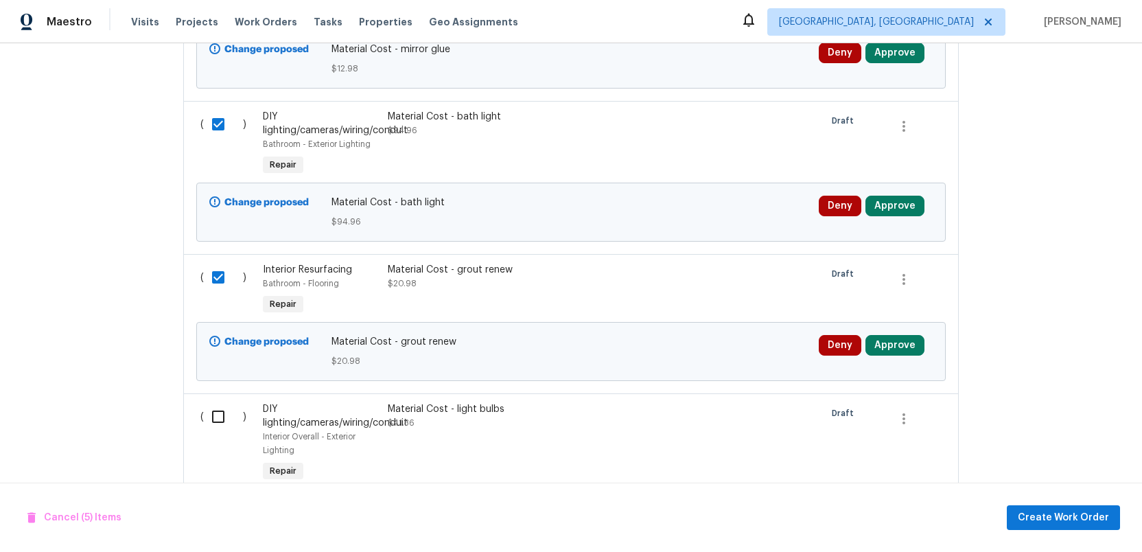
scroll to position [955, 0]
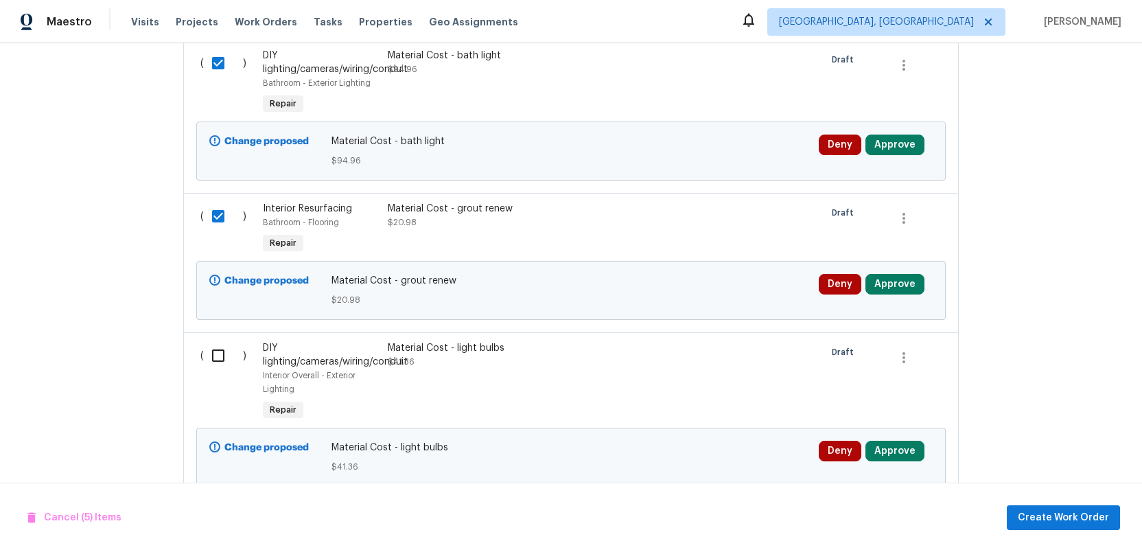
click at [218, 358] on input "checkbox" at bounding box center [223, 355] width 39 height 29
checkbox input "true"
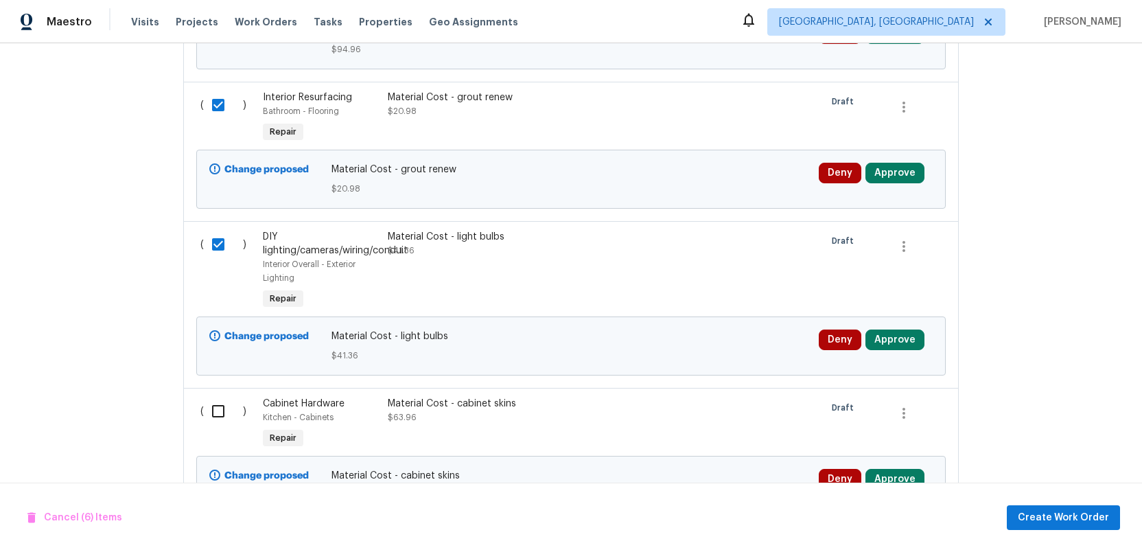
scroll to position [1170, 0]
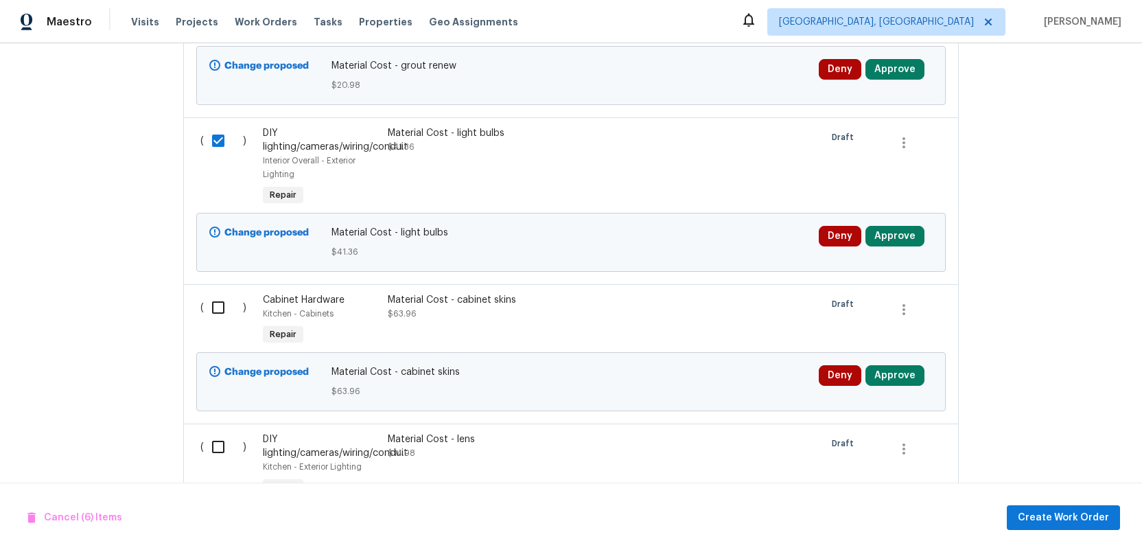
click at [220, 308] on input "checkbox" at bounding box center [223, 307] width 39 height 29
checkbox input "true"
click at [218, 447] on input "checkbox" at bounding box center [223, 447] width 39 height 29
checkbox input "true"
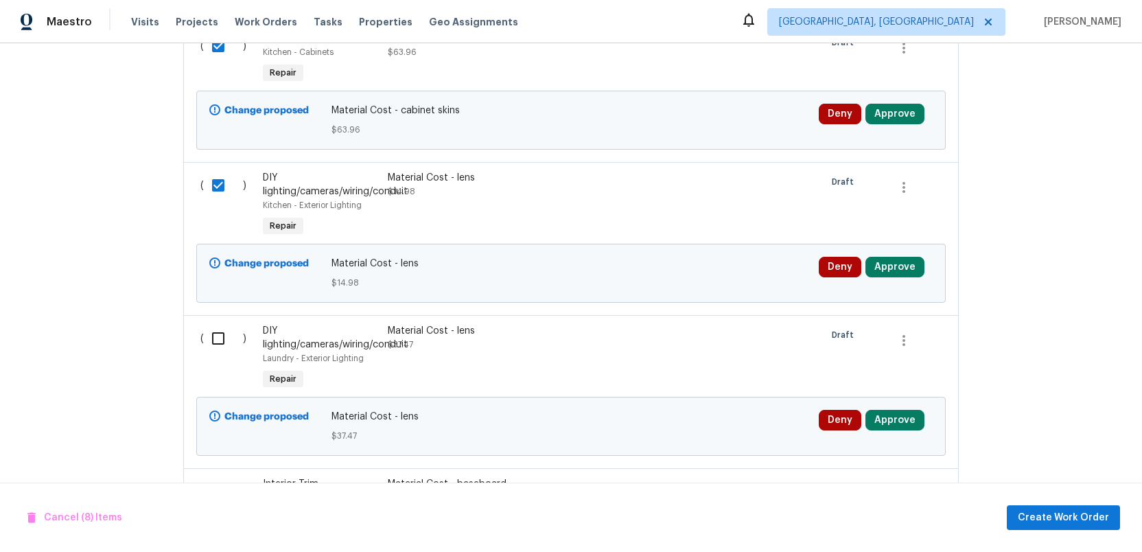
scroll to position [1477, 0]
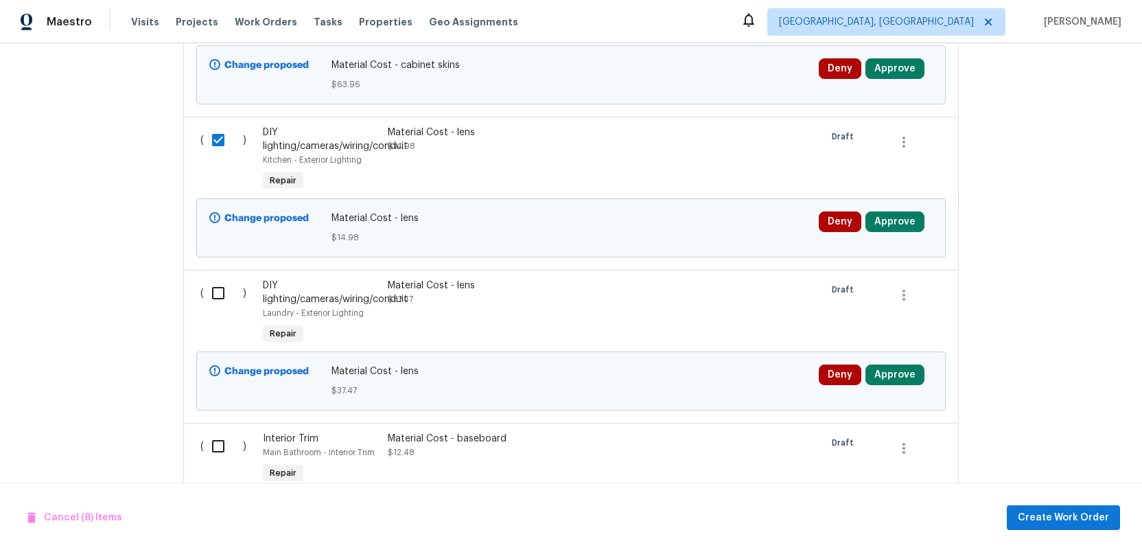
click at [216, 289] on input "checkbox" at bounding box center [223, 293] width 39 height 29
checkbox input "true"
click at [216, 452] on input "checkbox" at bounding box center [223, 446] width 39 height 29
checkbox input "true"
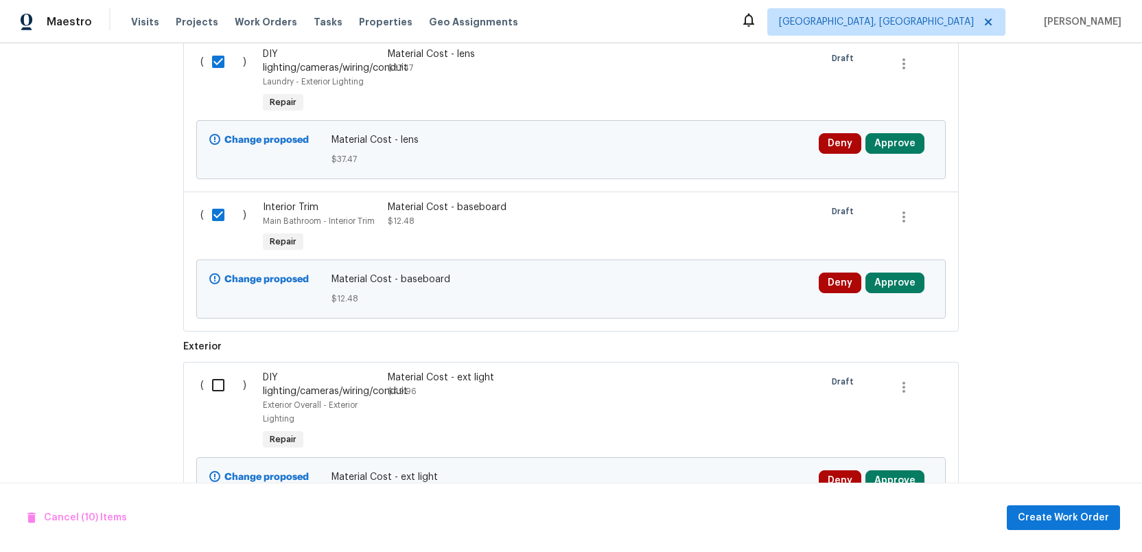
scroll to position [1721, 0]
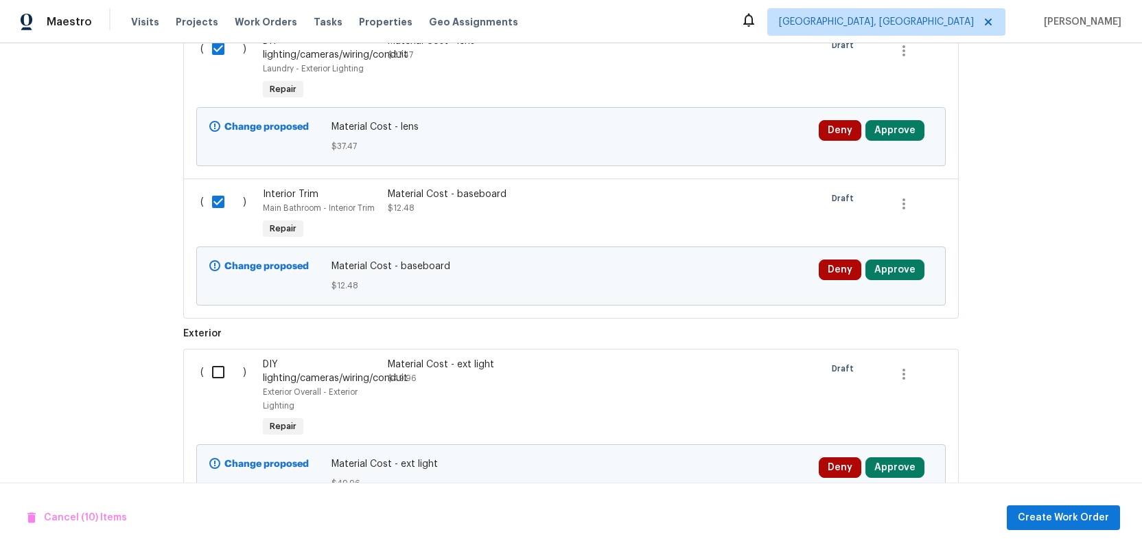
click at [218, 378] on input "checkbox" at bounding box center [223, 372] width 39 height 29
checkbox input "true"
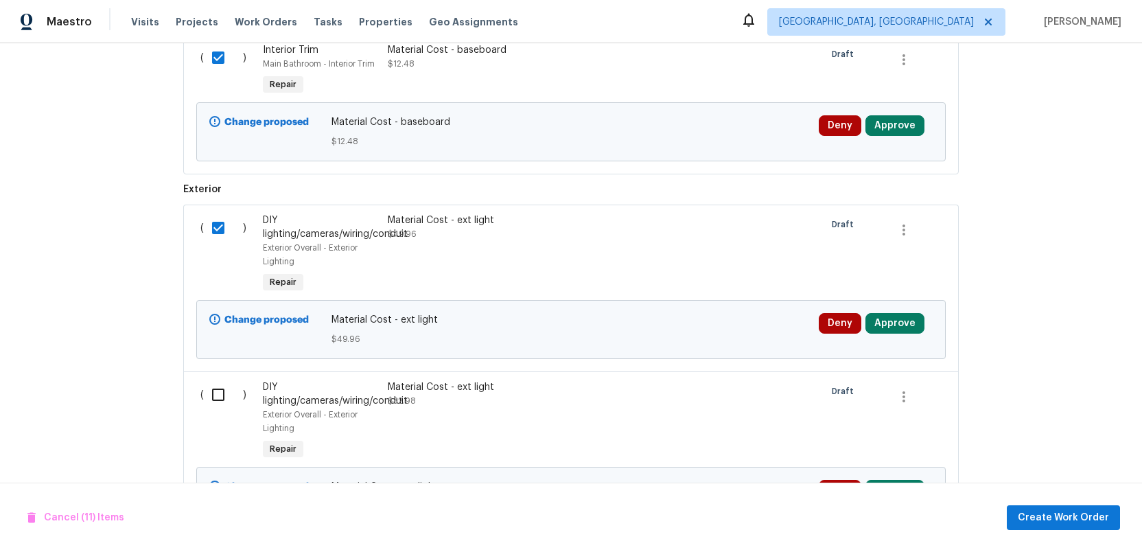
scroll to position [1946, 0]
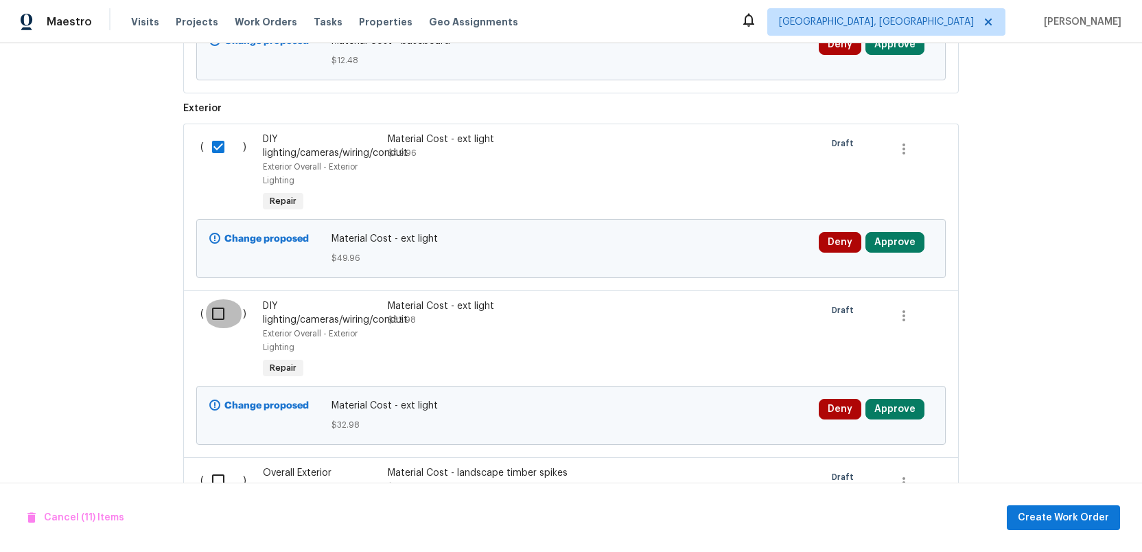
click at [217, 318] on input "checkbox" at bounding box center [223, 313] width 39 height 29
checkbox input "true"
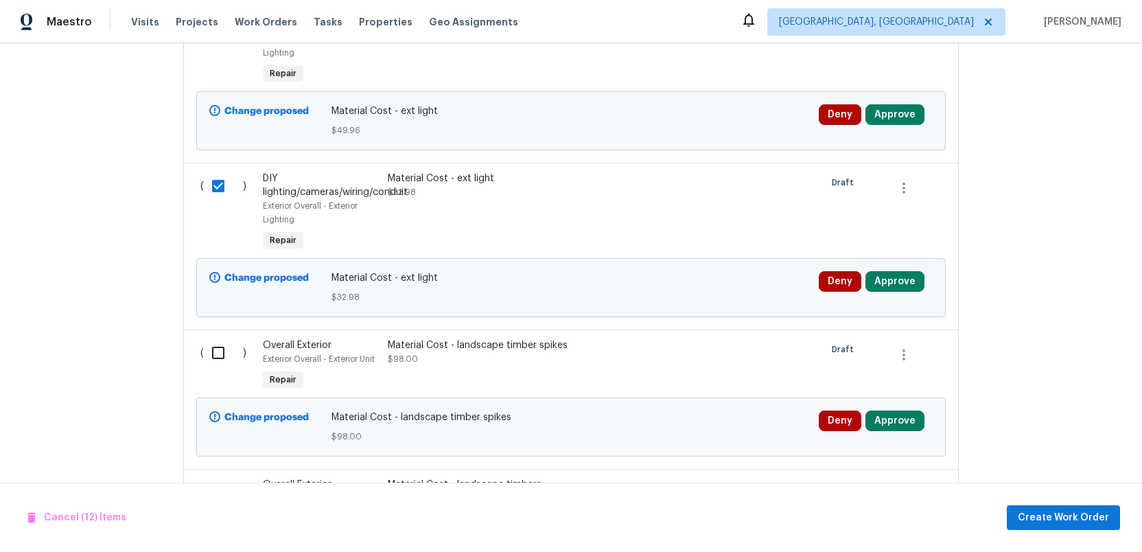
scroll to position [2143, 0]
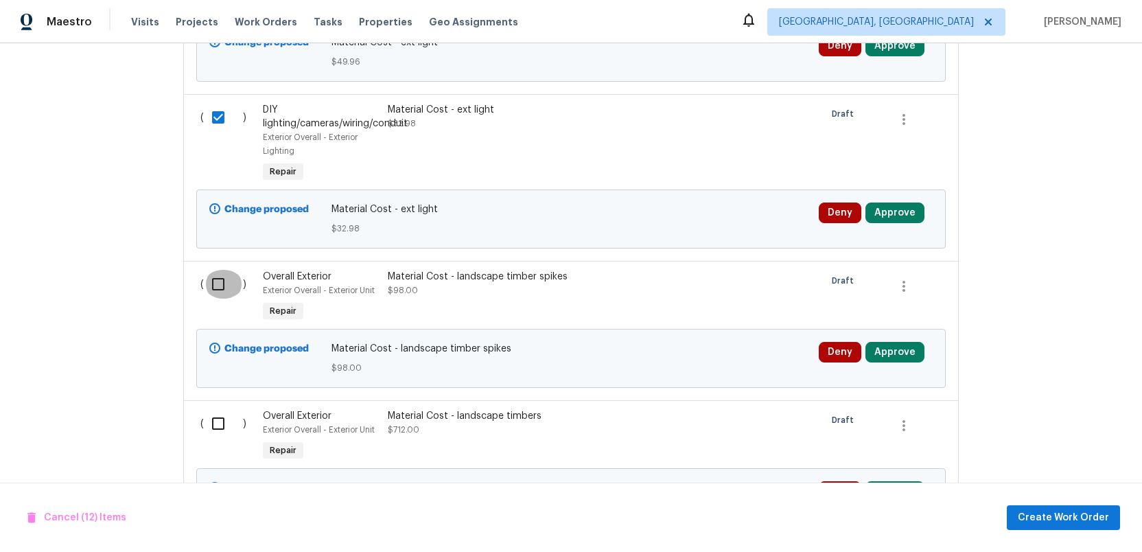
click at [217, 290] on input "checkbox" at bounding box center [223, 284] width 39 height 29
checkbox input "true"
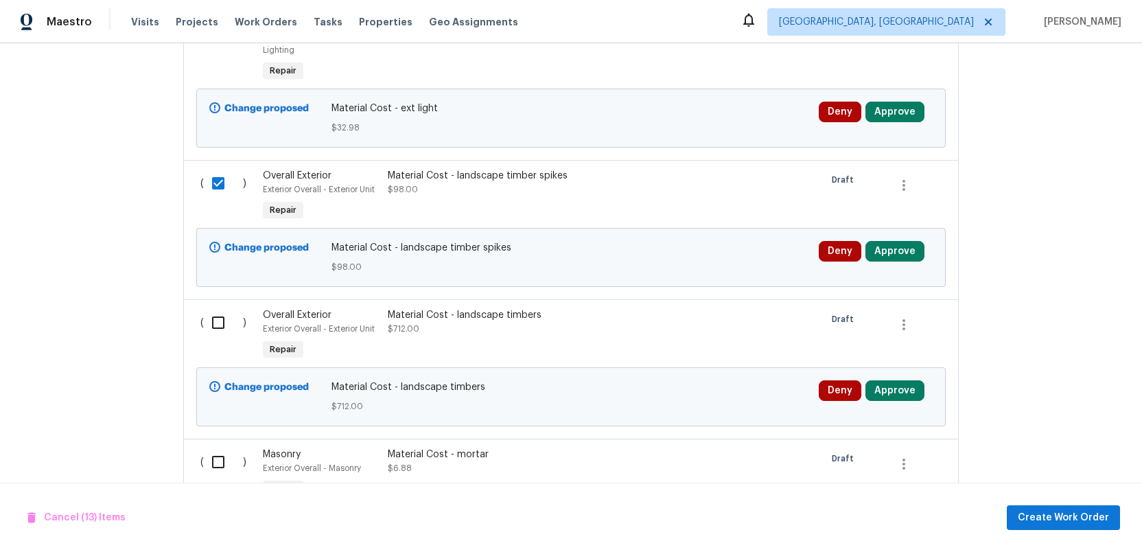
scroll to position [2305, 0]
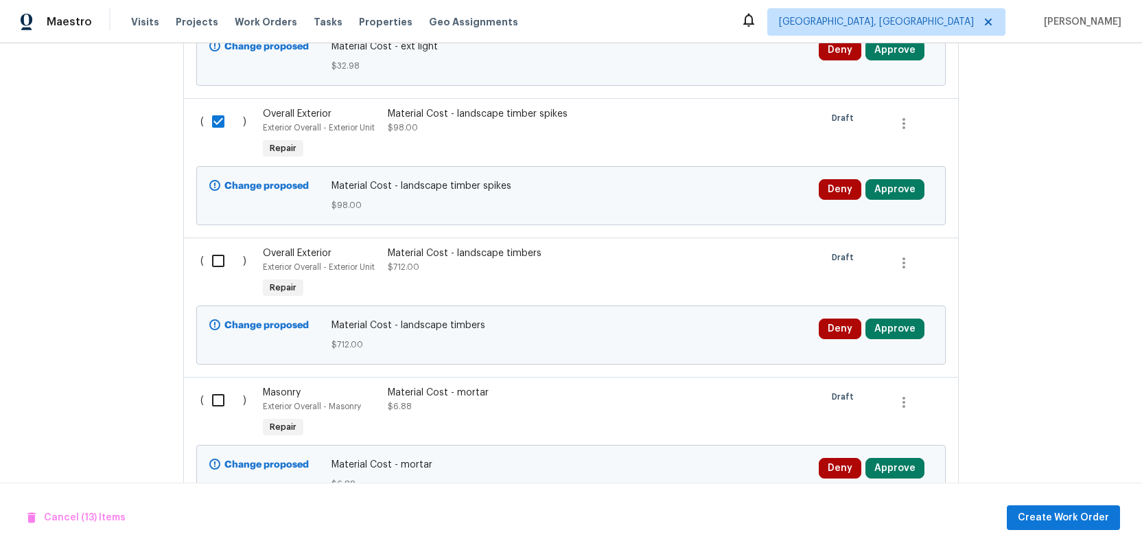
click at [217, 264] on input "checkbox" at bounding box center [223, 260] width 39 height 29
click at [216, 404] on input "checkbox" at bounding box center [223, 400] width 39 height 29
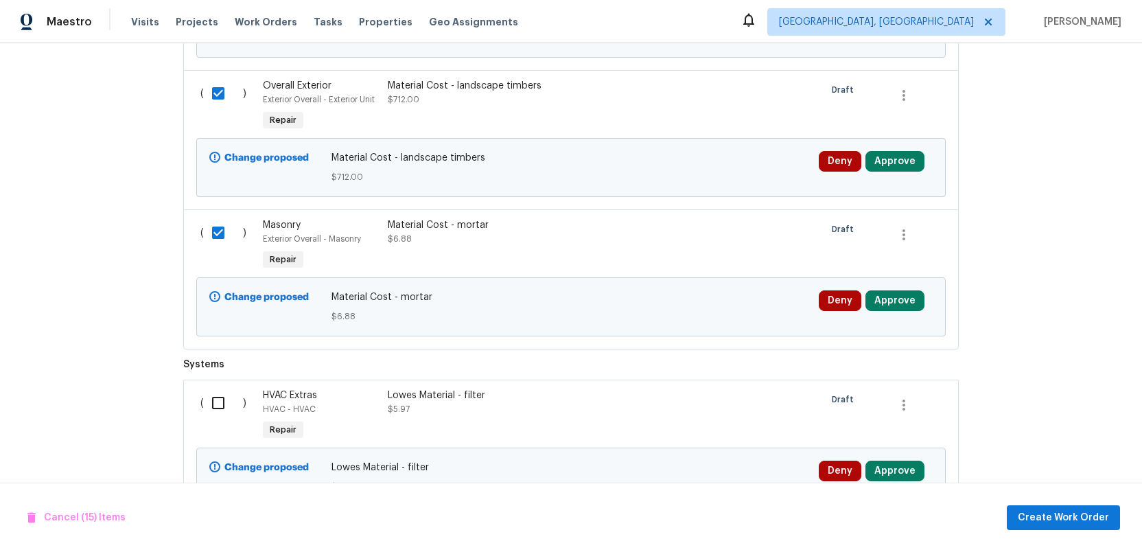
scroll to position [2541, 0]
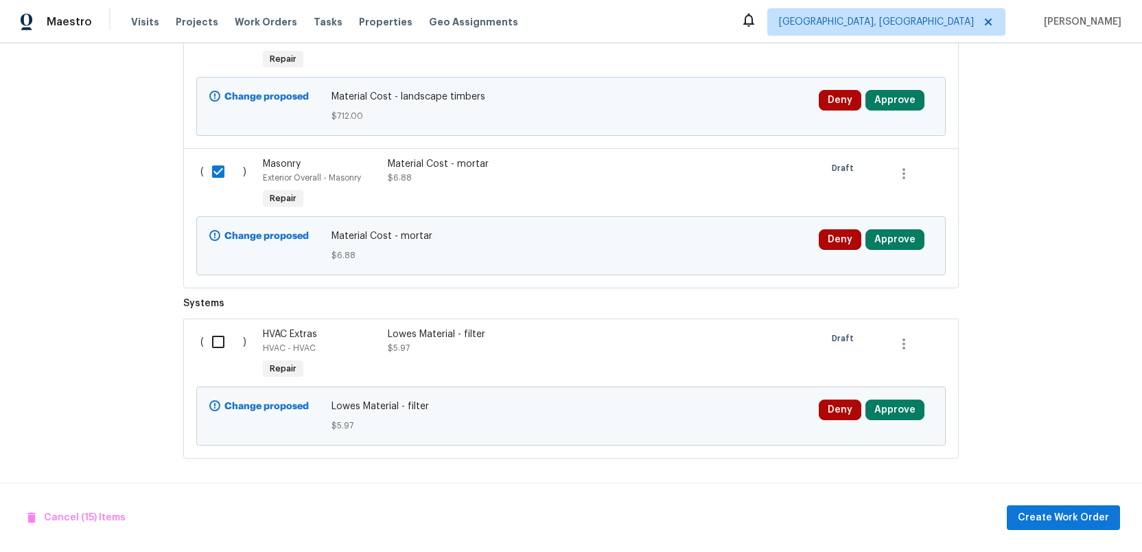
click at [216, 339] on input "checkbox" at bounding box center [223, 341] width 39 height 29
click at [1052, 515] on span "Create Work Order" at bounding box center [1063, 517] width 91 height 17
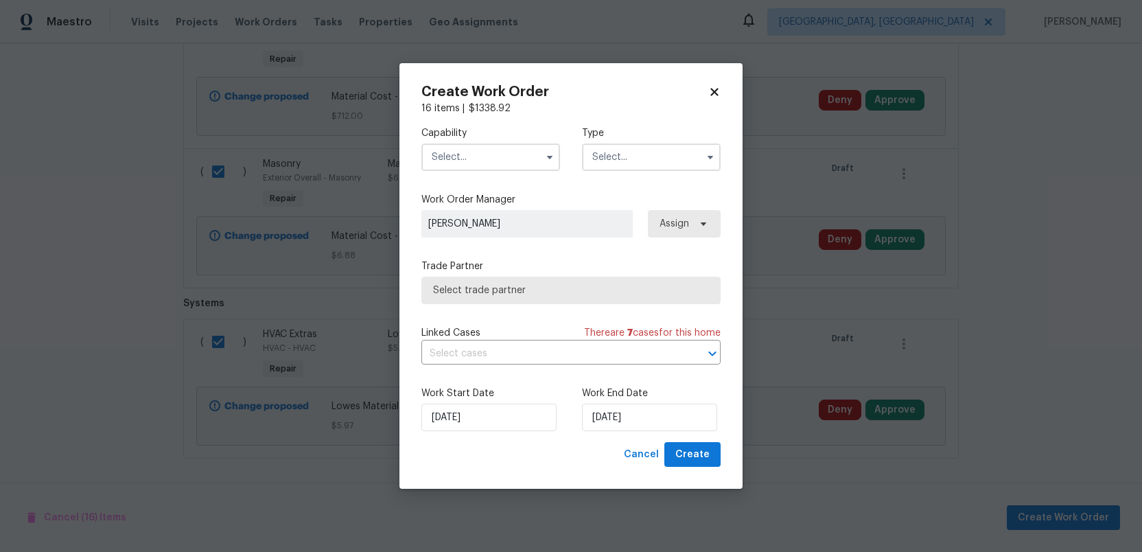
click at [498, 155] on input "text" at bounding box center [491, 156] width 139 height 27
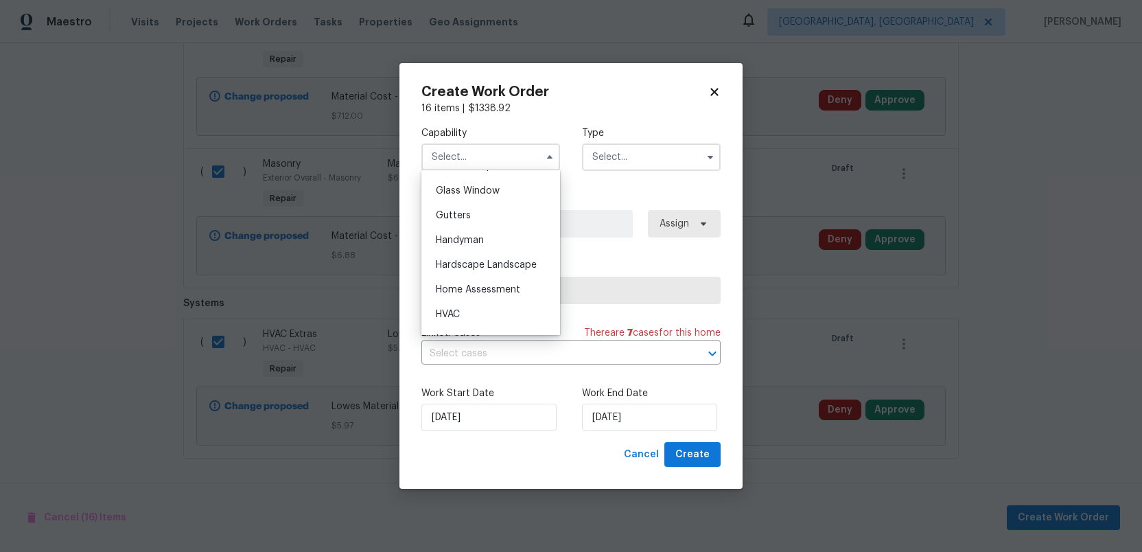
scroll to position [736, 0]
click at [476, 251] on span "Home Assessment" at bounding box center [478, 255] width 84 height 10
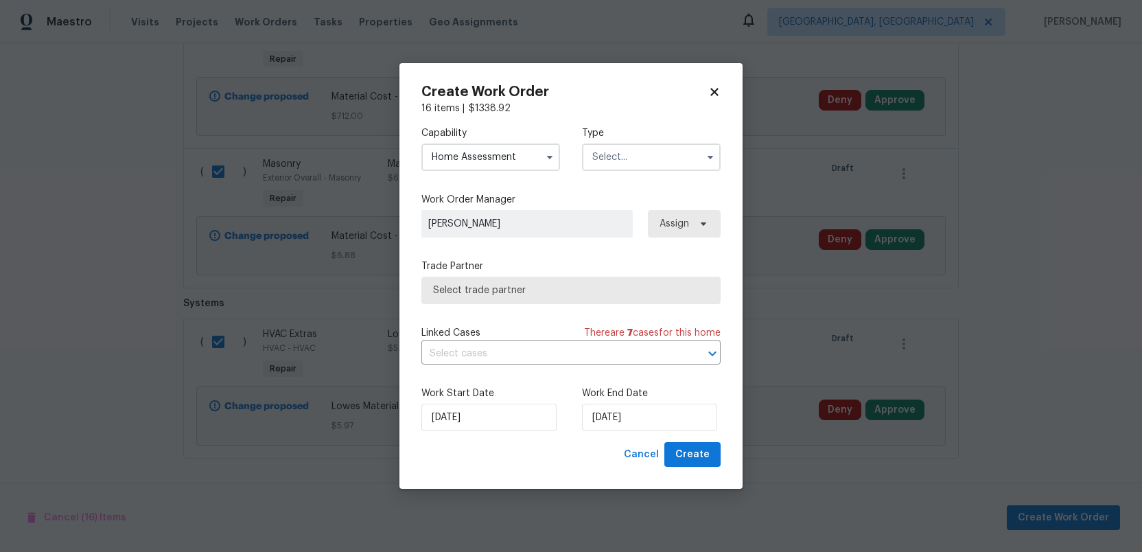
click at [622, 158] on input "text" at bounding box center [651, 156] width 139 height 27
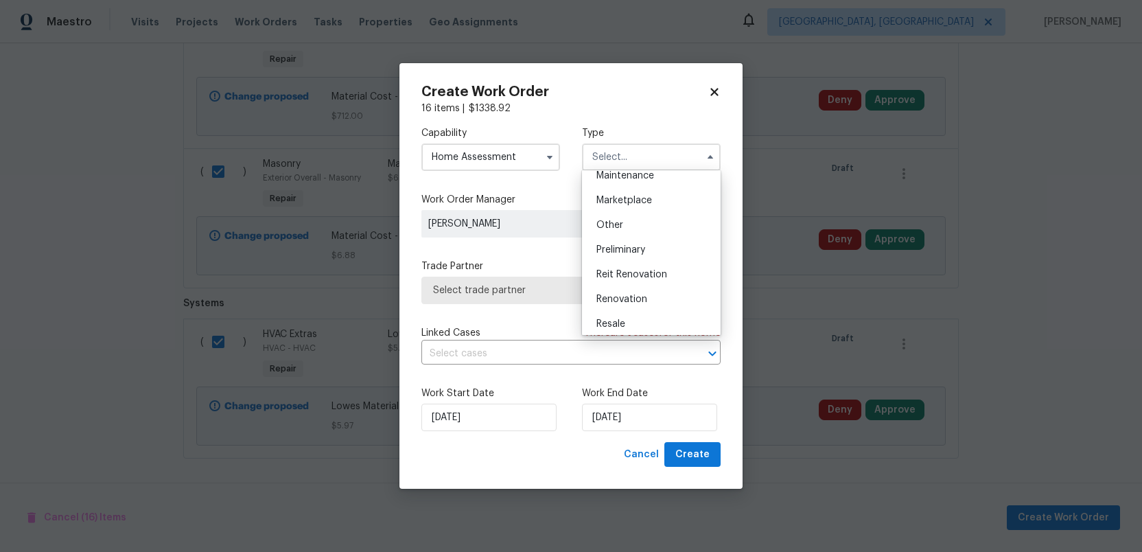
scroll to position [246, 0]
click at [625, 284] on span "Renovation" at bounding box center [622, 286] width 51 height 10
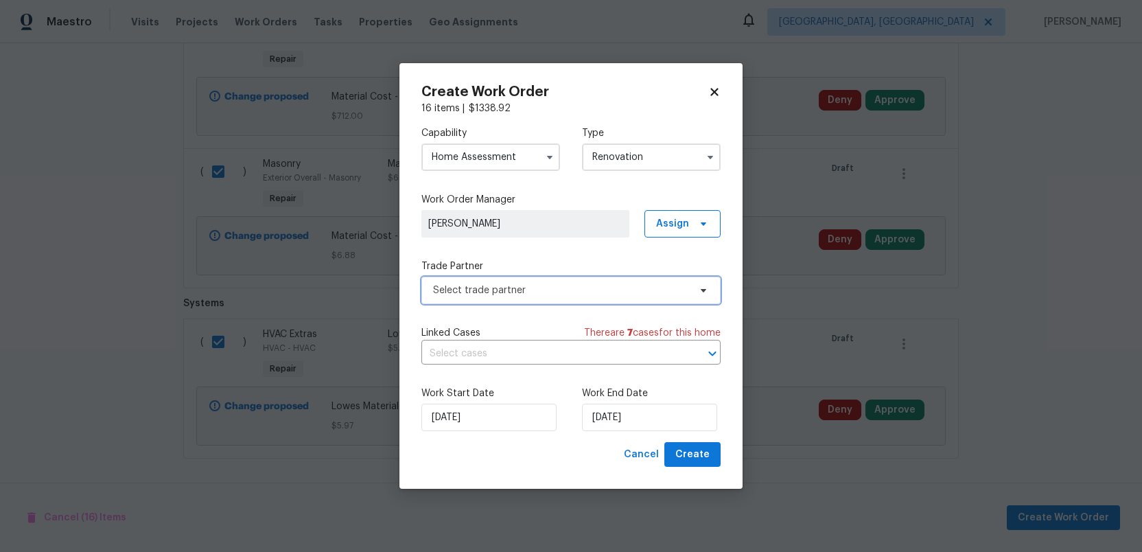
click at [560, 289] on span "Select trade partner" at bounding box center [561, 291] width 256 height 14
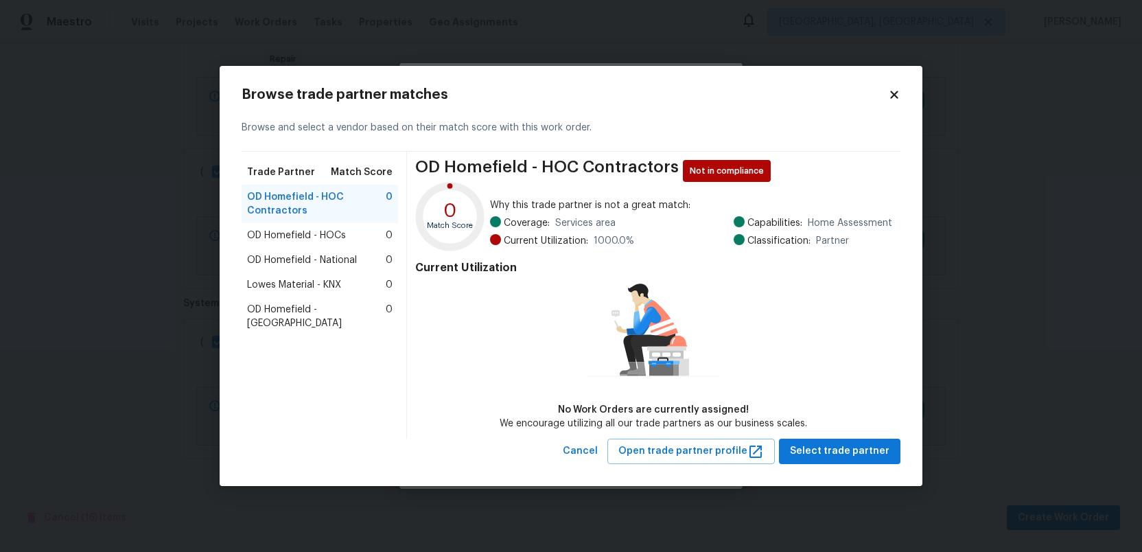
click at [247, 281] on span "Lowes Material - KNX" at bounding box center [294, 285] width 94 height 14
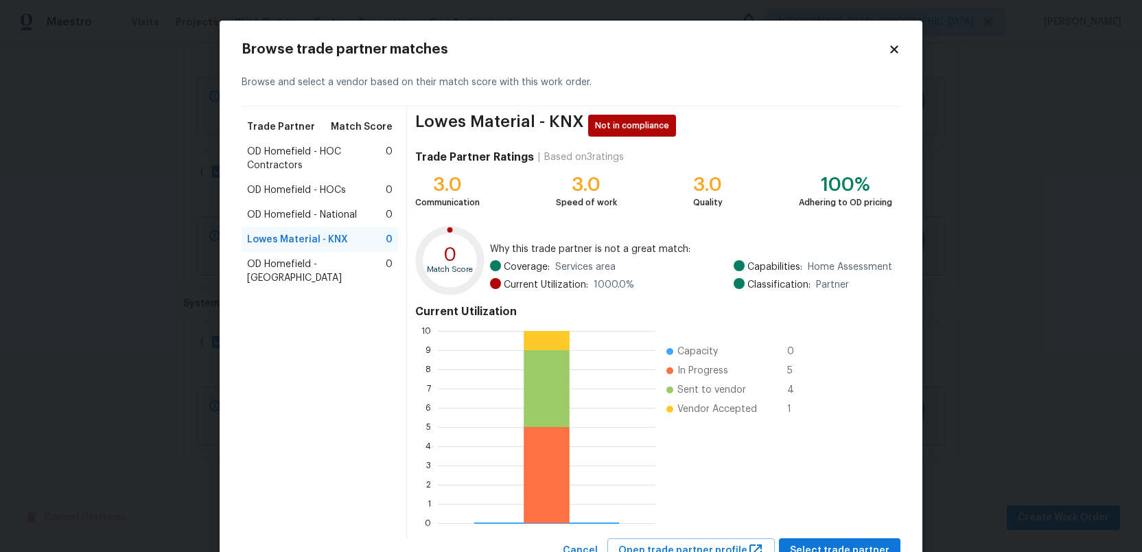
scroll to position [54, 0]
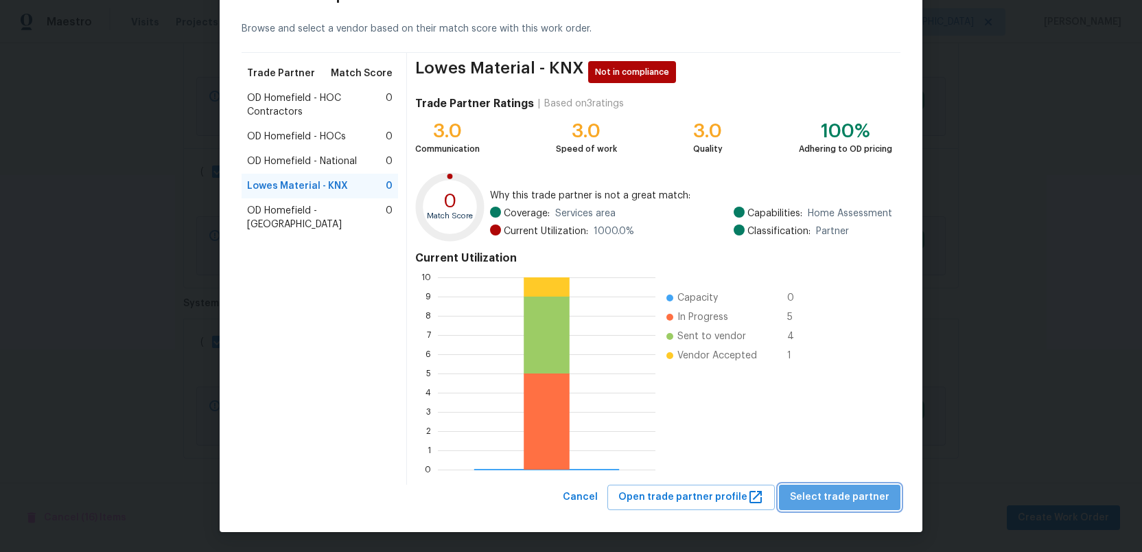
click at [847, 494] on span "Select trade partner" at bounding box center [840, 497] width 100 height 17
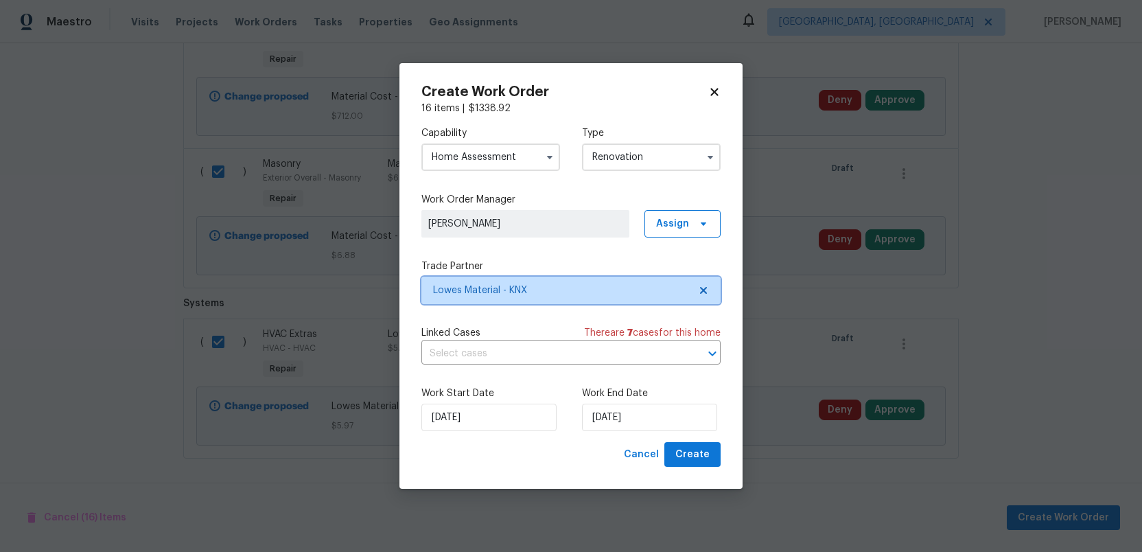
scroll to position [0, 0]
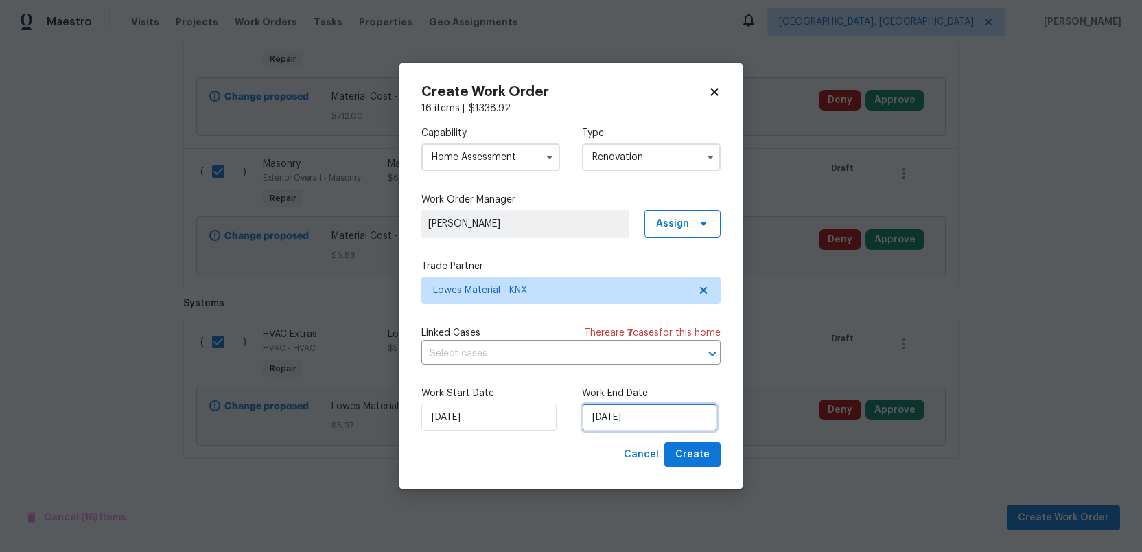
click at [655, 414] on input "[DATE]" at bounding box center [649, 417] width 135 height 27
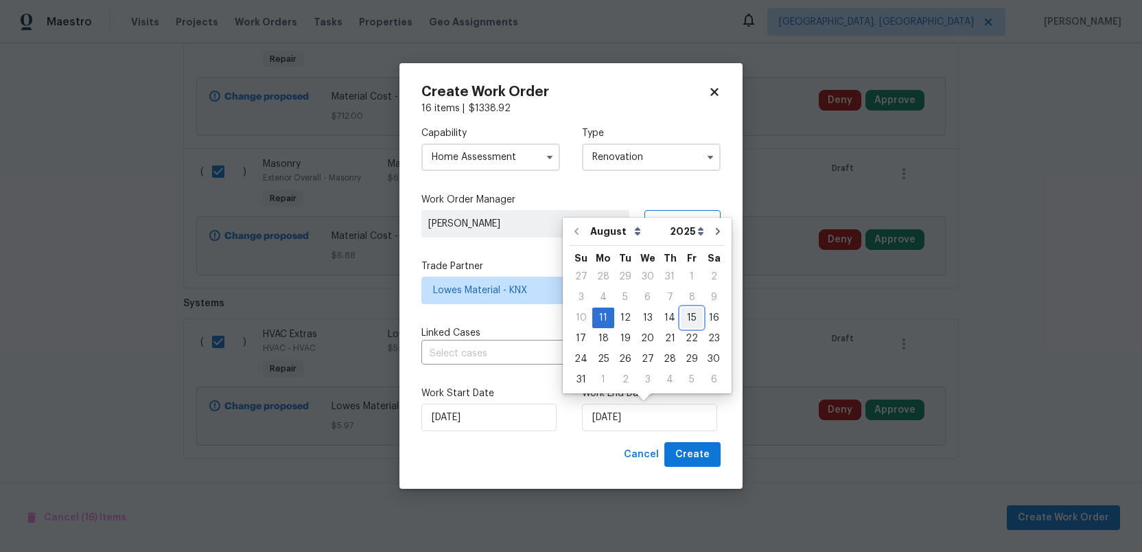
click at [687, 312] on div "15" at bounding box center [692, 317] width 22 height 19
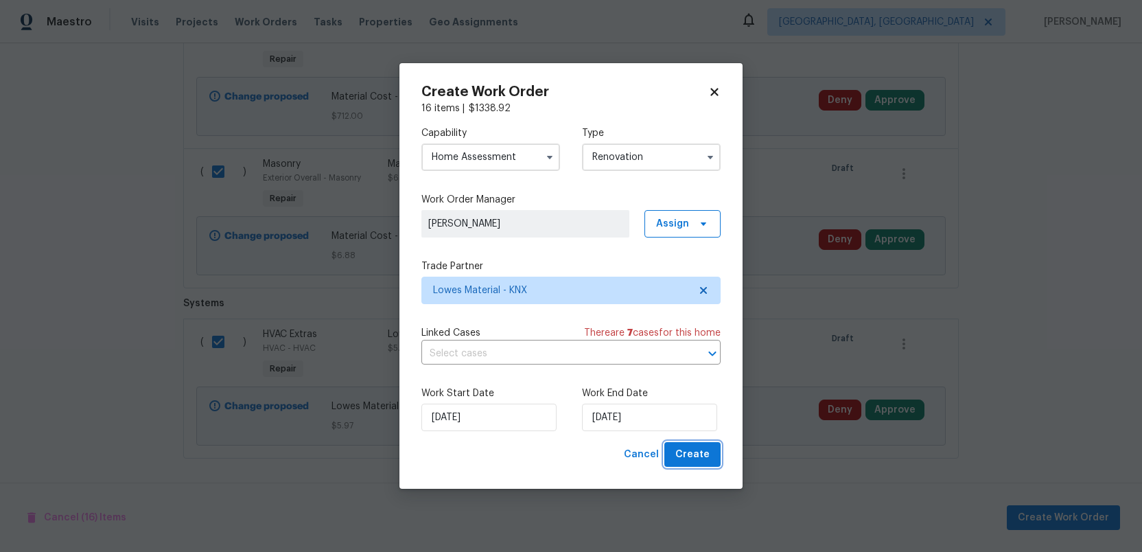
click at [695, 455] on span "Create" at bounding box center [693, 454] width 34 height 17
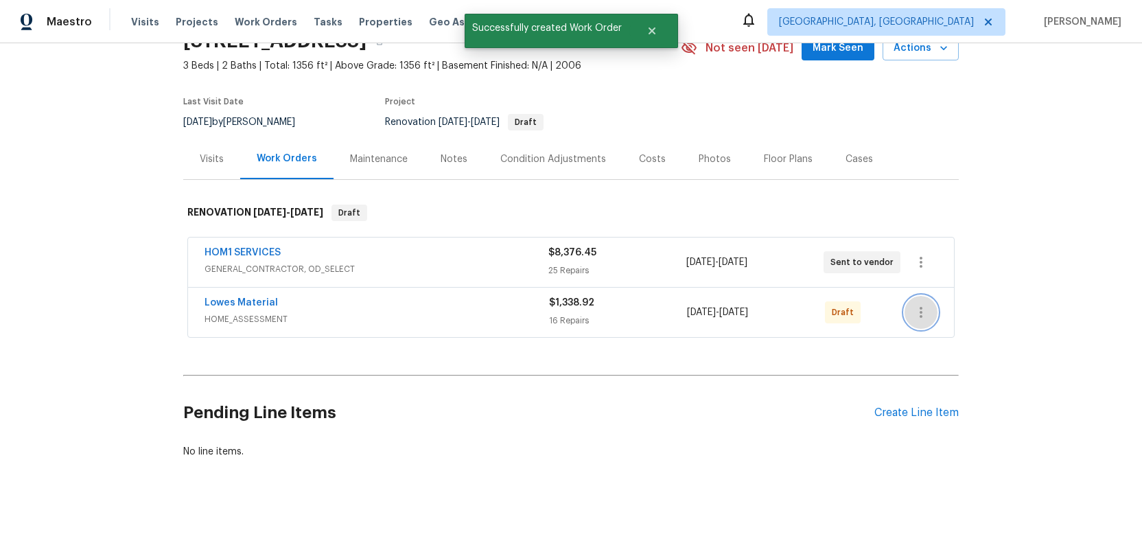
click at [925, 313] on icon "button" at bounding box center [921, 312] width 16 height 16
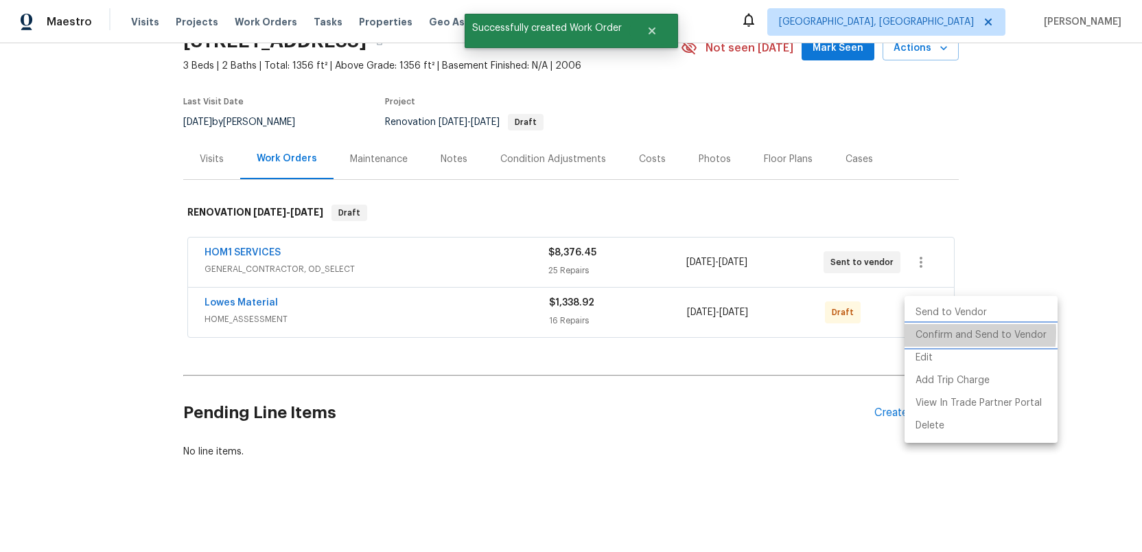
click at [932, 332] on li "Confirm and Send to Vendor" at bounding box center [981, 335] width 153 height 23
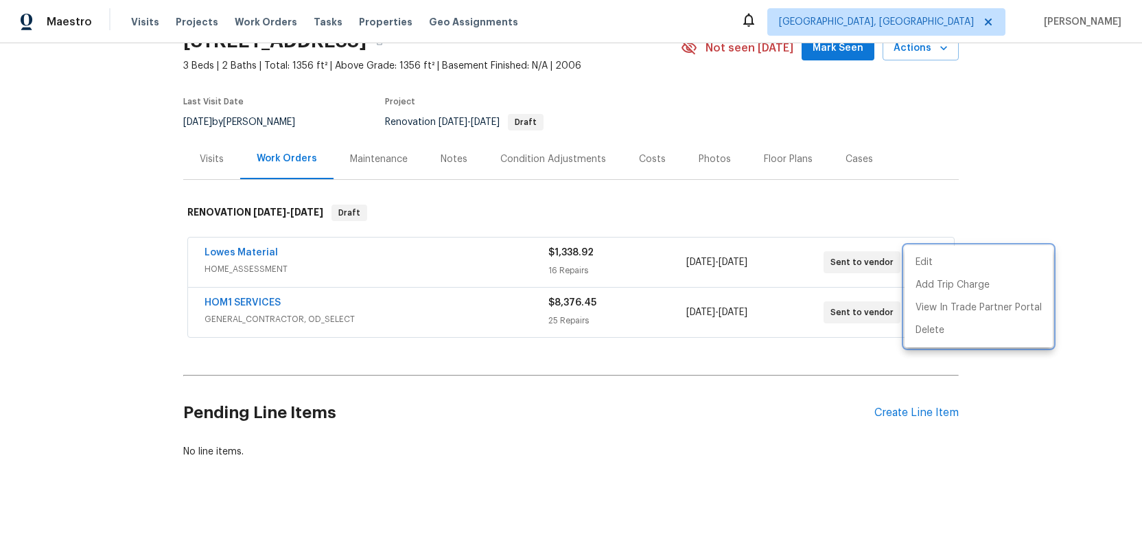
click at [228, 249] on div at bounding box center [571, 276] width 1142 height 552
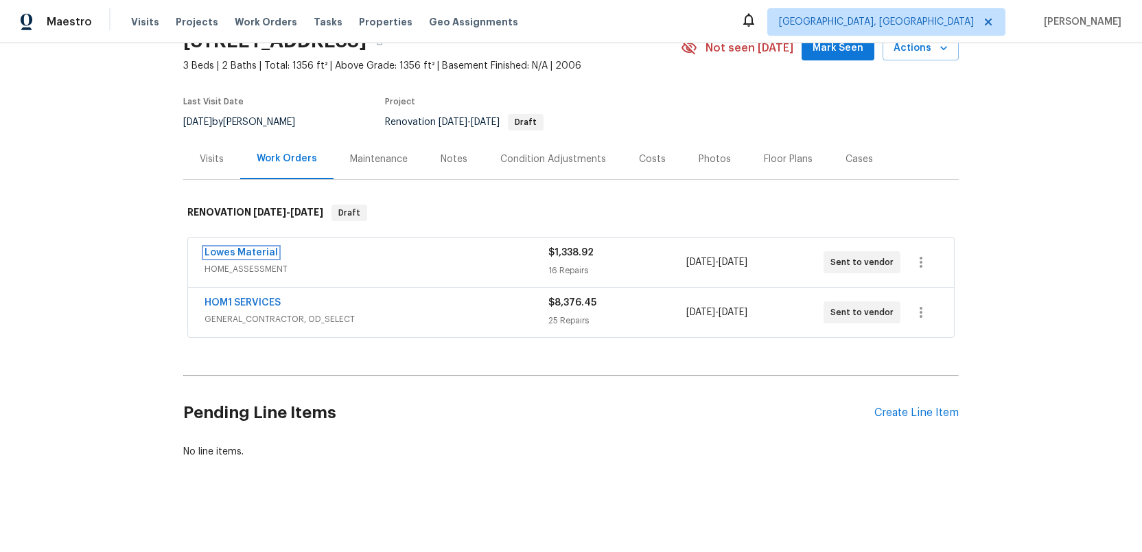
click at [228, 249] on link "Lowes Material" at bounding box center [241, 253] width 73 height 10
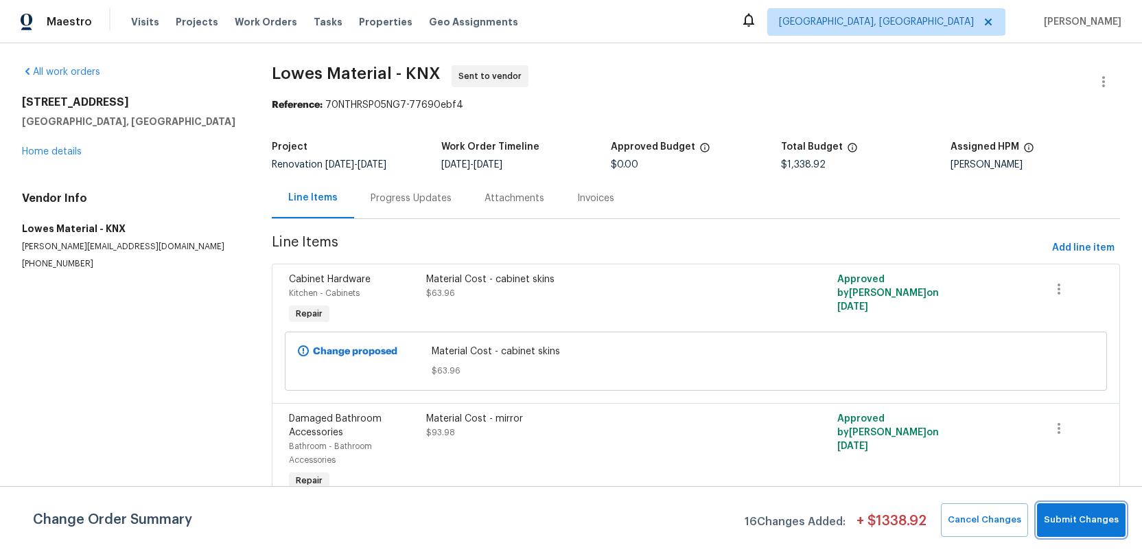
click at [1076, 520] on span "Submit Changes" at bounding box center [1081, 520] width 75 height 16
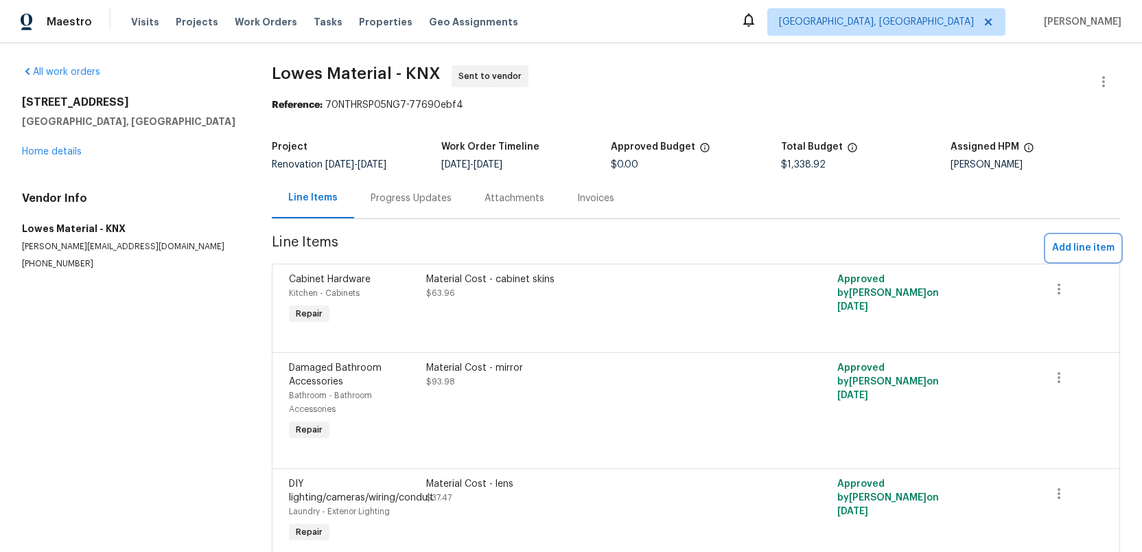
click at [1076, 249] on span "Add line item" at bounding box center [1083, 248] width 62 height 17
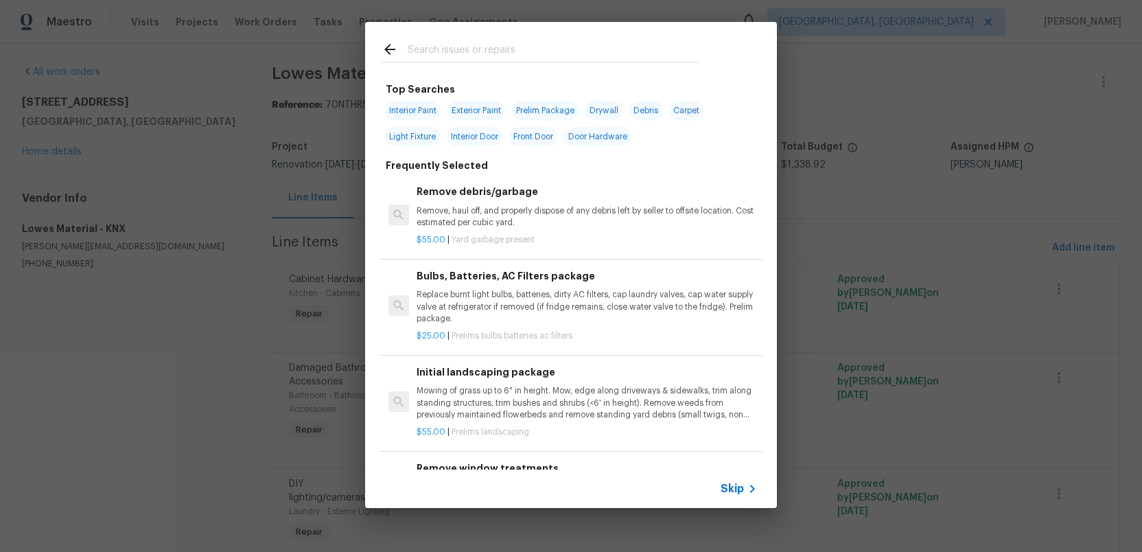
click at [445, 51] on input "text" at bounding box center [553, 51] width 291 height 21
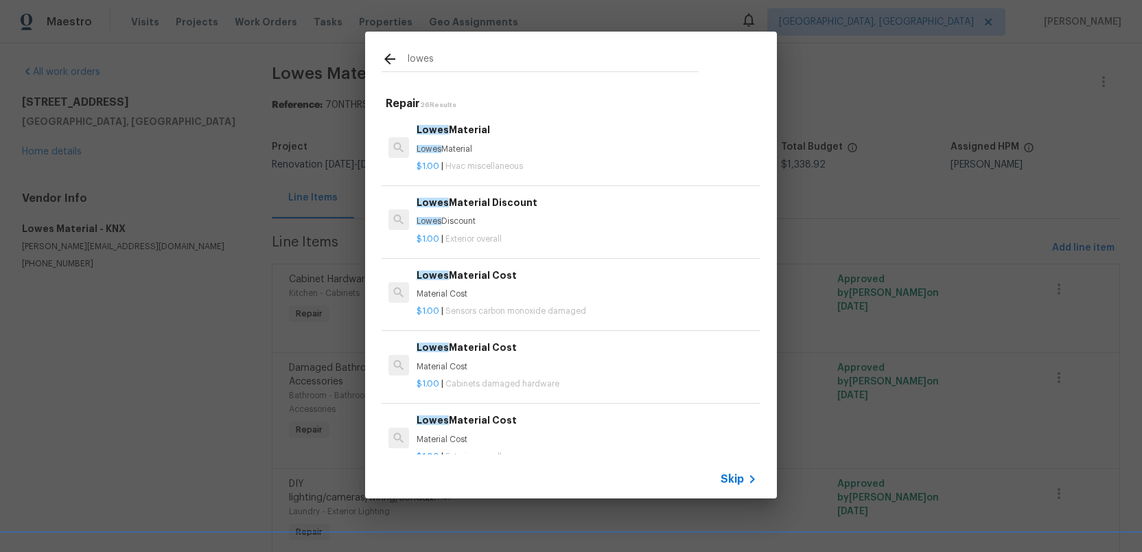
click at [457, 216] on p "Lowes Discount" at bounding box center [587, 222] width 341 height 12
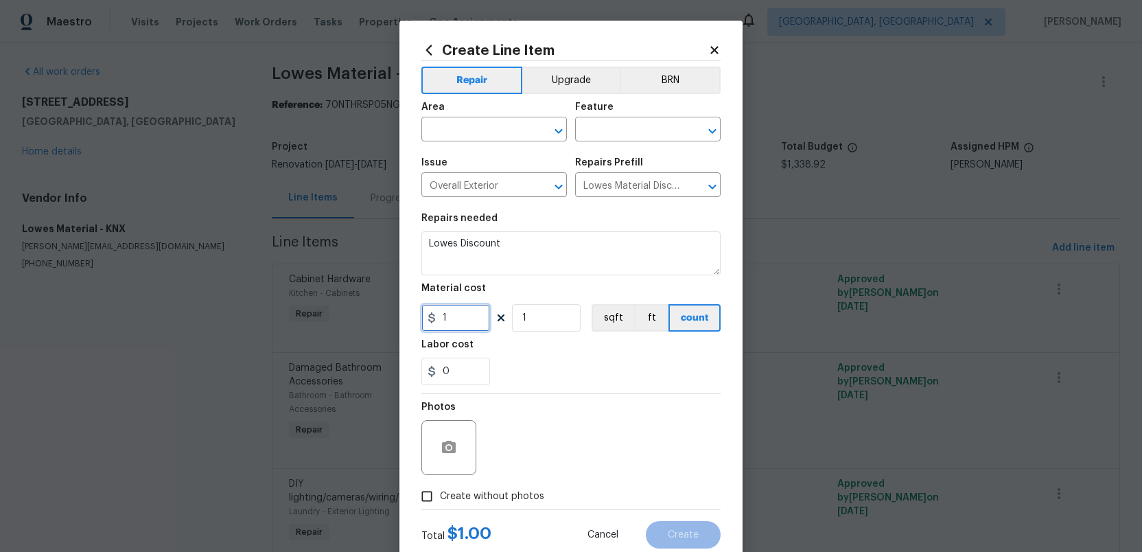
click at [453, 323] on input "1" at bounding box center [456, 317] width 69 height 27
click at [443, 316] on input "169.56" at bounding box center [456, 317] width 69 height 27
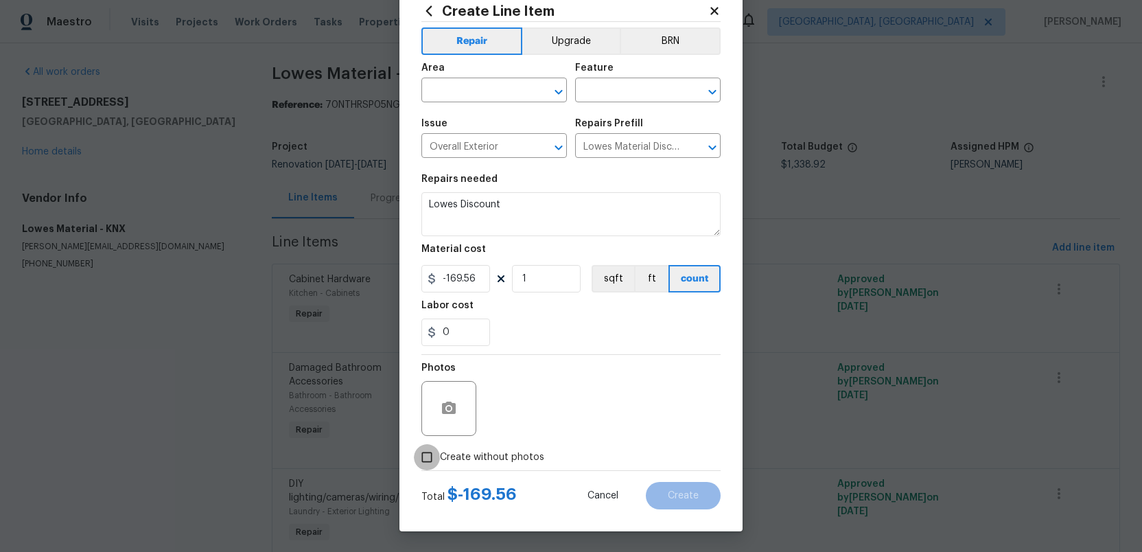
click at [426, 459] on input "Create without photos" at bounding box center [427, 457] width 26 height 26
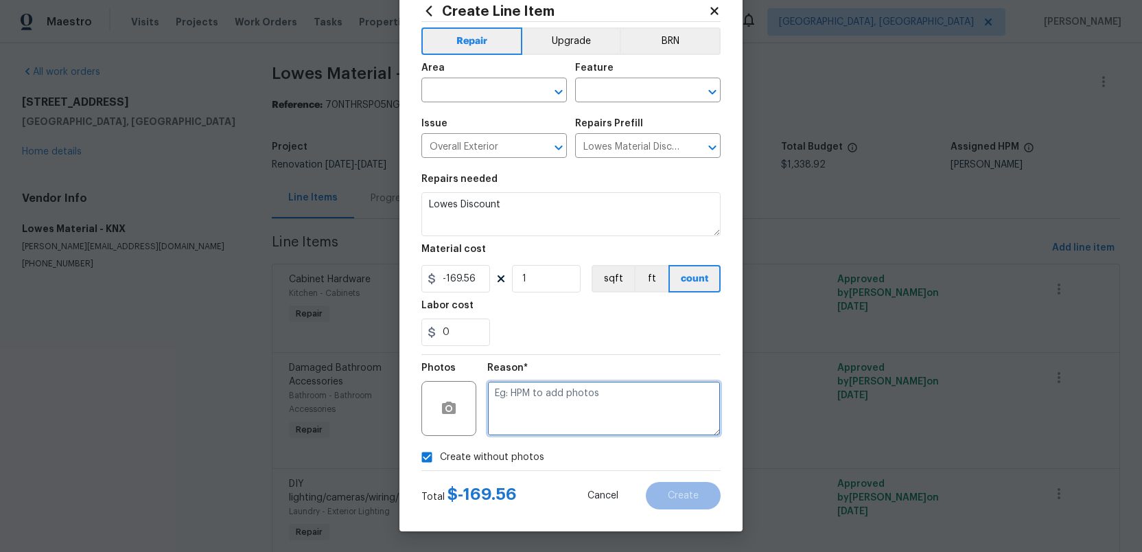
click at [538, 411] on textarea at bounding box center [603, 408] width 233 height 55
click at [471, 90] on input "text" at bounding box center [475, 91] width 107 height 21
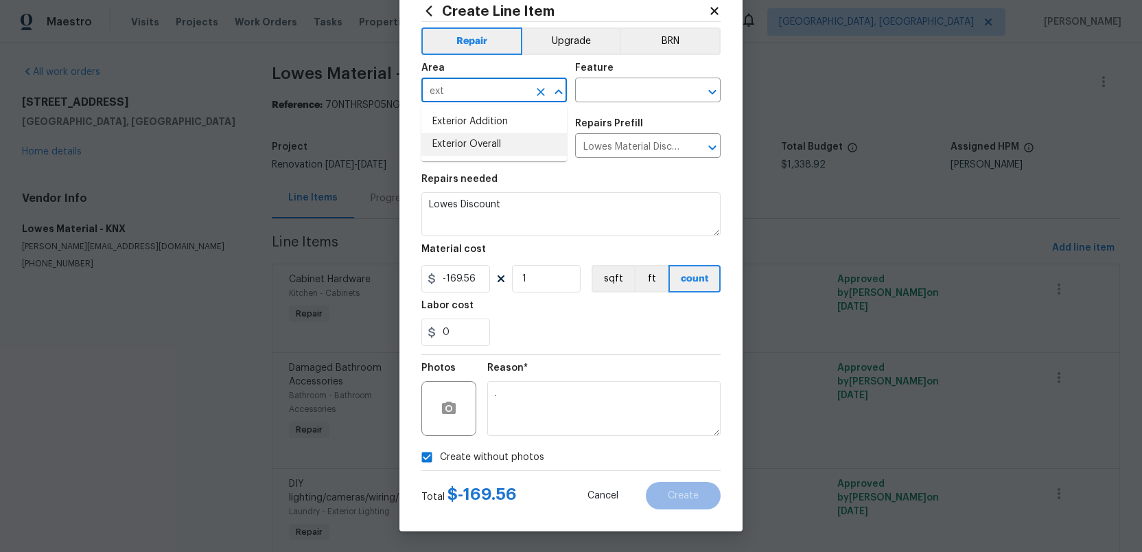
click at [476, 146] on li "Exterior Overall" at bounding box center [495, 144] width 146 height 23
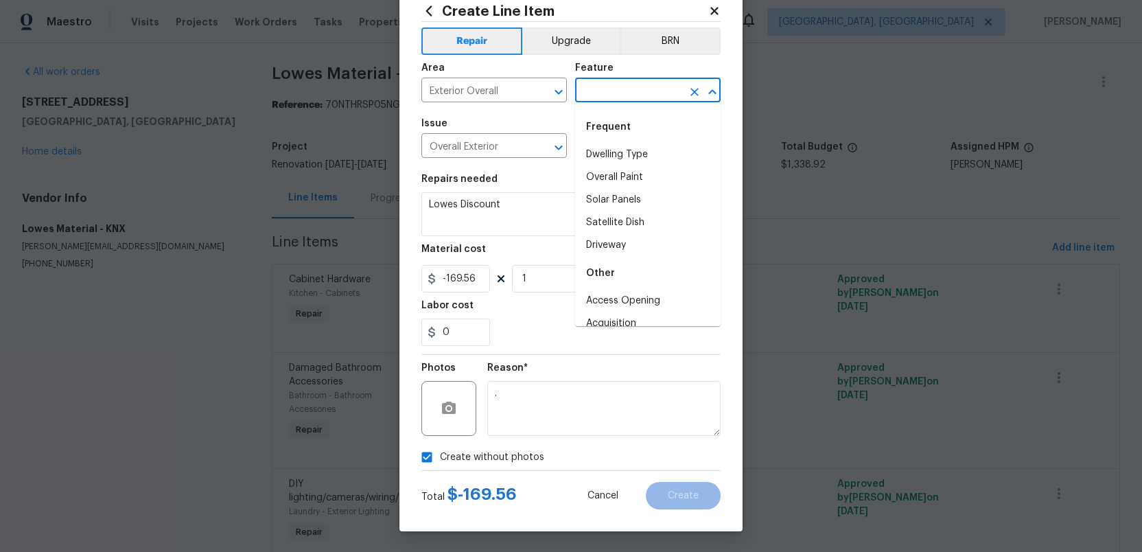
click at [598, 95] on input "text" at bounding box center [628, 91] width 107 height 21
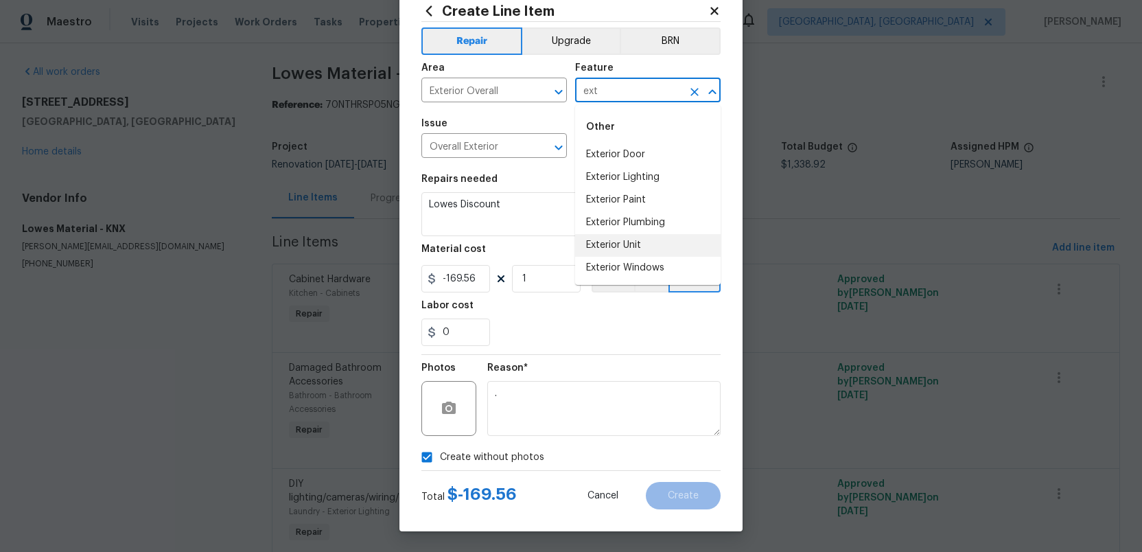
click at [606, 242] on li "Exterior Unit" at bounding box center [648, 245] width 146 height 23
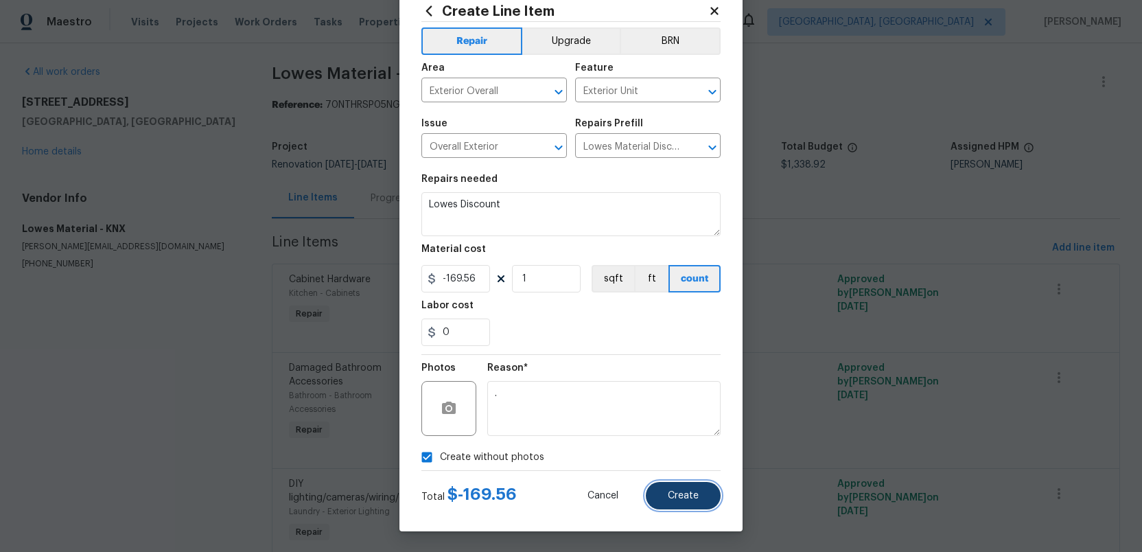
click at [681, 499] on span "Create" at bounding box center [683, 496] width 31 height 10
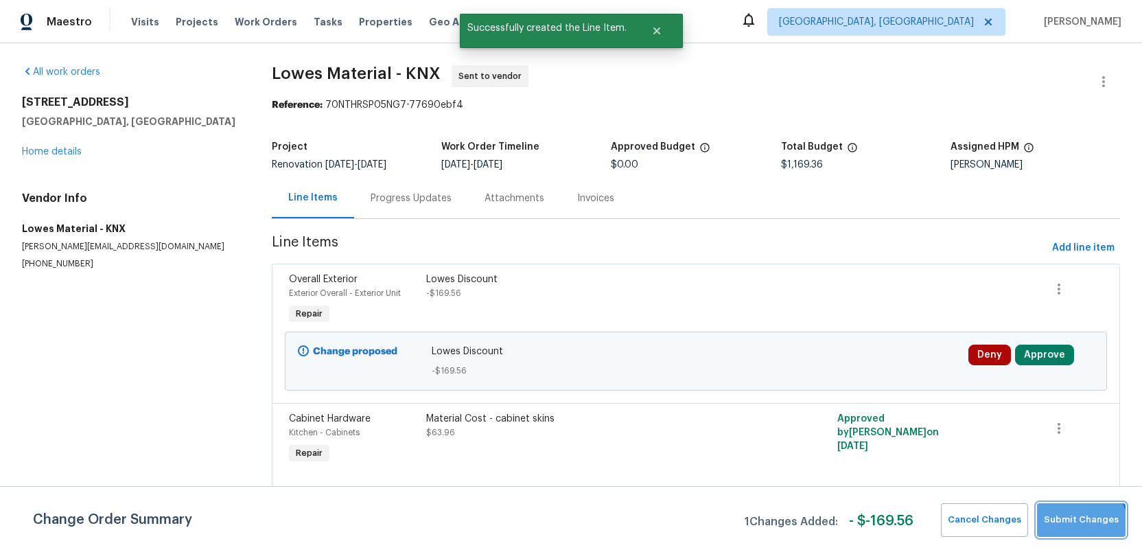
click at [1081, 527] on button "Submit Changes" at bounding box center [1081, 520] width 89 height 34
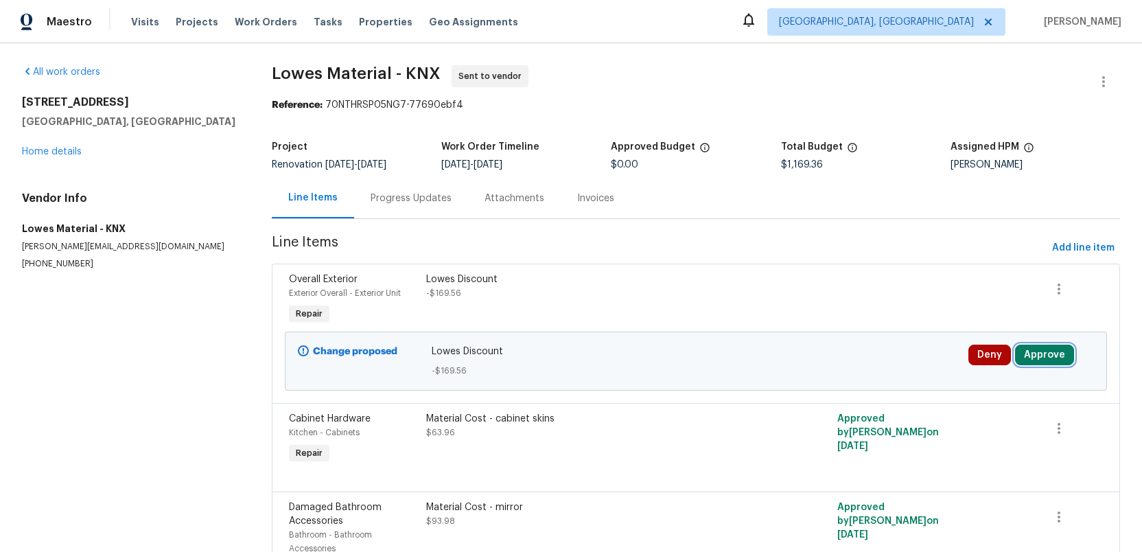
click at [1042, 351] on button "Approve" at bounding box center [1044, 355] width 59 height 21
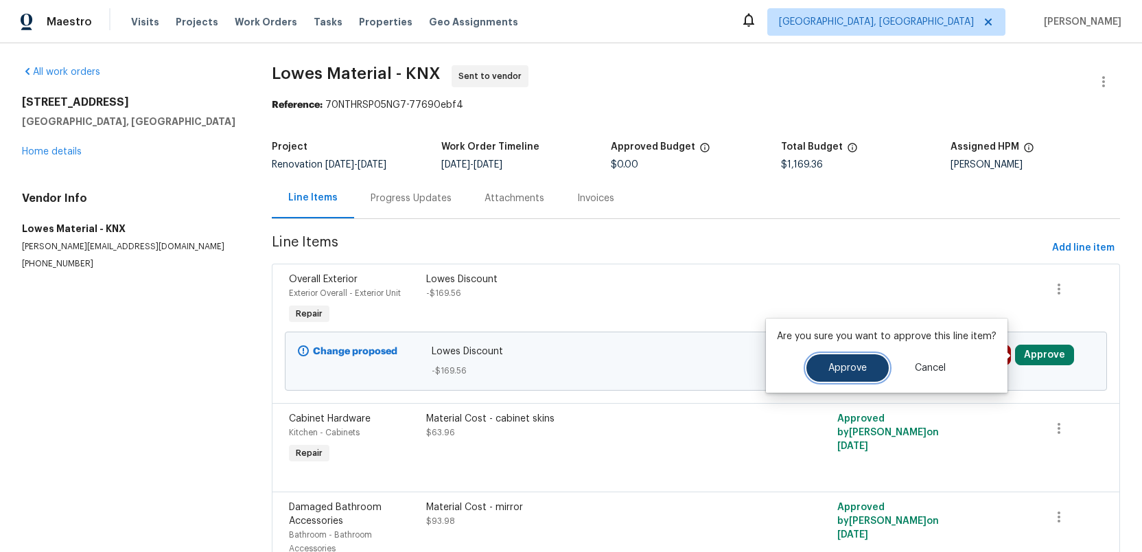
click at [833, 363] on span "Approve" at bounding box center [848, 368] width 38 height 10
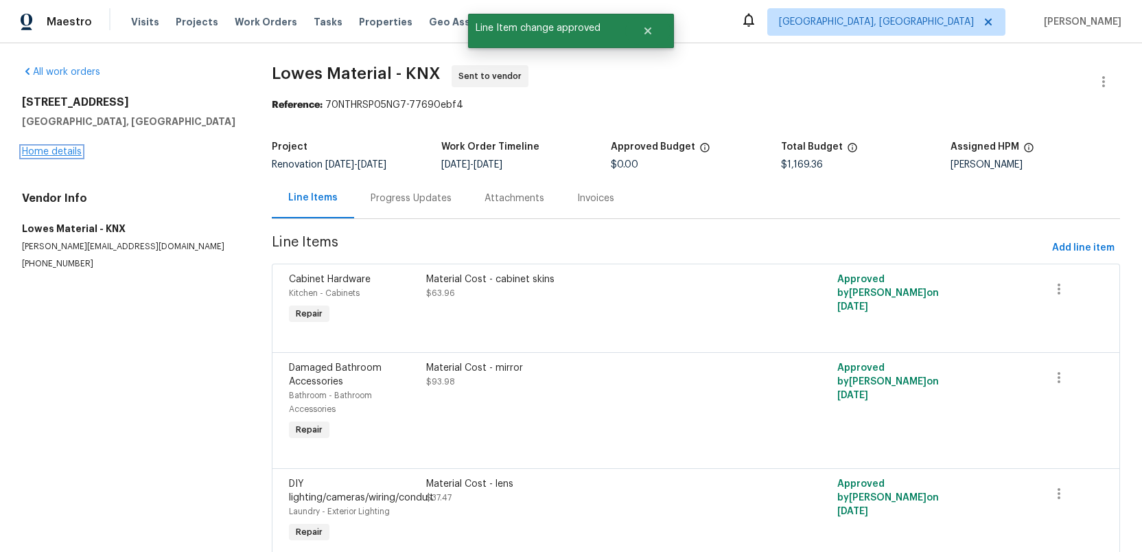
click at [34, 150] on link "Home details" at bounding box center [52, 152] width 60 height 10
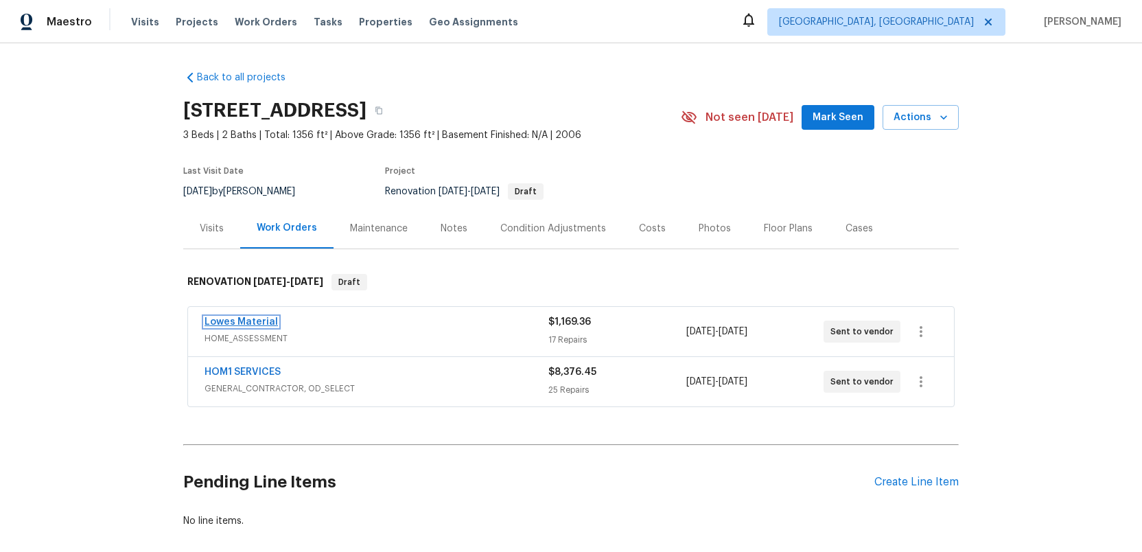
click at [228, 320] on link "Lowes Material" at bounding box center [241, 322] width 73 height 10
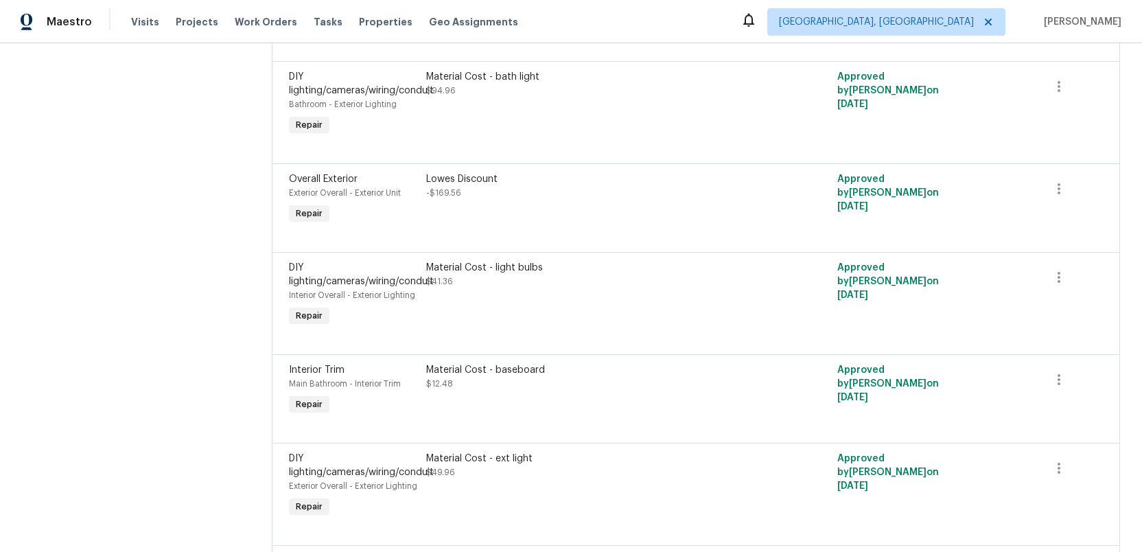
scroll to position [498, 0]
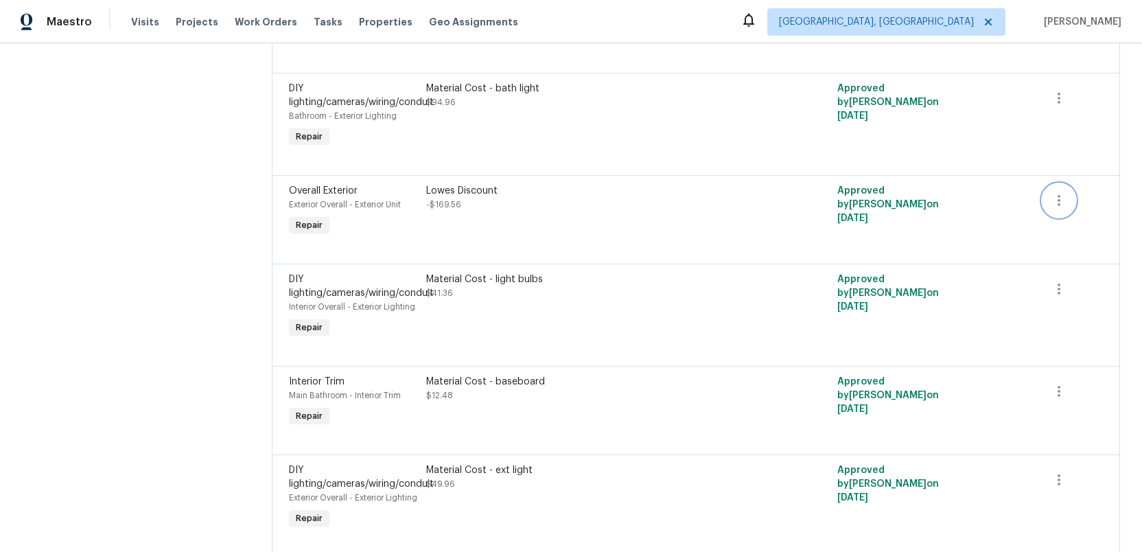
click at [1060, 201] on icon "button" at bounding box center [1059, 200] width 3 height 11
click at [1063, 205] on li "Cancel" at bounding box center [1069, 202] width 53 height 23
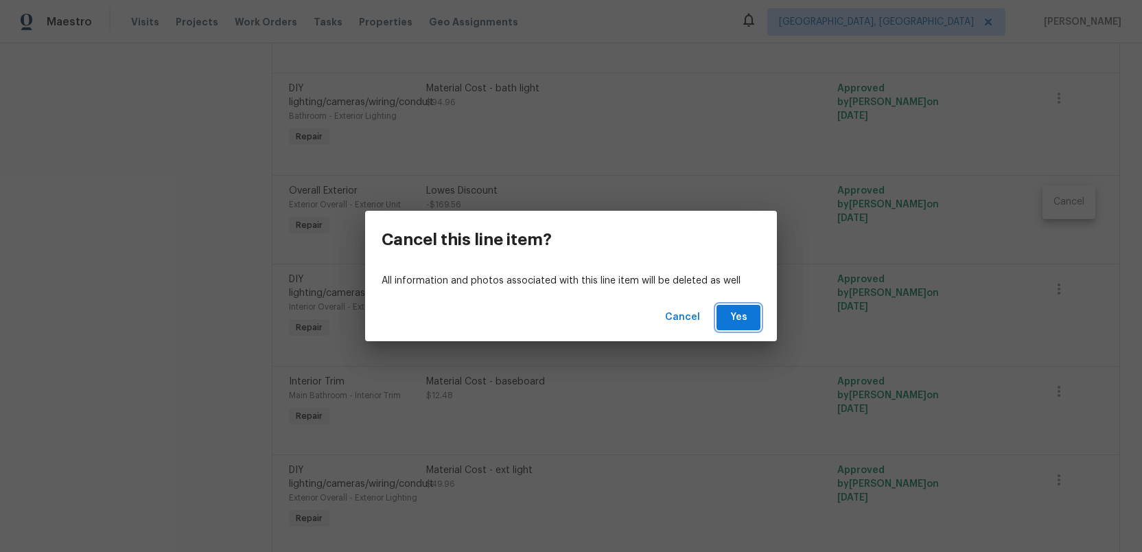
click at [741, 321] on span "Yes" at bounding box center [739, 317] width 22 height 17
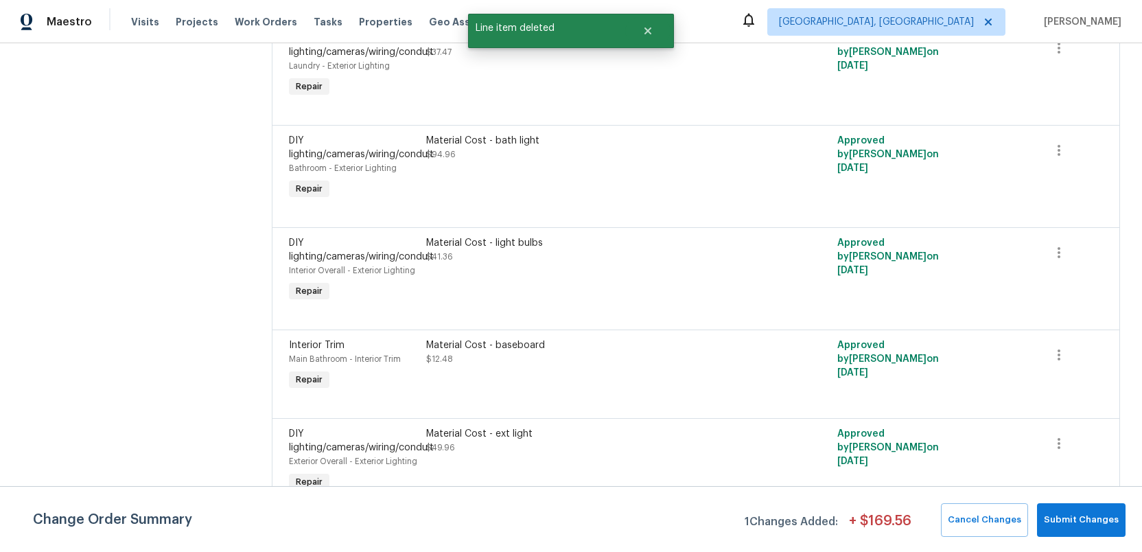
scroll to position [442, 0]
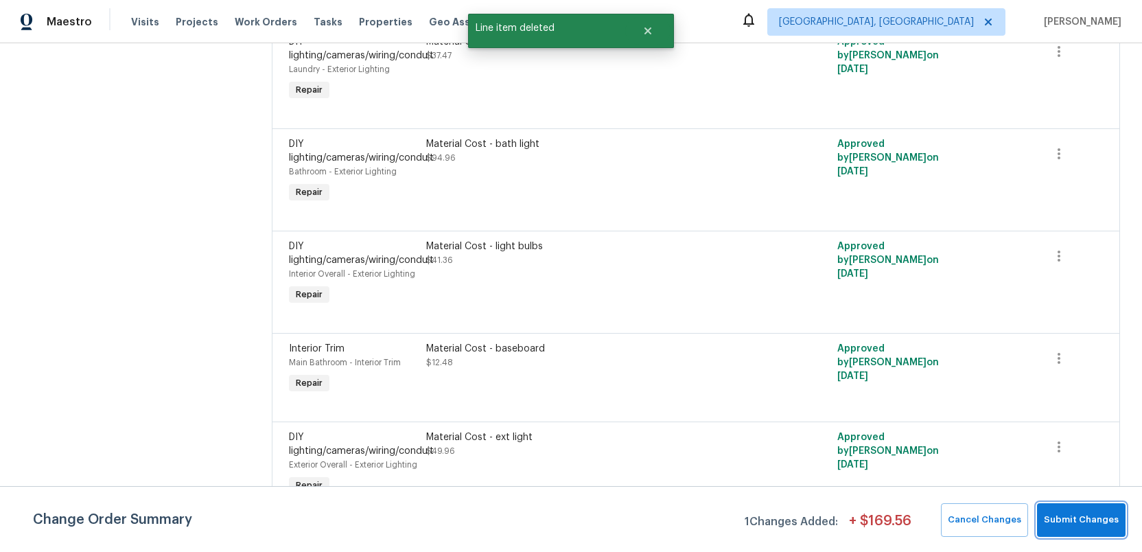
click at [1079, 516] on span "Submit Changes" at bounding box center [1081, 520] width 75 height 16
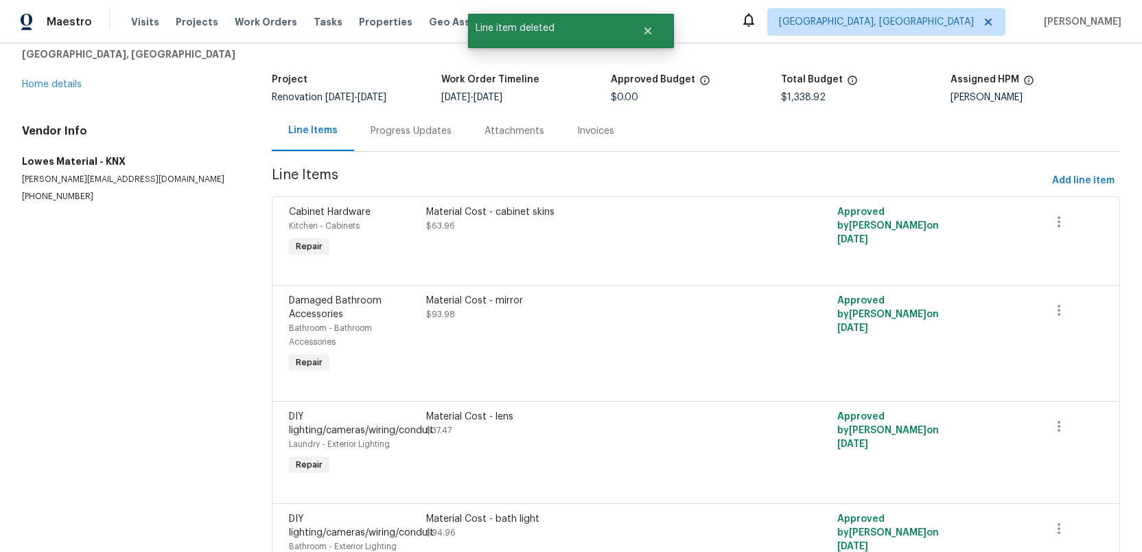
scroll to position [0, 0]
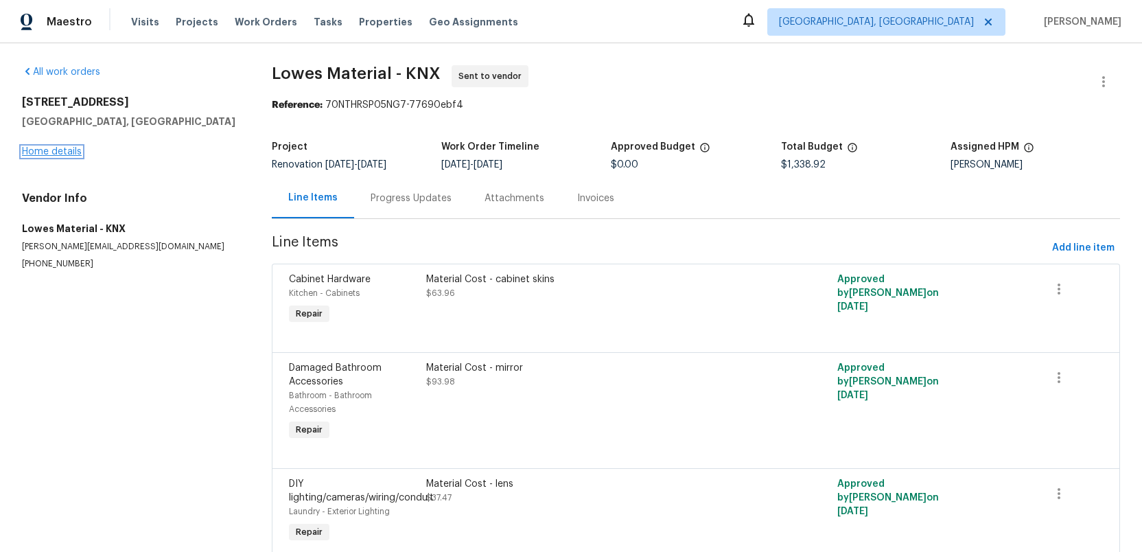
click at [43, 152] on link "Home details" at bounding box center [52, 152] width 60 height 10
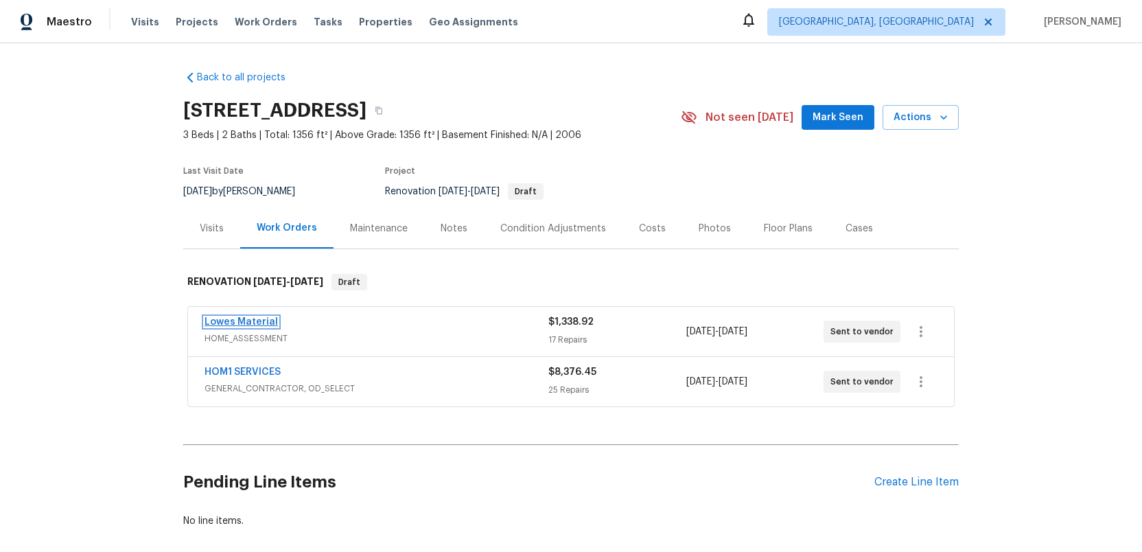
click at [228, 321] on link "Lowes Material" at bounding box center [241, 322] width 73 height 10
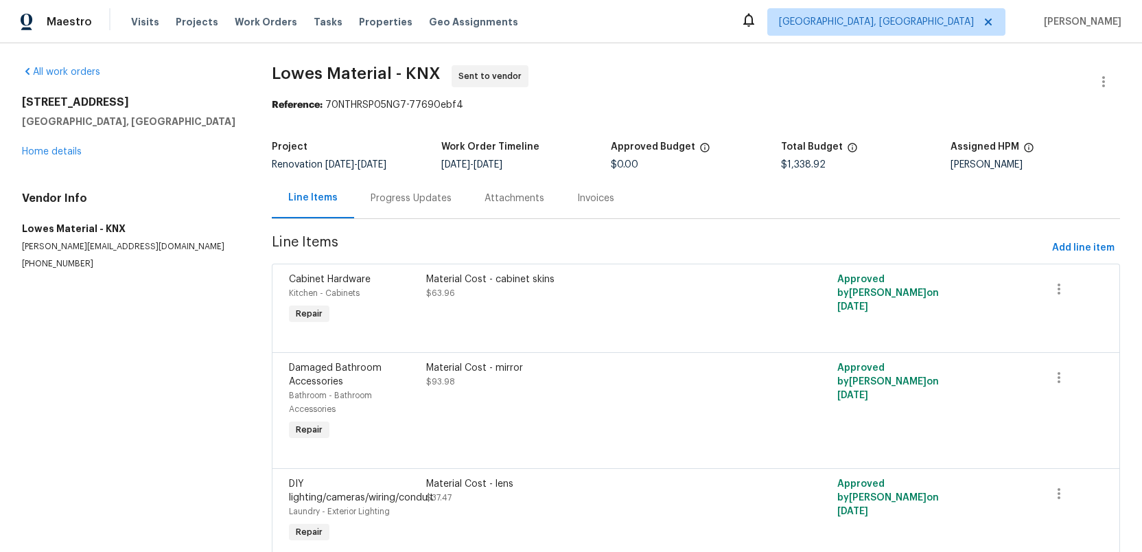
click at [513, 278] on div "Material Cost - cabinet skins" at bounding box center [593, 280] width 334 height 14
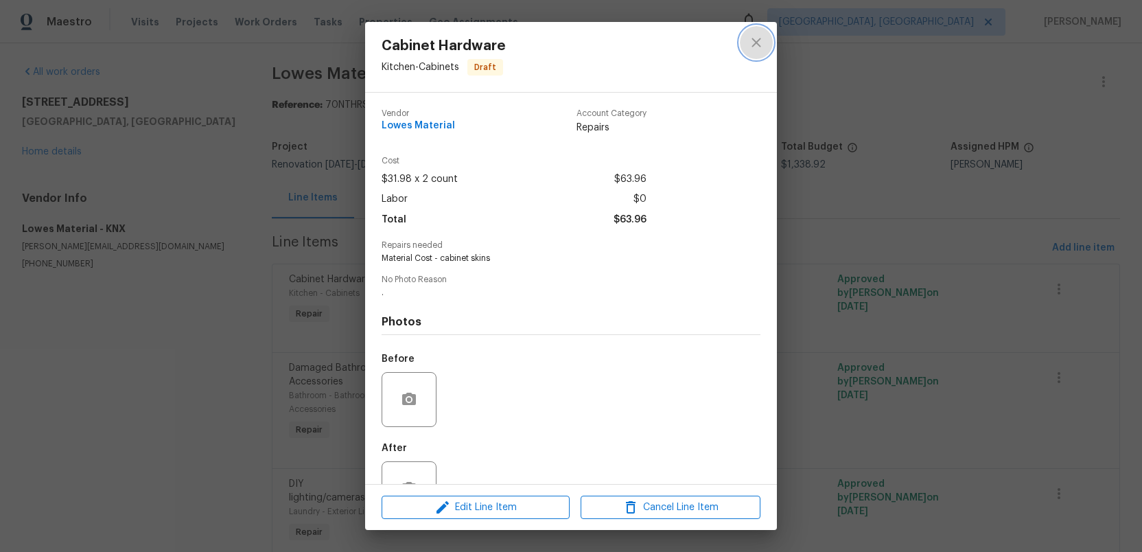
click at [758, 43] on icon "close" at bounding box center [756, 42] width 16 height 16
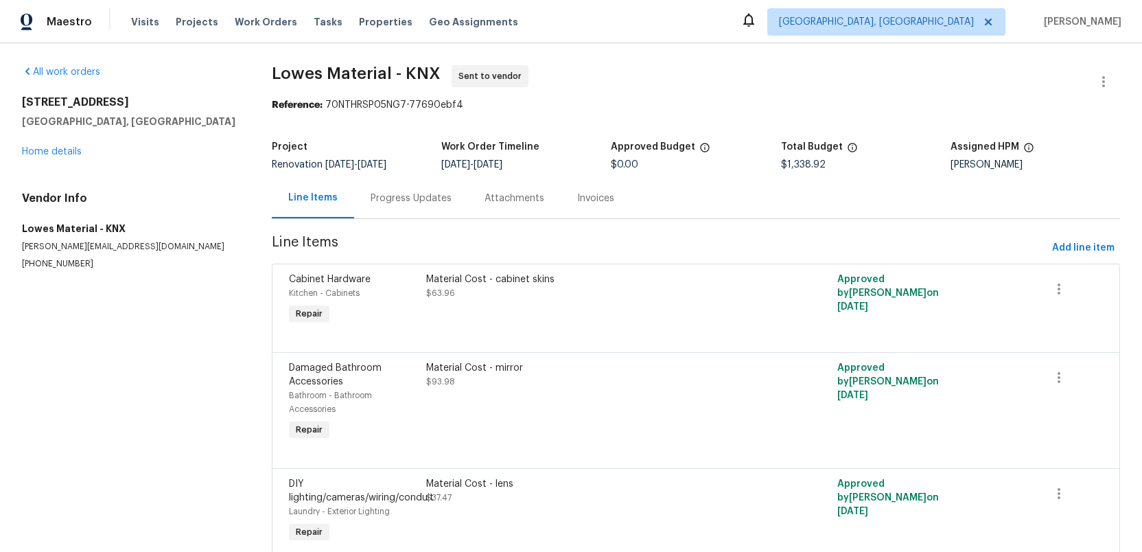
click at [519, 381] on div "Material Cost - mirror $93.98" at bounding box center [593, 374] width 334 height 27
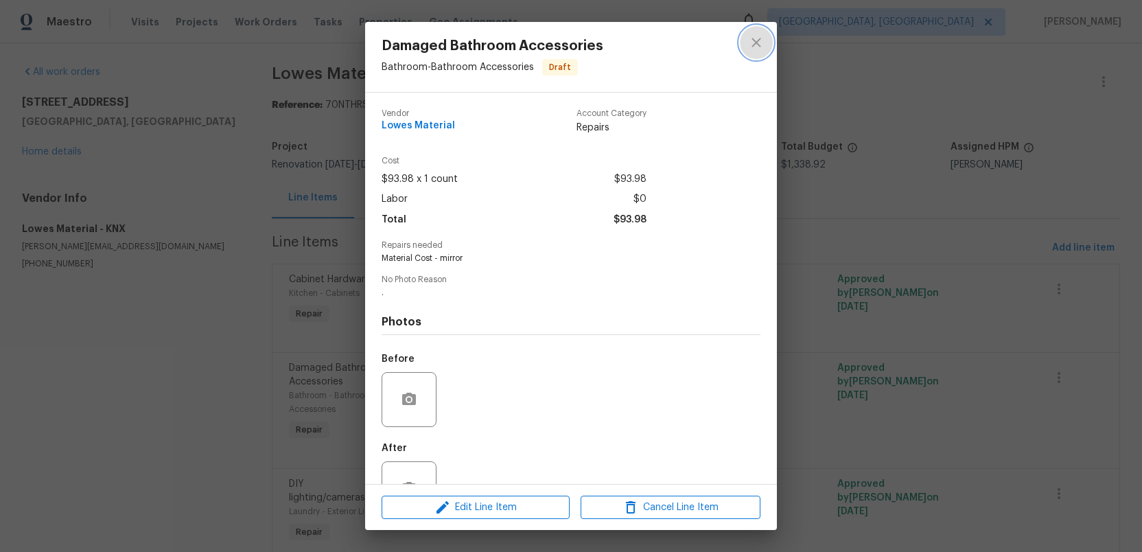
click at [757, 38] on icon "close" at bounding box center [756, 42] width 16 height 16
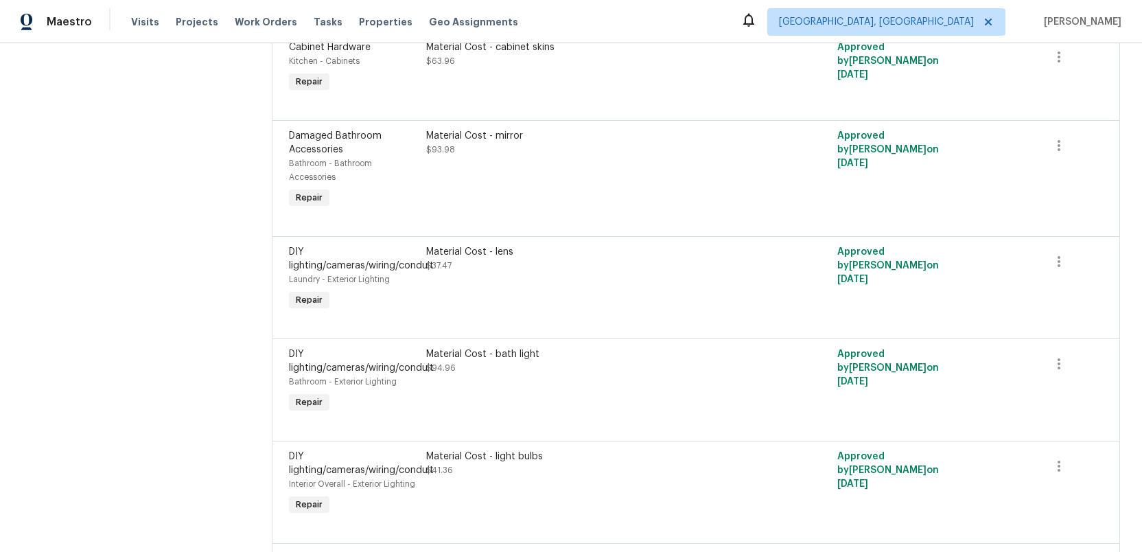
scroll to position [233, 0]
click at [503, 369] on div "Material Cost - bath light $94.96" at bounding box center [593, 360] width 334 height 27
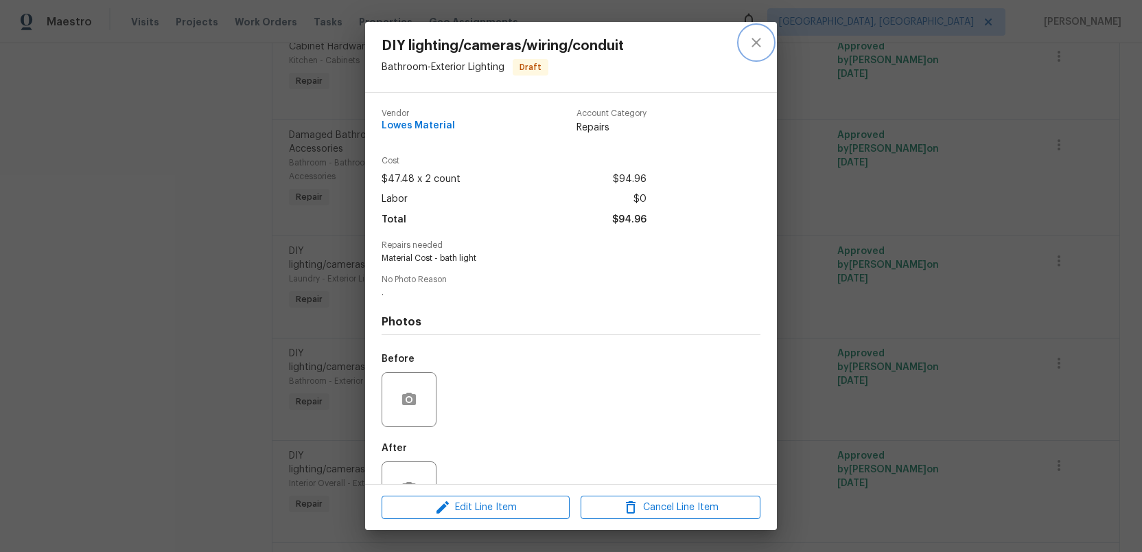
click at [754, 39] on icon "close" at bounding box center [756, 42] width 9 height 9
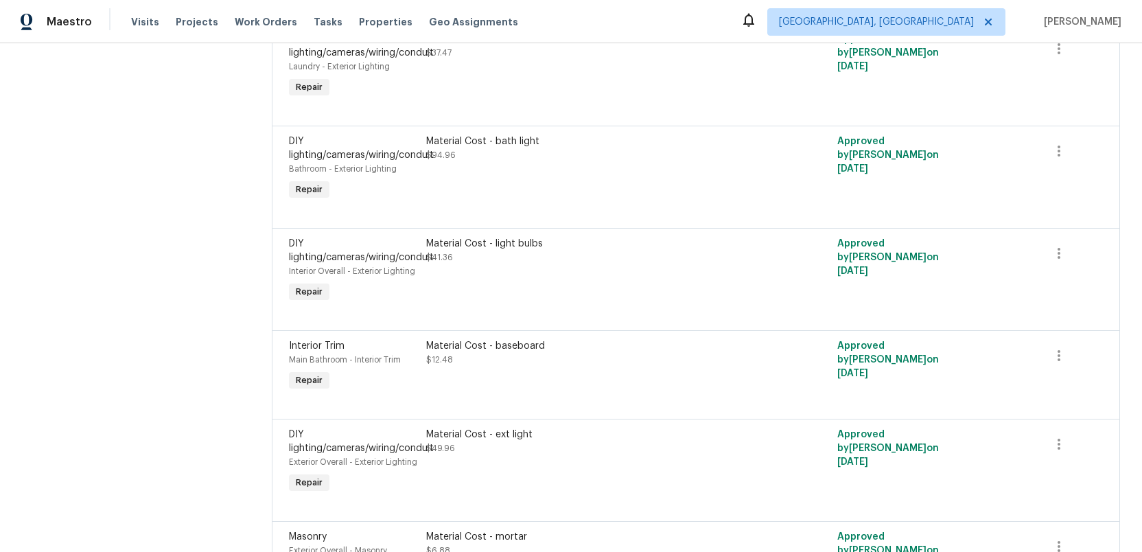
scroll to position [450, 0]
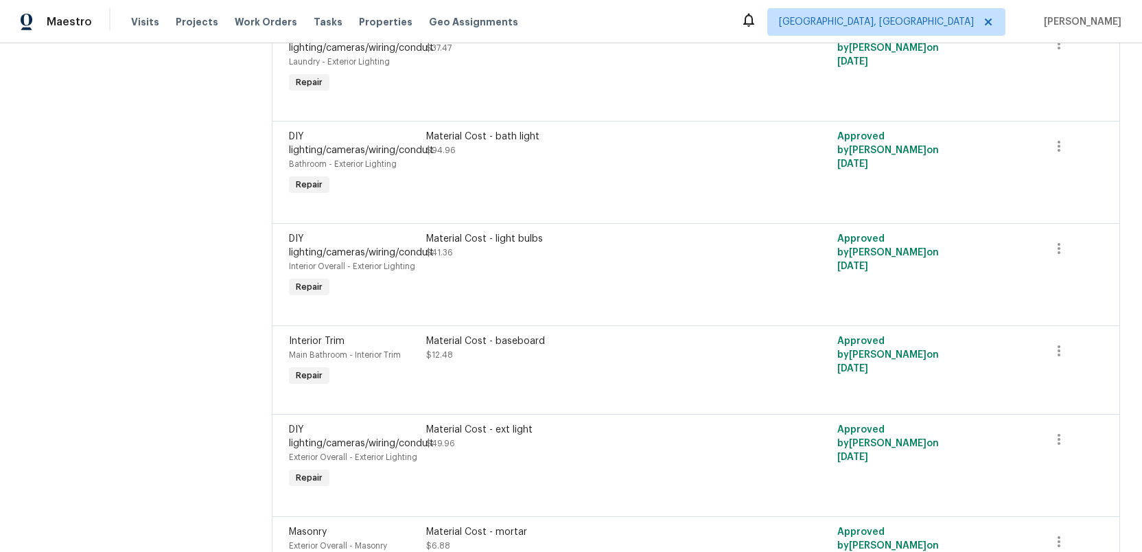
click at [510, 248] on div "Material Cost - light bulbs $41.36" at bounding box center [593, 245] width 334 height 27
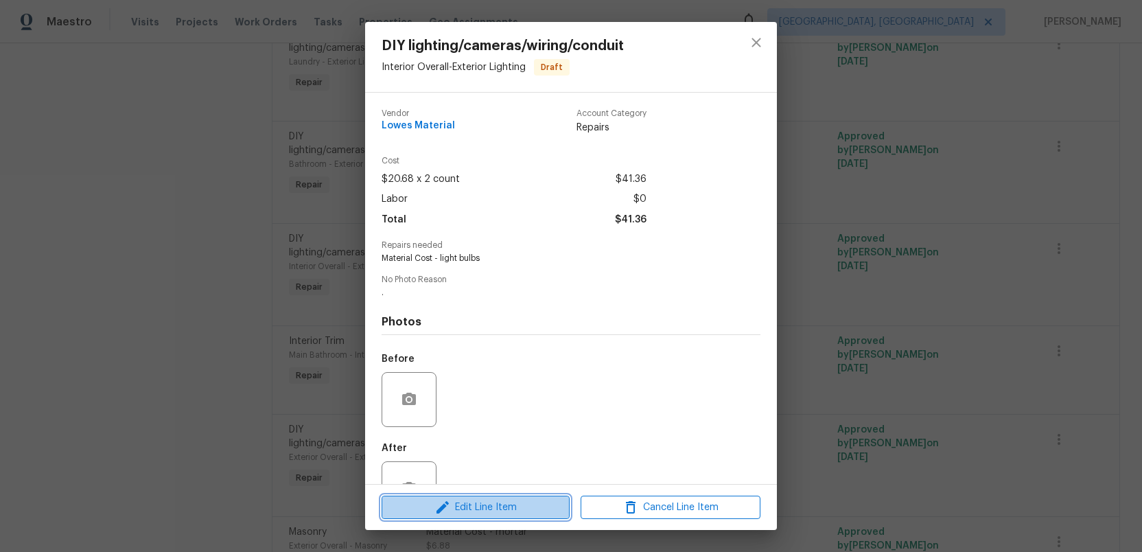
click at [489, 507] on span "Edit Line Item" at bounding box center [476, 507] width 180 height 17
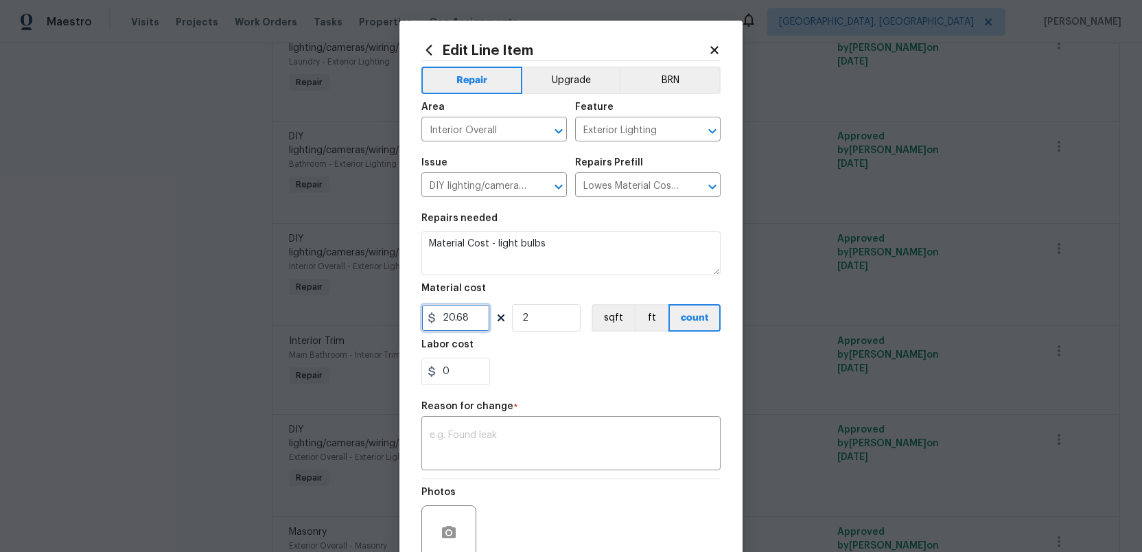
click at [469, 318] on input "20.68" at bounding box center [456, 317] width 69 height 27
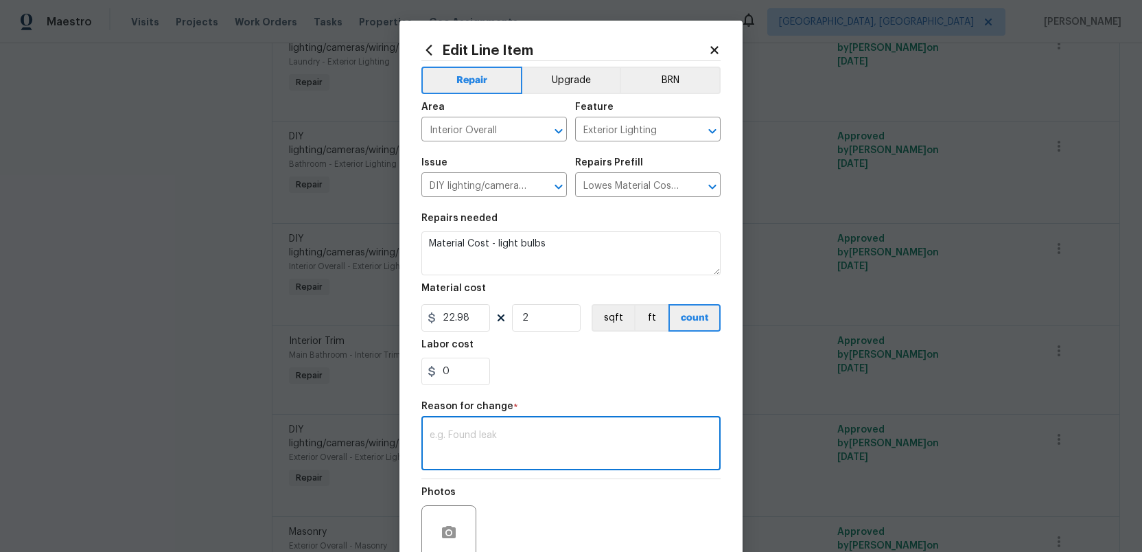
click at [479, 432] on textarea at bounding box center [571, 444] width 283 height 29
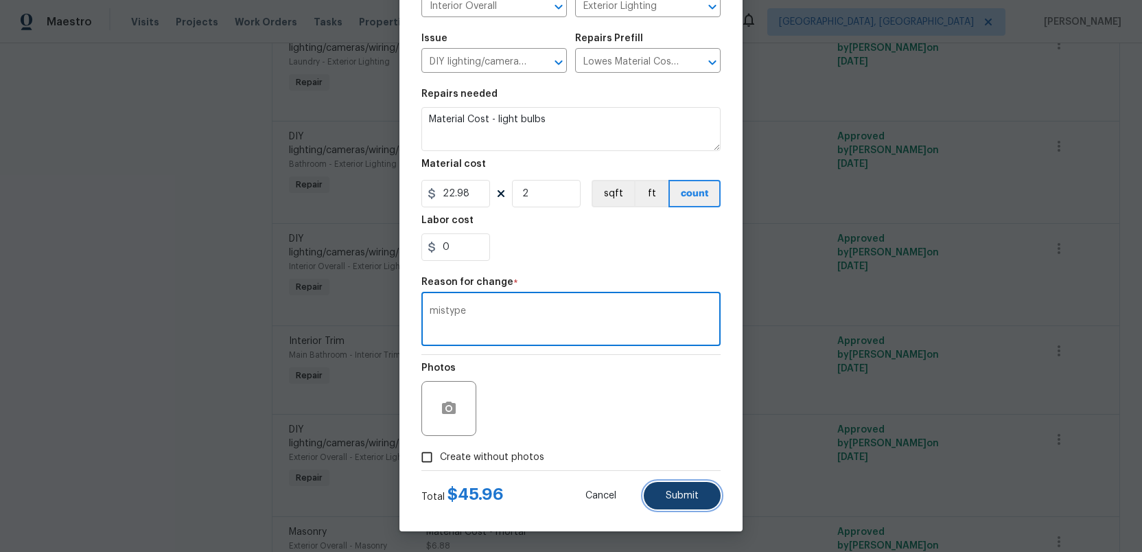
click at [689, 498] on span "Submit" at bounding box center [682, 496] width 33 height 10
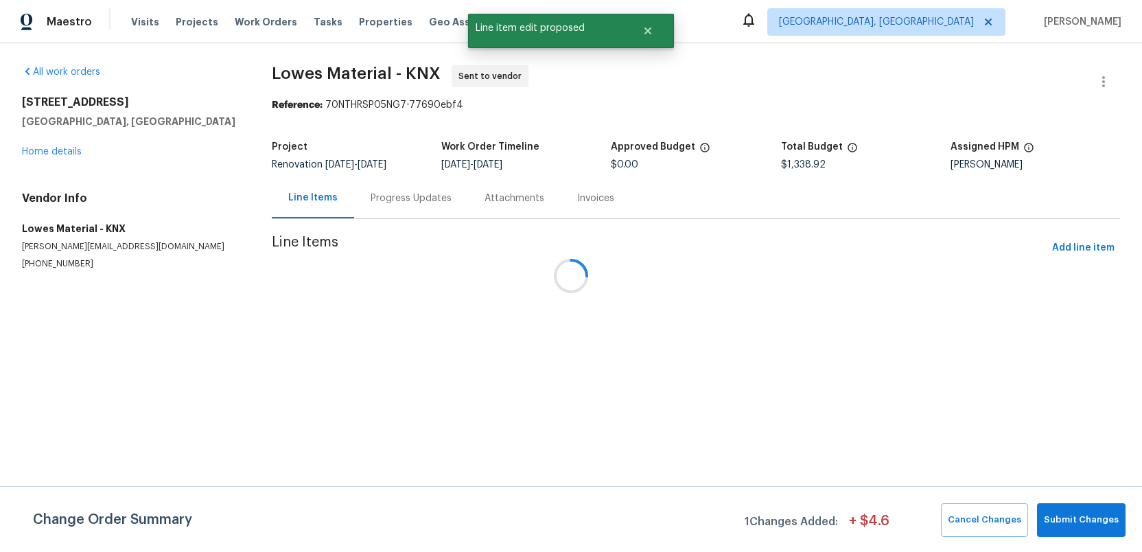
scroll to position [0, 0]
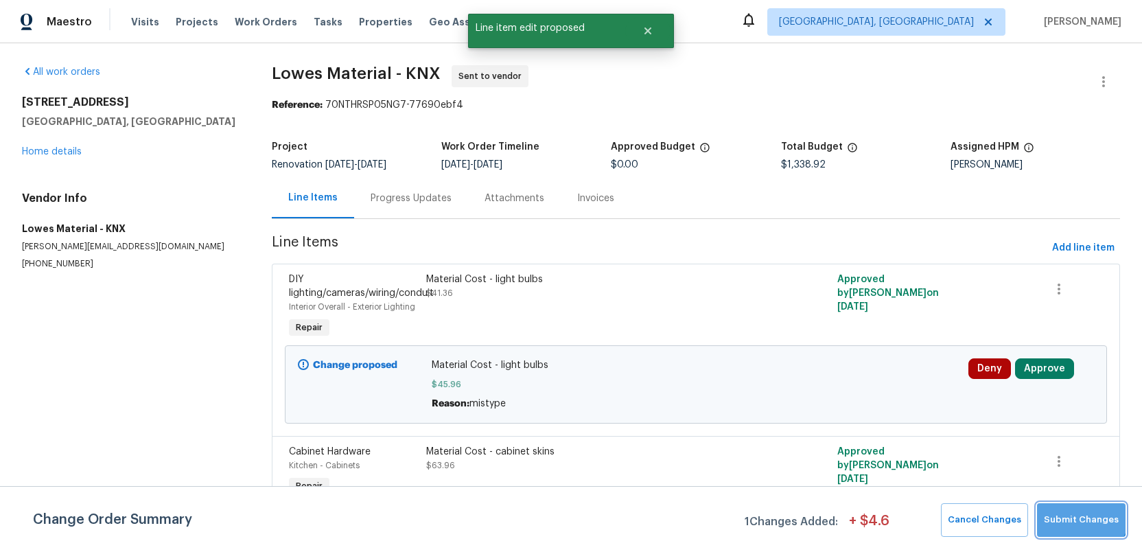
click at [1084, 513] on span "Submit Changes" at bounding box center [1081, 520] width 75 height 16
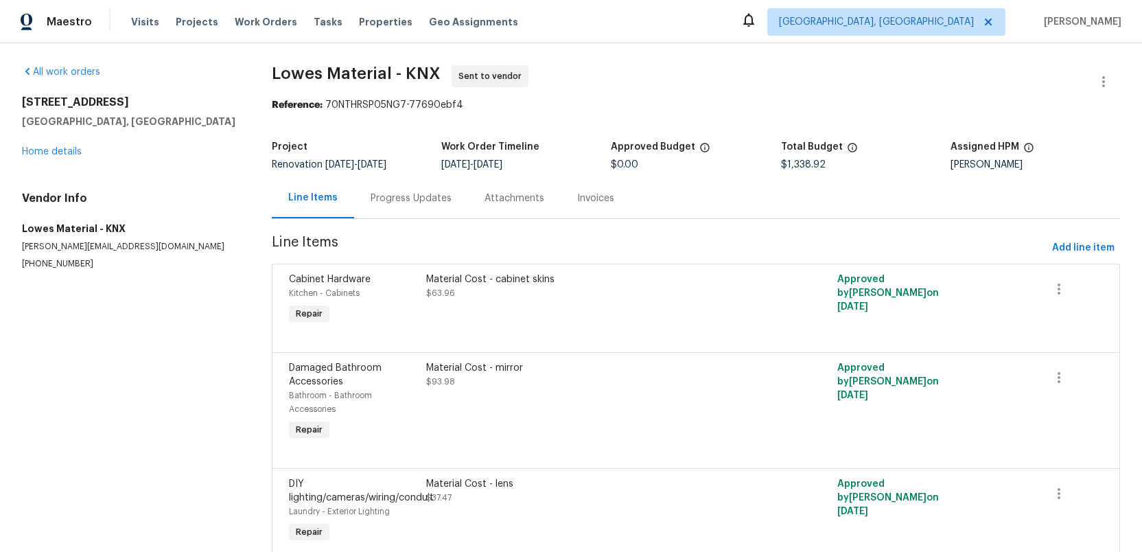
click at [40, 143] on div "4228 Miracle Ln Knoxville, TN 37938 Home details" at bounding box center [130, 126] width 217 height 63
click at [43, 155] on link "Home details" at bounding box center [52, 152] width 60 height 10
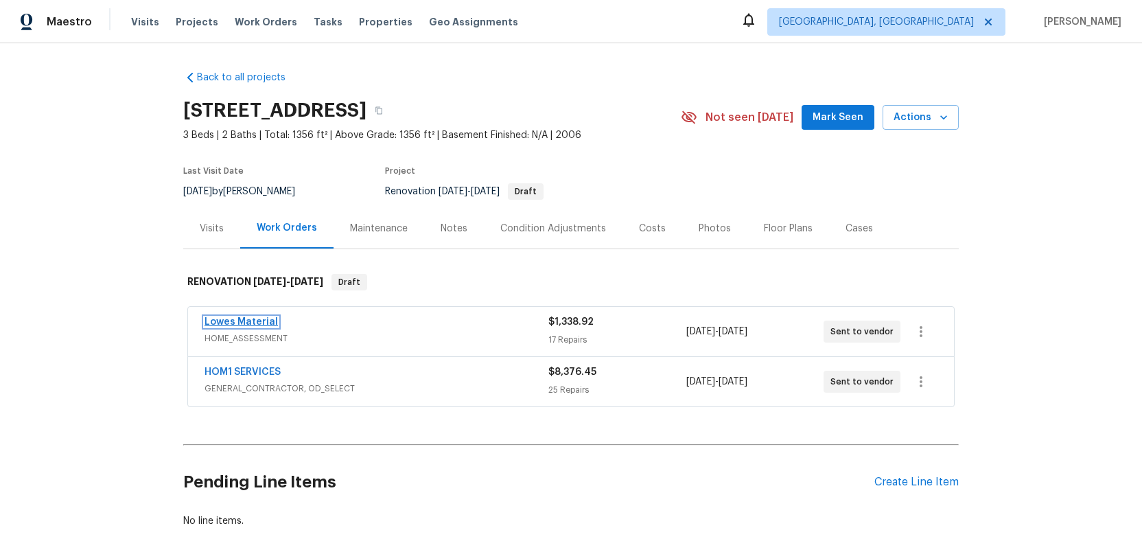
click at [249, 319] on link "Lowes Material" at bounding box center [241, 322] width 73 height 10
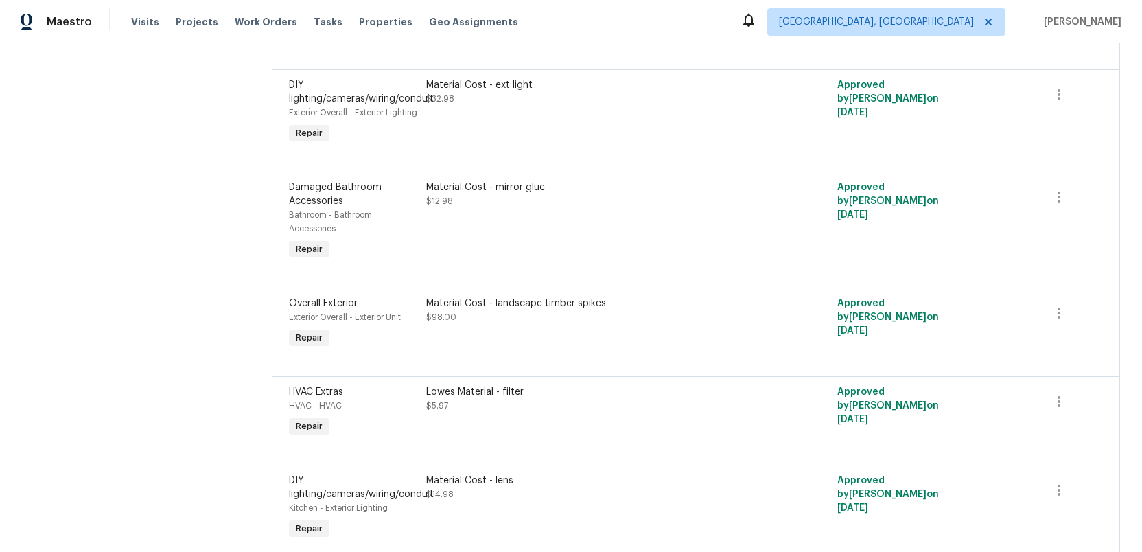
scroll to position [1350, 0]
click at [499, 309] on div "Material Cost - landscape timber spikes" at bounding box center [593, 302] width 334 height 14
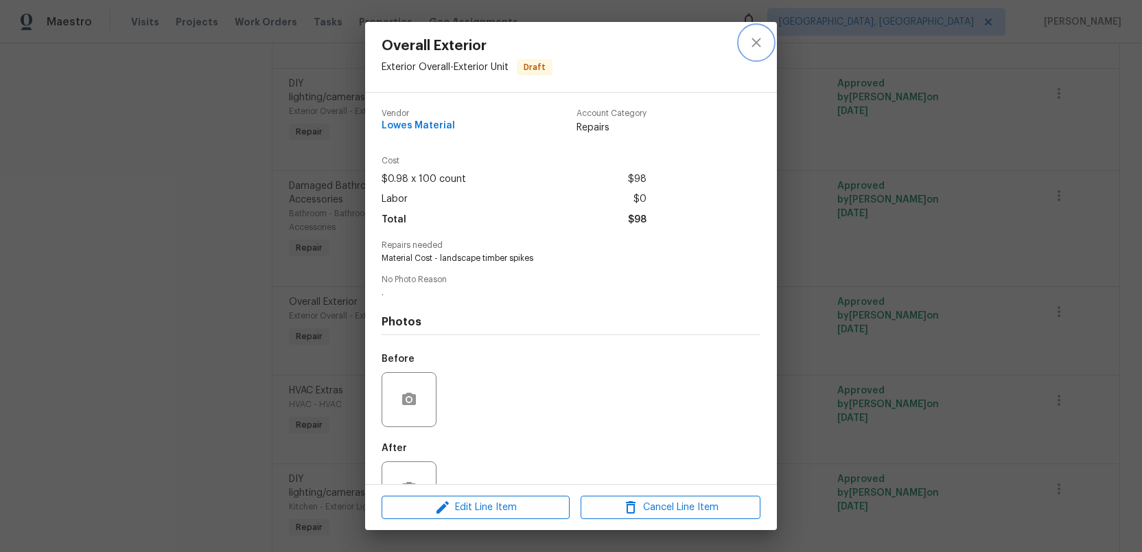
click at [755, 43] on icon "close" at bounding box center [756, 42] width 16 height 16
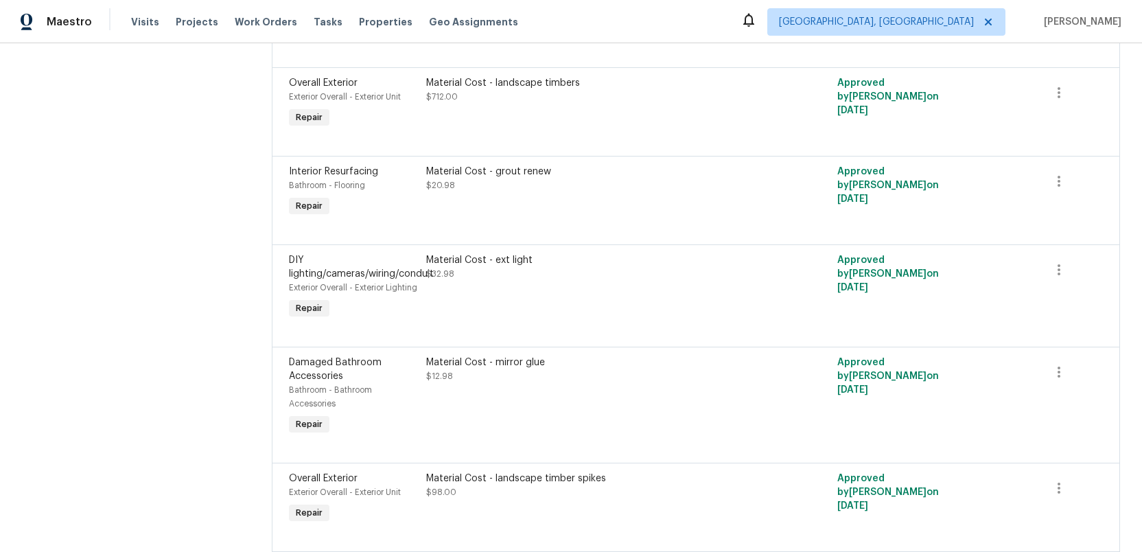
scroll to position [1171, 0]
click at [520, 283] on div "Material Cost - ext light $32.98" at bounding box center [593, 268] width 334 height 27
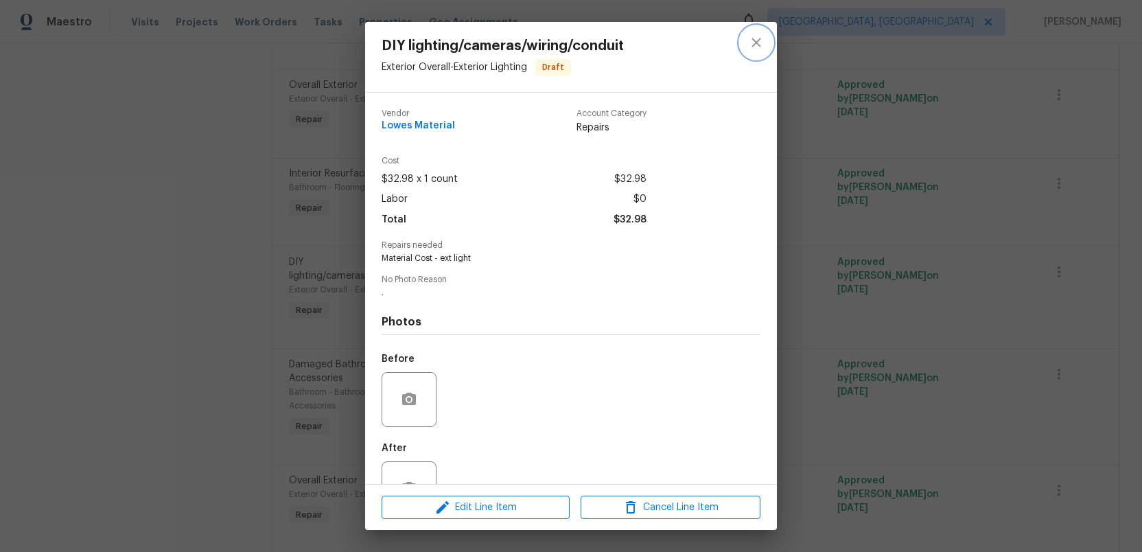
click at [763, 40] on icon "close" at bounding box center [756, 42] width 16 height 16
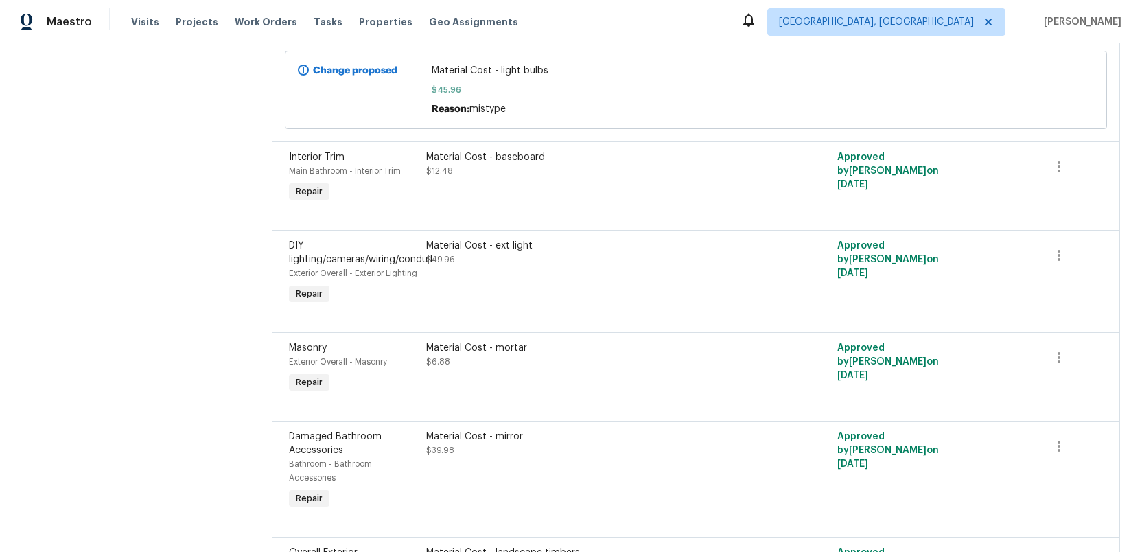
scroll to position [698, 0]
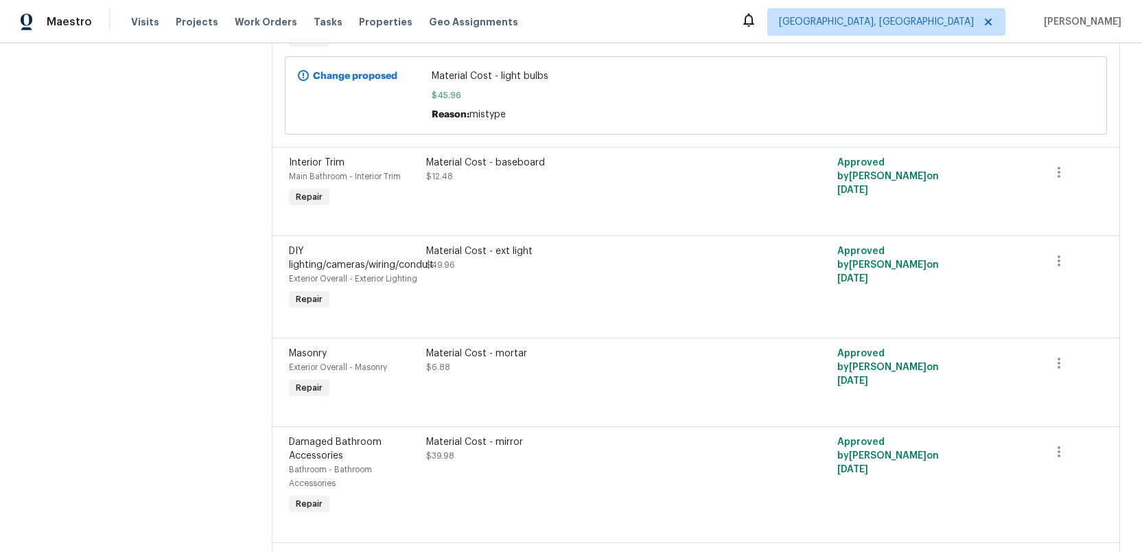
click at [496, 256] on div "Material Cost - ext light" at bounding box center [593, 251] width 334 height 14
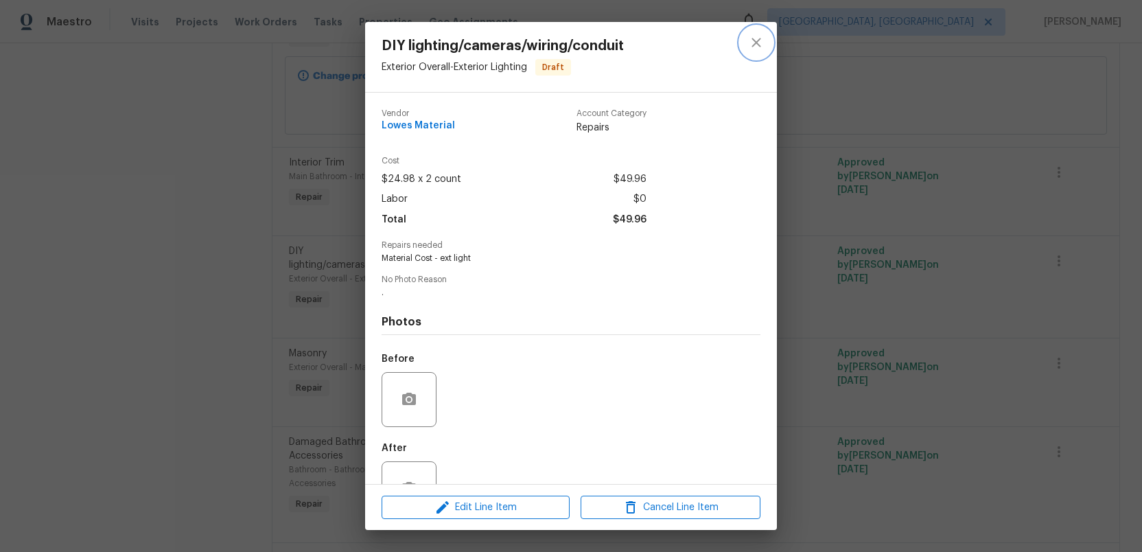
click at [755, 38] on icon "close" at bounding box center [756, 42] width 16 height 16
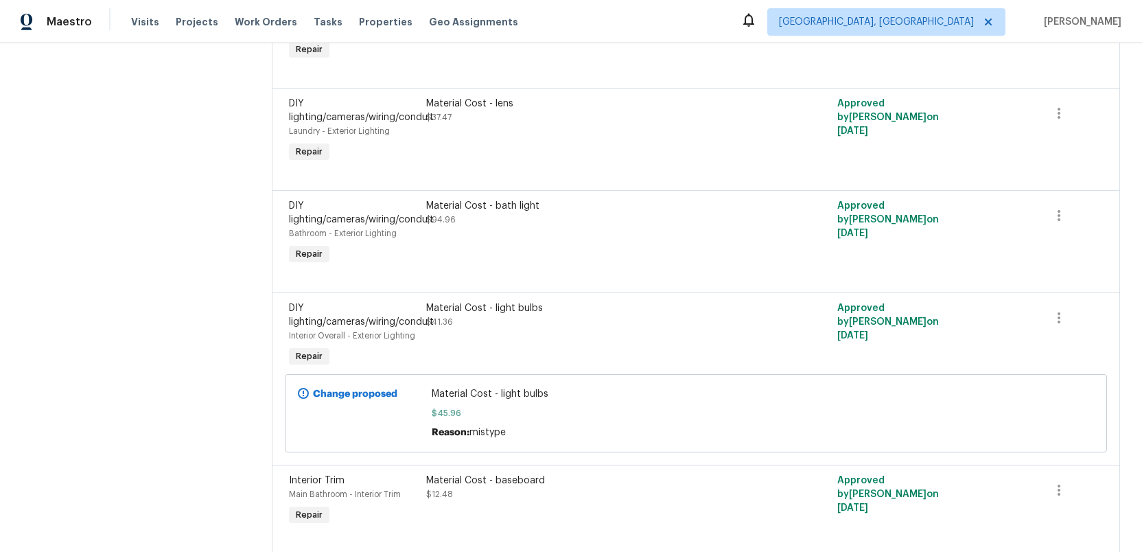
scroll to position [0, 0]
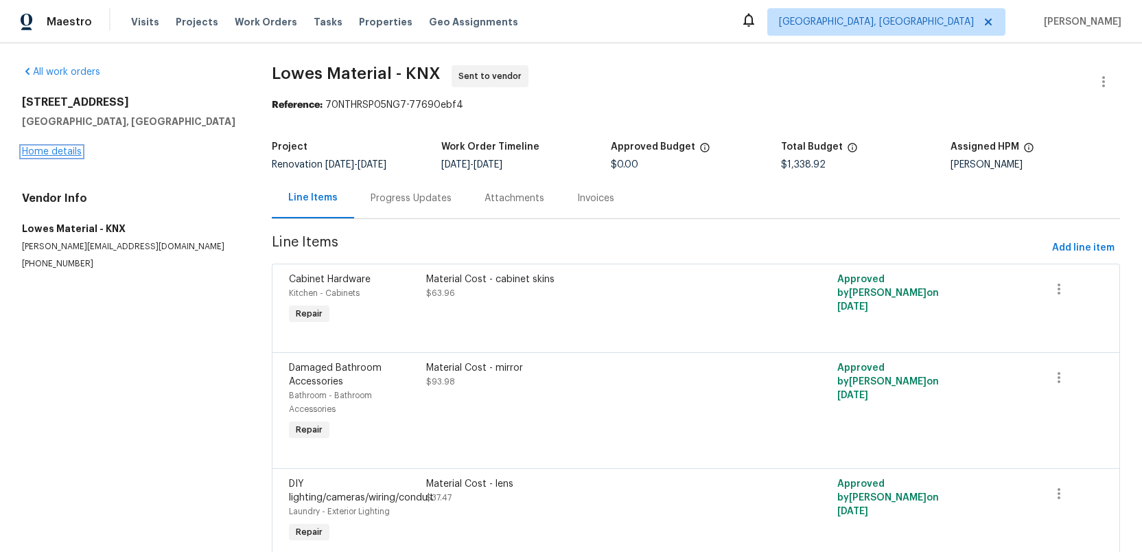
click at [60, 148] on link "Home details" at bounding box center [52, 152] width 60 height 10
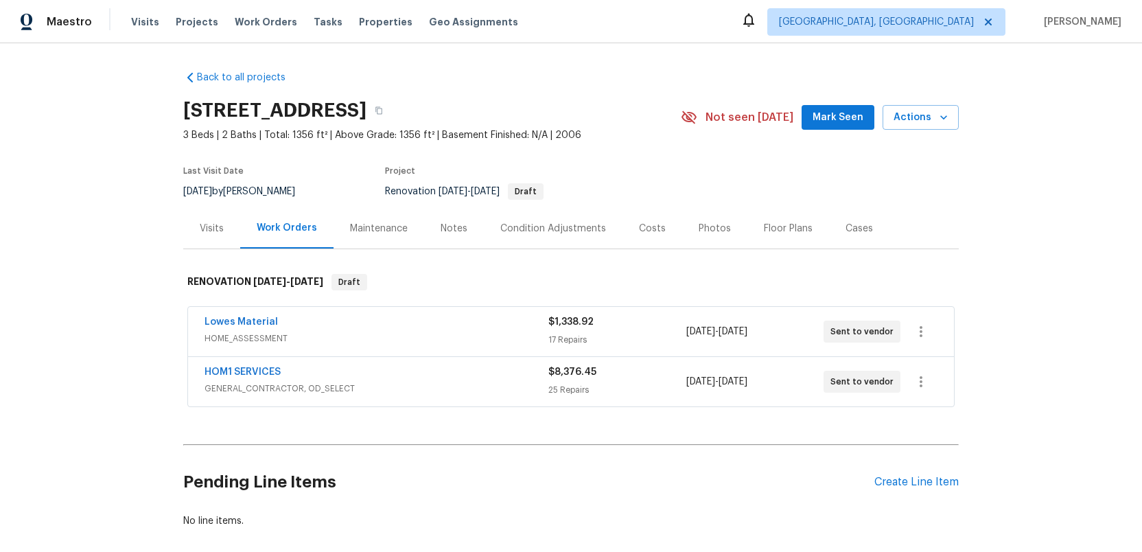
click at [371, 330] on div "Lowes Material" at bounding box center [377, 323] width 344 height 16
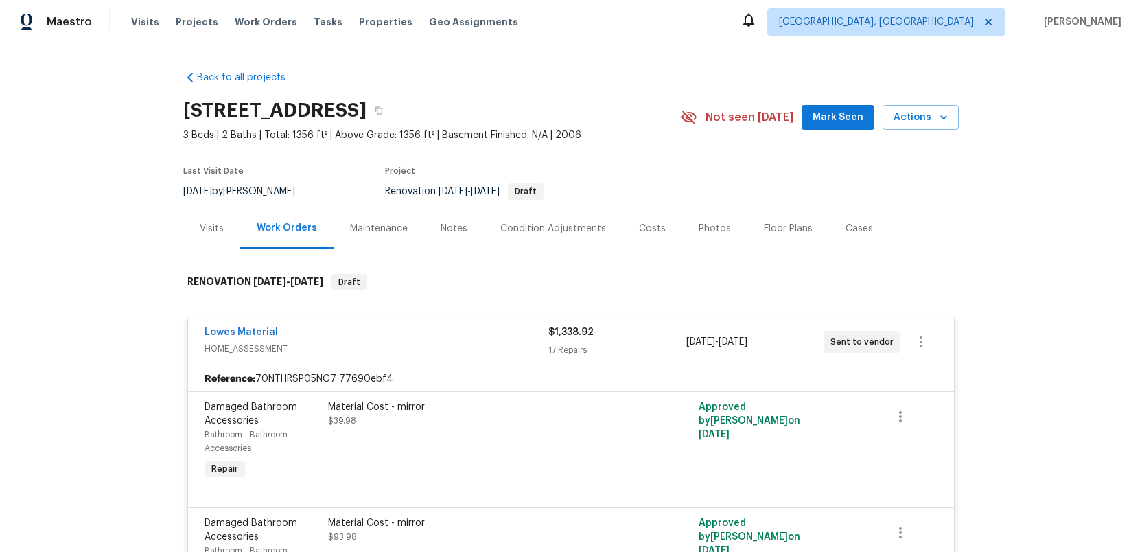
click at [443, 480] on div "Material Cost - mirror $39.98" at bounding box center [478, 441] width 309 height 91
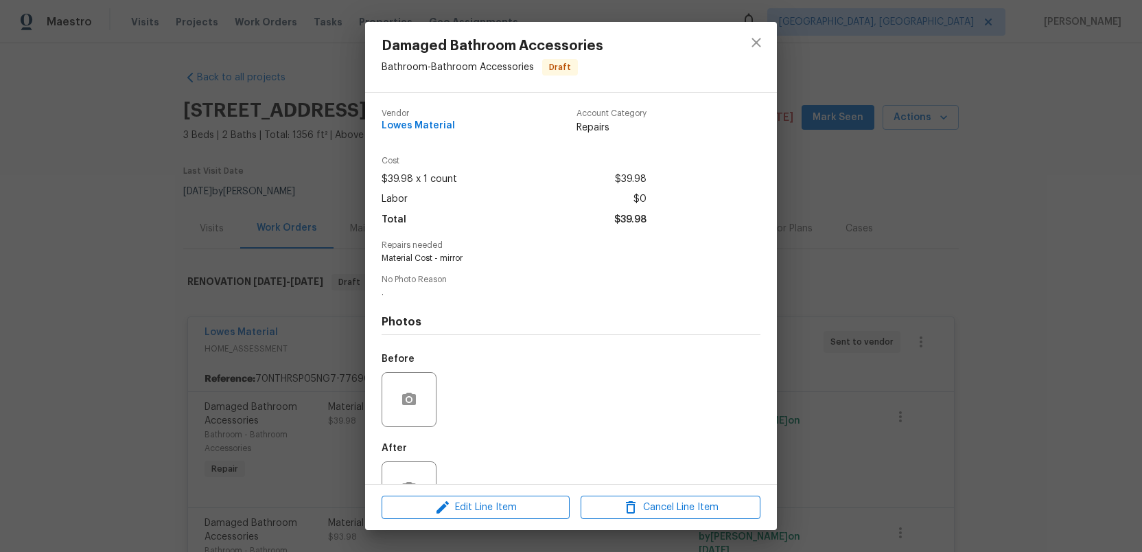
scroll to position [7, 0]
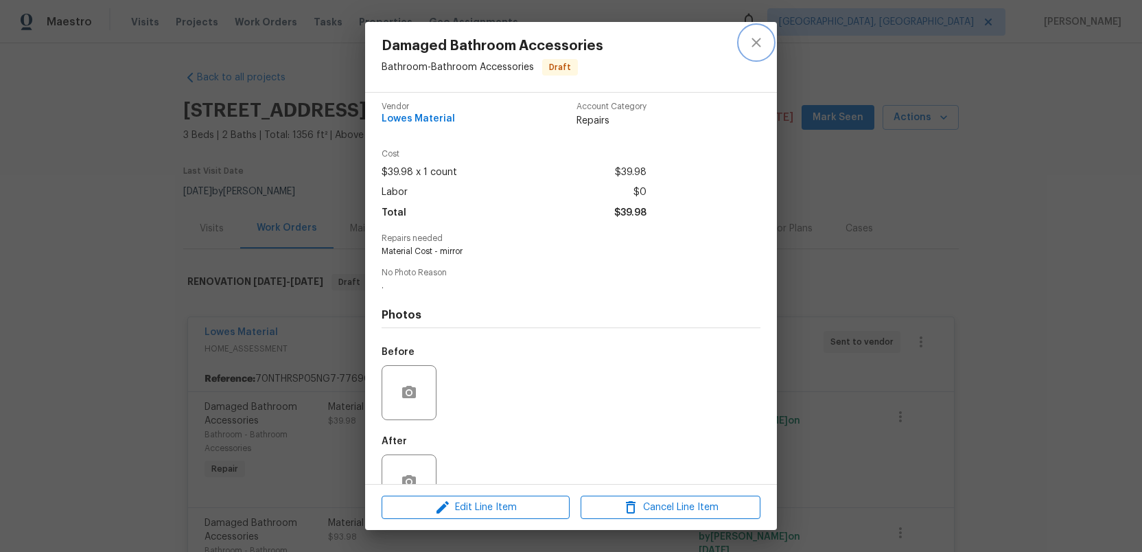
click at [759, 41] on icon "close" at bounding box center [756, 42] width 16 height 16
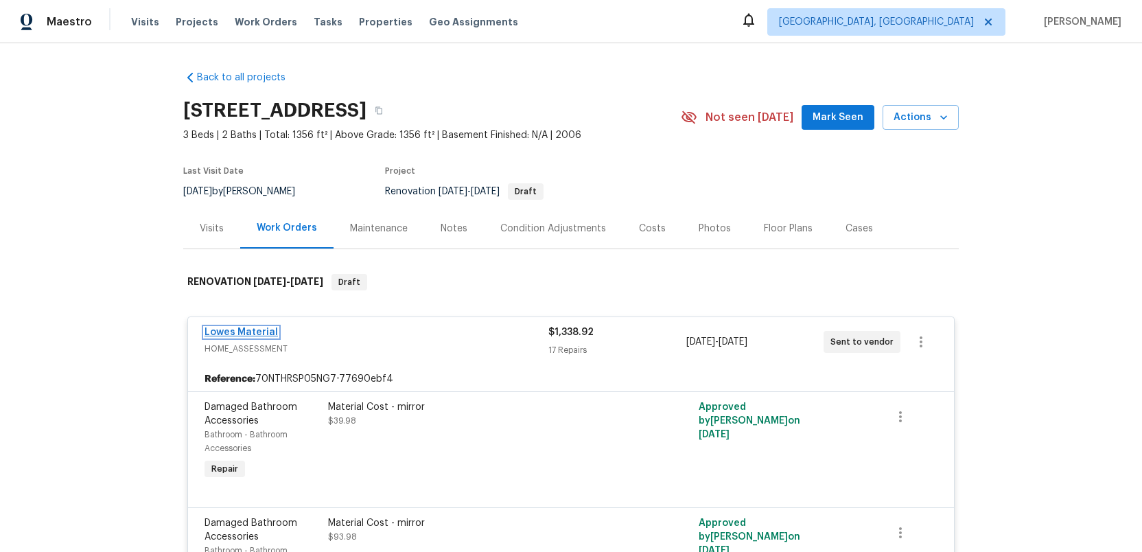
click at [253, 332] on link "Lowes Material" at bounding box center [241, 332] width 73 height 10
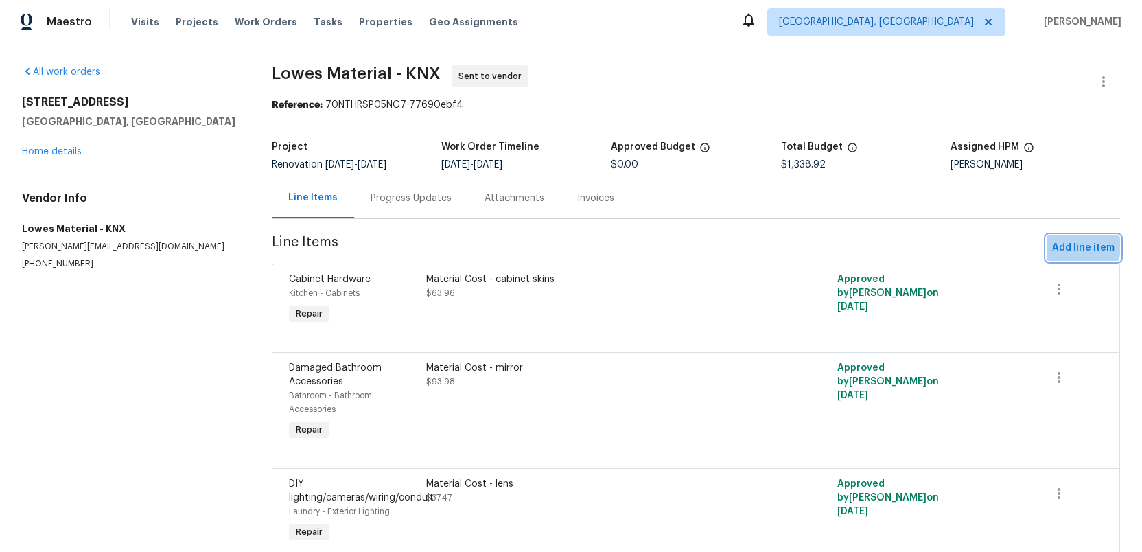
click at [1066, 246] on span "Add line item" at bounding box center [1083, 248] width 62 height 17
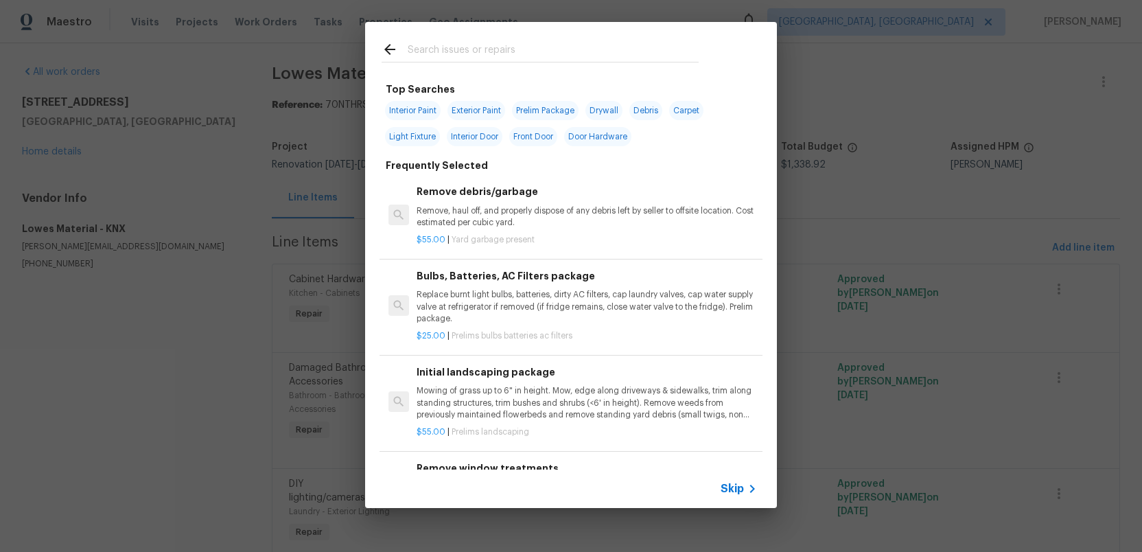
click at [451, 53] on input "text" at bounding box center [553, 51] width 291 height 21
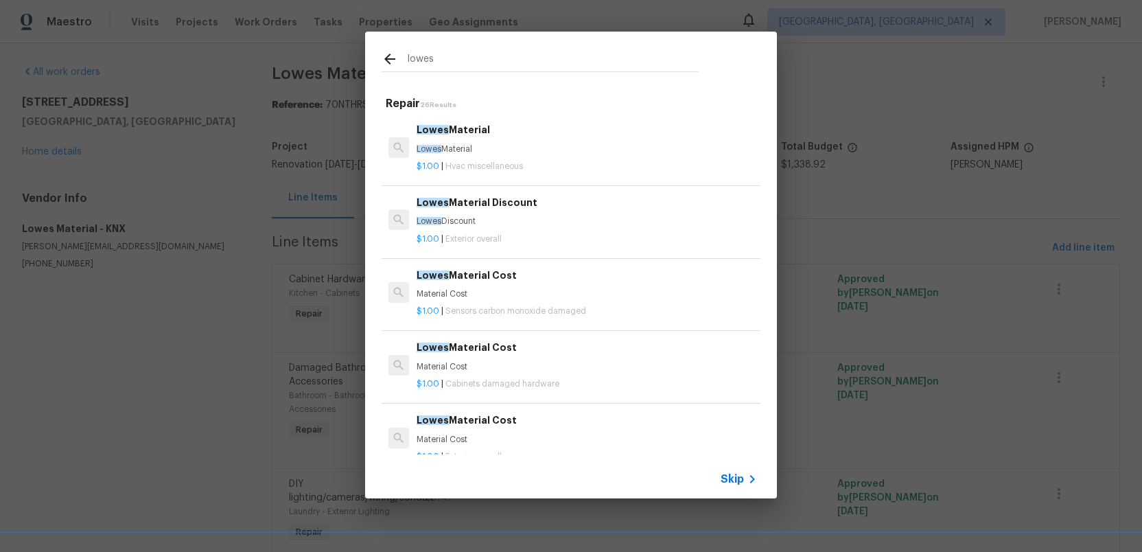
click at [455, 227] on p "Lowes Discount" at bounding box center [587, 222] width 341 height 12
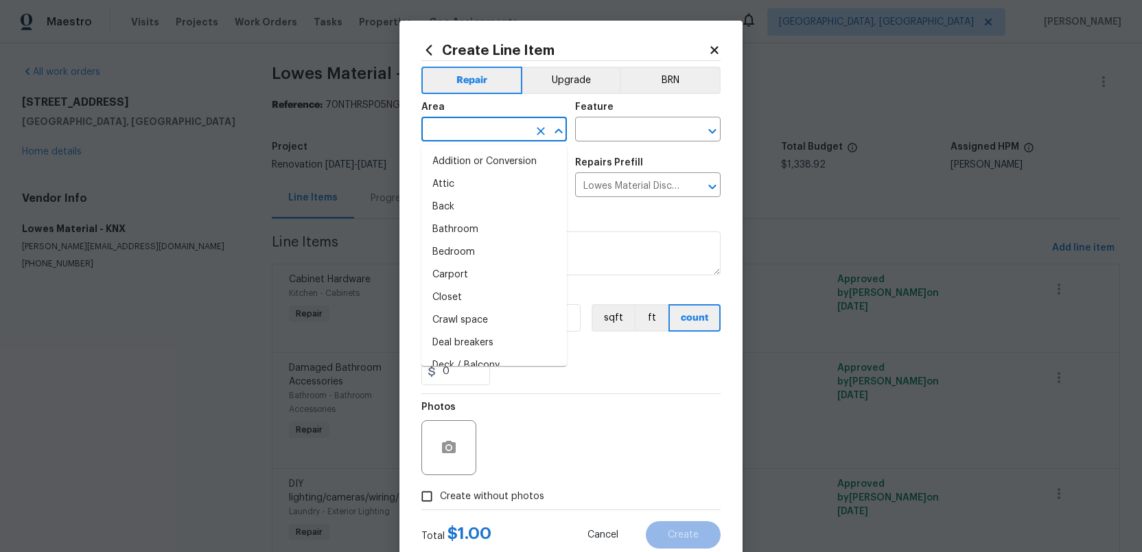
click at [459, 135] on input "text" at bounding box center [475, 130] width 107 height 21
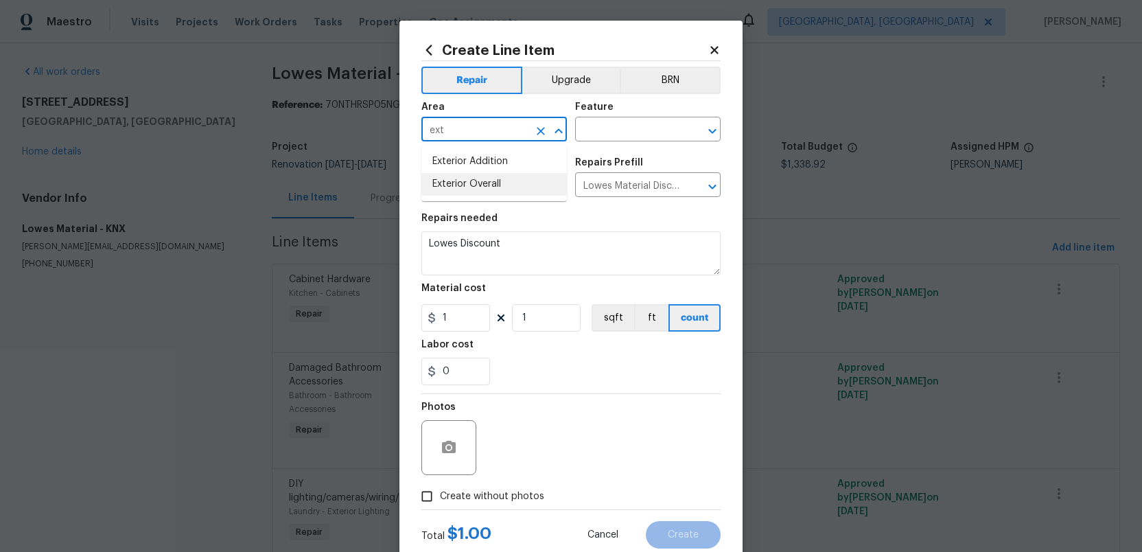
click at [470, 185] on li "Exterior Overall" at bounding box center [495, 184] width 146 height 23
click at [599, 130] on input "text" at bounding box center [628, 130] width 107 height 21
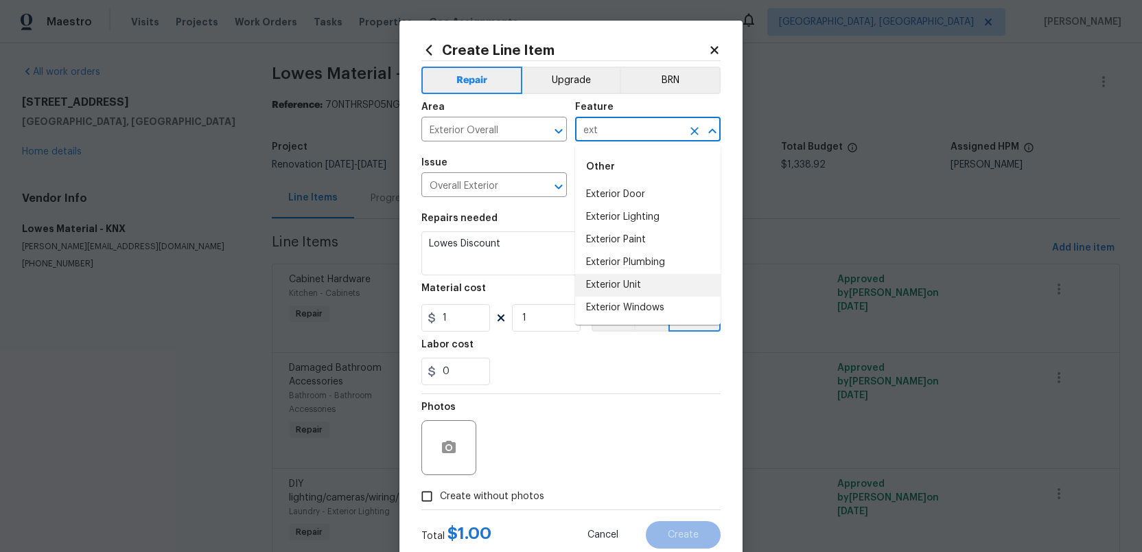
click at [611, 281] on li "Exterior Unit" at bounding box center [648, 285] width 146 height 23
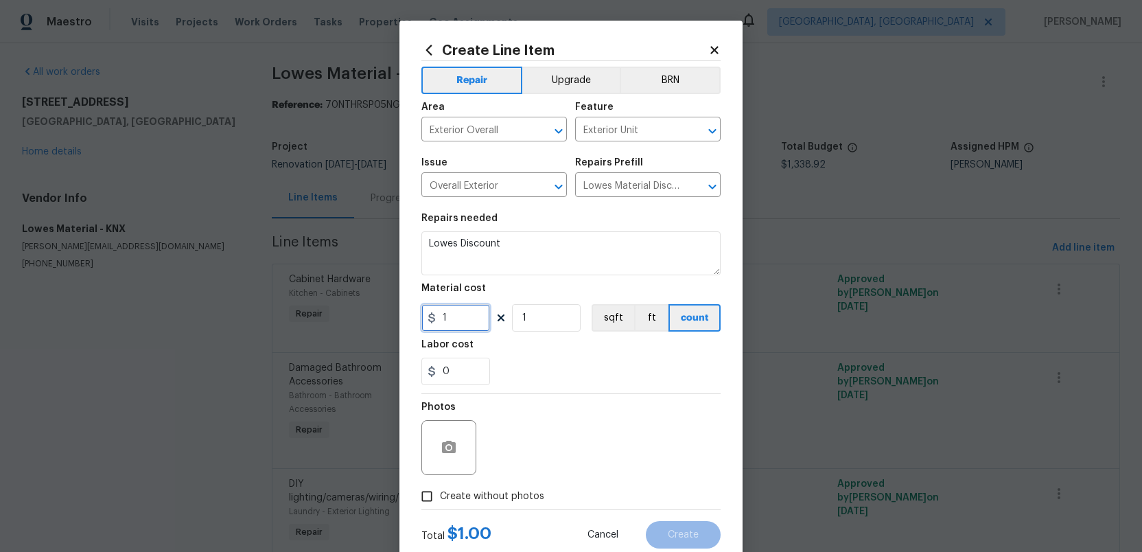
click at [458, 318] on input "1" at bounding box center [456, 317] width 69 height 27
click at [441, 316] on input "169.56" at bounding box center [456, 317] width 69 height 27
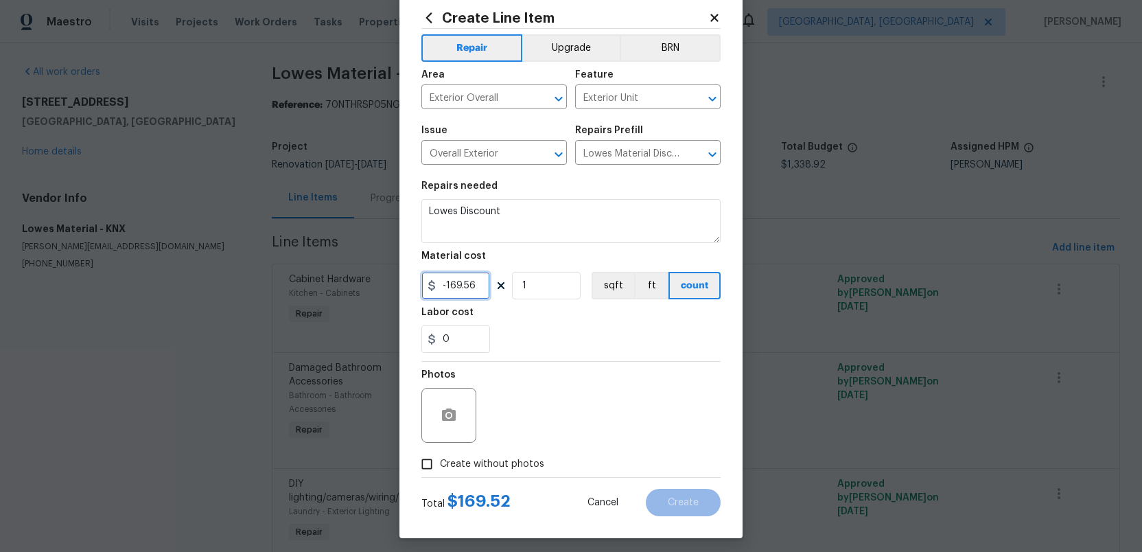
scroll to position [40, 0]
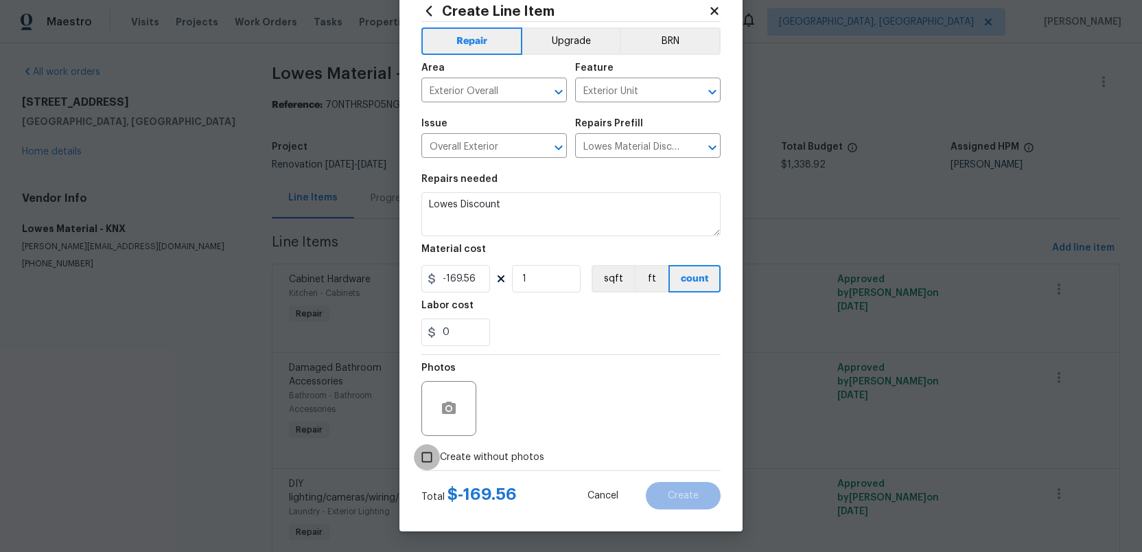
click at [425, 458] on input "Create without photos" at bounding box center [427, 457] width 26 height 26
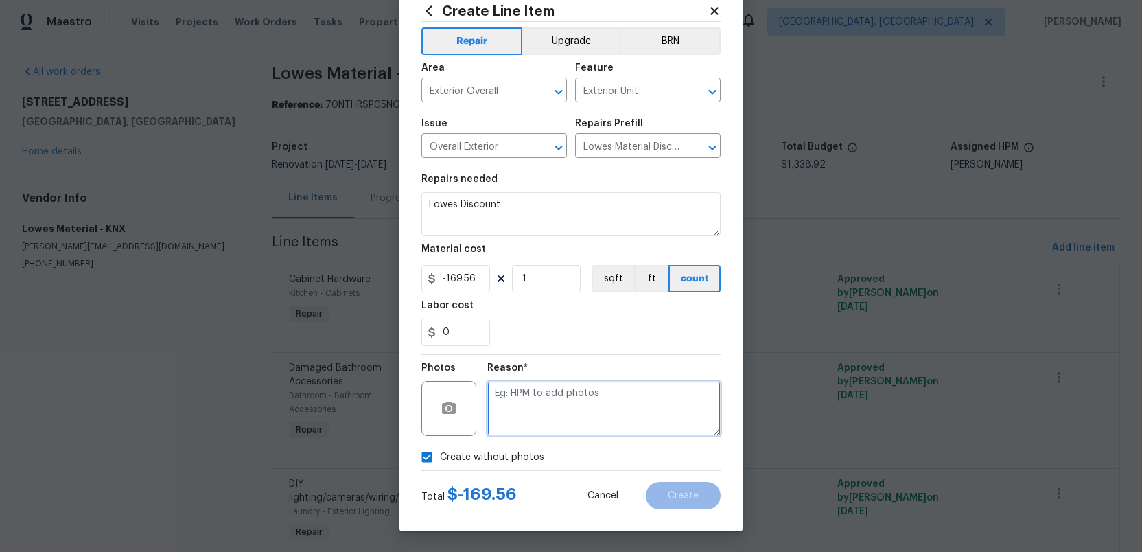
click at [531, 425] on textarea at bounding box center [603, 408] width 233 height 55
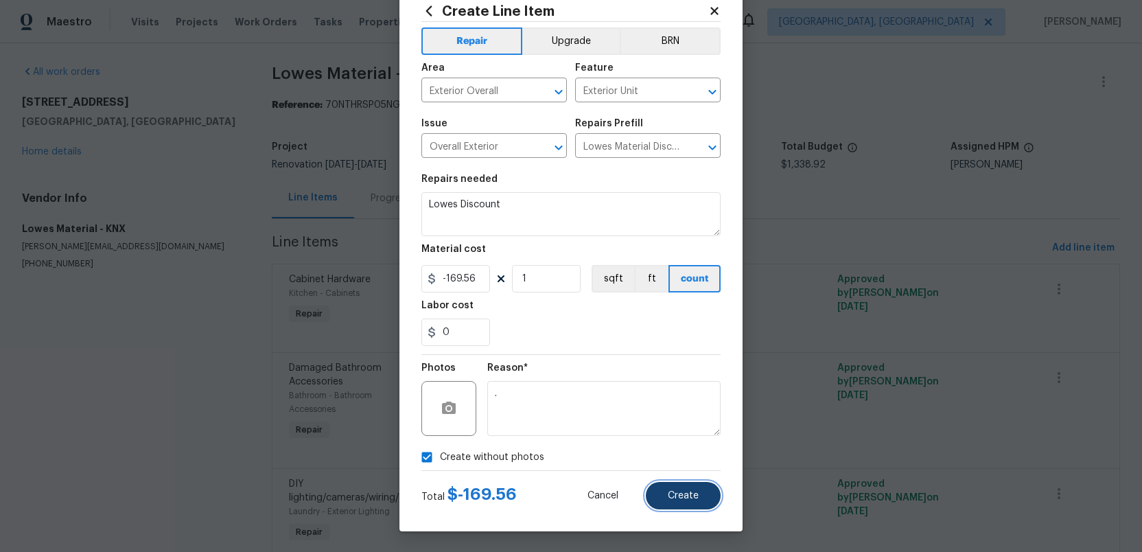
click at [680, 496] on span "Create" at bounding box center [683, 496] width 31 height 10
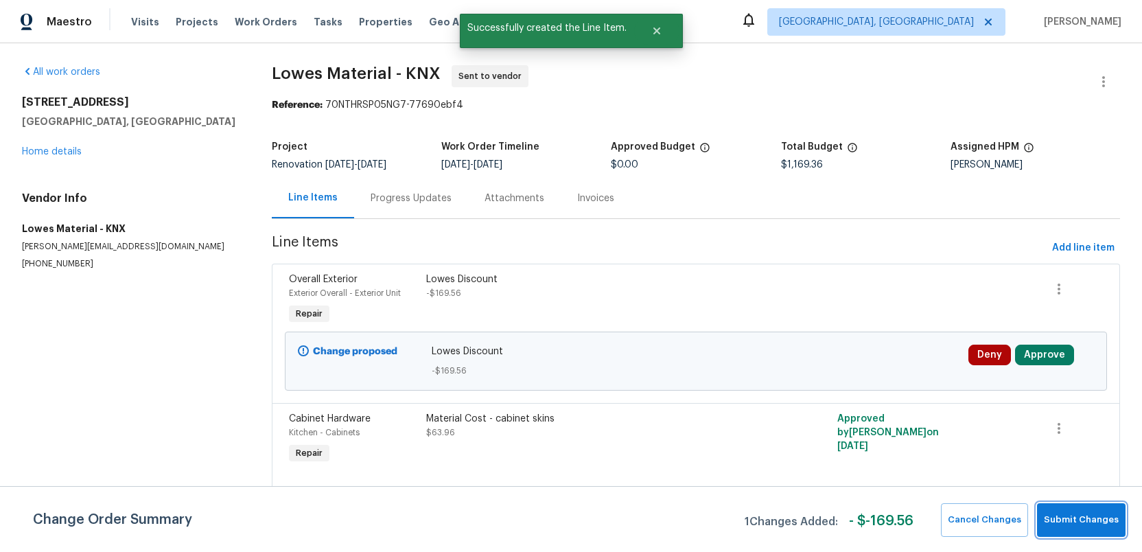
click at [1081, 525] on span "Submit Changes" at bounding box center [1081, 520] width 75 height 16
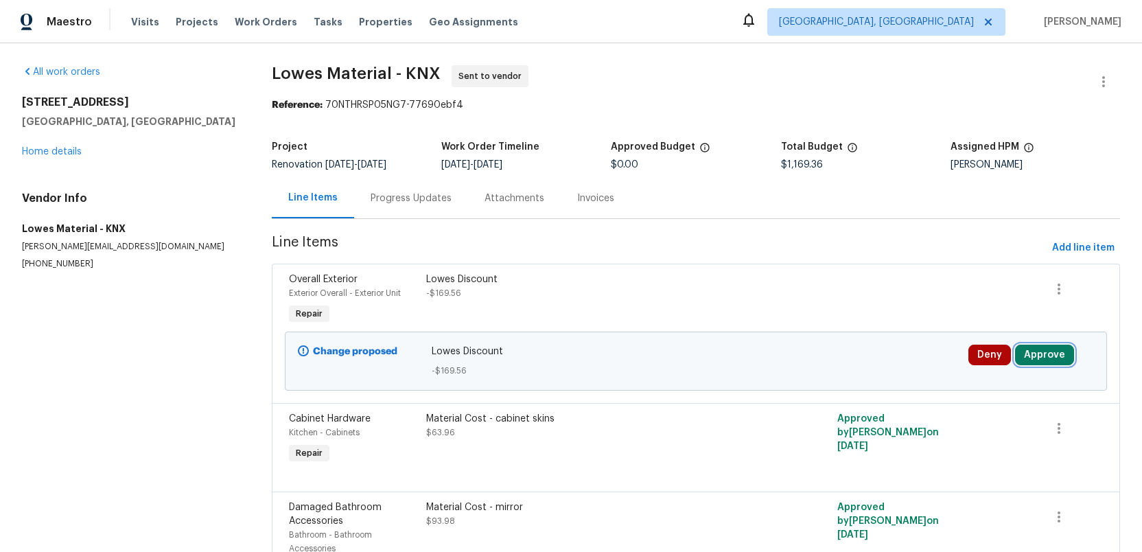
click at [1041, 356] on button "Approve" at bounding box center [1044, 355] width 59 height 21
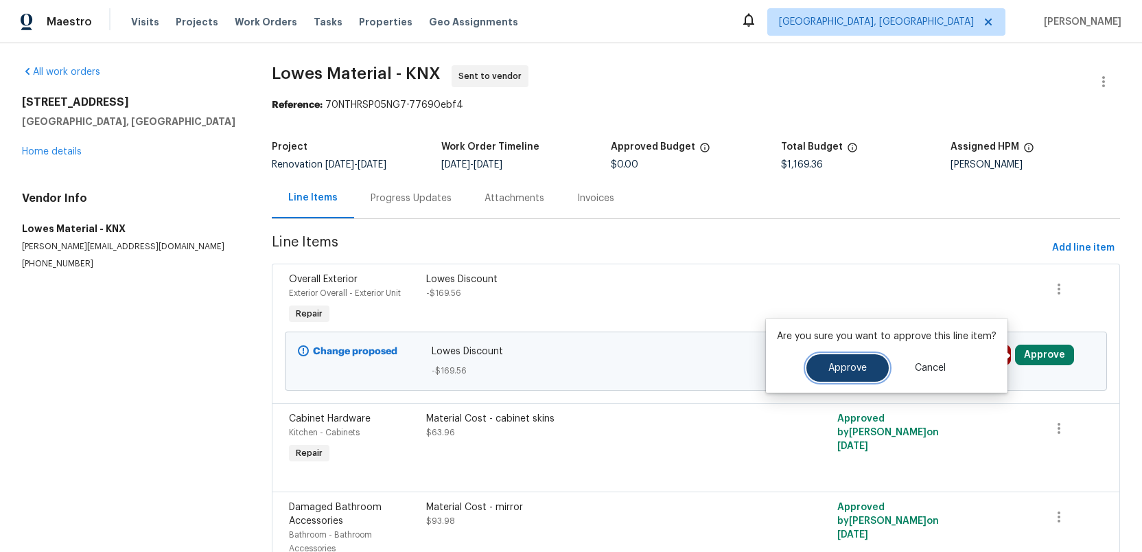
click at [829, 360] on button "Approve" at bounding box center [848, 367] width 82 height 27
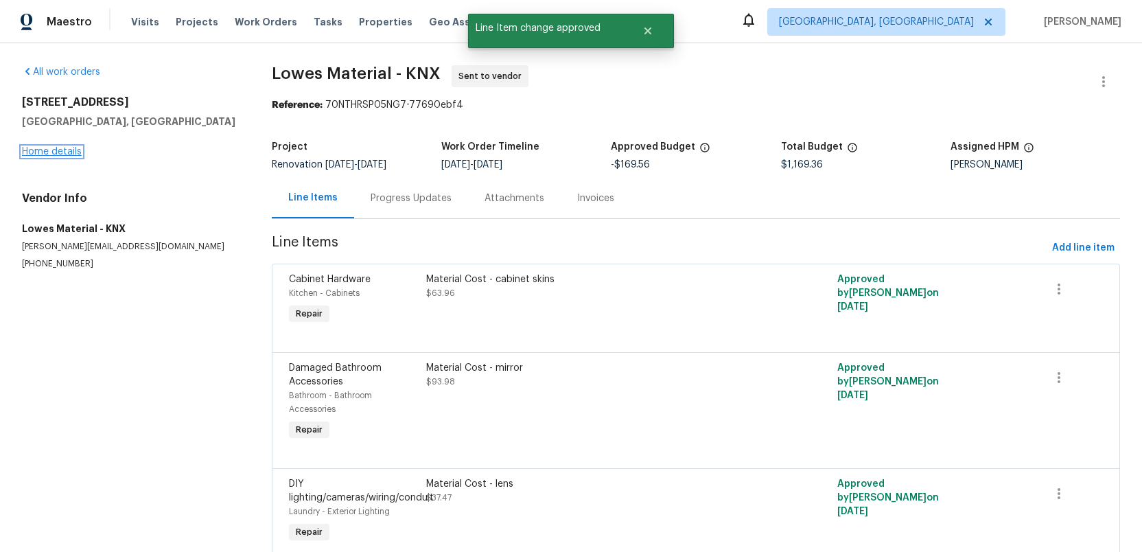
click at [47, 154] on link "Home details" at bounding box center [52, 152] width 60 height 10
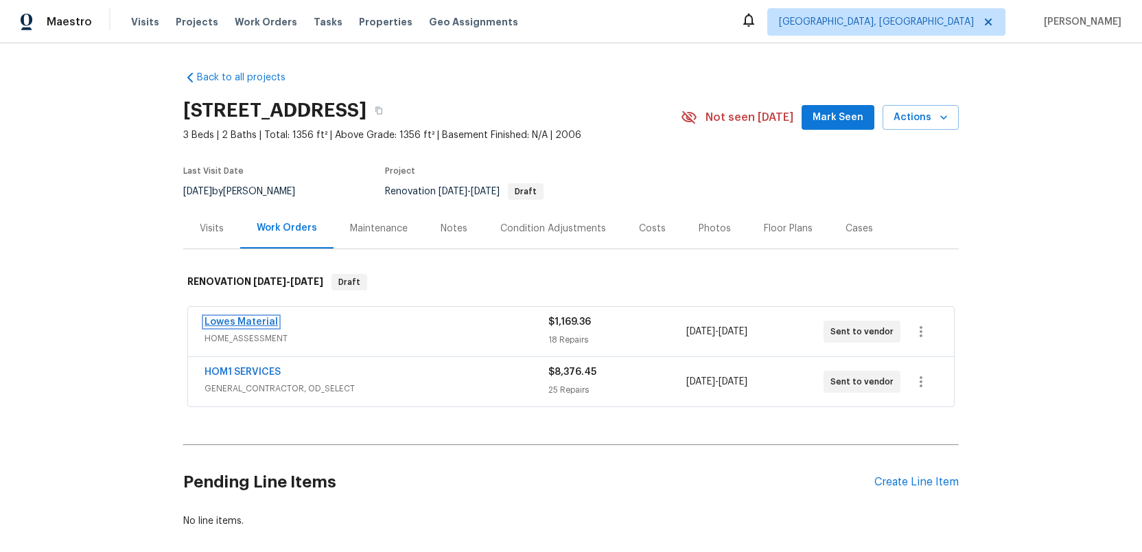
click at [229, 319] on link "Lowes Material" at bounding box center [241, 322] width 73 height 10
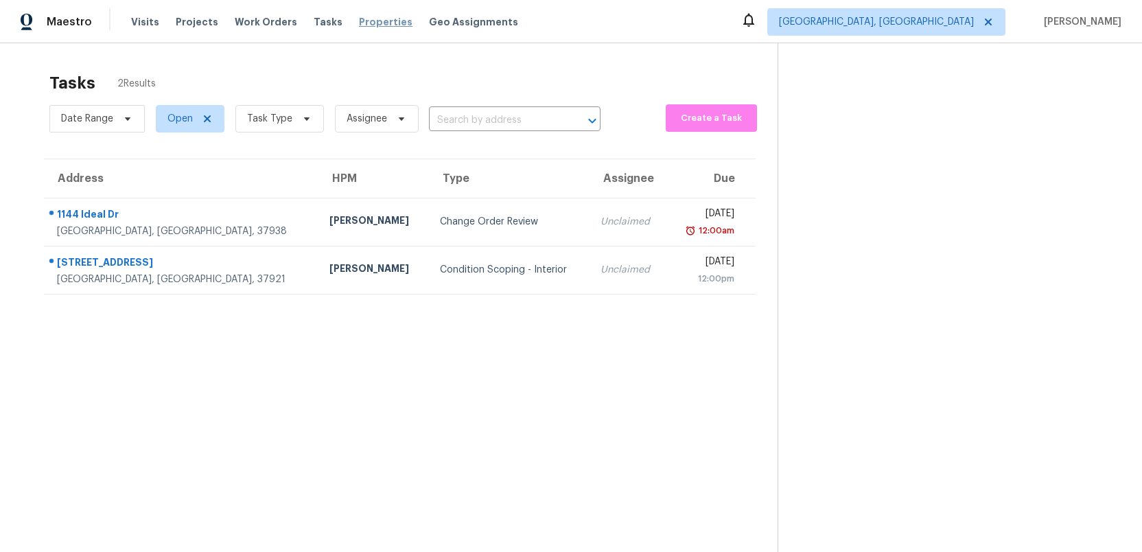
click at [366, 27] on span "Properties" at bounding box center [386, 22] width 54 height 14
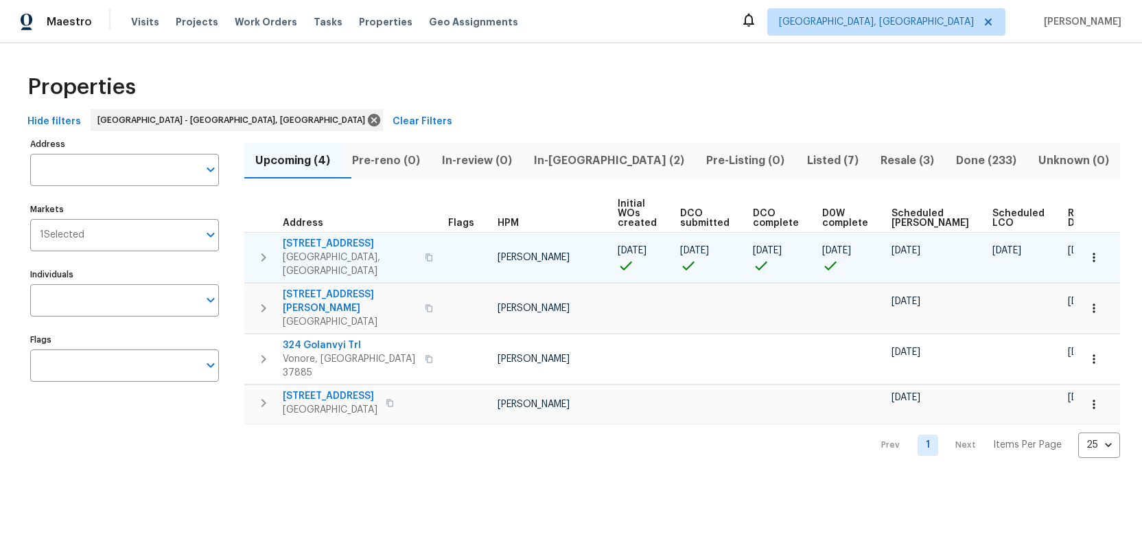
click at [316, 245] on span "[STREET_ADDRESS]" at bounding box center [350, 244] width 134 height 14
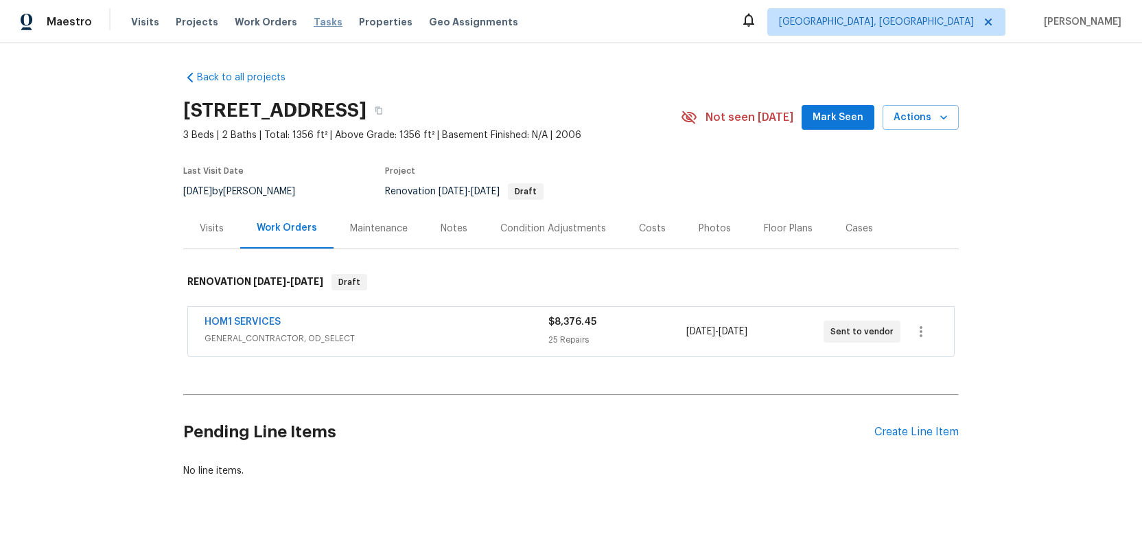
click at [314, 20] on span "Tasks" at bounding box center [328, 22] width 29 height 10
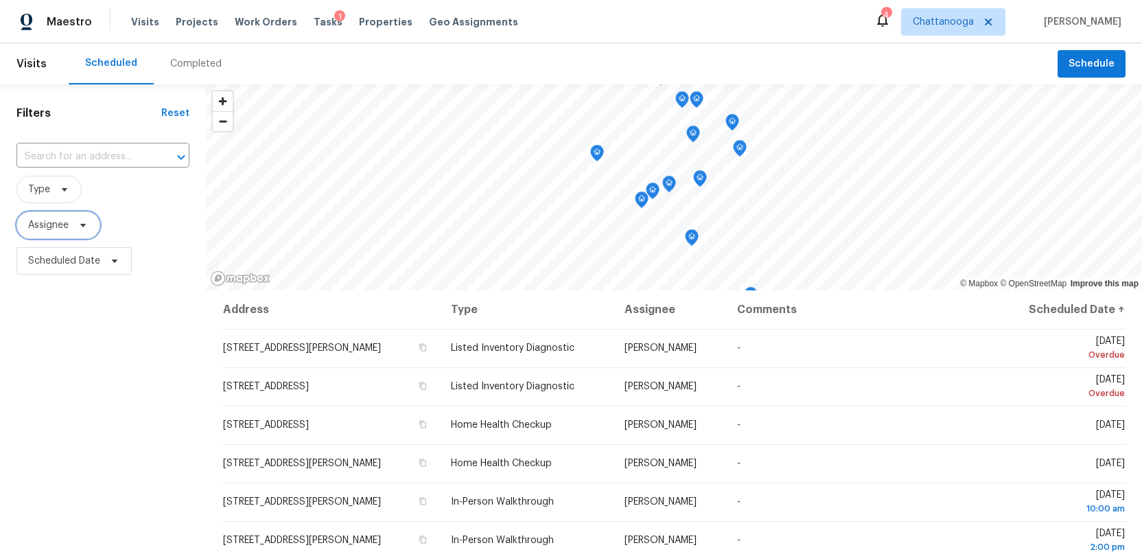
click at [76, 225] on span at bounding box center [80, 225] width 15 height 11
type input "[PERSON_NAME]"
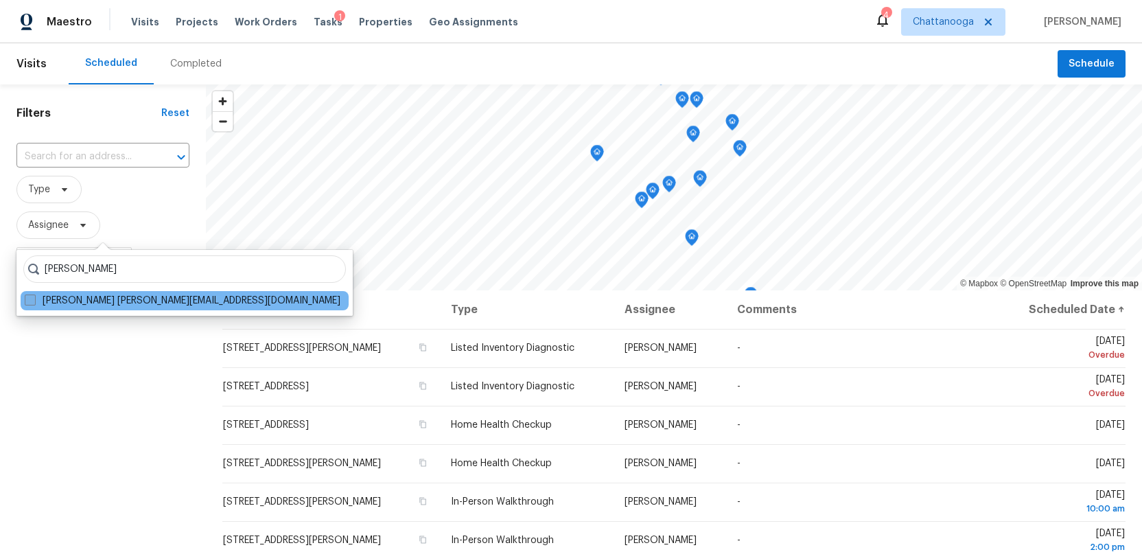
click at [26, 299] on span at bounding box center [30, 300] width 11 height 11
click at [26, 299] on input "[PERSON_NAME] [PERSON_NAME][EMAIL_ADDRESS][DOMAIN_NAME]" at bounding box center [29, 298] width 9 height 9
checkbox input "true"
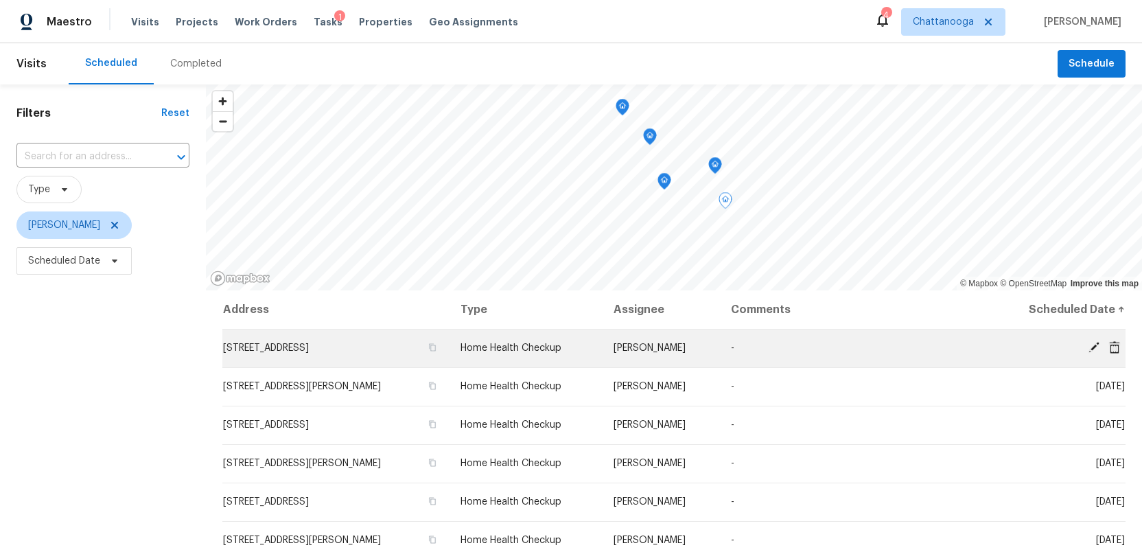
click at [1094, 348] on icon at bounding box center [1094, 347] width 11 height 11
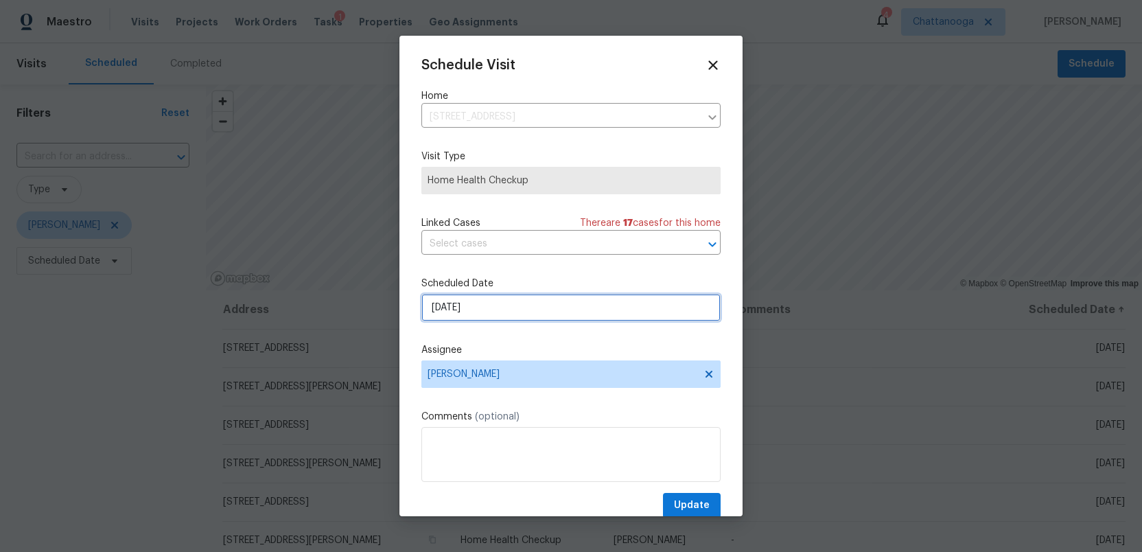
click at [495, 313] on input "[DATE]" at bounding box center [571, 307] width 299 height 27
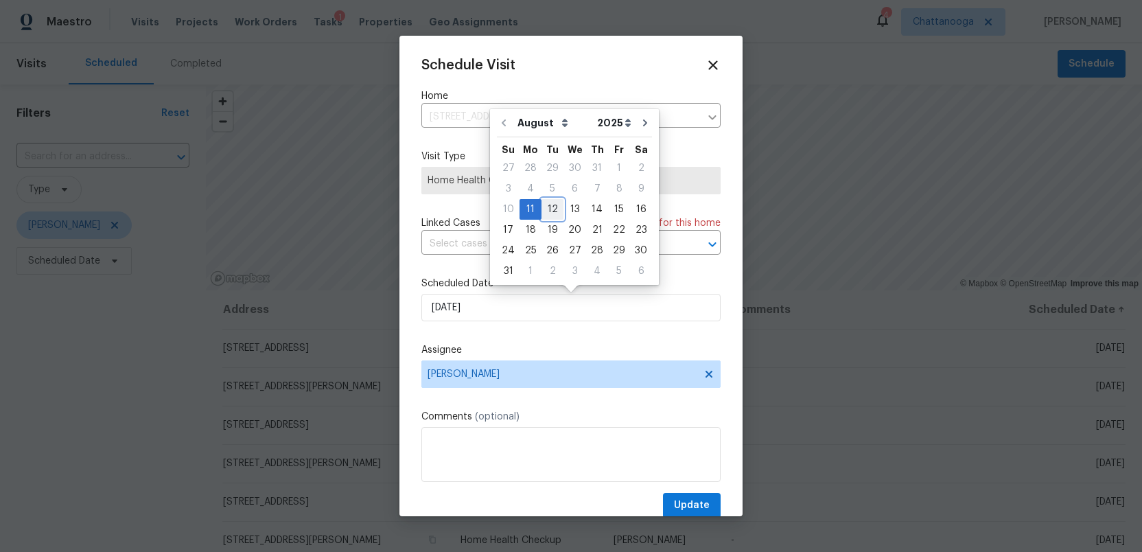
click at [549, 211] on div "12" at bounding box center [553, 209] width 22 height 19
type input "[DATE]"
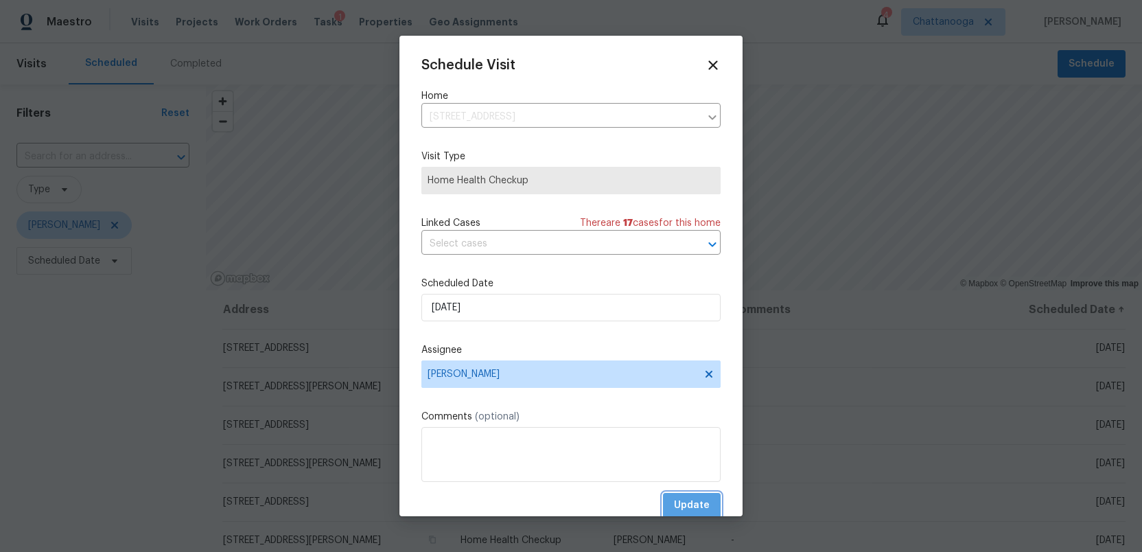
click at [684, 504] on span "Update" at bounding box center [692, 505] width 36 height 17
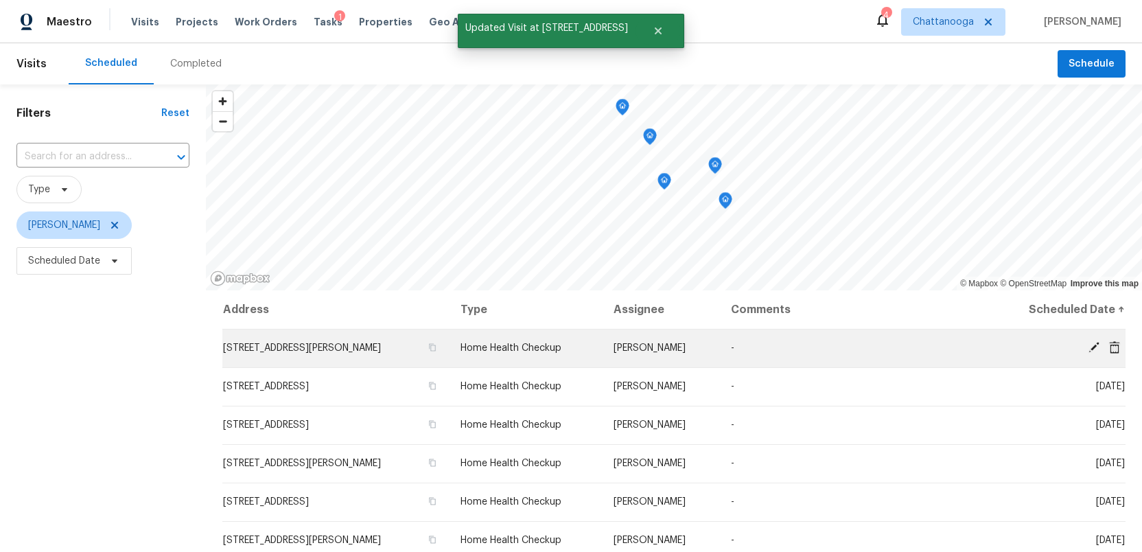
click at [1090, 347] on icon at bounding box center [1094, 347] width 12 height 12
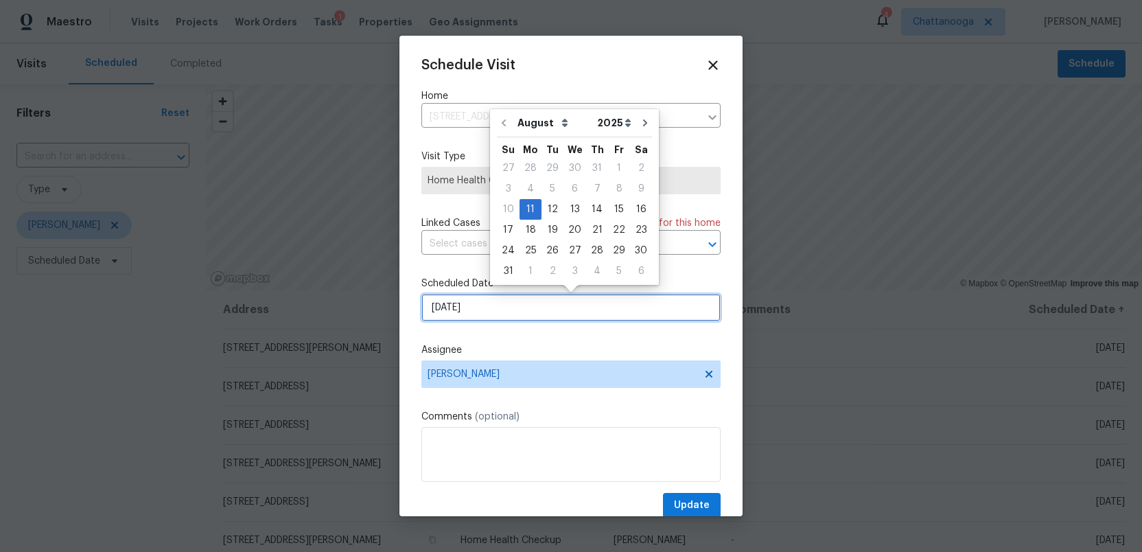
click at [500, 312] on input "[DATE]" at bounding box center [571, 307] width 299 height 27
click at [547, 205] on div "12" at bounding box center [553, 209] width 22 height 19
type input "[DATE]"
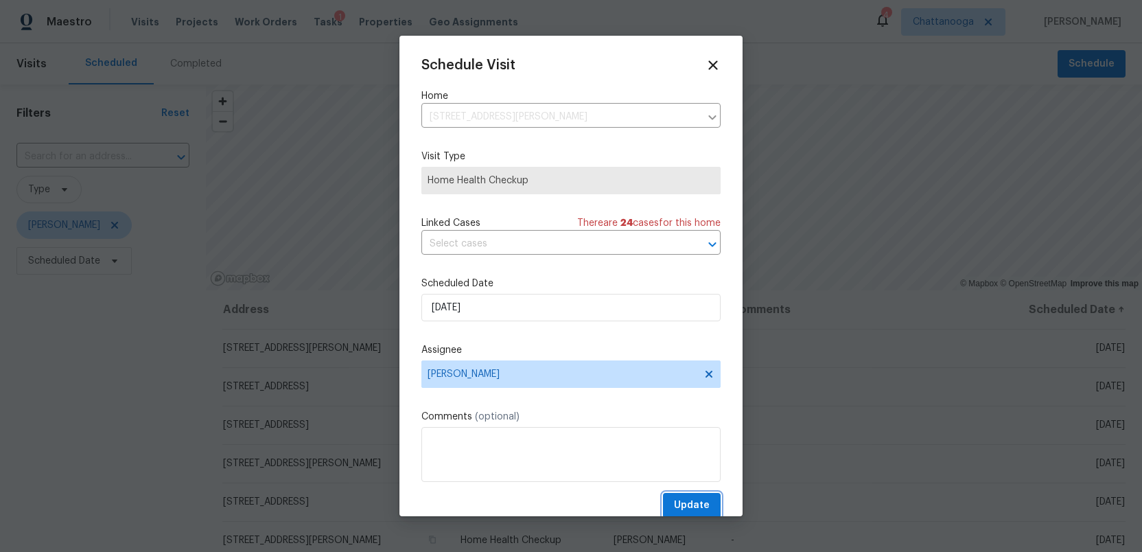
click at [691, 511] on span "Update" at bounding box center [692, 505] width 36 height 17
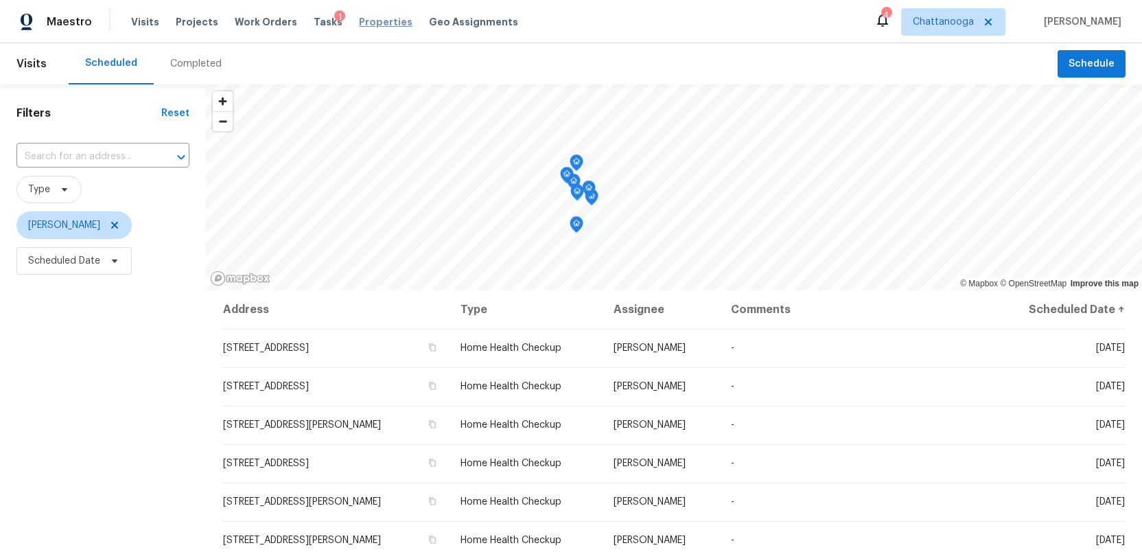
click at [359, 21] on span "Properties" at bounding box center [386, 22] width 54 height 14
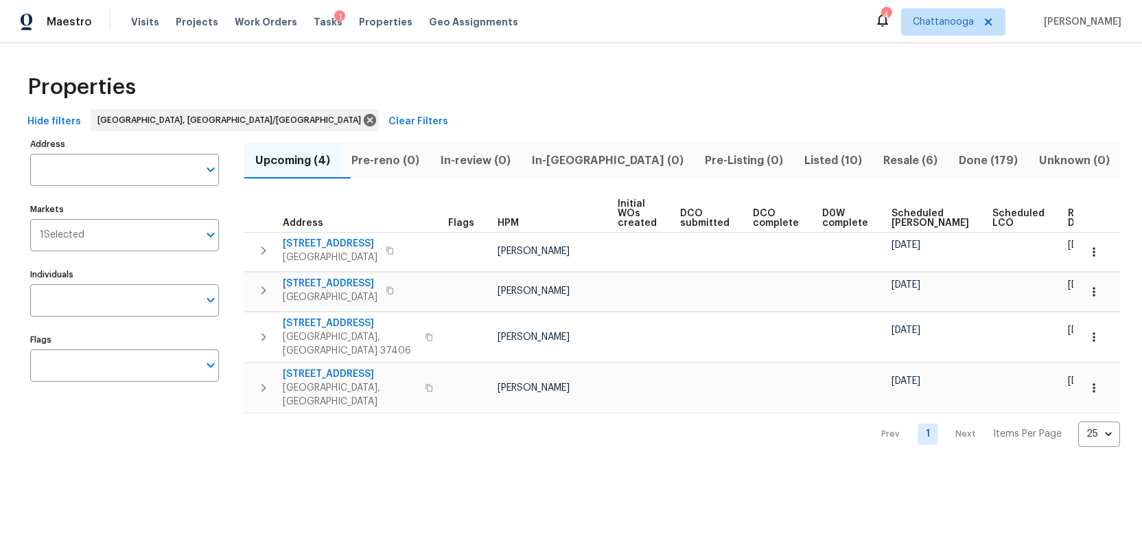
click at [802, 158] on span "Listed (10)" at bounding box center [833, 160] width 62 height 19
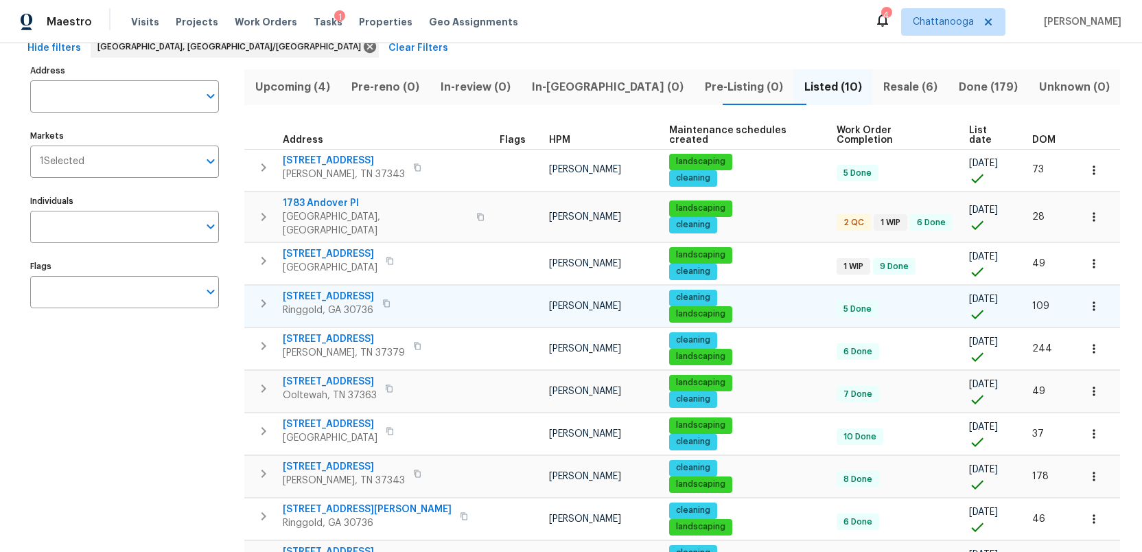
scroll to position [65, 0]
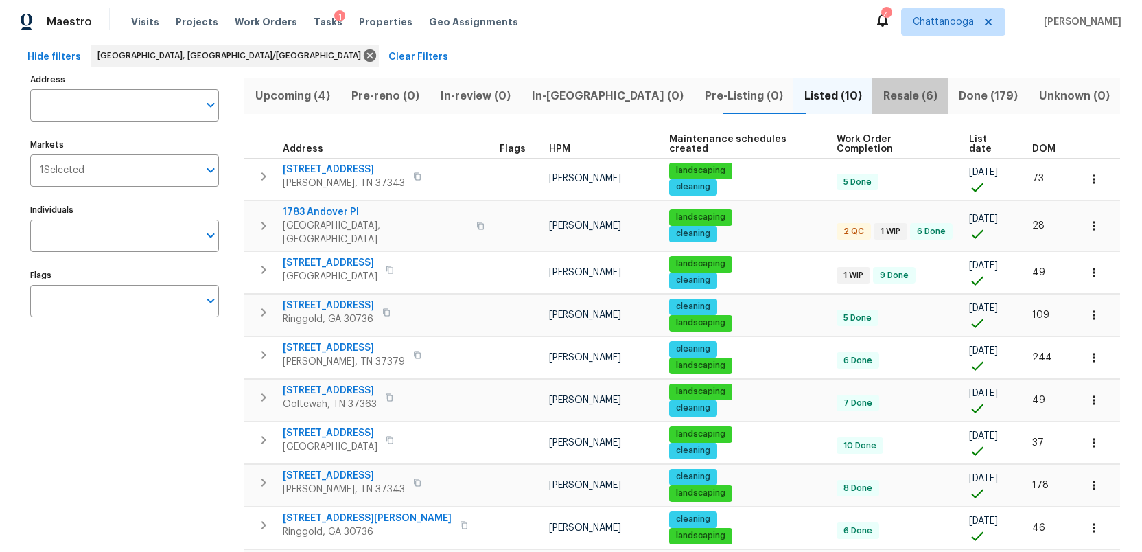
click at [881, 94] on span "Resale (6)" at bounding box center [910, 96] width 59 height 19
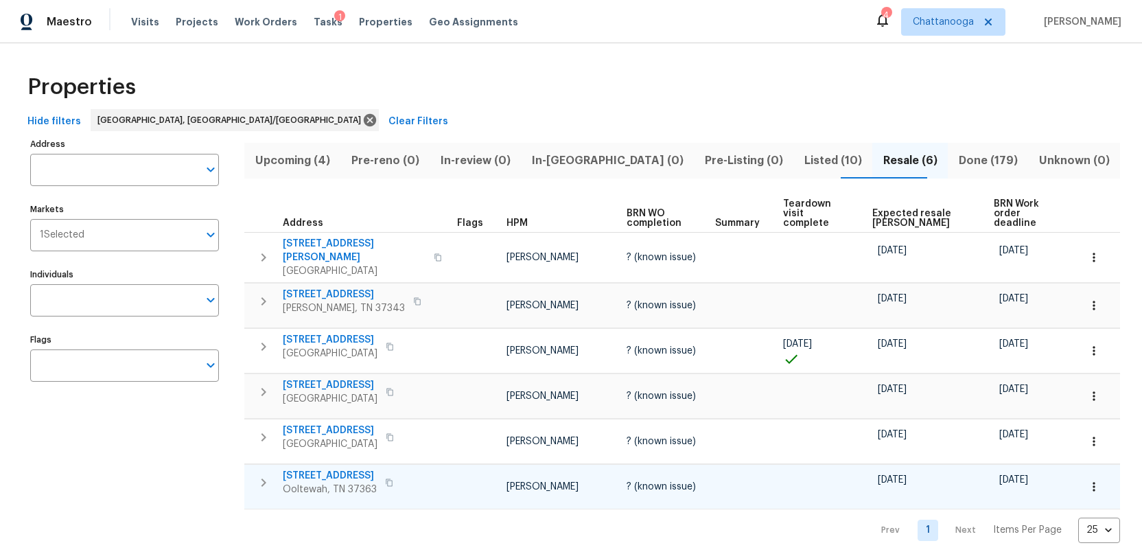
click at [386, 479] on icon "button" at bounding box center [389, 483] width 7 height 8
click at [414, 297] on icon "button" at bounding box center [417, 301] width 7 height 8
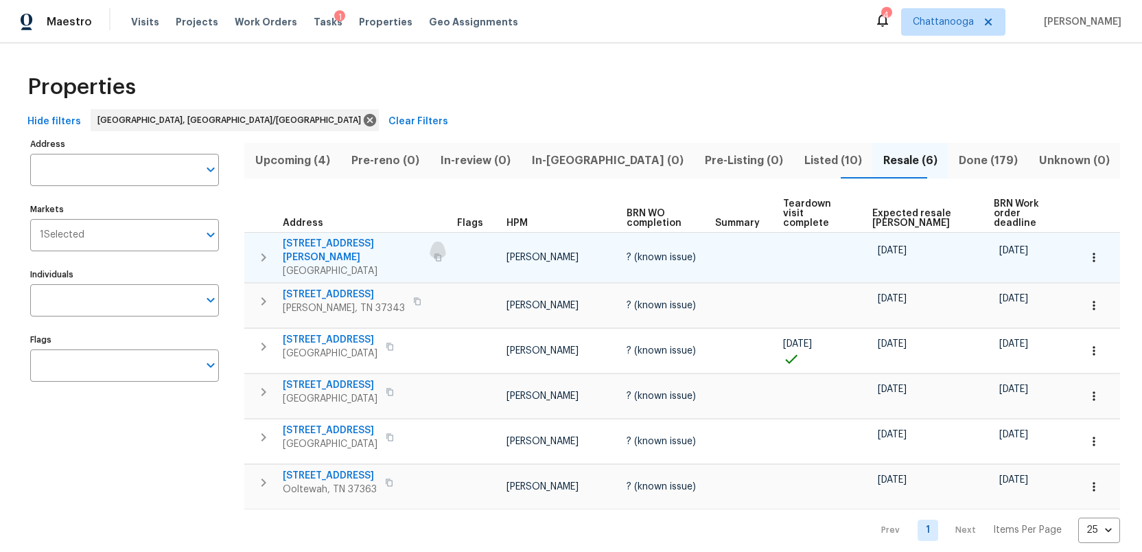
click at [435, 253] on icon "button" at bounding box center [438, 257] width 7 height 8
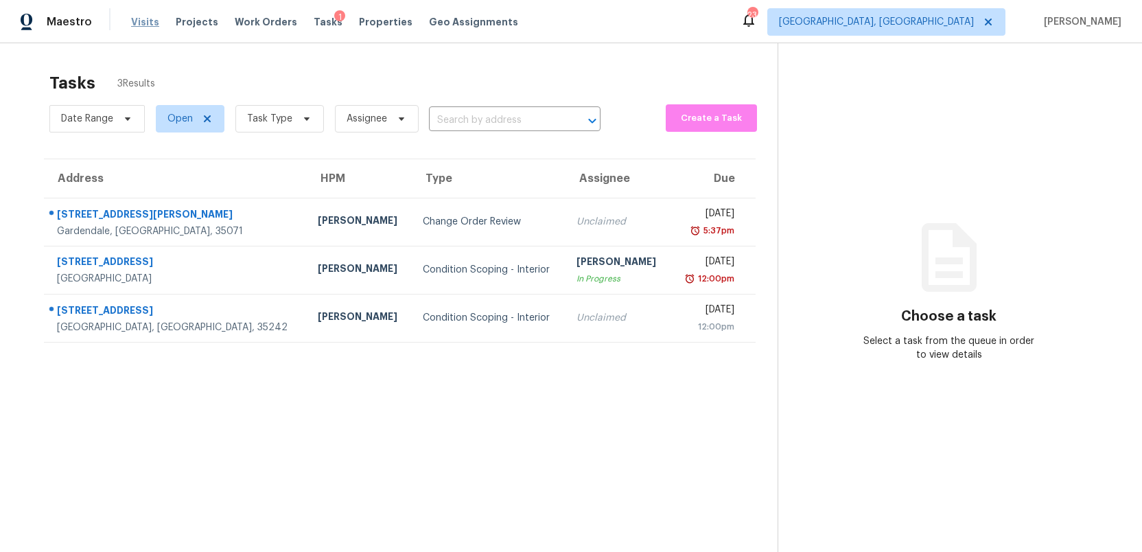
click at [131, 23] on span "Visits" at bounding box center [145, 22] width 28 height 14
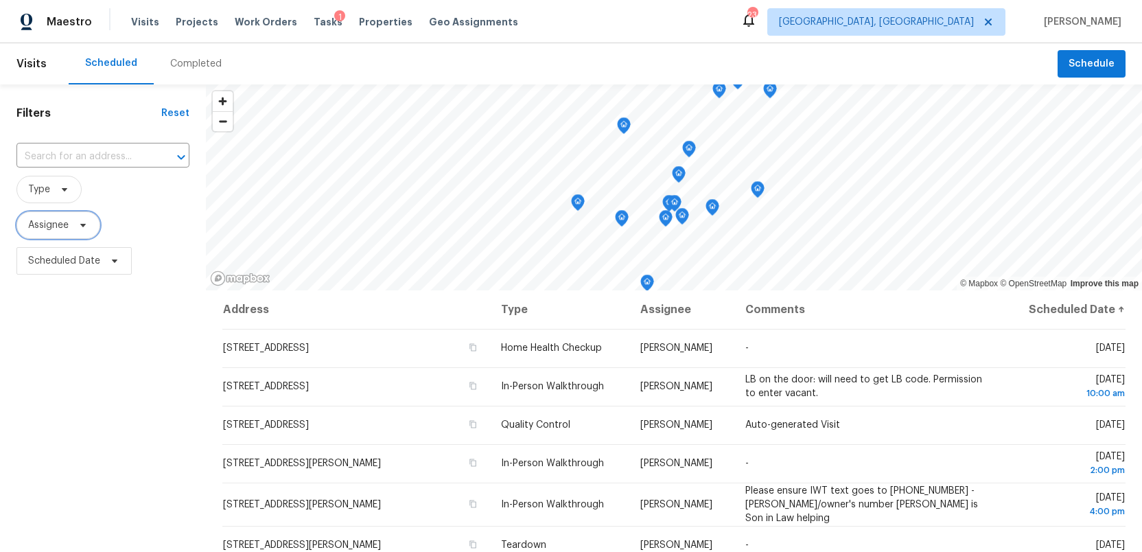
click at [71, 226] on span "Assignee" at bounding box center [58, 224] width 84 height 27
type input "[PERSON_NAME]"
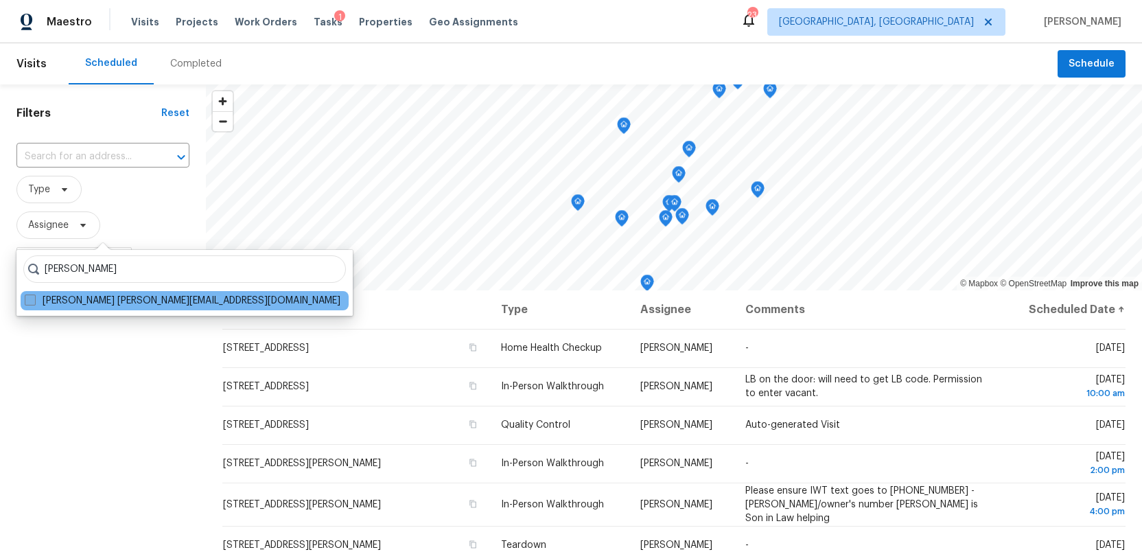
click at [31, 298] on span at bounding box center [30, 300] width 11 height 11
click at [31, 298] on input "[PERSON_NAME] [PERSON_NAME][EMAIL_ADDRESS][DOMAIN_NAME]" at bounding box center [29, 298] width 9 height 9
checkbox input "true"
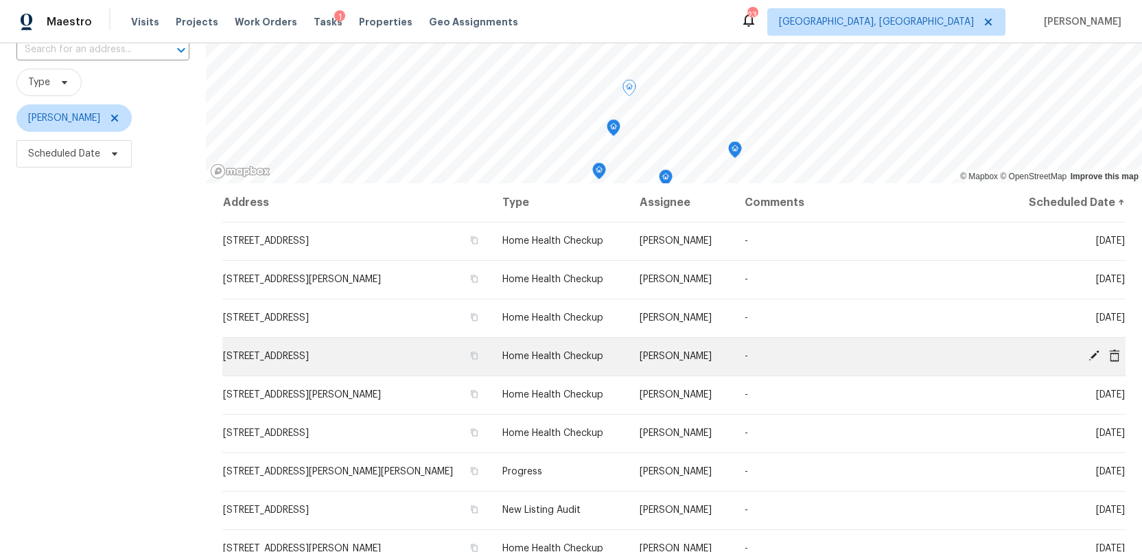
scroll to position [119, 0]
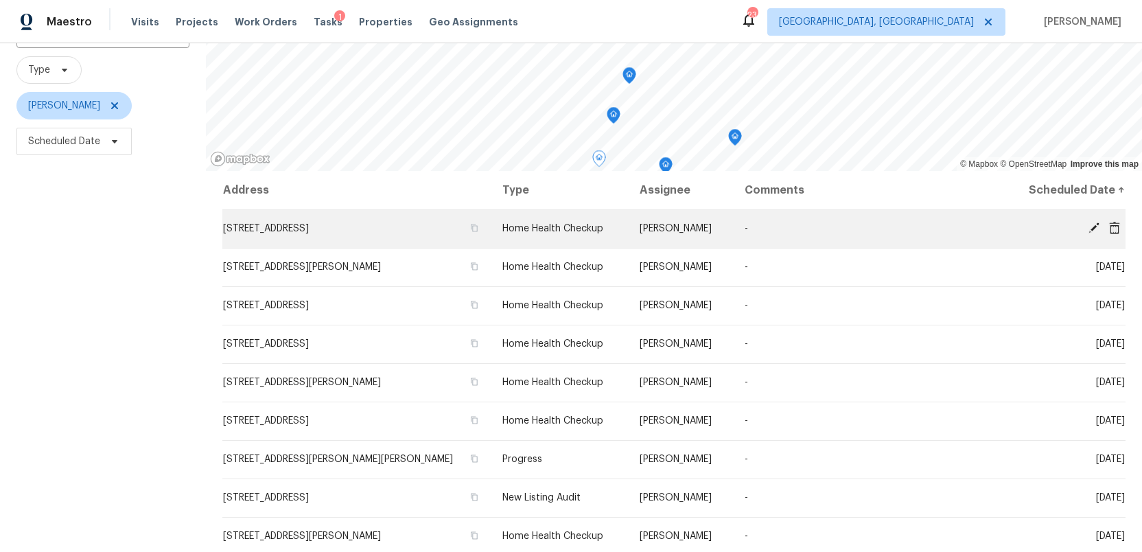
click at [1085, 222] on span at bounding box center [1094, 228] width 21 height 12
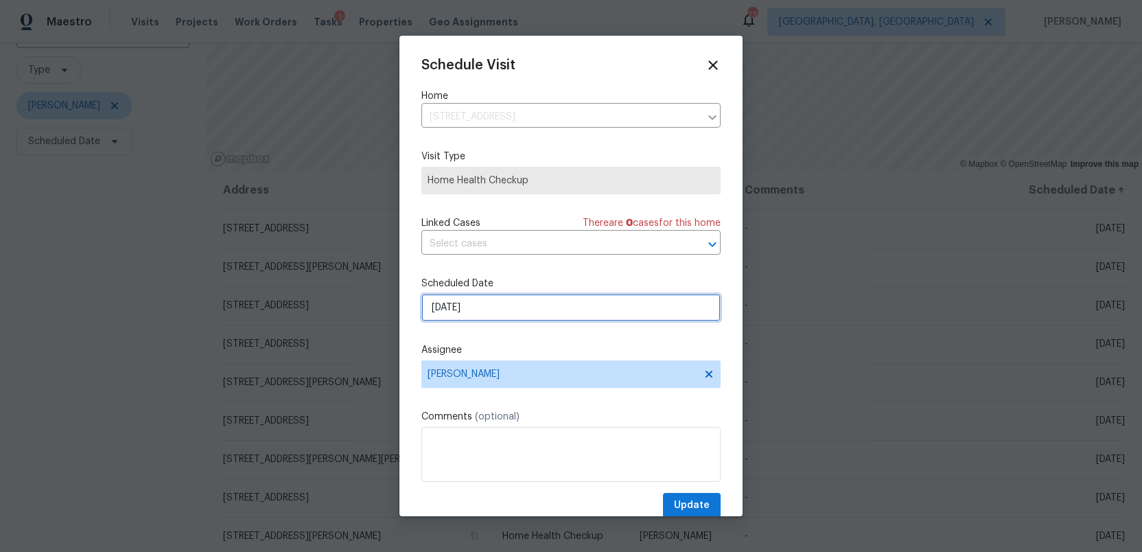
click at [494, 312] on input "[DATE]" at bounding box center [571, 307] width 299 height 27
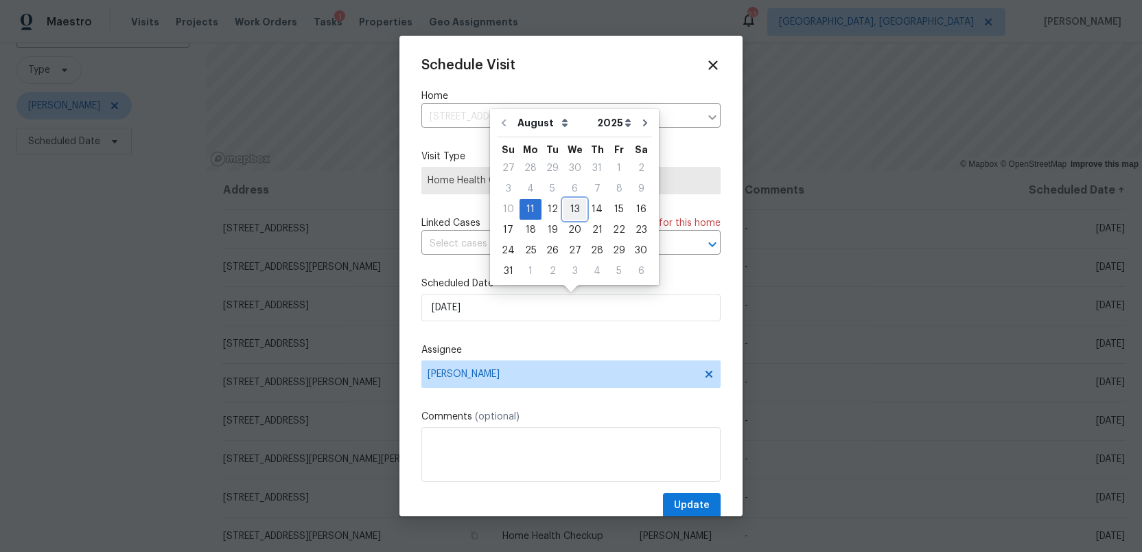
click at [569, 207] on div "13" at bounding box center [575, 209] width 23 height 19
type input "[DATE]"
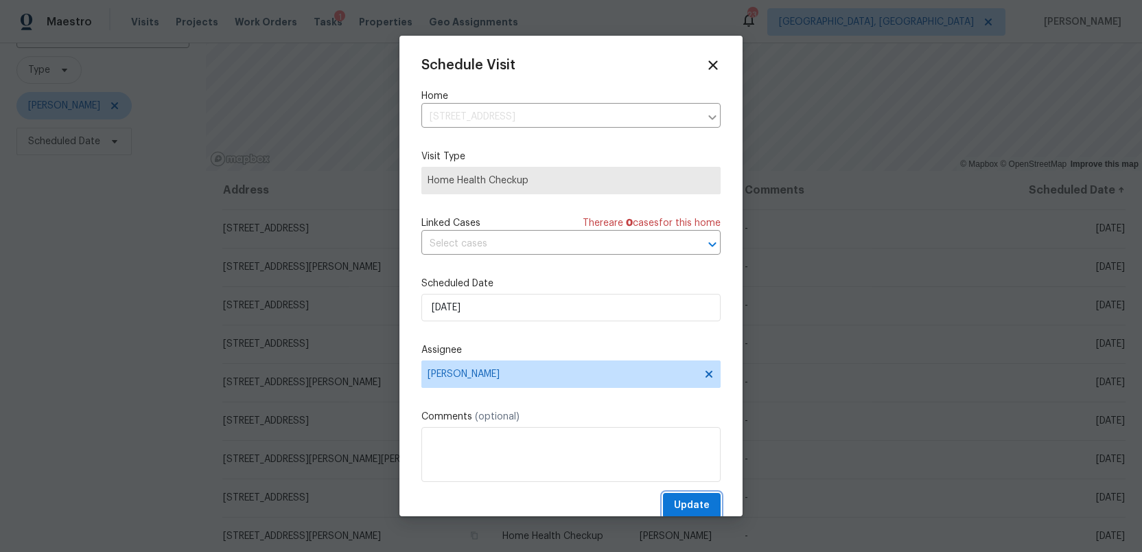
click at [694, 504] on span "Update" at bounding box center [692, 505] width 36 height 17
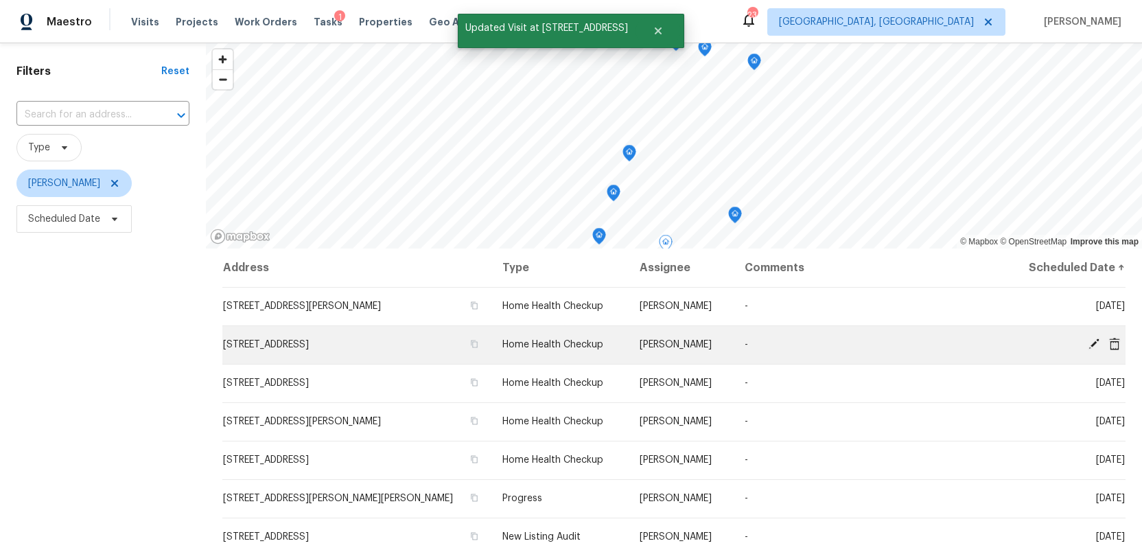
scroll to position [0, 0]
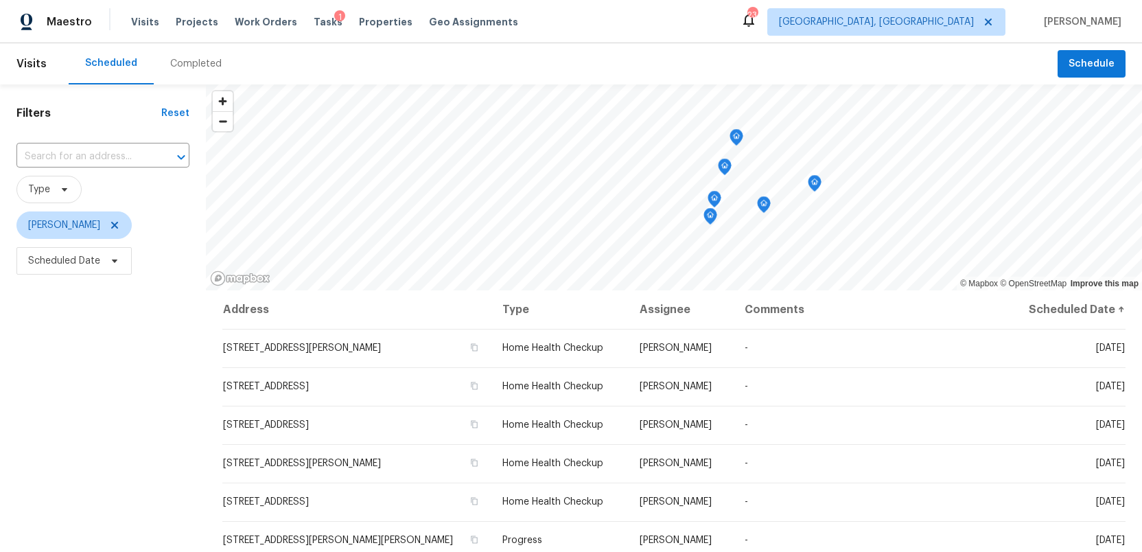
click at [813, 184] on icon "Map marker" at bounding box center [815, 182] width 4 height 3
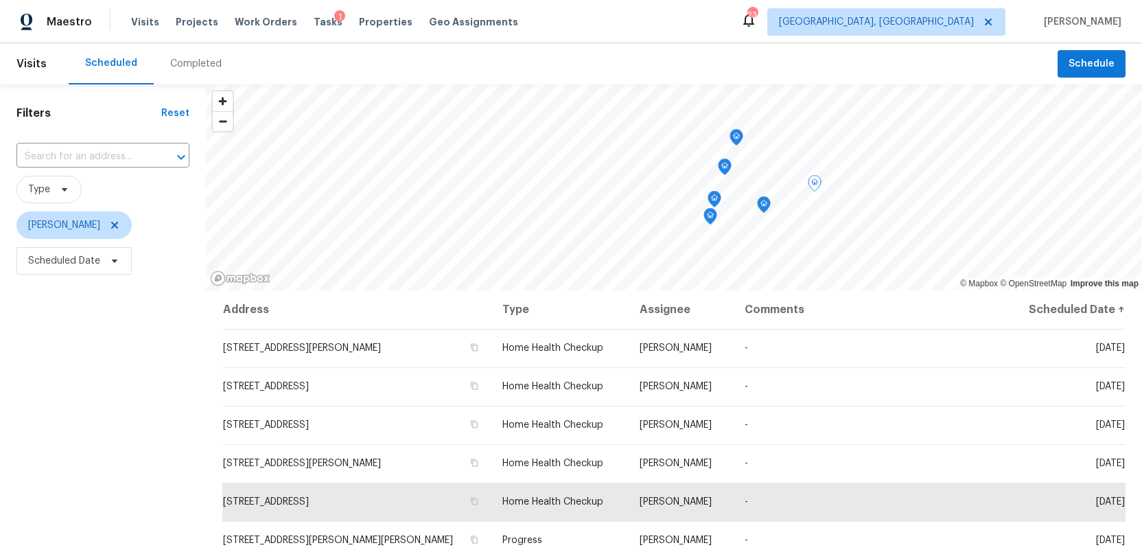
click at [764, 209] on icon "Map marker" at bounding box center [764, 205] width 12 height 16
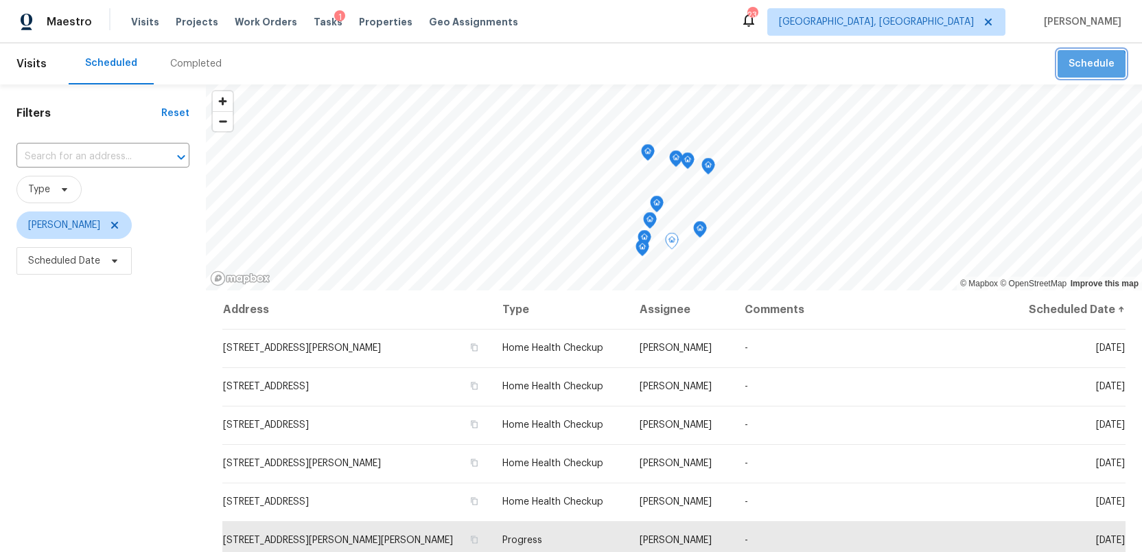
click at [1090, 71] on span "Schedule" at bounding box center [1092, 64] width 46 height 17
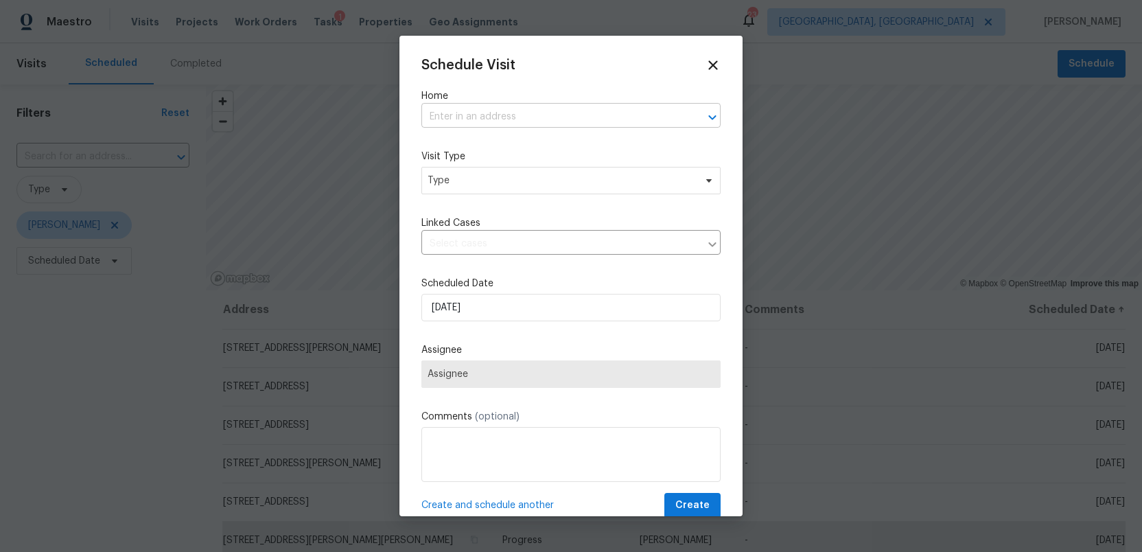
click at [485, 121] on input "text" at bounding box center [552, 116] width 261 height 21
type input "snow ro"
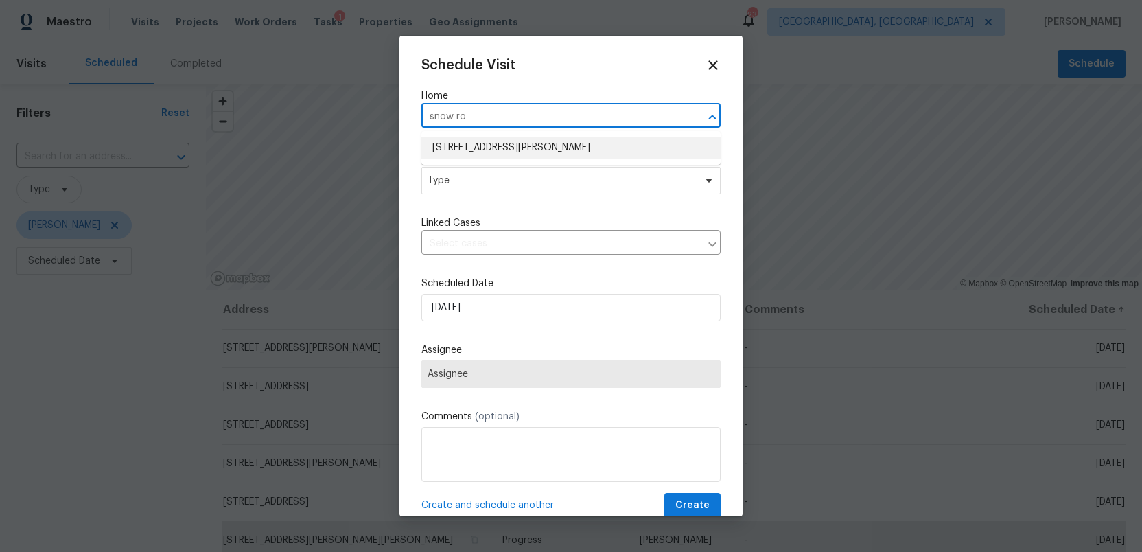
click at [479, 148] on li "[STREET_ADDRESS][PERSON_NAME]" at bounding box center [571, 148] width 299 height 23
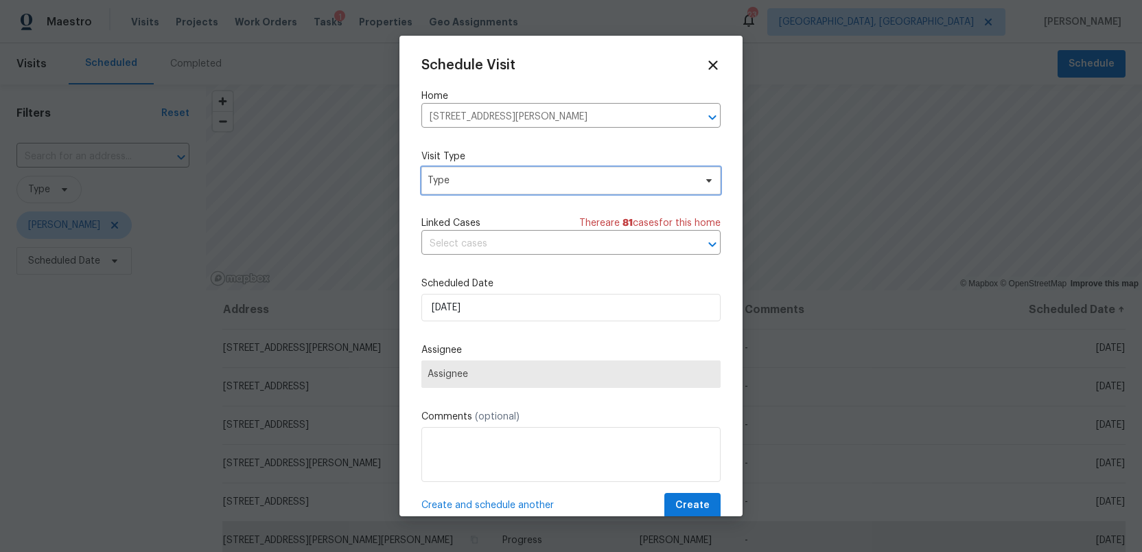
click at [470, 185] on span "Type" at bounding box center [561, 181] width 267 height 14
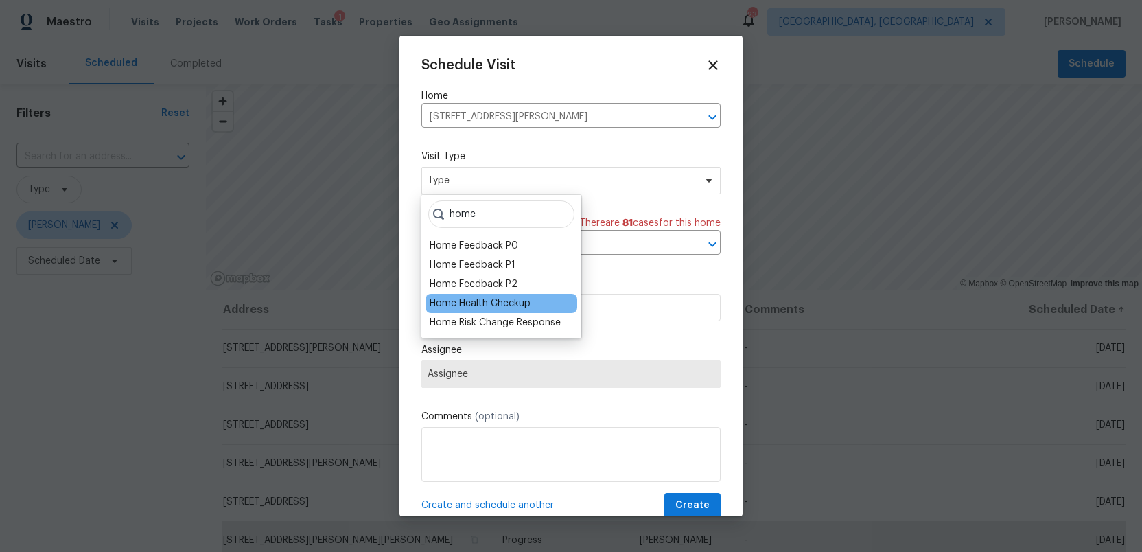
type input "home"
click at [477, 299] on div "Home Health Checkup" at bounding box center [480, 304] width 101 height 14
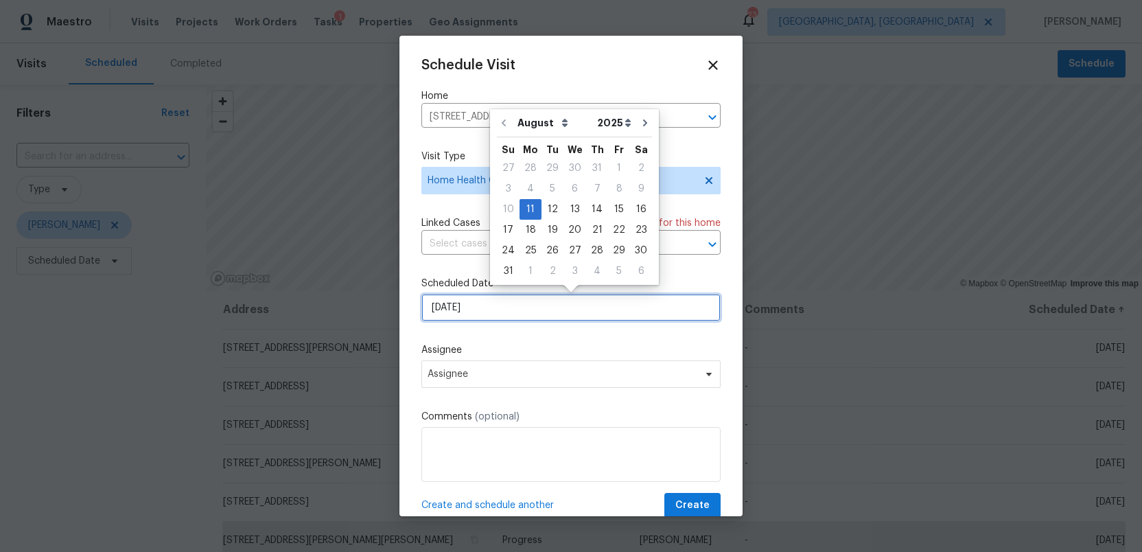
click at [500, 310] on input "[DATE]" at bounding box center [571, 307] width 299 height 27
click at [568, 210] on div "13" at bounding box center [575, 209] width 23 height 19
type input "8/13/2025"
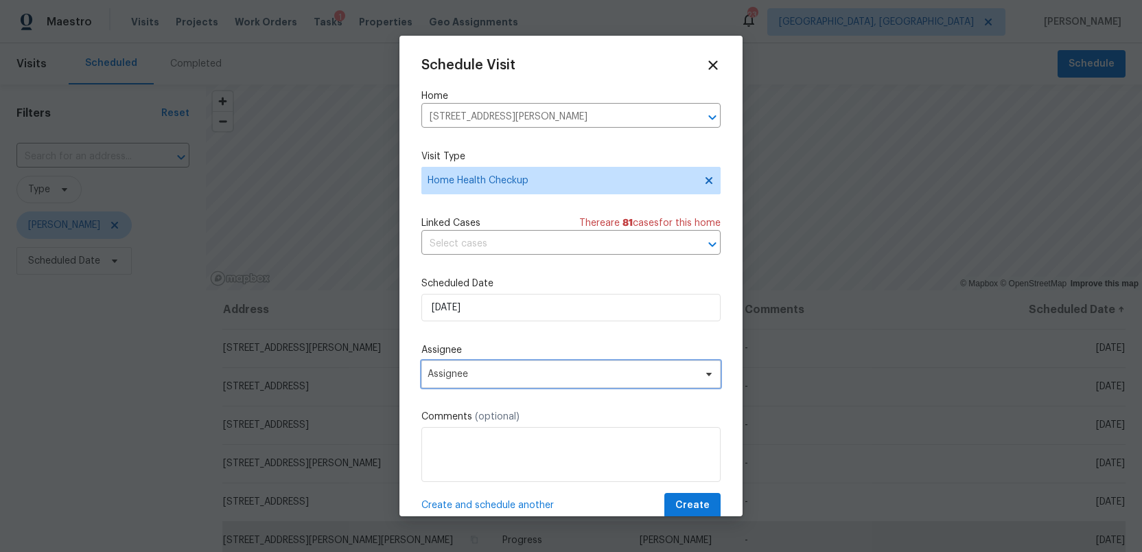
click at [511, 378] on span "Assignee" at bounding box center [562, 374] width 269 height 11
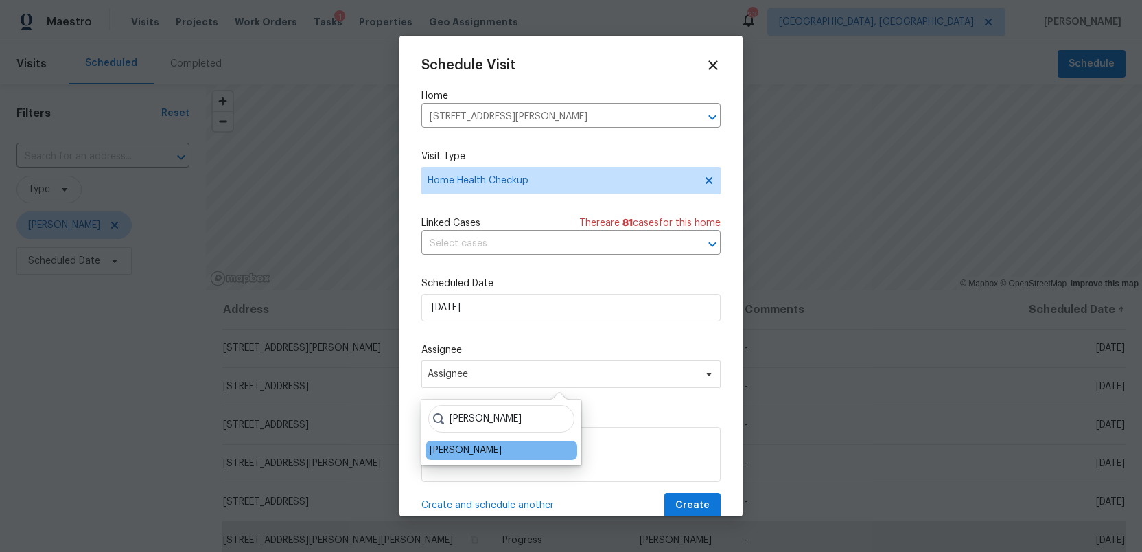
type input "[PERSON_NAME]"
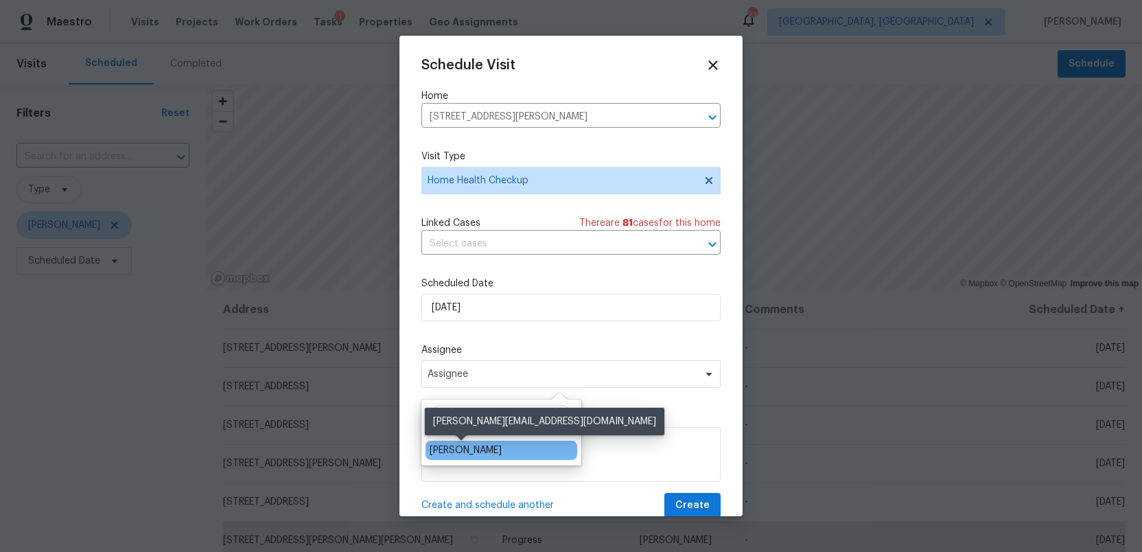
click at [470, 450] on div "[PERSON_NAME]" at bounding box center [466, 450] width 72 height 14
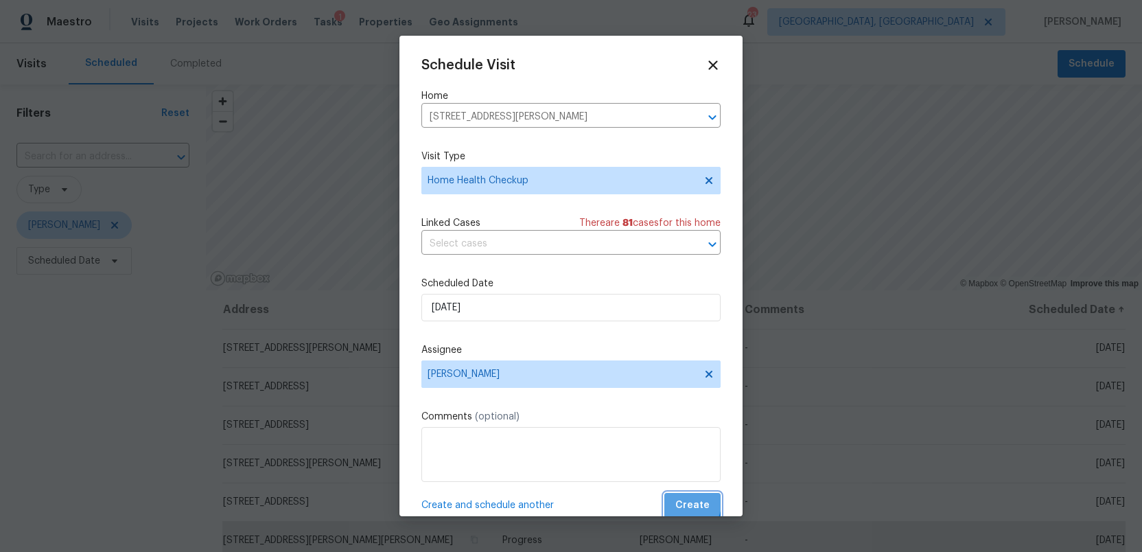
click at [680, 500] on span "Create" at bounding box center [693, 505] width 34 height 17
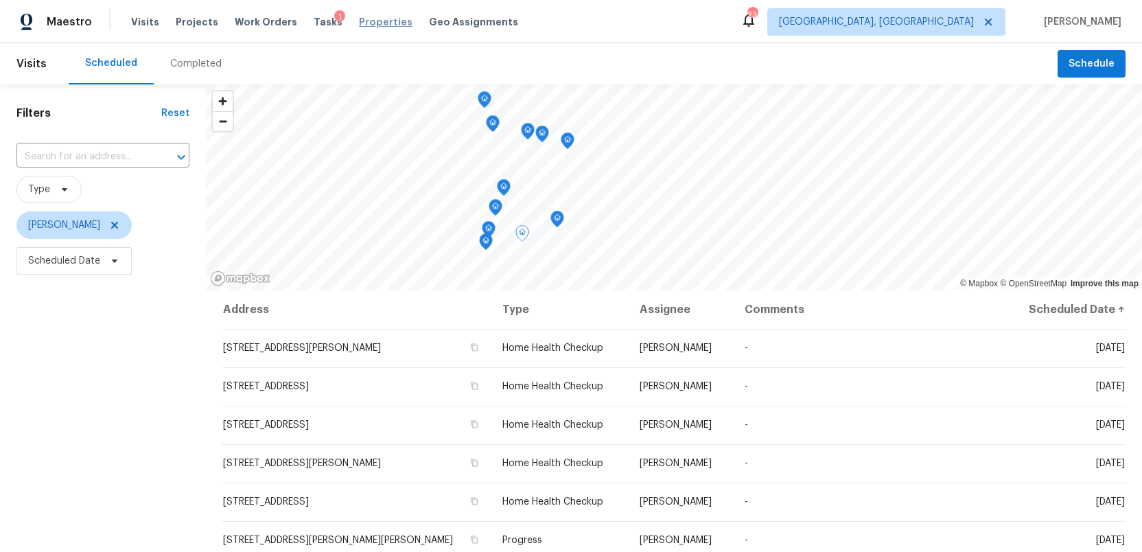
click at [365, 19] on span "Properties" at bounding box center [386, 22] width 54 height 14
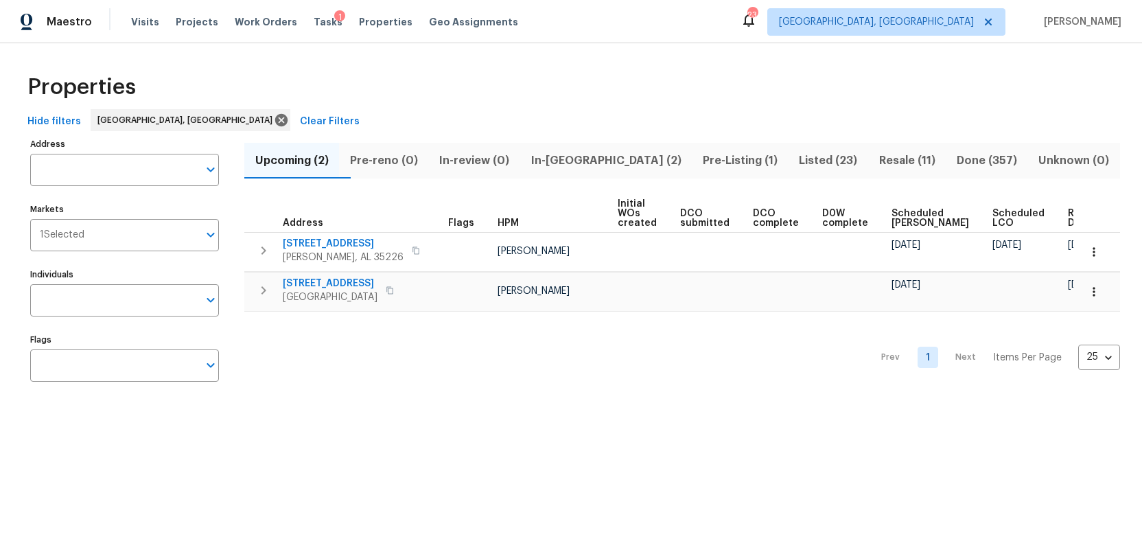
click at [797, 156] on span "Listed (23)" at bounding box center [828, 160] width 63 height 19
